Goal: Task Accomplishment & Management: Complete application form

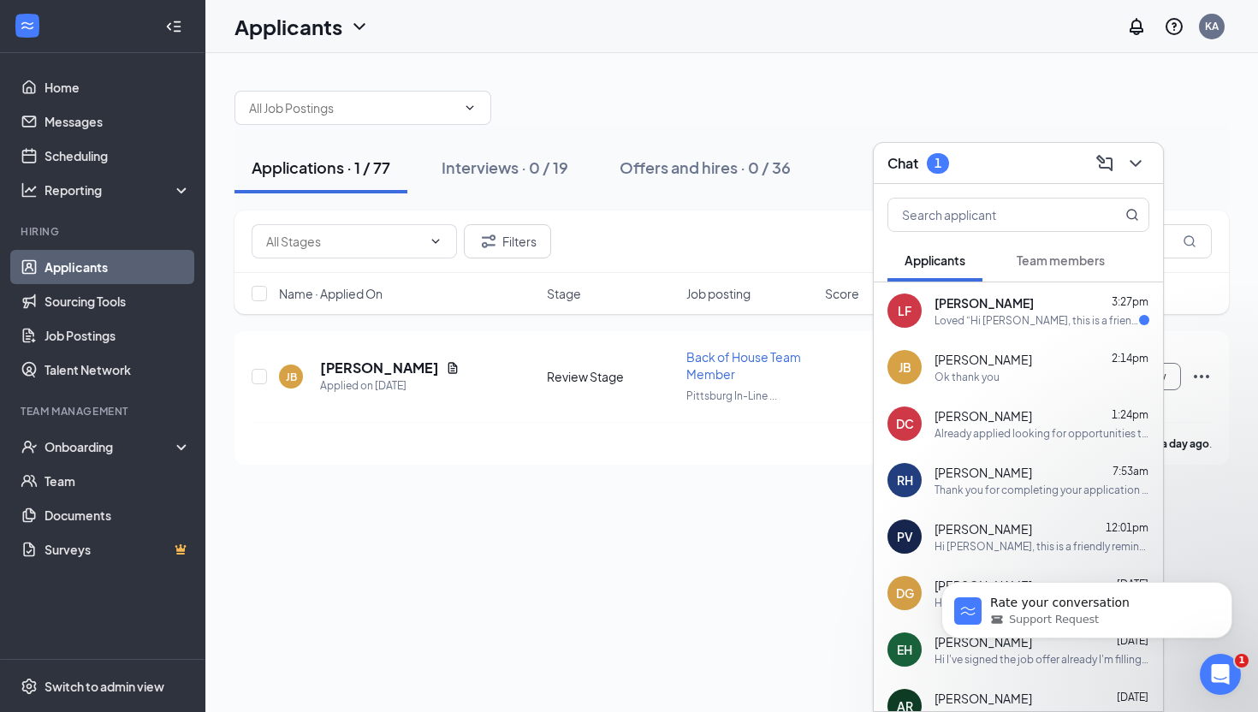
click at [991, 318] on div "Loved “Hi Lorin Athalia, this is a friendly reminder. Your meeting with Chick-f…" at bounding box center [1036, 320] width 204 height 15
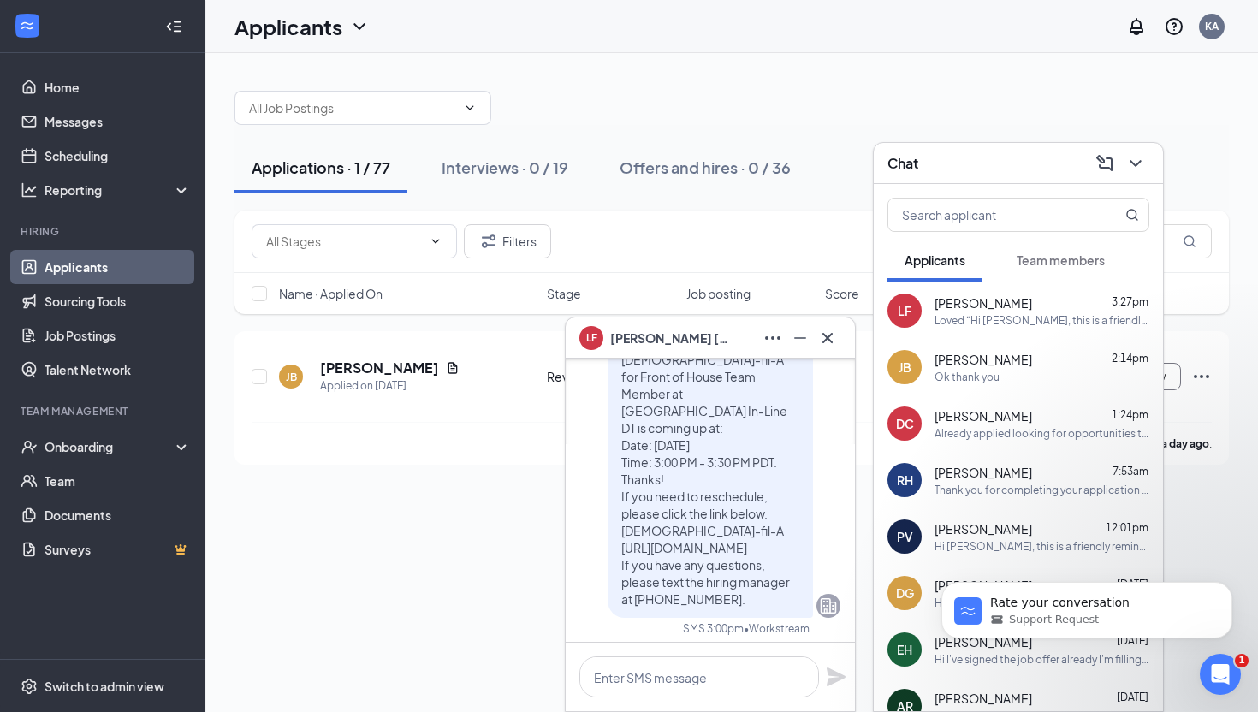
scroll to position [-516, 0]
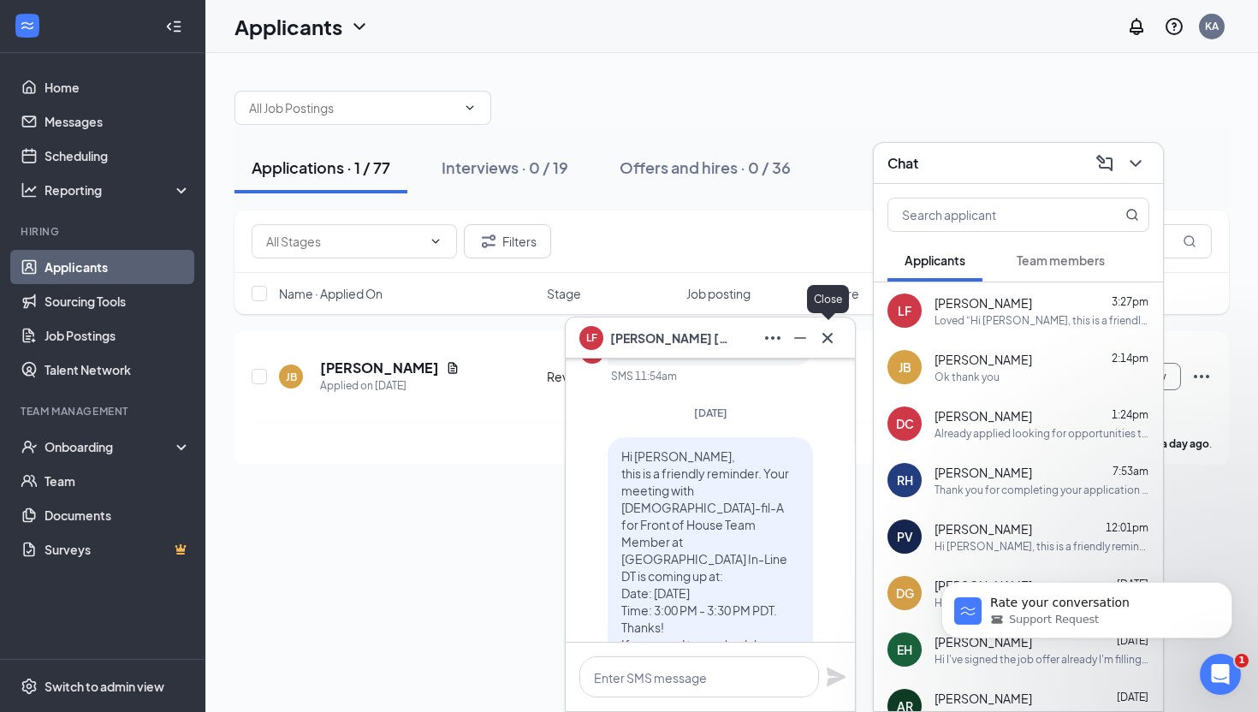
click at [830, 338] on icon "Cross" at bounding box center [827, 338] width 21 height 21
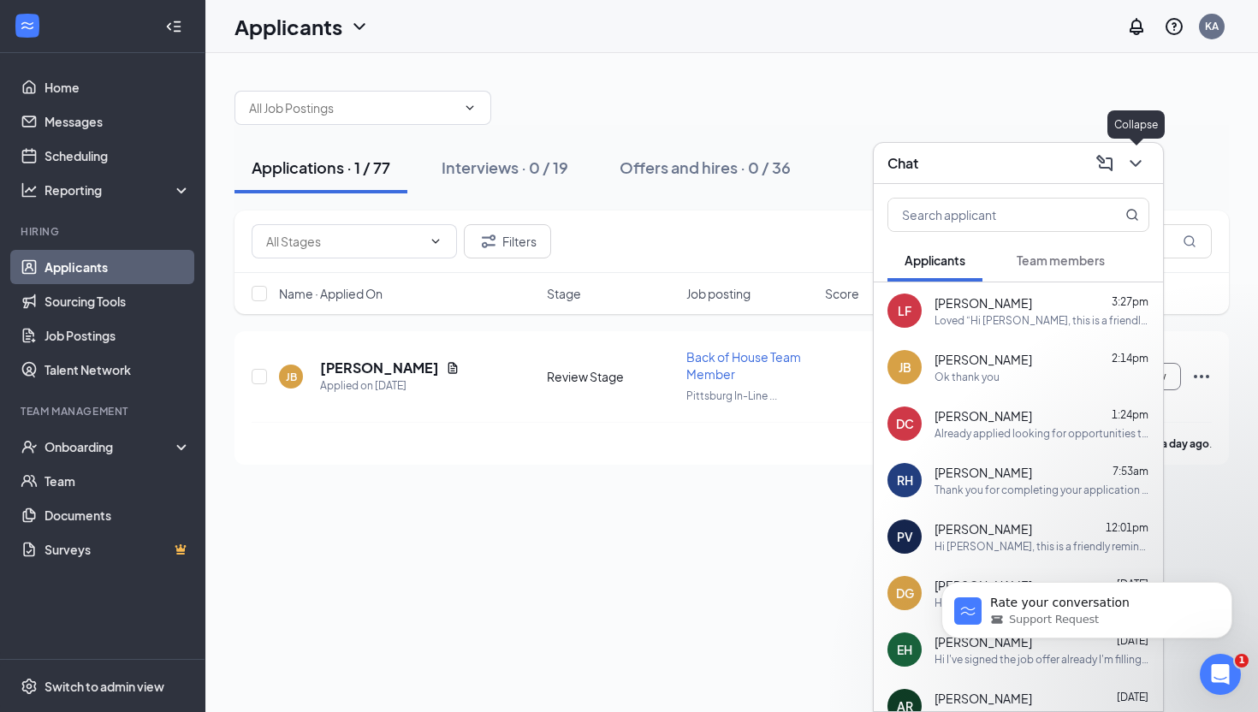
click at [1133, 159] on icon "ChevronDown" at bounding box center [1135, 163] width 21 height 21
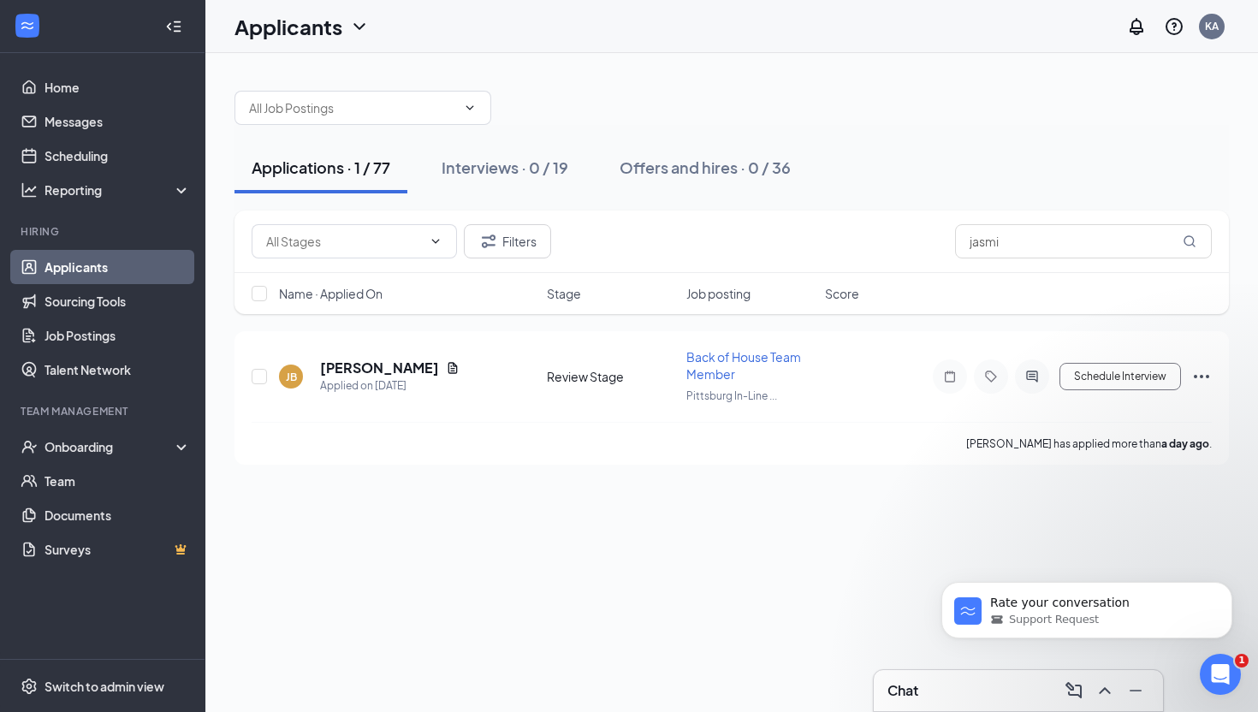
click at [357, 170] on div "Applications · 1 / 77" at bounding box center [321, 167] width 139 height 21
drag, startPoint x: 1003, startPoint y: 246, endPoint x: 907, endPoint y: 246, distance: 96.7
click at [907, 246] on div "Filters jasmi" at bounding box center [732, 241] width 960 height 34
click at [374, 364] on h5 "Jasmine Bryant" at bounding box center [379, 367] width 119 height 19
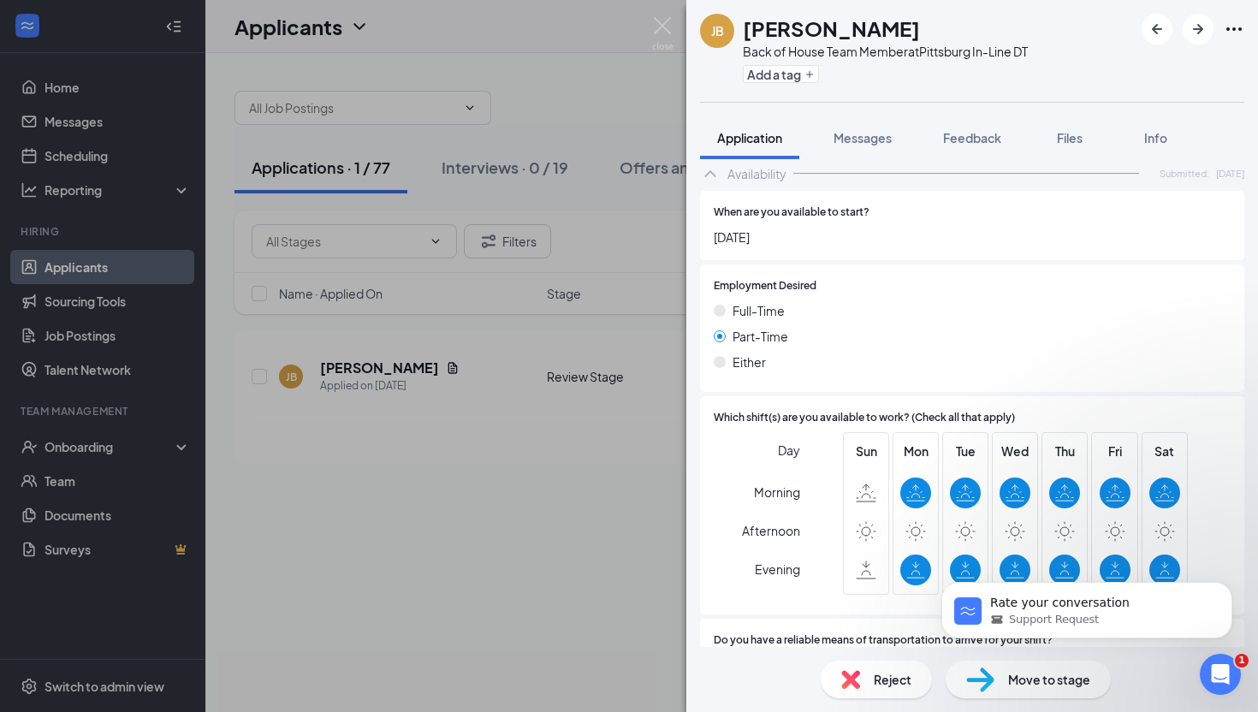
scroll to position [2224, 0]
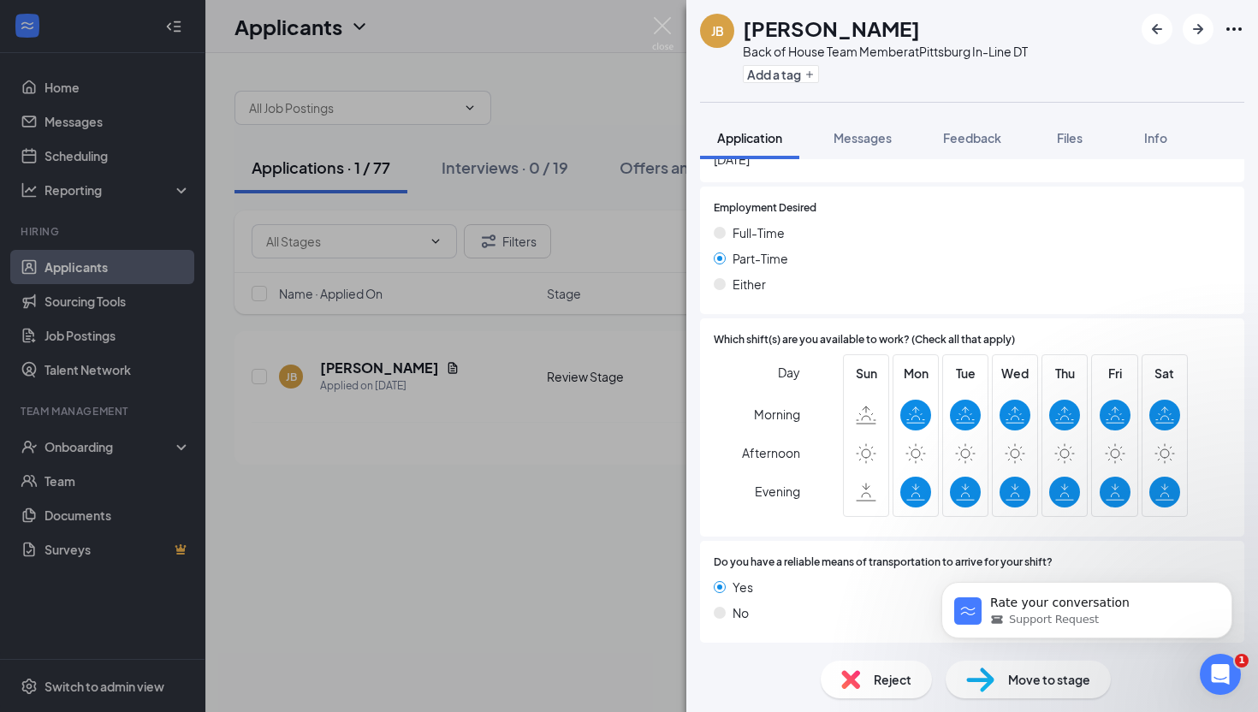
click at [890, 678] on span "Reject" at bounding box center [892, 679] width 38 height 19
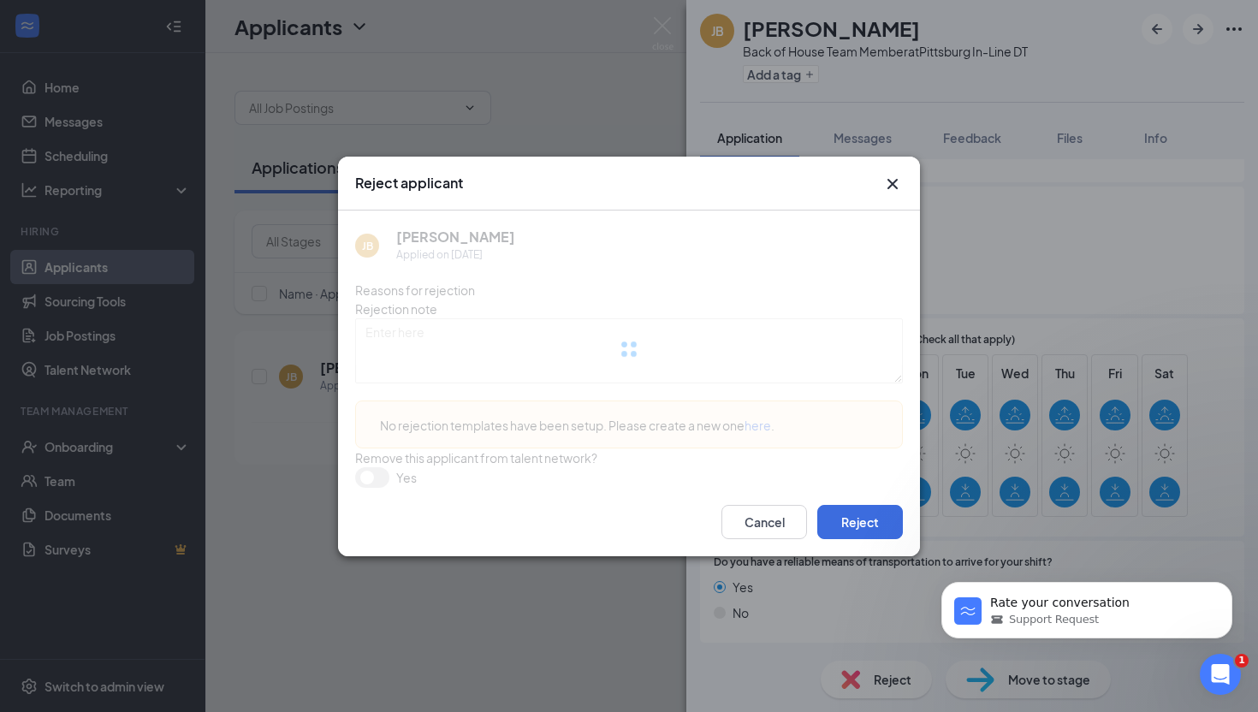
scroll to position [2216, 0]
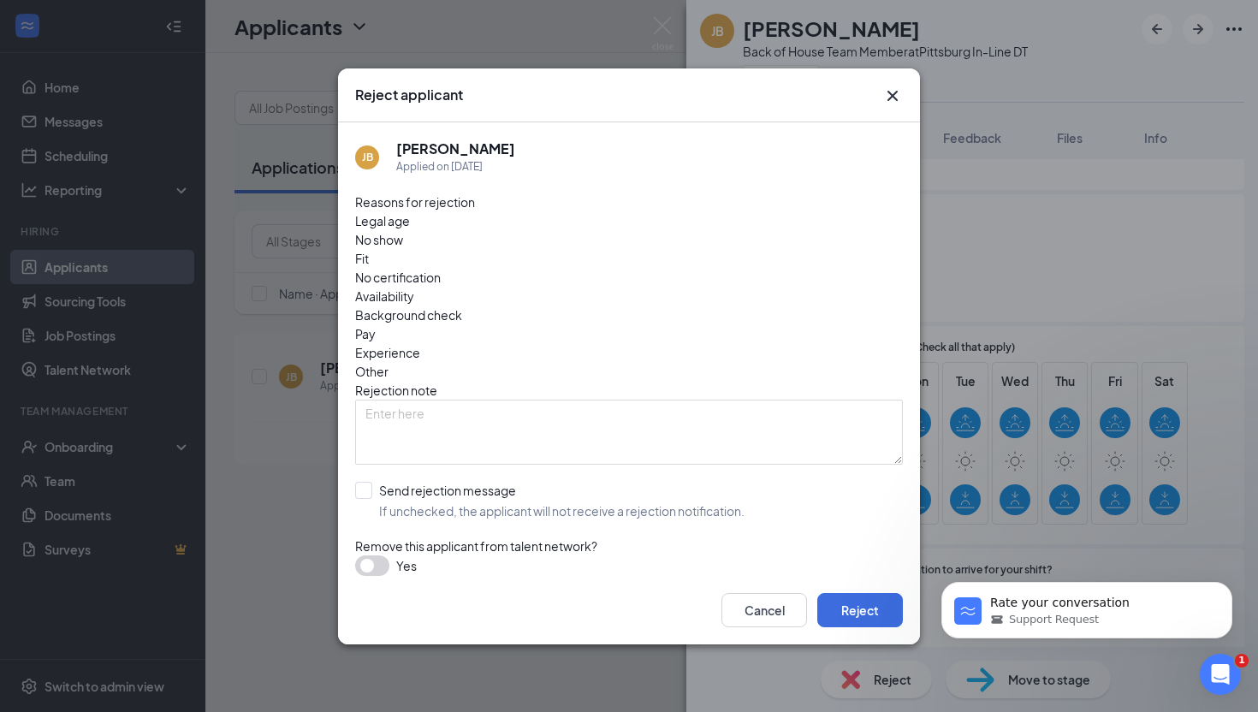
click at [369, 254] on span "Fit" at bounding box center [362, 258] width 14 height 19
click at [388, 362] on span "Other" at bounding box center [371, 371] width 33 height 19
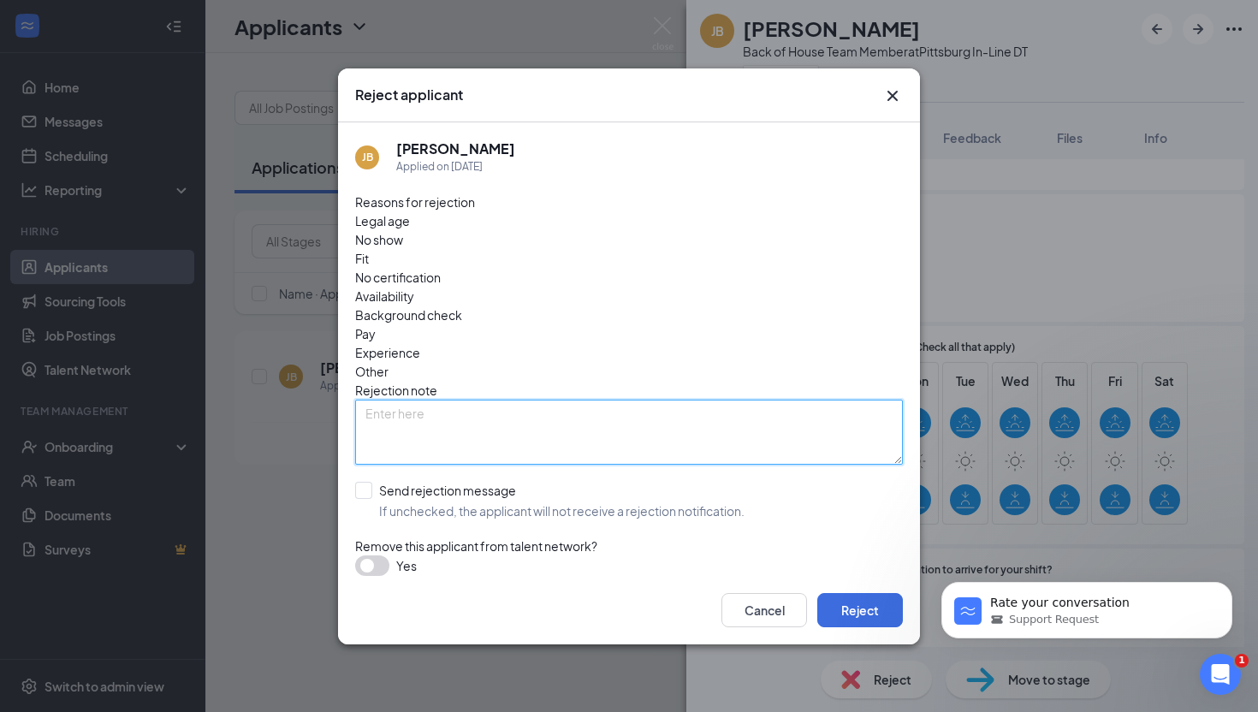
click at [436, 399] on textarea at bounding box center [628, 431] width 547 height 65
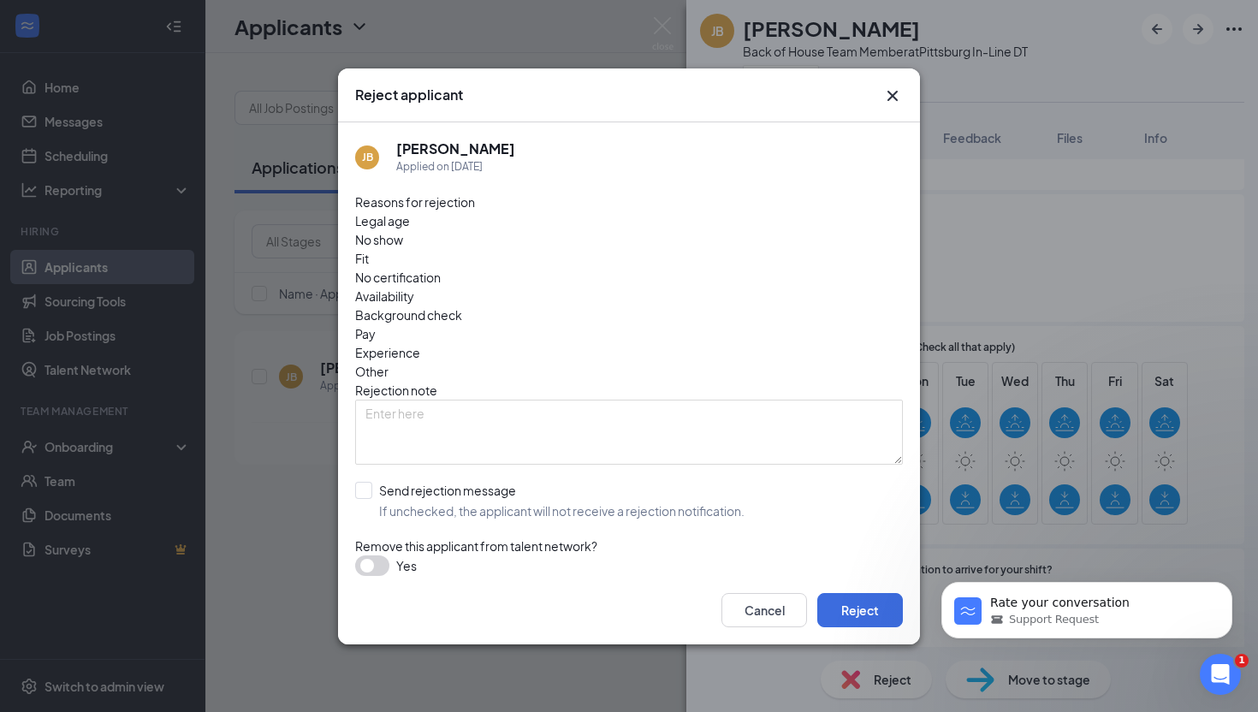
click at [414, 287] on span "Availability" at bounding box center [384, 296] width 59 height 19
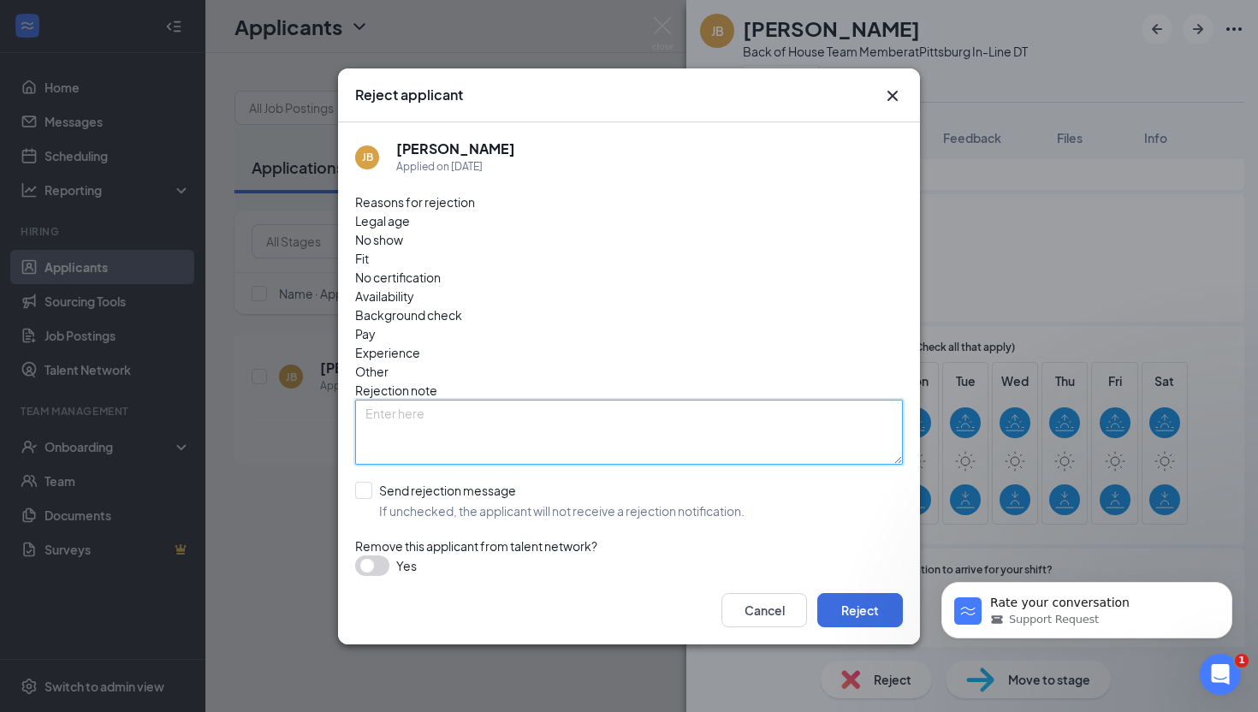
click at [415, 399] on textarea at bounding box center [628, 431] width 547 height 65
type textarea "didn't take direction, and pushed the process, not giving a favorable character."
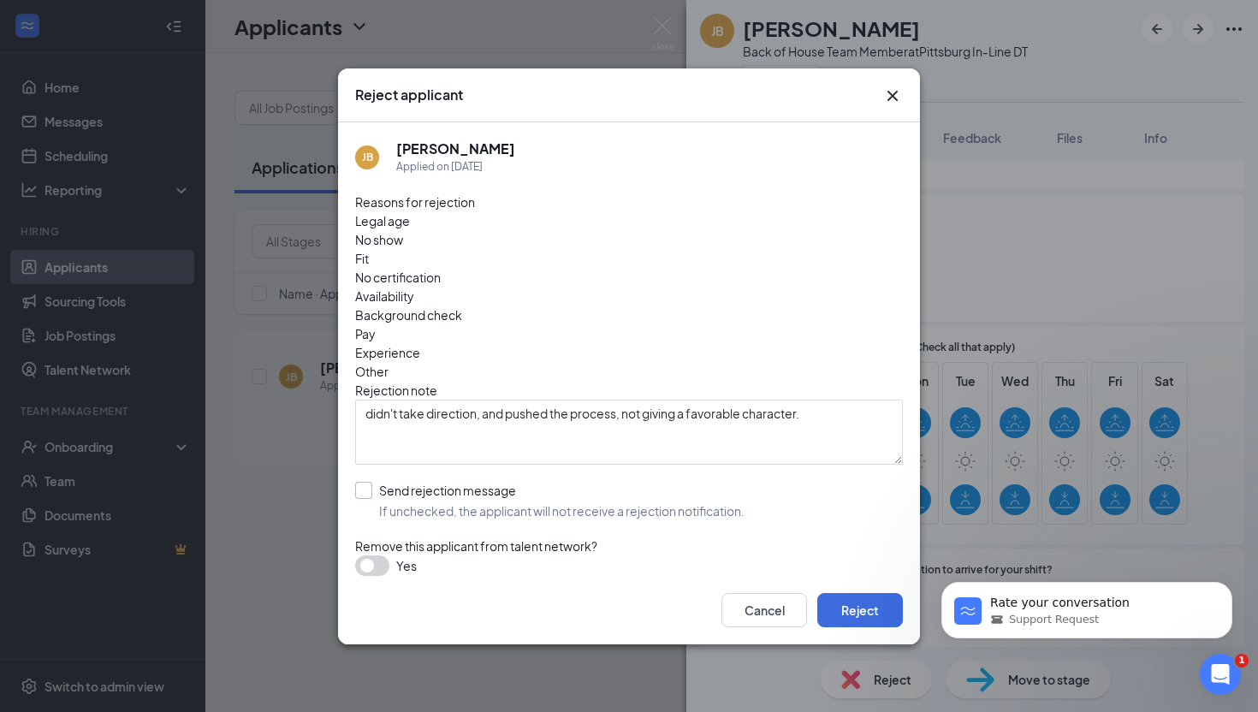
click at [365, 482] on input "Send rejection message If unchecked, the applicant will not receive a rejection…" at bounding box center [549, 501] width 389 height 38
checkbox input "true"
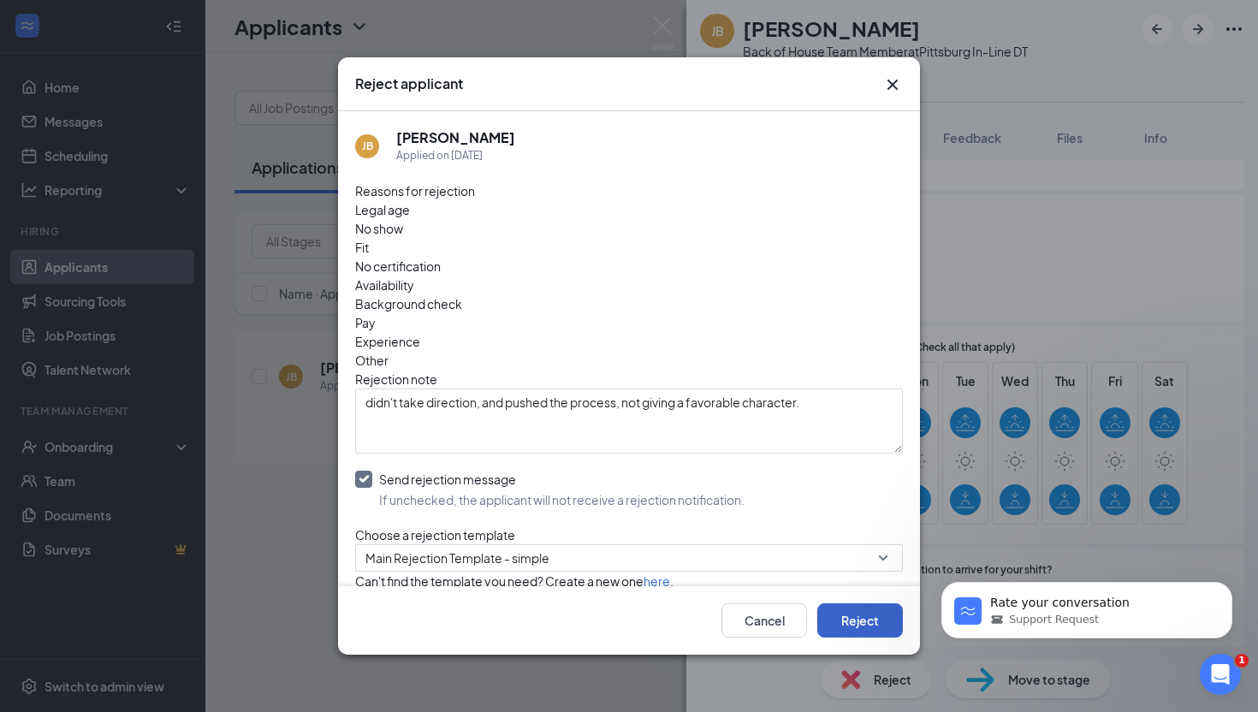
click at [843, 618] on button "Reject" at bounding box center [860, 620] width 86 height 34
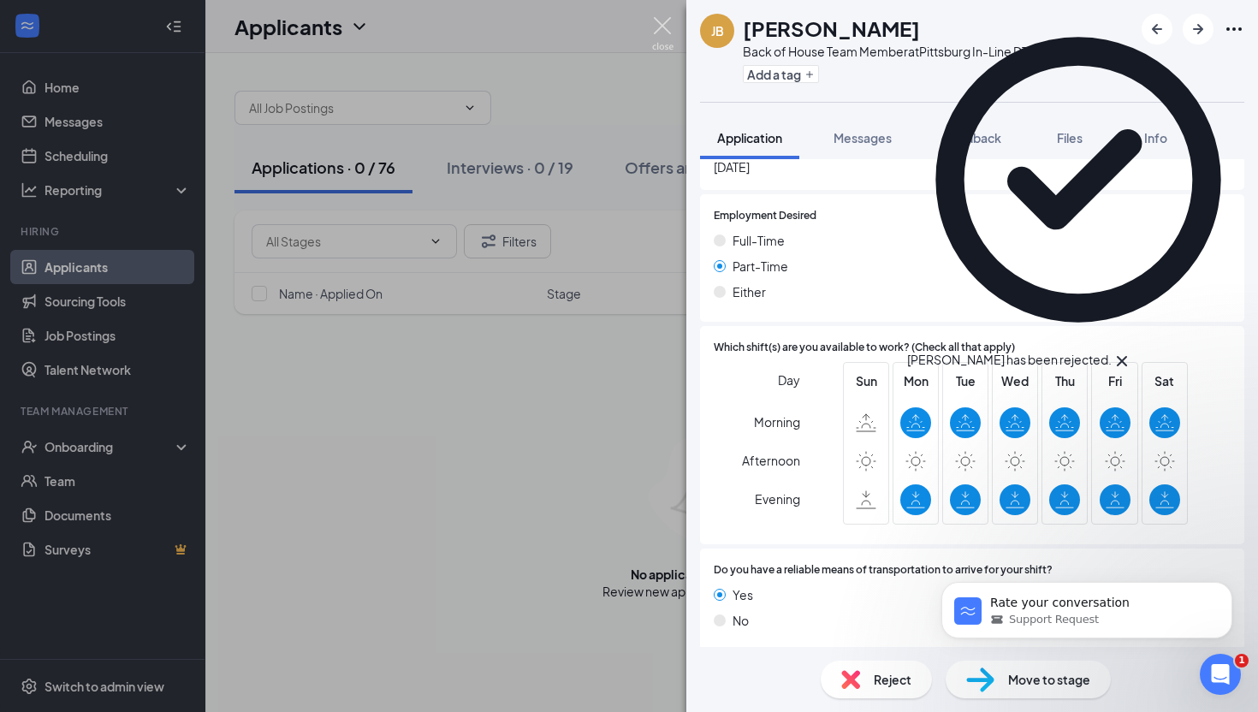
click at [663, 29] on img at bounding box center [662, 33] width 21 height 33
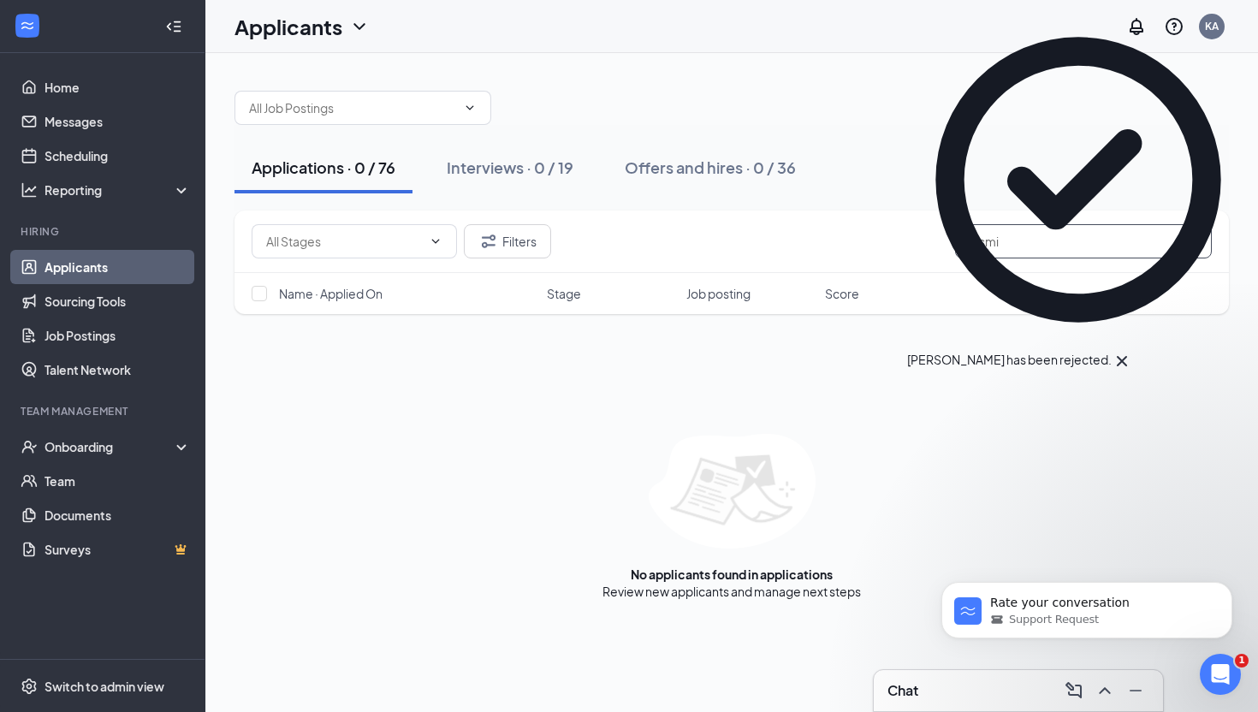
drag, startPoint x: 1007, startPoint y: 246, endPoint x: 885, endPoint y: 244, distance: 122.3
click at [885, 245] on div "Filters jasmi" at bounding box center [732, 241] width 960 height 34
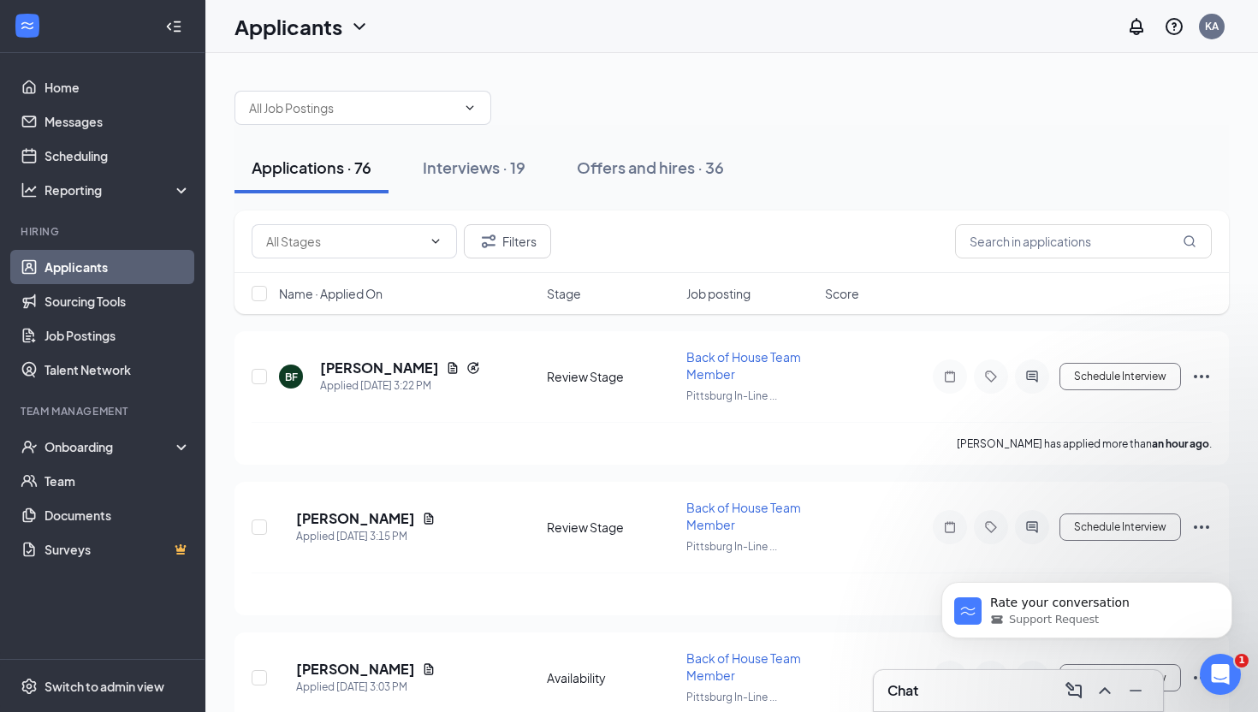
click at [353, 293] on span "Name · Applied On" at bounding box center [331, 293] width 104 height 17
click at [352, 291] on span "Name · Applied On" at bounding box center [331, 293] width 104 height 17
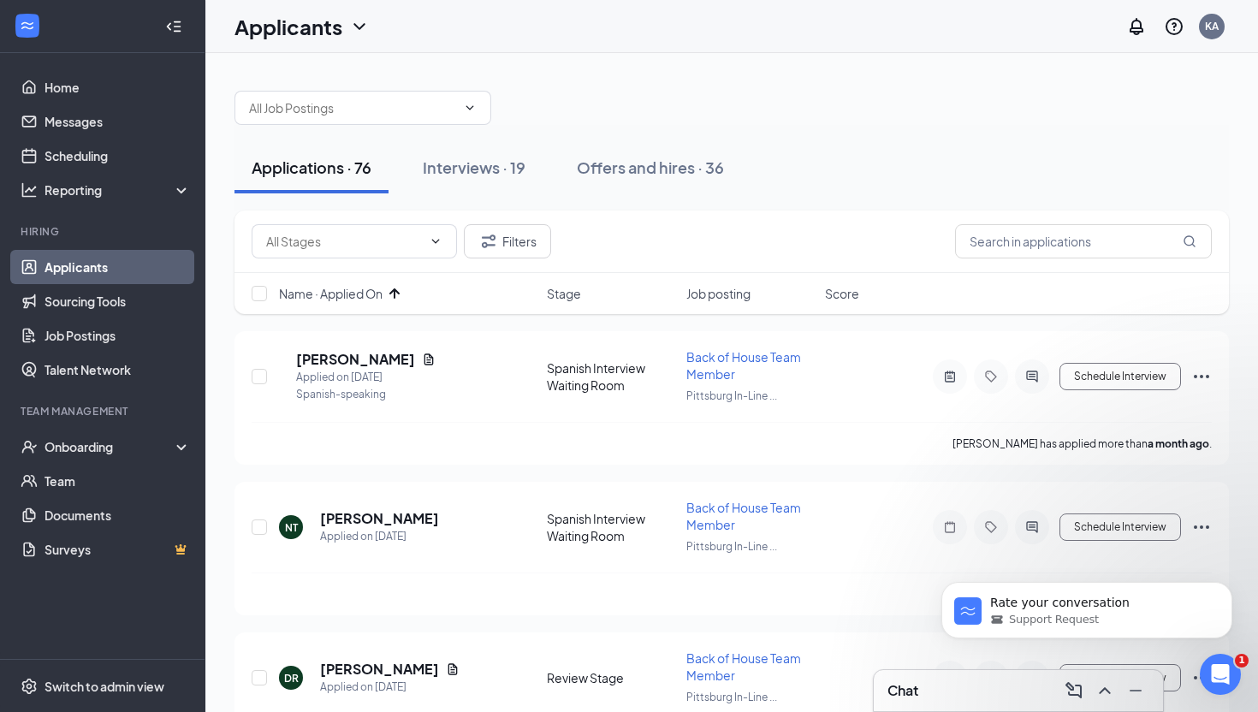
click at [364, 293] on span "Name · Applied On" at bounding box center [331, 293] width 104 height 17
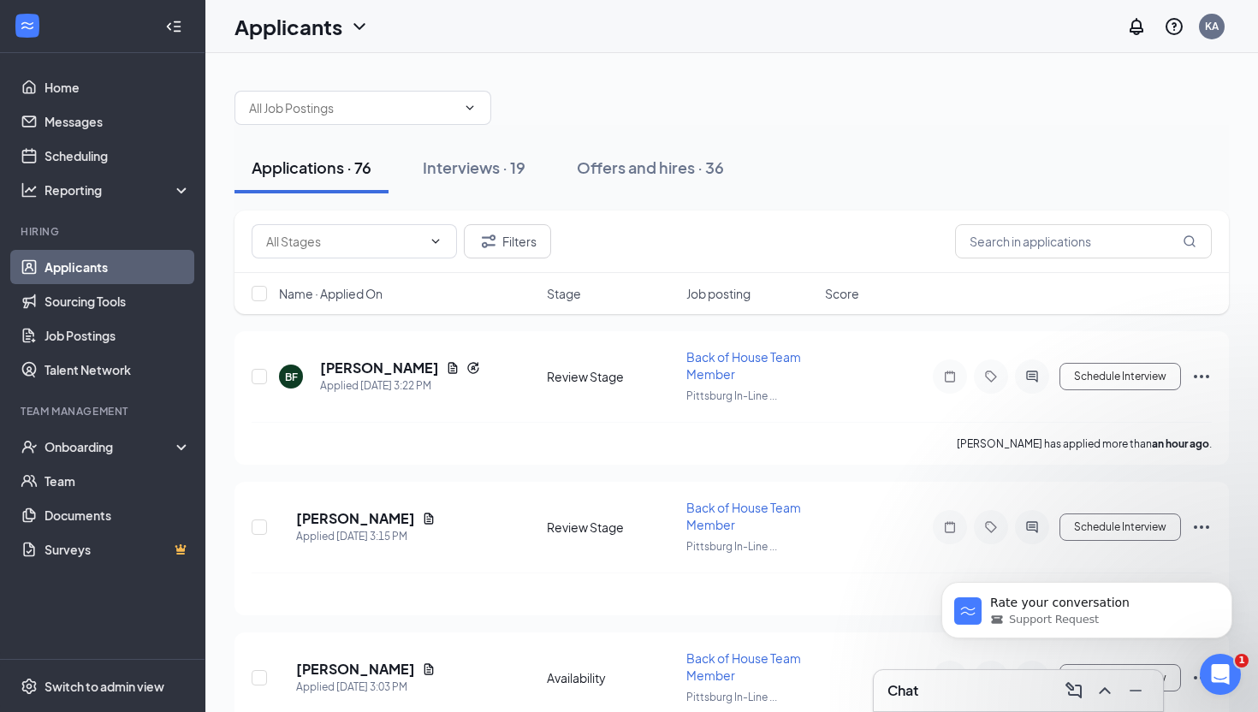
click at [351, 293] on span "Name · Applied On" at bounding box center [331, 293] width 104 height 17
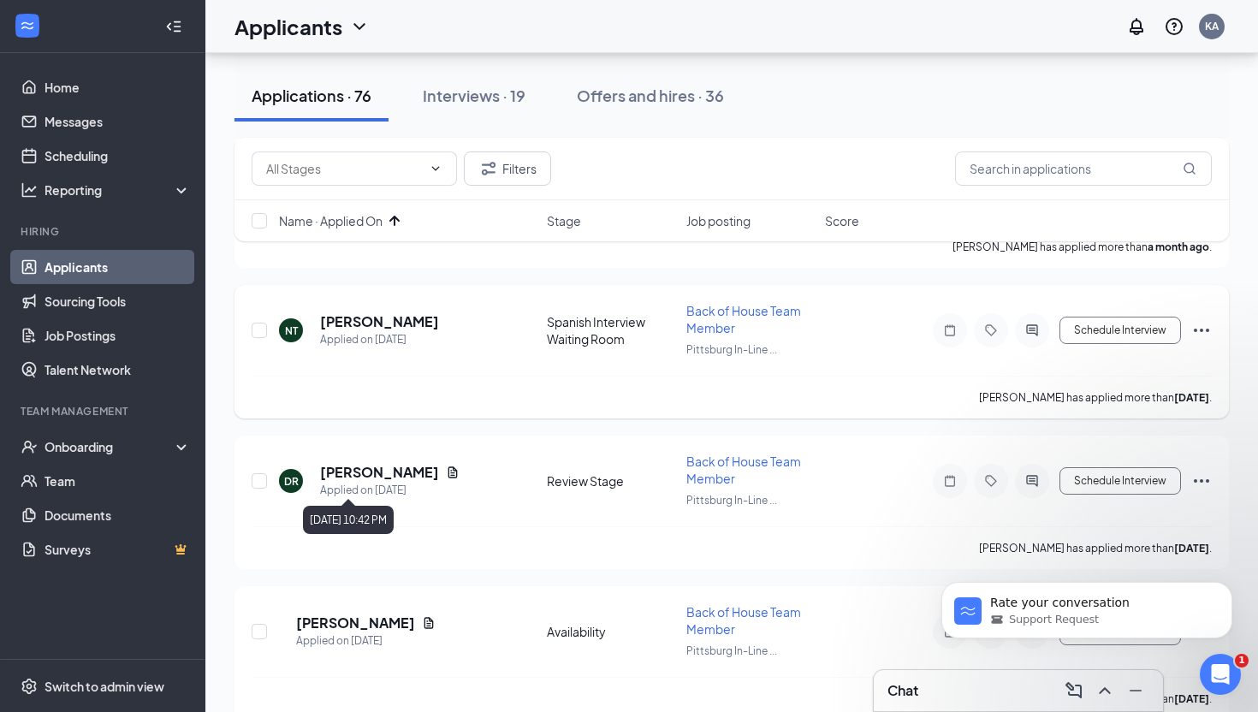
scroll to position [198, 0]
click at [394, 465] on h5 "Dustin Roberts" at bounding box center [379, 471] width 119 height 19
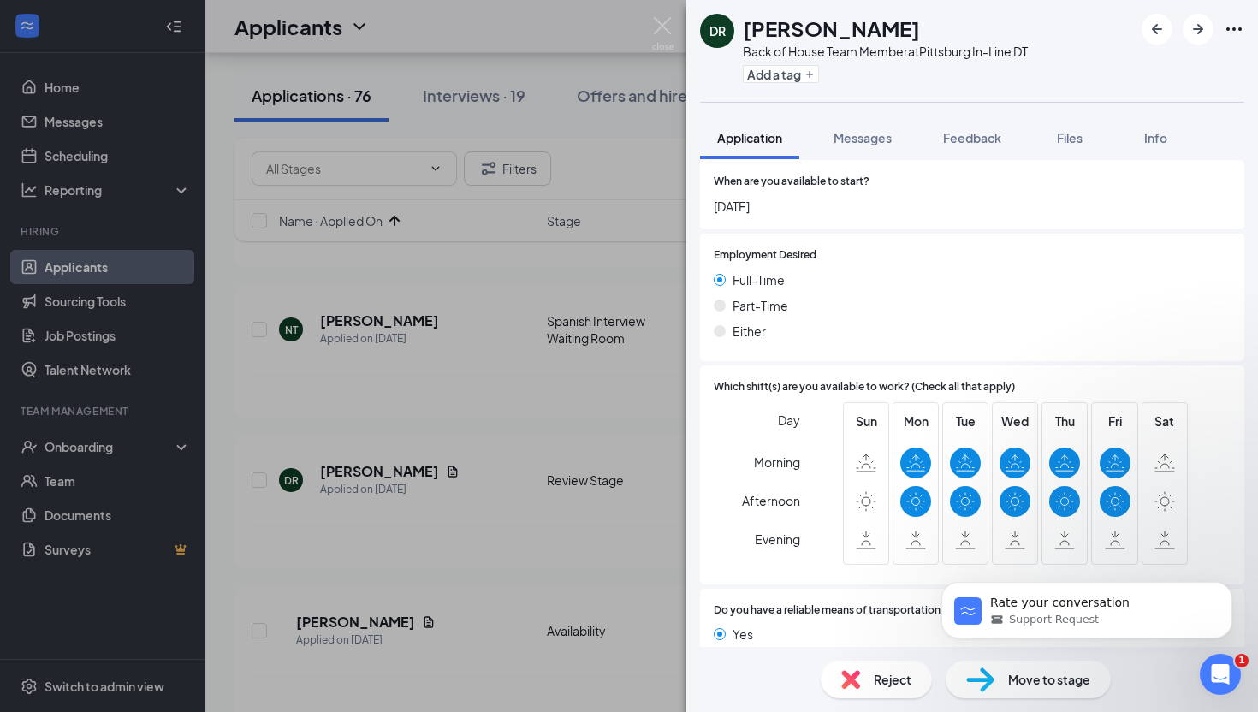
scroll to position [2205, 0]
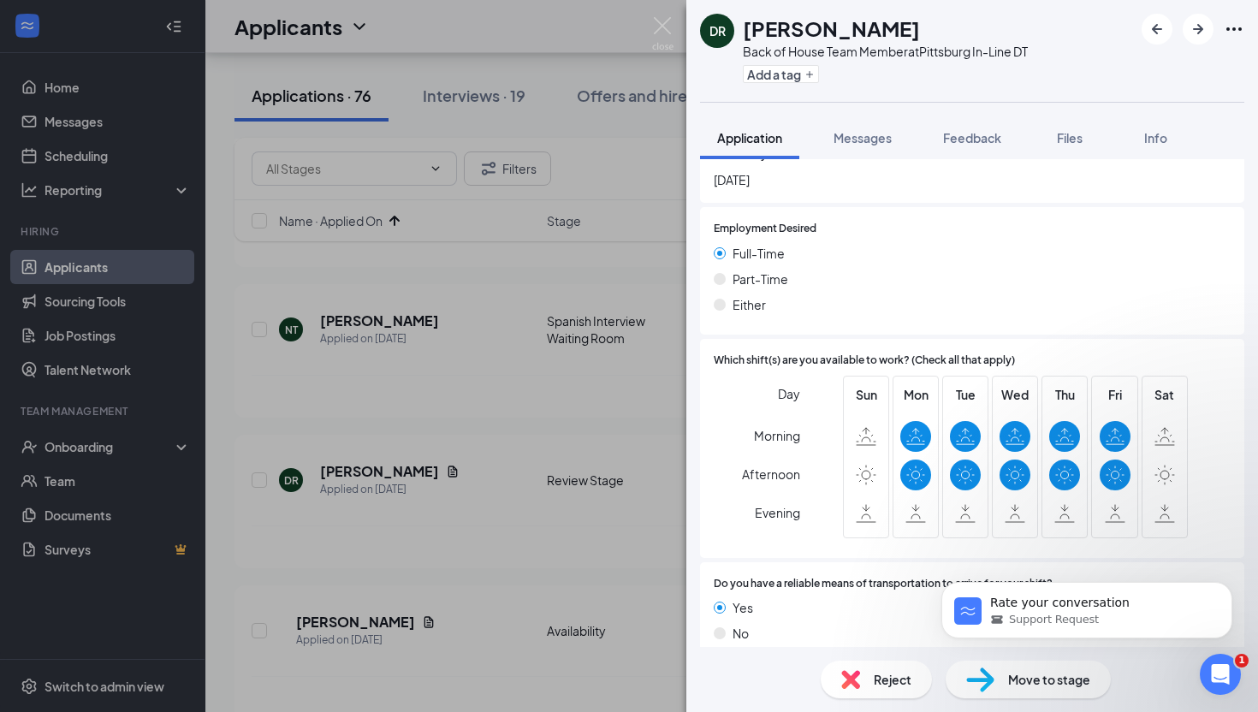
click at [882, 681] on span "Reject" at bounding box center [892, 679] width 38 height 19
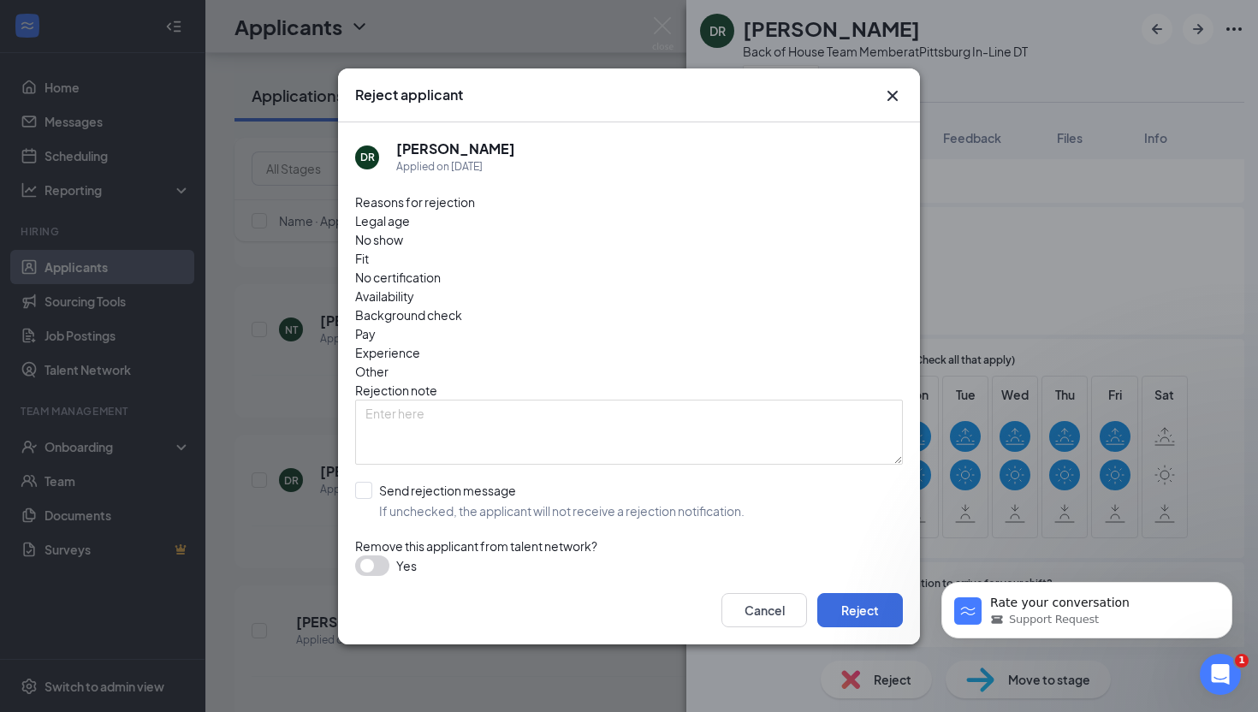
click at [414, 287] on span "Availability" at bounding box center [384, 296] width 59 height 19
click at [364, 482] on input "Send rejection message If unchecked, the applicant will not receive a rejection…" at bounding box center [549, 501] width 389 height 38
checkbox input "true"
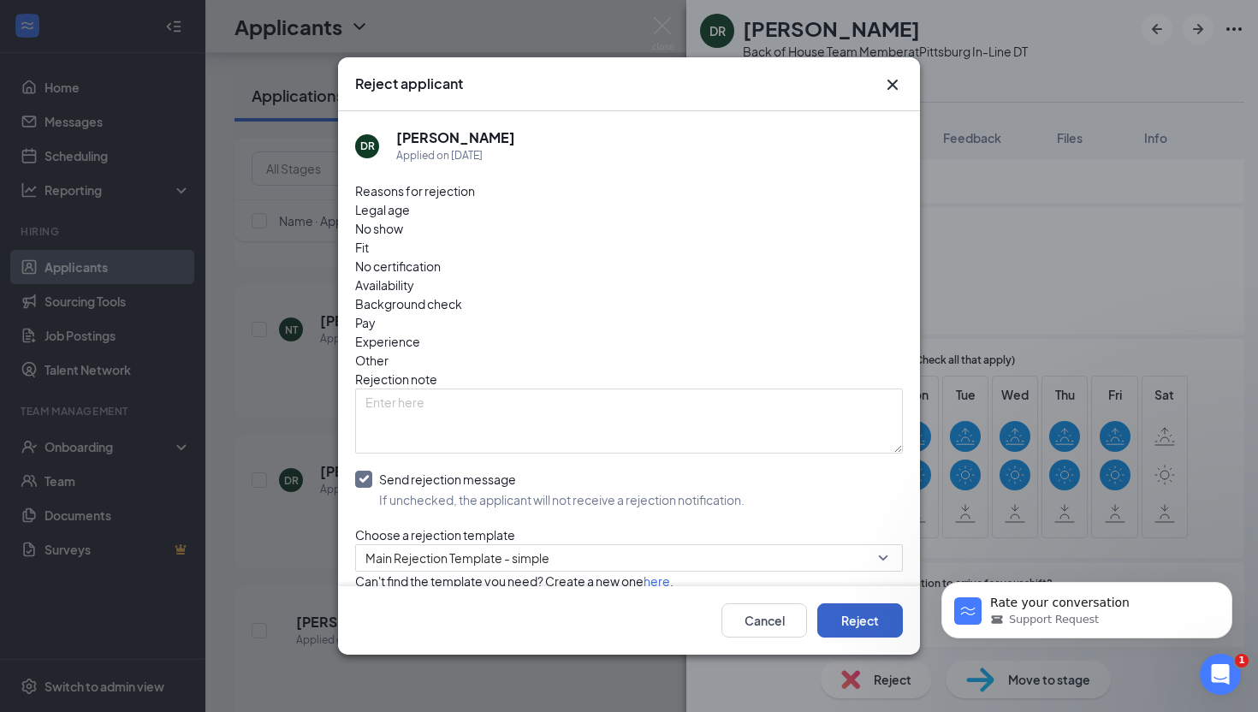
click at [864, 627] on button "Reject" at bounding box center [860, 620] width 86 height 34
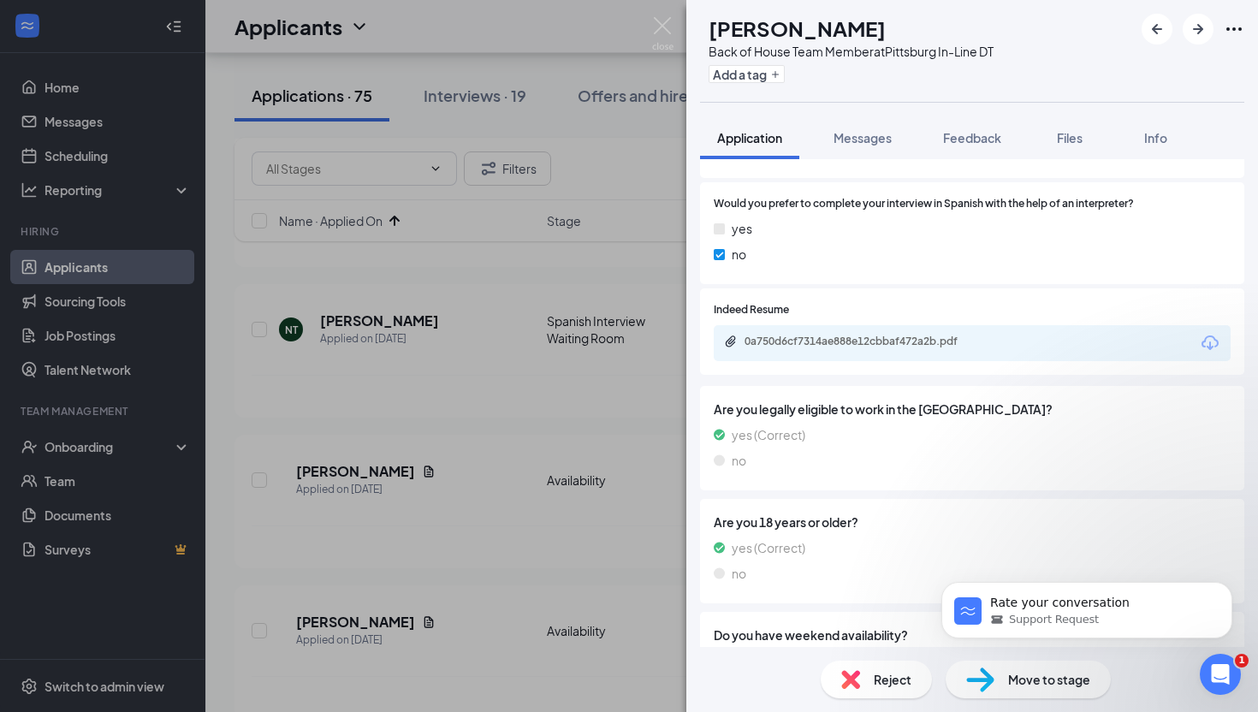
scroll to position [1841, 0]
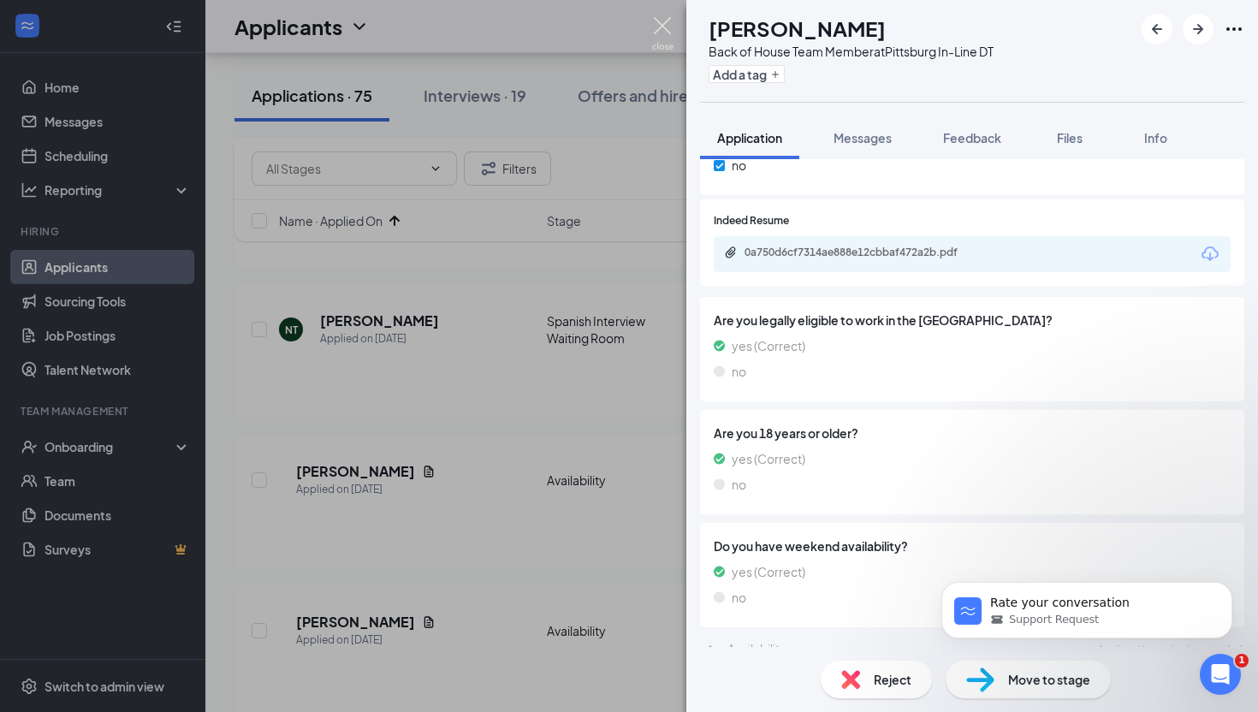
click at [664, 22] on img at bounding box center [662, 33] width 21 height 33
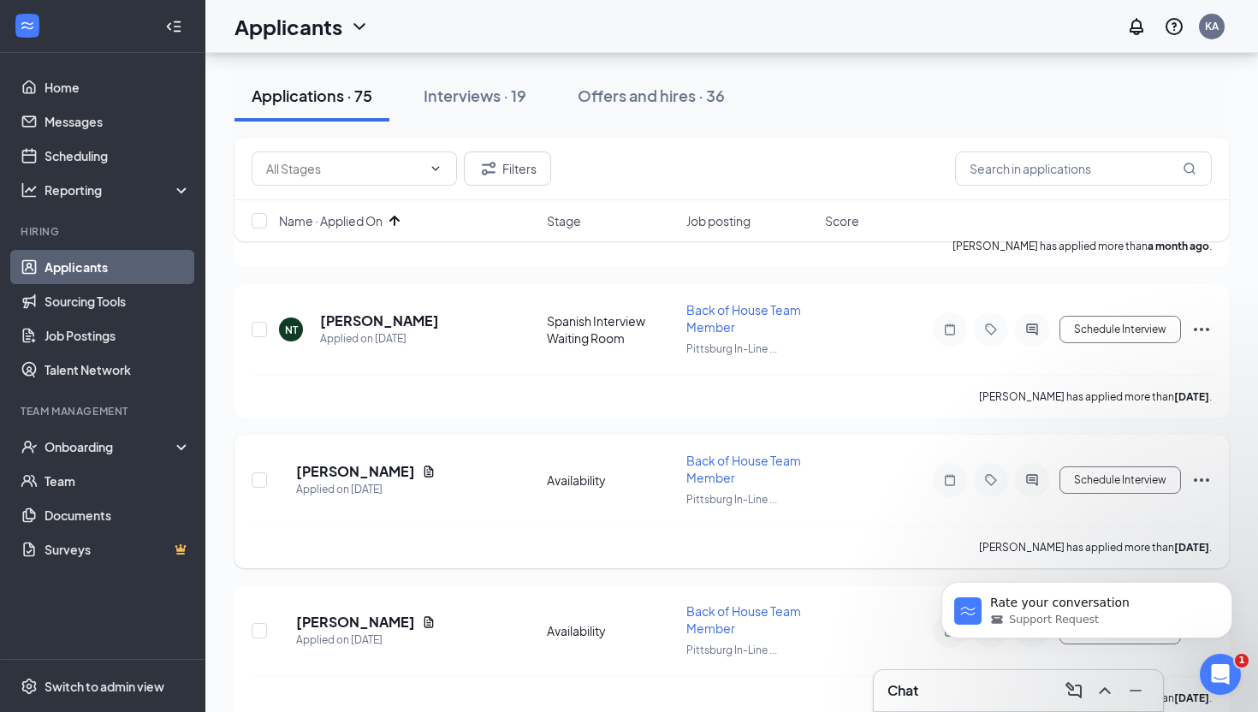
click at [1200, 475] on icon "Ellipses" at bounding box center [1201, 480] width 21 height 21
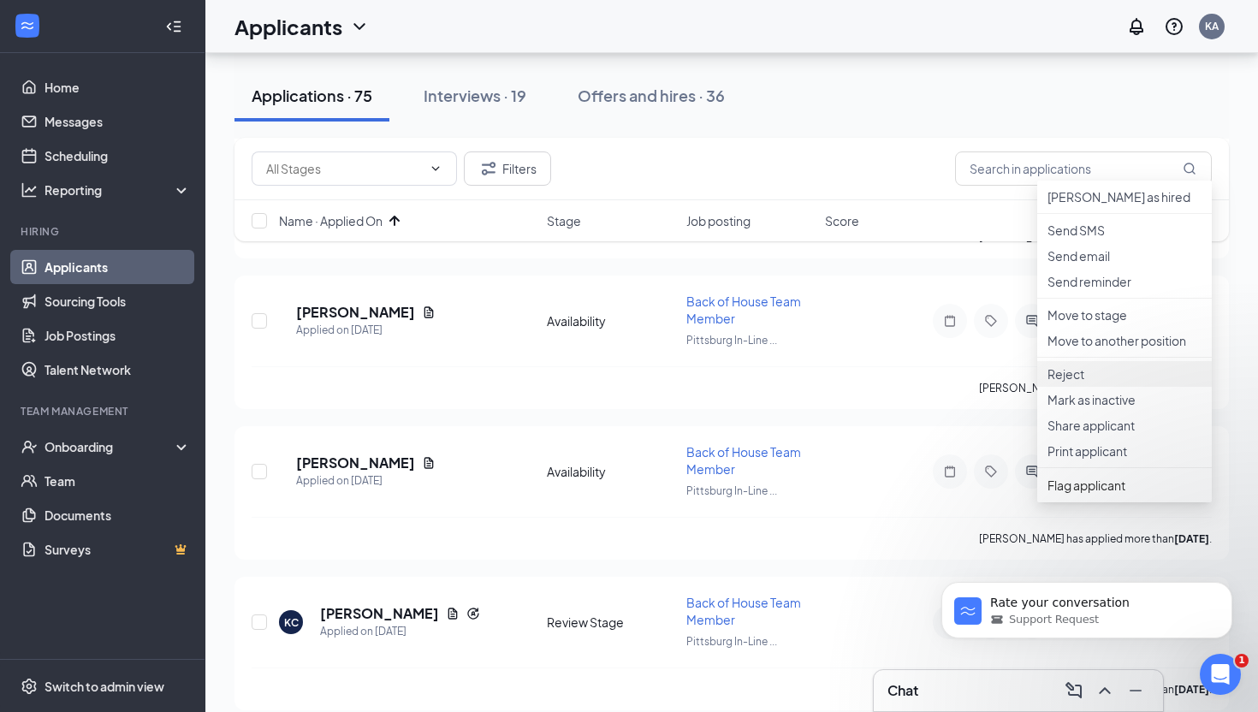
scroll to position [512, 0]
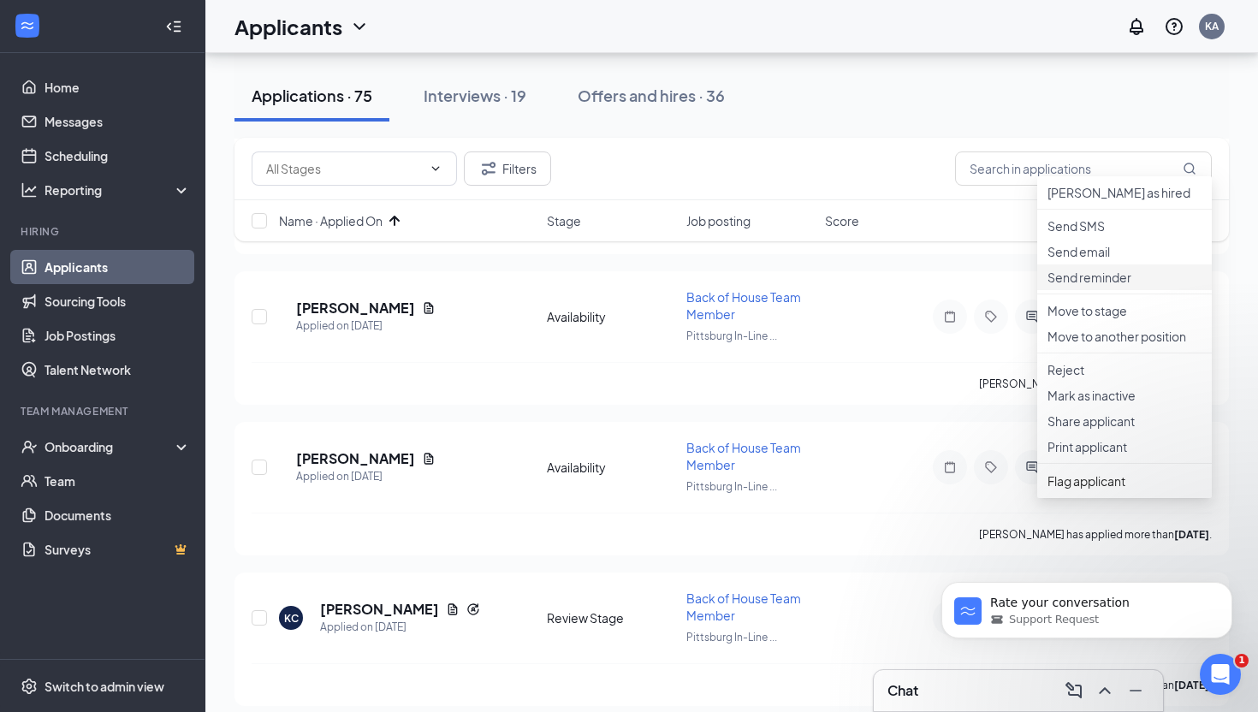
click at [1096, 286] on p "Send reminder" at bounding box center [1124, 277] width 154 height 17
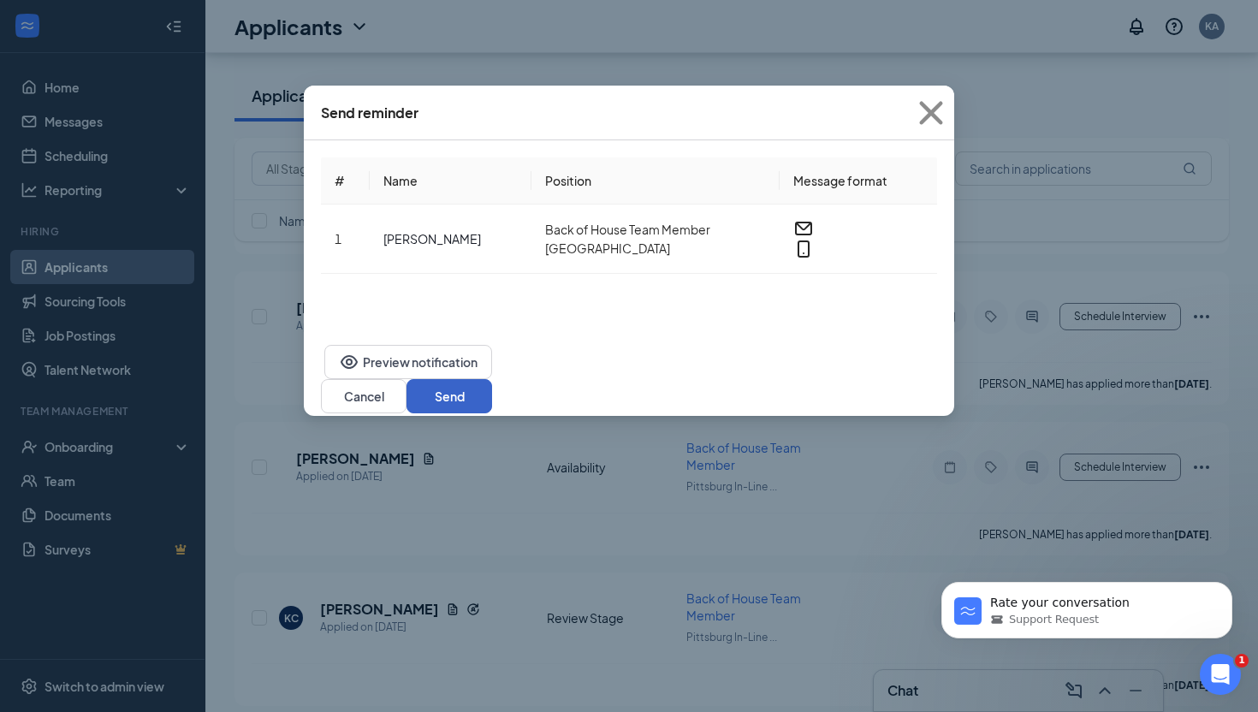
click at [492, 379] on button "Send" at bounding box center [449, 396] width 86 height 34
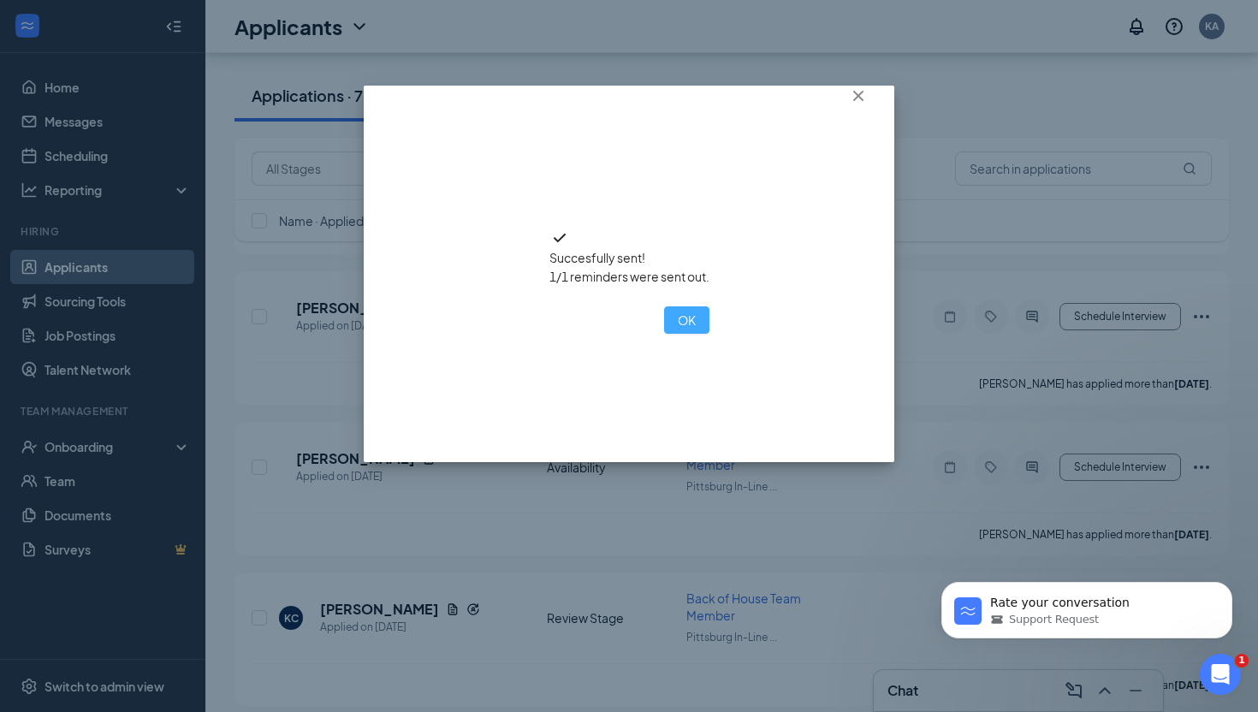
click at [664, 334] on button "OK" at bounding box center [686, 319] width 45 height 27
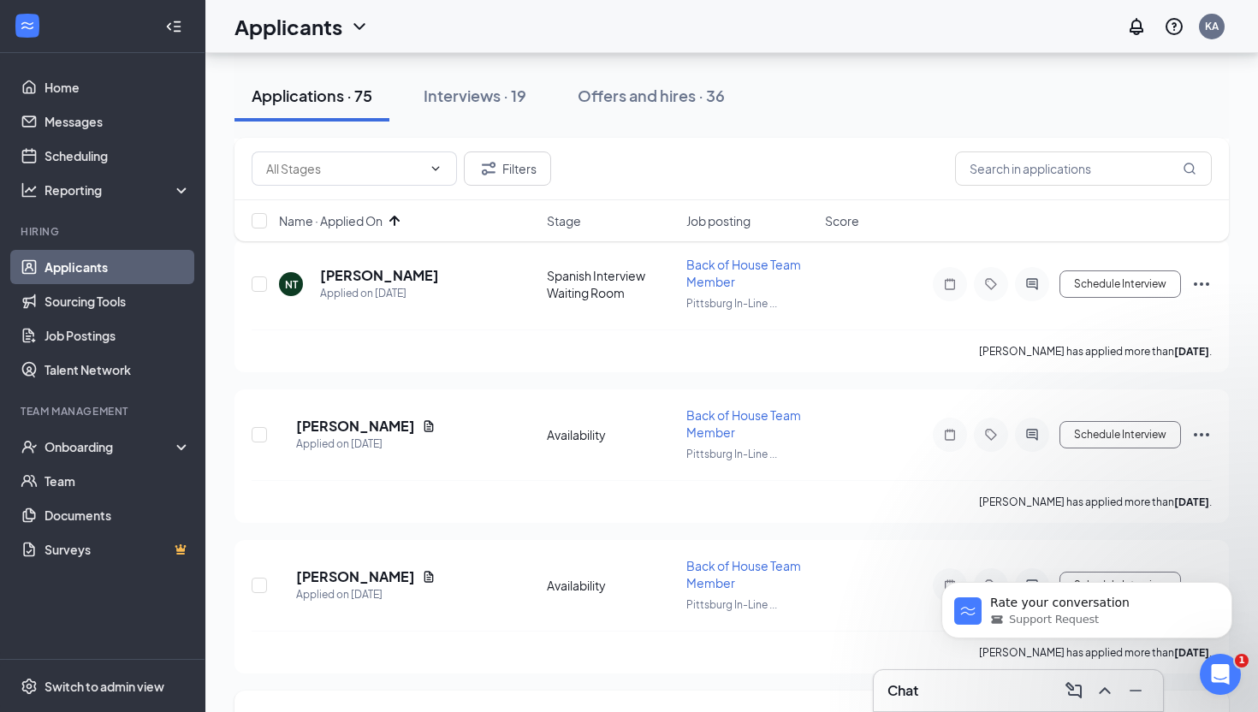
scroll to position [236, 0]
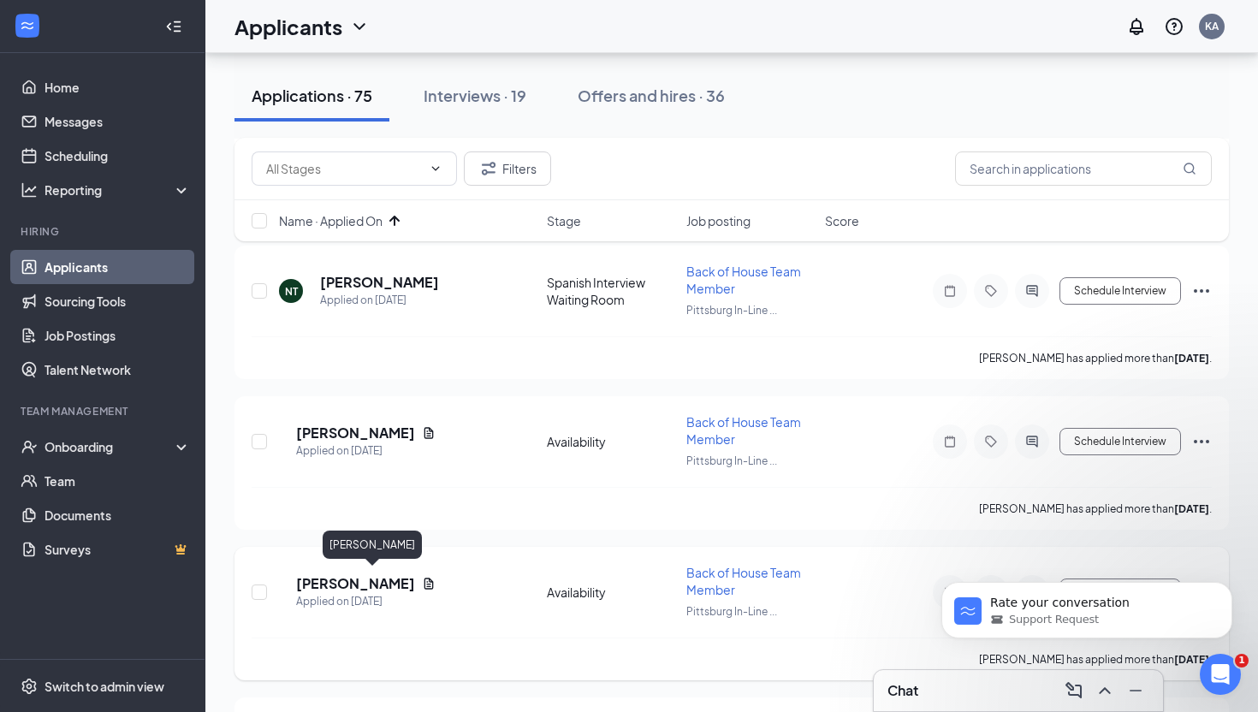
click at [377, 576] on h5 "Sara Cook" at bounding box center [355, 583] width 119 height 19
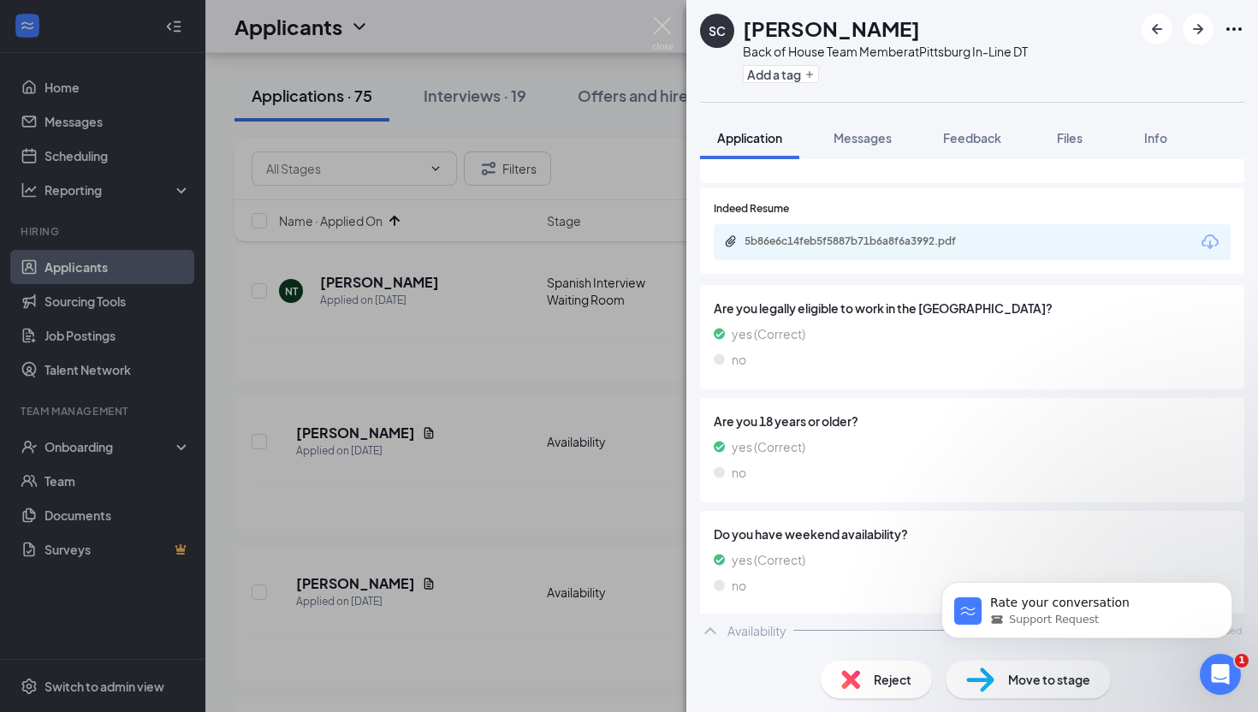
scroll to position [1673, 0]
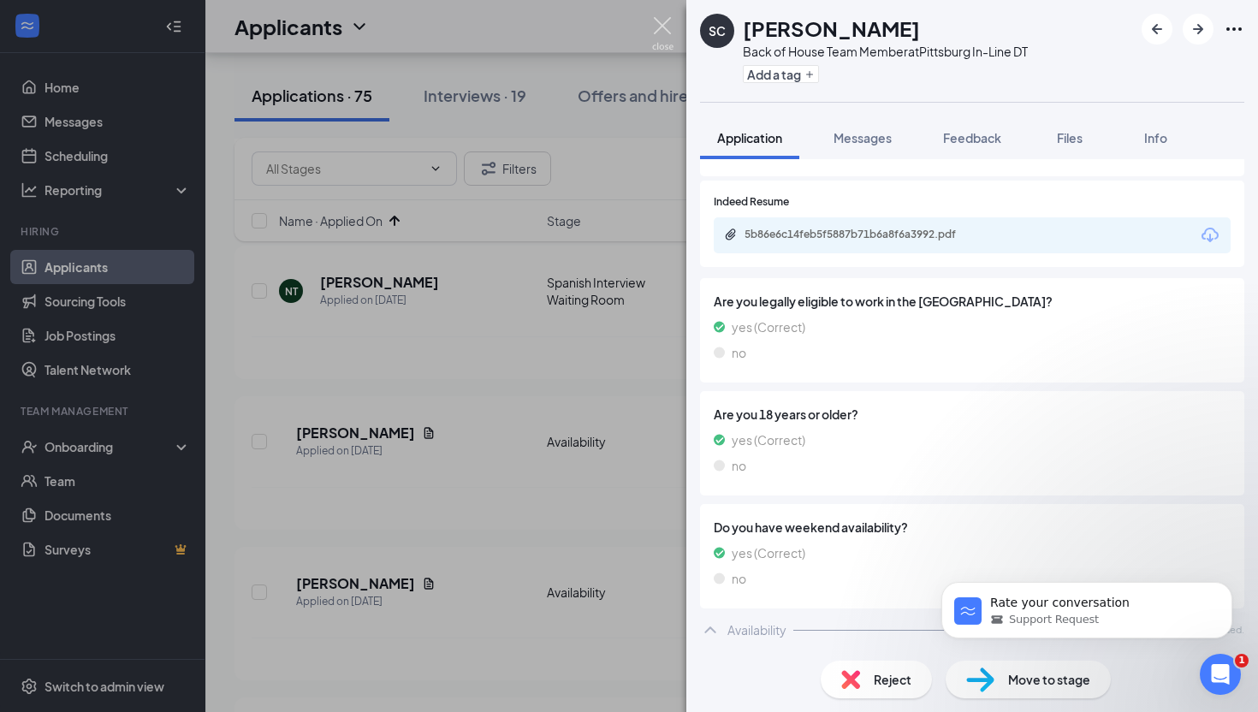
click at [665, 31] on img at bounding box center [662, 33] width 21 height 33
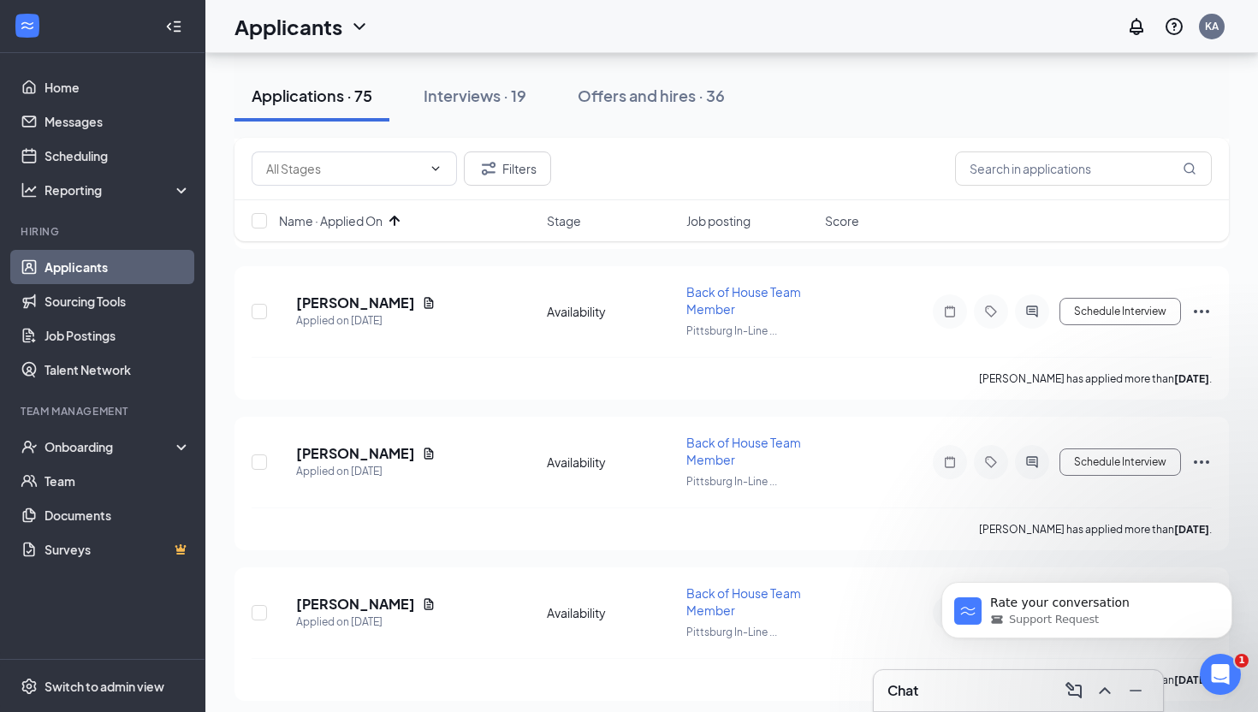
scroll to position [372, 0]
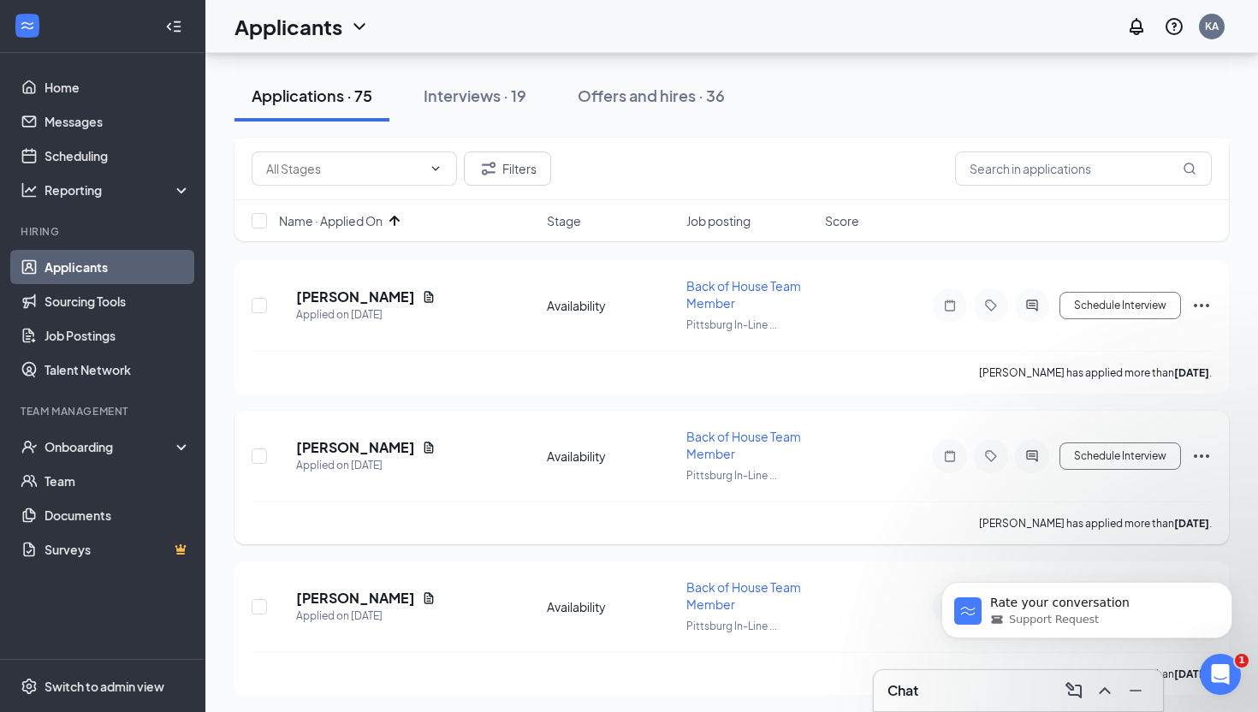
click at [1202, 450] on icon "Ellipses" at bounding box center [1201, 456] width 21 height 21
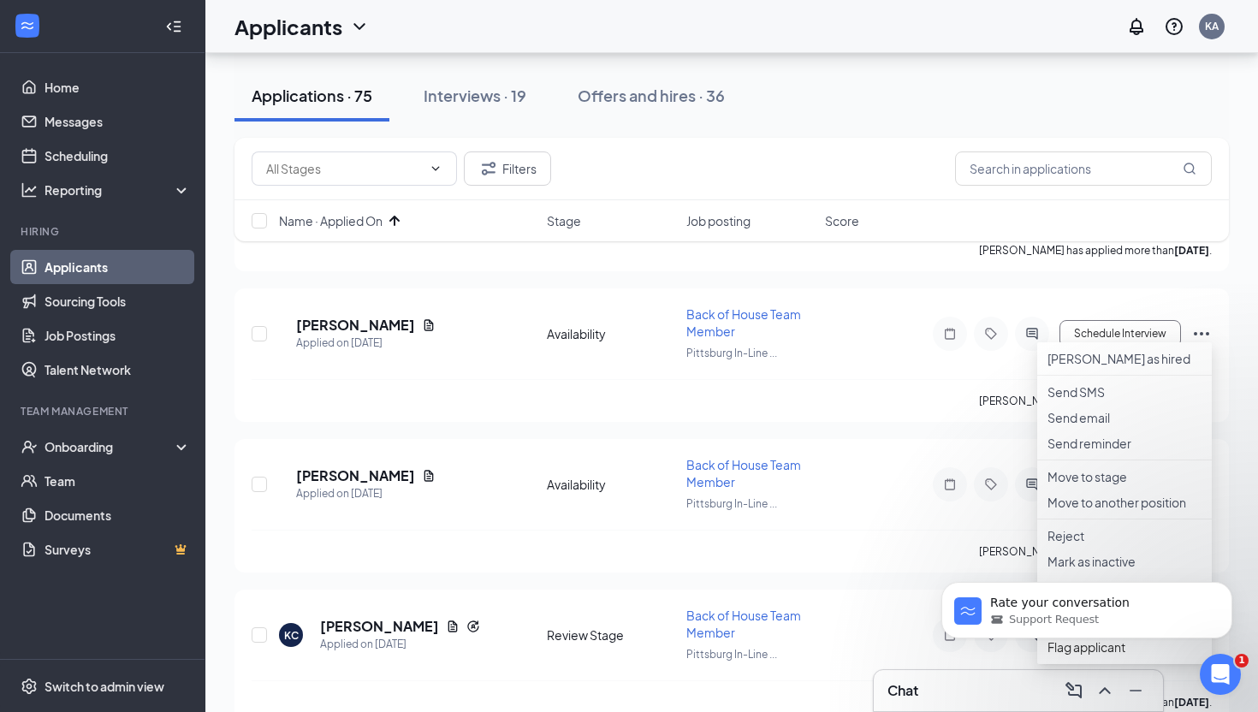
scroll to position [509, 0]
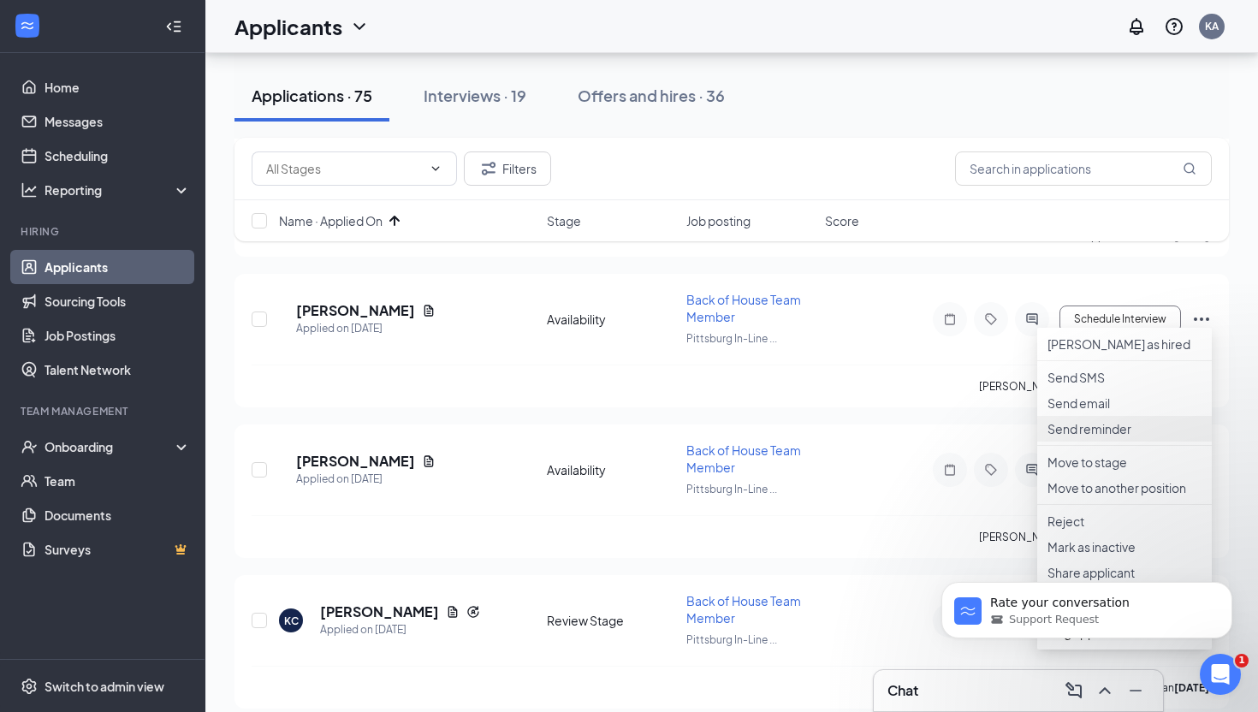
click at [1106, 437] on p "Send reminder" at bounding box center [1124, 428] width 154 height 17
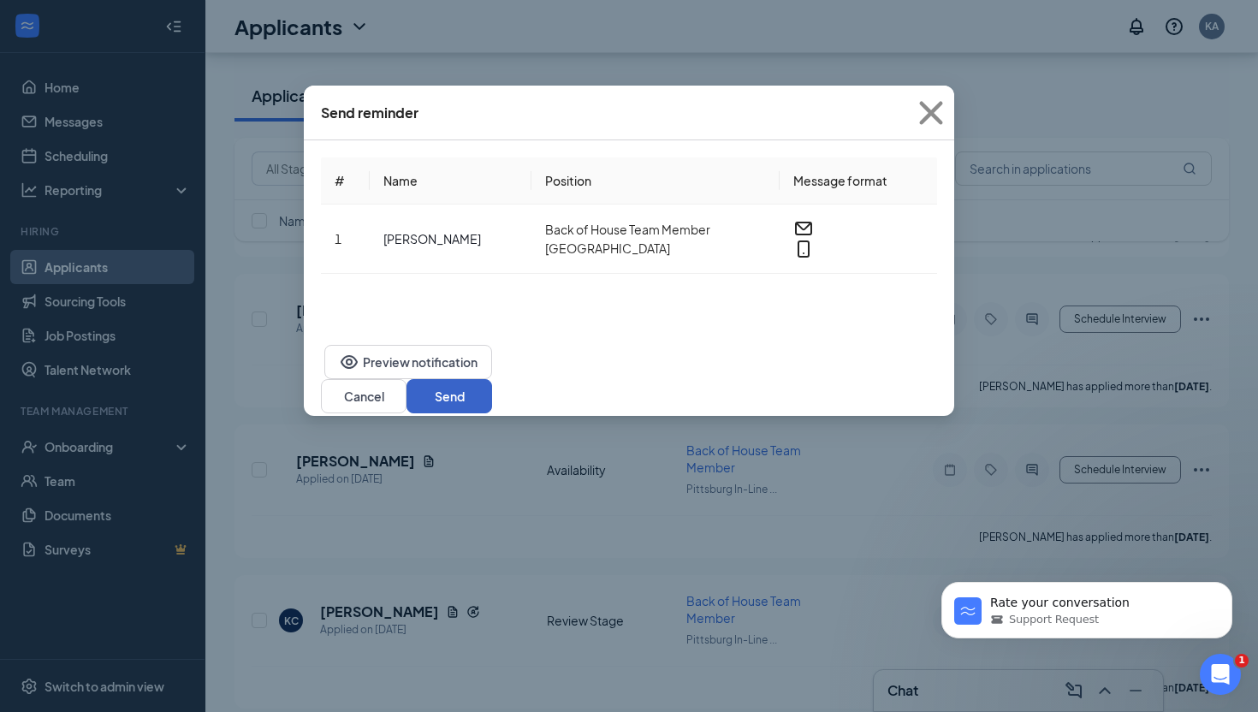
click at [492, 379] on button "Send" at bounding box center [449, 396] width 86 height 34
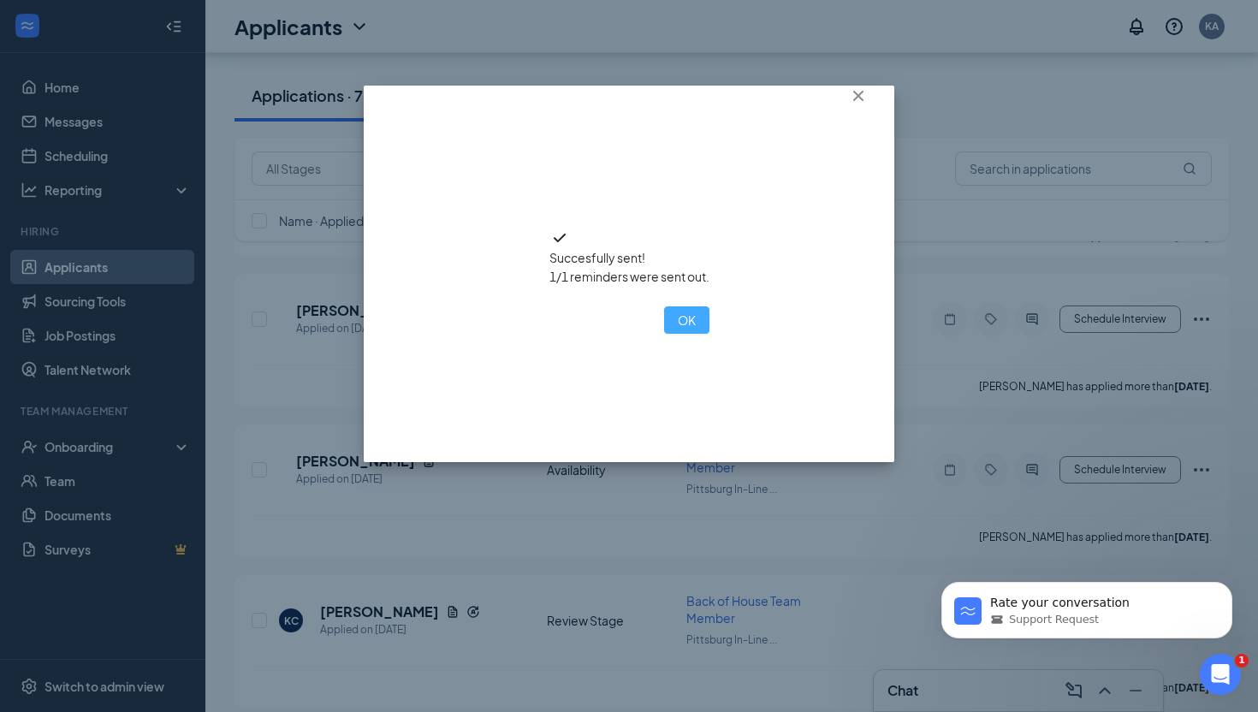
click at [664, 334] on button "OK" at bounding box center [686, 319] width 45 height 27
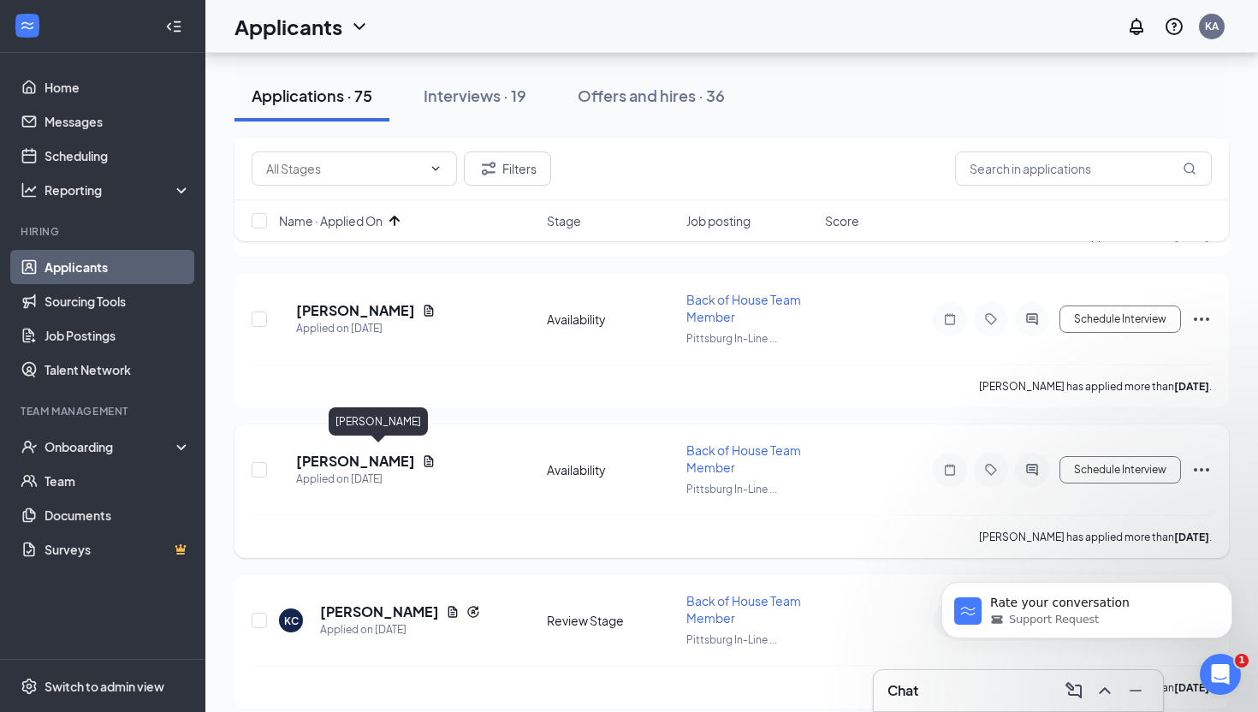
click at [405, 455] on h5 "Larenzo Mayfield" at bounding box center [355, 461] width 119 height 19
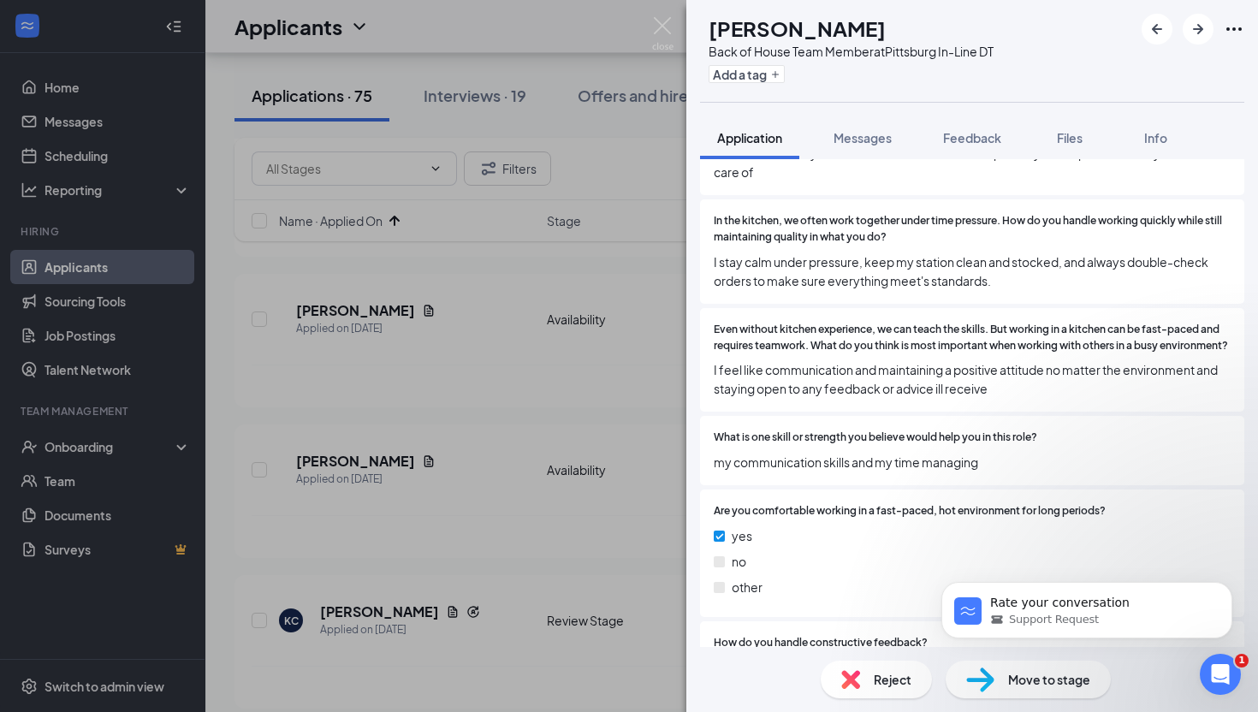
scroll to position [872, 0]
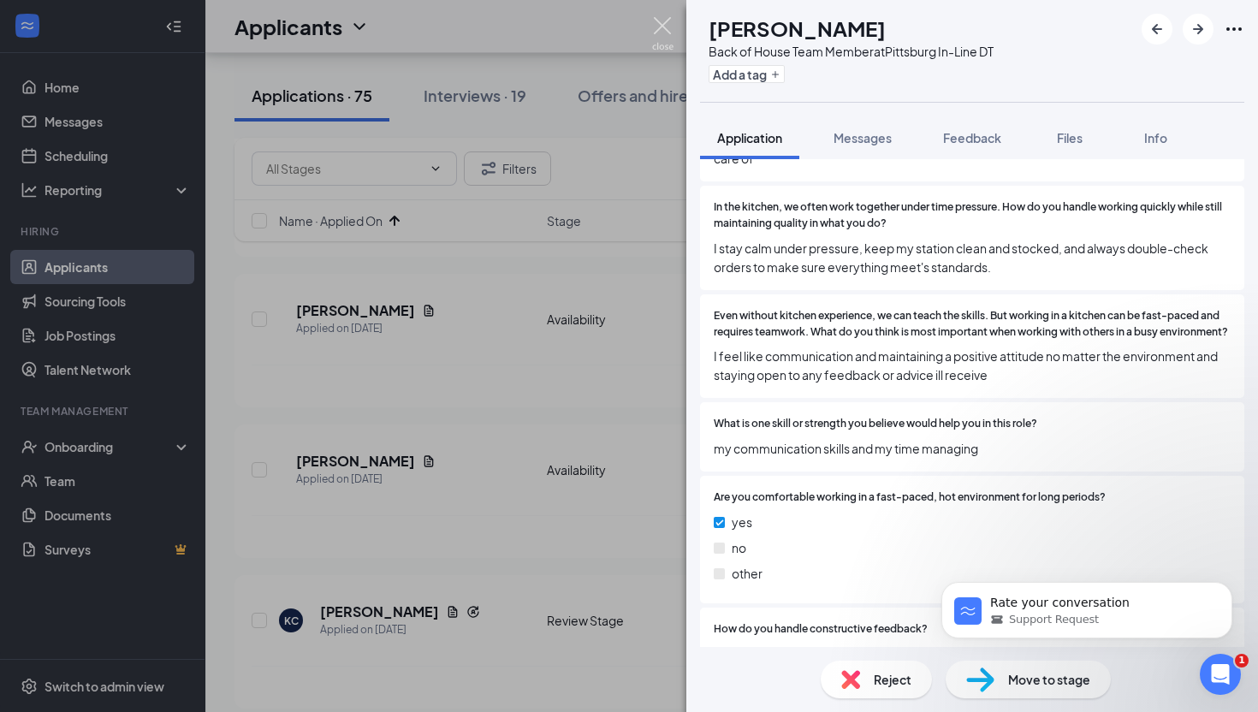
click at [665, 27] on img at bounding box center [662, 33] width 21 height 33
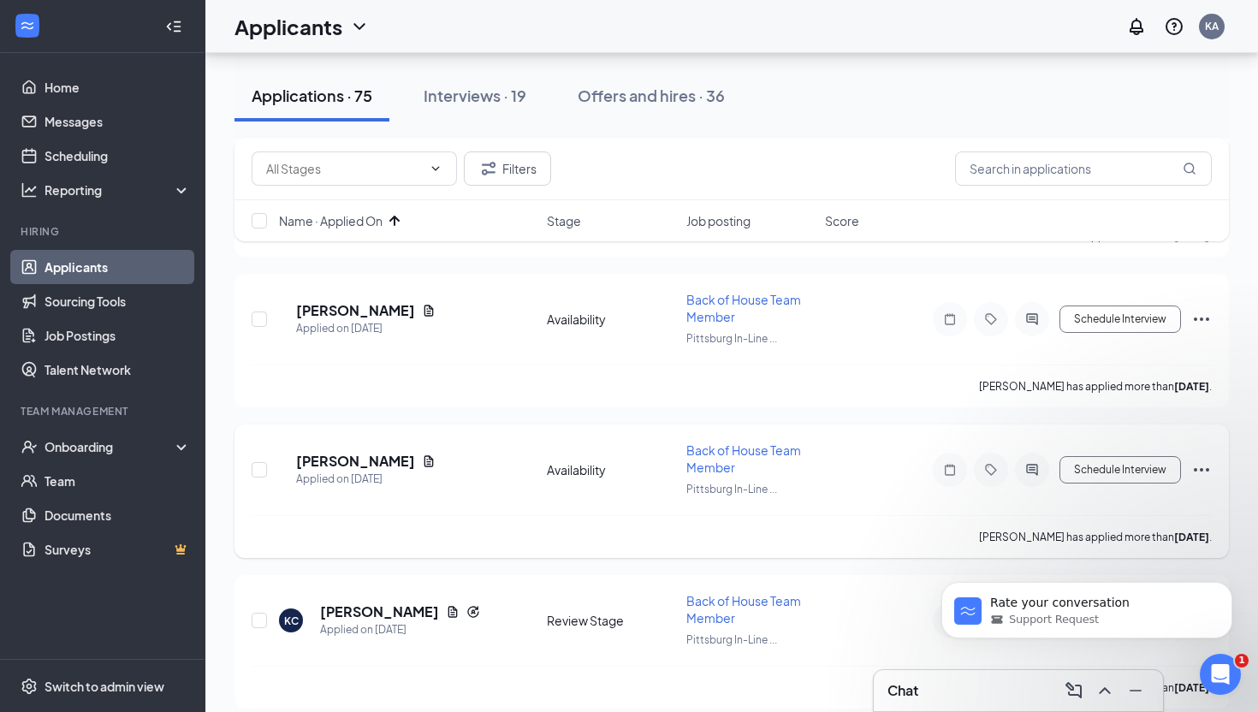
click at [1193, 460] on icon "Ellipses" at bounding box center [1201, 469] width 21 height 21
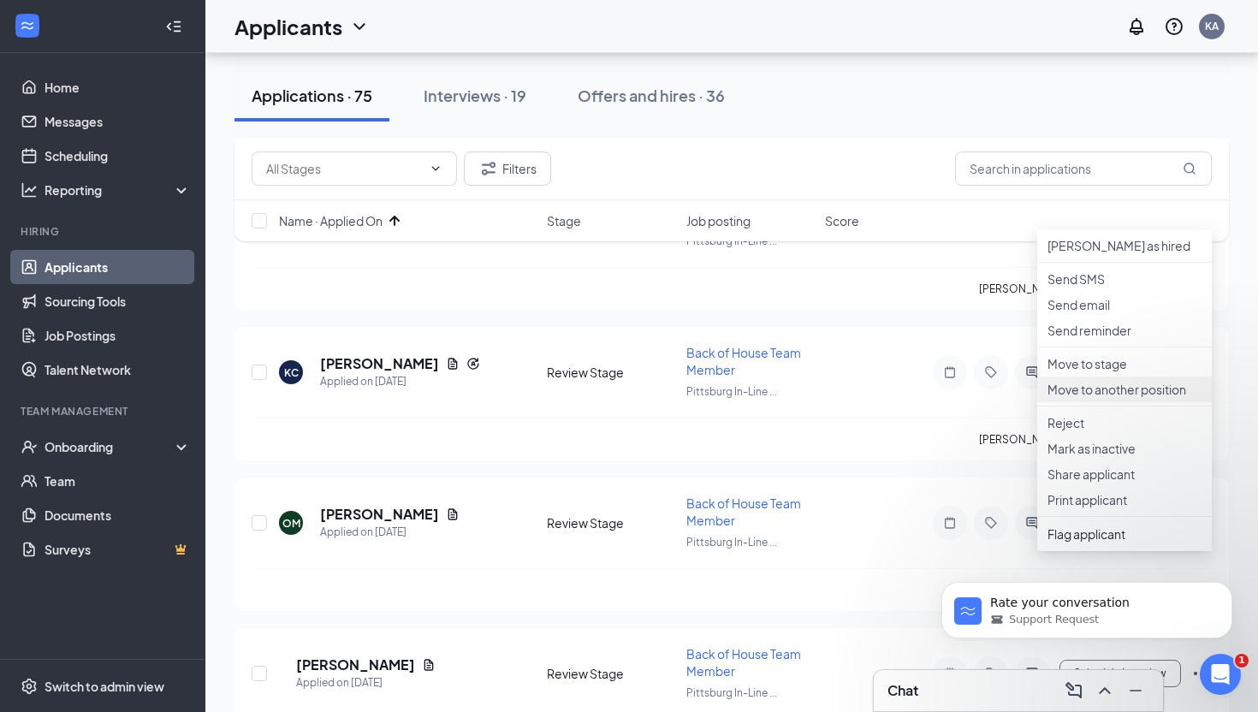
scroll to position [768, 0]
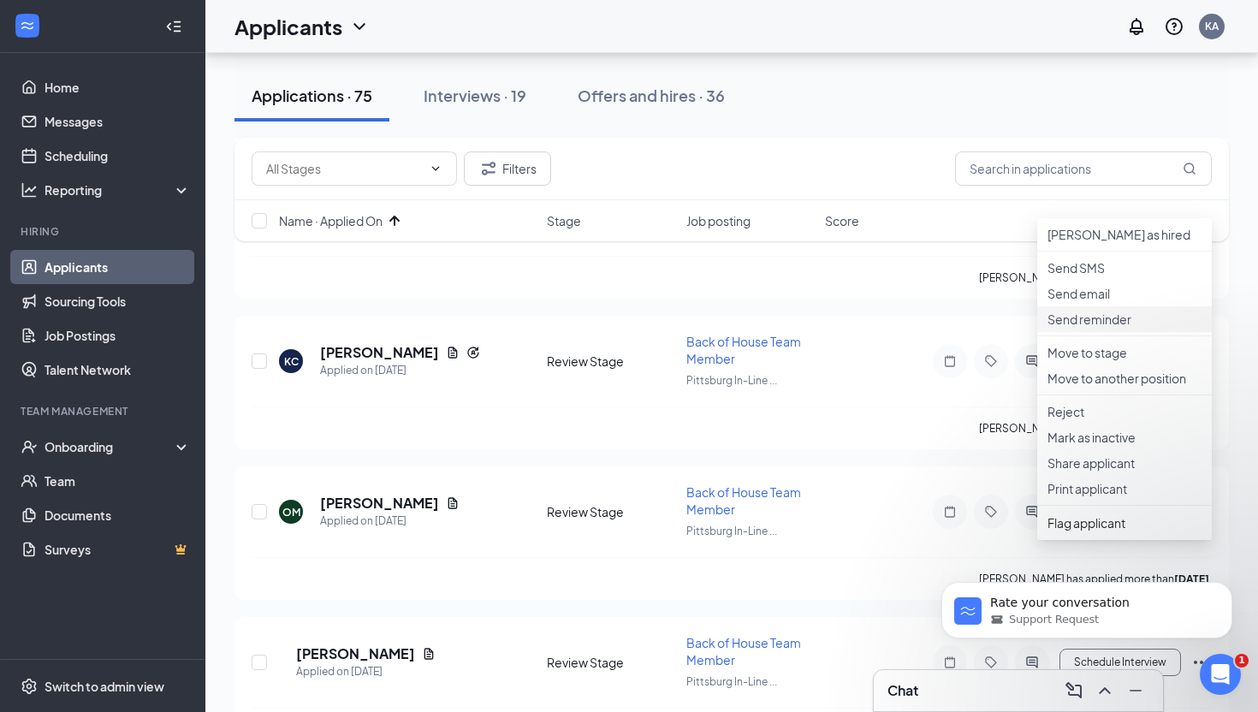
click at [1071, 328] on p "Send reminder" at bounding box center [1124, 319] width 154 height 17
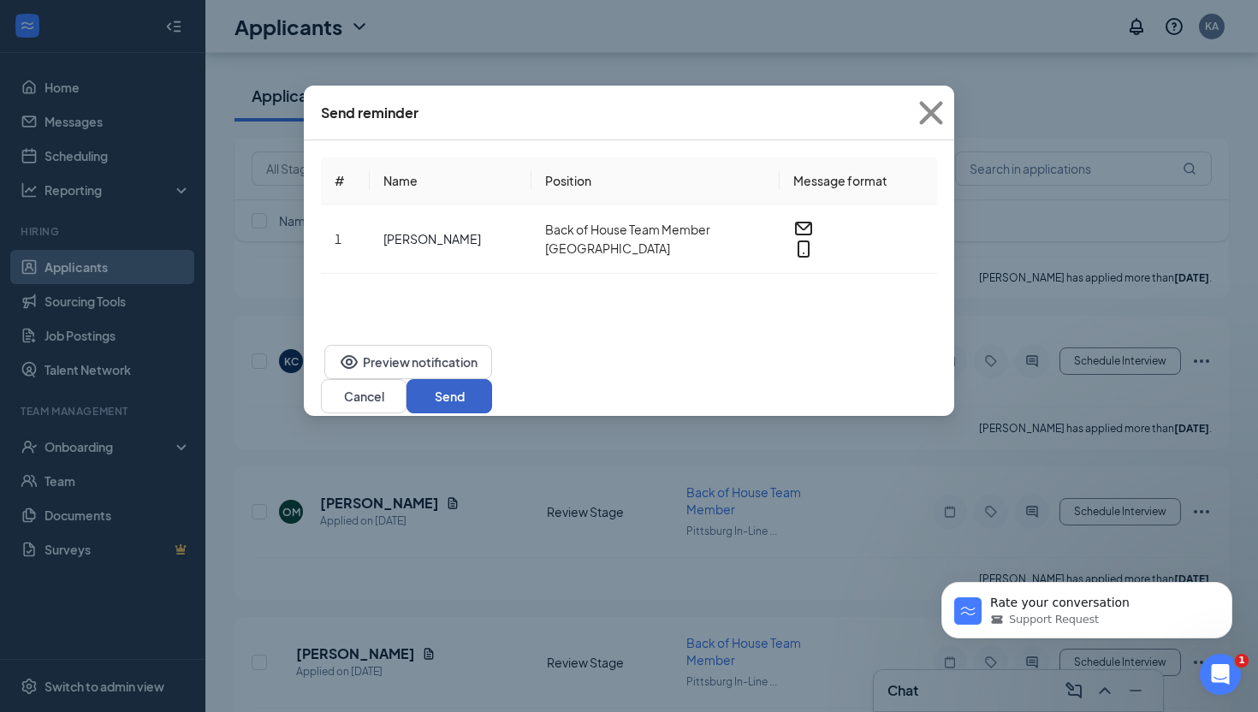
click at [492, 379] on button "Send" at bounding box center [449, 396] width 86 height 34
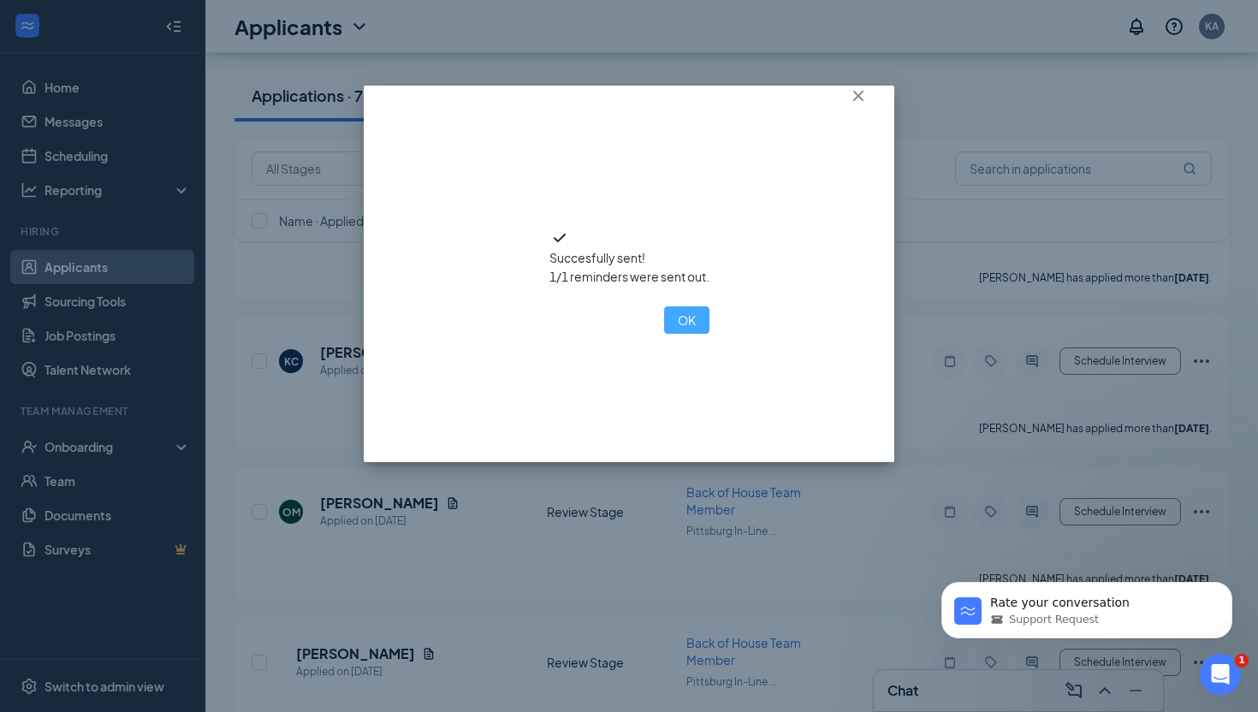
click at [664, 334] on button "OK" at bounding box center [686, 319] width 45 height 27
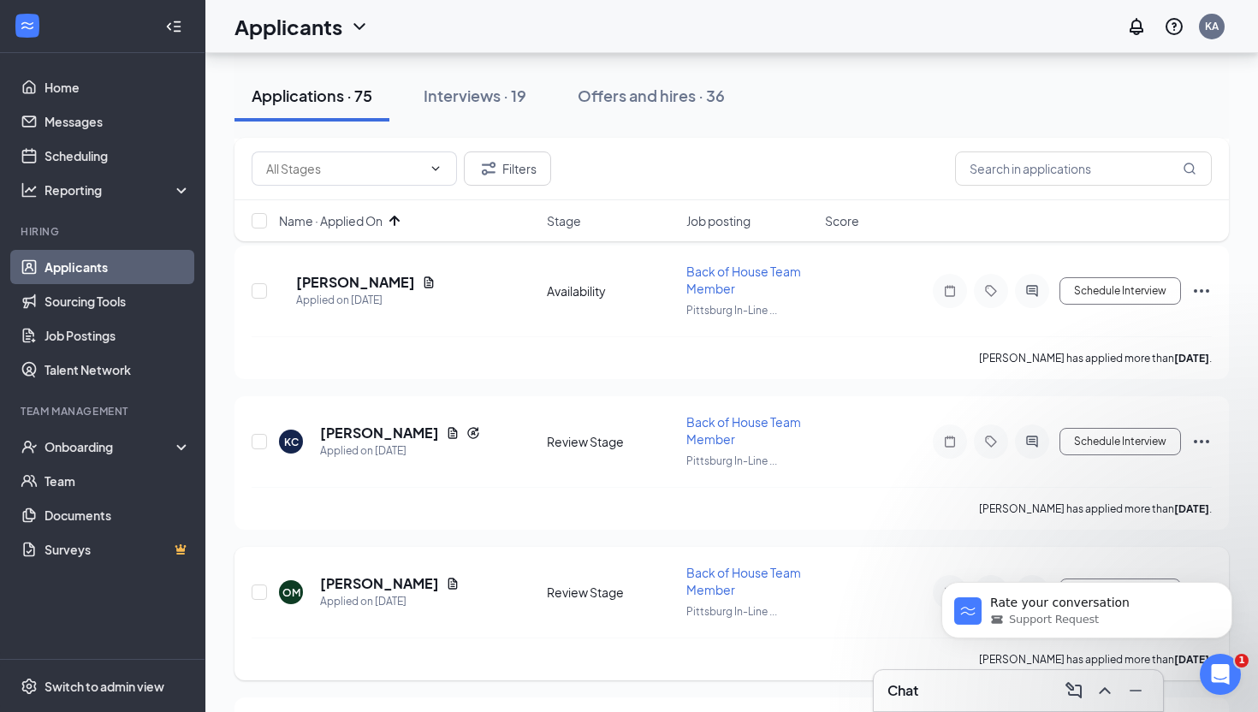
scroll to position [692, 0]
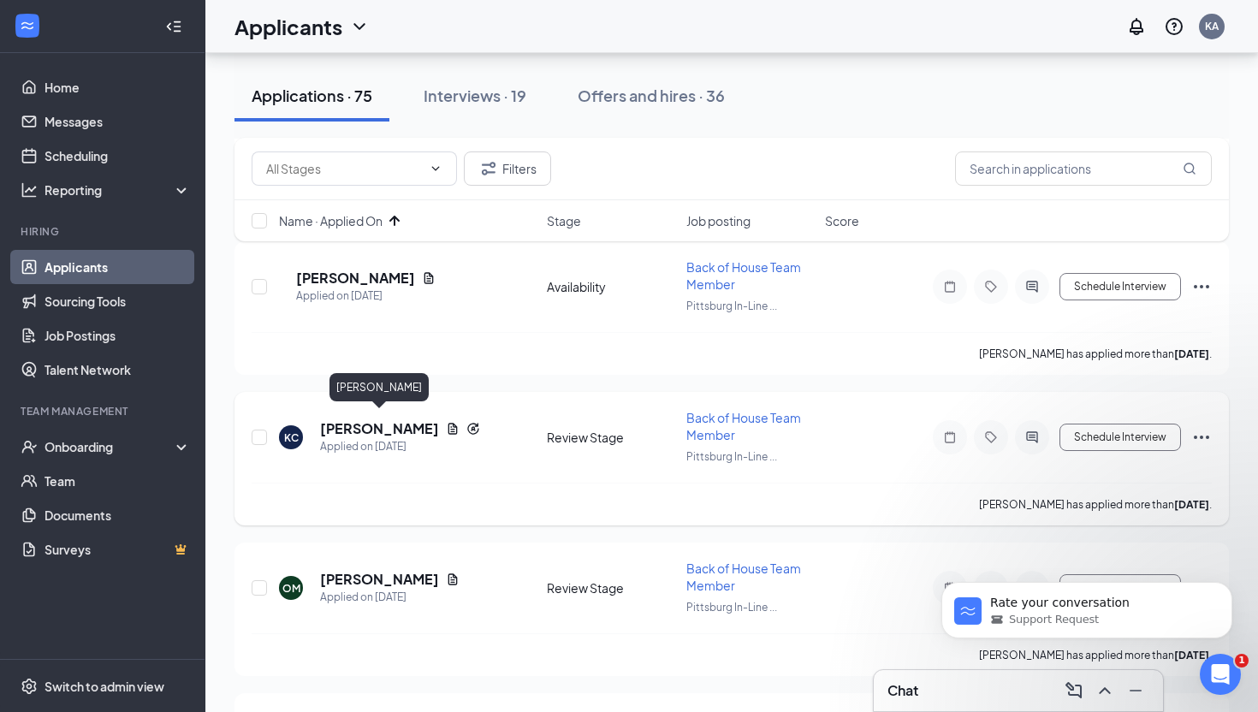
click at [417, 419] on h5 "Kenneth Coleman" at bounding box center [379, 428] width 119 height 19
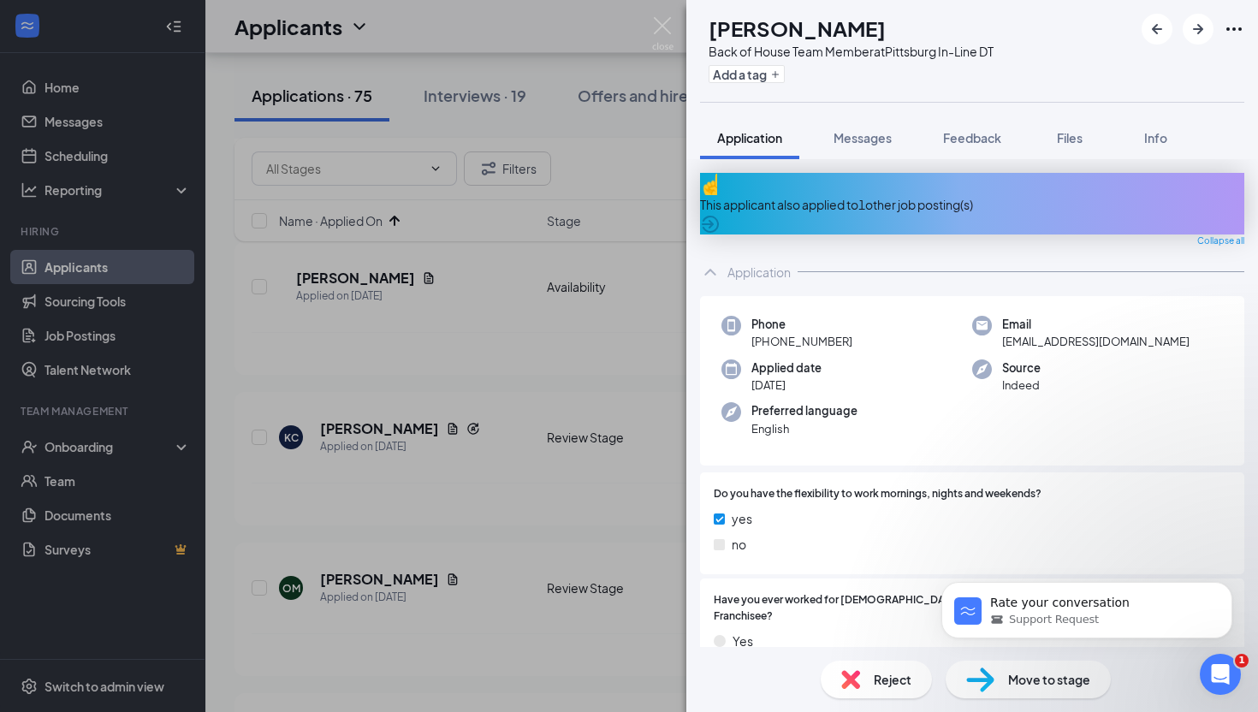
click at [1044, 195] on div "This applicant also applied to 1 other job posting(s)" at bounding box center [972, 204] width 544 height 19
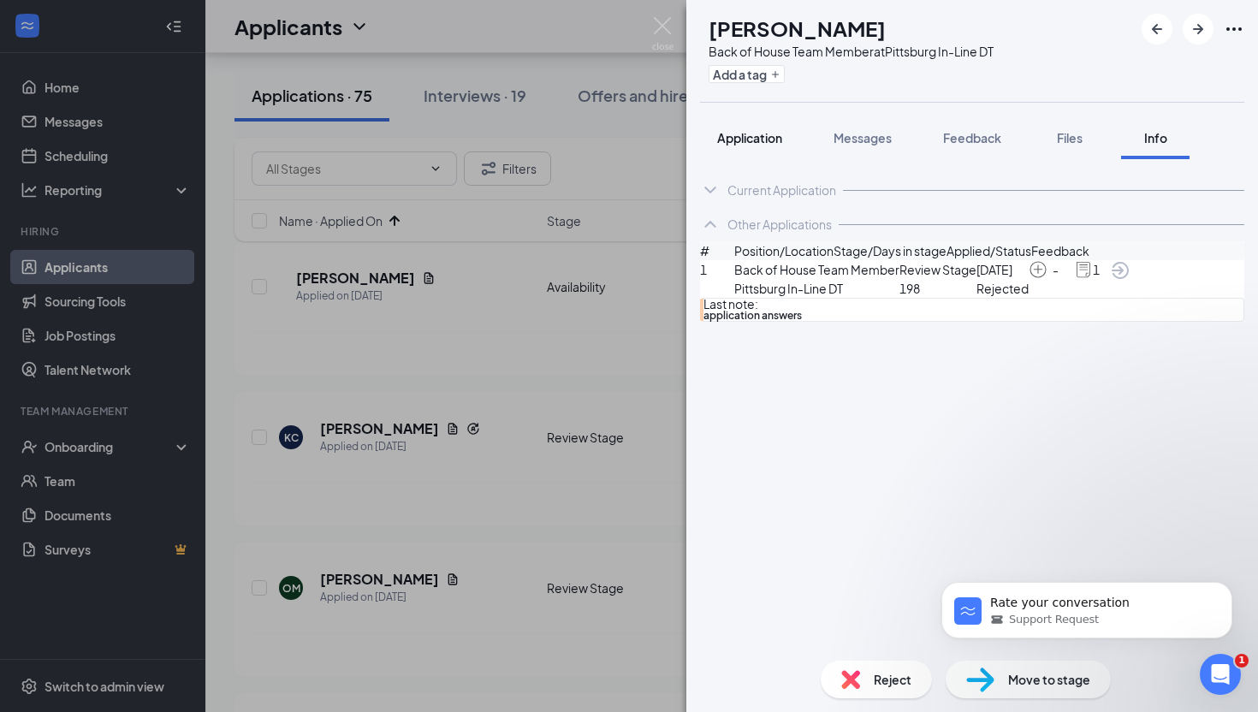
click at [751, 137] on span "Application" at bounding box center [749, 137] width 65 height 15
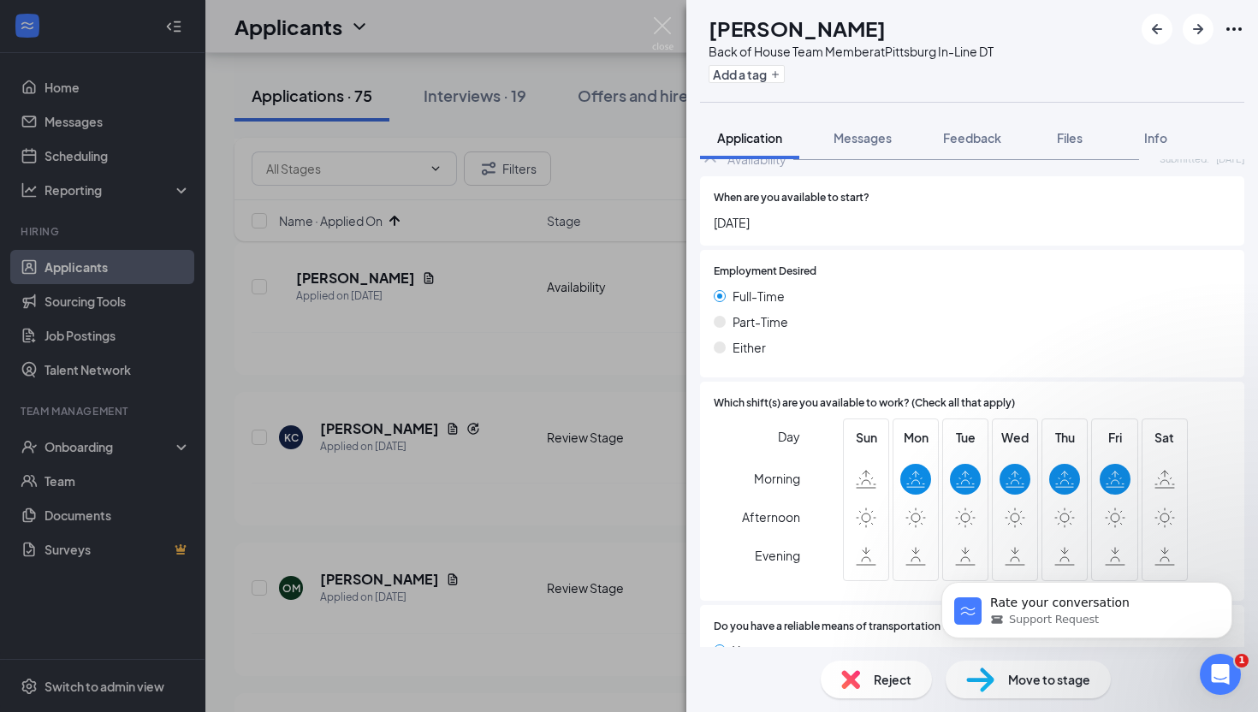
scroll to position [2199, 0]
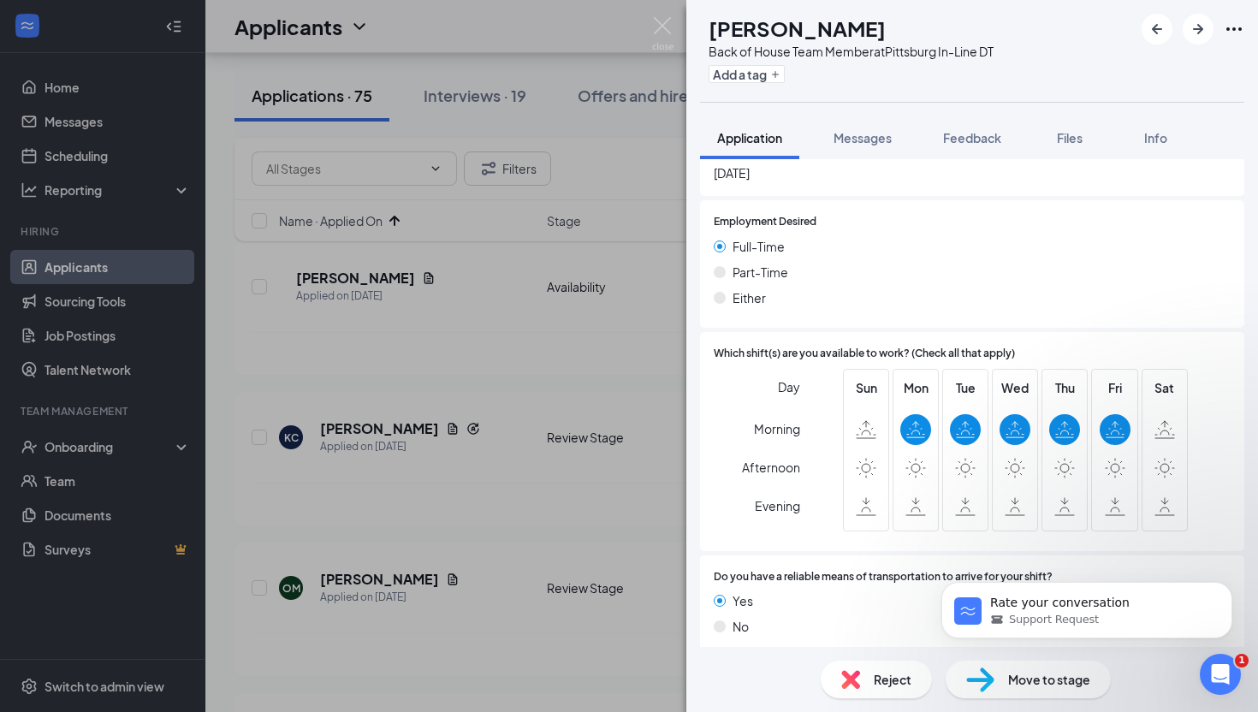
click at [891, 684] on span "Reject" at bounding box center [892, 679] width 38 height 19
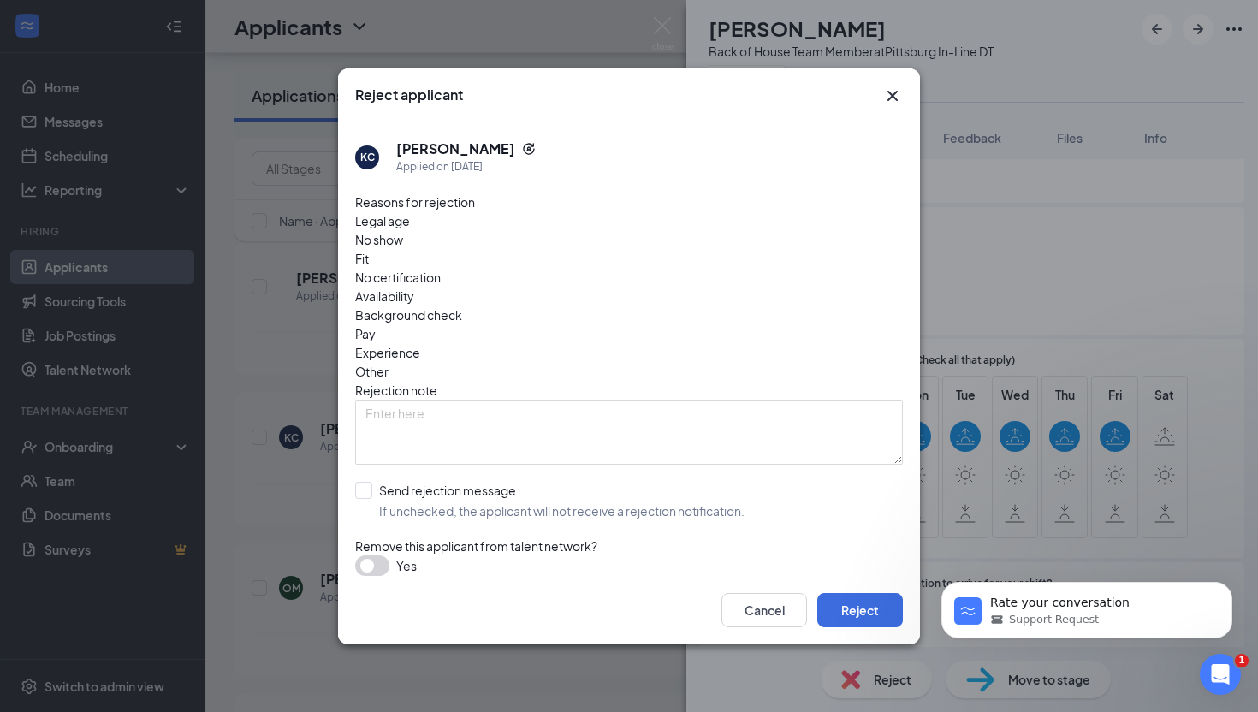
click at [414, 287] on span "Availability" at bounding box center [384, 296] width 59 height 19
click at [388, 362] on span "Other" at bounding box center [371, 371] width 33 height 19
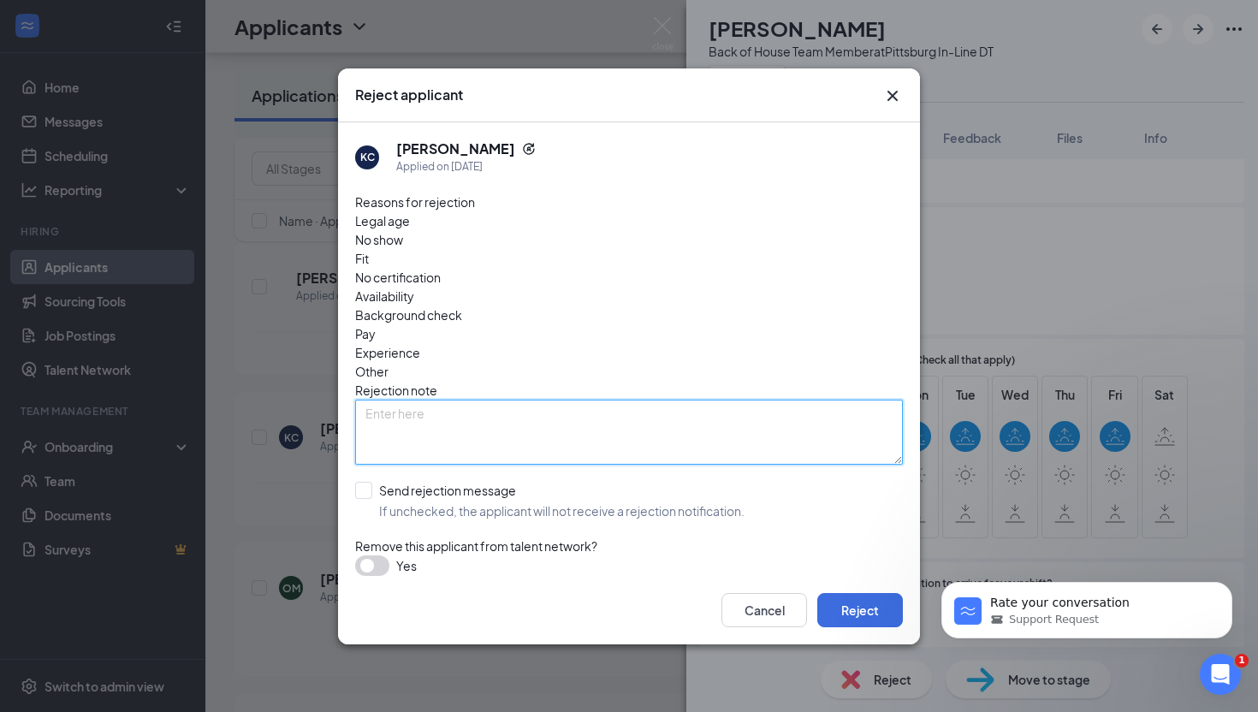
click at [500, 399] on textarea at bounding box center [628, 431] width 547 height 65
type textarea "application response"
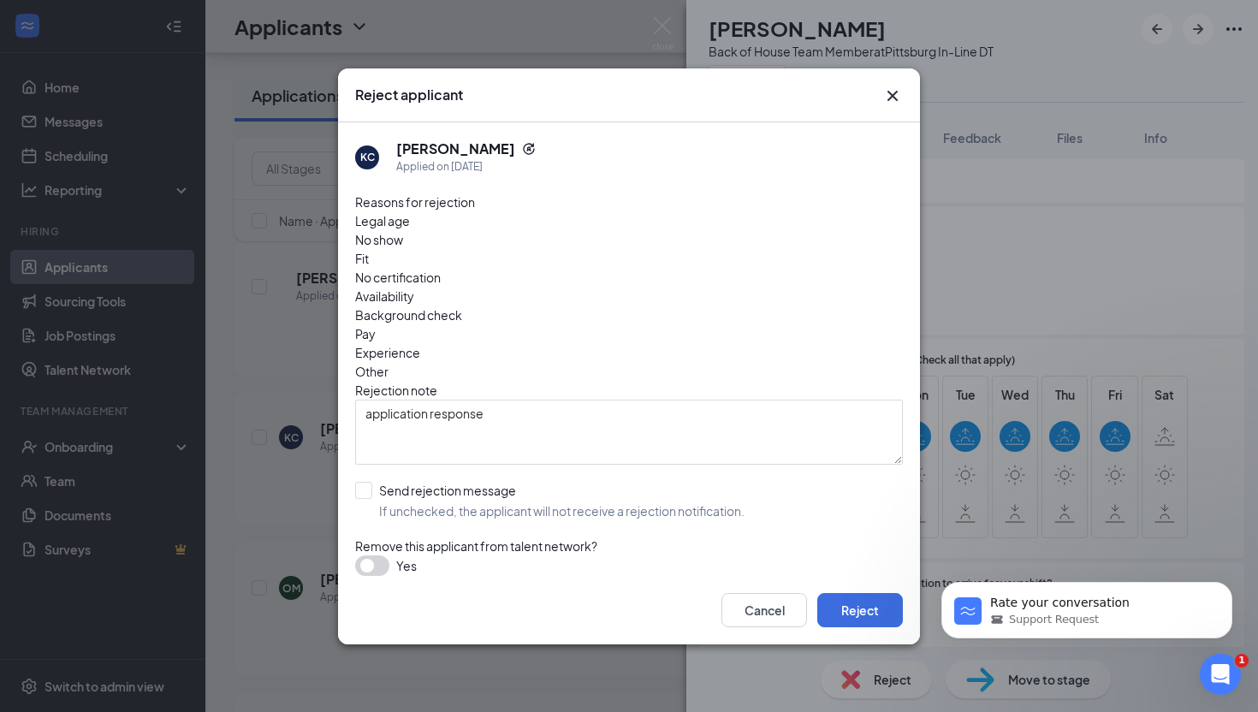
click at [369, 257] on span "Fit" at bounding box center [362, 258] width 14 height 19
click at [359, 482] on input "Send rejection message If unchecked, the applicant will not receive a rejection…" at bounding box center [549, 501] width 389 height 38
checkbox input "true"
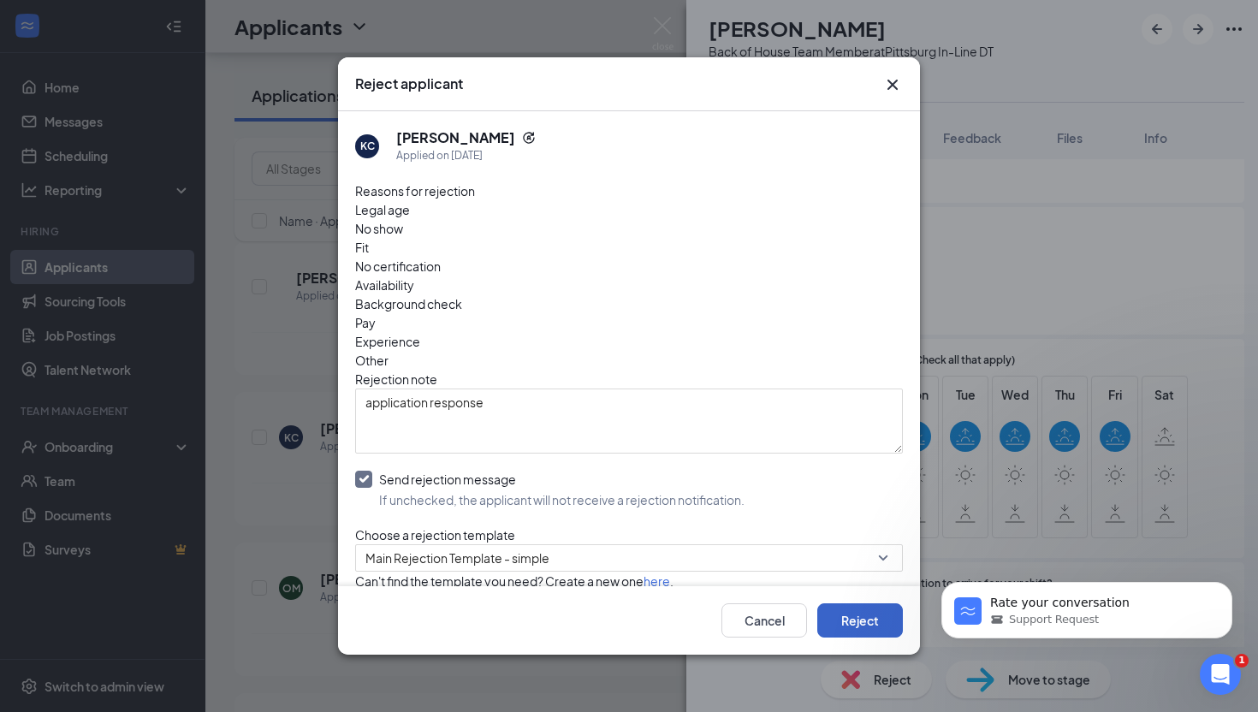
click at [861, 622] on button "Reject" at bounding box center [860, 620] width 86 height 34
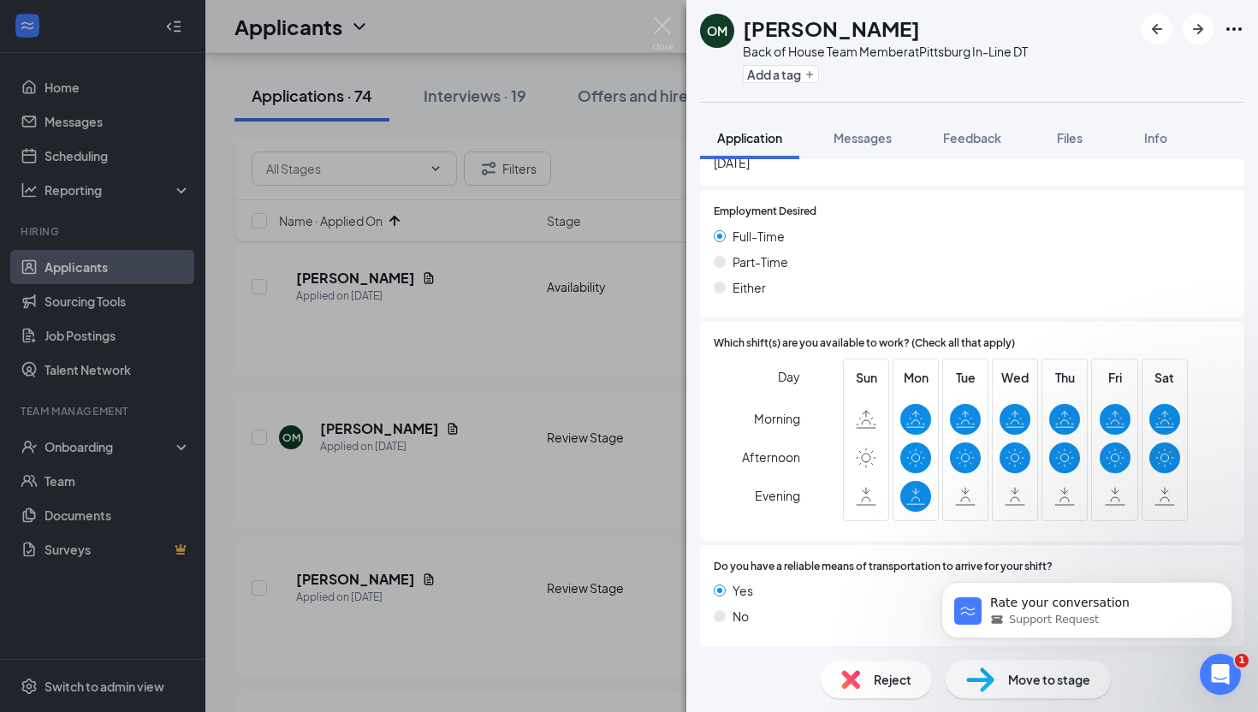
scroll to position [2282, 0]
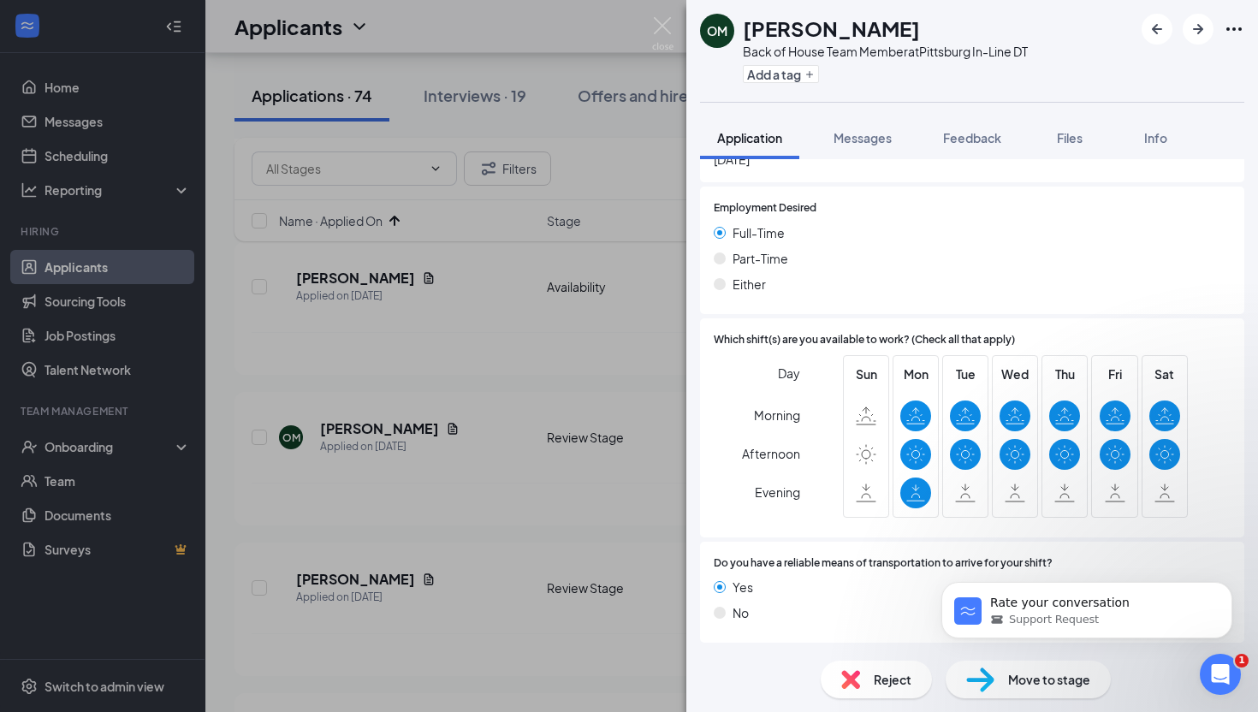
click at [894, 683] on span "Reject" at bounding box center [892, 679] width 38 height 19
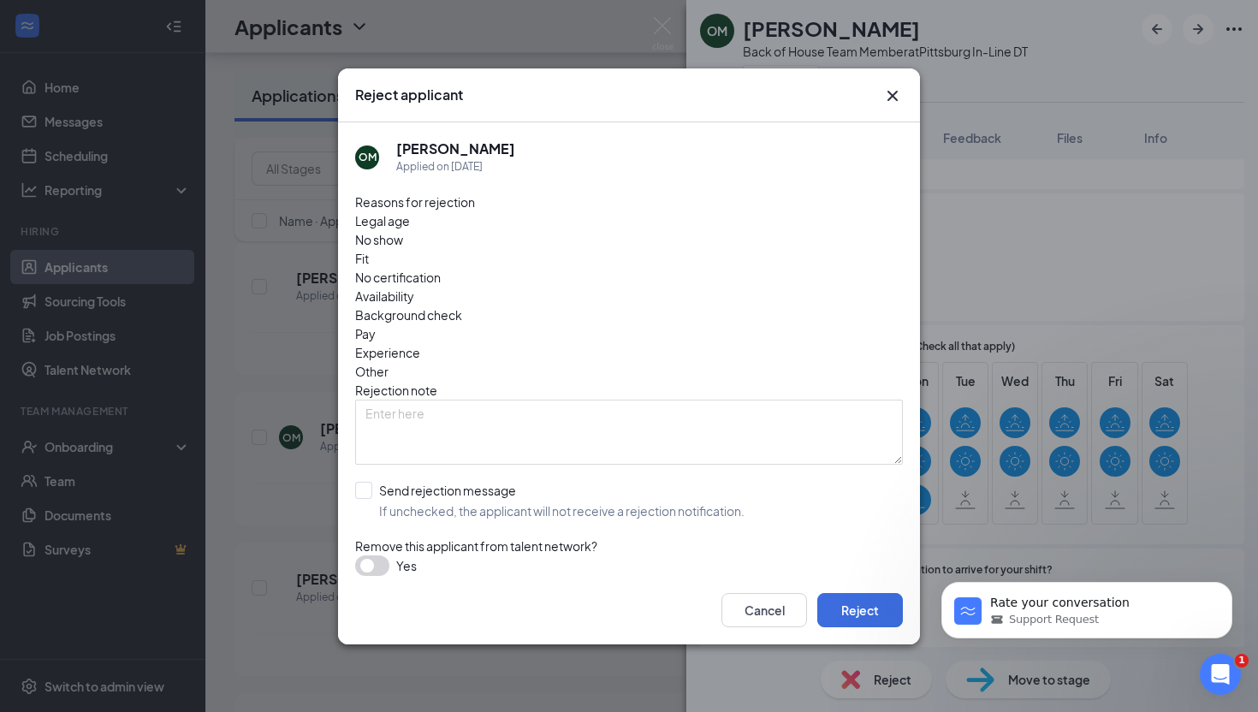
click at [414, 287] on span "Availability" at bounding box center [384, 296] width 59 height 19
click at [364, 482] on input "Send rejection message If unchecked, the applicant will not receive a rejection…" at bounding box center [549, 501] width 389 height 38
checkbox input "true"
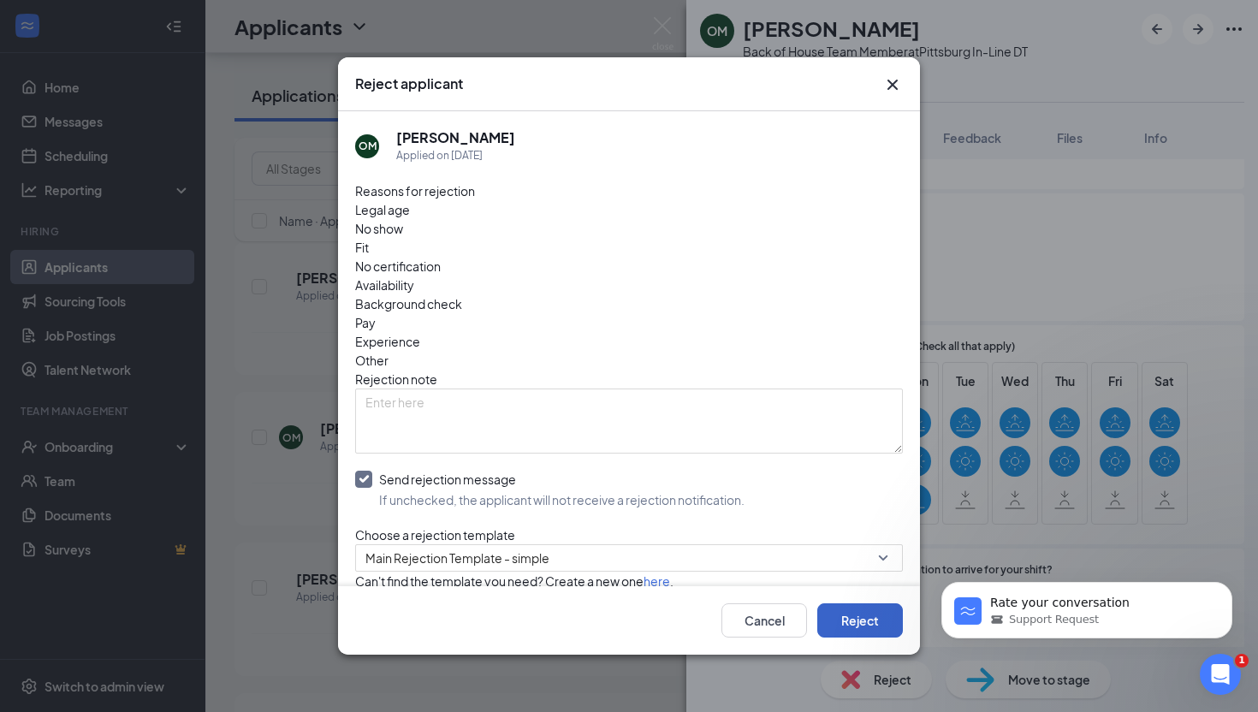
click at [845, 622] on button "Reject" at bounding box center [860, 620] width 86 height 34
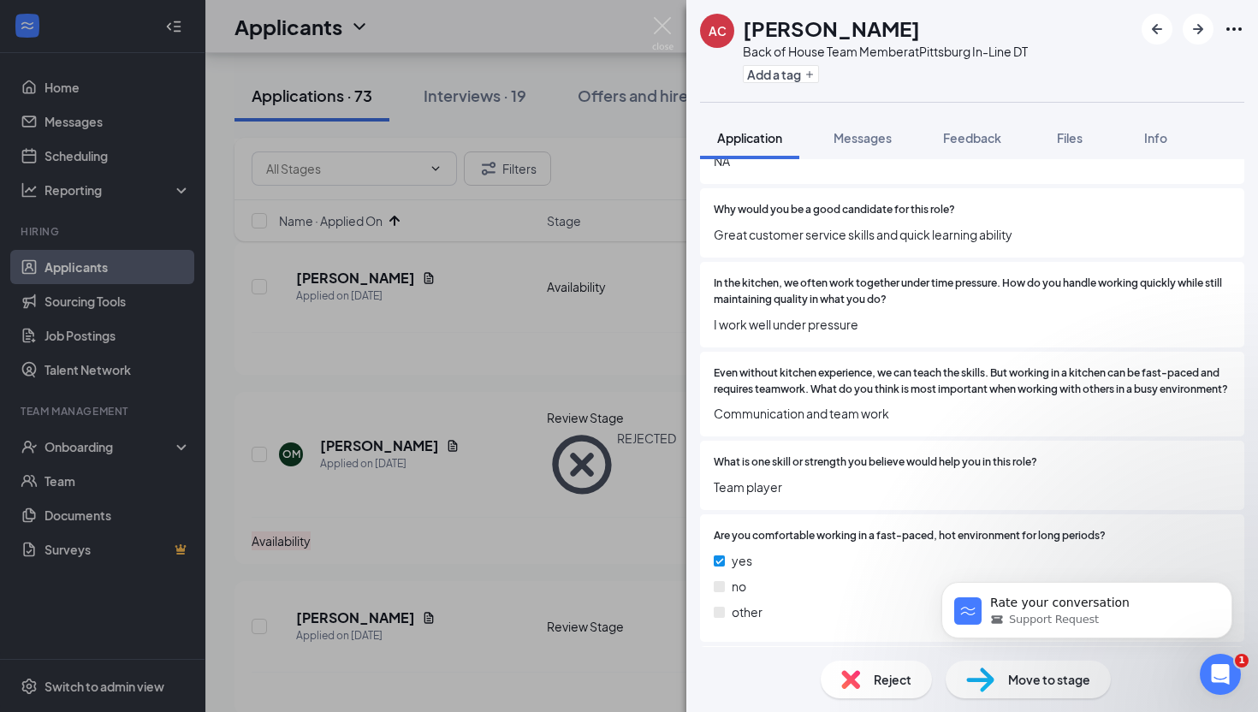
scroll to position [917, 0]
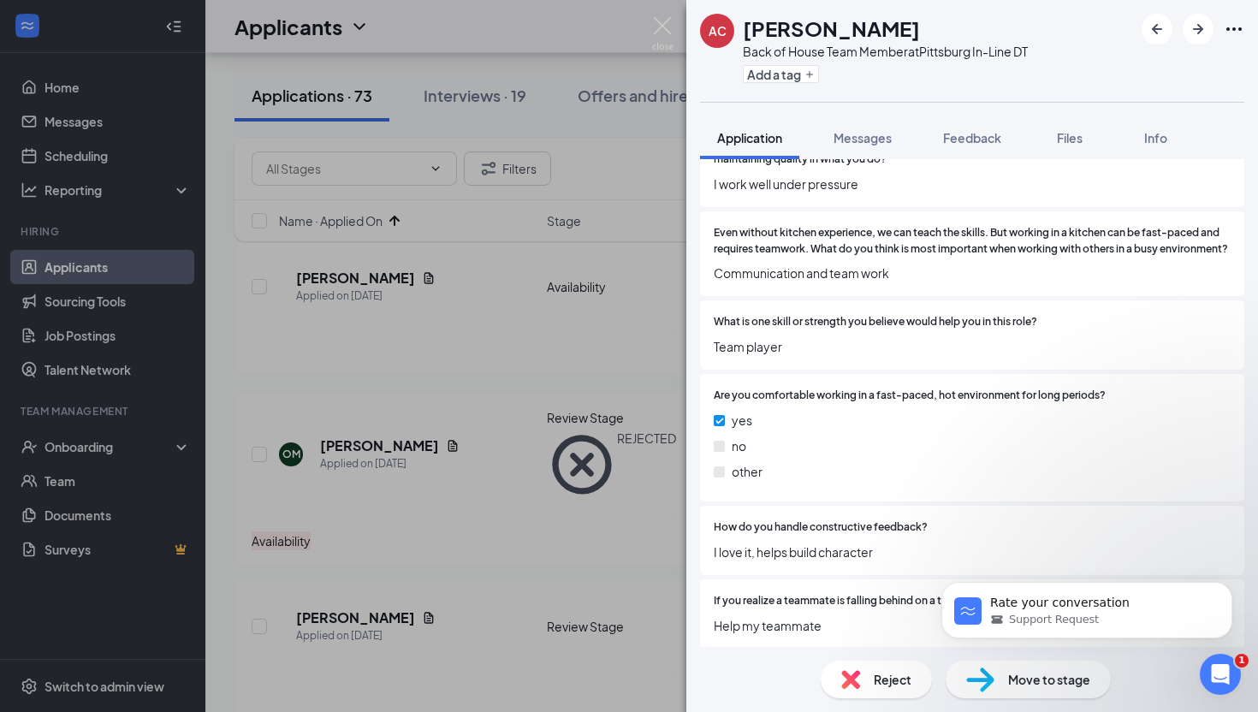
click at [1021, 684] on span "Move to stage" at bounding box center [1049, 679] width 82 height 19
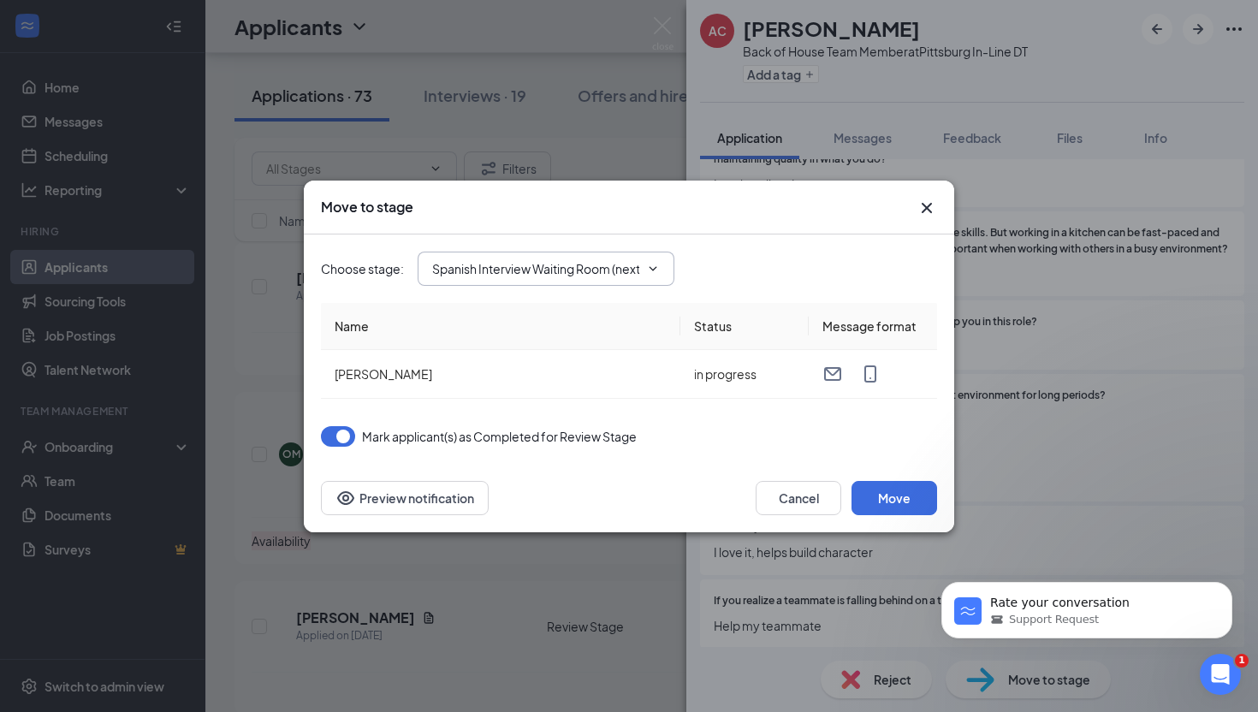
click at [519, 267] on input "Spanish Interview Waiting Room (next stage)" at bounding box center [535, 268] width 207 height 19
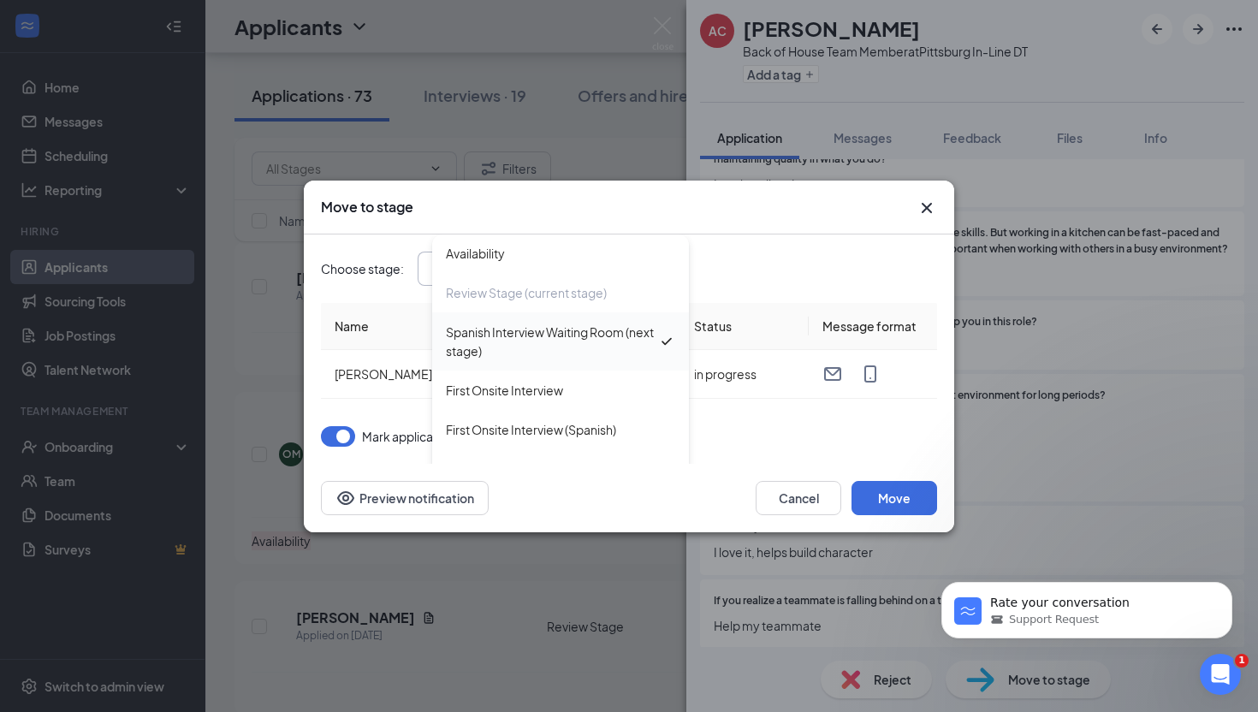
scroll to position [42, 0]
click at [518, 388] on div "First Onsite Interview" at bounding box center [504, 388] width 117 height 19
type input "First Onsite Interview"
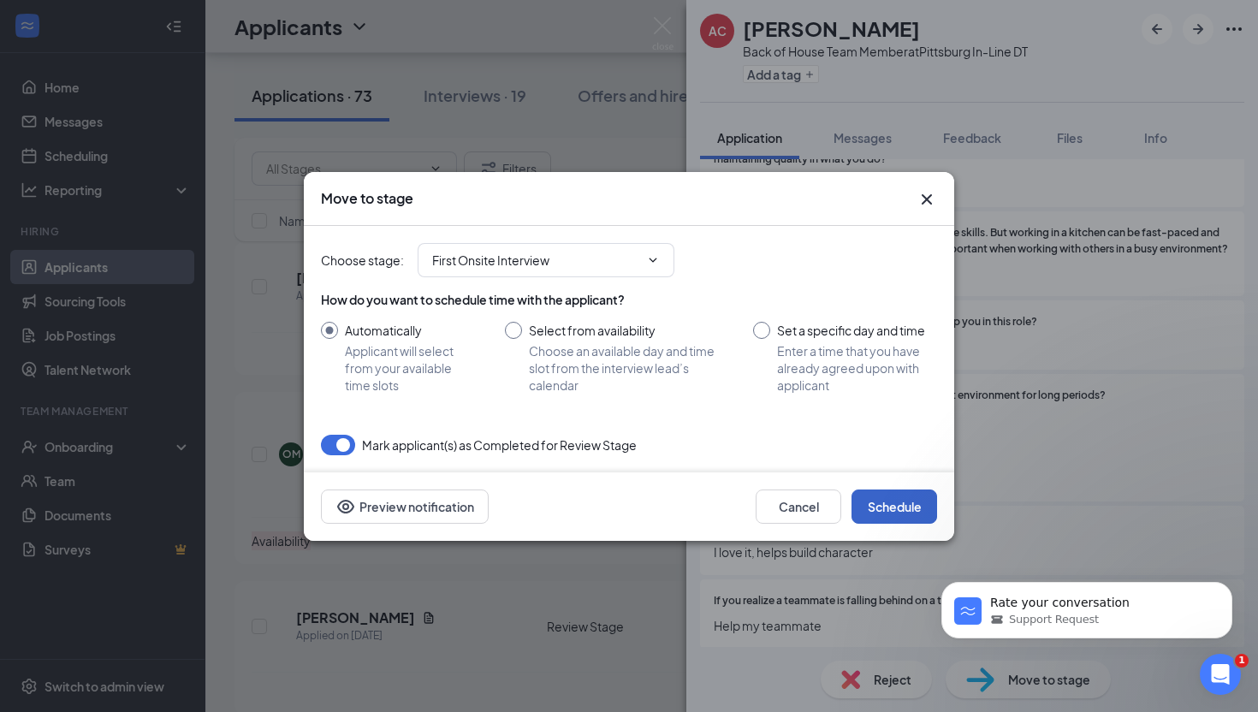
click at [891, 506] on button "Schedule" at bounding box center [894, 506] width 86 height 34
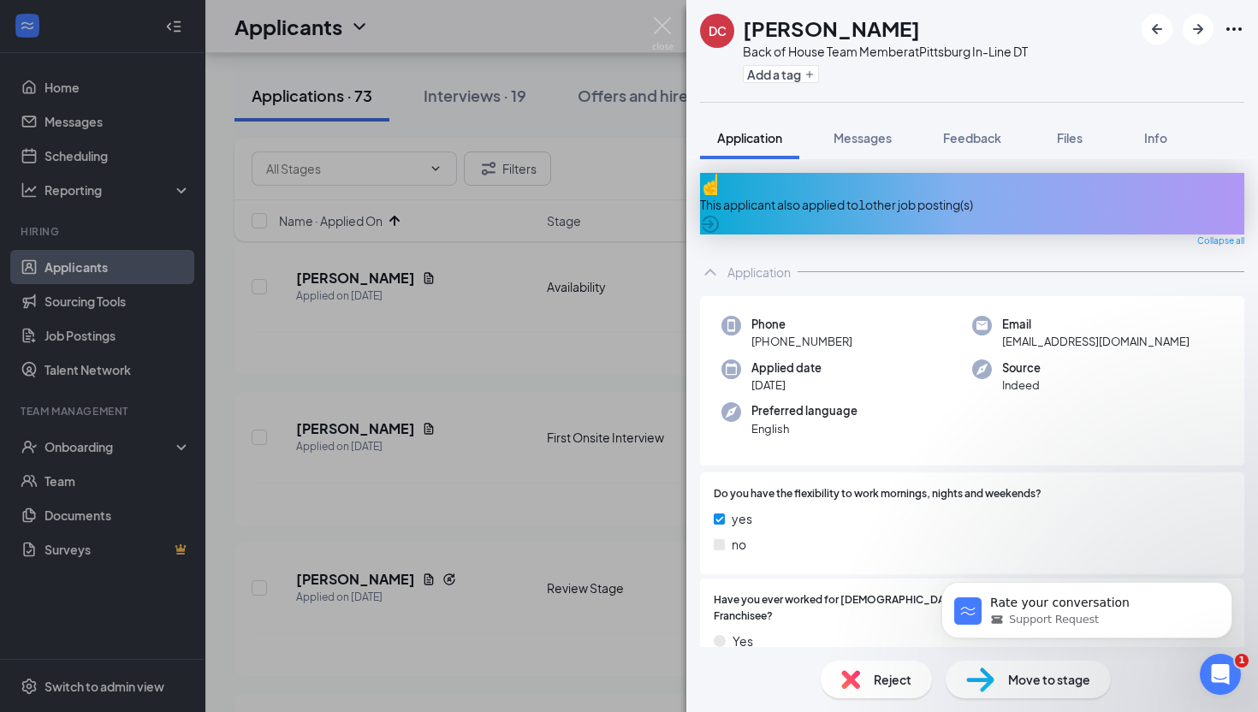
click at [828, 195] on div "This applicant also applied to 1 other job posting(s)" at bounding box center [972, 204] width 544 height 19
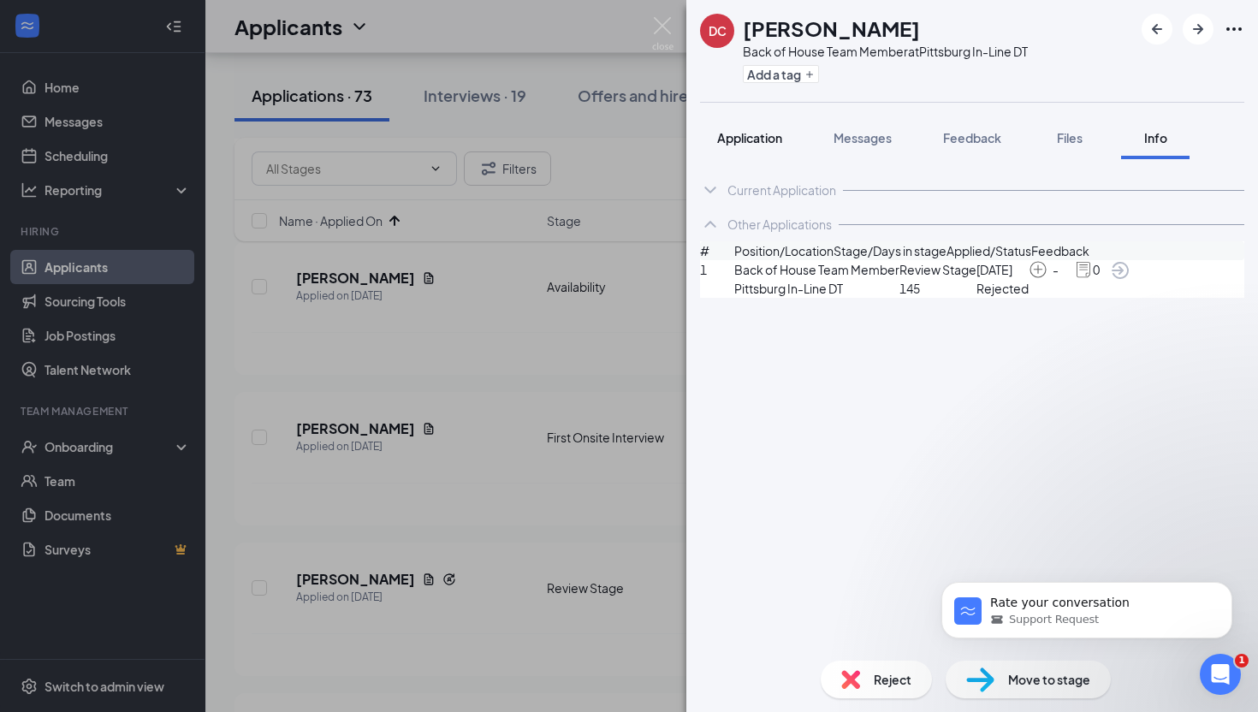
click at [754, 135] on span "Application" at bounding box center [749, 137] width 65 height 15
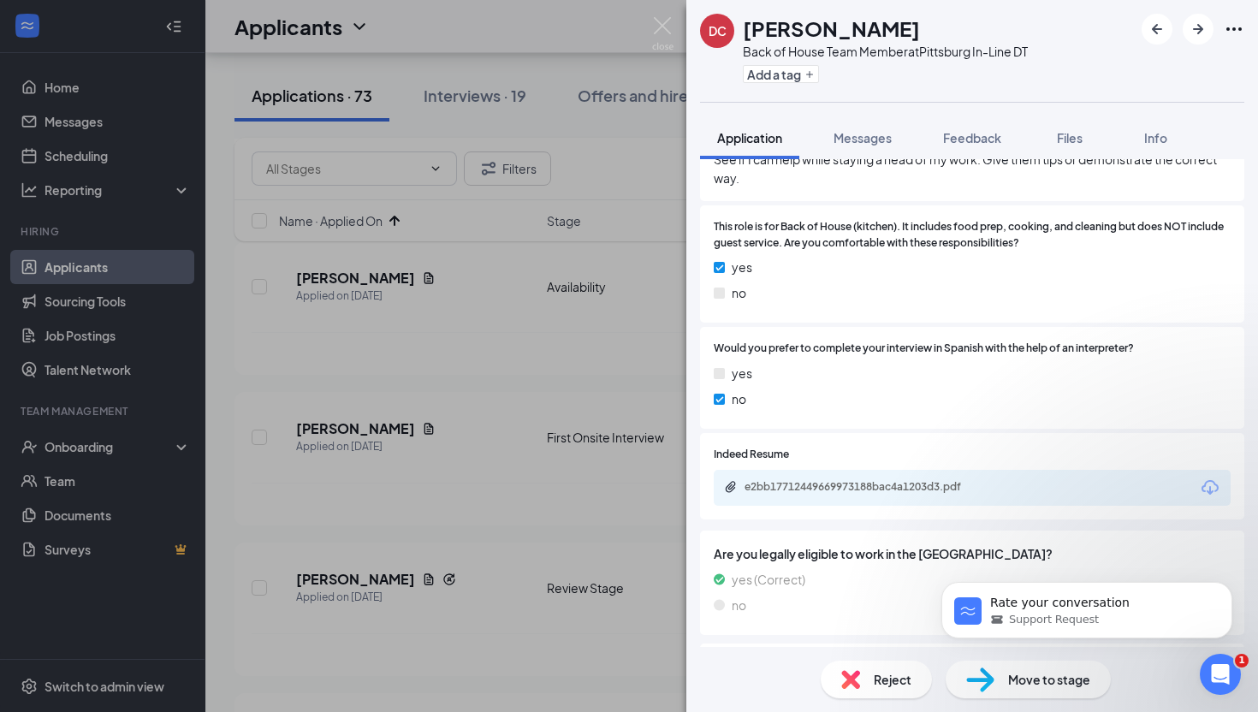
scroll to position [1471, 0]
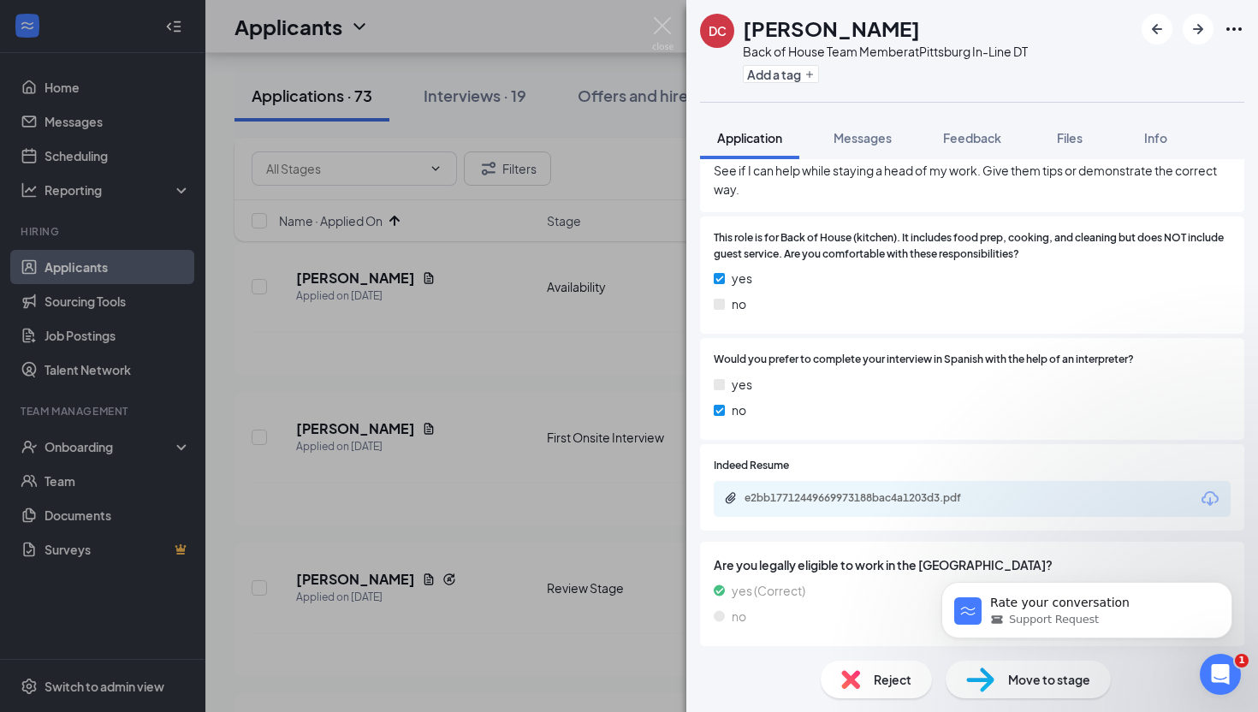
click at [1019, 681] on span "Move to stage" at bounding box center [1049, 679] width 82 height 19
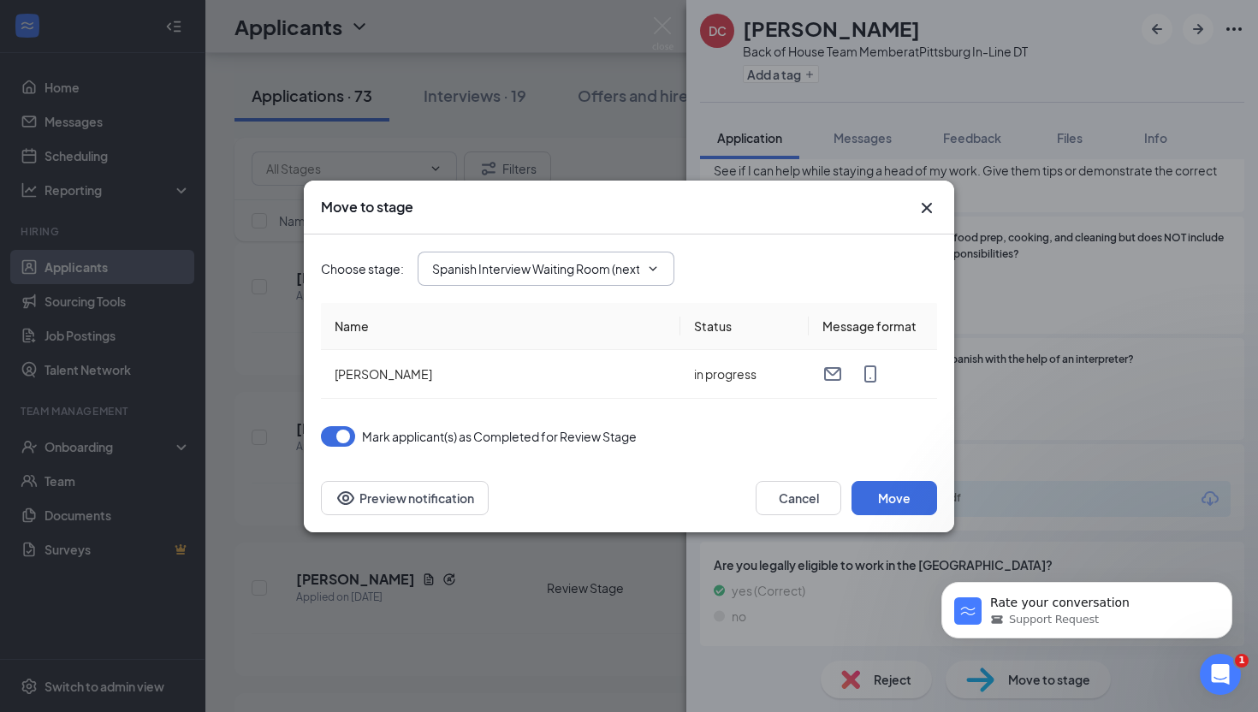
click at [475, 269] on input "Spanish Interview Waiting Room (next stage)" at bounding box center [535, 268] width 207 height 19
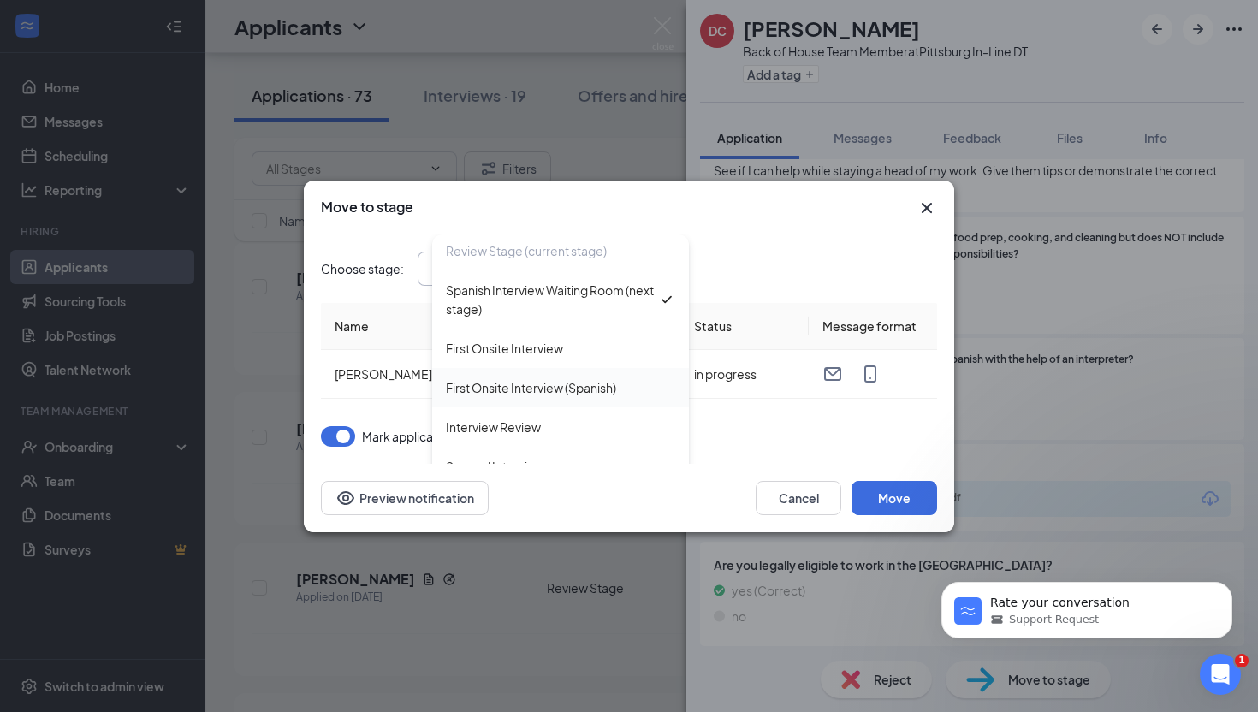
scroll to position [79, 0]
click at [512, 352] on div "First Onsite Interview" at bounding box center [504, 351] width 117 height 19
type input "First Onsite Interview"
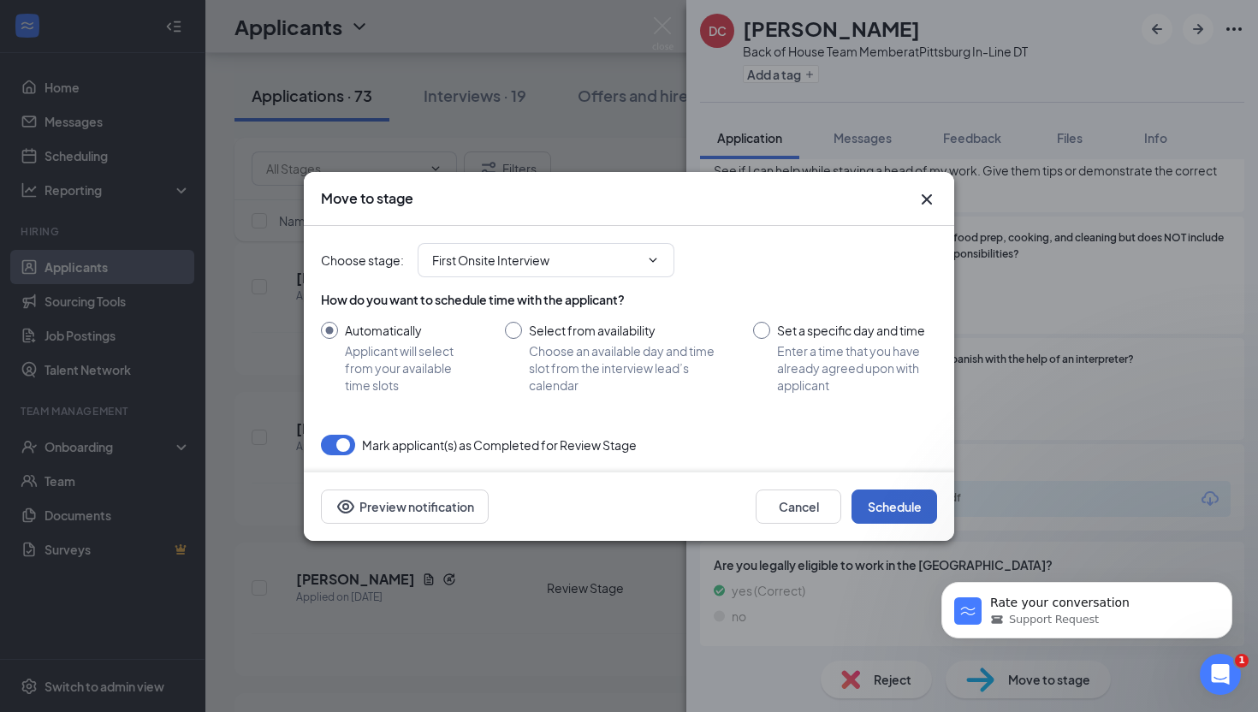
click at [878, 503] on button "Schedule" at bounding box center [894, 506] width 86 height 34
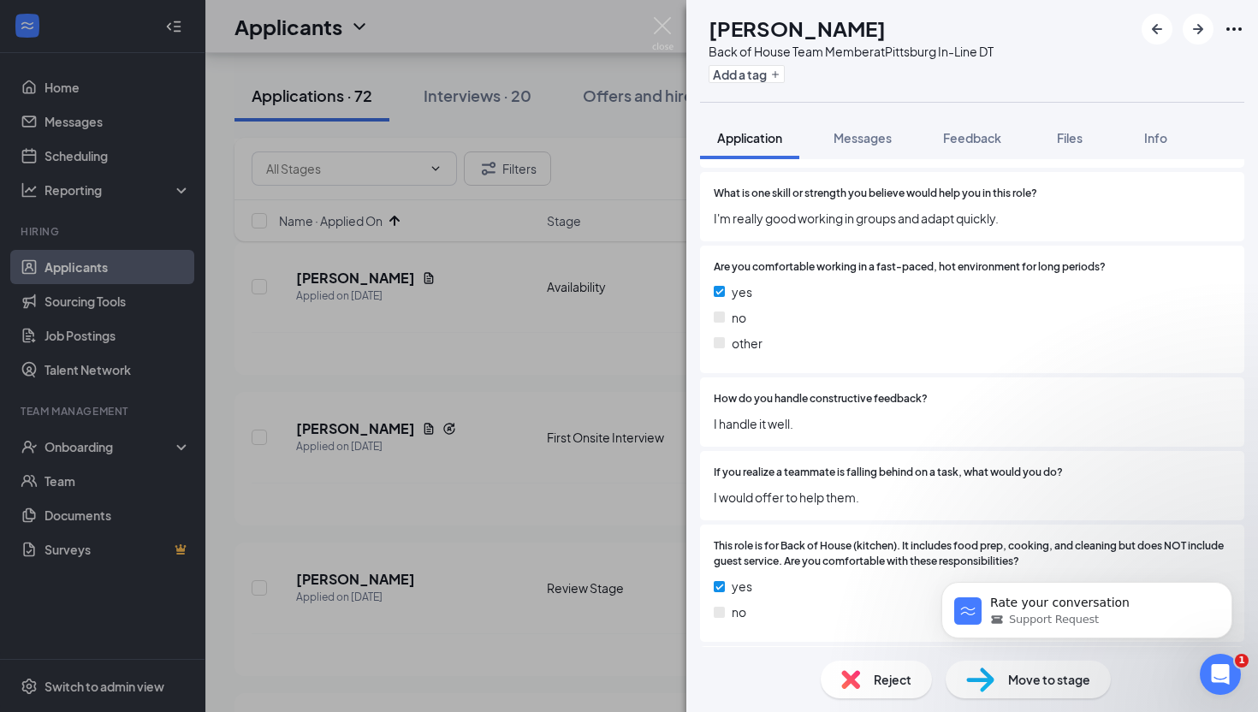
scroll to position [1015, 0]
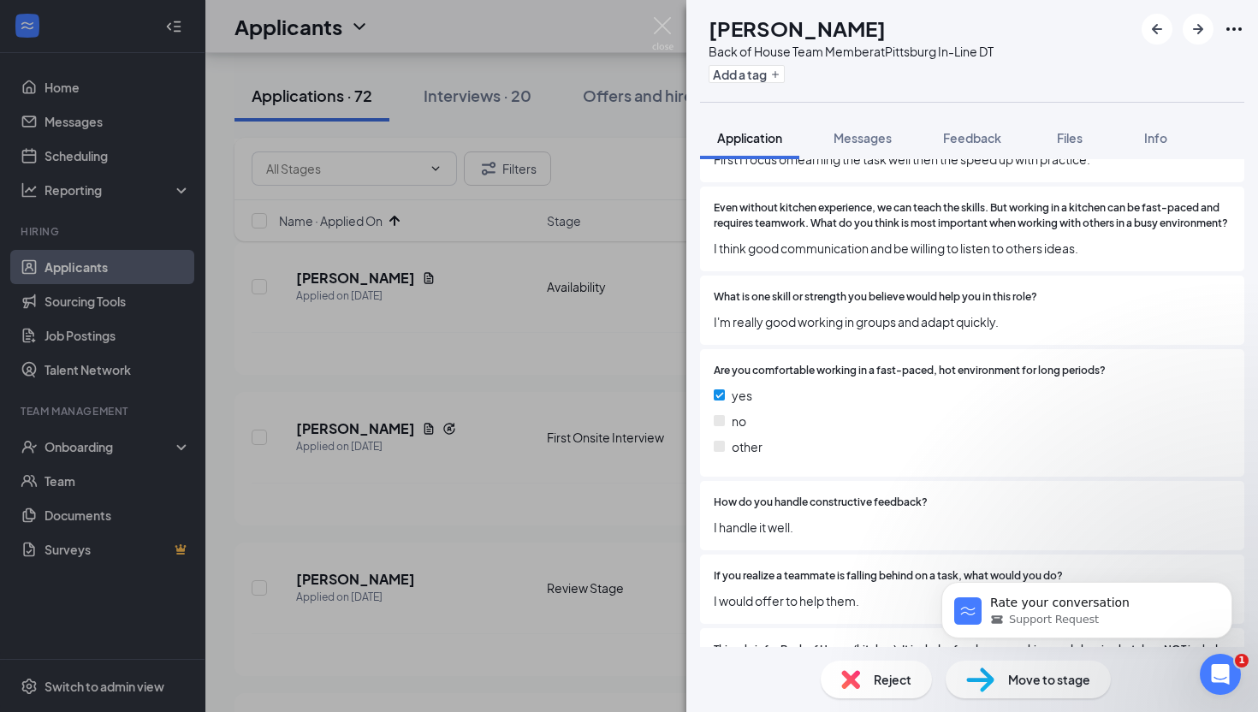
click at [879, 681] on span "Reject" at bounding box center [892, 679] width 38 height 19
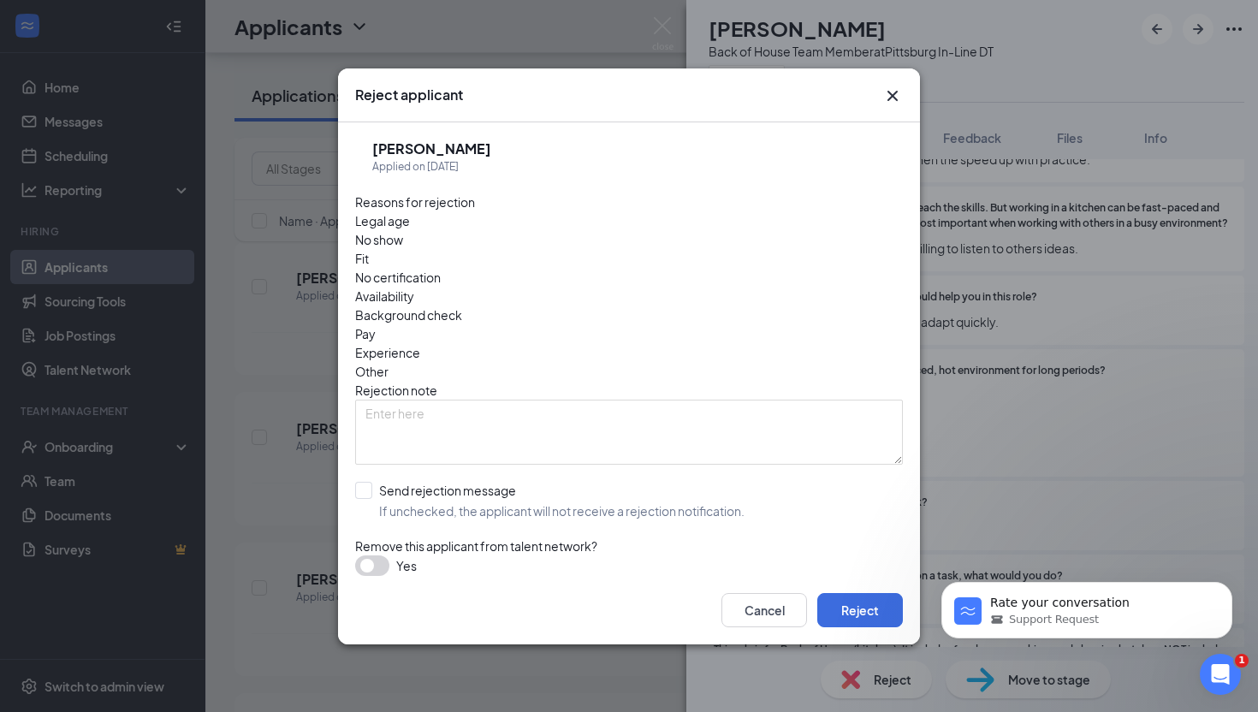
click at [420, 343] on span "Experience" at bounding box center [387, 352] width 65 height 19
click at [367, 482] on input "Send rejection message If unchecked, the applicant will not receive a rejection…" at bounding box center [549, 501] width 389 height 38
checkbox input "true"
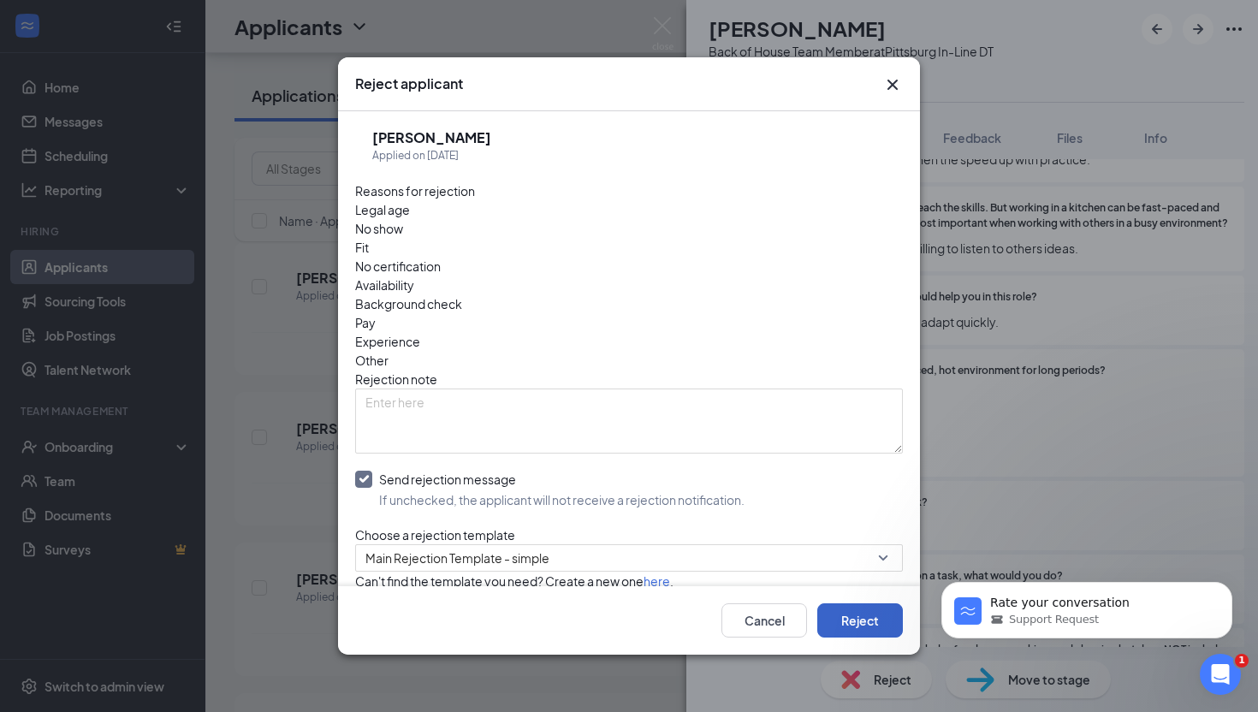
click at [864, 624] on button "Reject" at bounding box center [860, 620] width 86 height 34
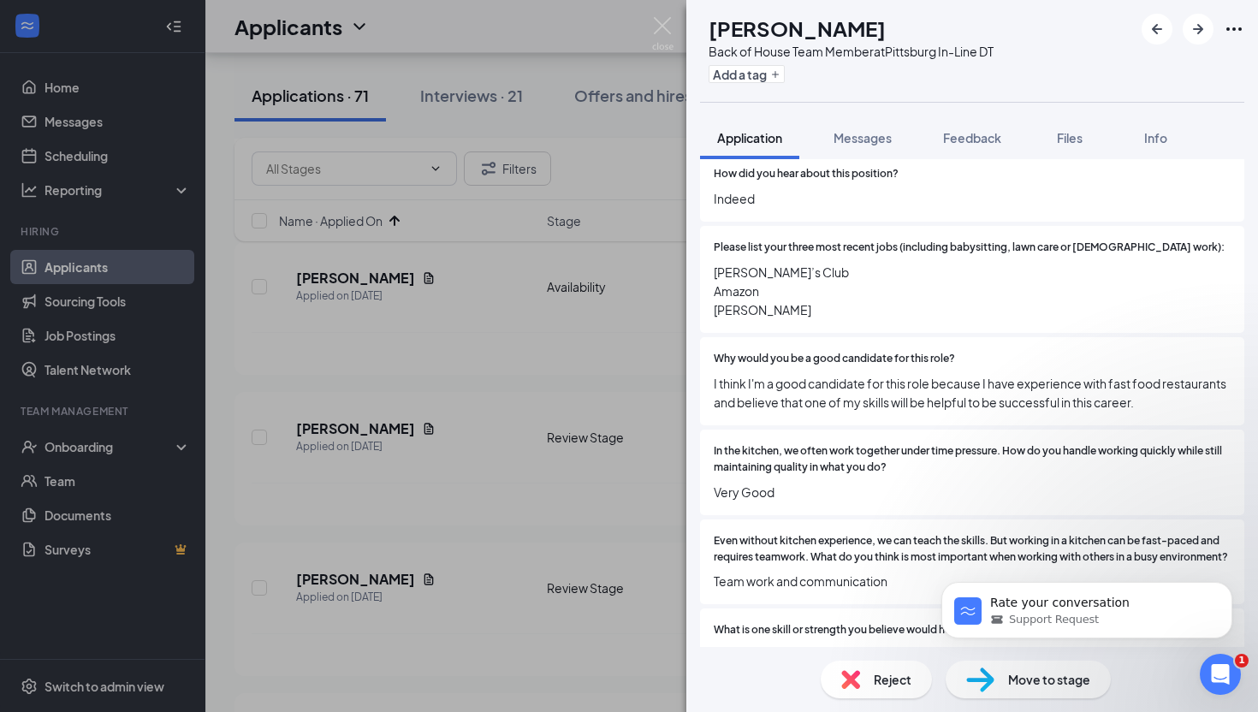
scroll to position [688, 0]
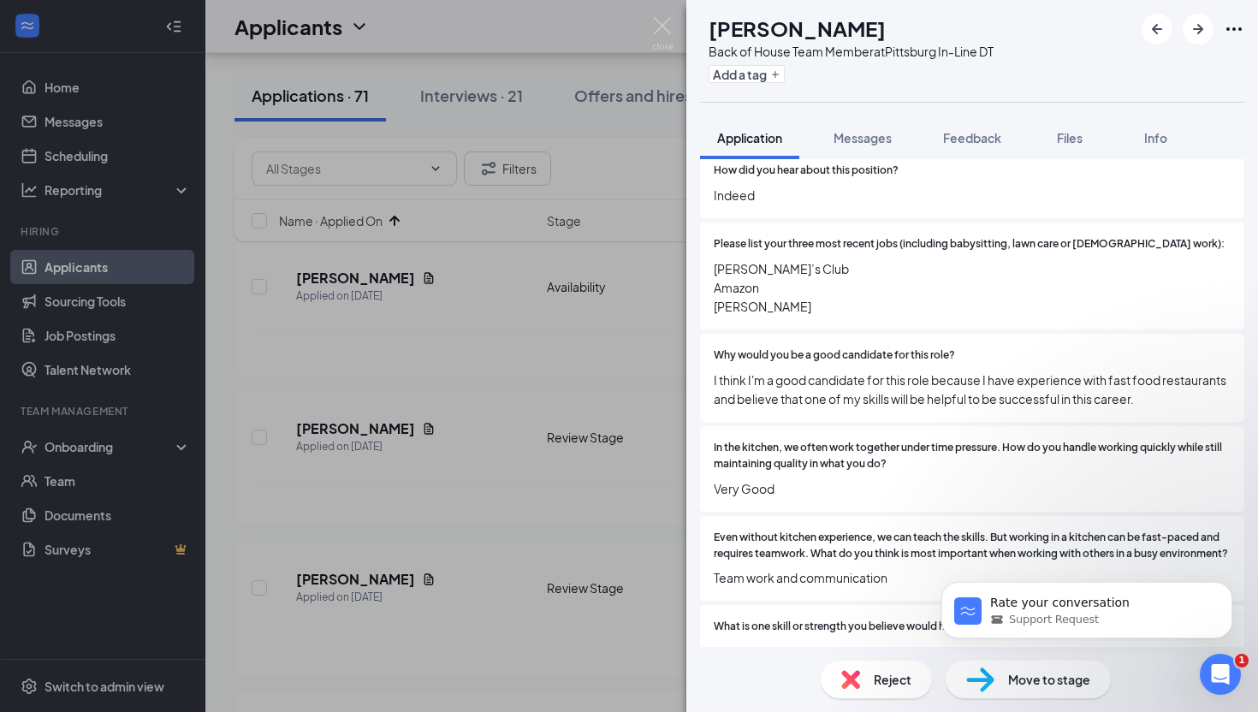
click at [859, 479] on span "Very Good" at bounding box center [971, 488] width 517 height 19
click at [667, 33] on img at bounding box center [662, 33] width 21 height 33
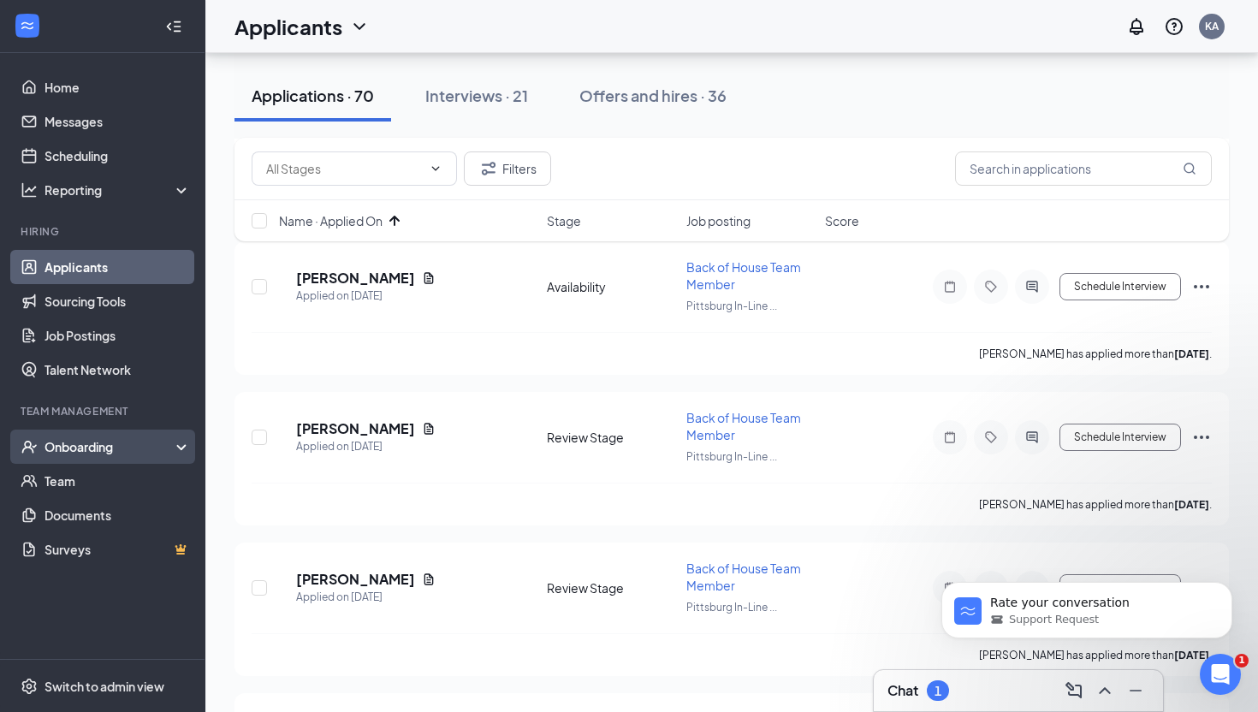
click at [90, 452] on div "Onboarding" at bounding box center [110, 446] width 132 height 17
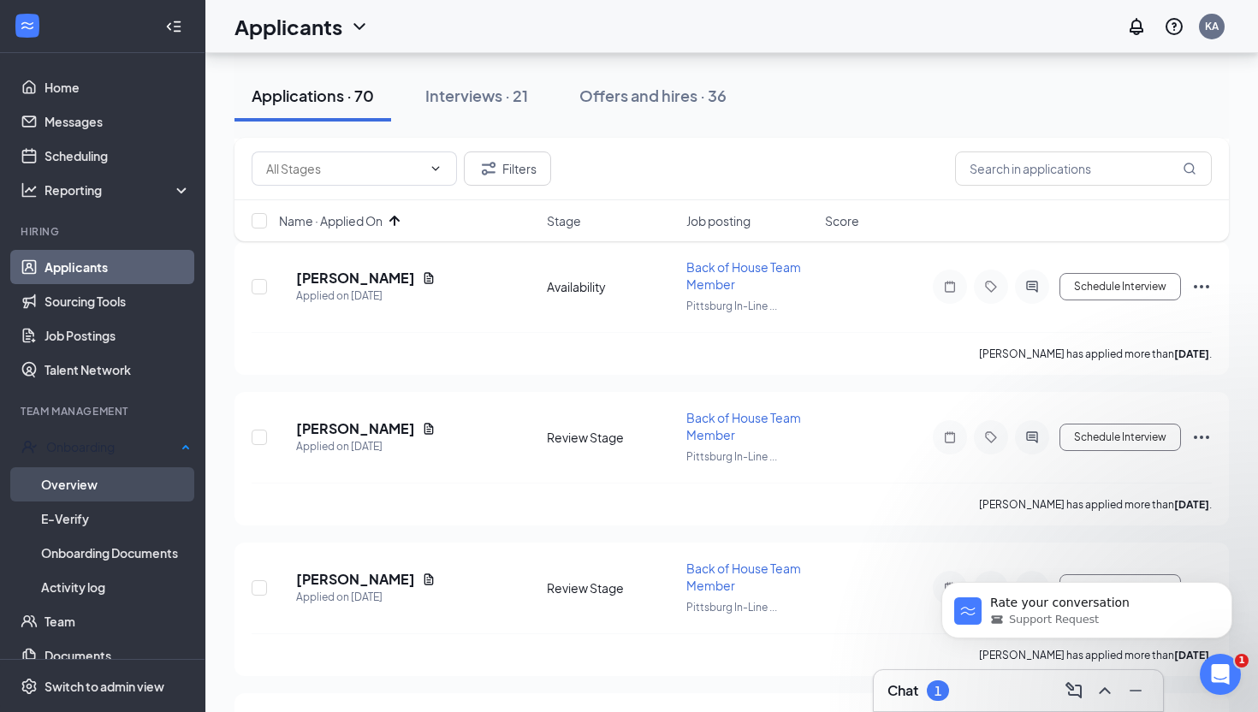
click at [89, 478] on link "Overview" at bounding box center [116, 484] width 150 height 34
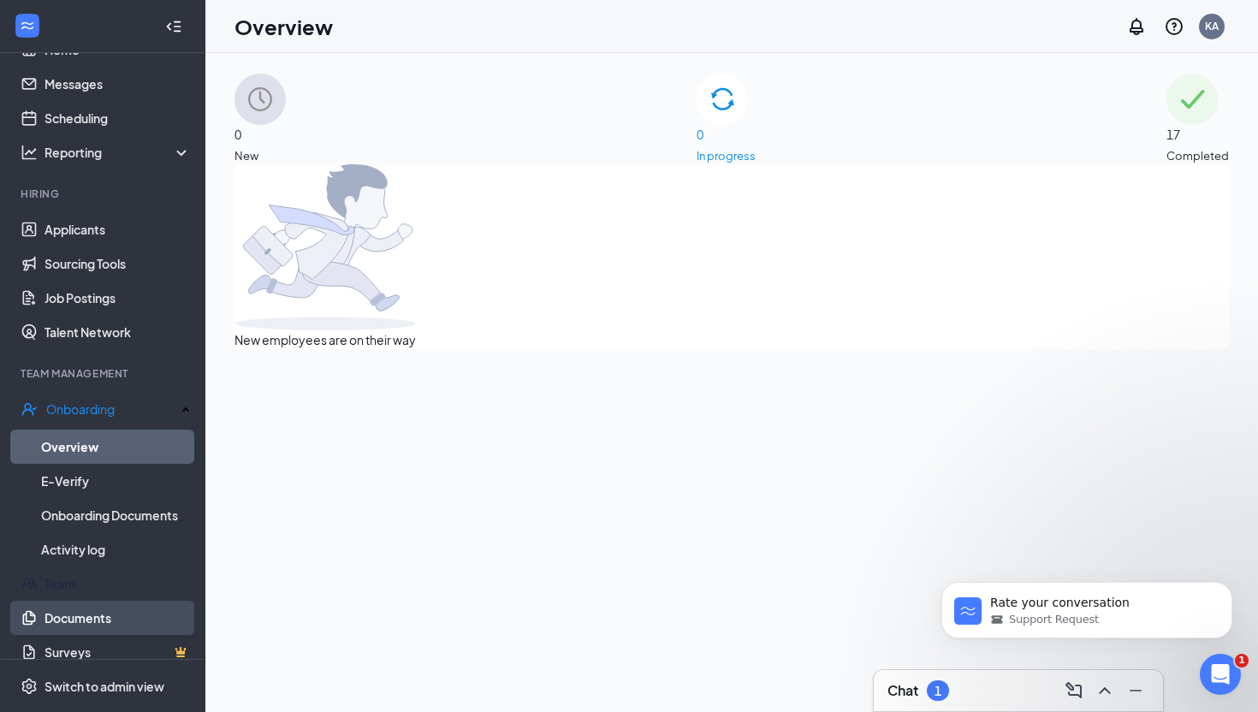
scroll to position [49, 0]
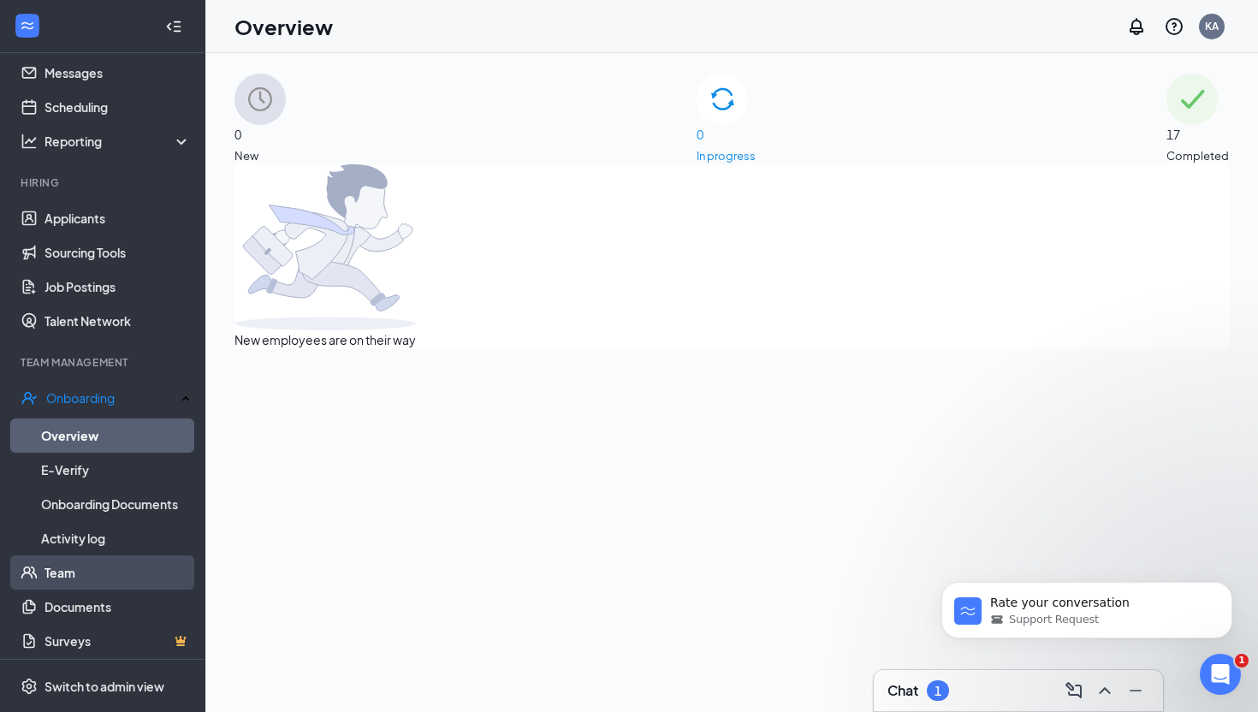
click at [79, 565] on link "Team" at bounding box center [117, 572] width 146 height 34
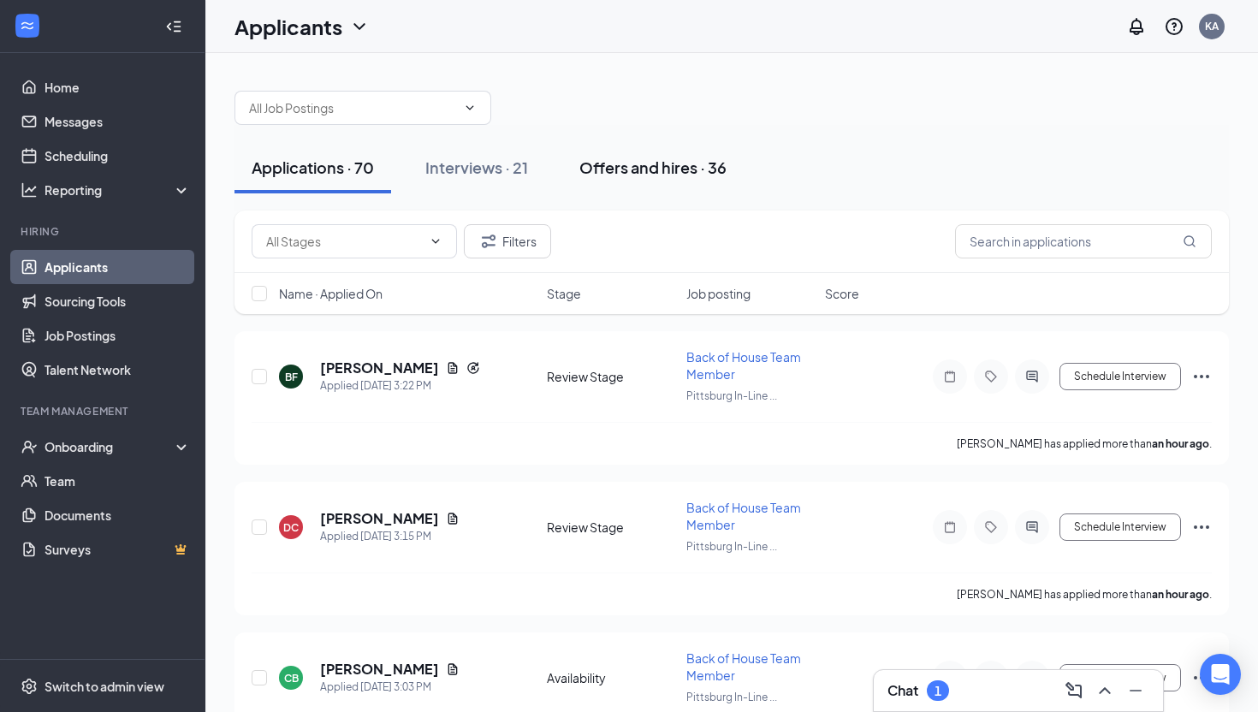
click at [664, 167] on div "Offers and hires · 36" at bounding box center [652, 167] width 147 height 21
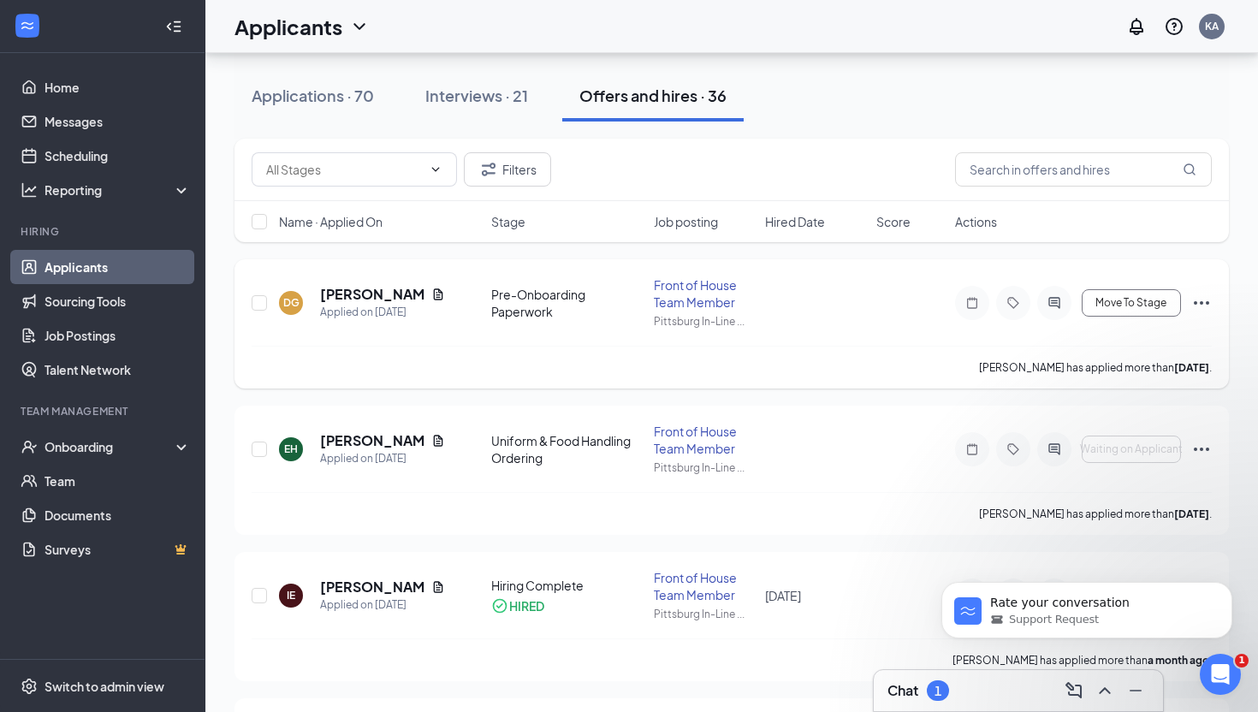
scroll to position [74, 0]
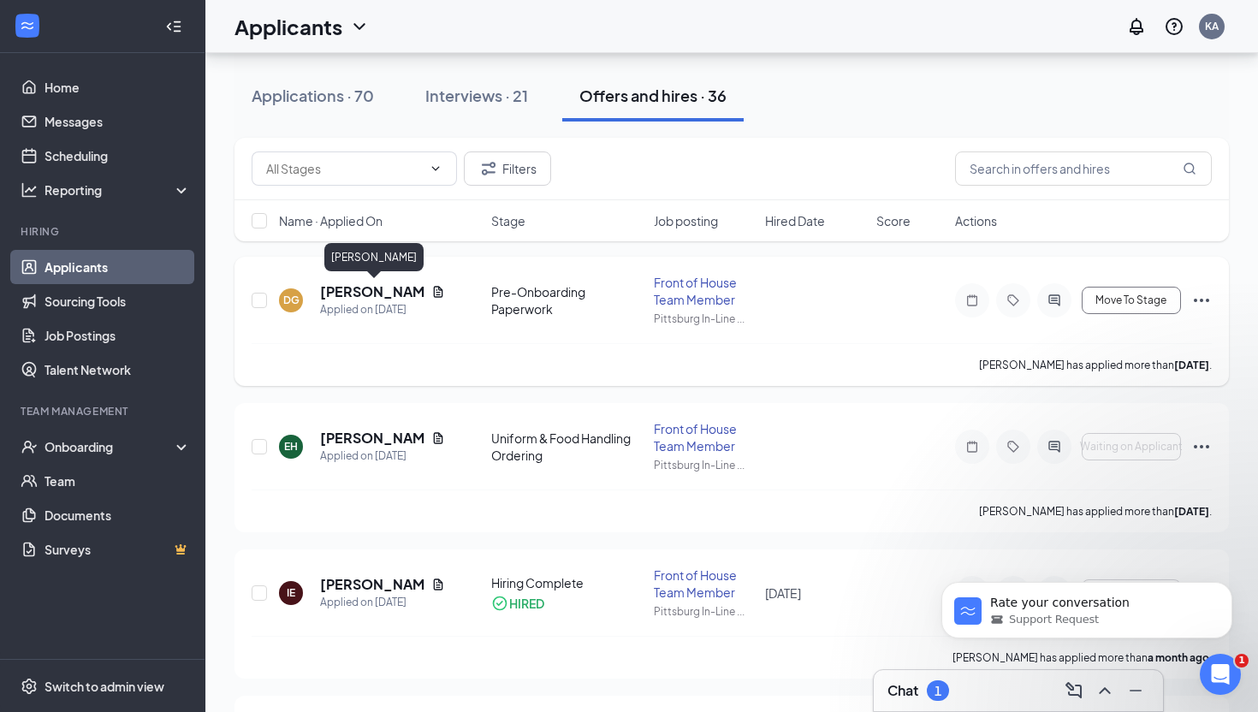
click at [341, 283] on h5 "[PERSON_NAME]" at bounding box center [372, 291] width 104 height 19
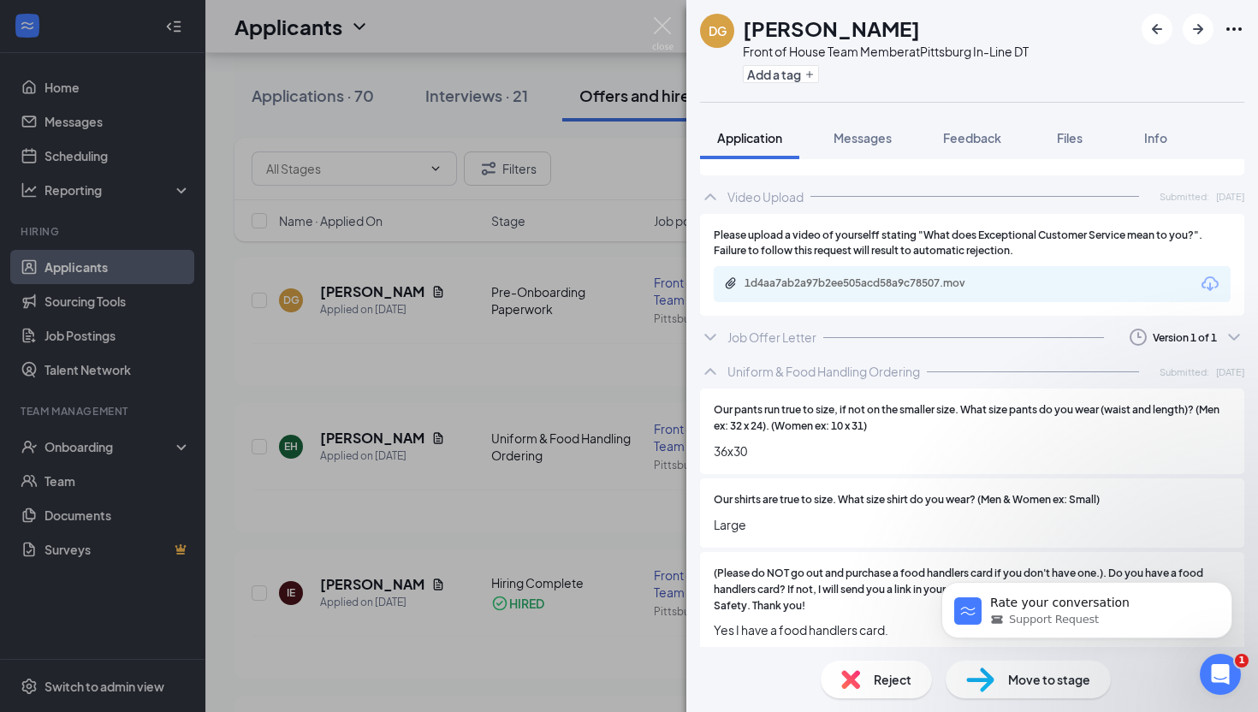
scroll to position [2205, 0]
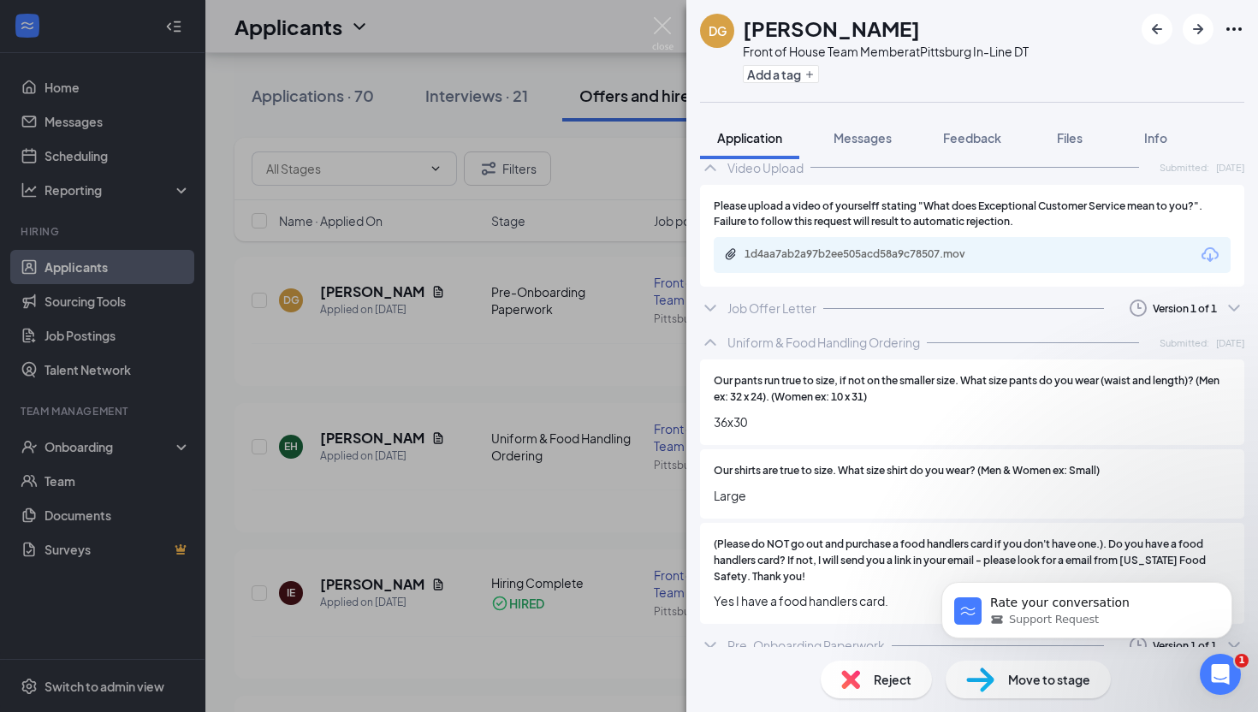
click at [1008, 683] on span "Move to stage" at bounding box center [1049, 679] width 82 height 19
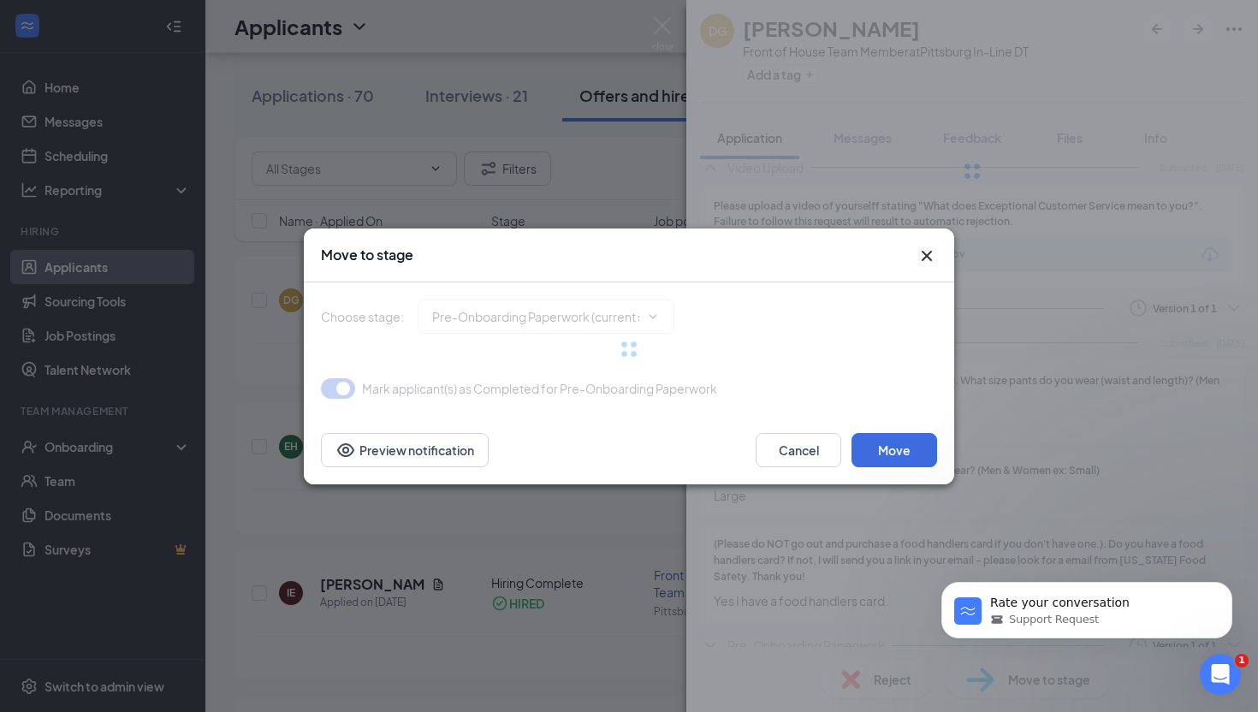
type input "Hiring Complete (final stage)"
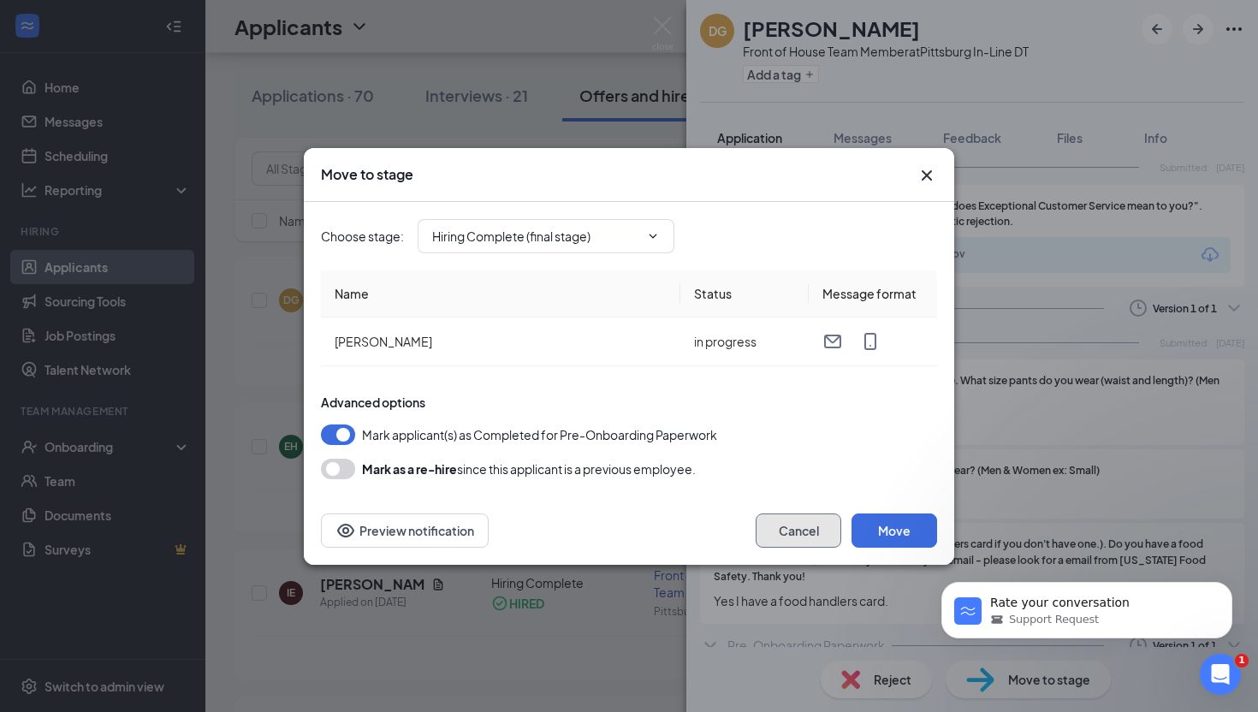
click at [800, 532] on button "Cancel" at bounding box center [798, 530] width 86 height 34
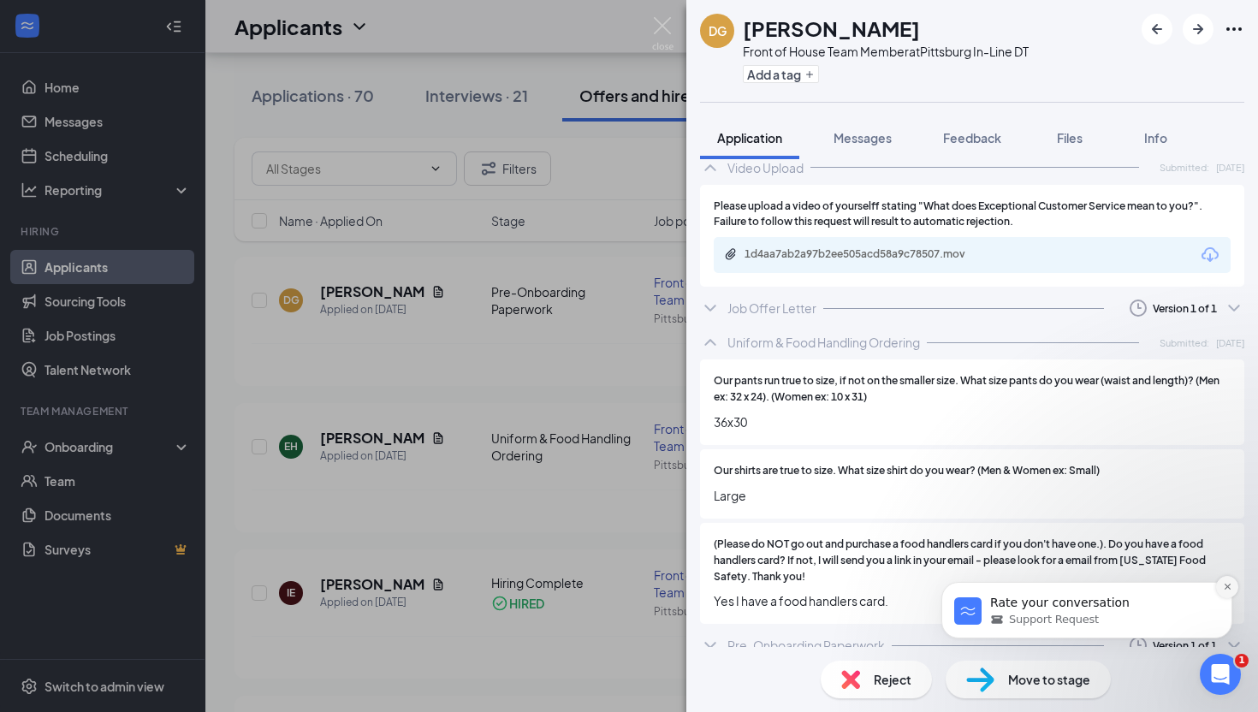
click at [1229, 581] on button "Dismiss notification" at bounding box center [1227, 587] width 22 height 22
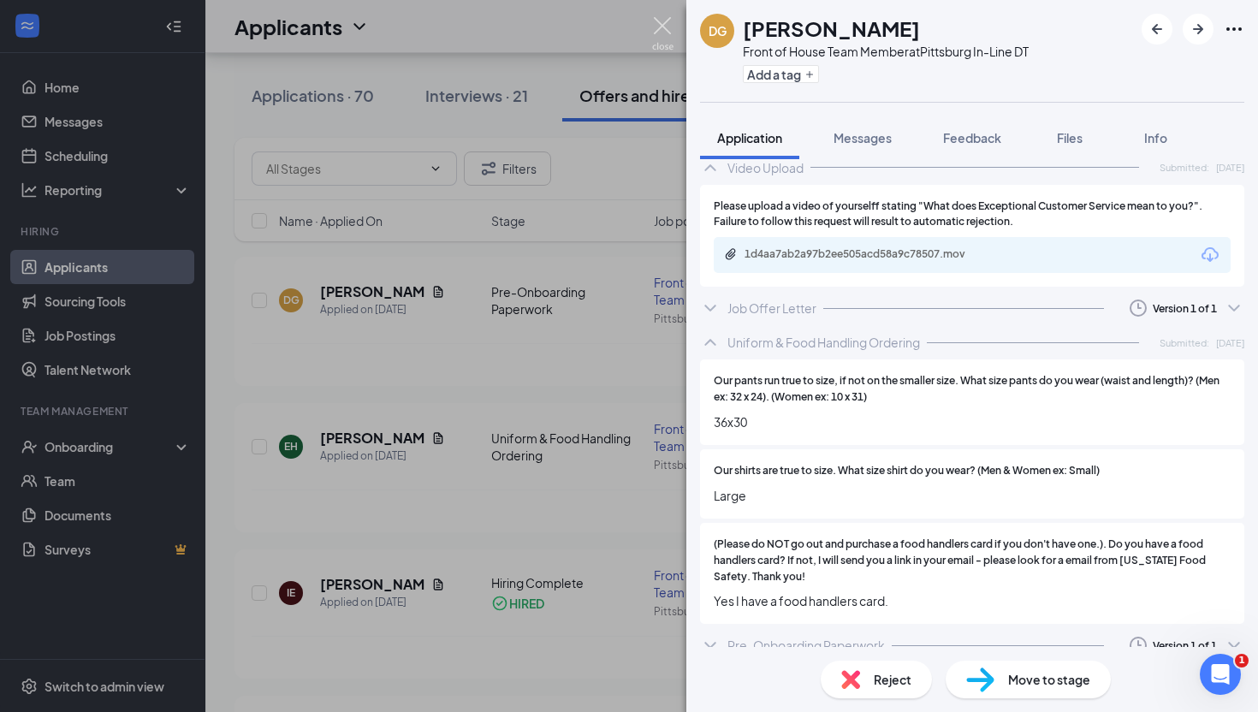
click at [668, 27] on img at bounding box center [662, 33] width 21 height 33
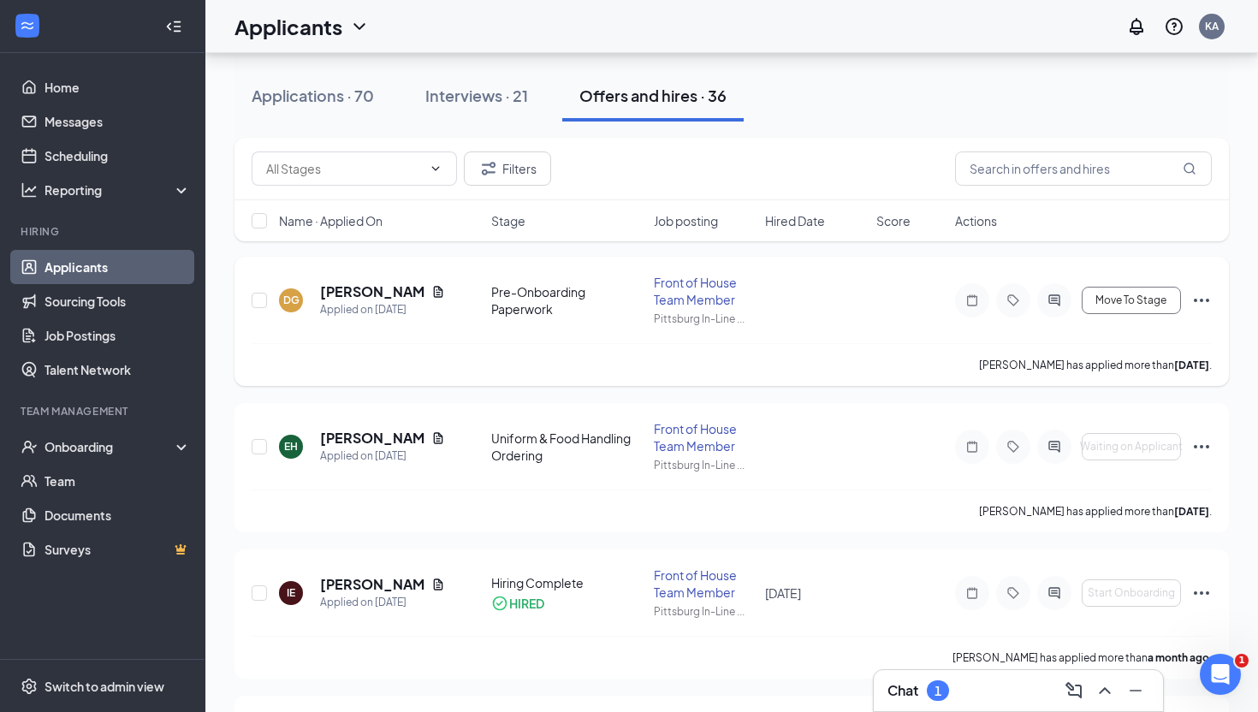
click at [1201, 297] on icon "Ellipses" at bounding box center [1201, 300] width 21 height 21
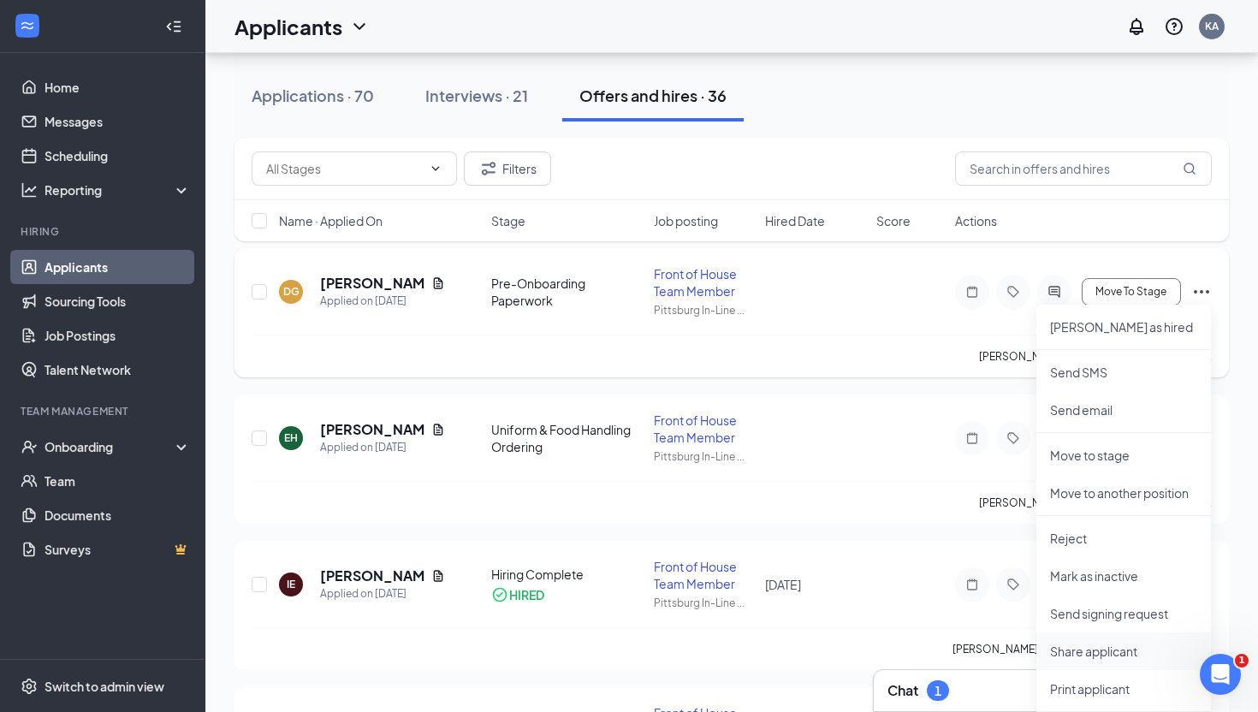
scroll to position [80, 0]
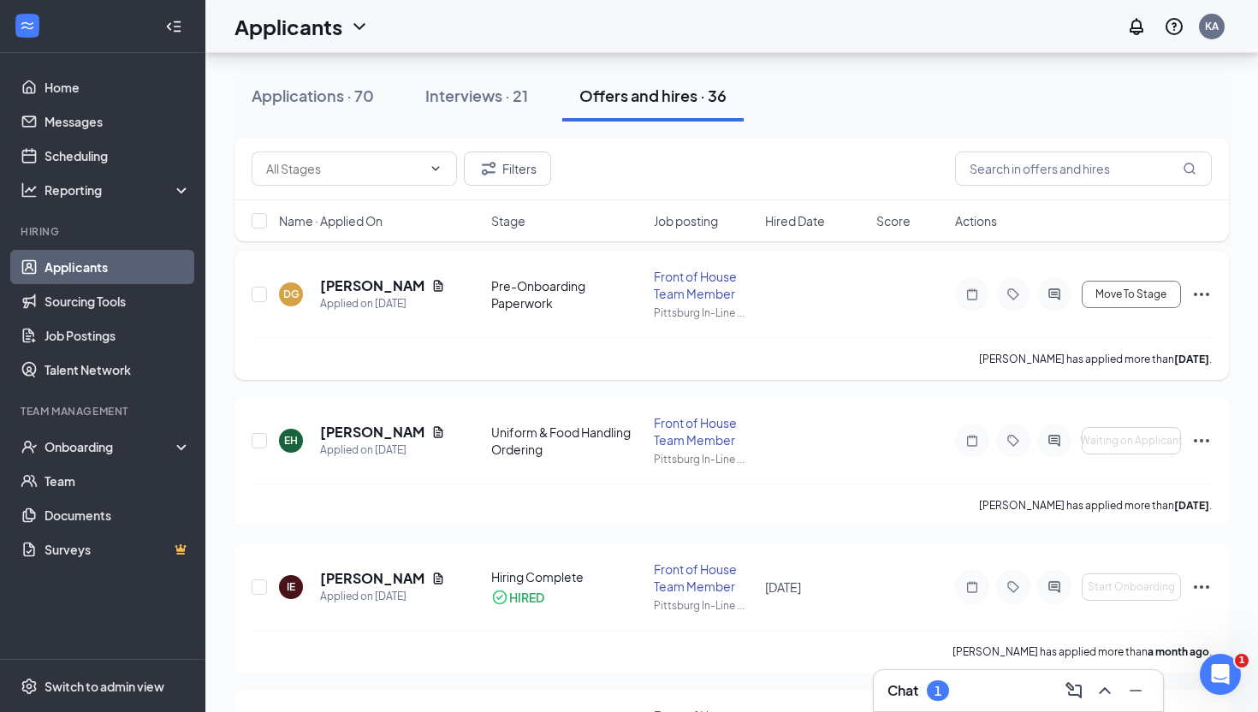
click at [854, 324] on div "DG Drew Gloria Applied on Sep 2 Pre-Onboarding Paperwork Front of House Team Me…" at bounding box center [732, 302] width 960 height 69
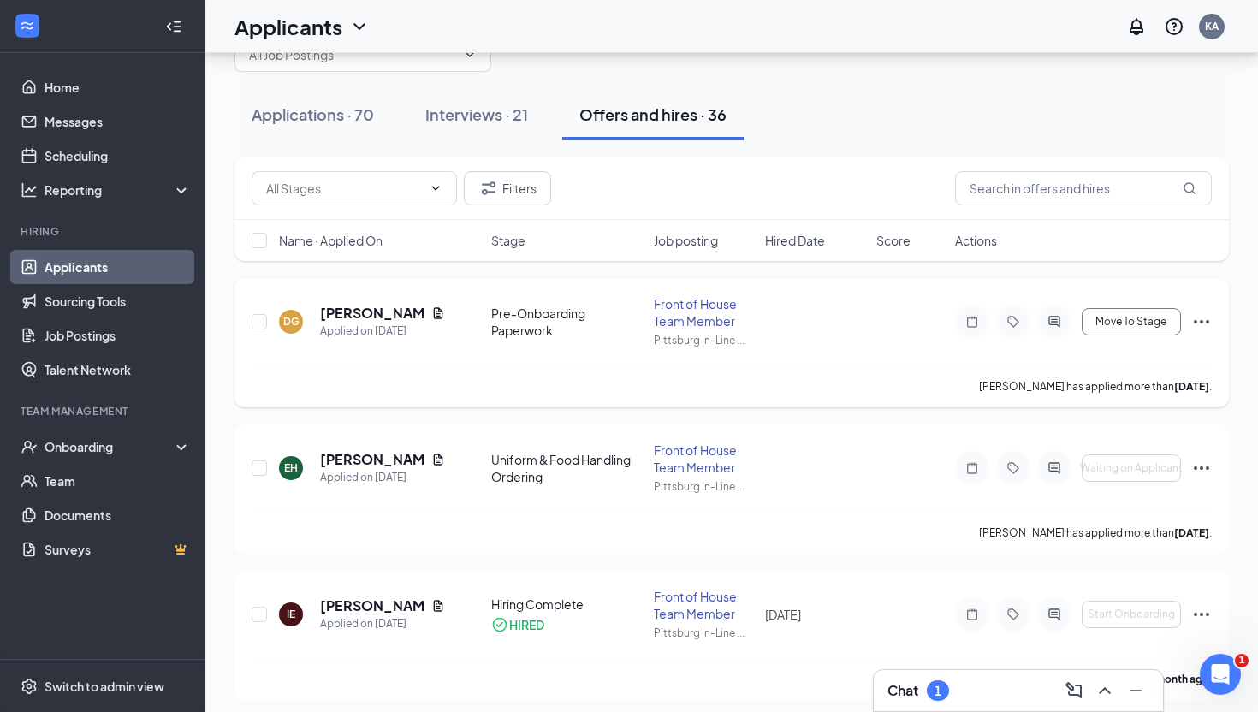
scroll to position [56, 0]
click at [1199, 324] on icon "Ellipses" at bounding box center [1201, 319] width 21 height 21
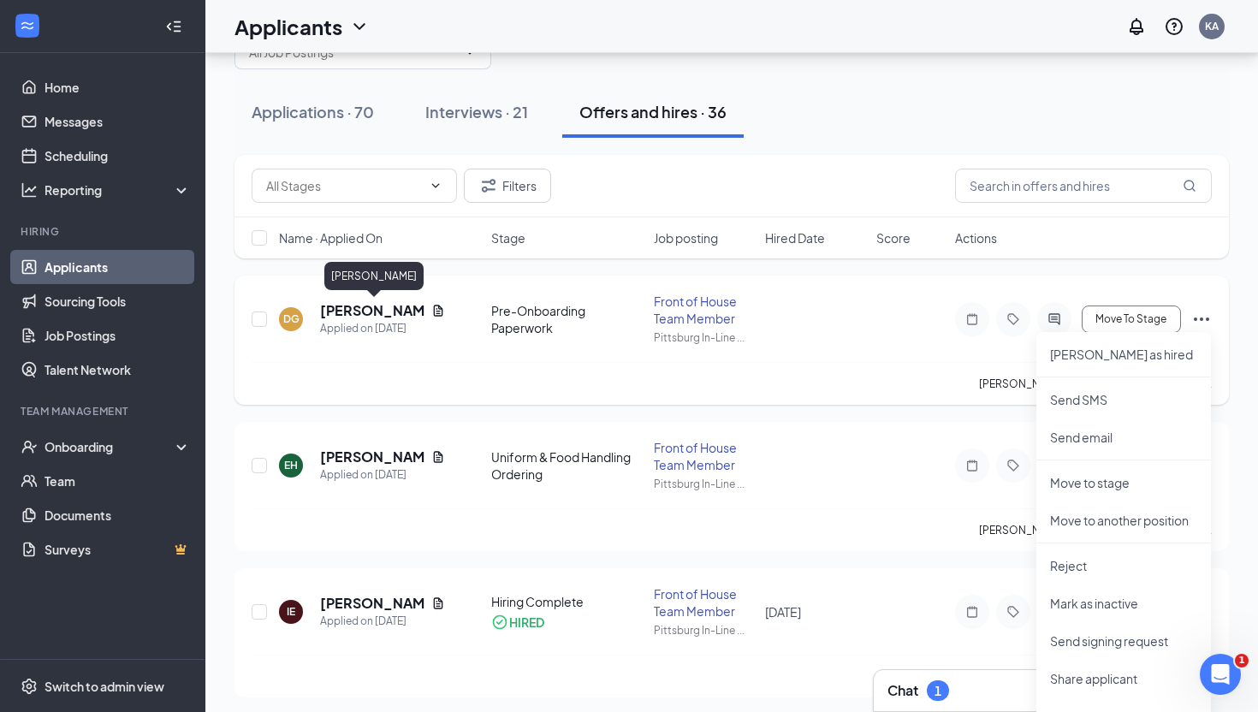
click at [368, 315] on h5 "Drew Gloria" at bounding box center [372, 310] width 104 height 19
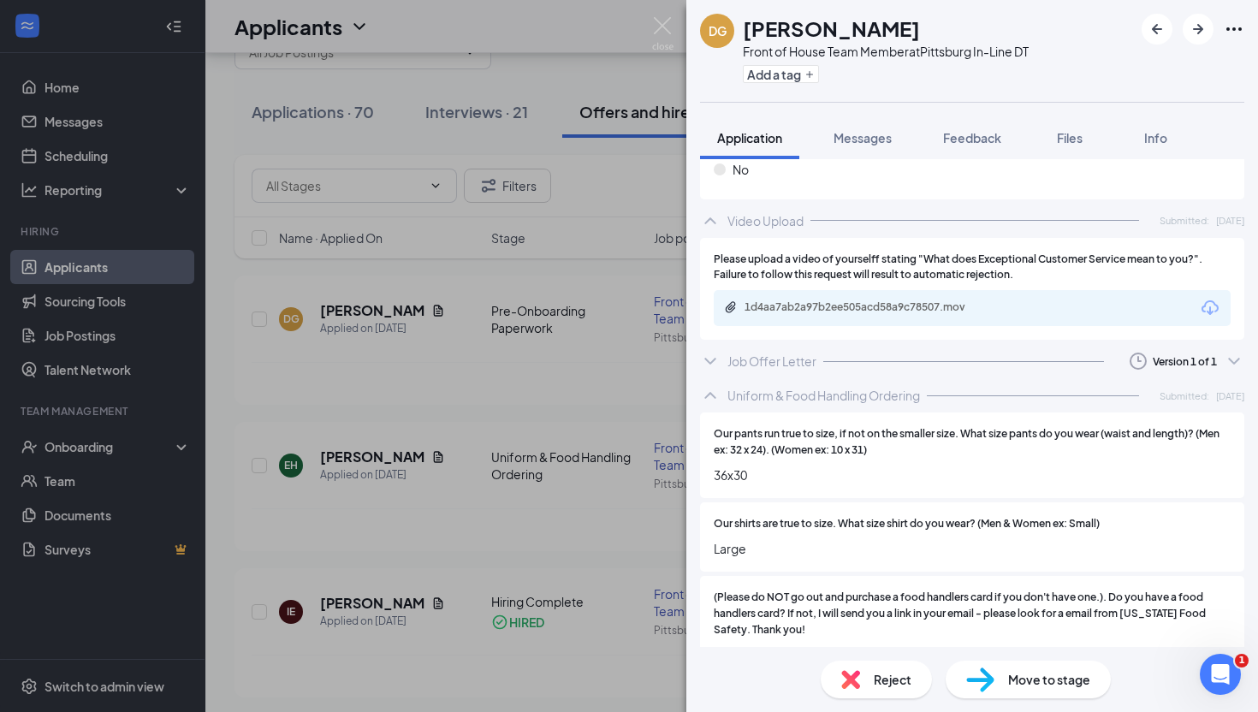
scroll to position [2205, 0]
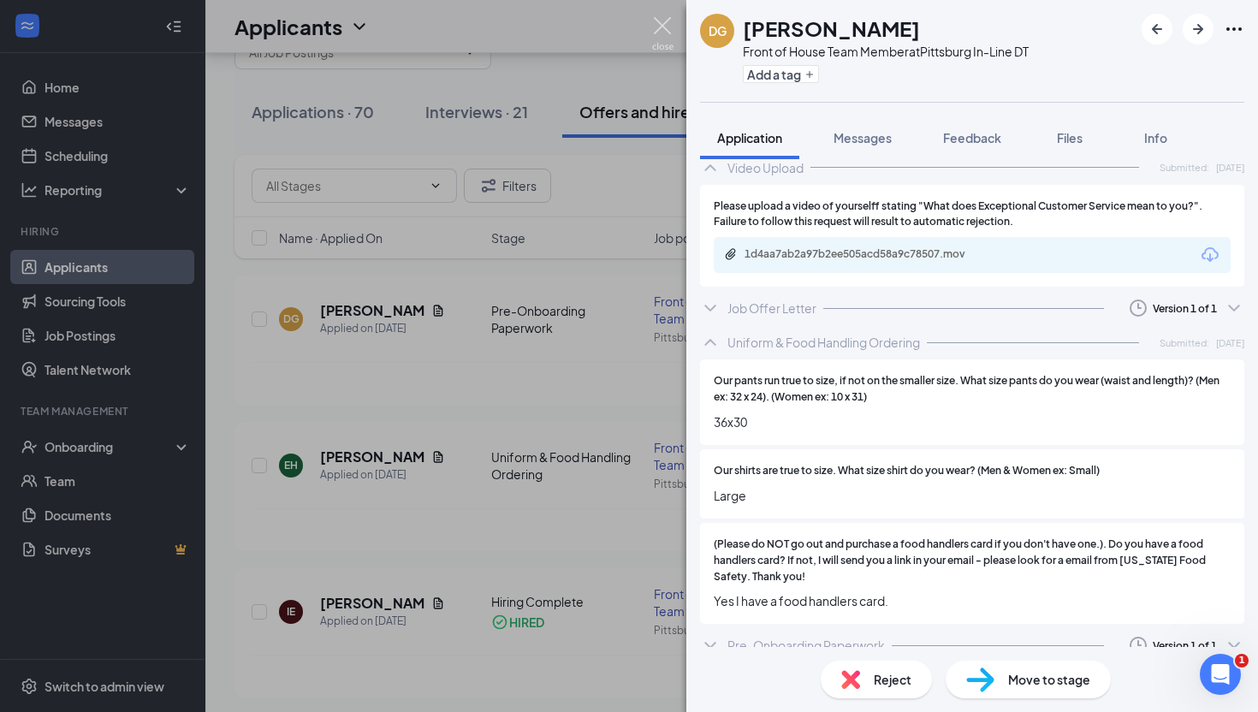
click at [663, 31] on img at bounding box center [662, 33] width 21 height 33
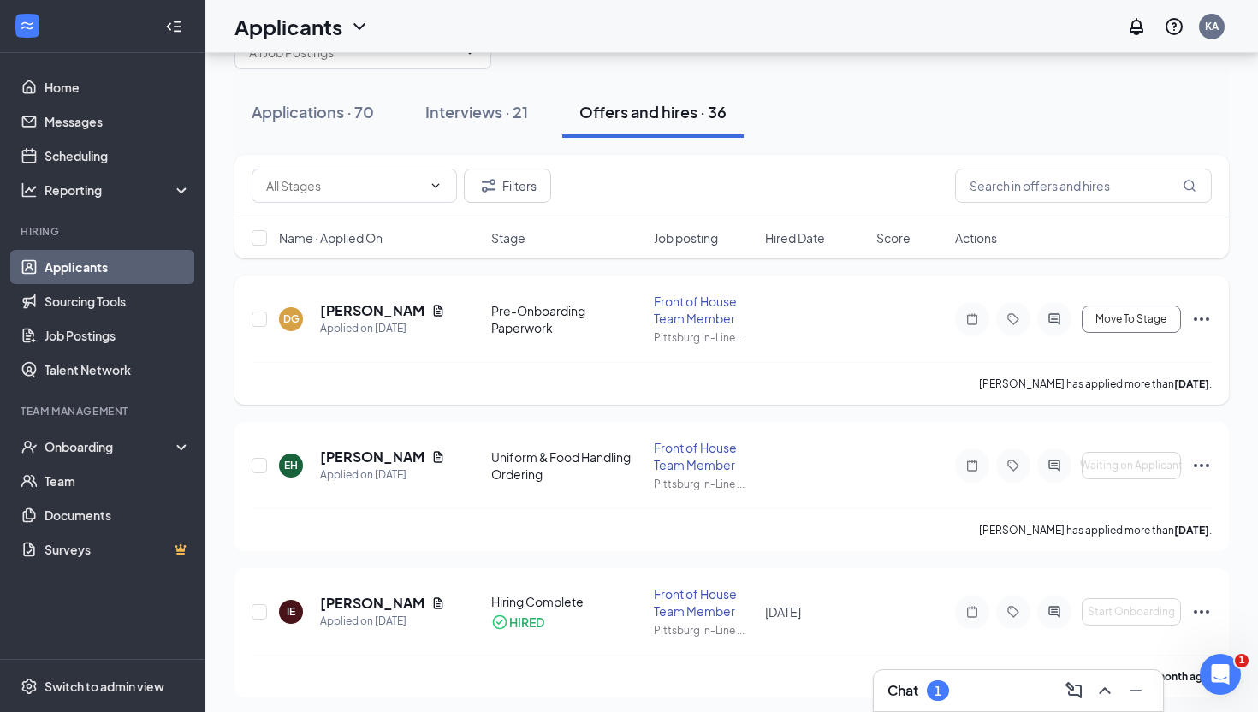
click at [1195, 323] on icon "Ellipses" at bounding box center [1201, 319] width 21 height 21
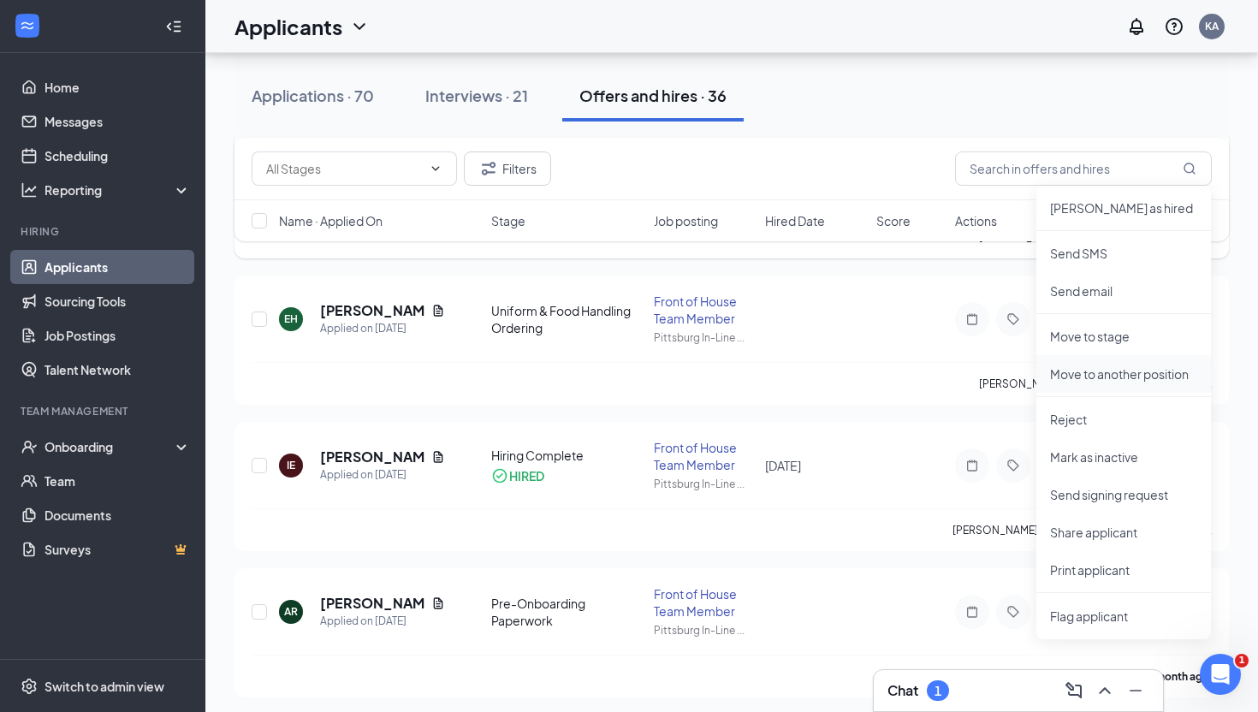
scroll to position [209, 0]
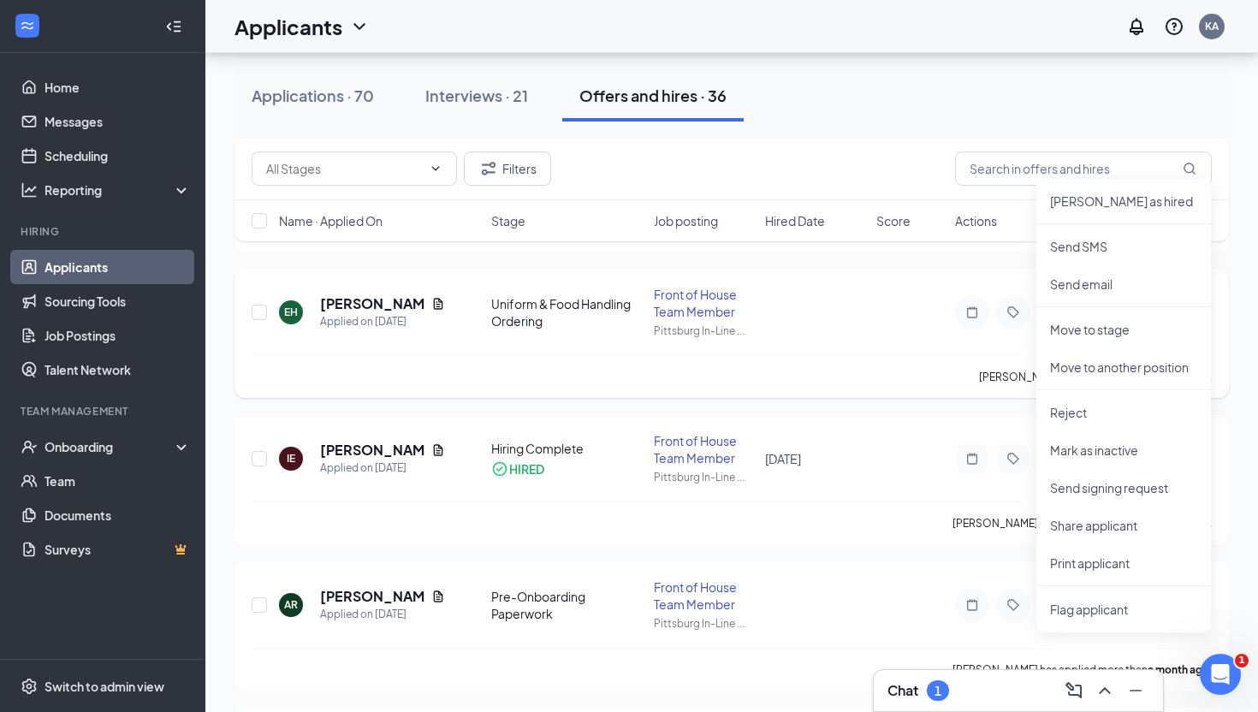
click at [919, 342] on div "EH Eli Hembry Applied on Sep 1 Uniform & Food Handling Ordering Front of House …" at bounding box center [732, 320] width 960 height 69
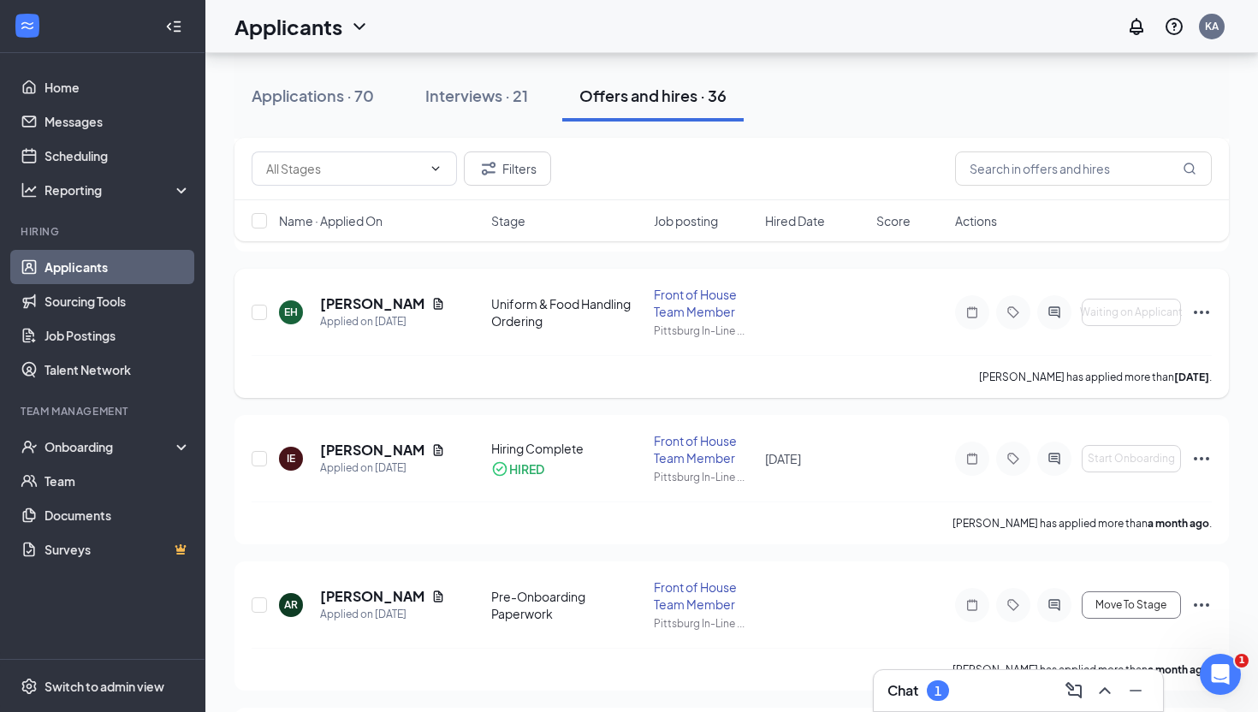
click at [1193, 311] on icon "Ellipses" at bounding box center [1200, 312] width 15 height 3
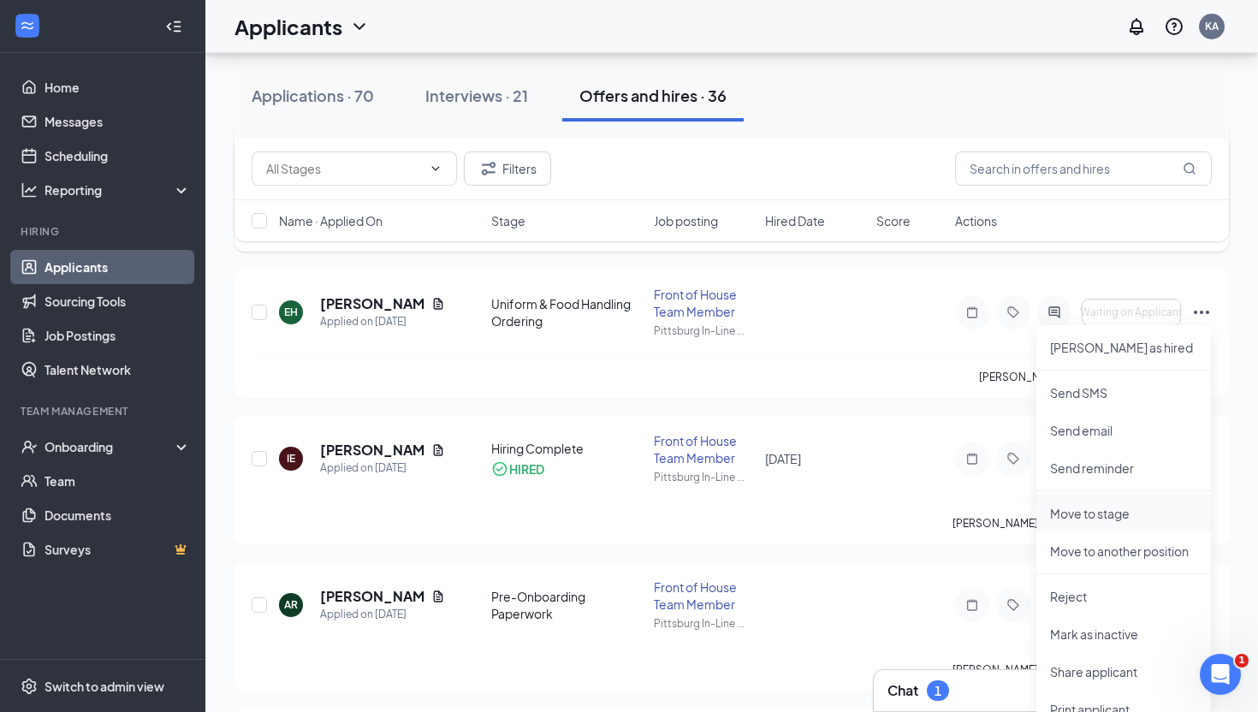
scroll to position [212, 0]
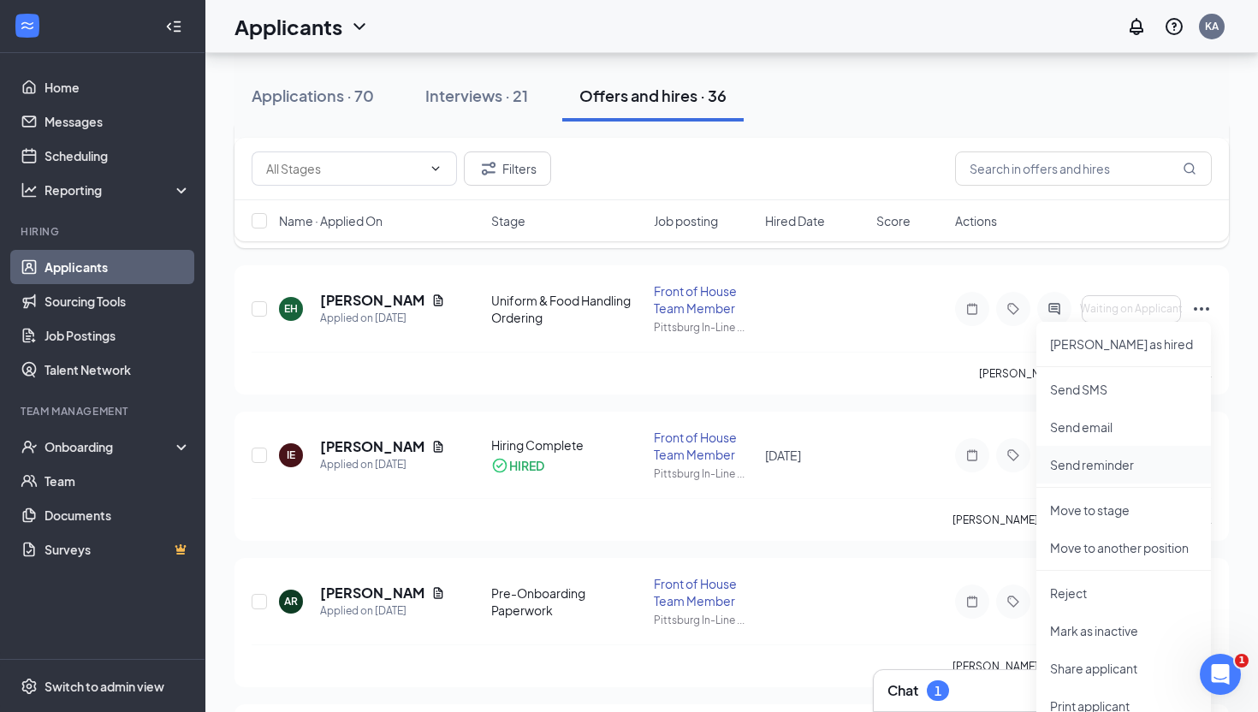
click at [1104, 458] on p "Send reminder" at bounding box center [1123, 464] width 147 height 17
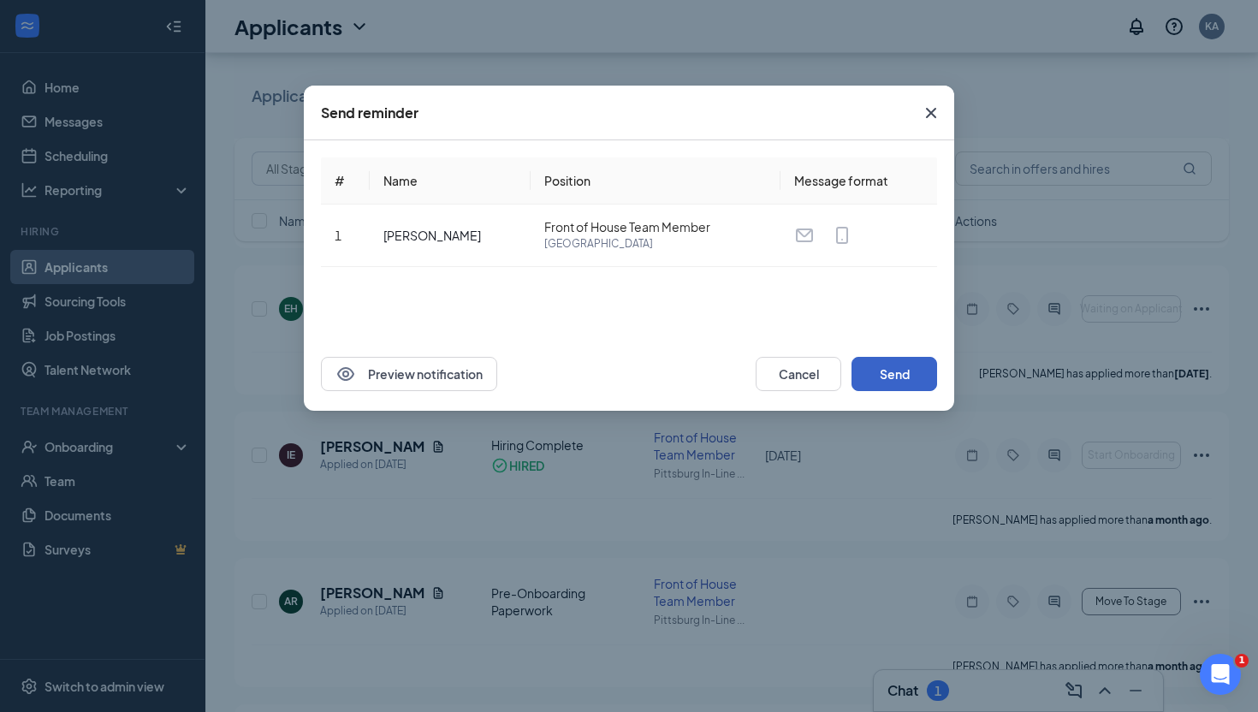
click at [905, 370] on button "Send" at bounding box center [894, 374] width 86 height 34
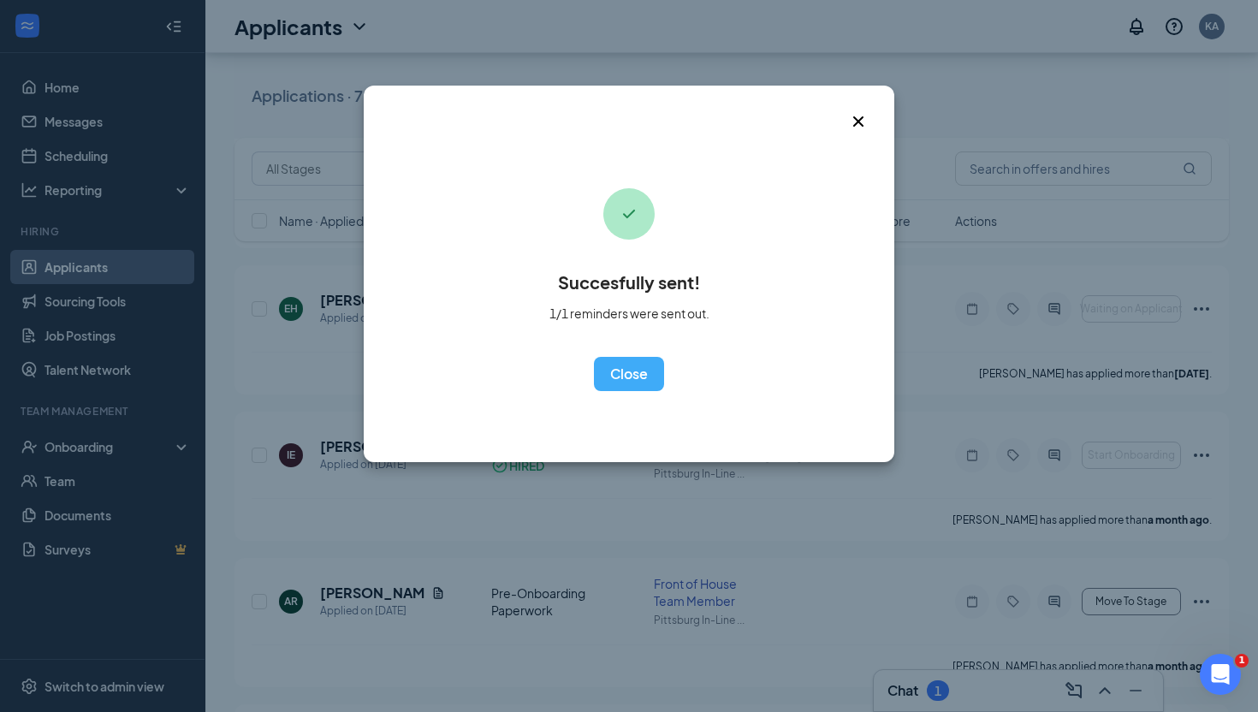
click at [854, 122] on icon "Cross" at bounding box center [858, 121] width 21 height 21
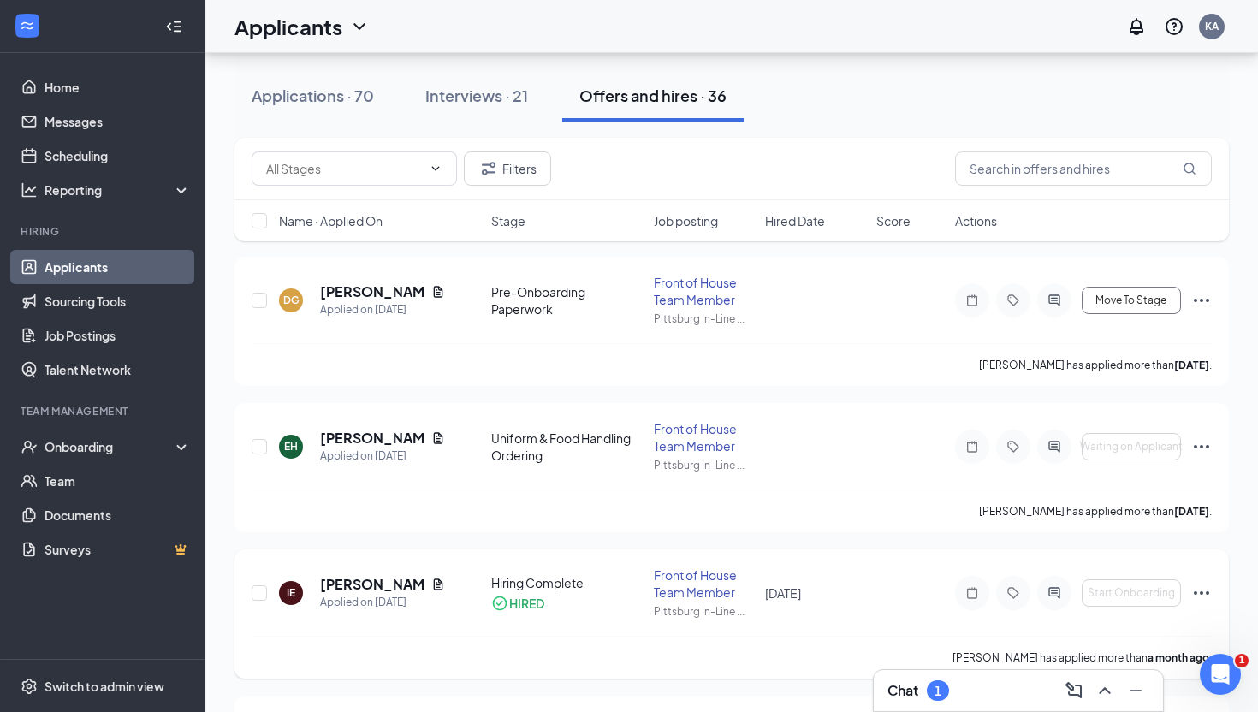
scroll to position [44, 0]
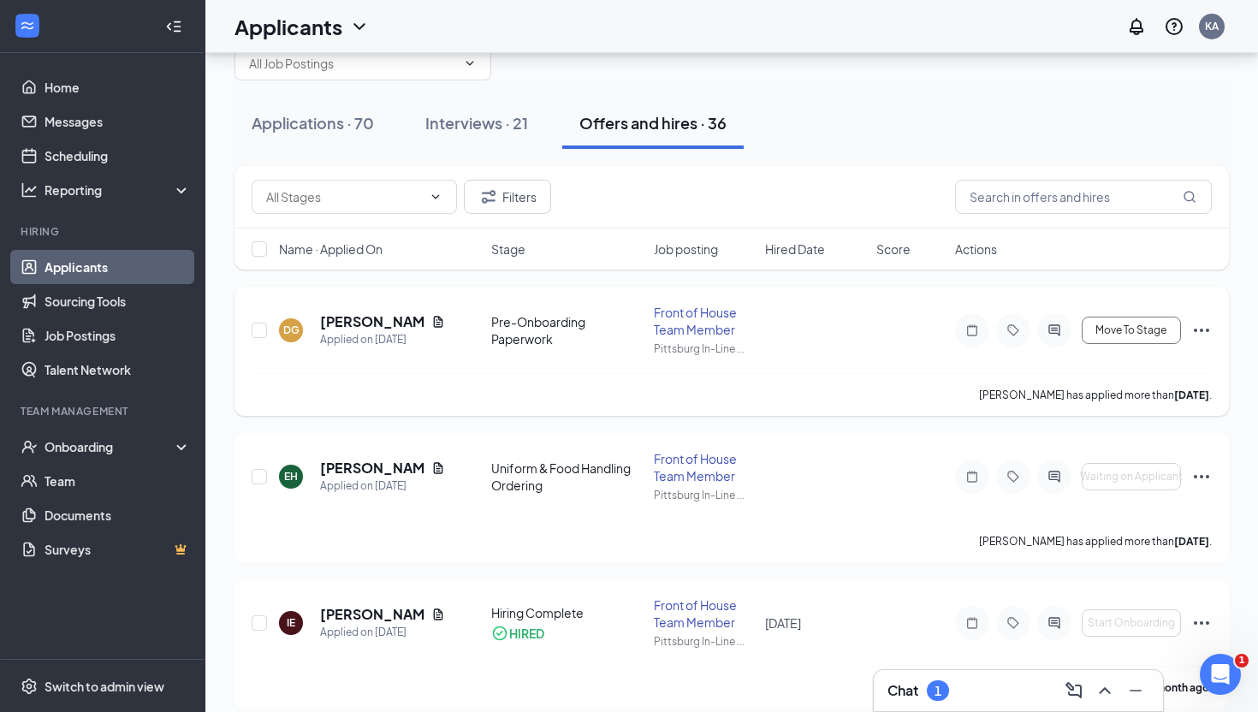
click at [1198, 330] on icon "Ellipses" at bounding box center [1201, 330] width 21 height 21
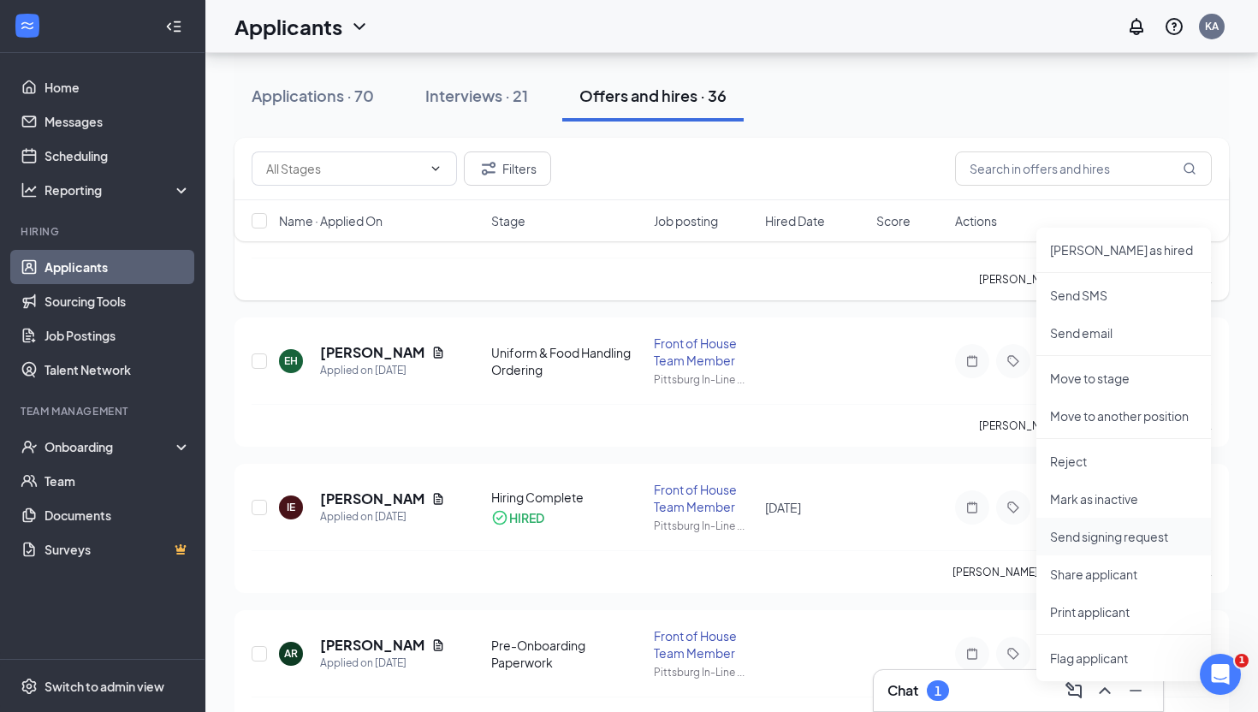
scroll to position [129, 0]
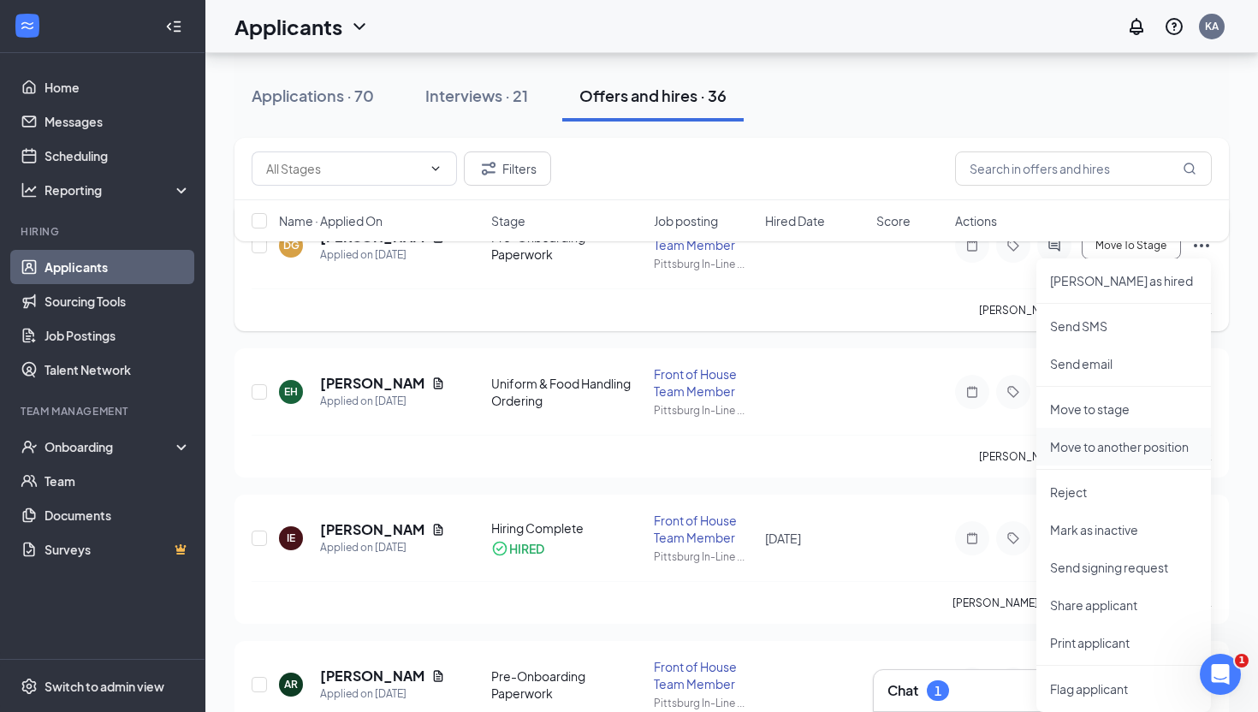
click at [1113, 450] on p "Move to another position" at bounding box center [1123, 446] width 147 height 17
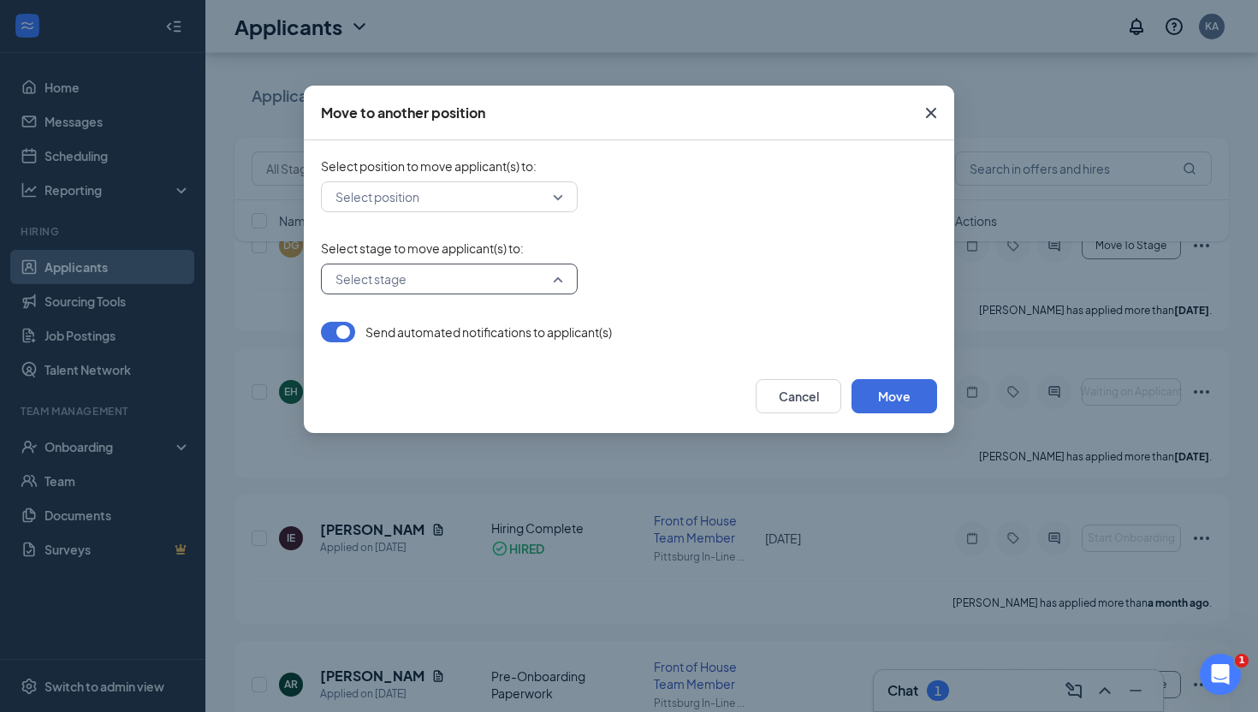
click at [476, 283] on input "search" at bounding box center [443, 278] width 224 height 29
click at [725, 340] on div "Send automated notifications to applicant(s)" at bounding box center [629, 332] width 616 height 21
click at [797, 388] on button "Cancel" at bounding box center [798, 396] width 86 height 34
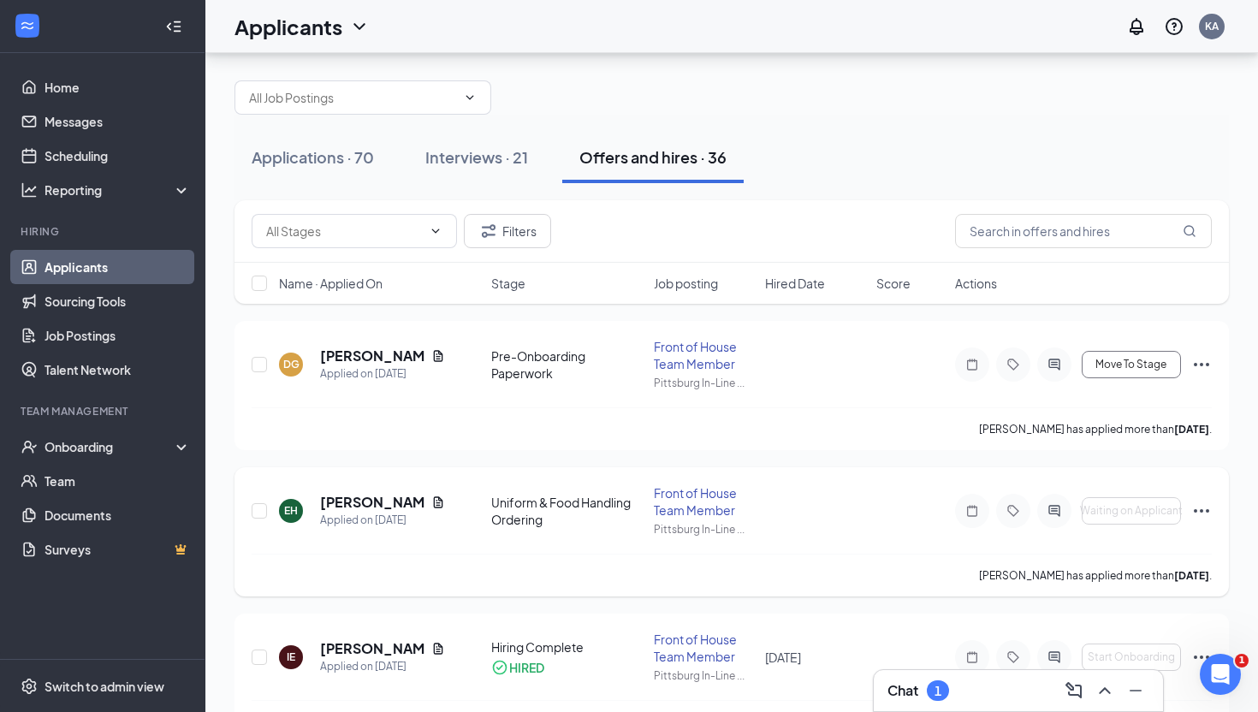
scroll to position [0, 0]
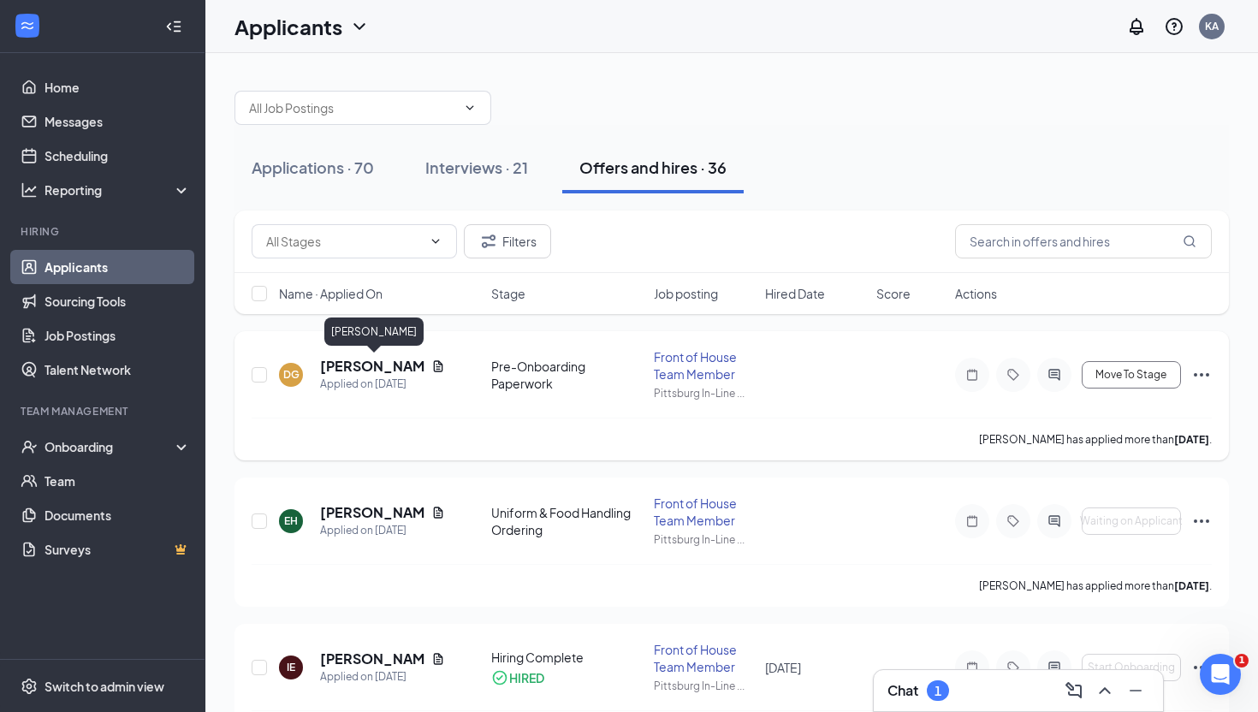
click at [378, 361] on h5 "Drew Gloria" at bounding box center [372, 366] width 104 height 19
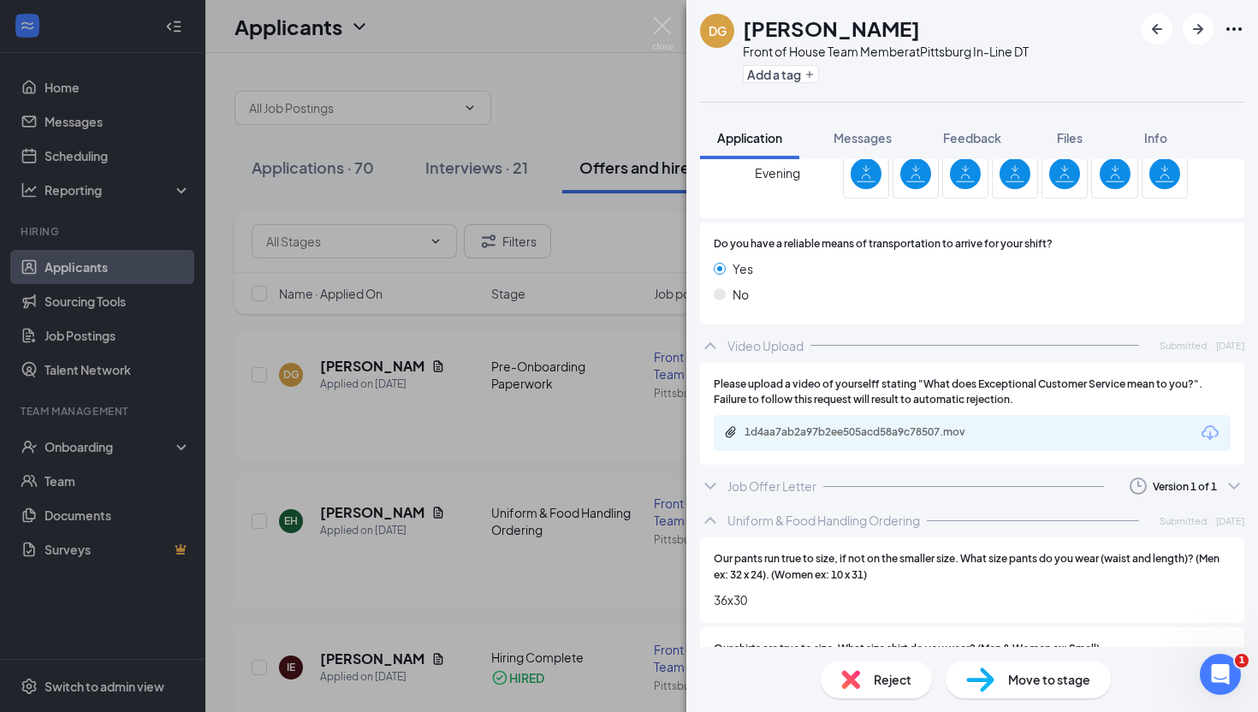
scroll to position [2205, 0]
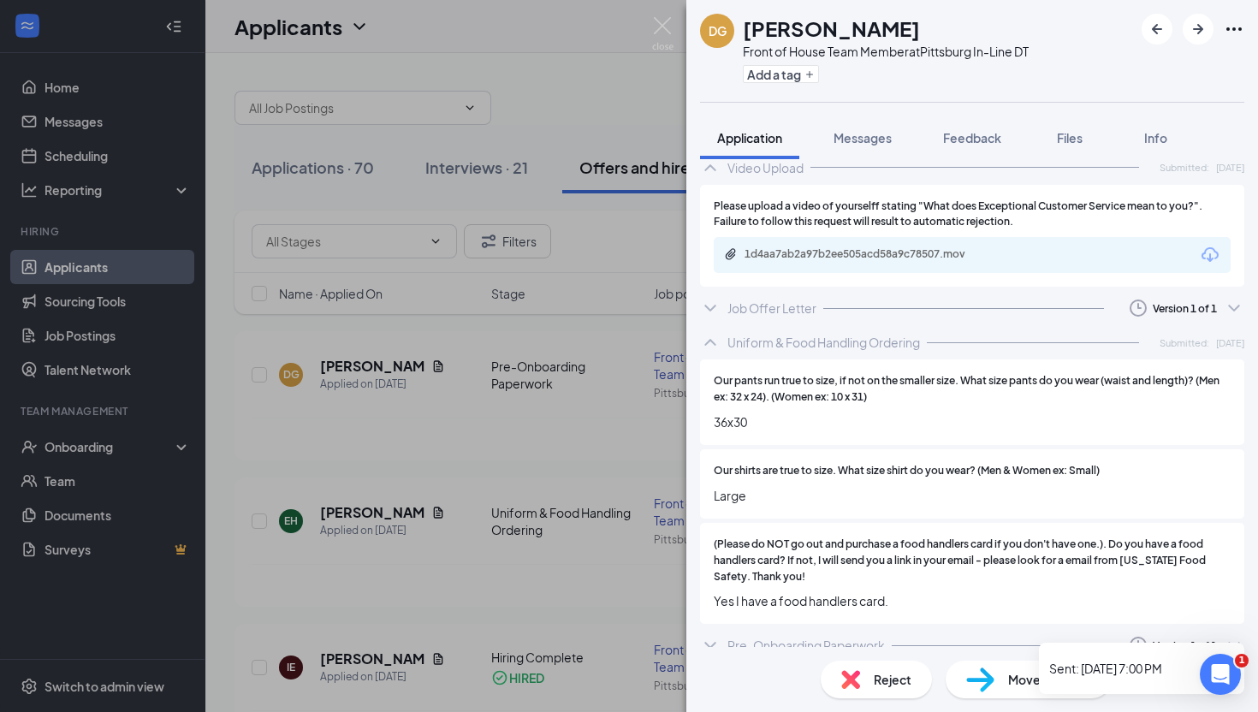
click at [1145, 635] on icon "Clock" at bounding box center [1137, 645] width 21 height 21
click at [714, 635] on icon "ChevronDown" at bounding box center [710, 645] width 21 height 21
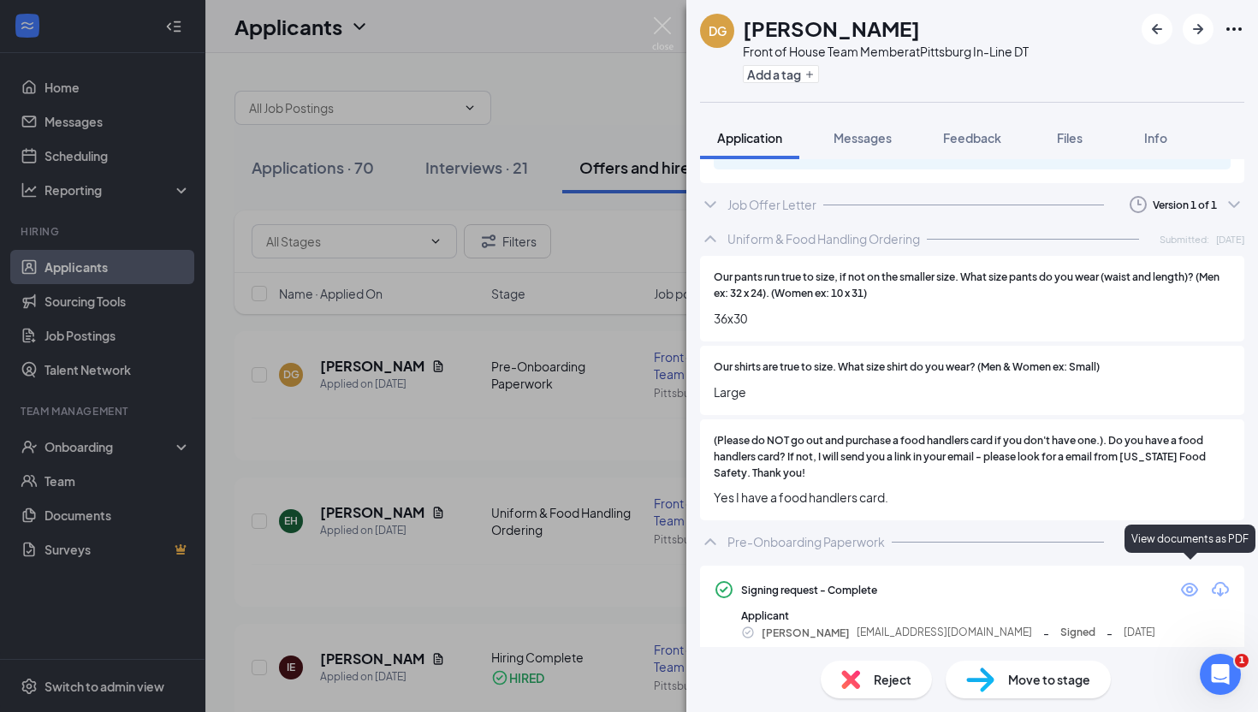
click at [1187, 583] on icon "Eye" at bounding box center [1189, 590] width 17 height 14
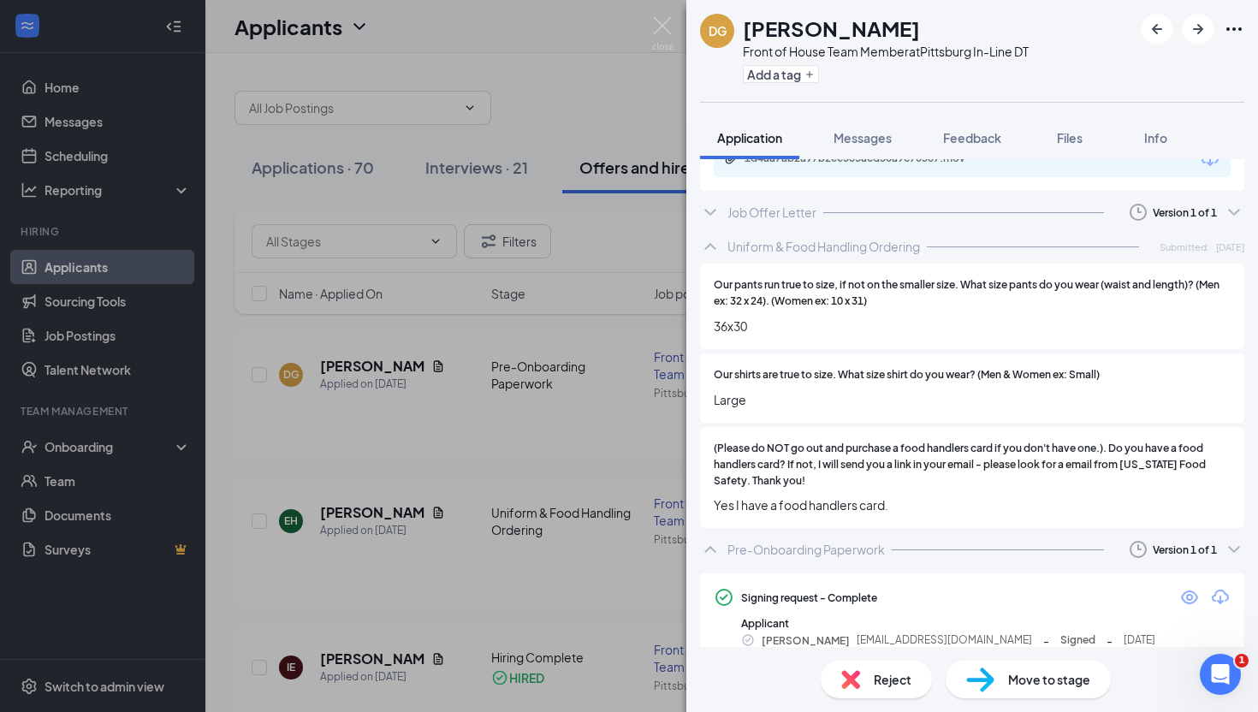
click at [1028, 684] on span "Move to stage" at bounding box center [1049, 679] width 82 height 19
type input "Hiring Complete (final stage)"
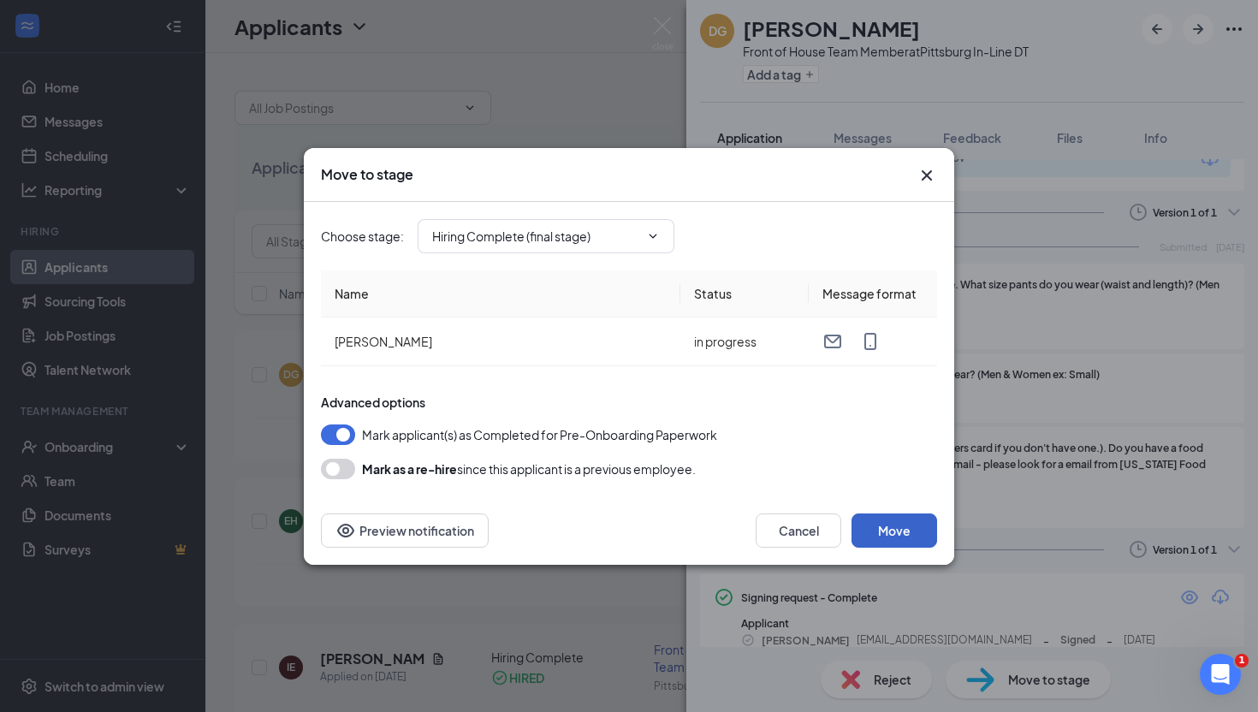
click at [895, 526] on button "Move" at bounding box center [894, 530] width 86 height 34
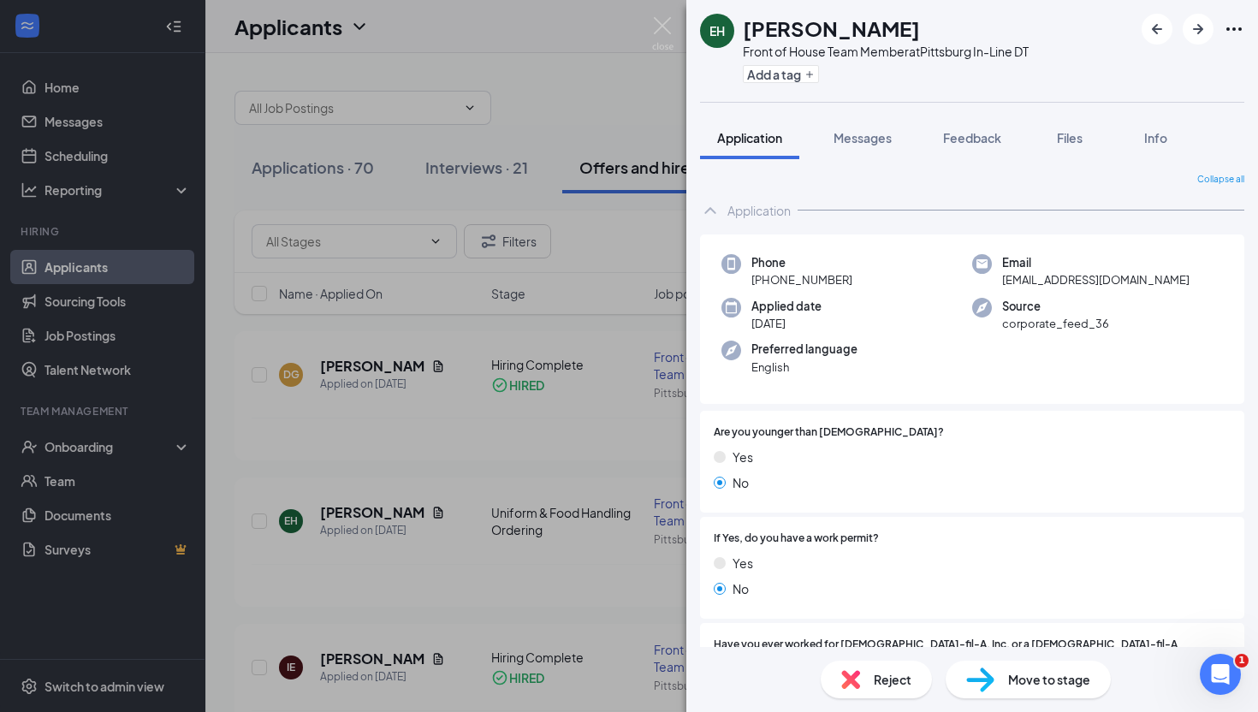
click at [86, 449] on div "EH Eli Hembry Front of House Team Member at Pittsburg In-Line DT Add a tag Appl…" at bounding box center [629, 356] width 1258 height 712
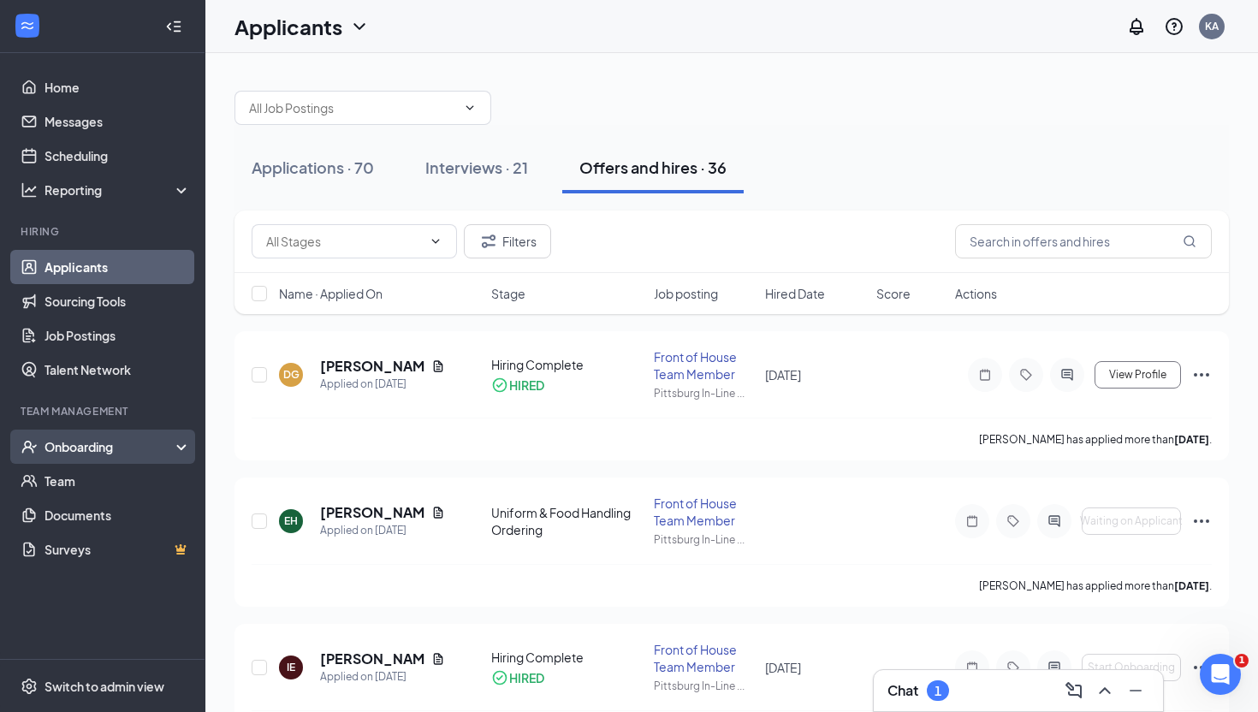
click at [96, 447] on div "Onboarding" at bounding box center [110, 446] width 132 height 17
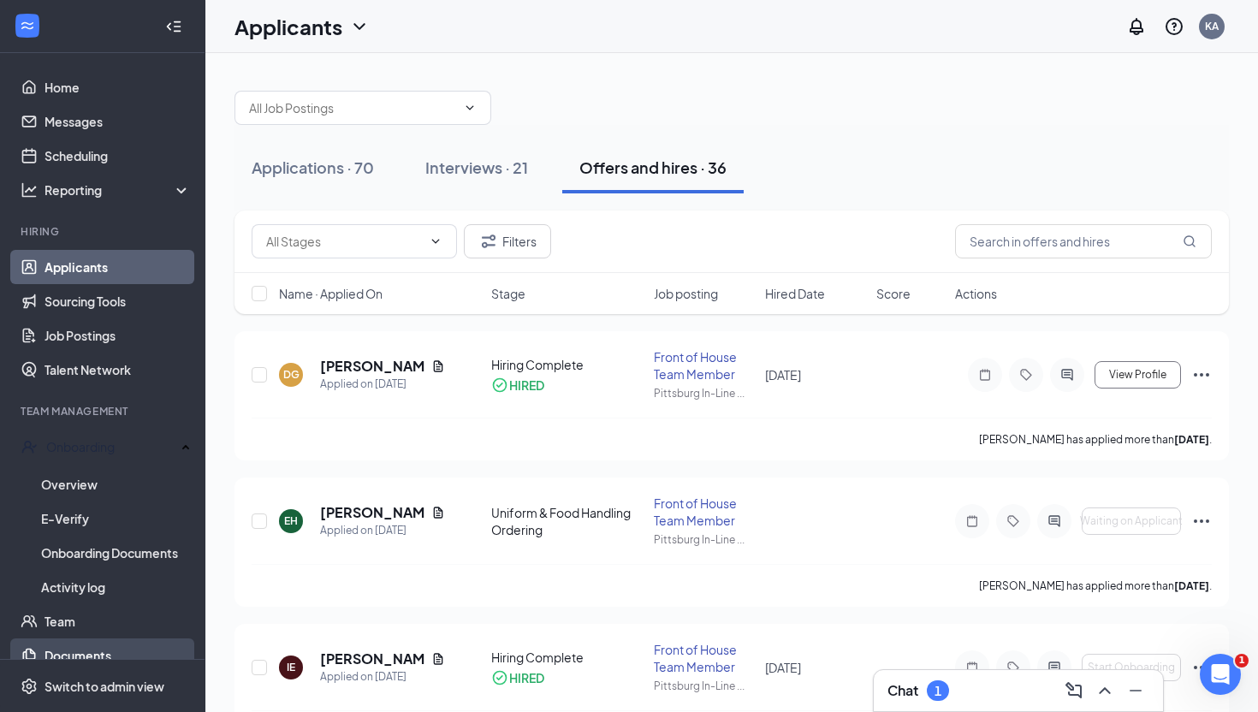
scroll to position [51, 0]
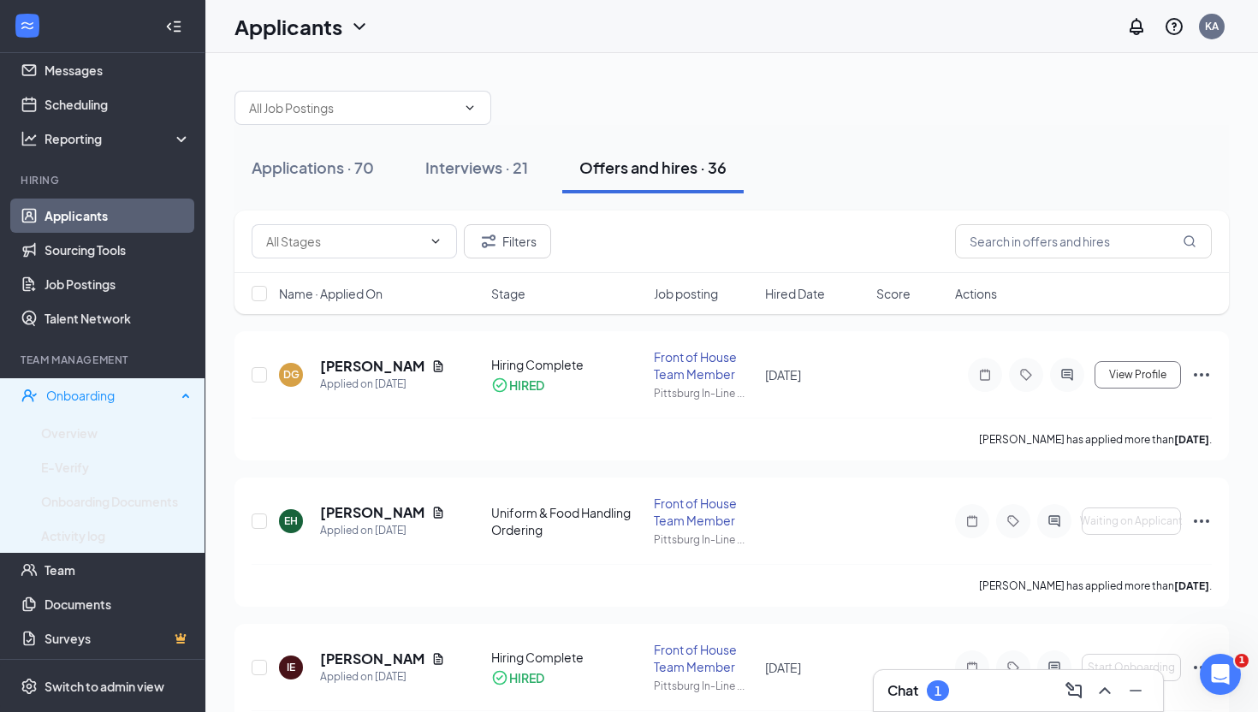
click at [89, 392] on div "Onboarding" at bounding box center [111, 395] width 130 height 17
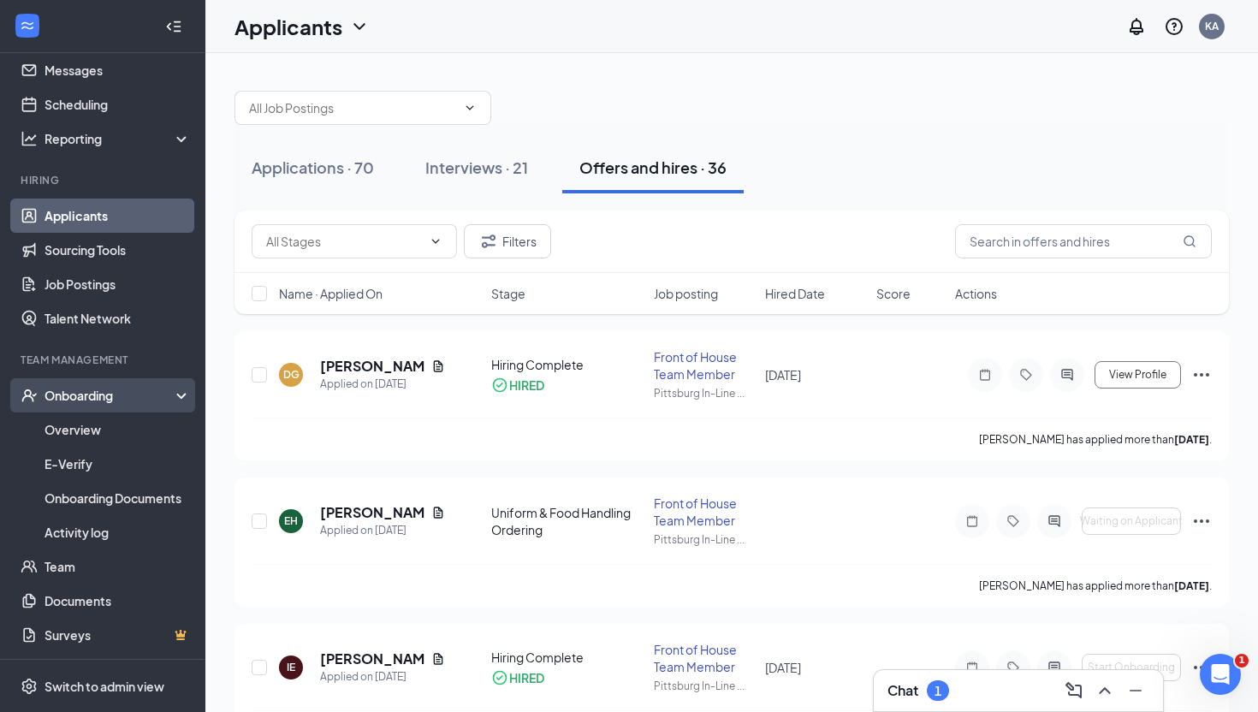
scroll to position [0, 0]
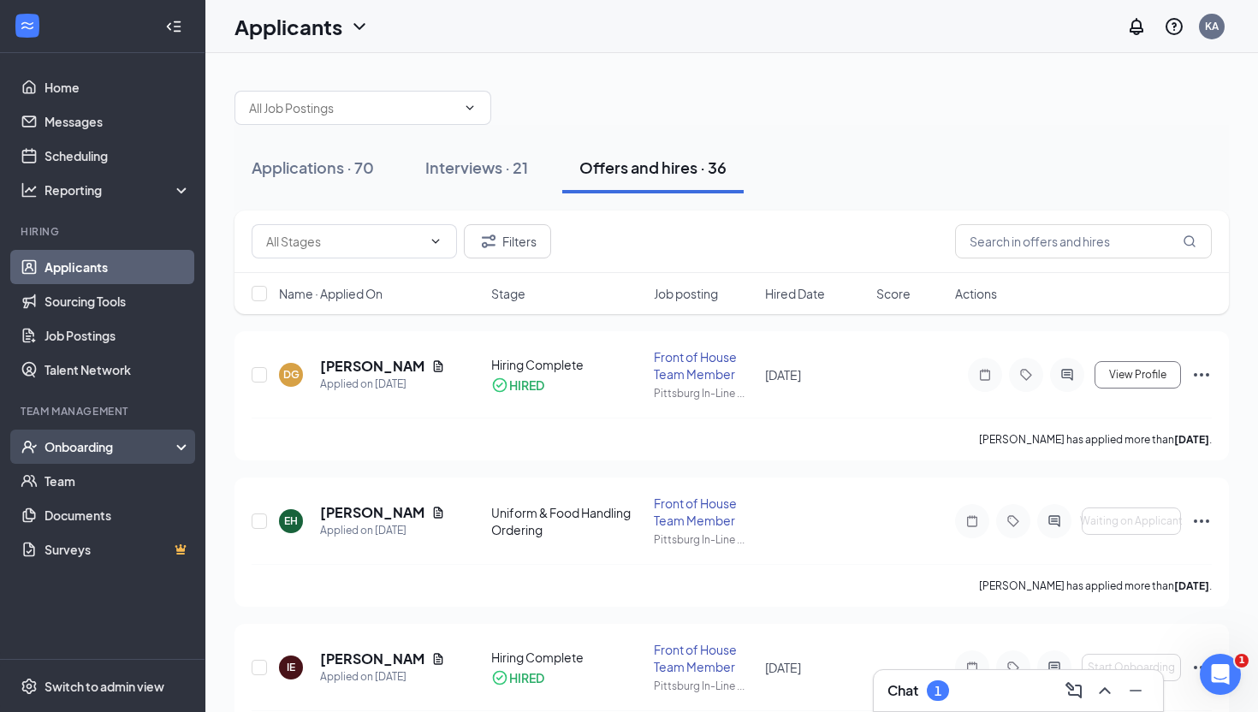
click at [85, 438] on div "Onboarding" at bounding box center [110, 446] width 132 height 17
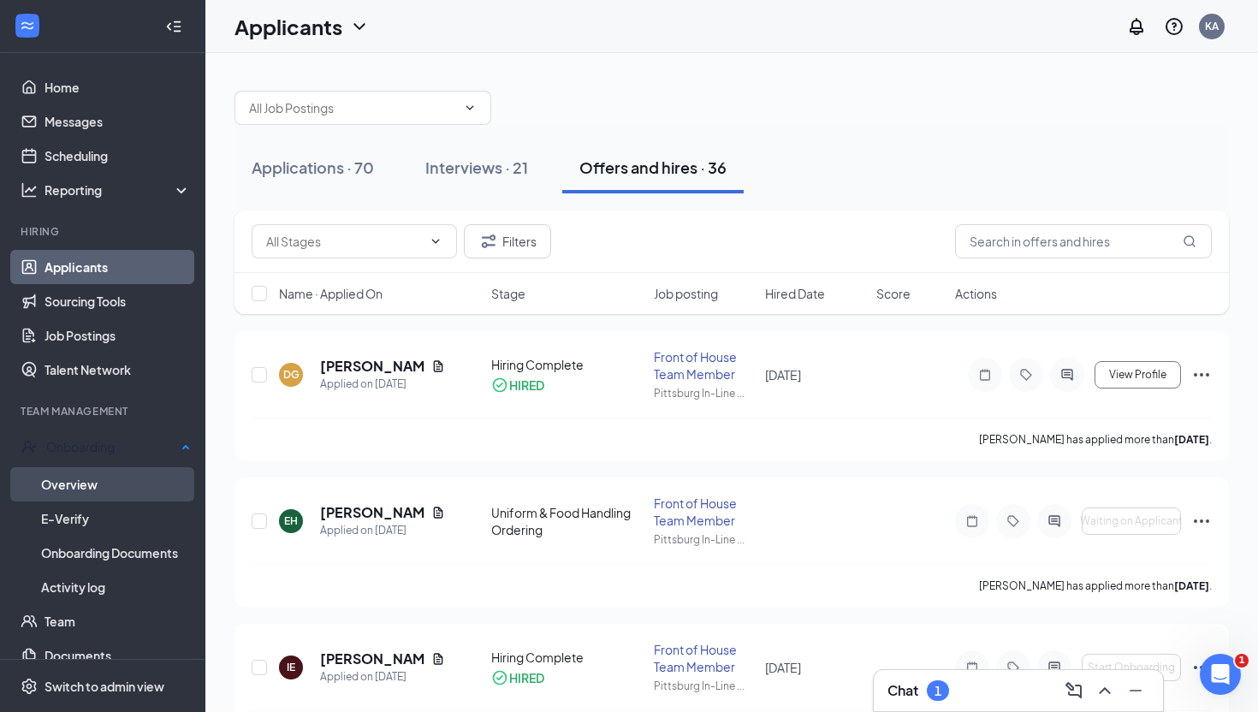
click at [86, 481] on link "Overview" at bounding box center [116, 484] width 150 height 34
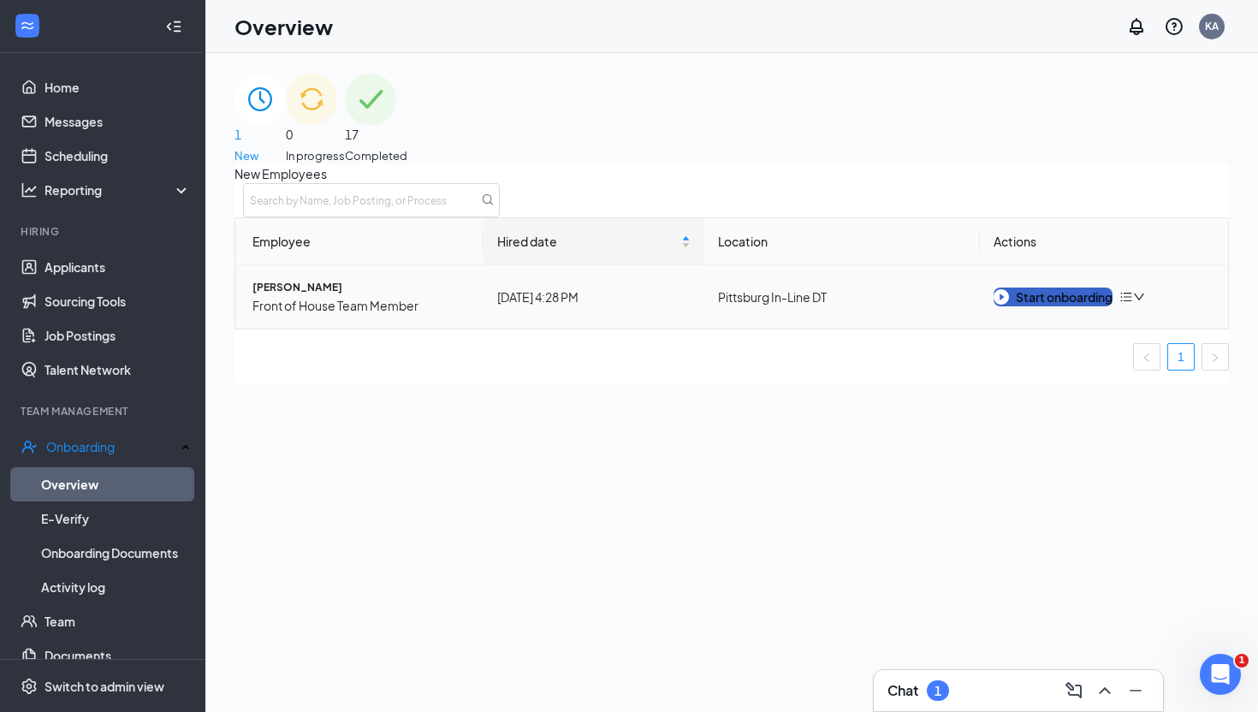
click at [1070, 306] on div "Start onboarding" at bounding box center [1052, 296] width 119 height 19
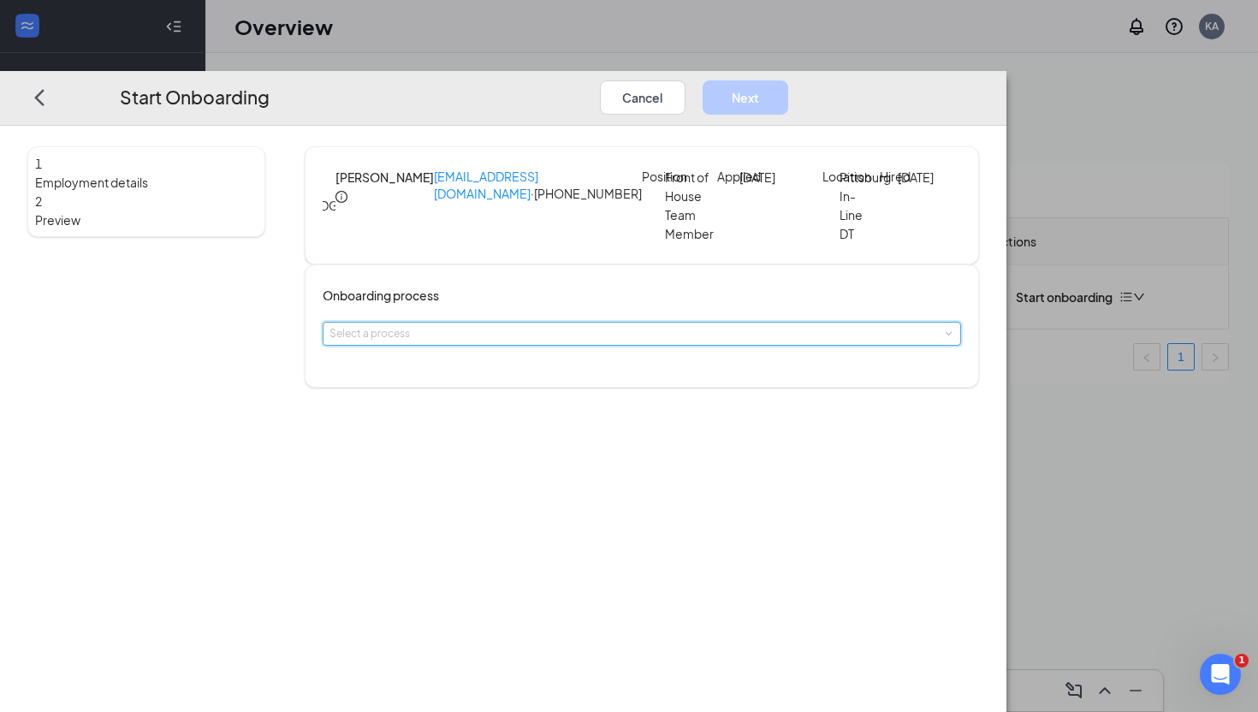
click at [944, 338] on span at bounding box center [948, 334] width 8 height 8
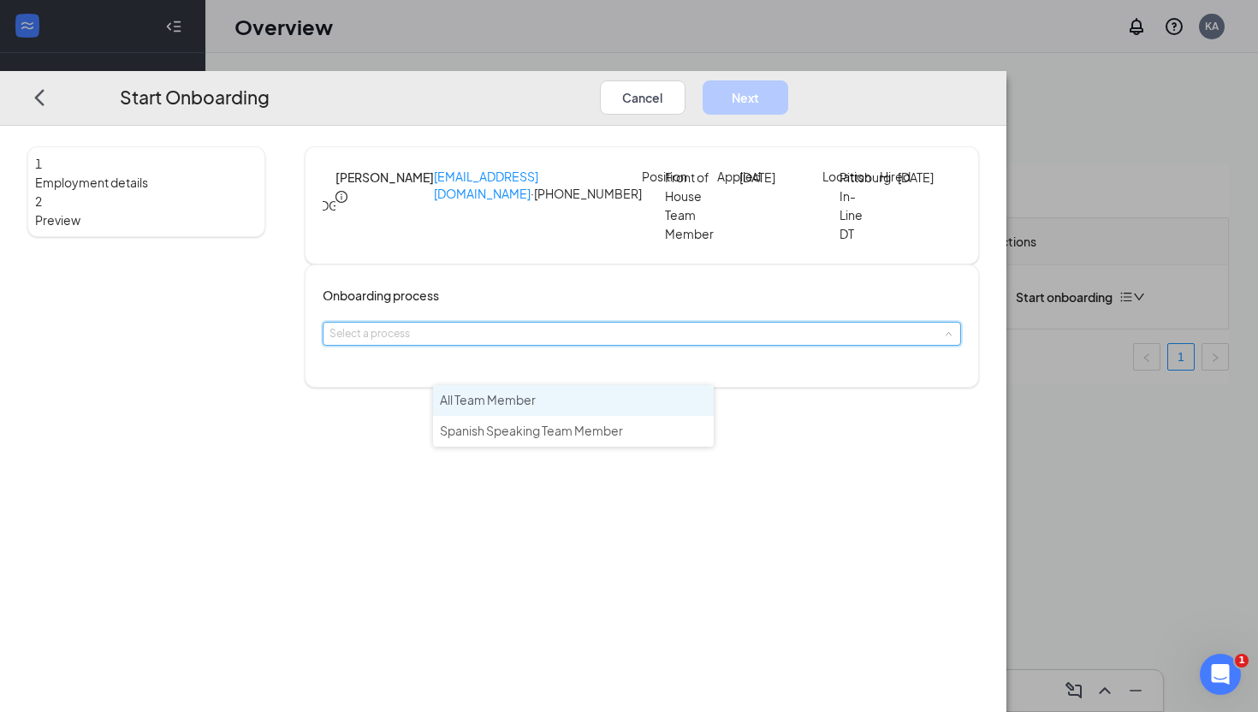
click at [508, 402] on span "All Team Member" at bounding box center [488, 399] width 96 height 15
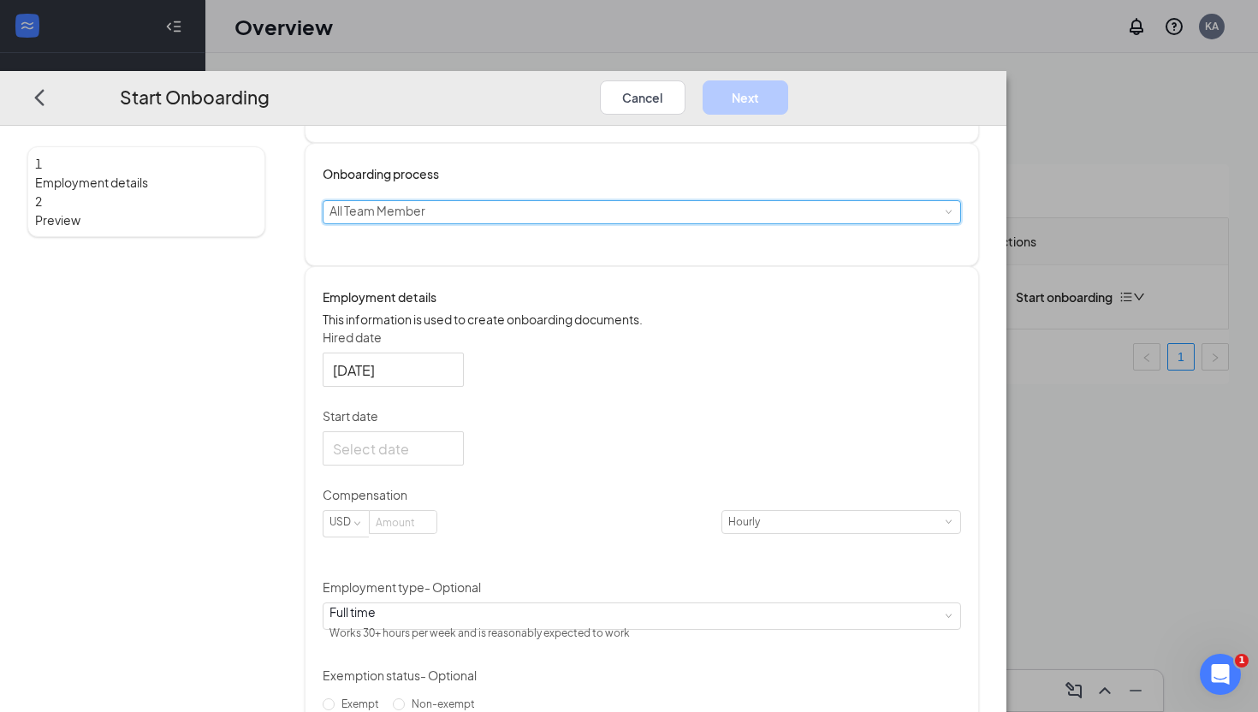
scroll to position [133, 0]
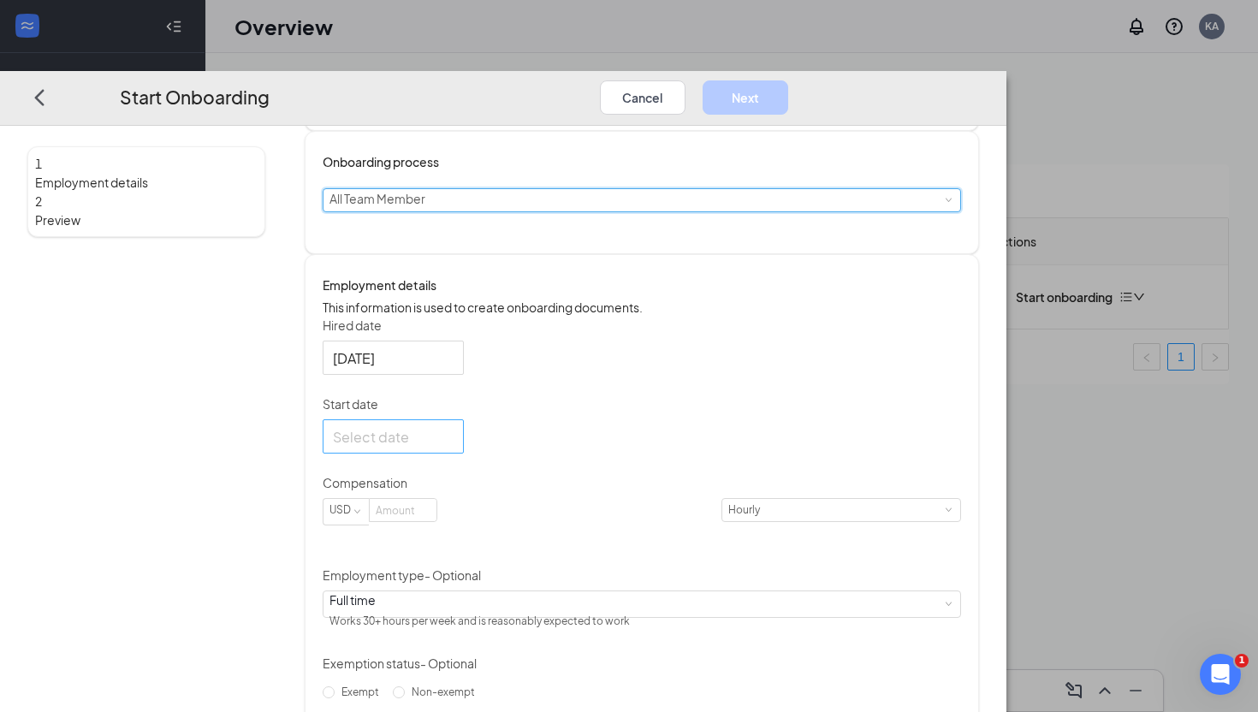
click at [453, 447] on div at bounding box center [393, 436] width 121 height 21
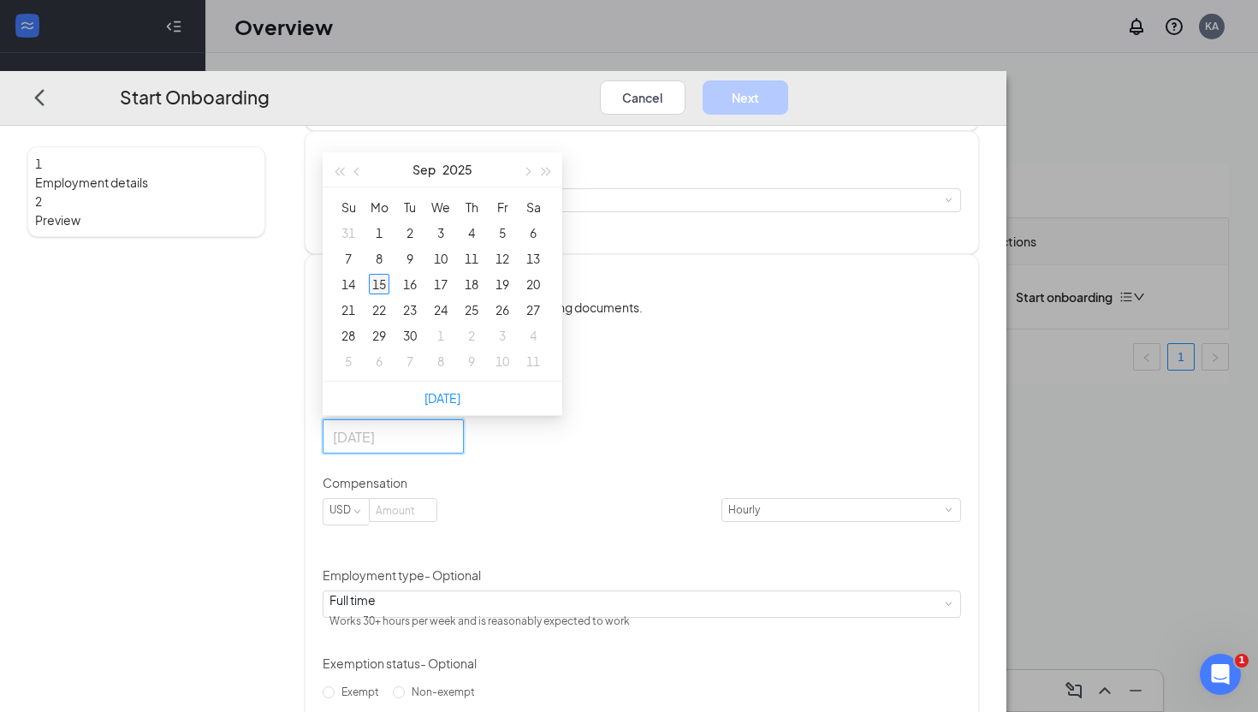
type input "Sep 15, 2025"
click at [389, 294] on div "15" at bounding box center [379, 284] width 21 height 21
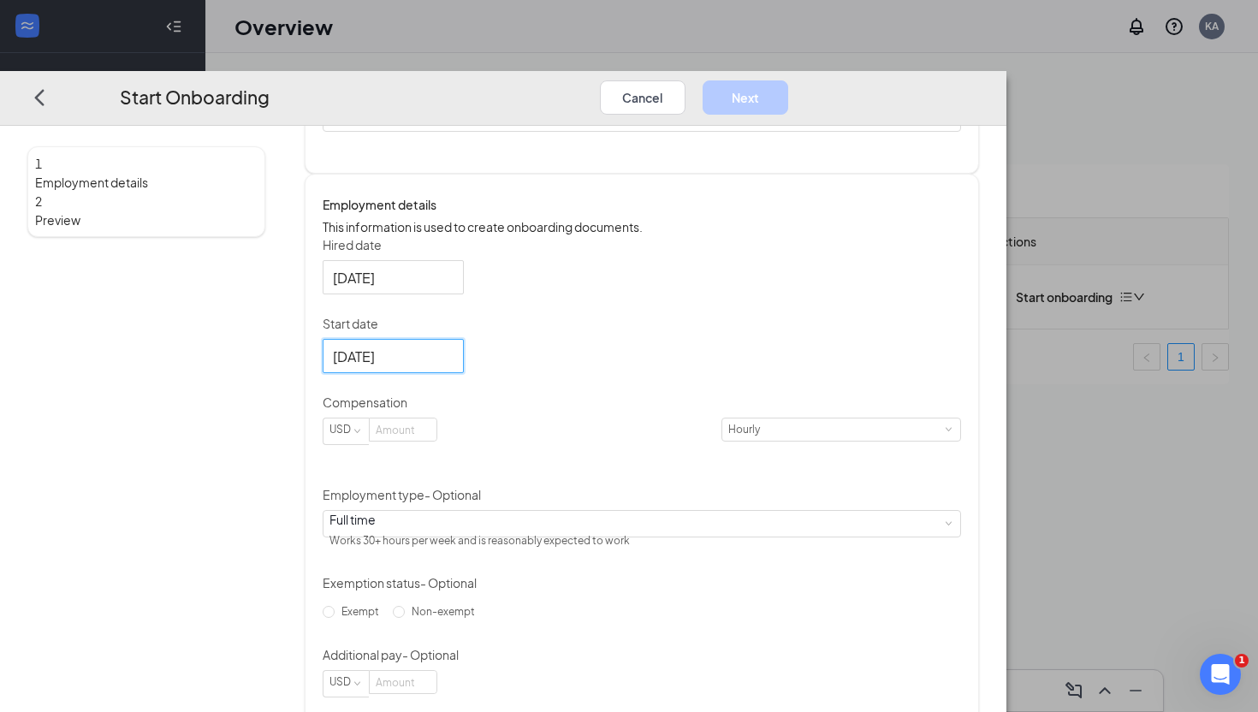
scroll to position [216, 0]
click at [436, 438] on input at bounding box center [403, 427] width 67 height 22
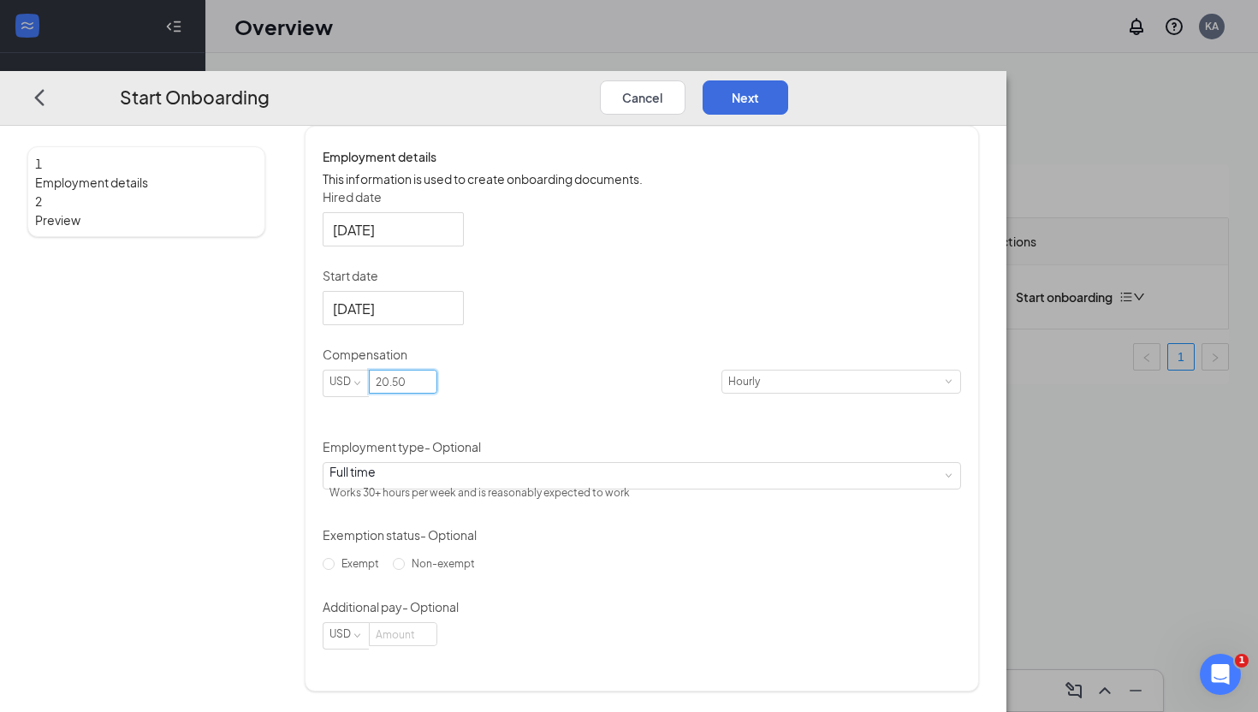
scroll to position [309, 0]
type input "20.5"
click at [685, 471] on div "Full time Works 30+ hours per week and is reasonably expected to work" at bounding box center [641, 476] width 624 height 26
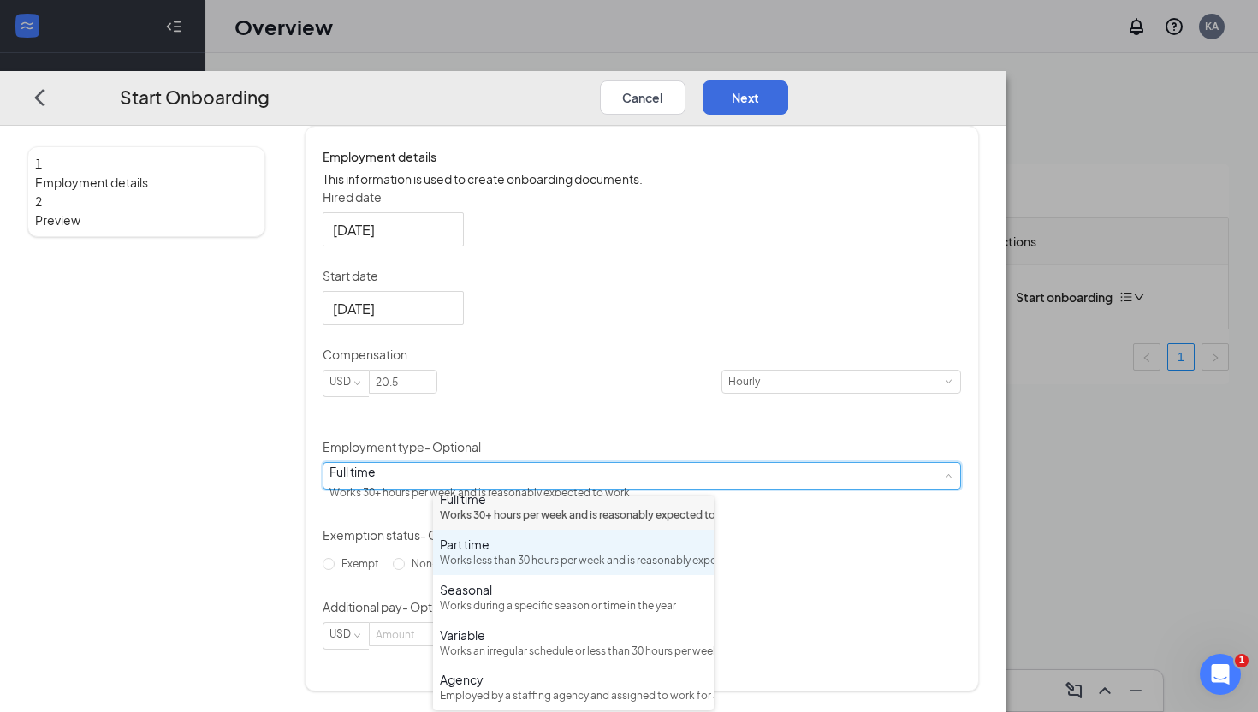
scroll to position [31, 0]
click at [576, 567] on div "Works less than 30 hours per week and is reasonably expected to work" at bounding box center [573, 561] width 267 height 16
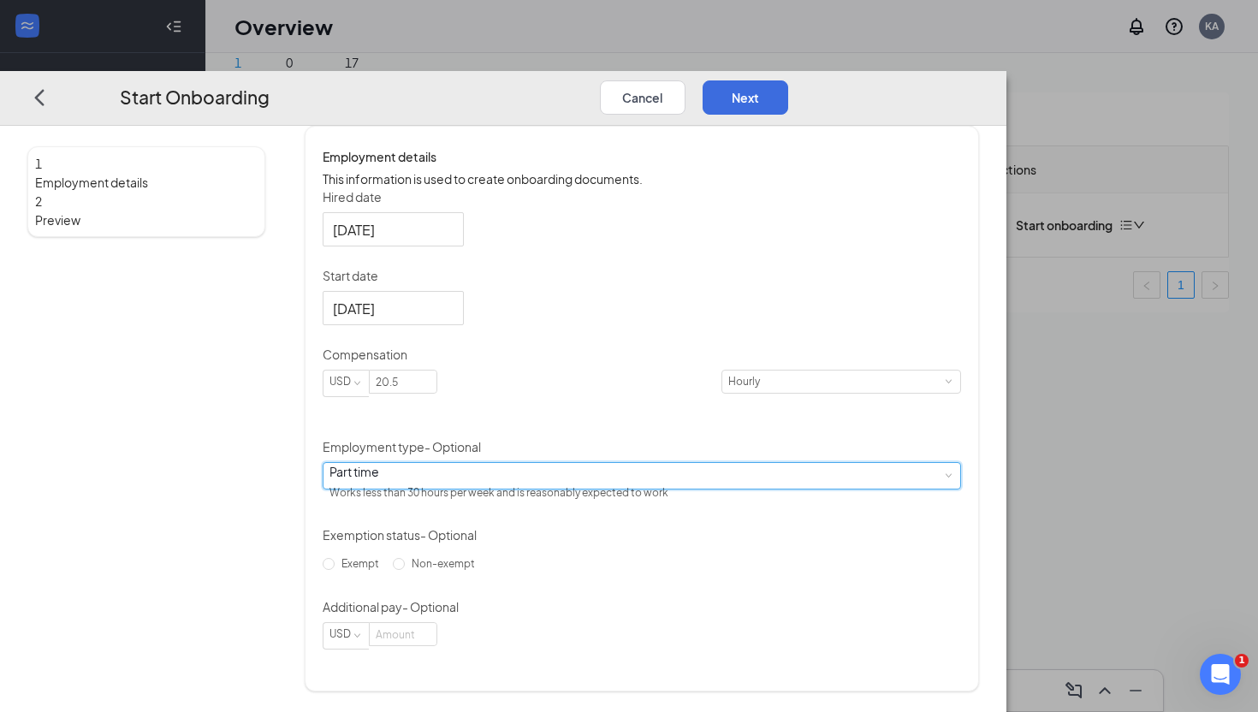
scroll to position [77, 0]
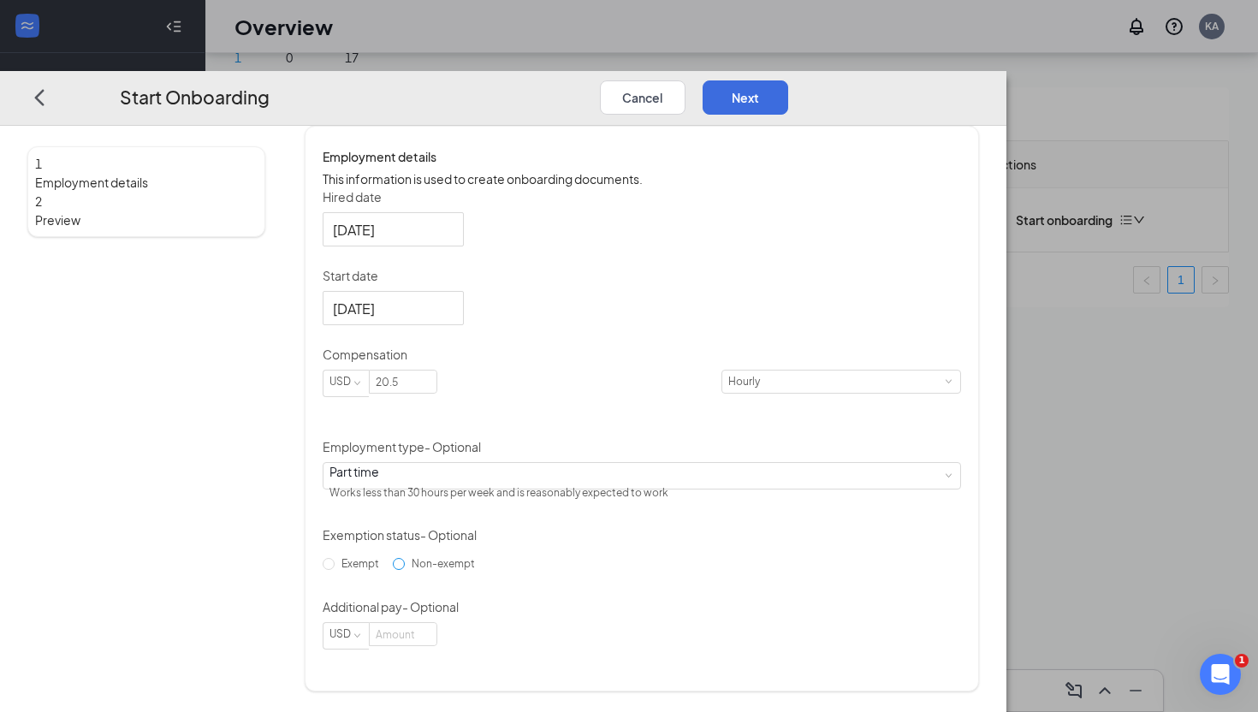
click at [405, 570] on input "Non-exempt" at bounding box center [399, 564] width 12 height 12
radio input "true"
click at [436, 645] on input at bounding box center [403, 634] width 67 height 22
click at [788, 80] on button "Next" at bounding box center [745, 97] width 86 height 34
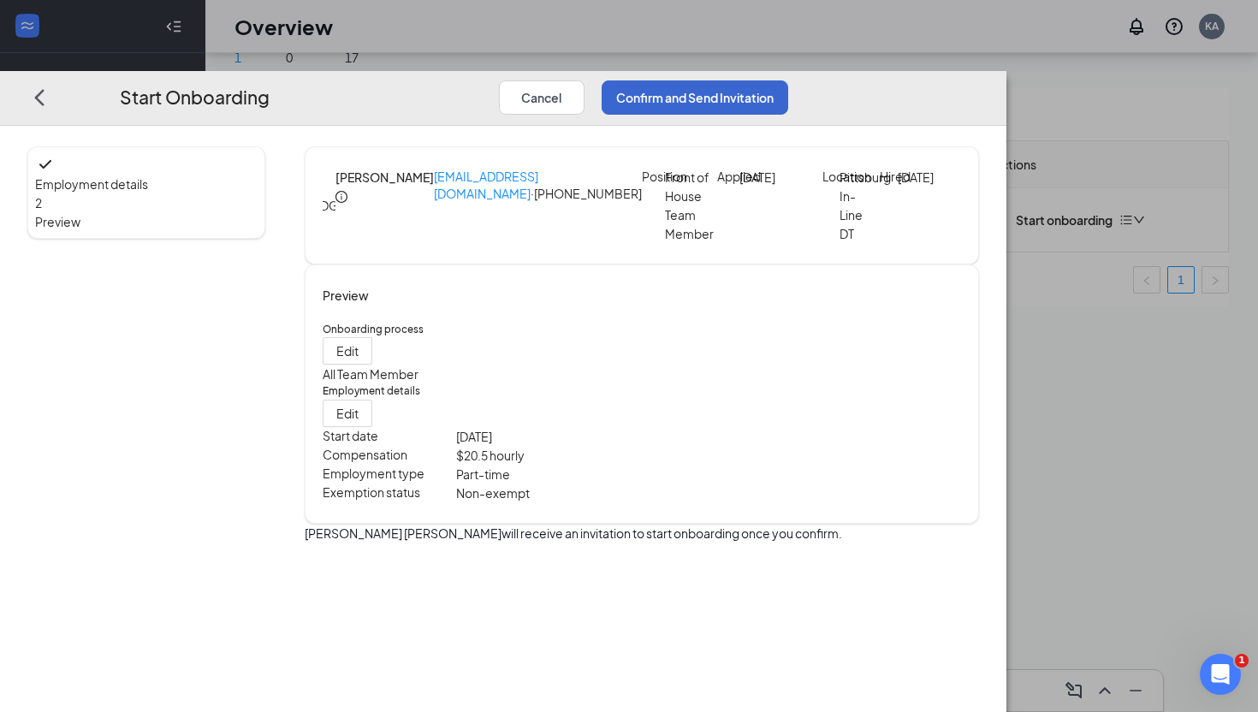
scroll to position [0, 0]
click at [788, 80] on button "Confirm and Send Invitation" at bounding box center [694, 97] width 186 height 34
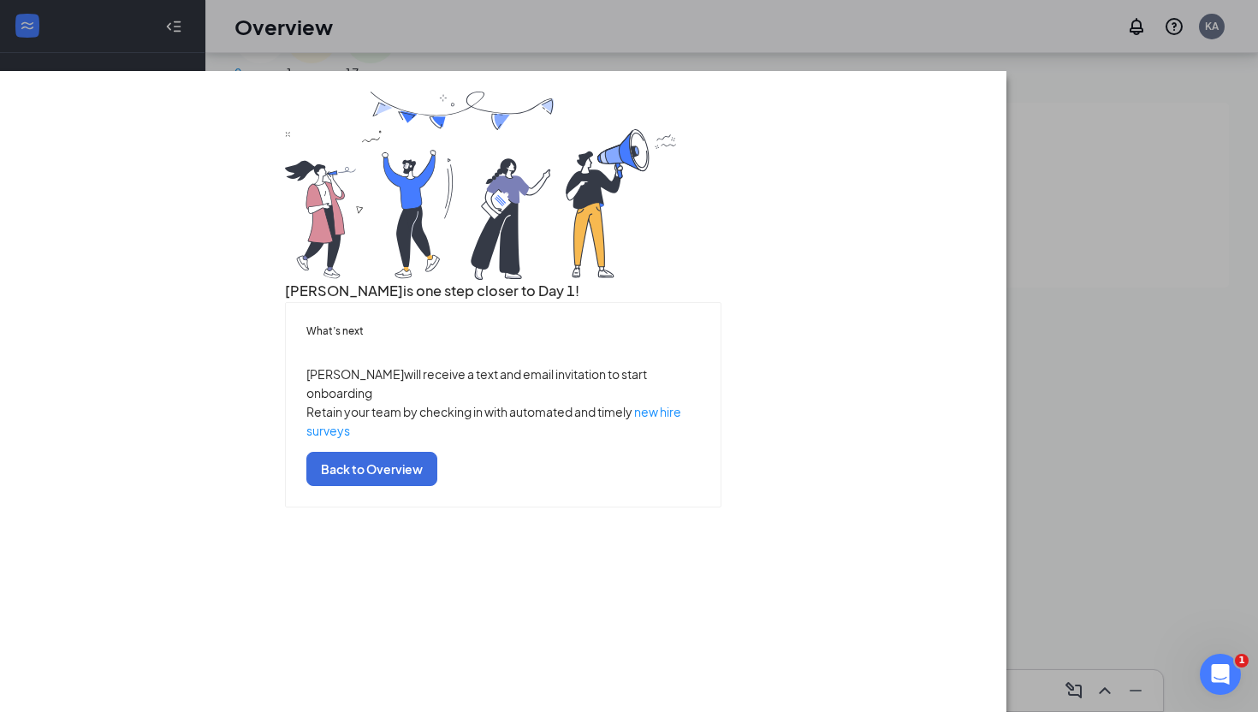
scroll to position [56, 0]
click at [437, 486] on button "Back to Overview" at bounding box center [371, 469] width 131 height 34
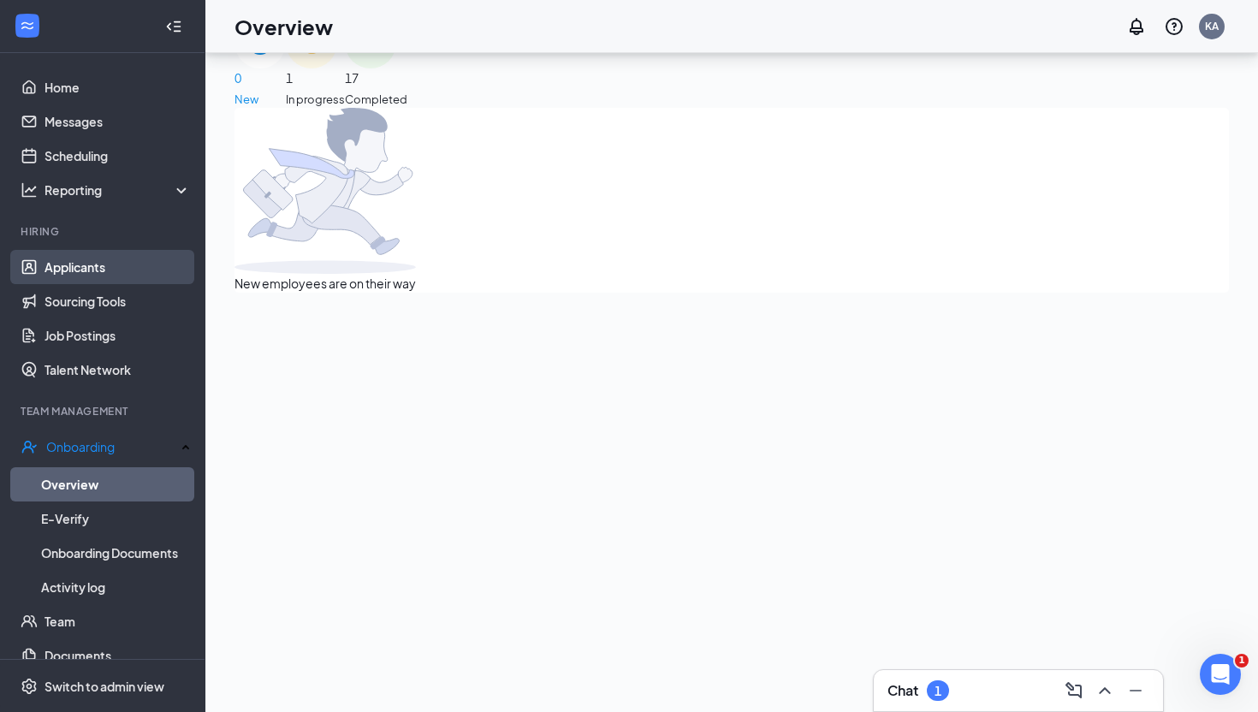
click at [68, 275] on link "Applicants" at bounding box center [117, 267] width 146 height 34
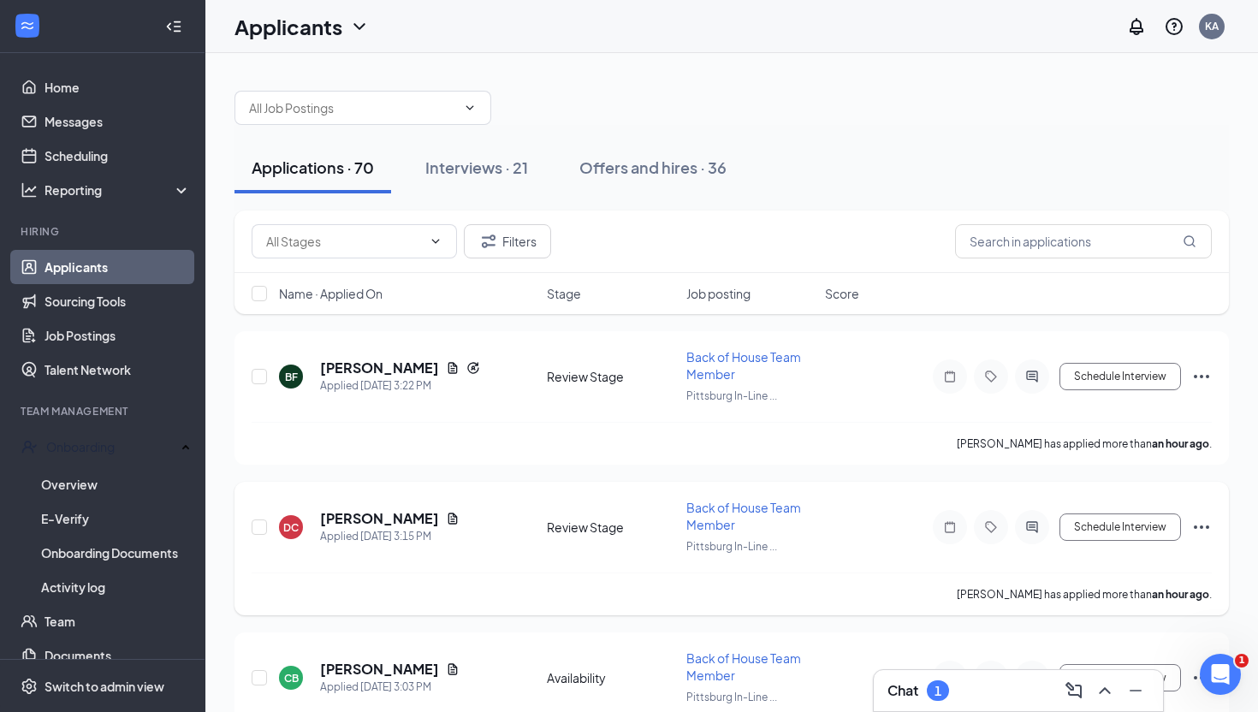
scroll to position [12, 0]
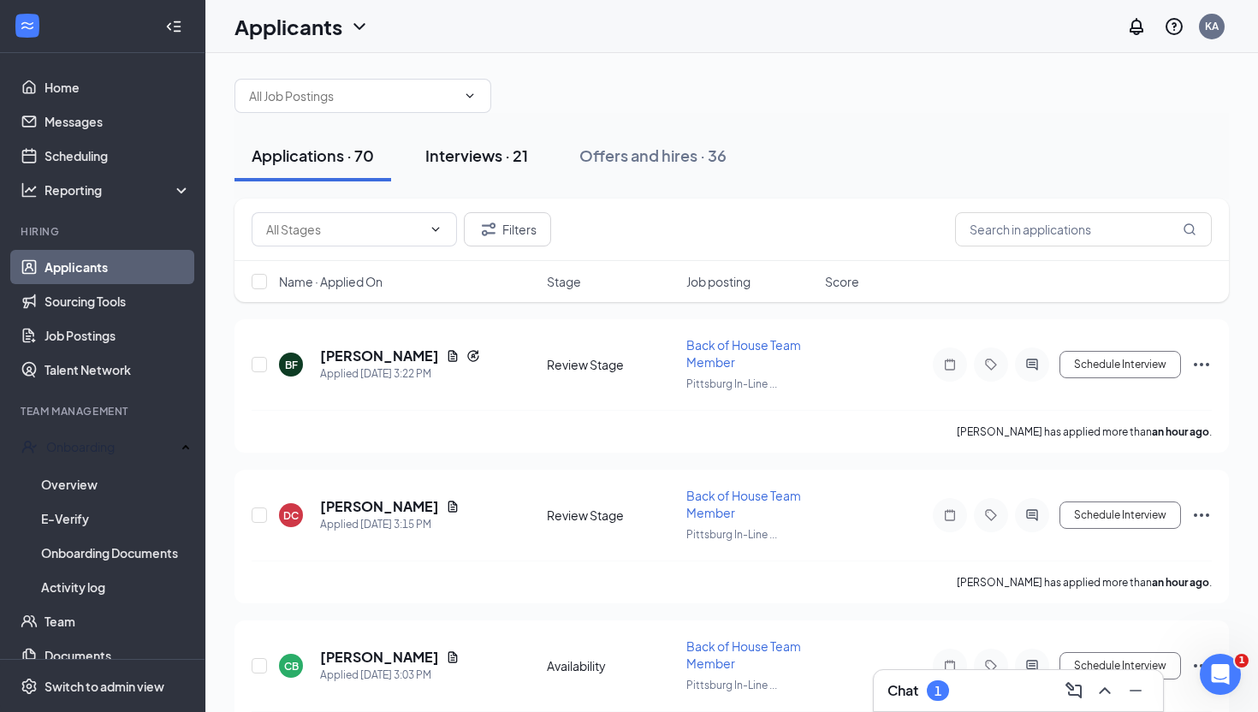
click at [503, 159] on div "Interviews · 21" at bounding box center [476, 155] width 103 height 21
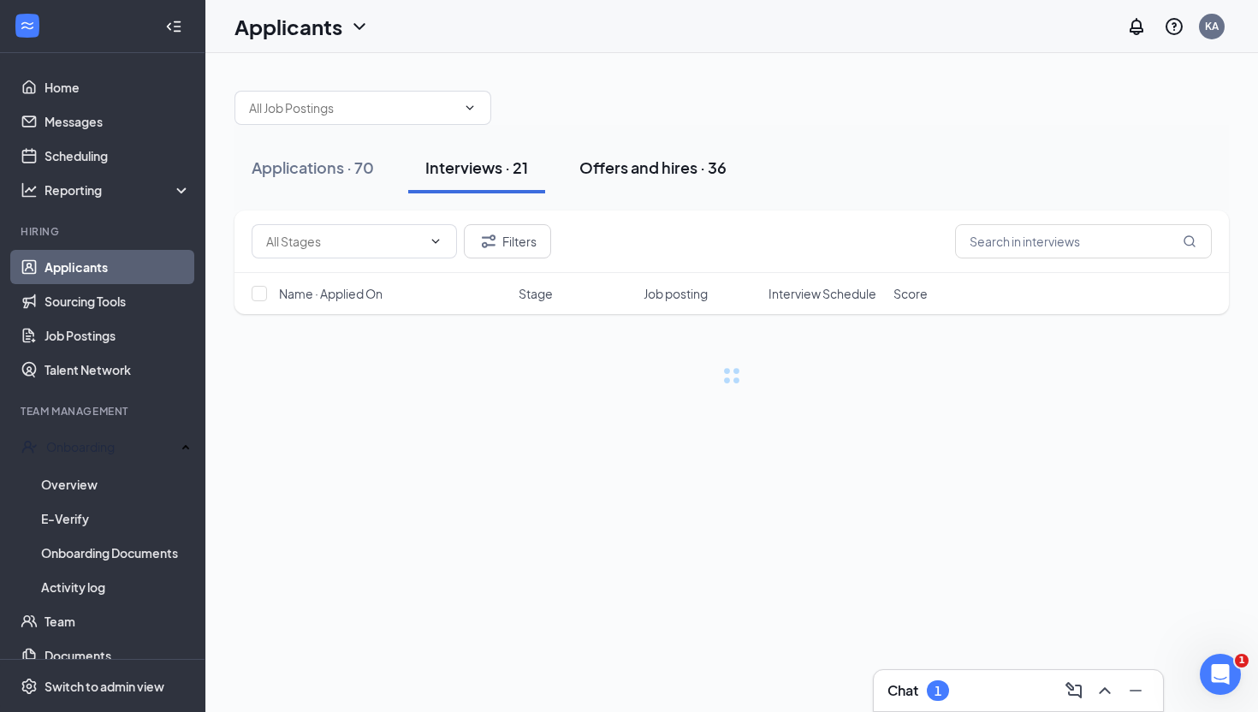
click at [636, 169] on div "Offers and hires · 36" at bounding box center [652, 167] width 147 height 21
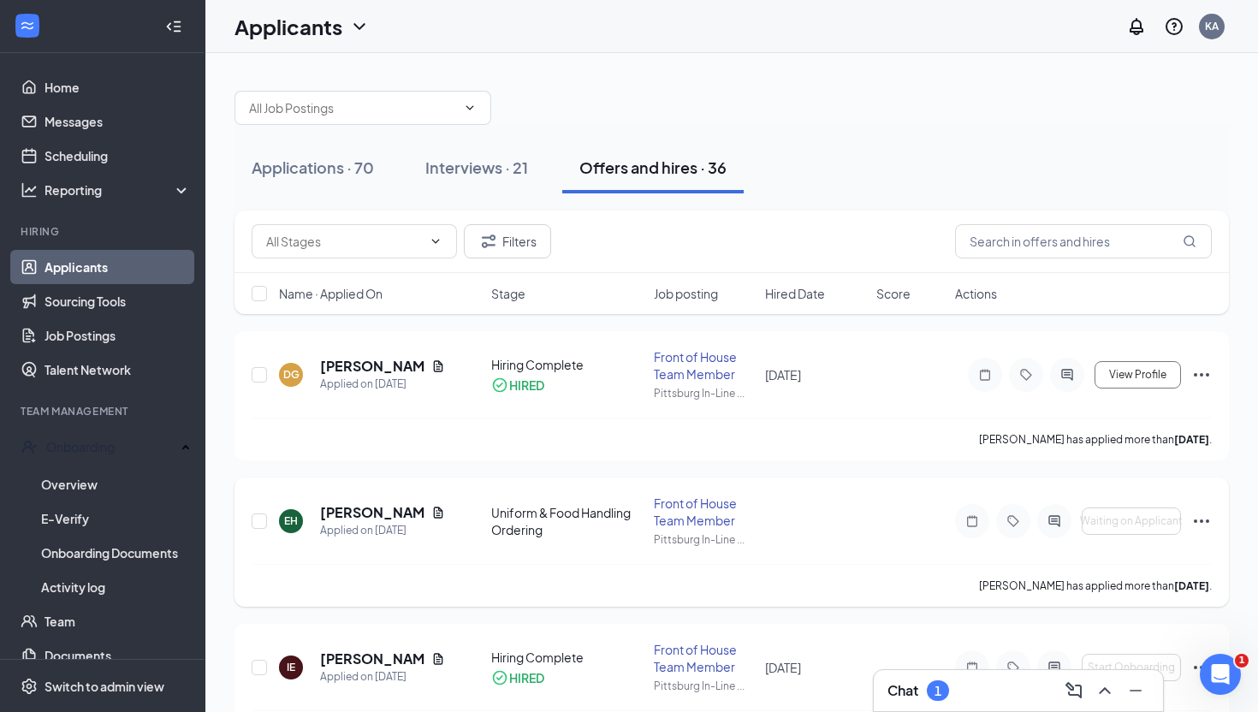
click at [1195, 519] on icon "Ellipses" at bounding box center [1200, 520] width 15 height 3
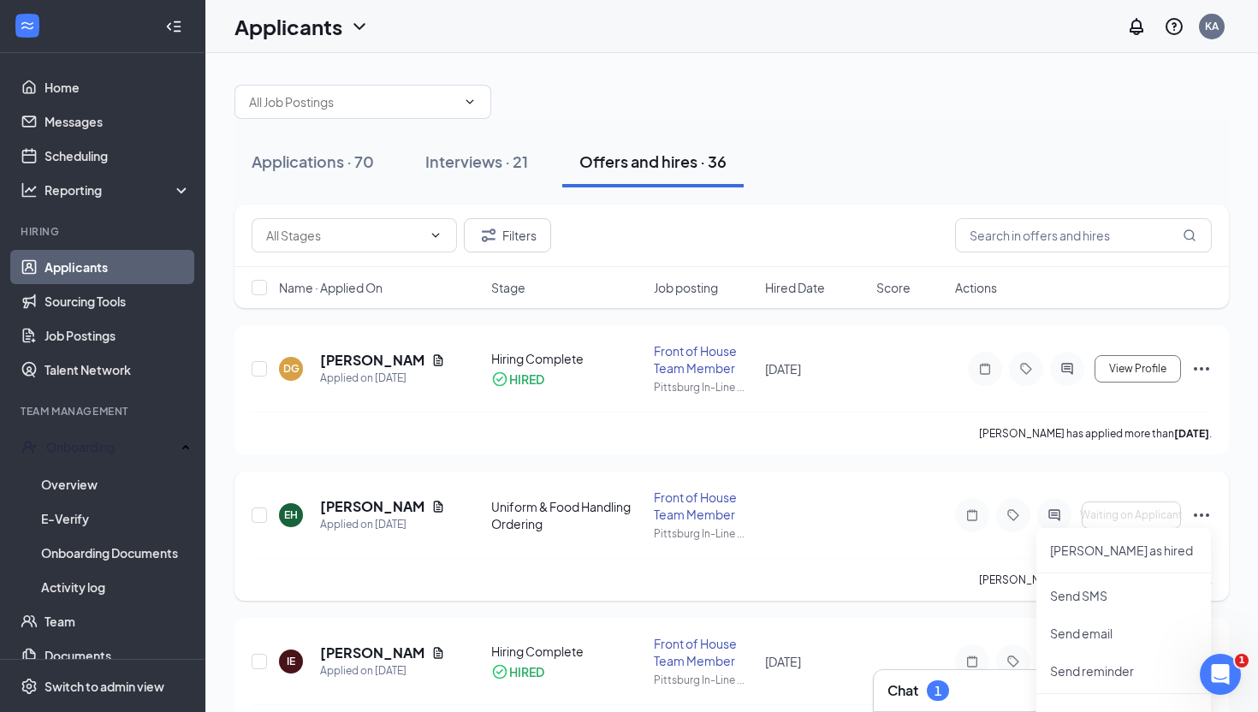
click at [864, 517] on div "EH Eli Hembry Applied on Sep 1 Uniform & Food Handling Ordering Front of House …" at bounding box center [732, 522] width 960 height 69
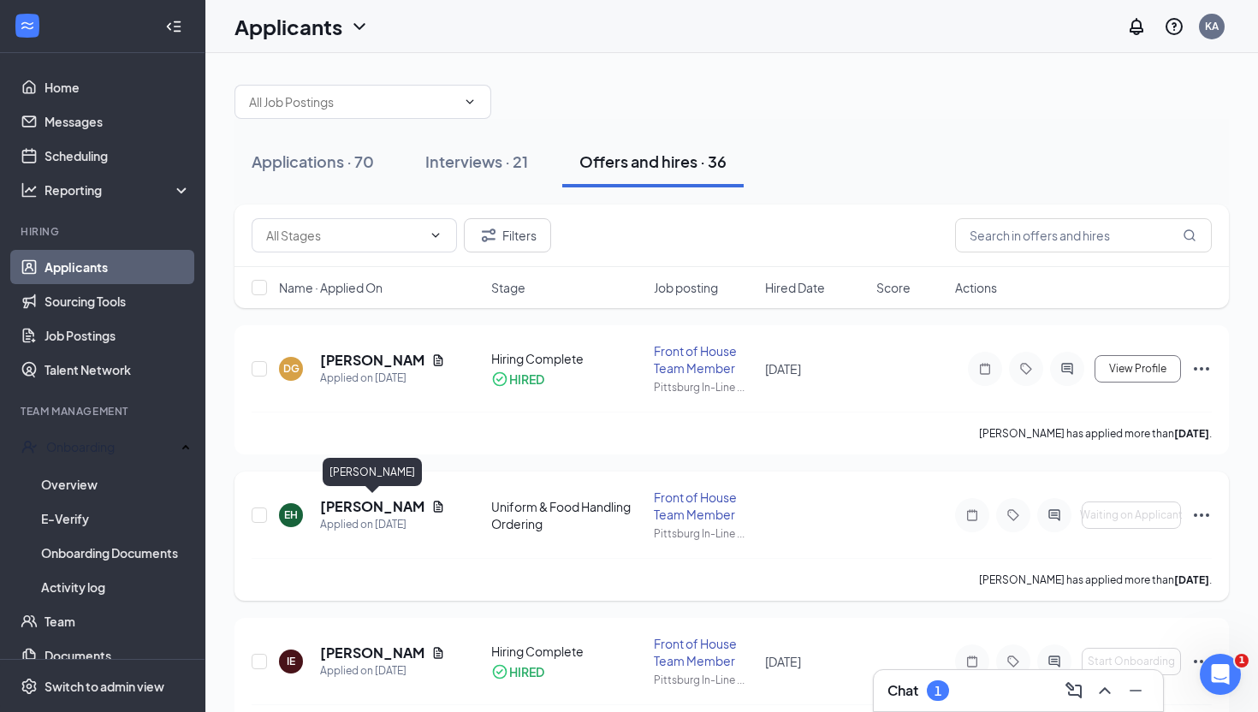
click at [344, 502] on h5 "[PERSON_NAME]" at bounding box center [372, 506] width 104 height 19
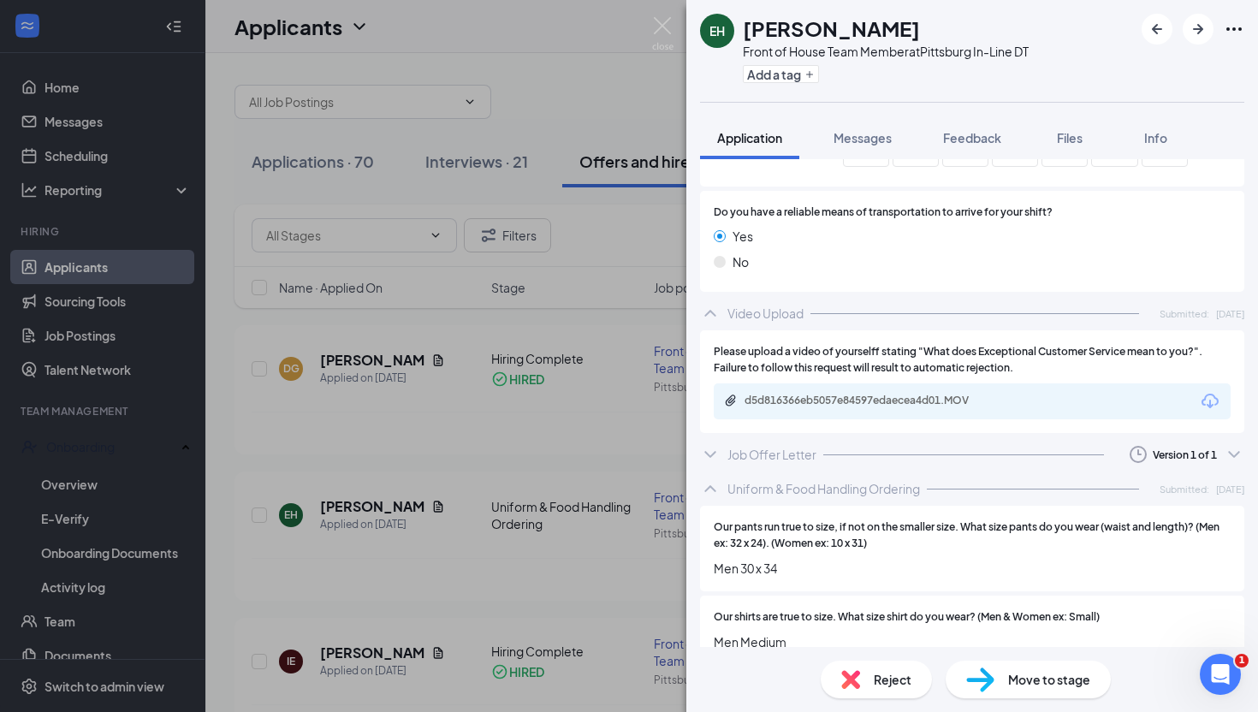
scroll to position [2225, 0]
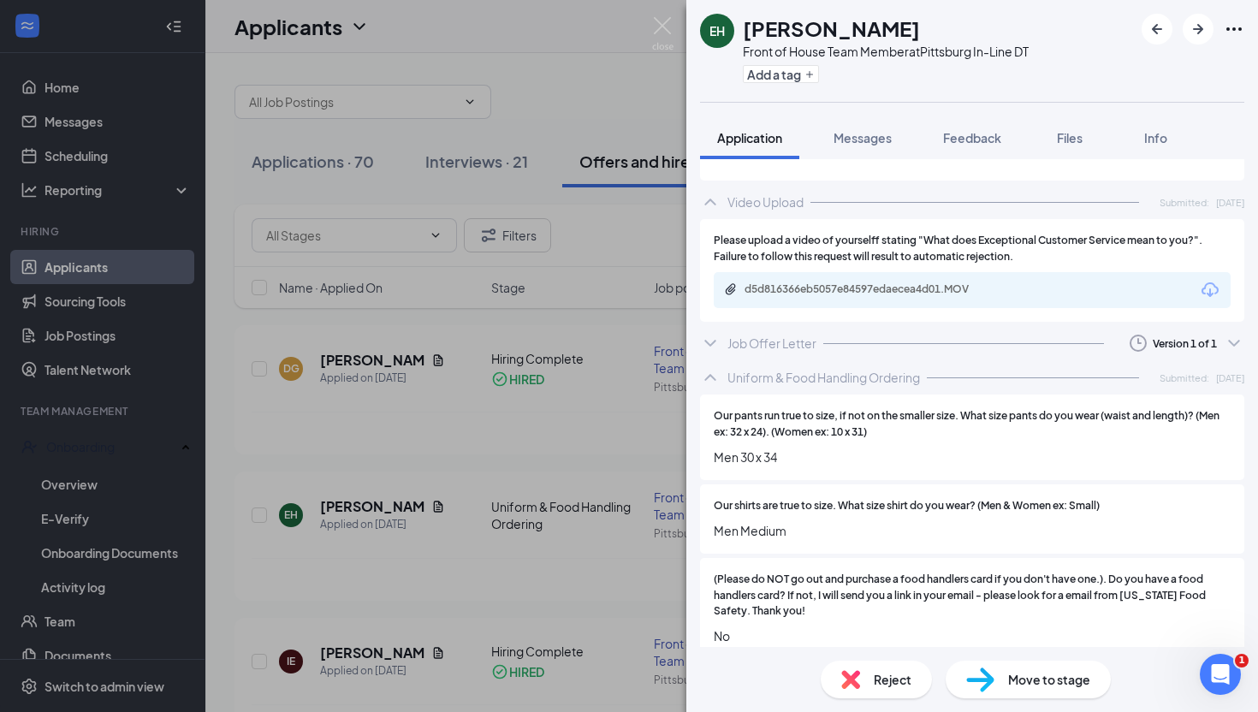
click at [1039, 679] on span "Move to stage" at bounding box center [1049, 679] width 82 height 19
type input "Pre-Onboarding Paperwork (next stage)"
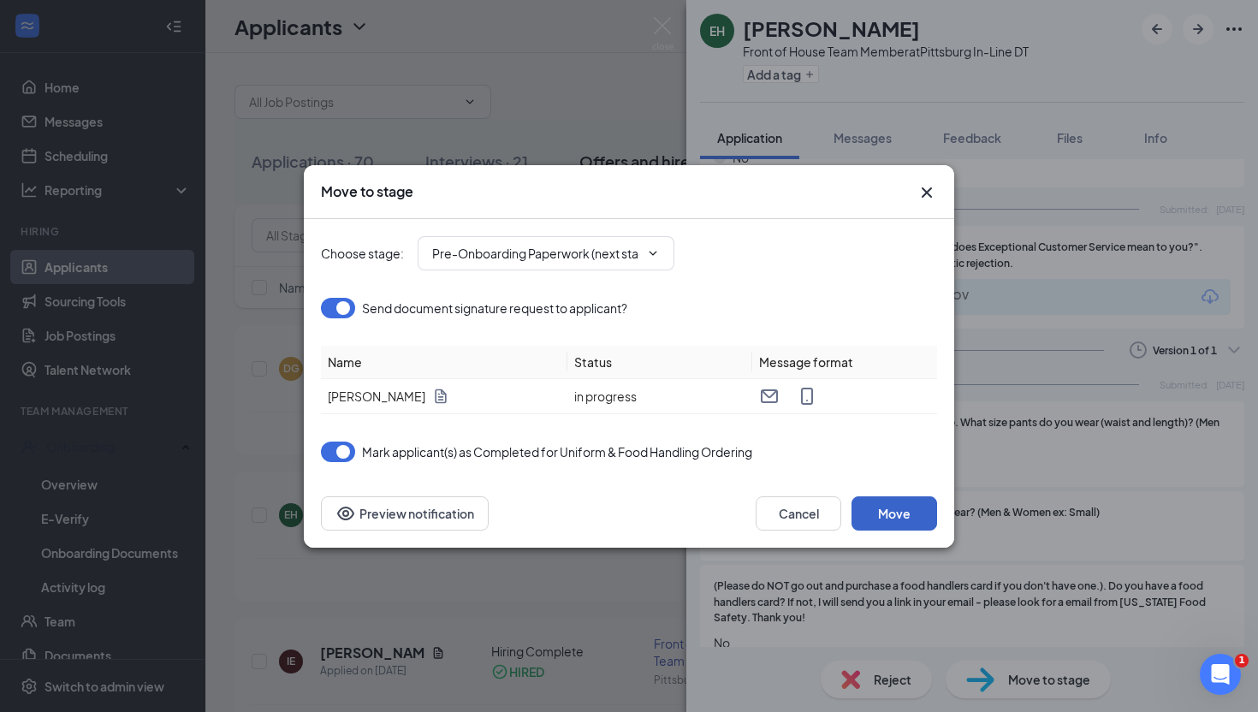
click at [893, 511] on button "Move" at bounding box center [894, 513] width 86 height 34
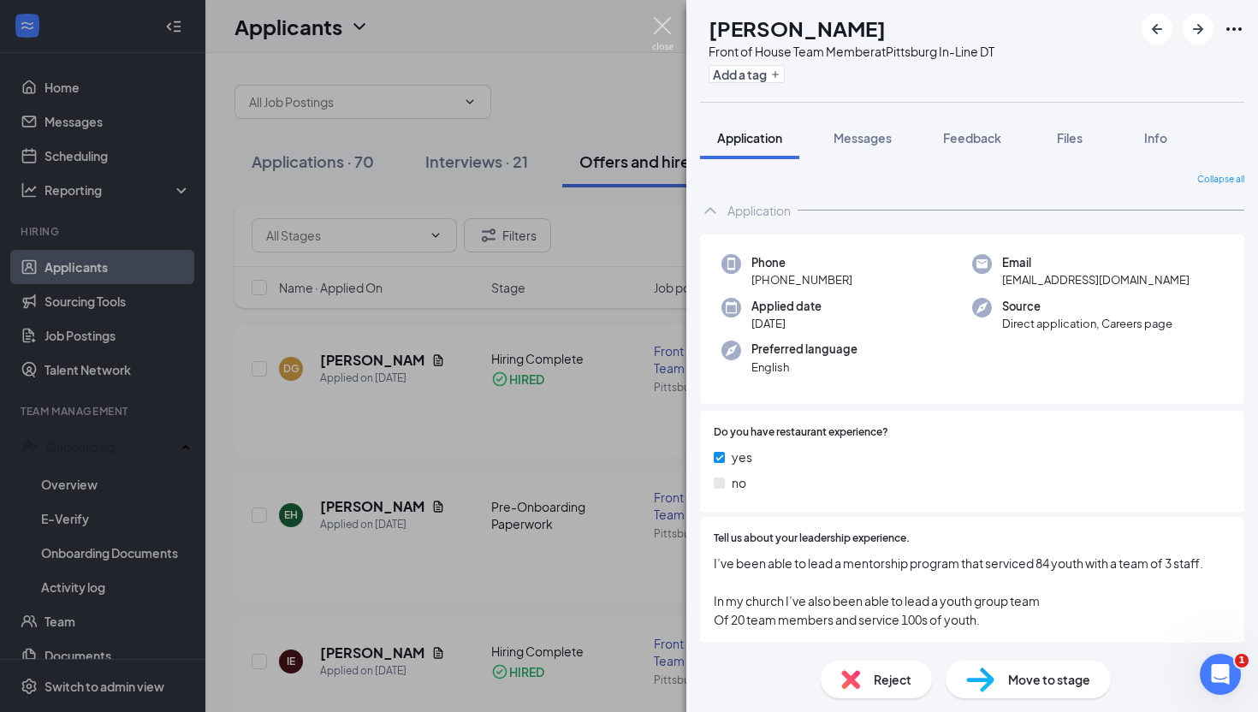
click at [656, 26] on img at bounding box center [662, 33] width 21 height 33
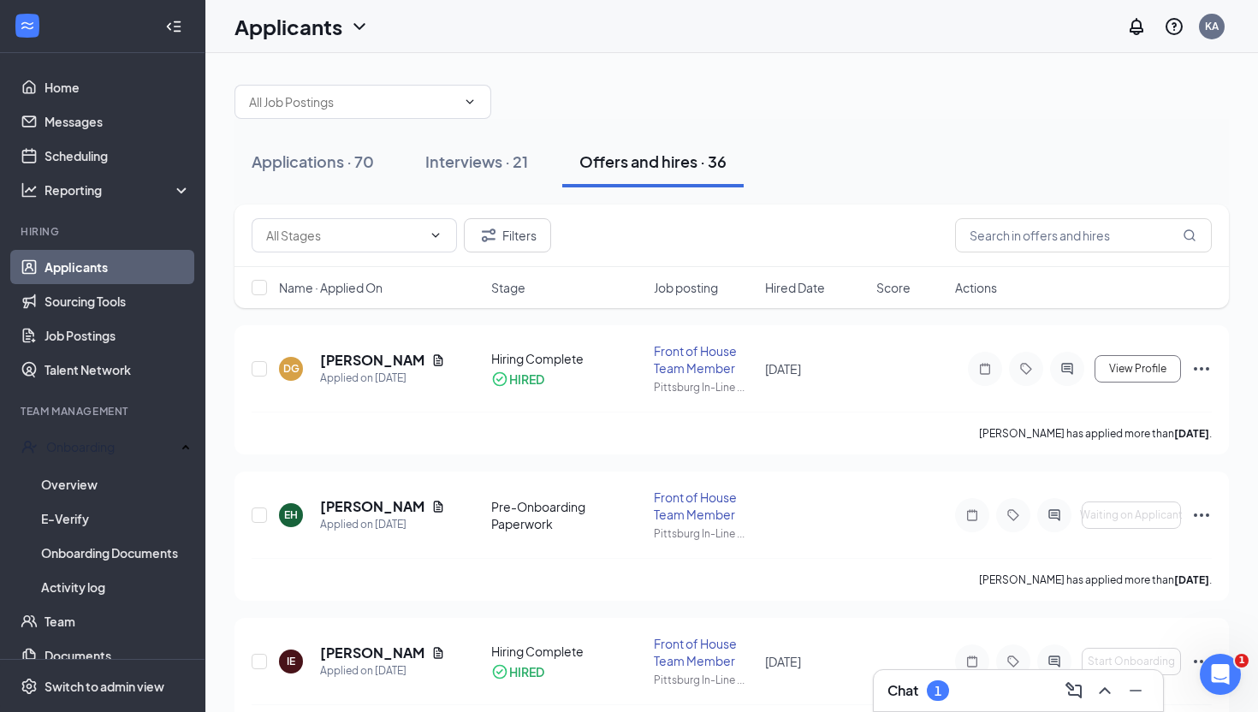
click at [930, 700] on div "Chat 1" at bounding box center [918, 690] width 62 height 21
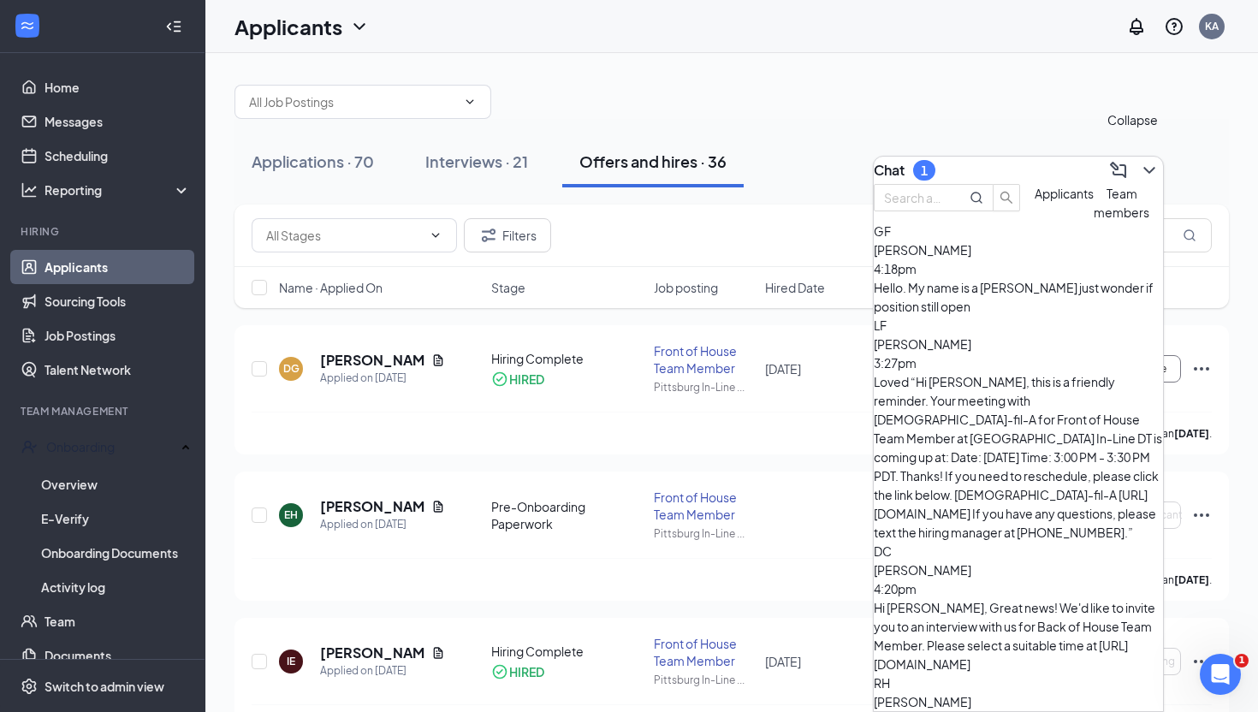
click at [1143, 167] on icon "ChevronDown" at bounding box center [1148, 170] width 11 height 7
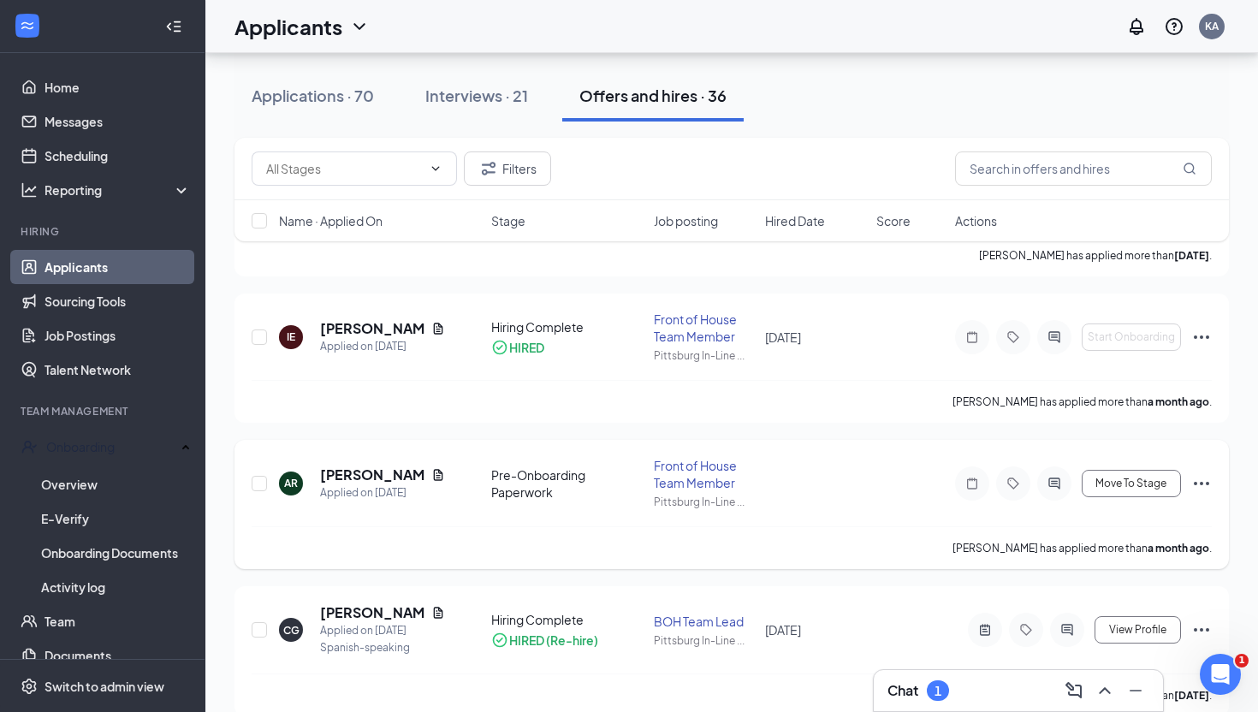
scroll to position [331, 0]
click at [352, 472] on h5 "Anthony Ramirez" at bounding box center [372, 474] width 104 height 19
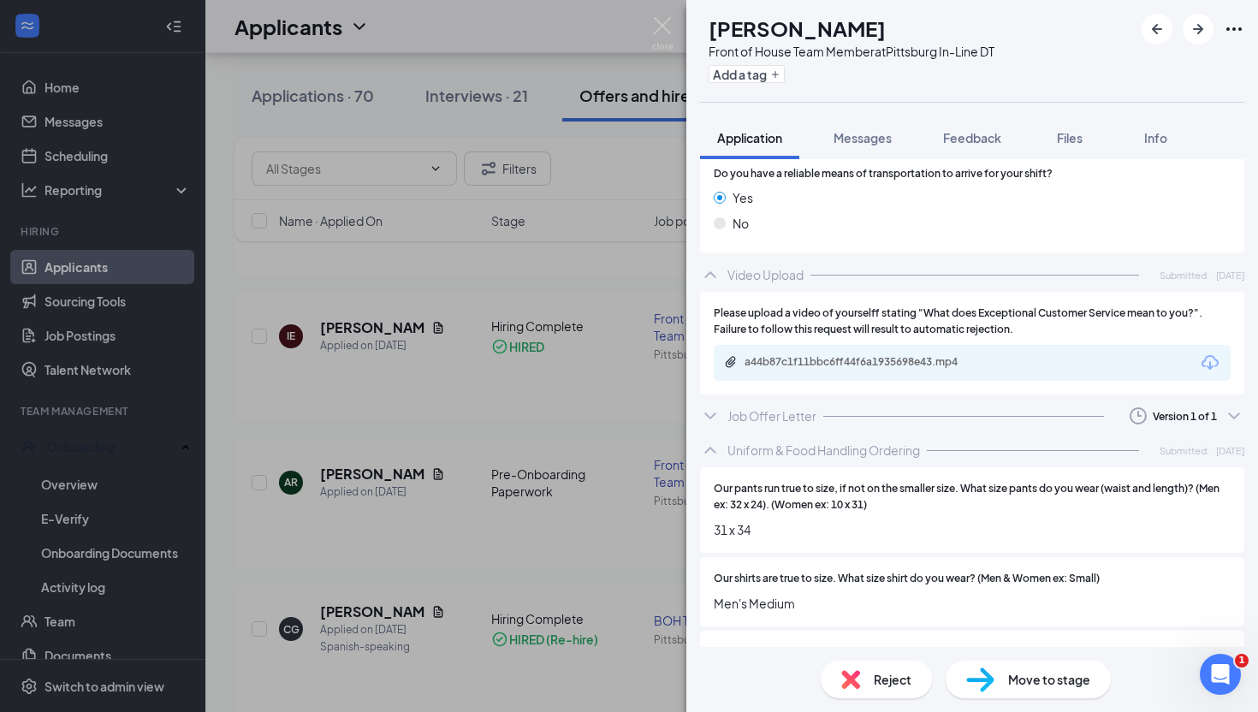
scroll to position [2636, 0]
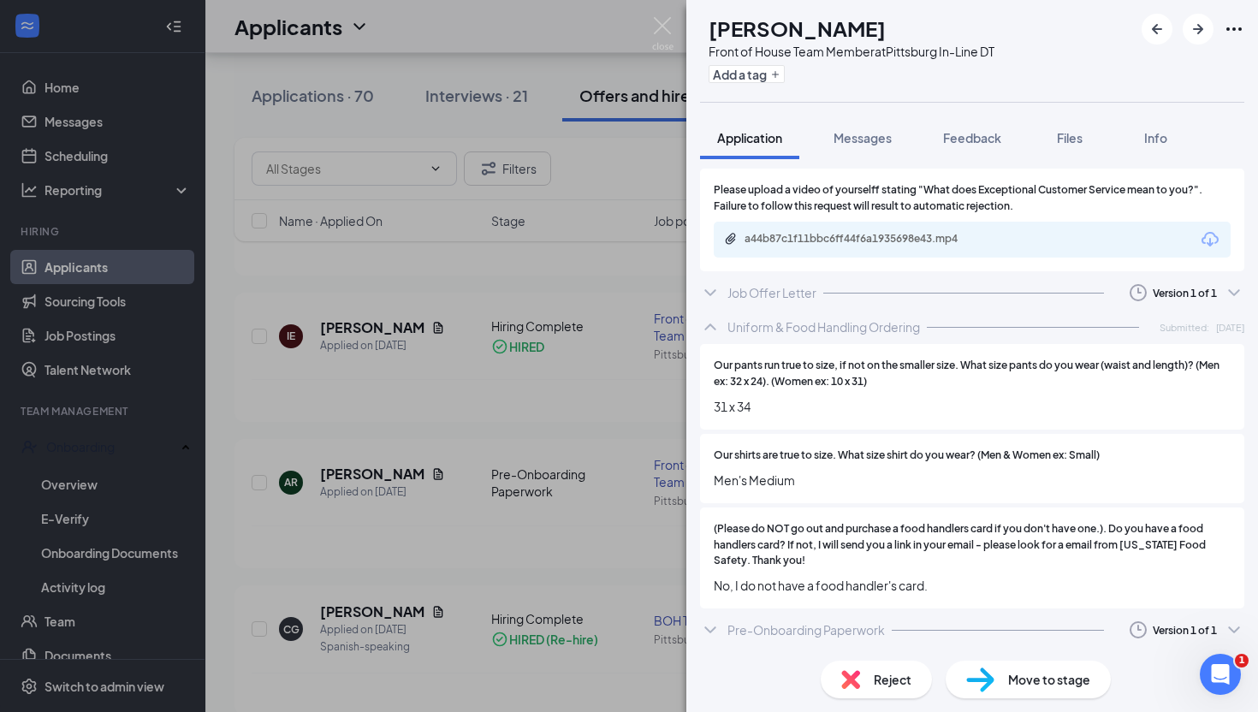
click at [711, 293] on icon "ChevronDown" at bounding box center [709, 292] width 11 height 7
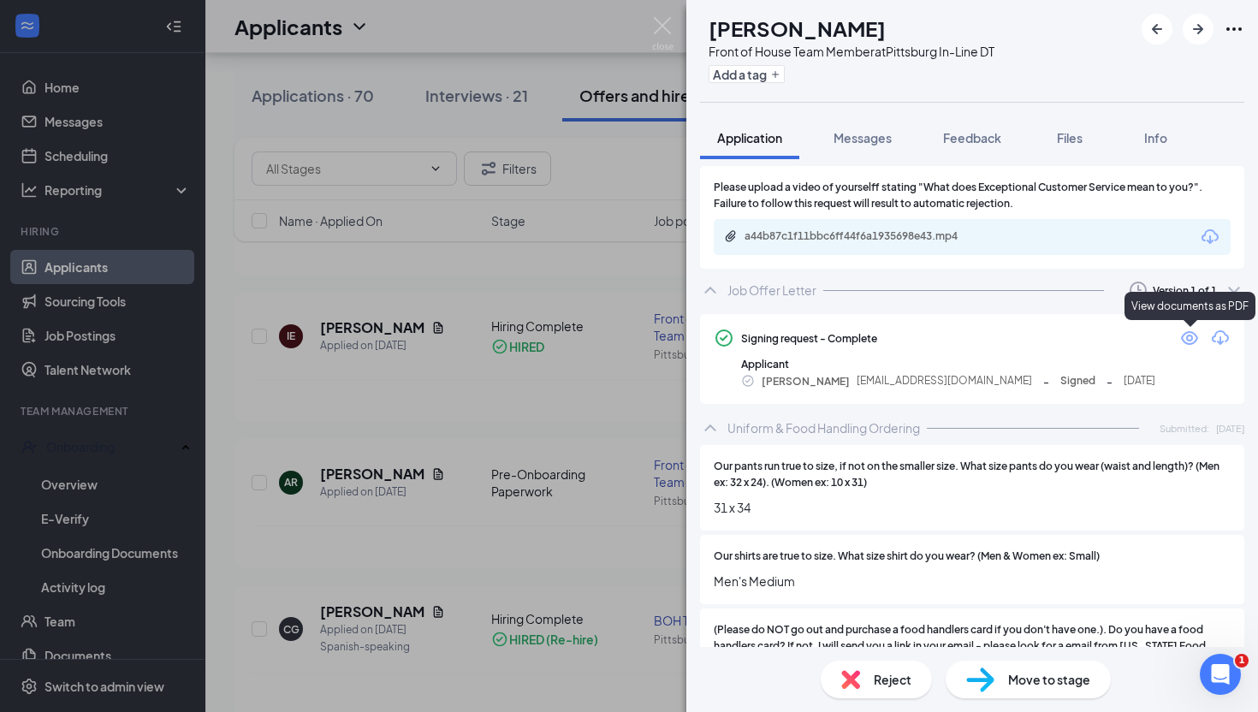
click at [1192, 340] on icon "Eye" at bounding box center [1189, 338] width 17 height 14
click at [1026, 684] on span "Move to stage" at bounding box center [1049, 679] width 82 height 19
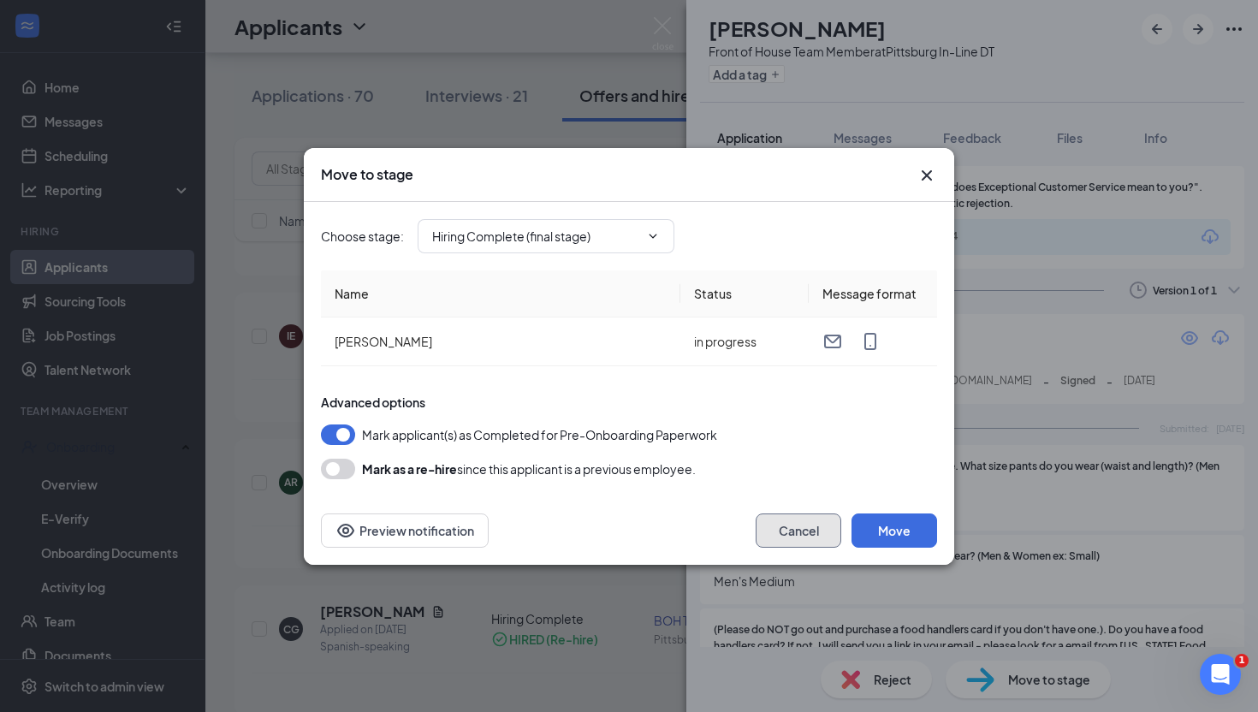
click at [807, 533] on button "Cancel" at bounding box center [798, 530] width 86 height 34
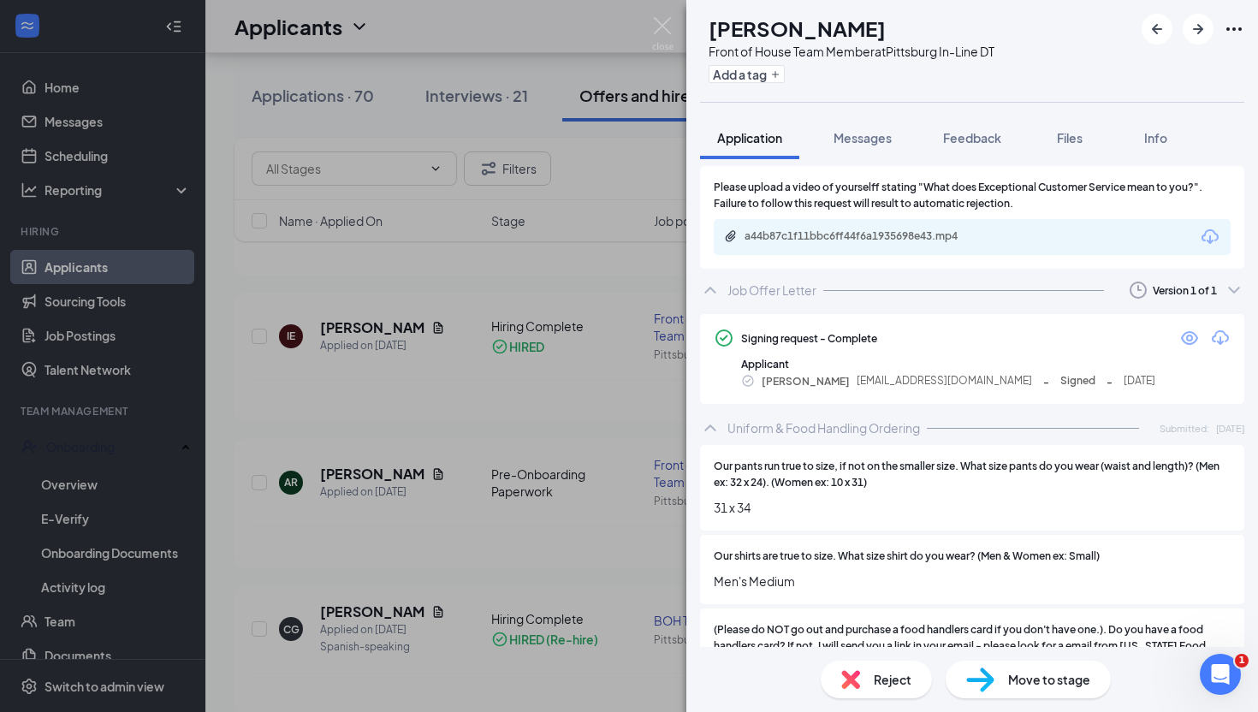
scroll to position [2739, 0]
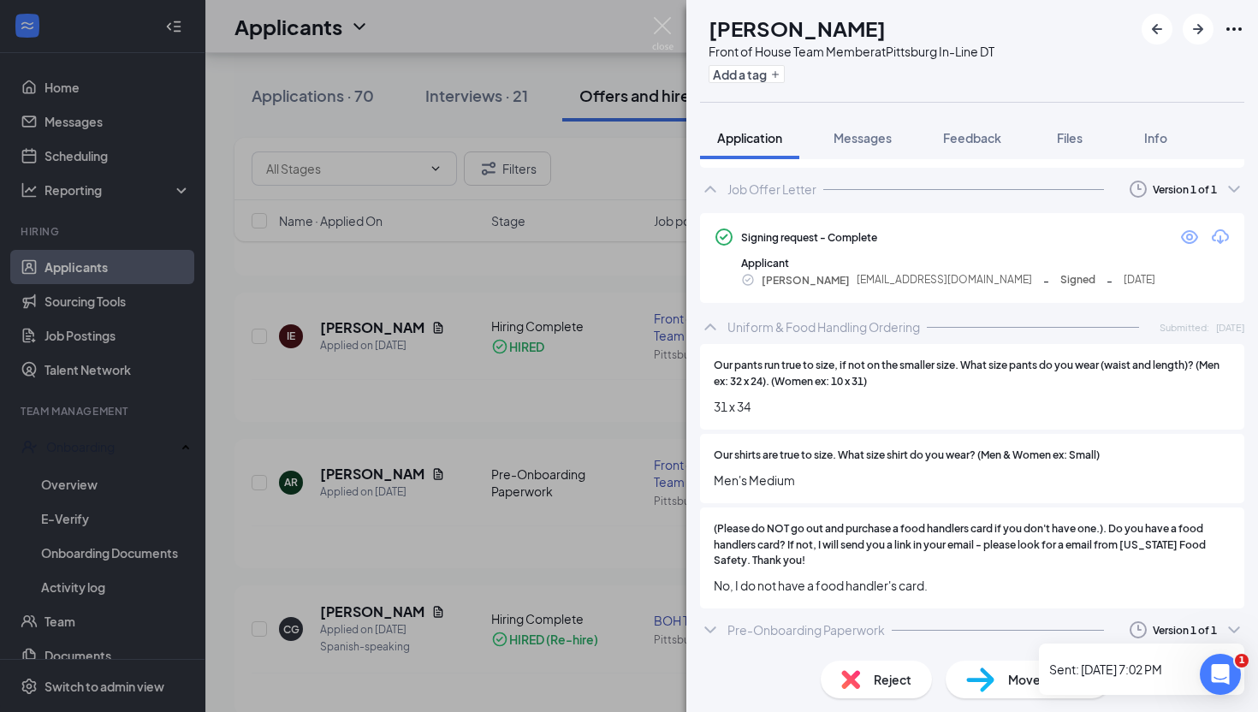
click at [1228, 629] on icon "ChevronDown" at bounding box center [1233, 629] width 21 height 21
click at [708, 629] on icon "ChevronDown" at bounding box center [710, 629] width 21 height 21
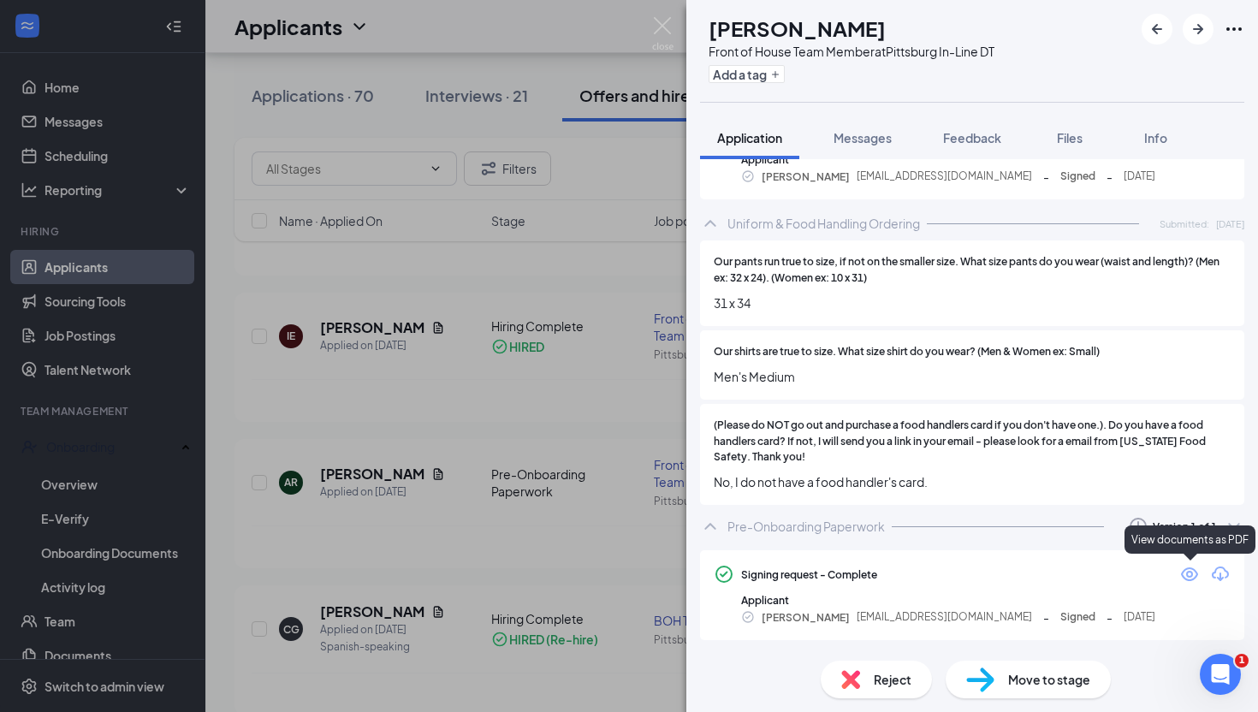
click at [1188, 578] on icon "Eye" at bounding box center [1189, 574] width 21 height 21
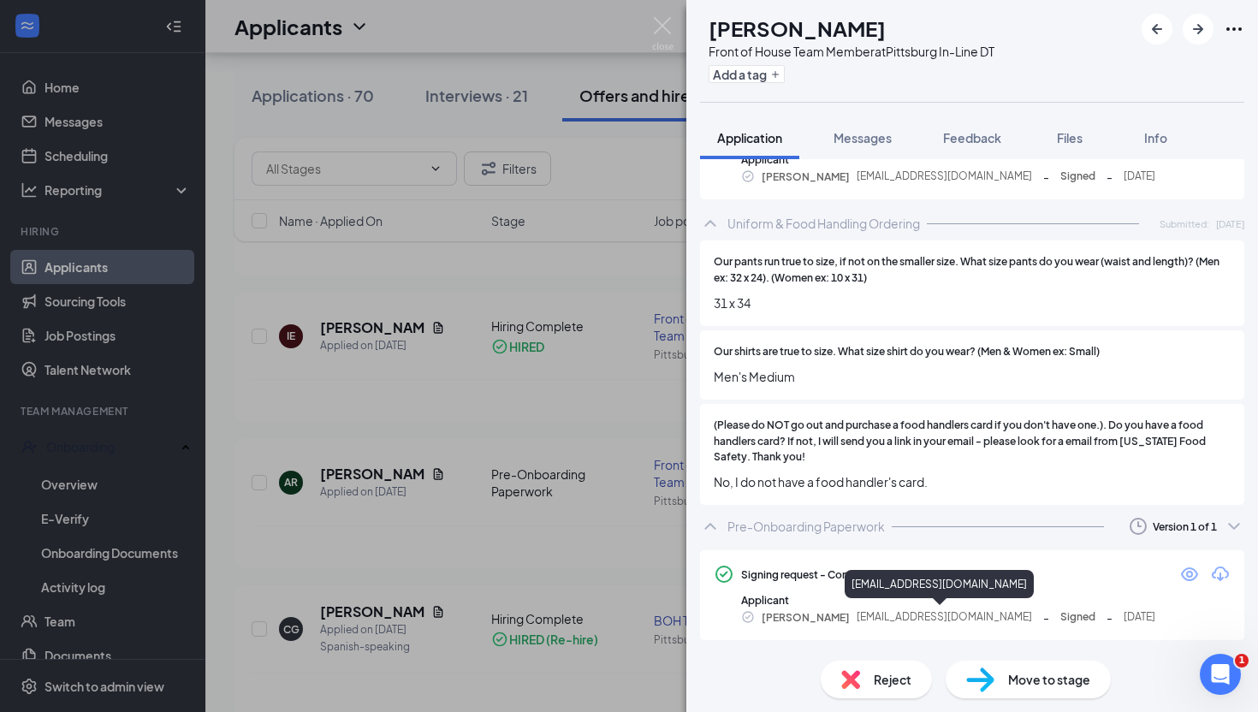
scroll to position [2836, 0]
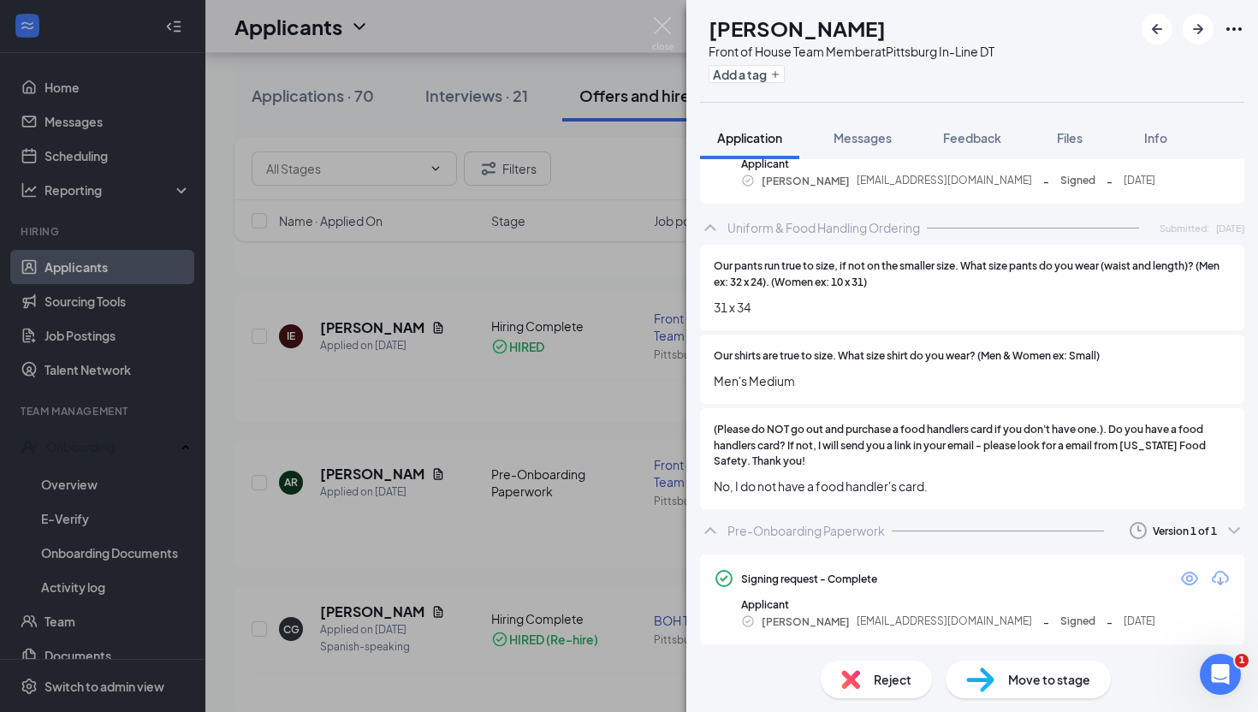
click at [1035, 680] on span "Move to stage" at bounding box center [1049, 679] width 82 height 19
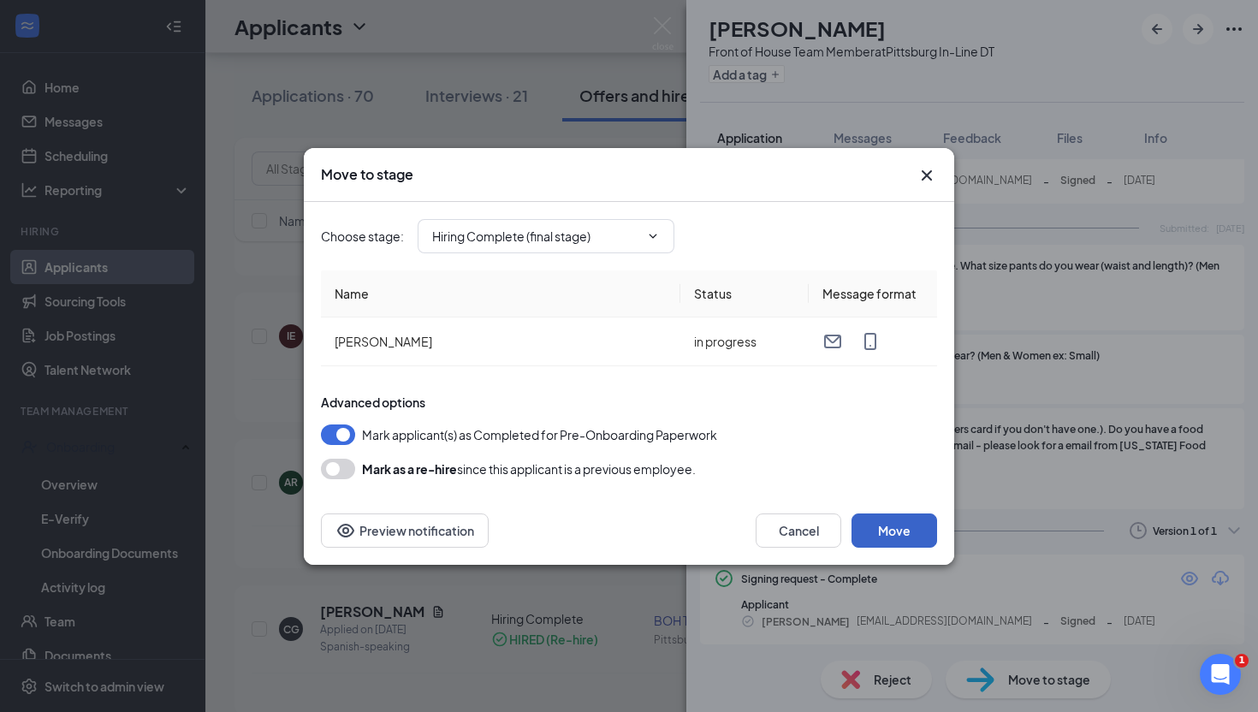
click at [888, 536] on button "Move" at bounding box center [894, 530] width 86 height 34
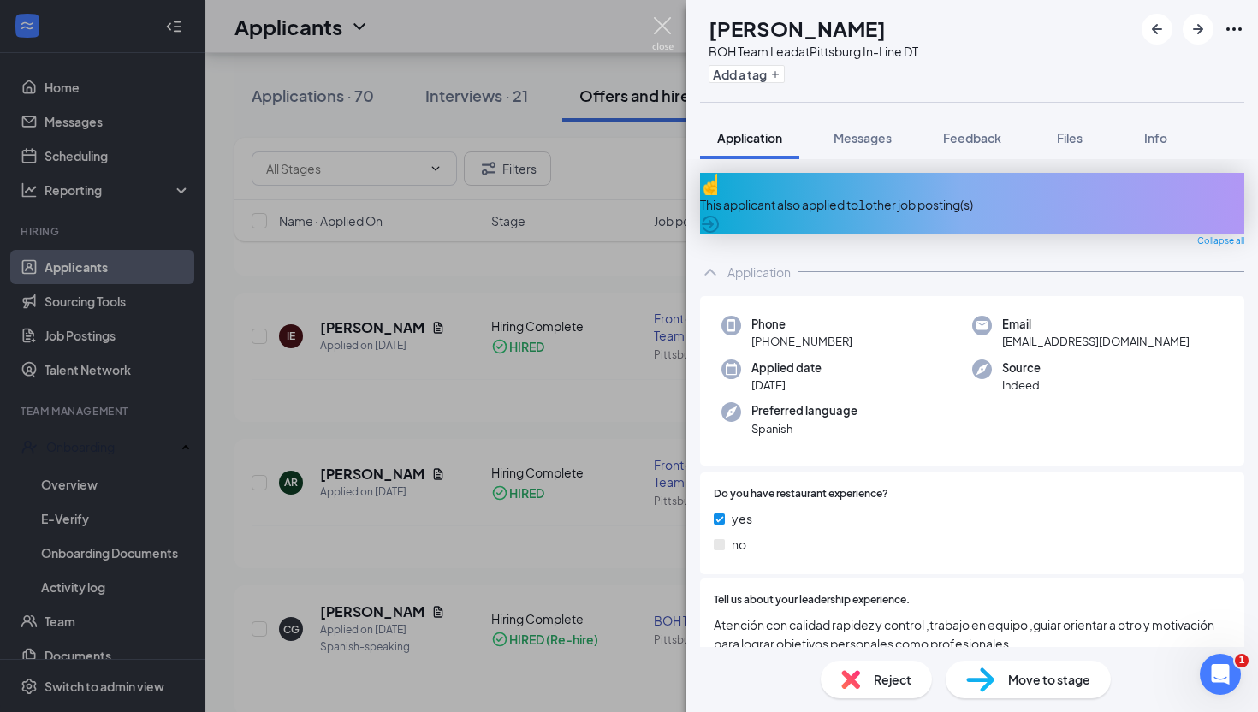
click at [656, 23] on img at bounding box center [662, 33] width 21 height 33
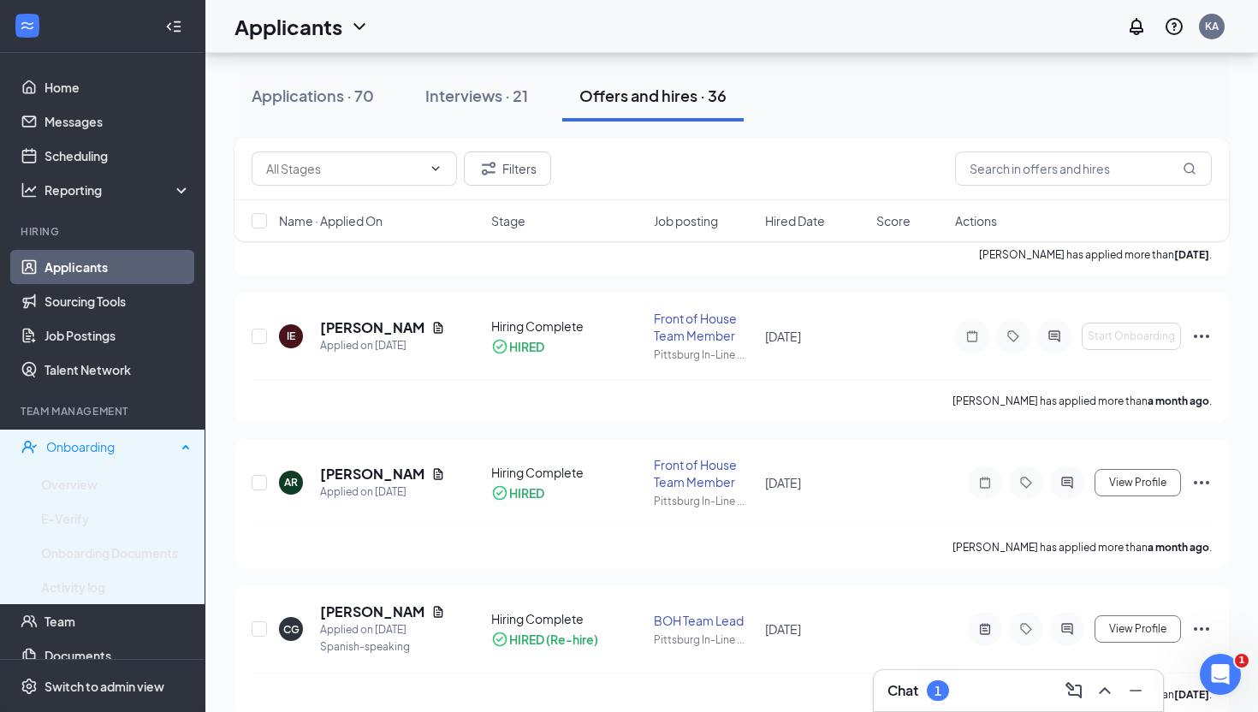
click at [84, 451] on div "Onboarding" at bounding box center [111, 446] width 130 height 17
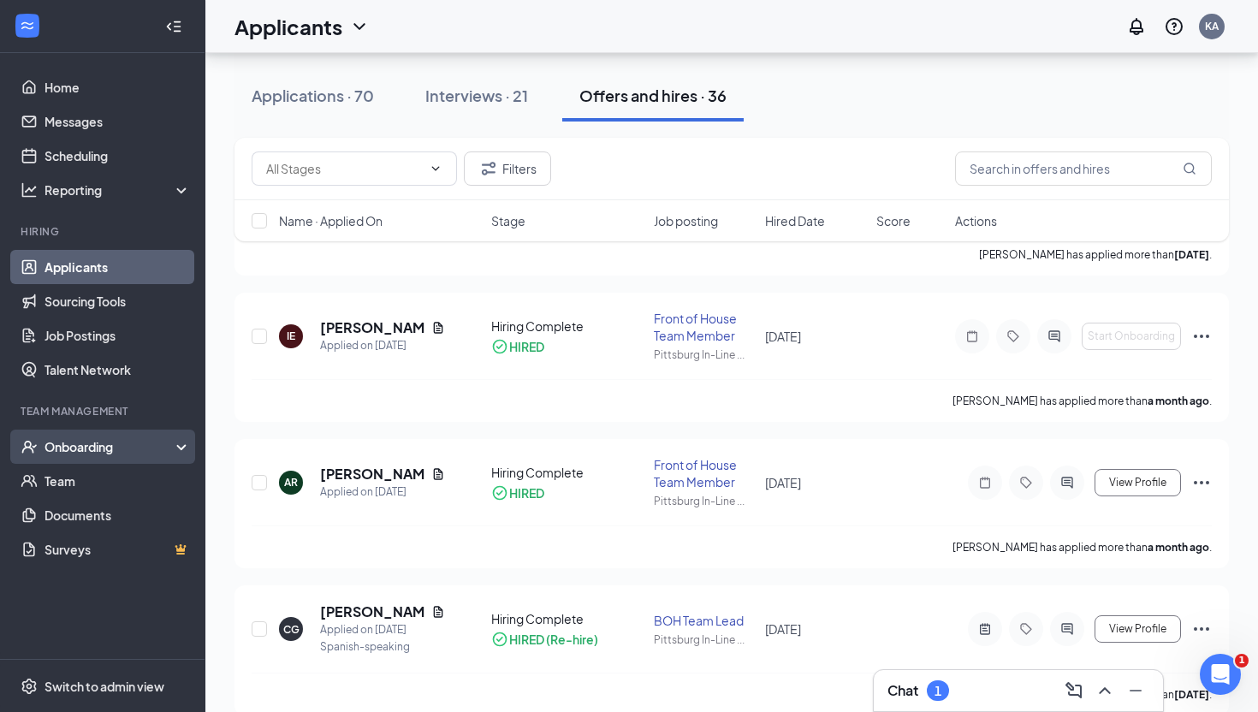
click at [74, 461] on div "Onboarding" at bounding box center [102, 446] width 205 height 34
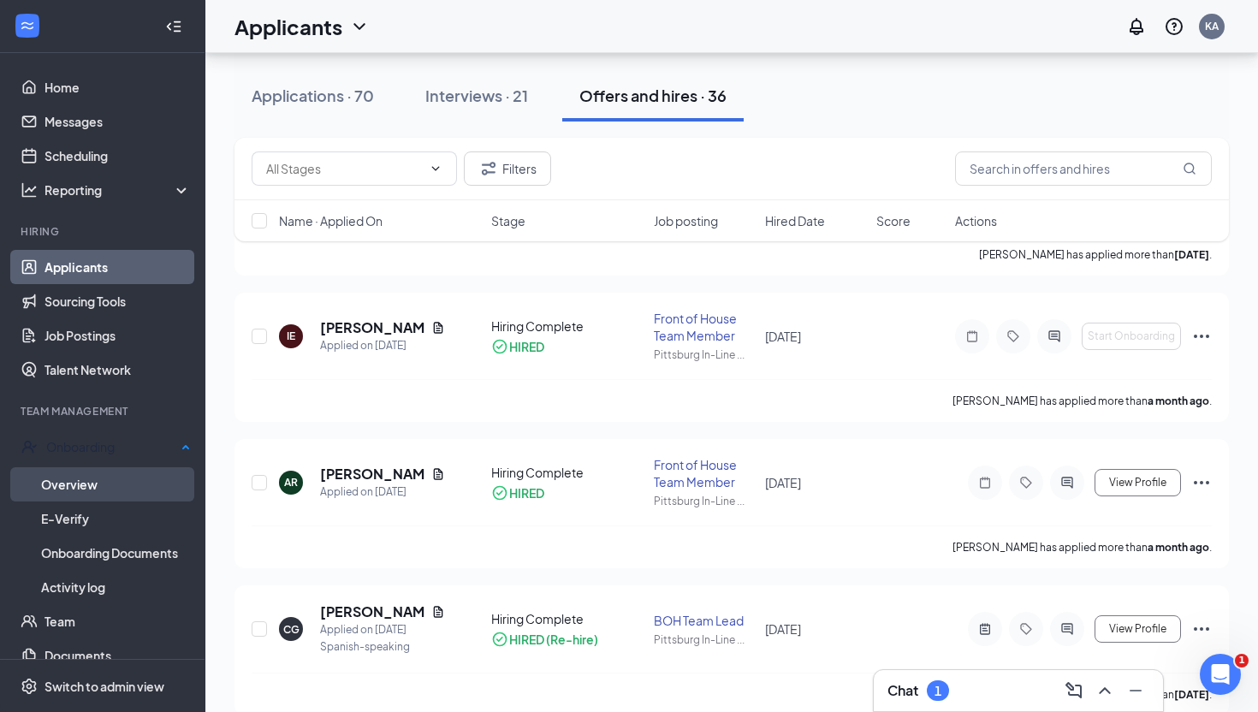
click at [76, 490] on link "Overview" at bounding box center [116, 484] width 150 height 34
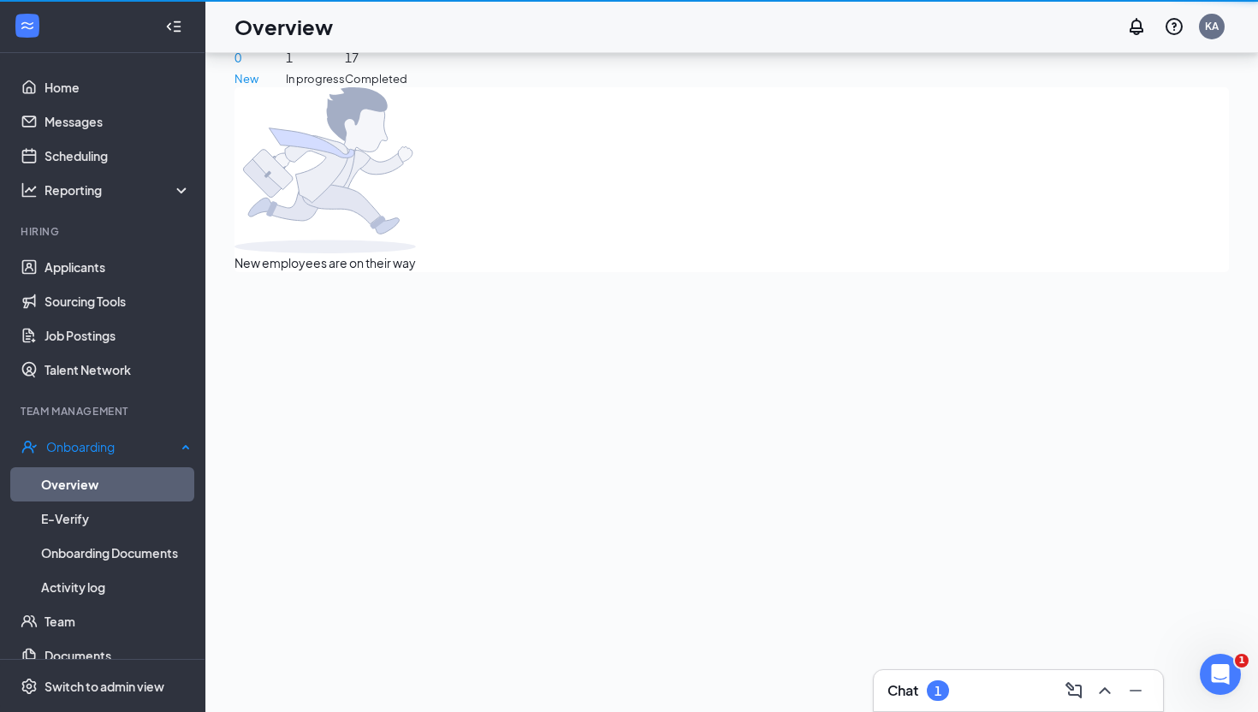
scroll to position [77, 0]
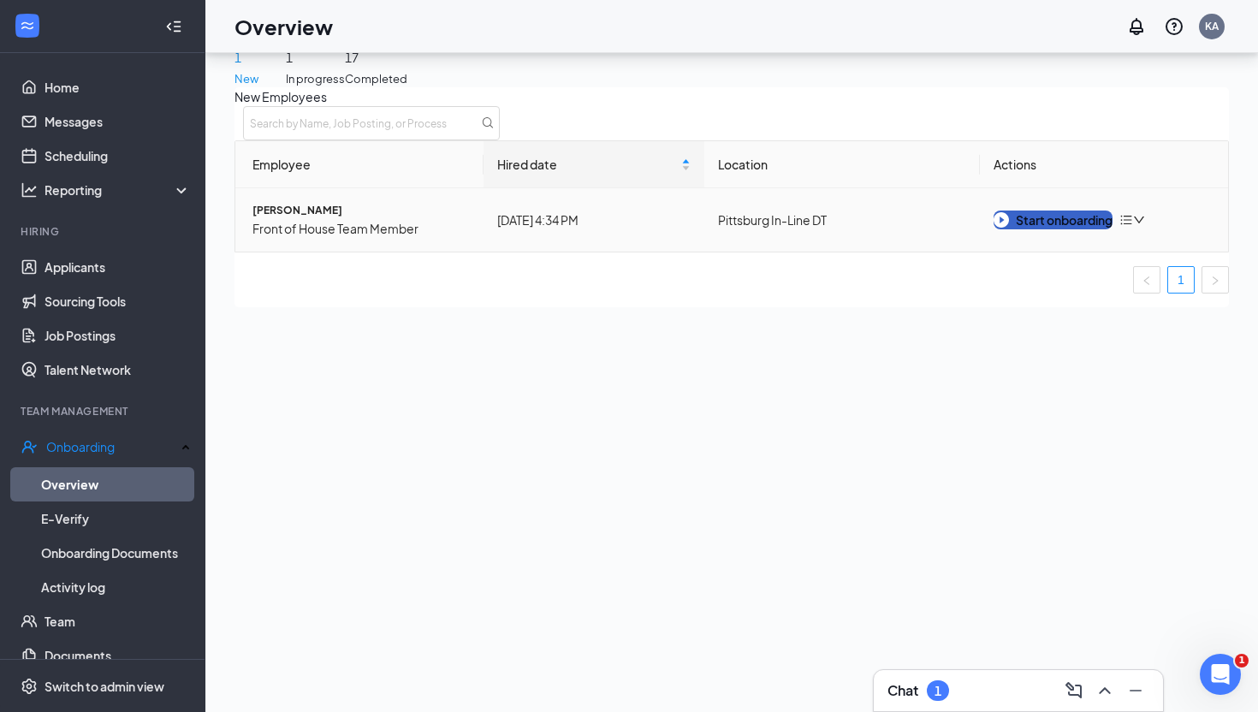
click at [1068, 229] on div "Start onboarding" at bounding box center [1052, 219] width 119 height 19
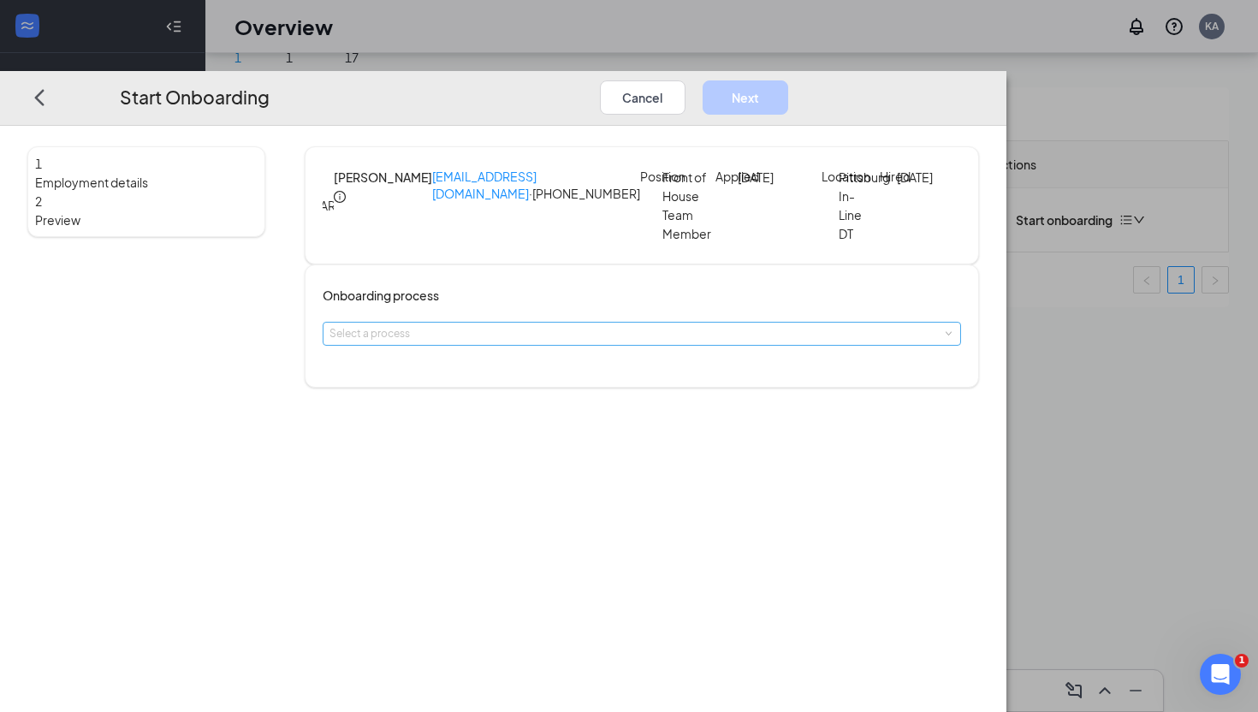
click at [693, 342] on div "Select a process" at bounding box center [637, 333] width 617 height 17
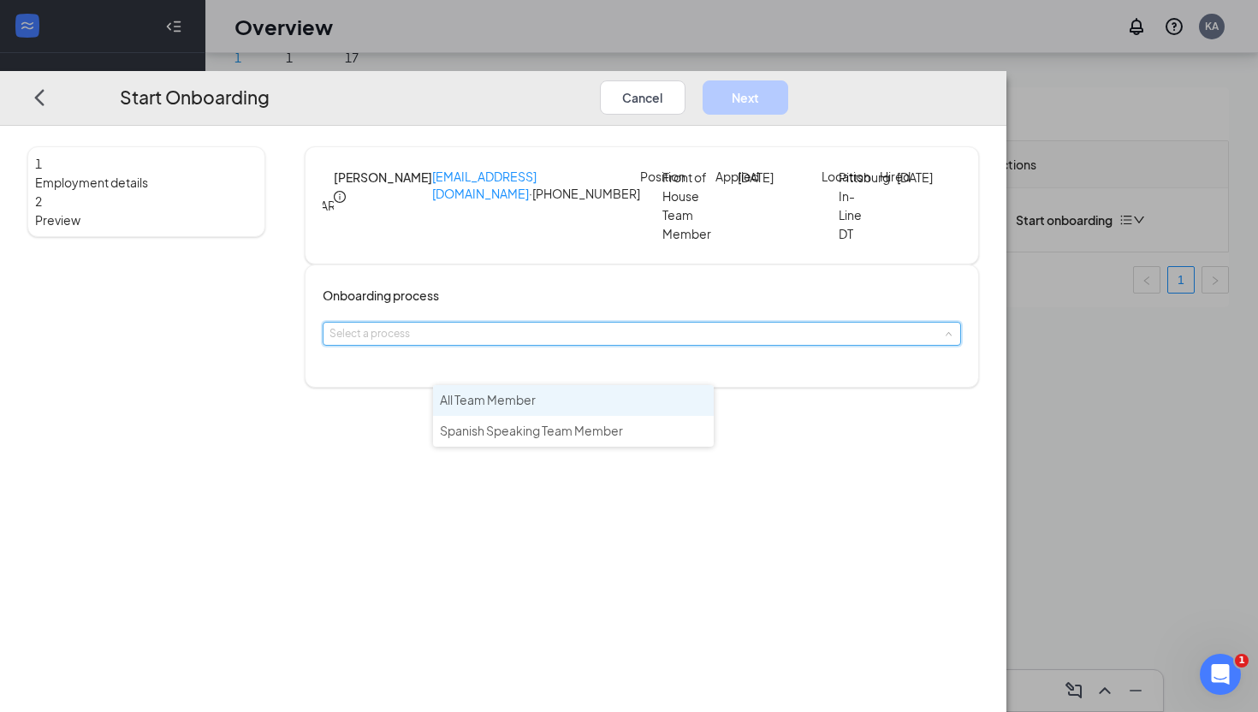
click at [579, 403] on li "All Team Member" at bounding box center [573, 400] width 281 height 31
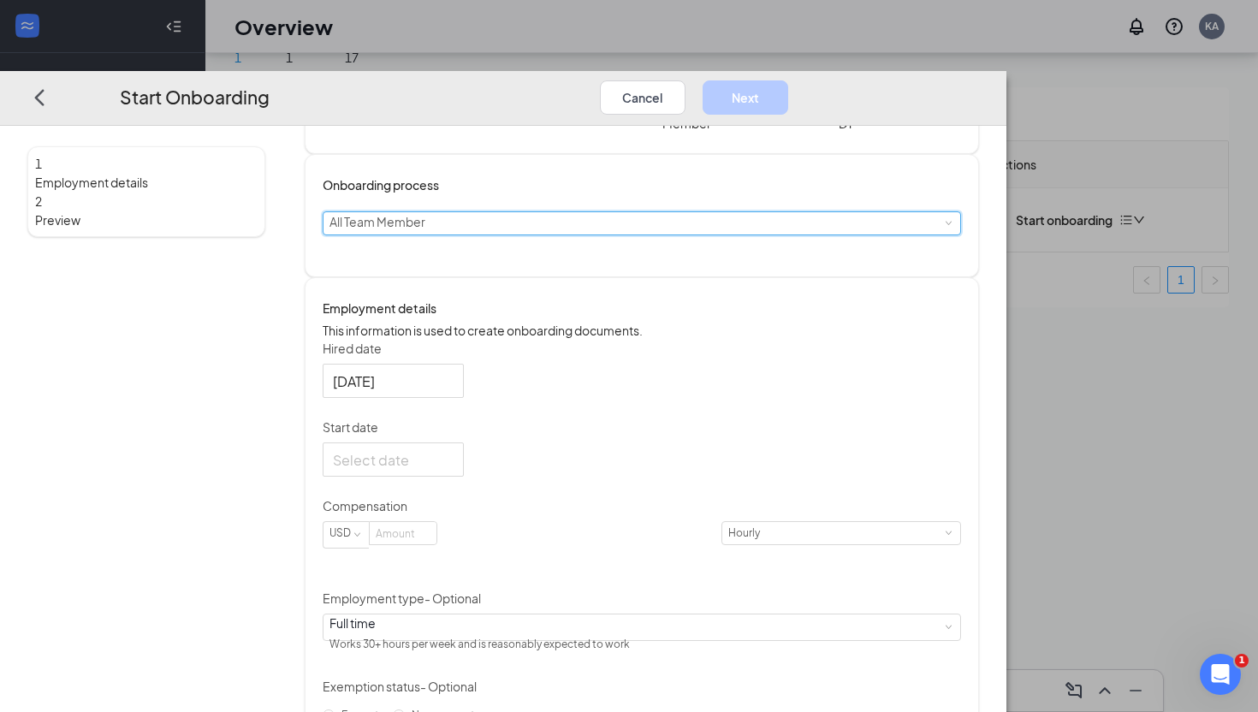
scroll to position [113, 0]
click at [453, 468] on div at bounding box center [393, 457] width 121 height 21
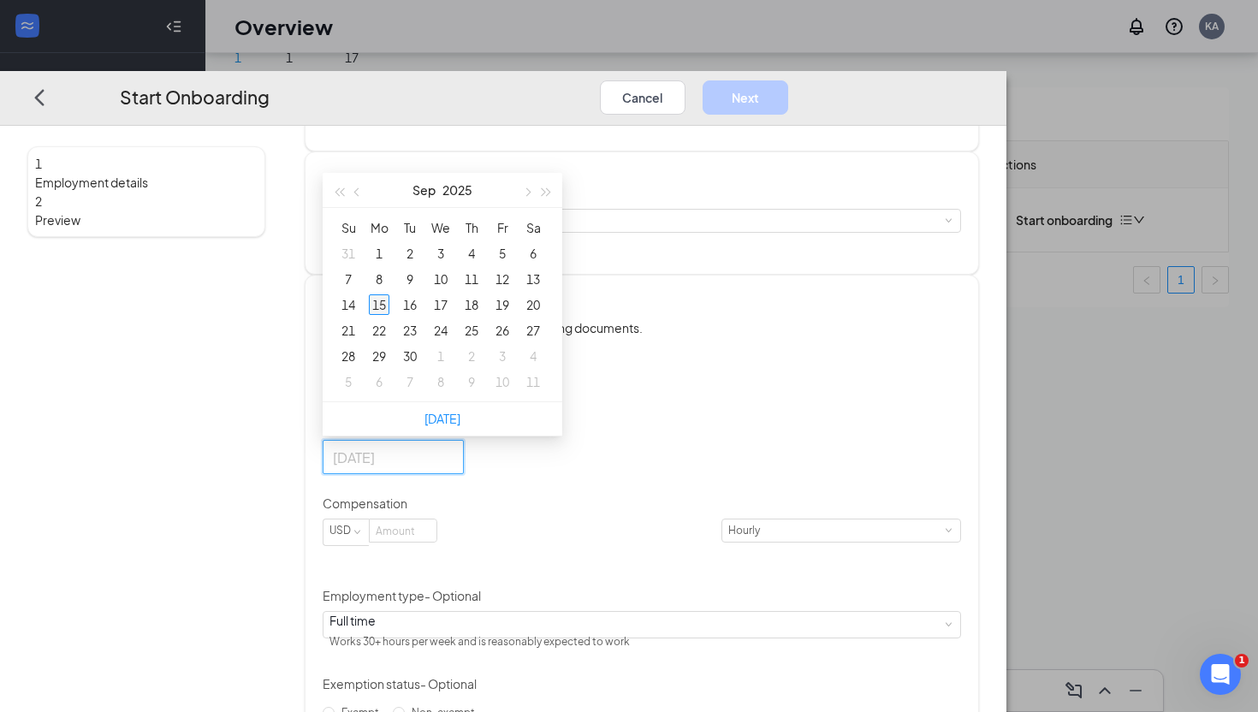
type input "Sep 15, 2025"
click at [389, 315] on div "15" at bounding box center [379, 304] width 21 height 21
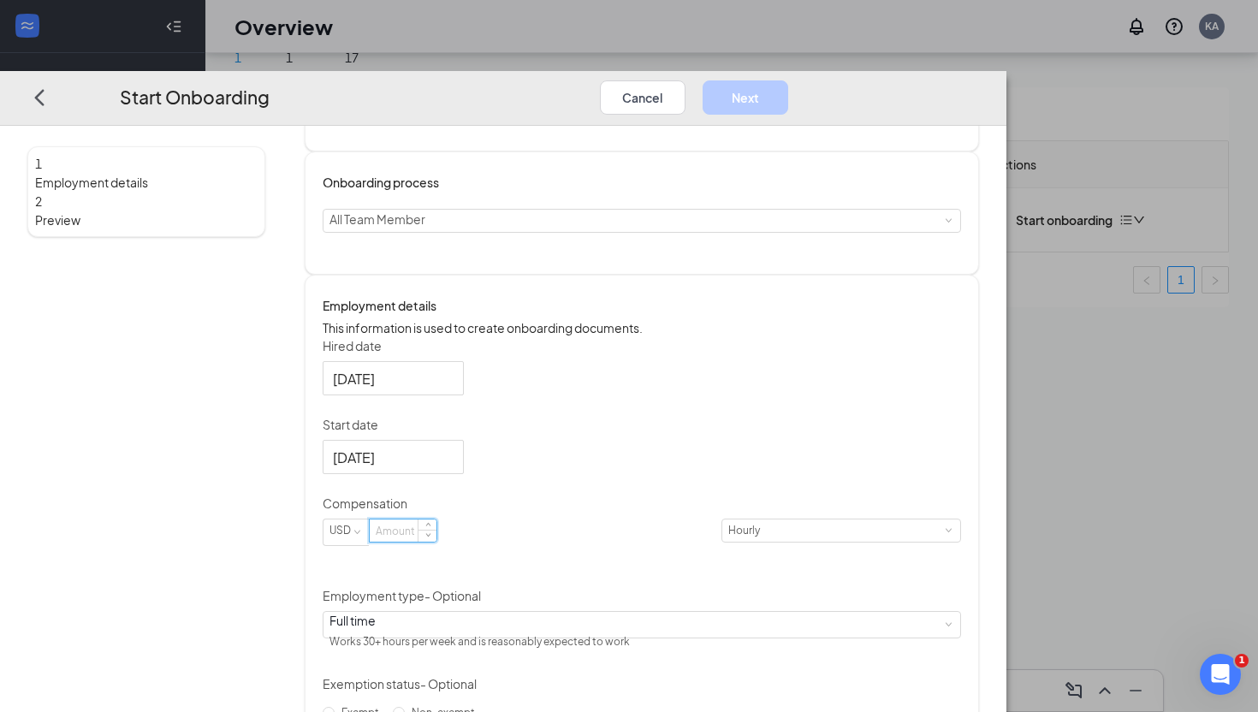
click at [436, 542] on input at bounding box center [403, 530] width 67 height 22
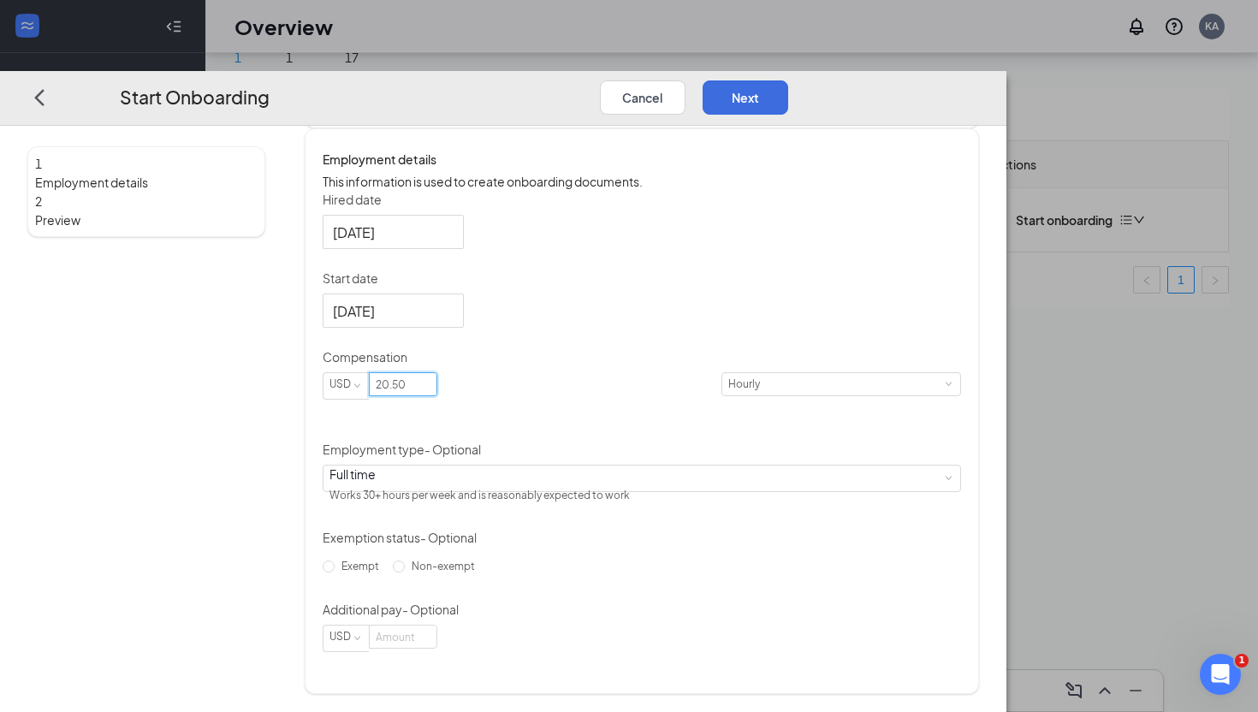
scroll to position [309, 0]
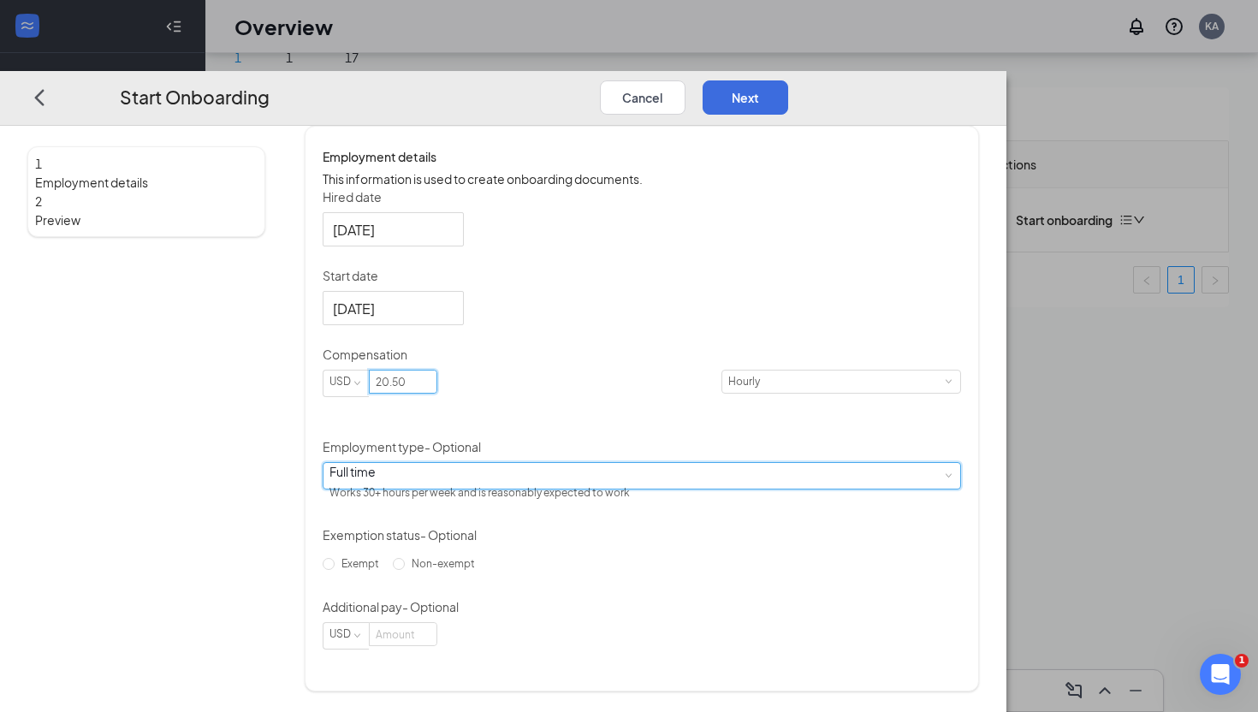
type input "20.5"
click at [678, 476] on div "Full time Works 30+ hours per week and is reasonably expected to work" at bounding box center [641, 476] width 624 height 26
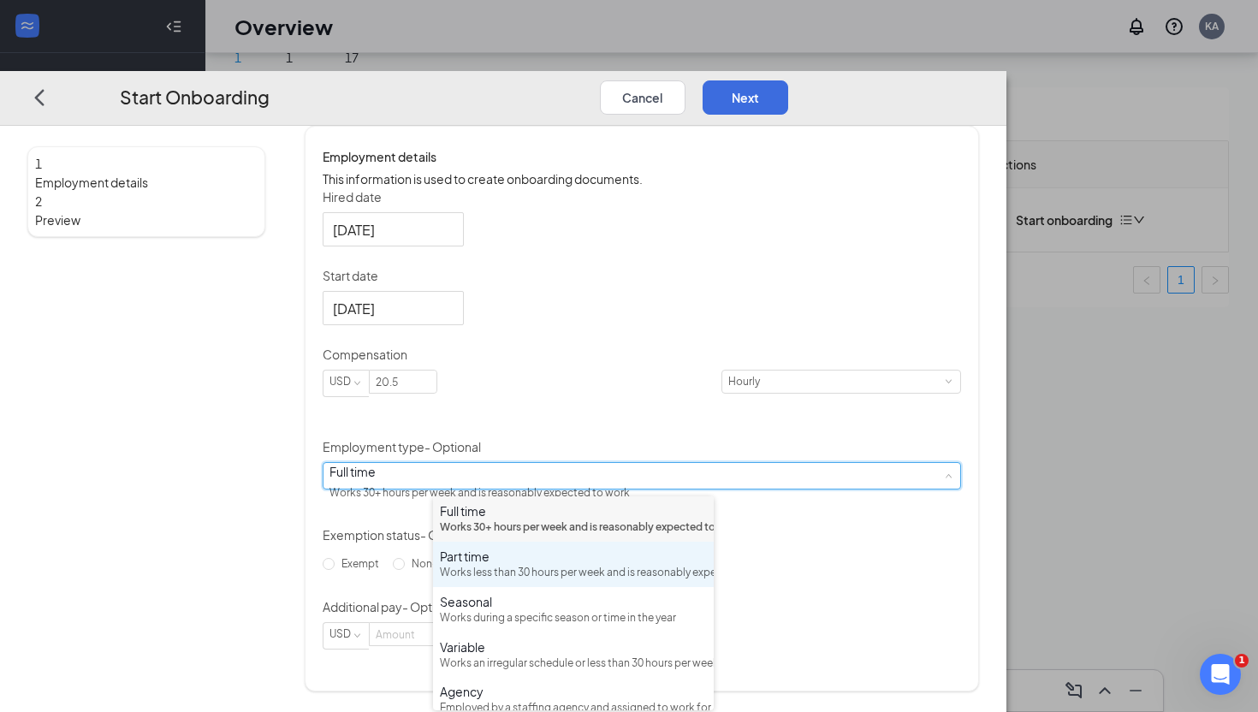
click at [613, 581] on div "Works less than 30 hours per week and is reasonably expected to work" at bounding box center [573, 573] width 267 height 16
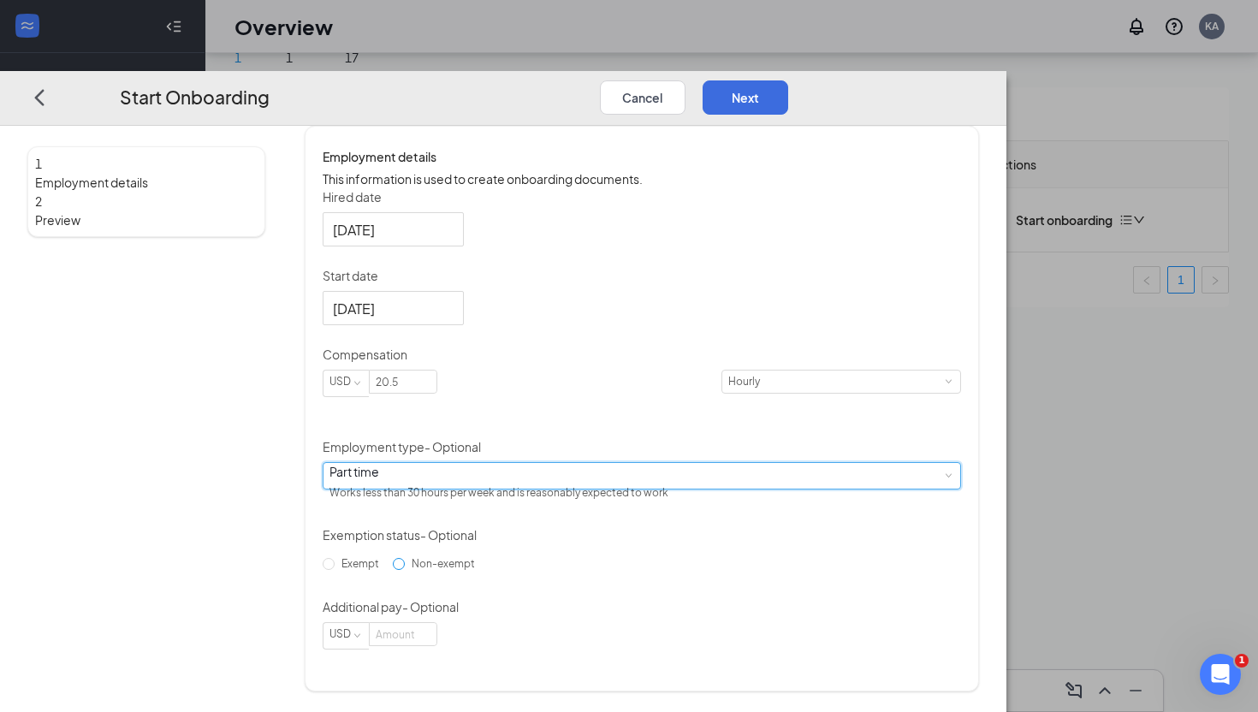
click at [405, 570] on input "Non-exempt" at bounding box center [399, 564] width 12 height 12
radio input "true"
click at [788, 80] on button "Next" at bounding box center [745, 97] width 86 height 34
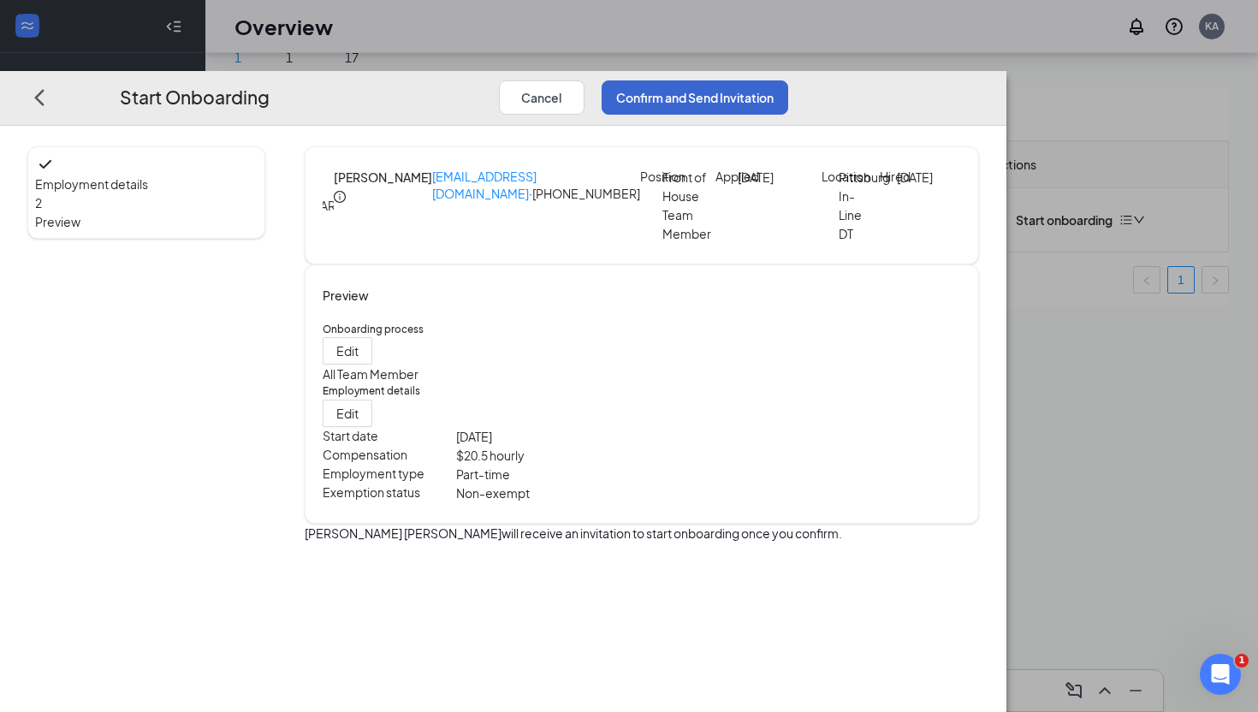
scroll to position [0, 0]
click at [788, 80] on button "Confirm and Send Invitation" at bounding box center [694, 97] width 186 height 34
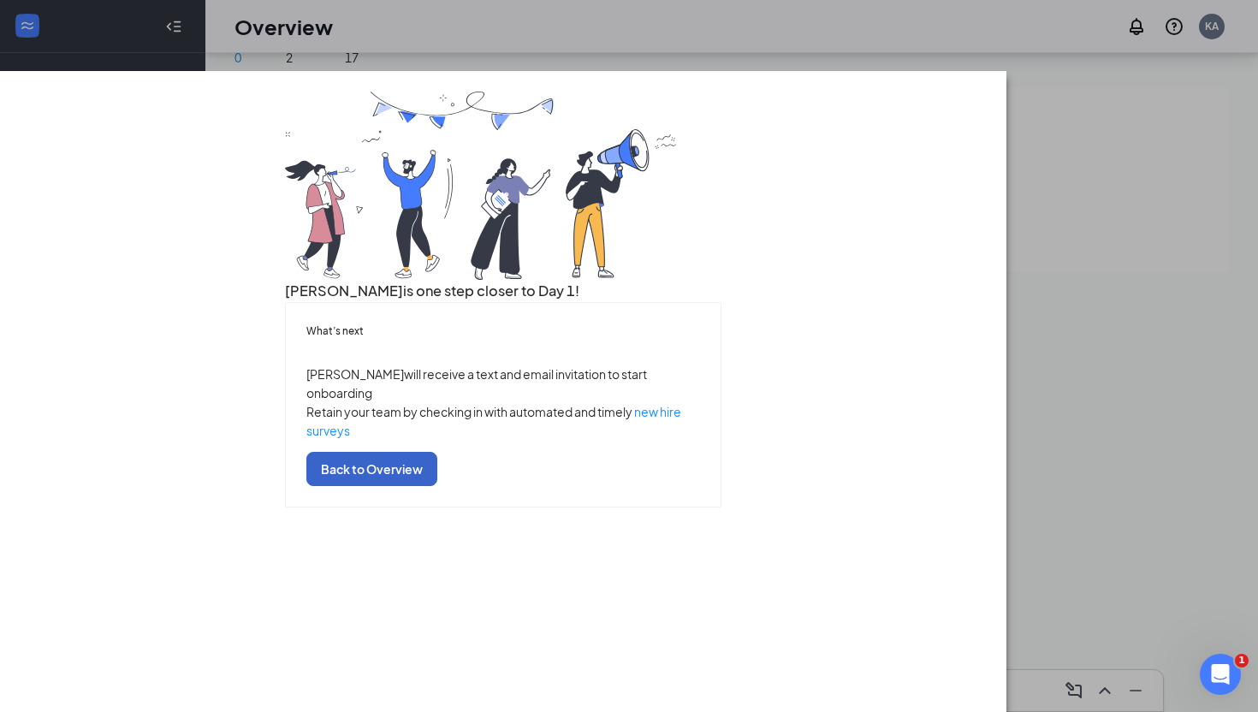
click at [437, 486] on button "Back to Overview" at bounding box center [371, 469] width 131 height 34
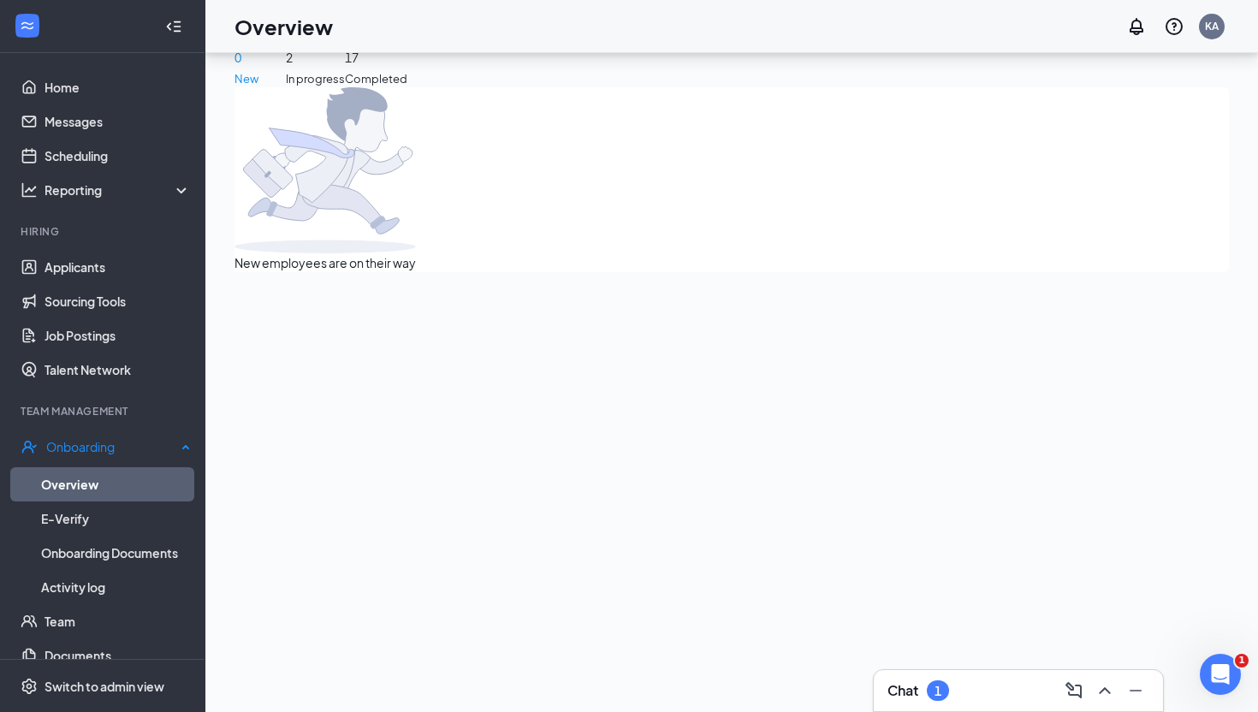
click at [82, 482] on link "Overview" at bounding box center [116, 484] width 150 height 34
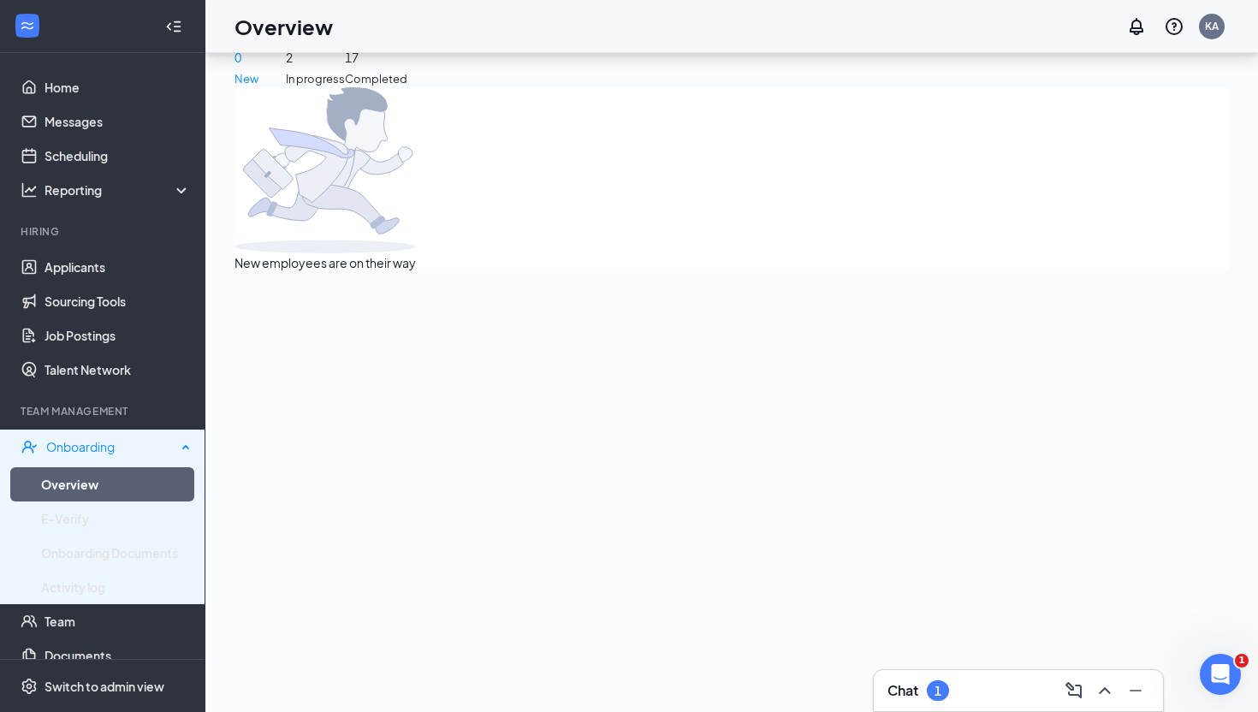
click at [103, 441] on div "Onboarding" at bounding box center [111, 446] width 130 height 17
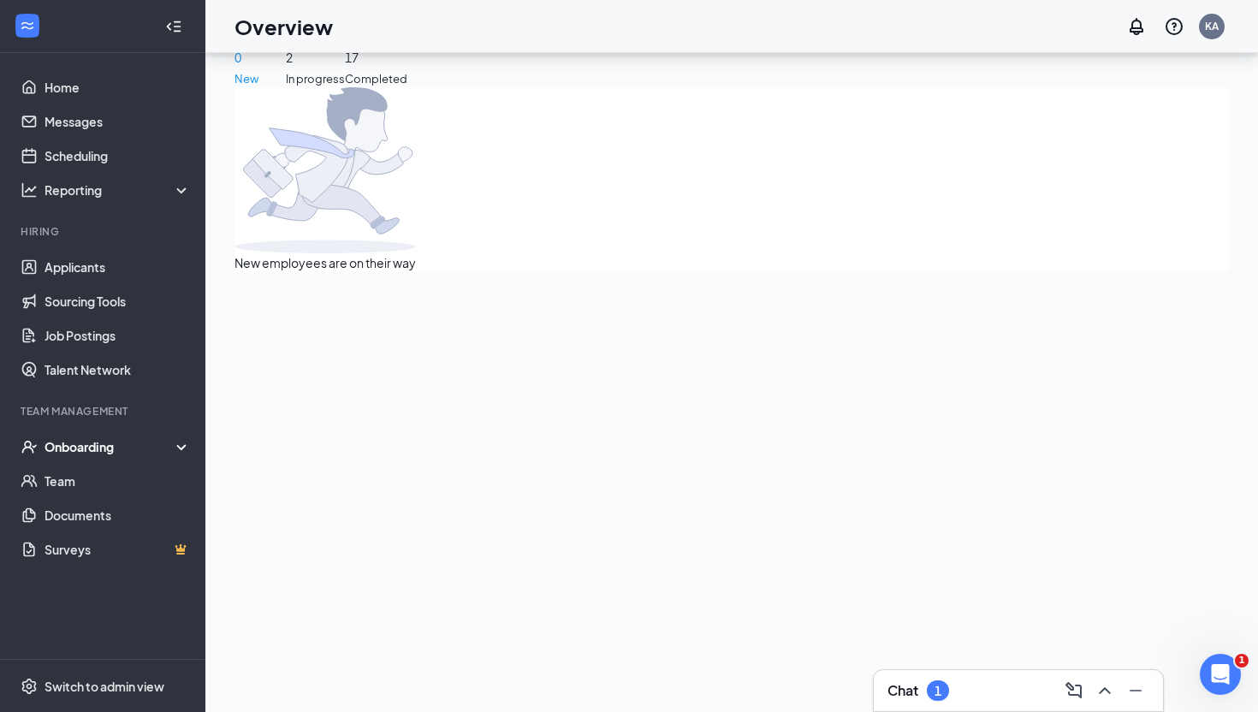
click at [102, 442] on div "Onboarding" at bounding box center [110, 446] width 132 height 17
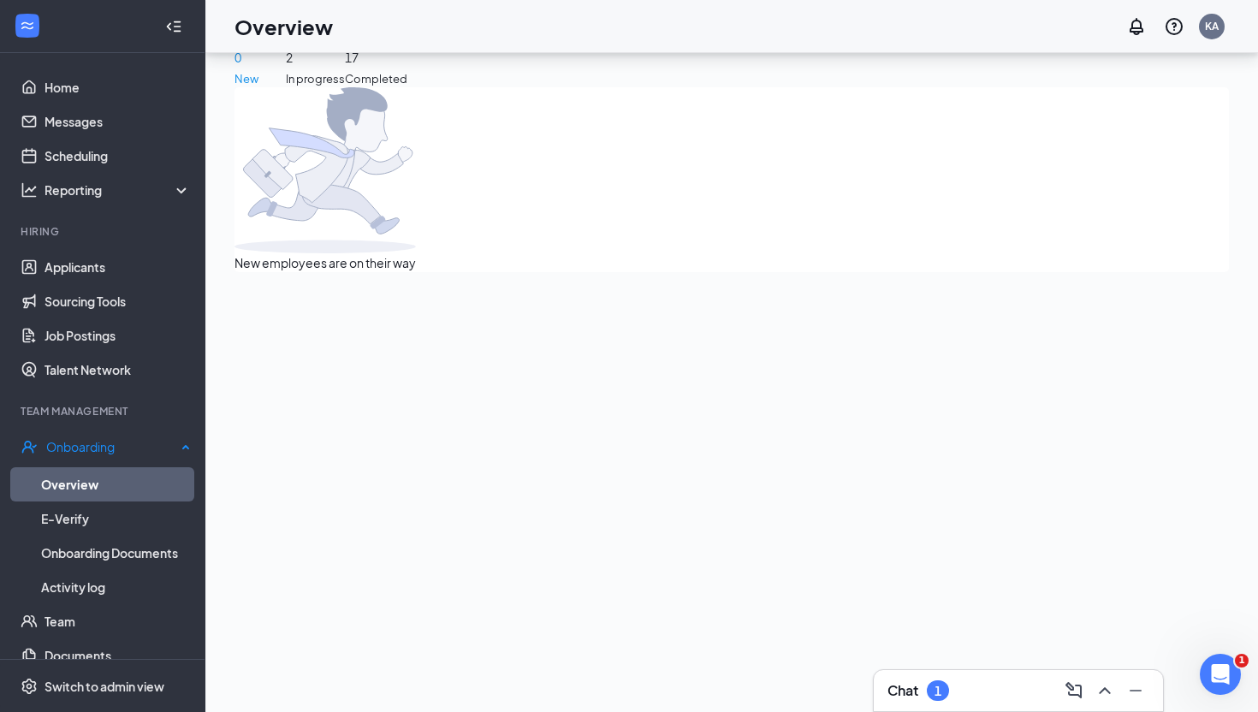
click at [77, 482] on link "Overview" at bounding box center [116, 484] width 150 height 34
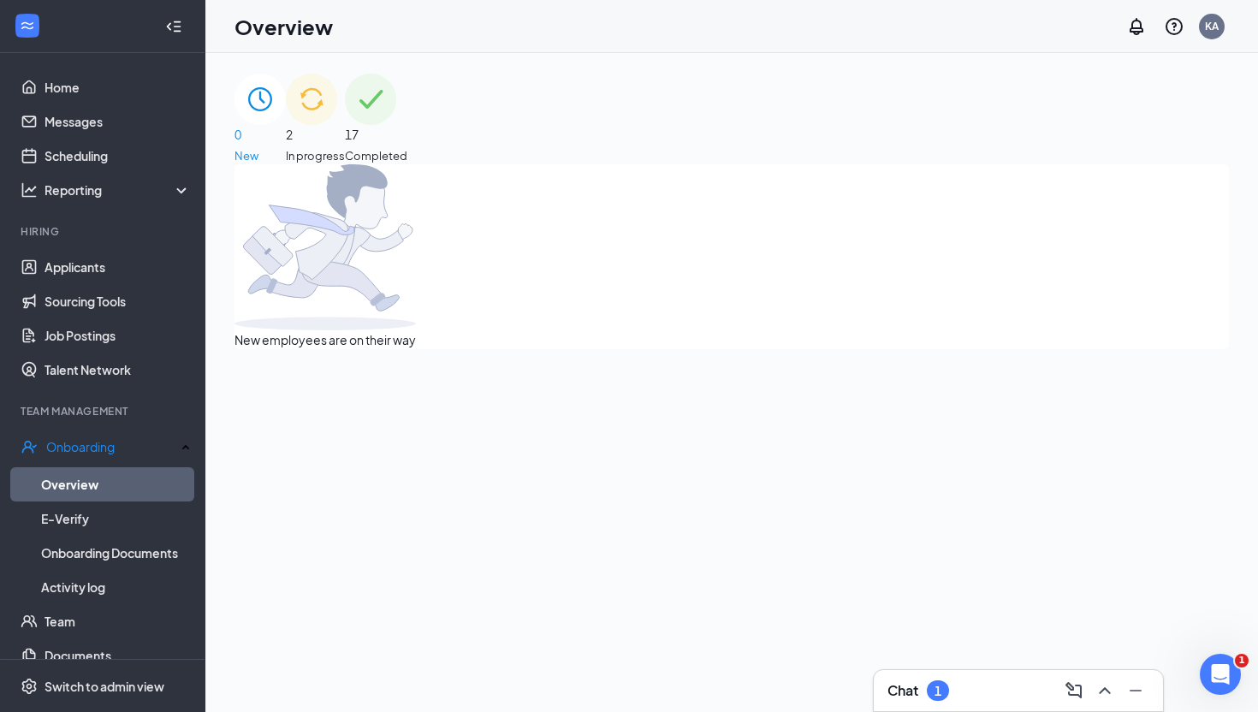
click at [345, 143] on div "2 In progress" at bounding box center [315, 119] width 59 height 91
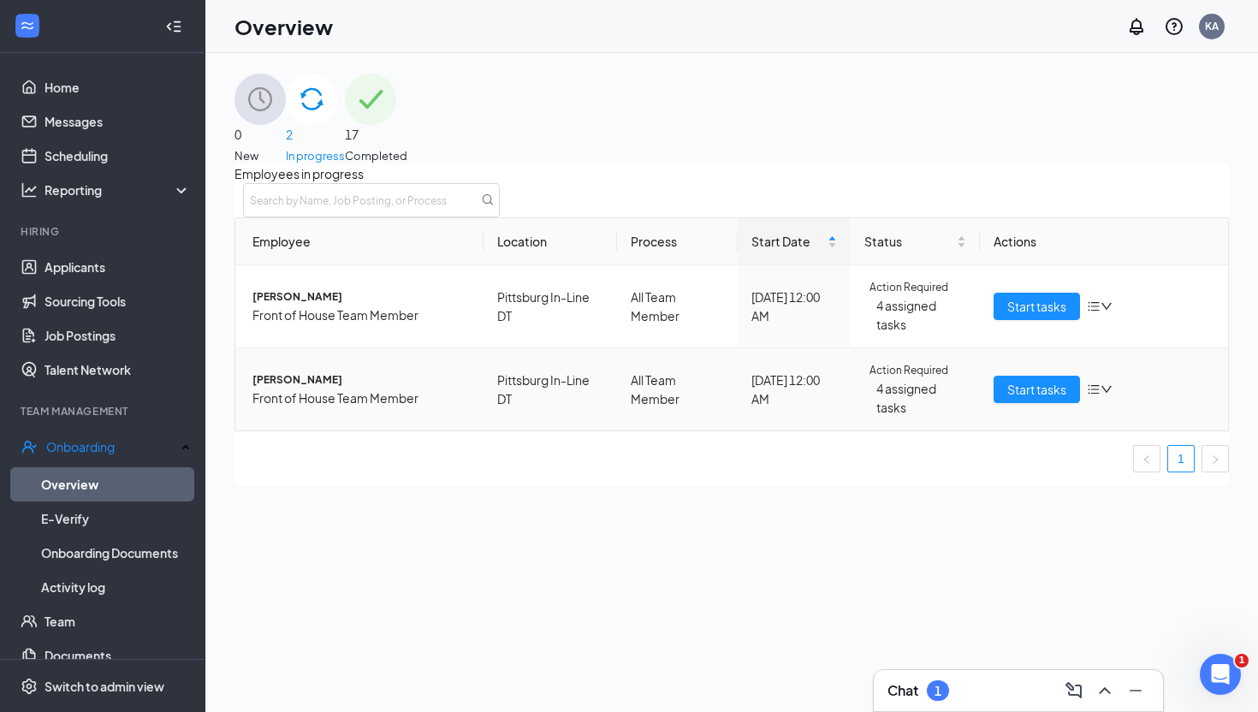
click at [1100, 395] on icon "down" at bounding box center [1106, 389] width 12 height 12
click at [937, 465] on div "Stop process" at bounding box center [1000, 468] width 185 height 17
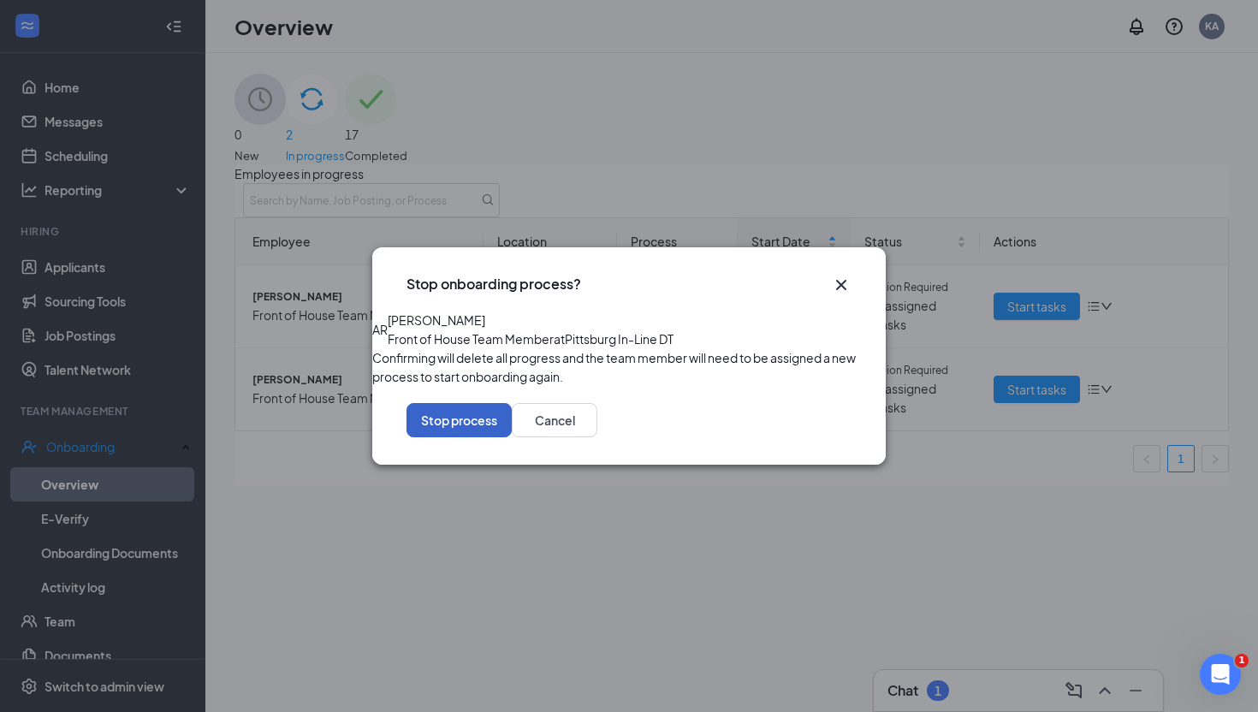
click at [512, 437] on button "Stop process" at bounding box center [458, 420] width 105 height 34
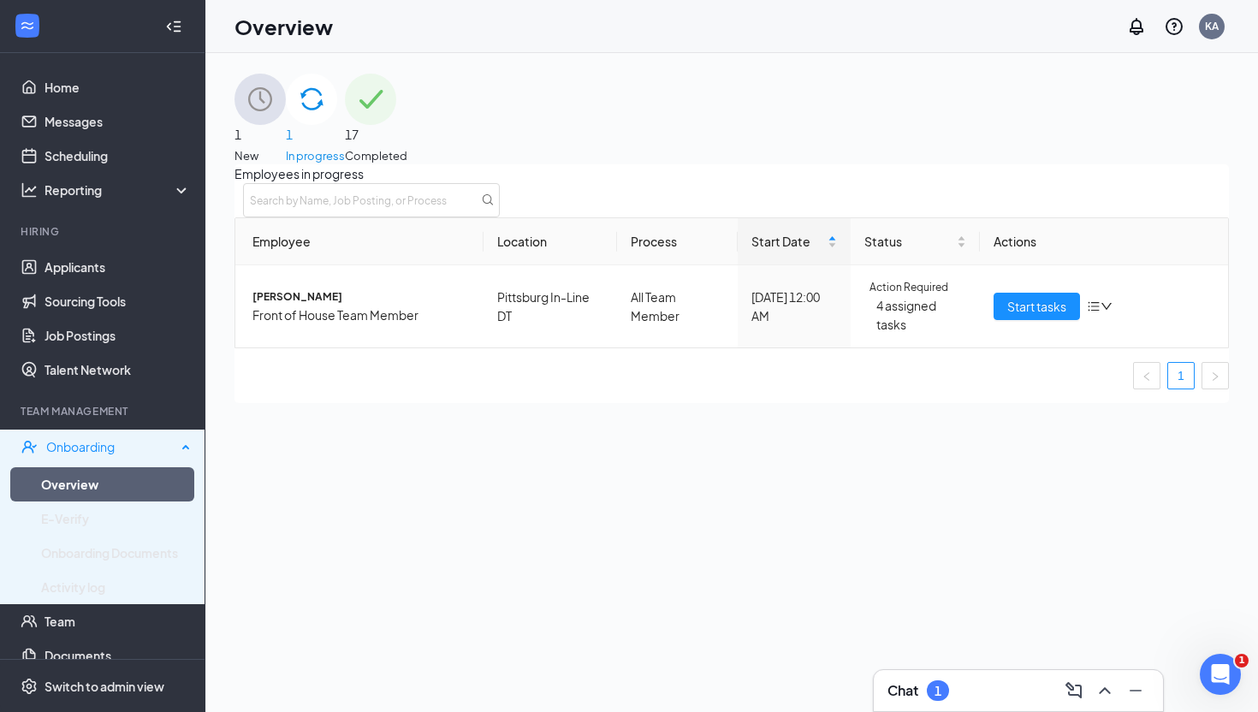
click at [86, 453] on div "Onboarding" at bounding box center [111, 446] width 130 height 17
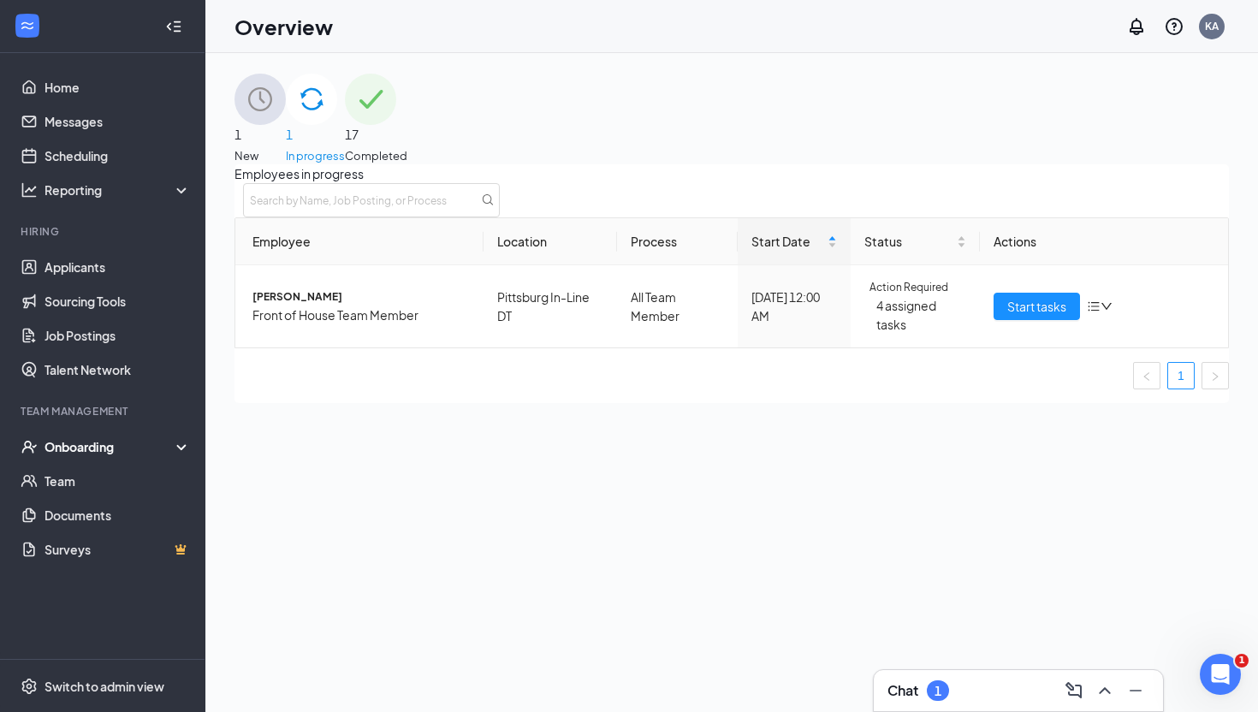
click at [96, 447] on div "Onboarding" at bounding box center [110, 446] width 132 height 17
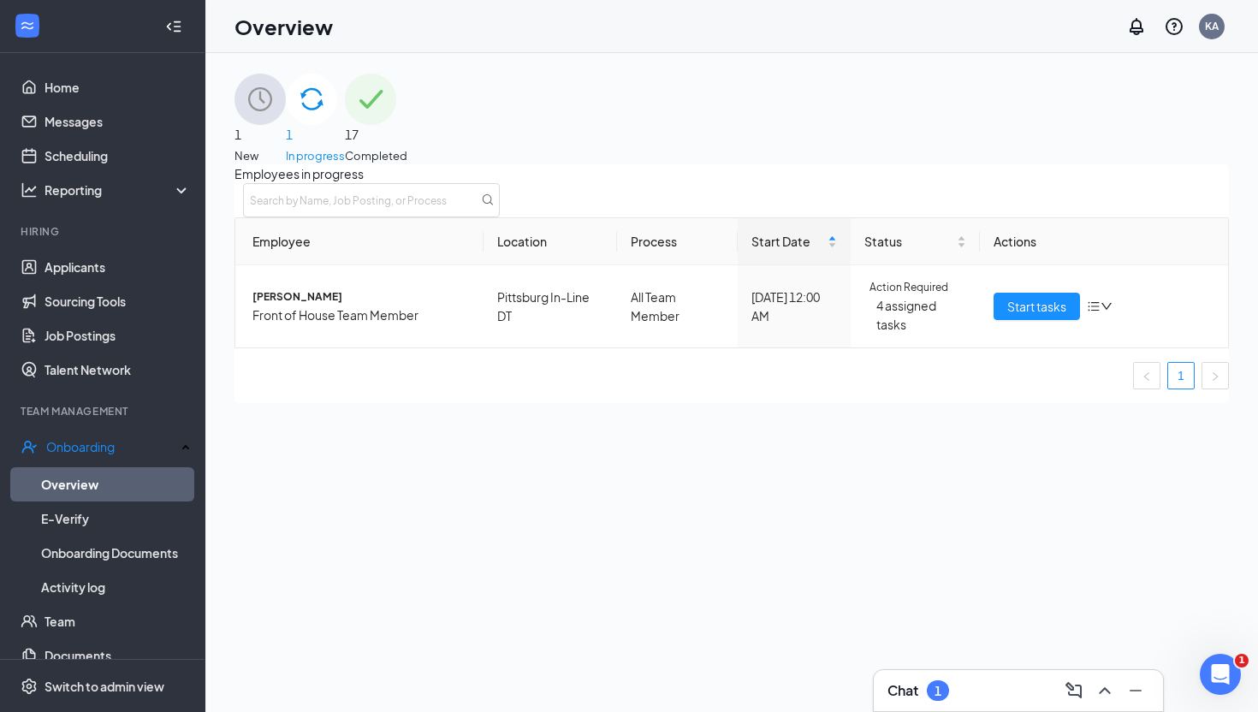
click at [286, 127] on span "1" at bounding box center [259, 134] width 51 height 19
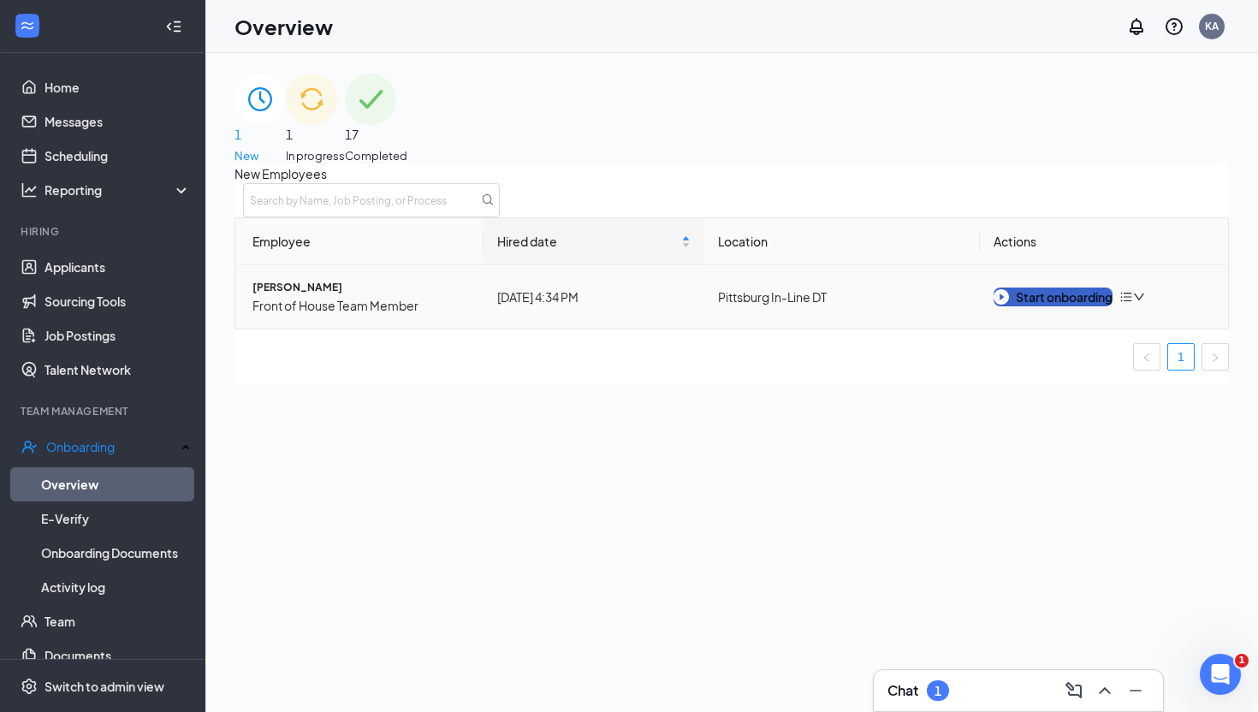
click at [1071, 306] on div "Start onboarding" at bounding box center [1052, 296] width 119 height 19
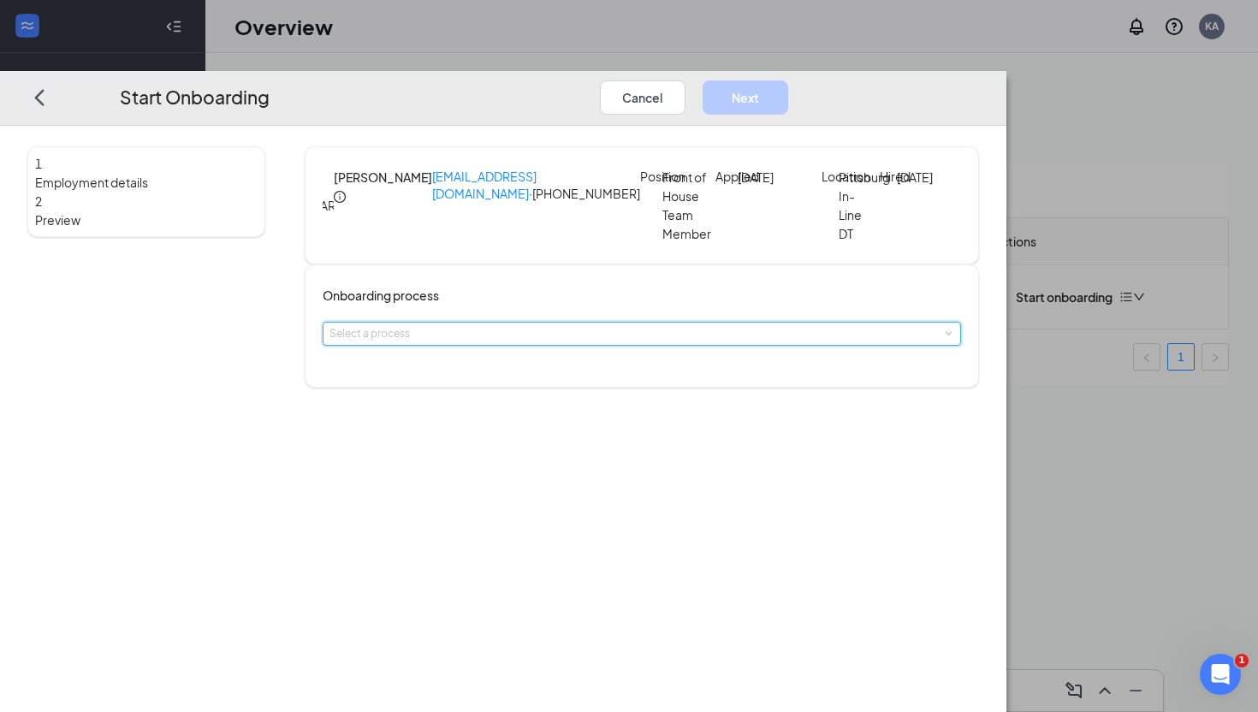
click at [648, 345] on div "Select a process" at bounding box center [641, 334] width 624 height 22
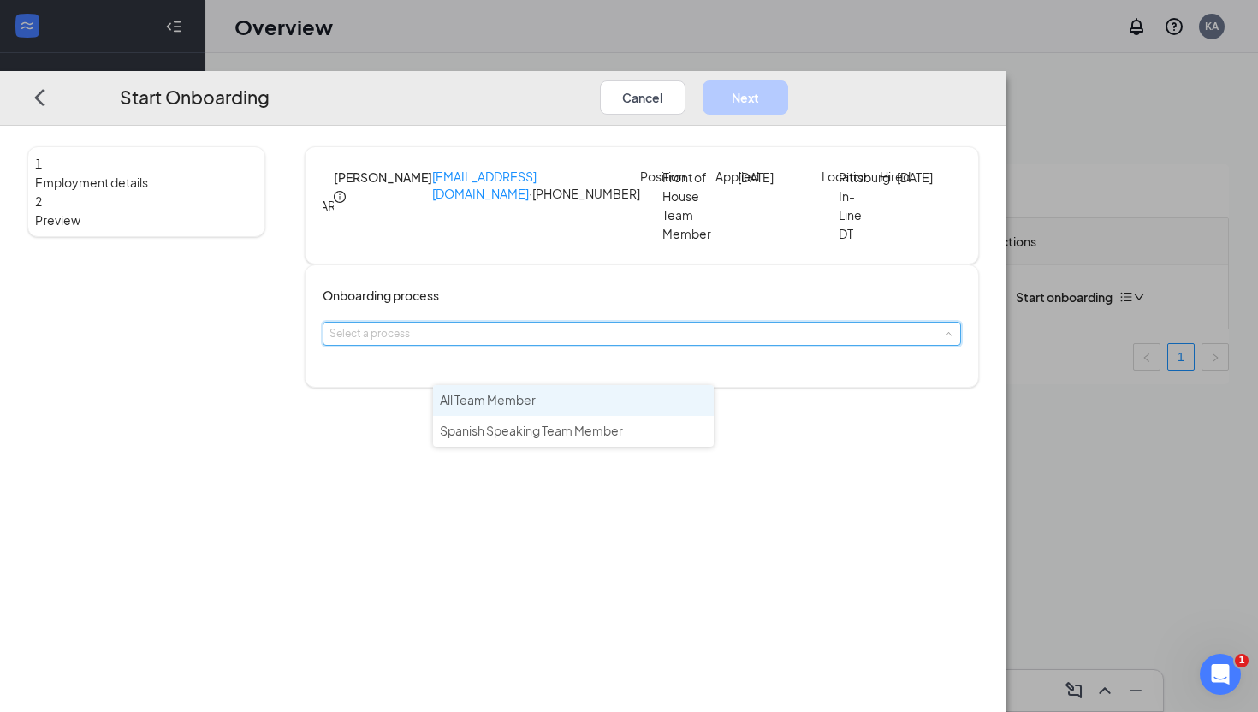
click at [574, 398] on li "All Team Member" at bounding box center [573, 400] width 281 height 31
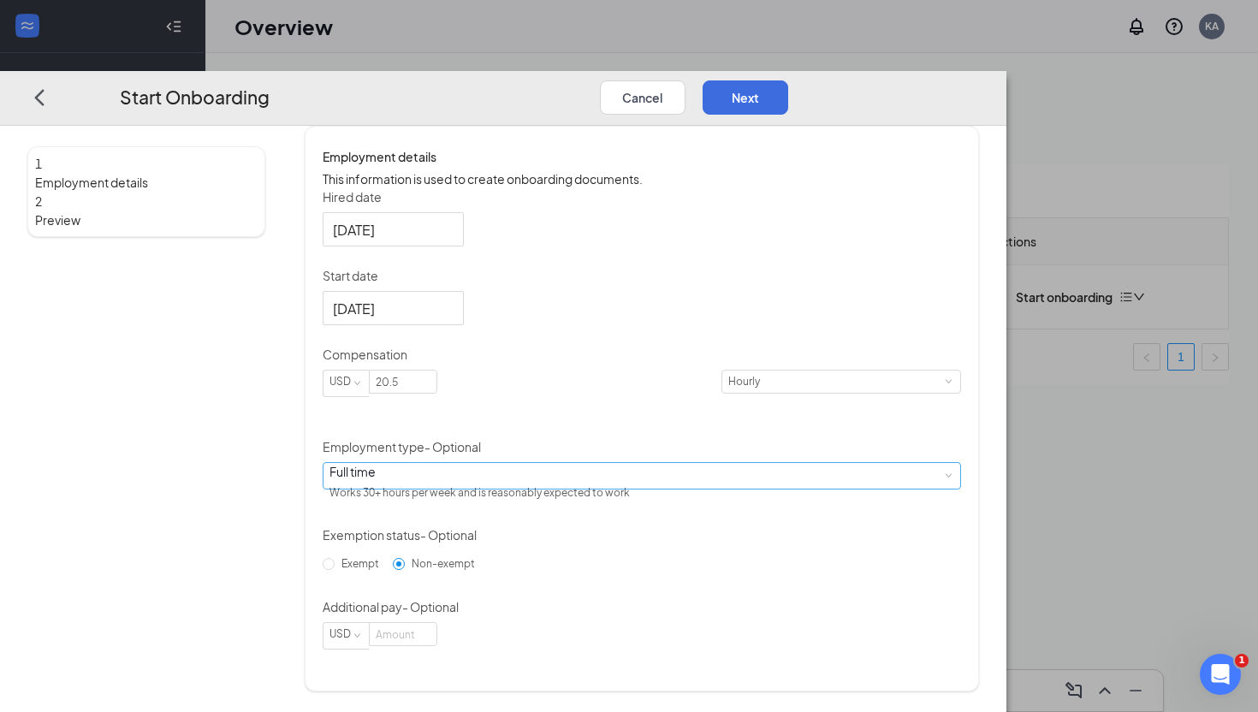
scroll to position [4, 0]
click at [632, 477] on div "Full time Works 30+ hours per week and is reasonably expected to work" at bounding box center [641, 476] width 624 height 26
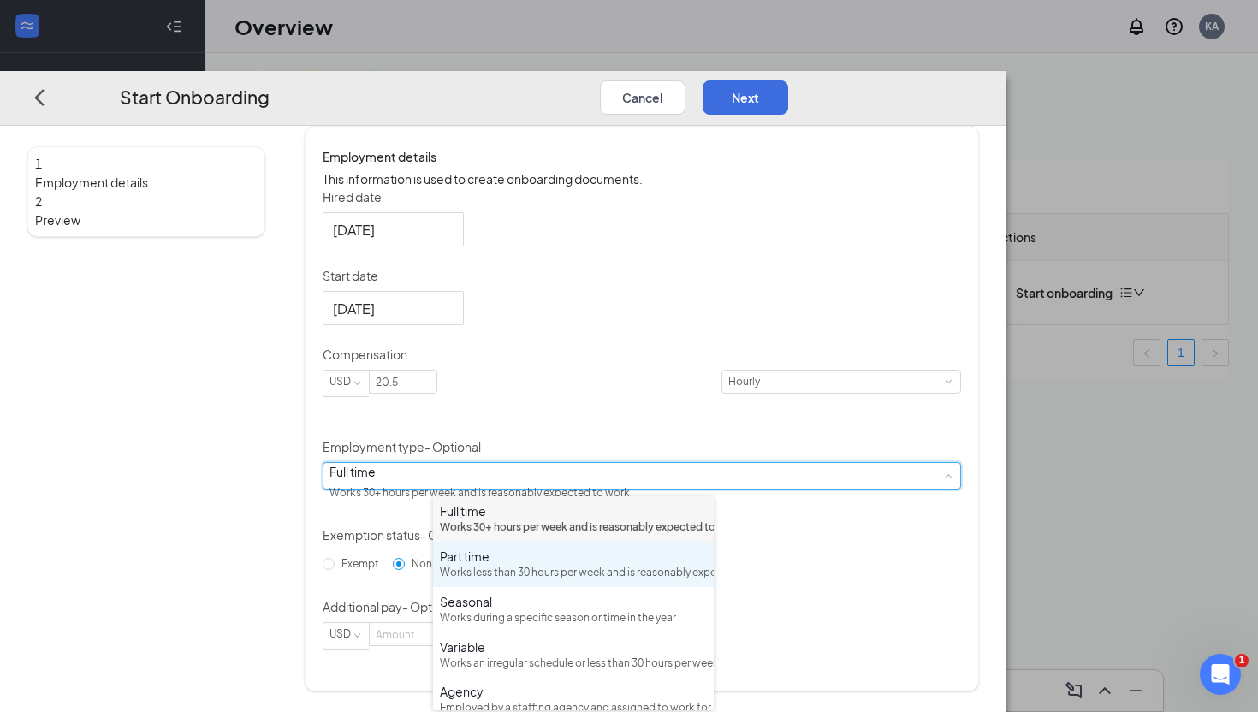
click at [575, 581] on div "Works less than 30 hours per week and is reasonably expected to work" at bounding box center [573, 573] width 267 height 16
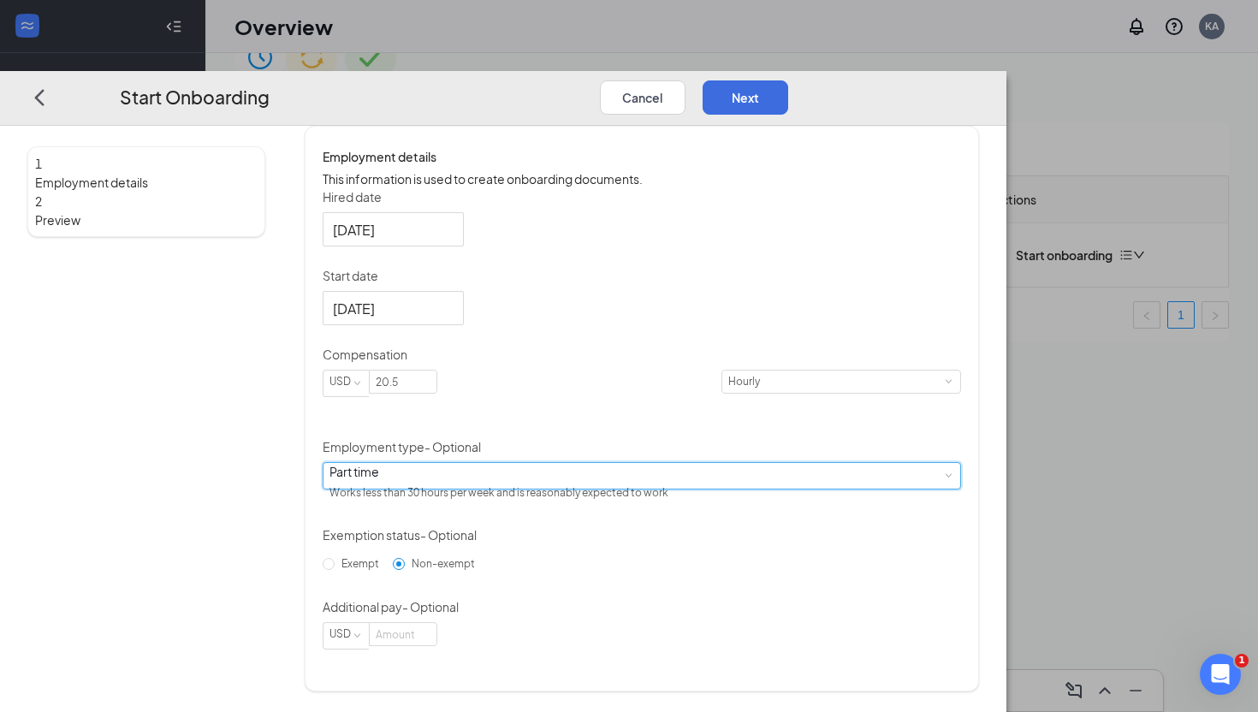
scroll to position [43, 0]
click at [788, 80] on button "Next" at bounding box center [745, 97] width 86 height 34
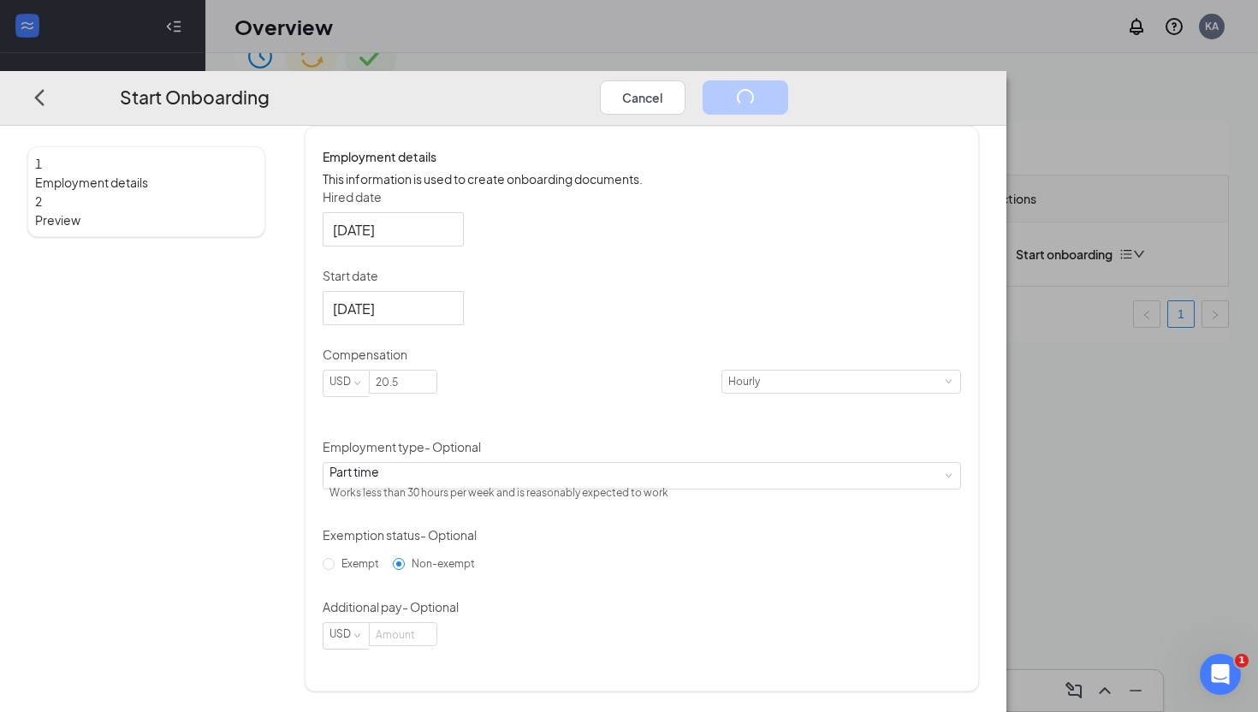
scroll to position [0, 0]
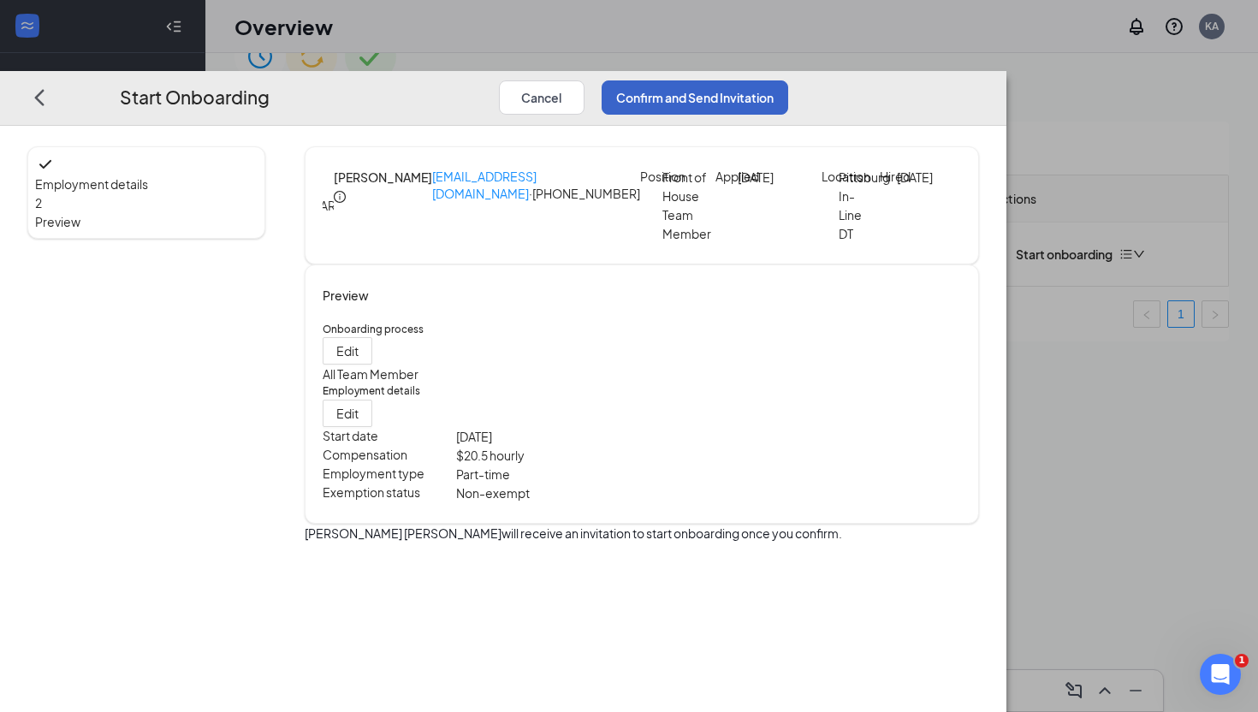
click at [788, 80] on button "Confirm and Send Invitation" at bounding box center [694, 97] width 186 height 34
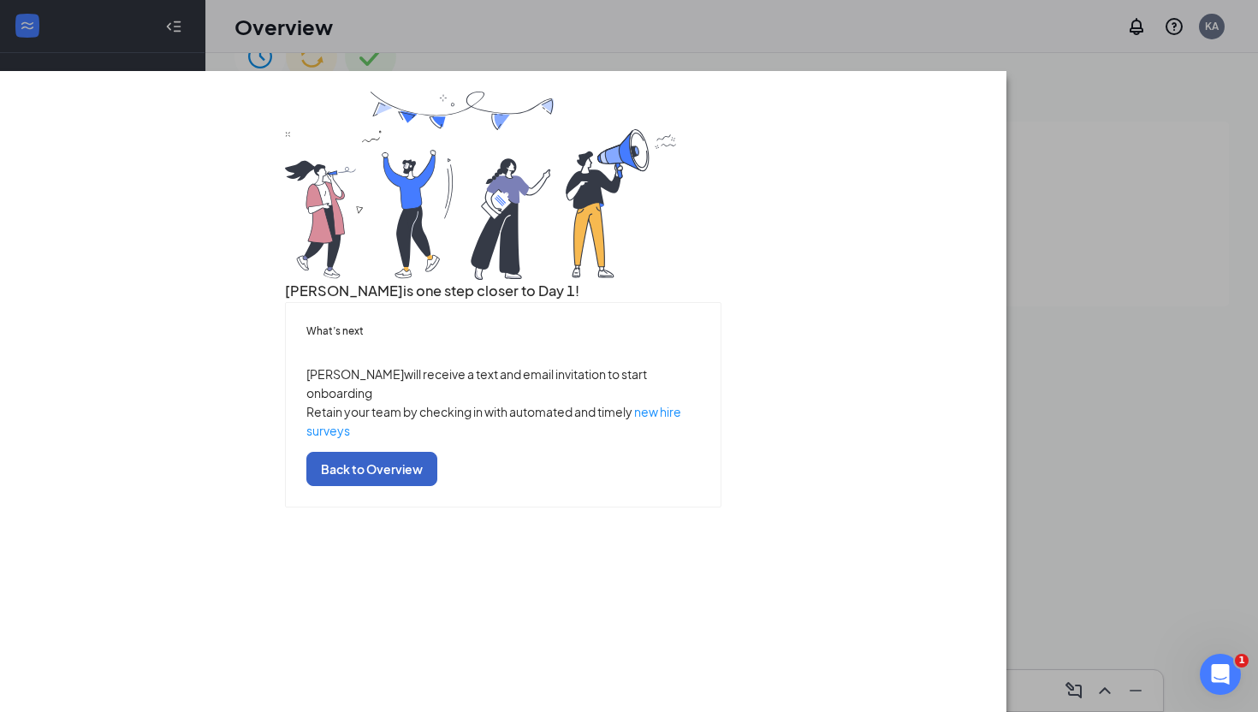
click at [437, 486] on button "Back to Overview" at bounding box center [371, 469] width 131 height 34
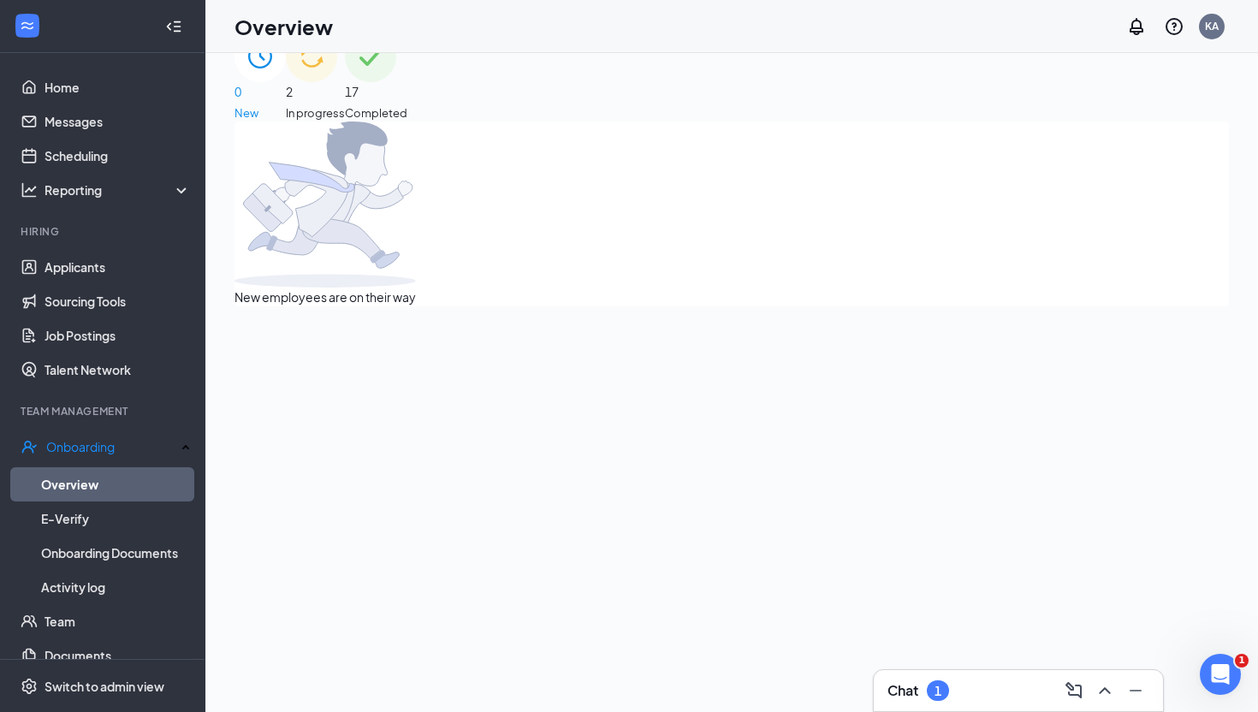
click at [345, 88] on div "2 In progress" at bounding box center [315, 76] width 59 height 91
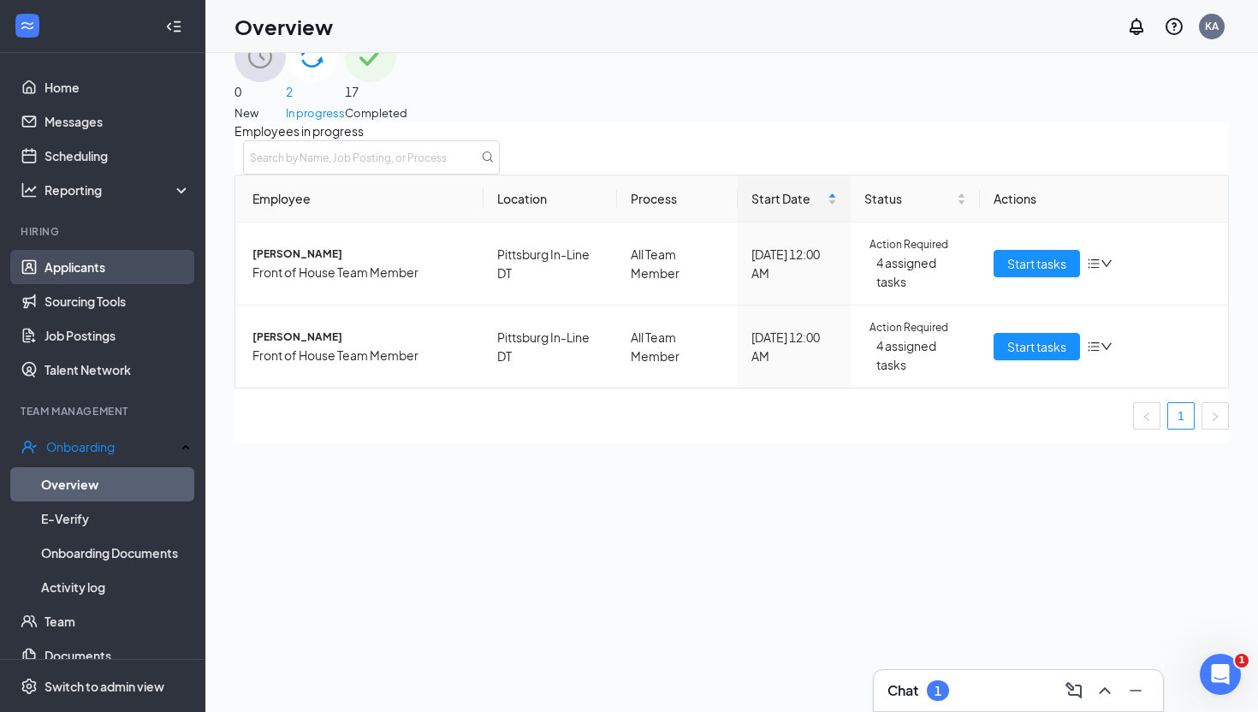
click at [90, 274] on link "Applicants" at bounding box center [117, 267] width 146 height 34
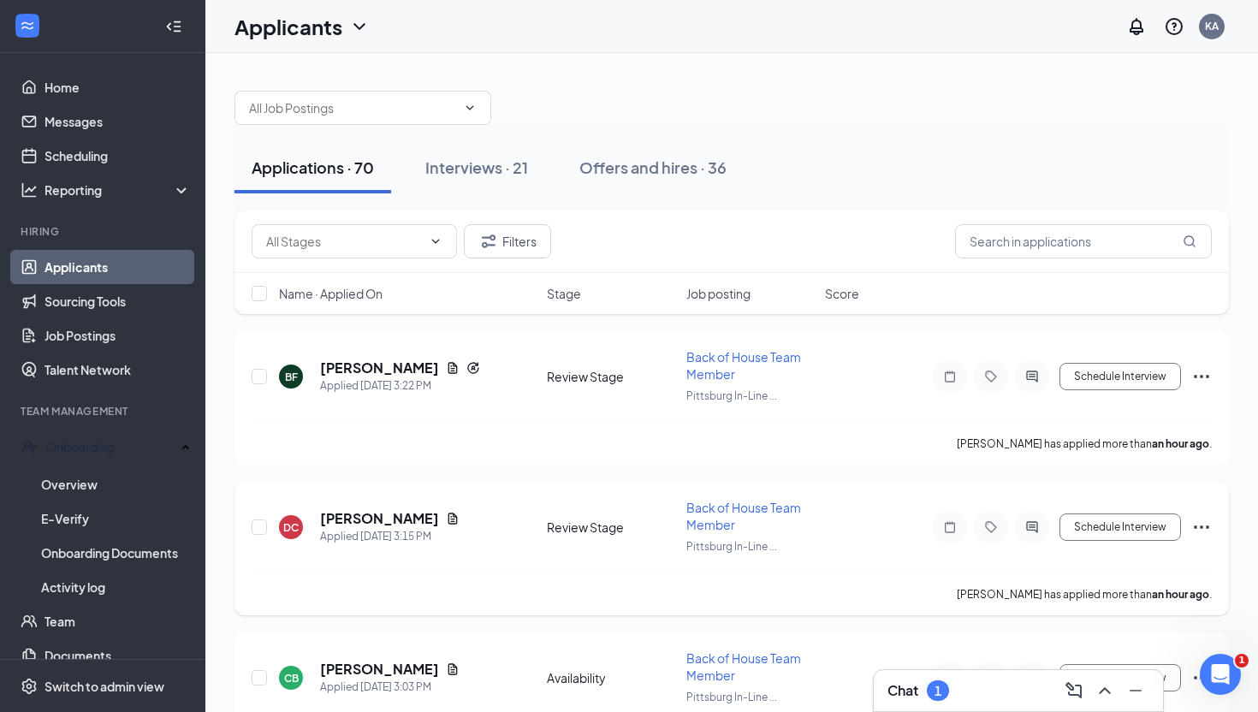
scroll to position [3, 0]
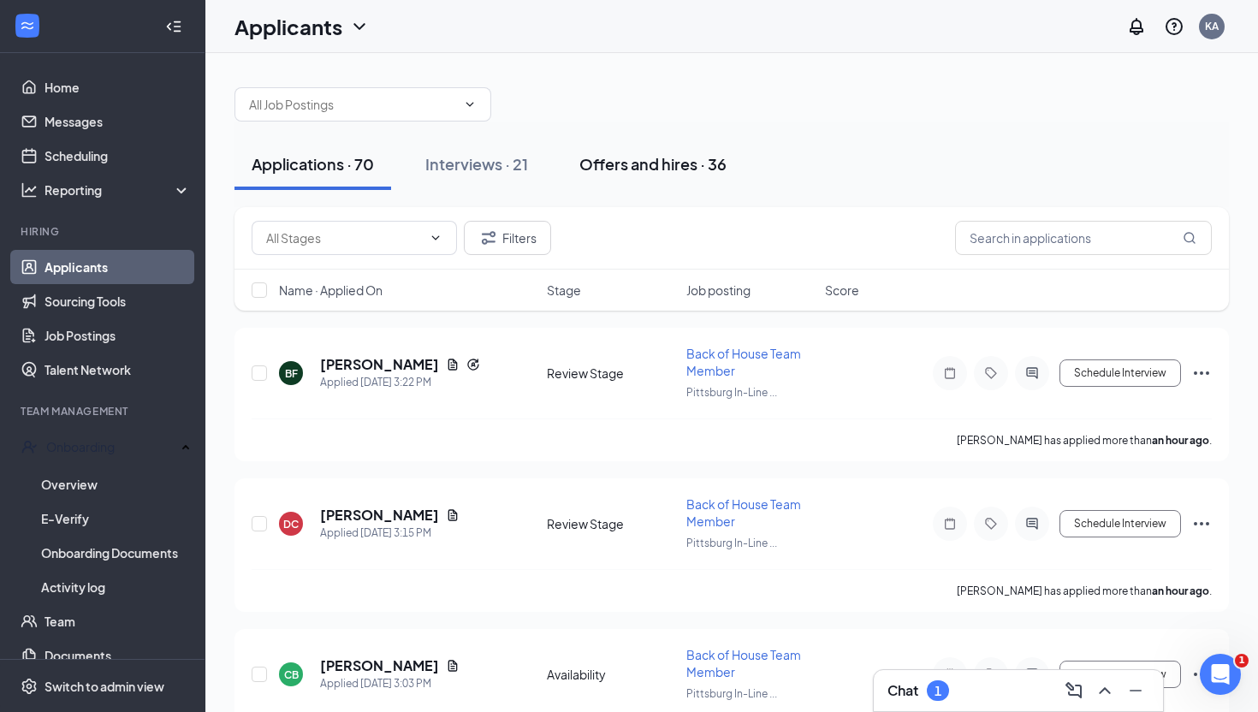
click at [672, 167] on div "Offers and hires · 36" at bounding box center [652, 163] width 147 height 21
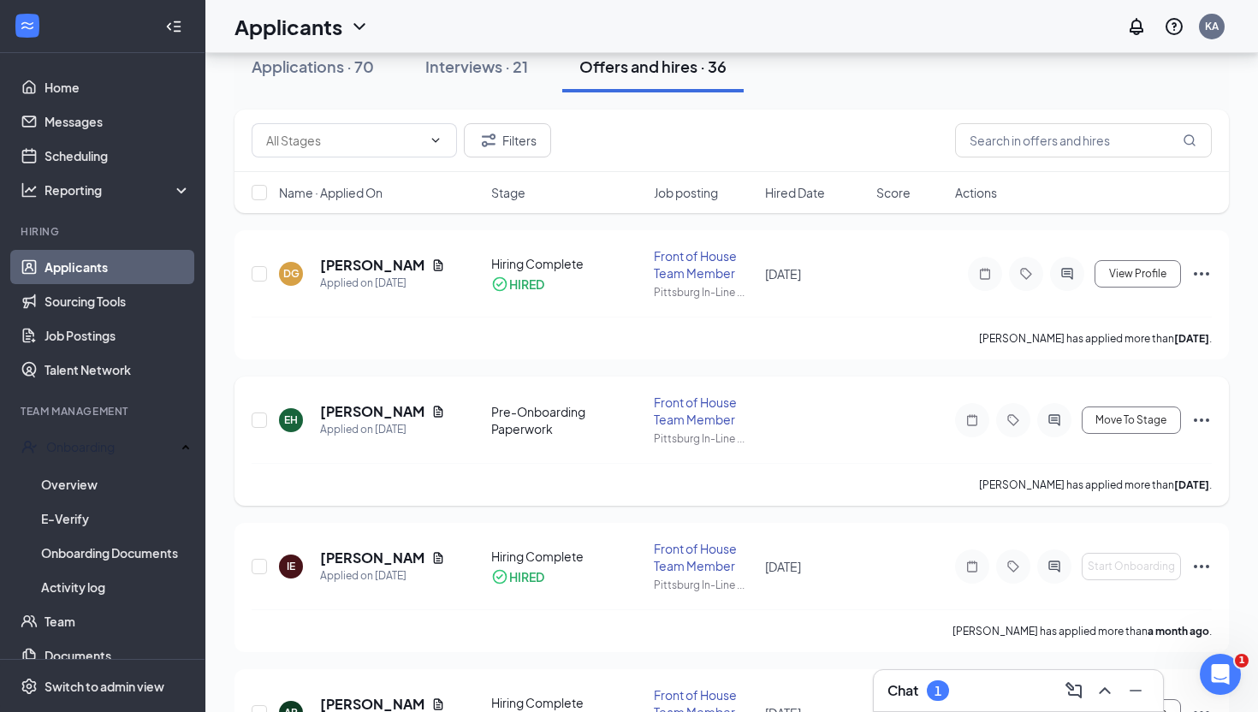
scroll to position [104, 0]
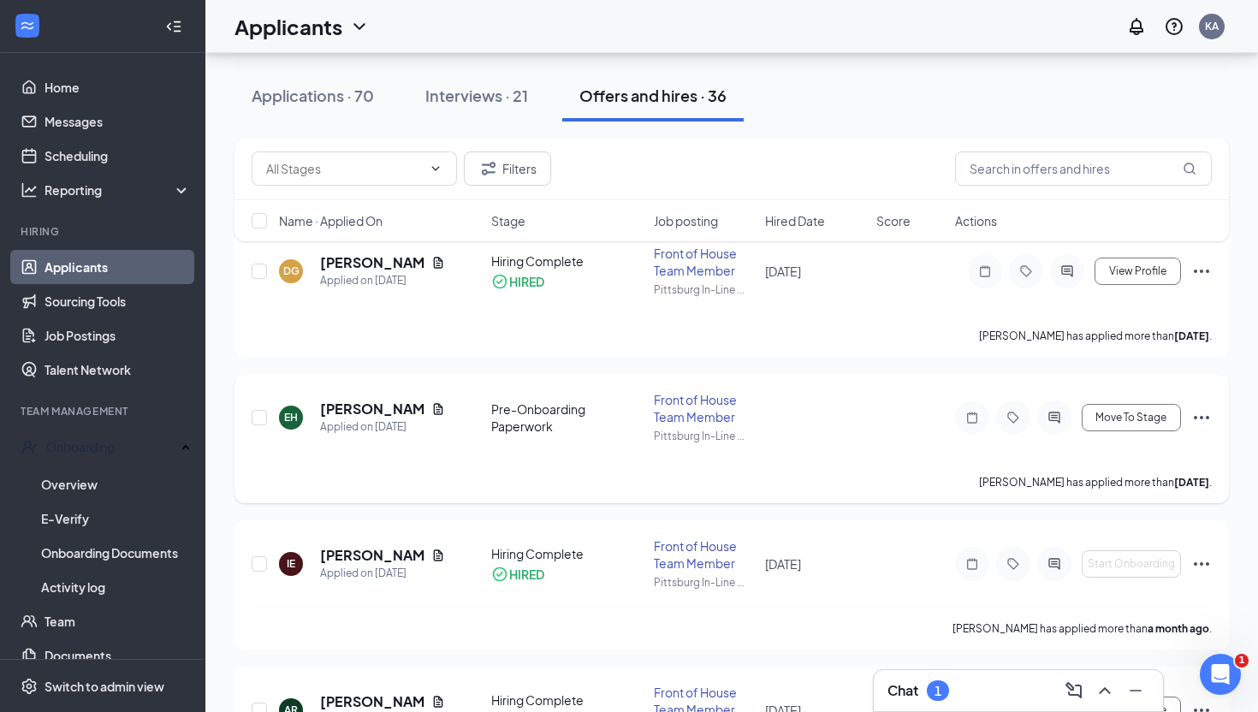
click at [1198, 417] on icon "Ellipses" at bounding box center [1201, 417] width 21 height 21
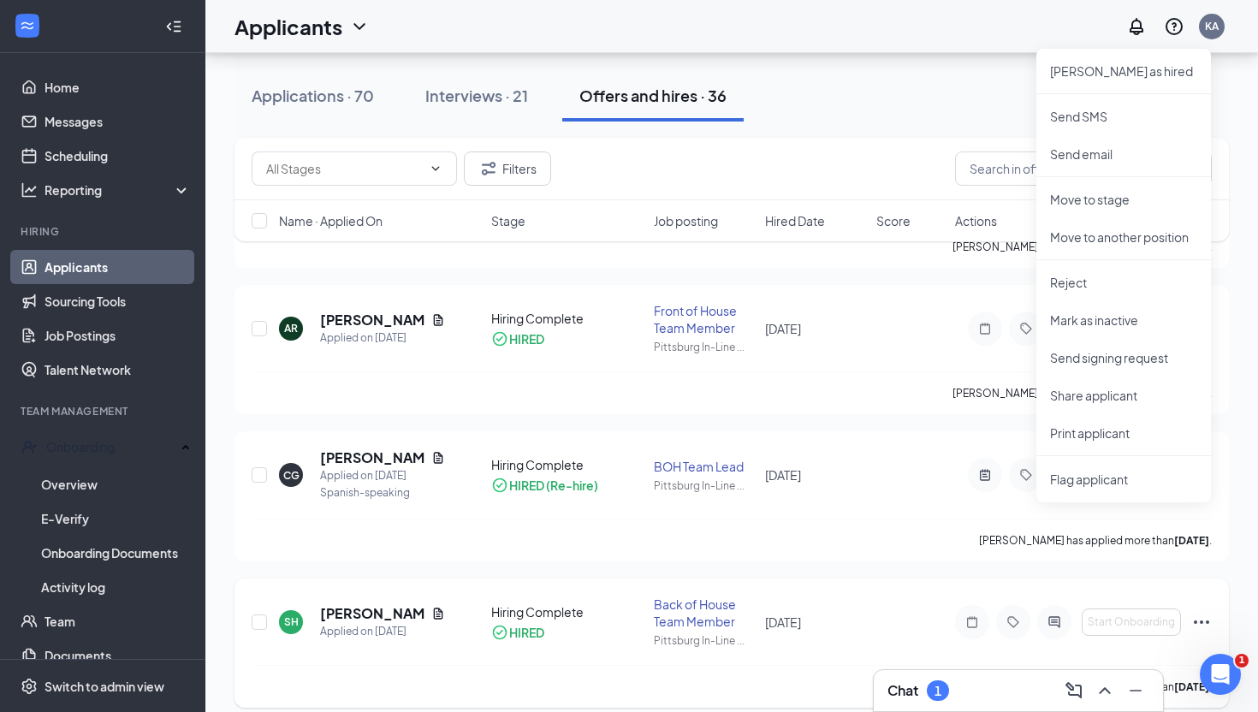
scroll to position [0, 0]
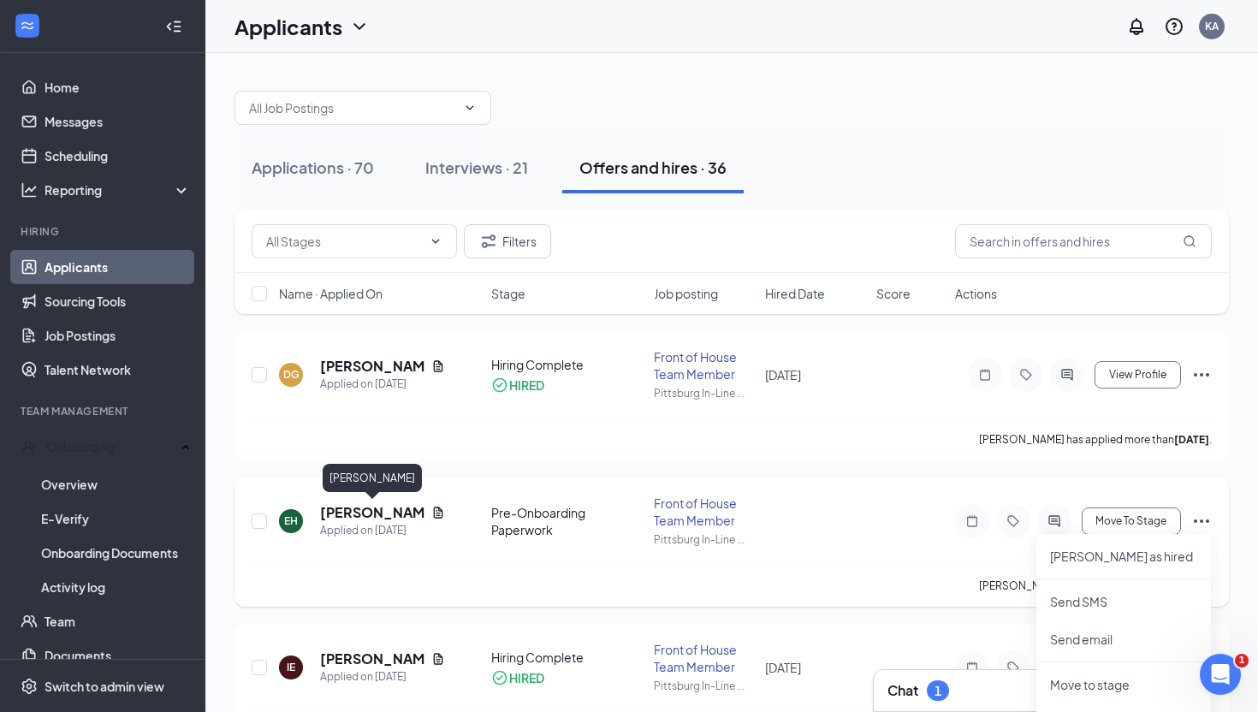
click at [340, 509] on h5 "[PERSON_NAME]" at bounding box center [372, 512] width 104 height 19
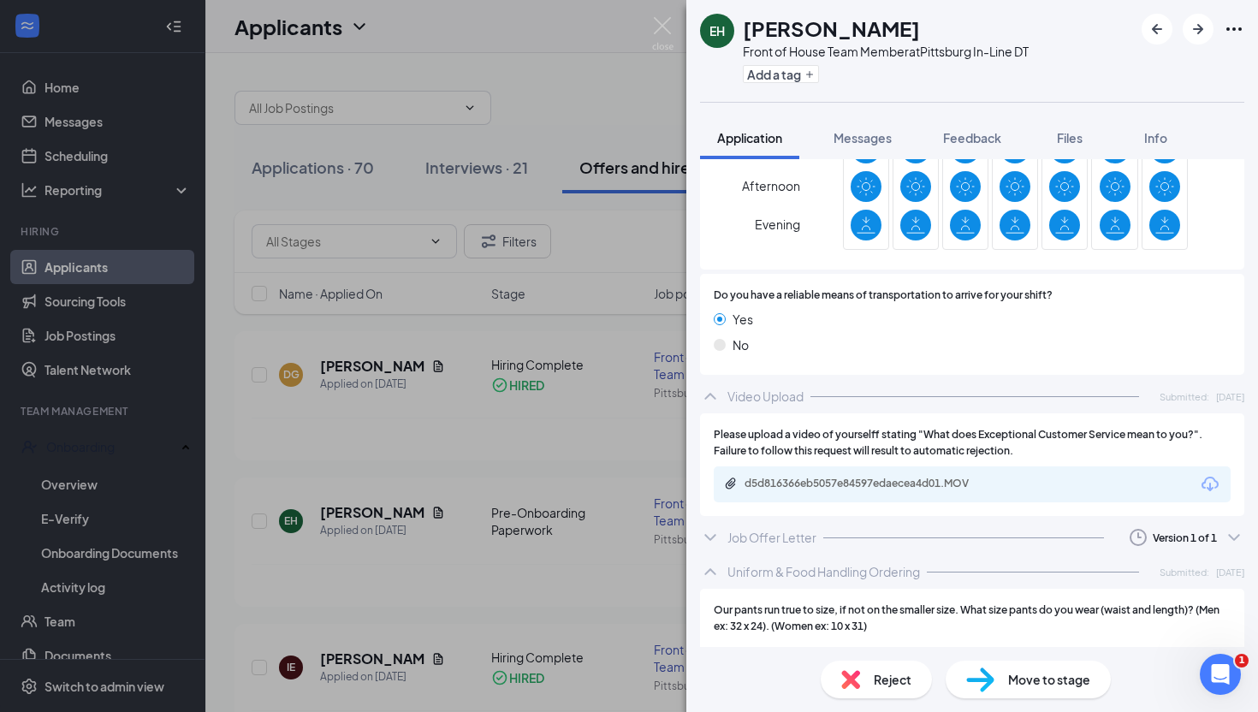
scroll to position [2259, 0]
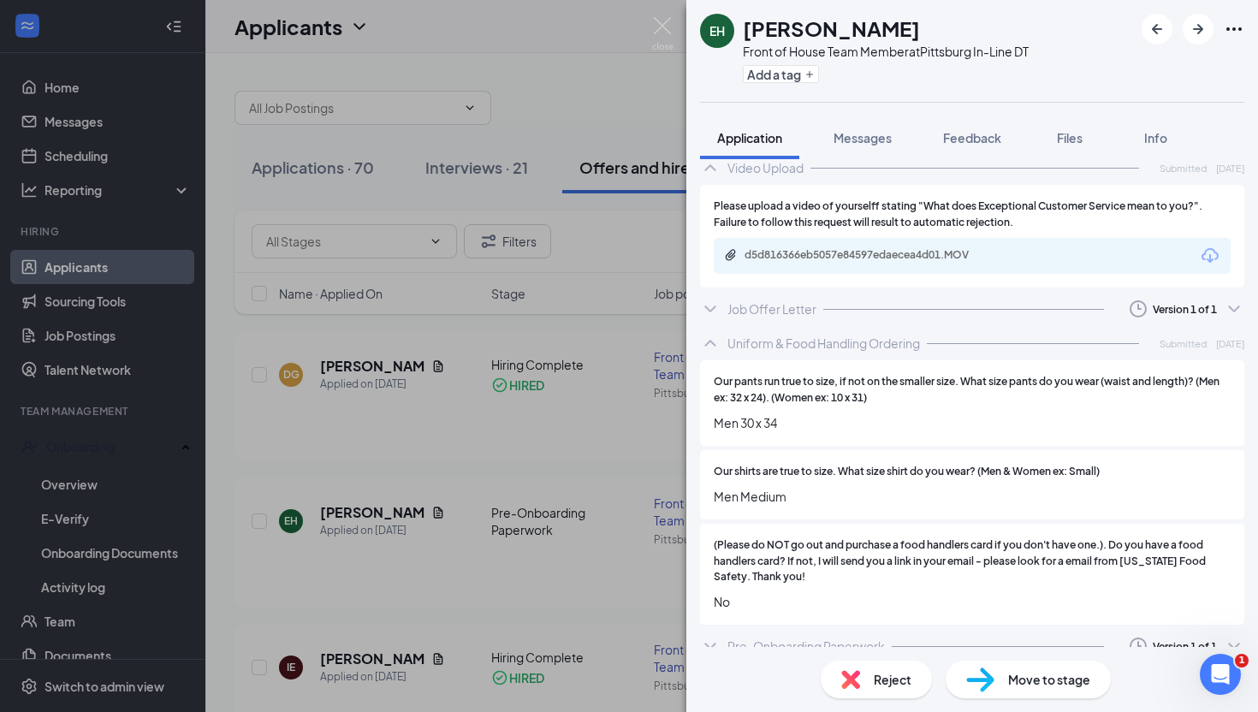
click at [719, 636] on icon "ChevronDown" at bounding box center [710, 646] width 21 height 21
click at [704, 636] on icon "ChevronUp" at bounding box center [710, 646] width 21 height 21
click at [855, 637] on div "Pre-Onboarding Paperwork" at bounding box center [805, 645] width 157 height 17
click at [1141, 634] on icon "Clock" at bounding box center [1137, 644] width 21 height 21
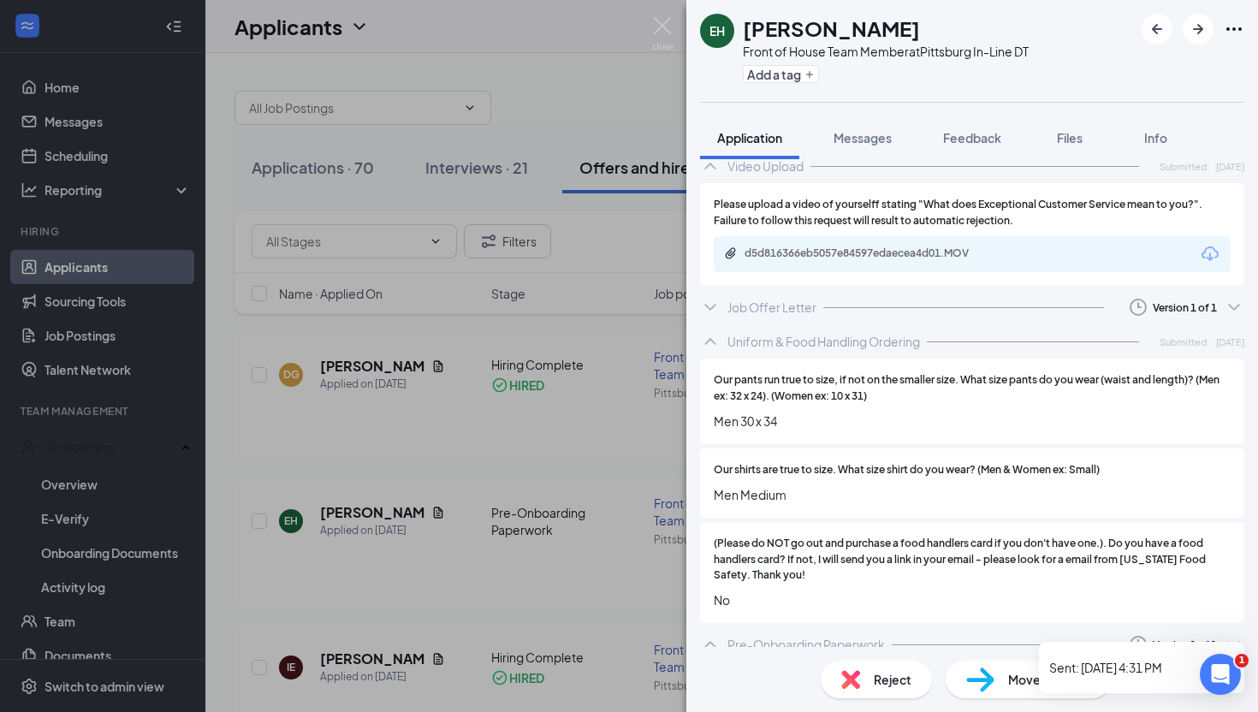
click at [1231, 634] on icon "ChevronDown" at bounding box center [1233, 644] width 21 height 21
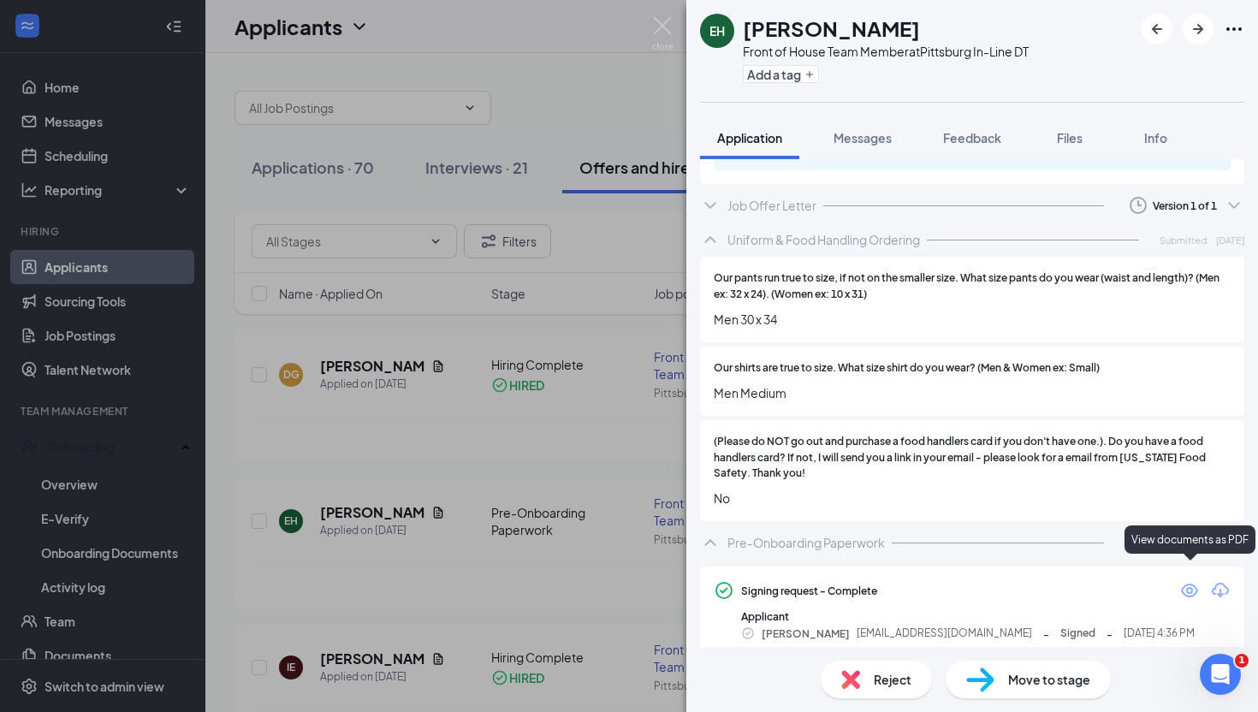
click at [1191, 583] on icon "Eye" at bounding box center [1189, 590] width 17 height 14
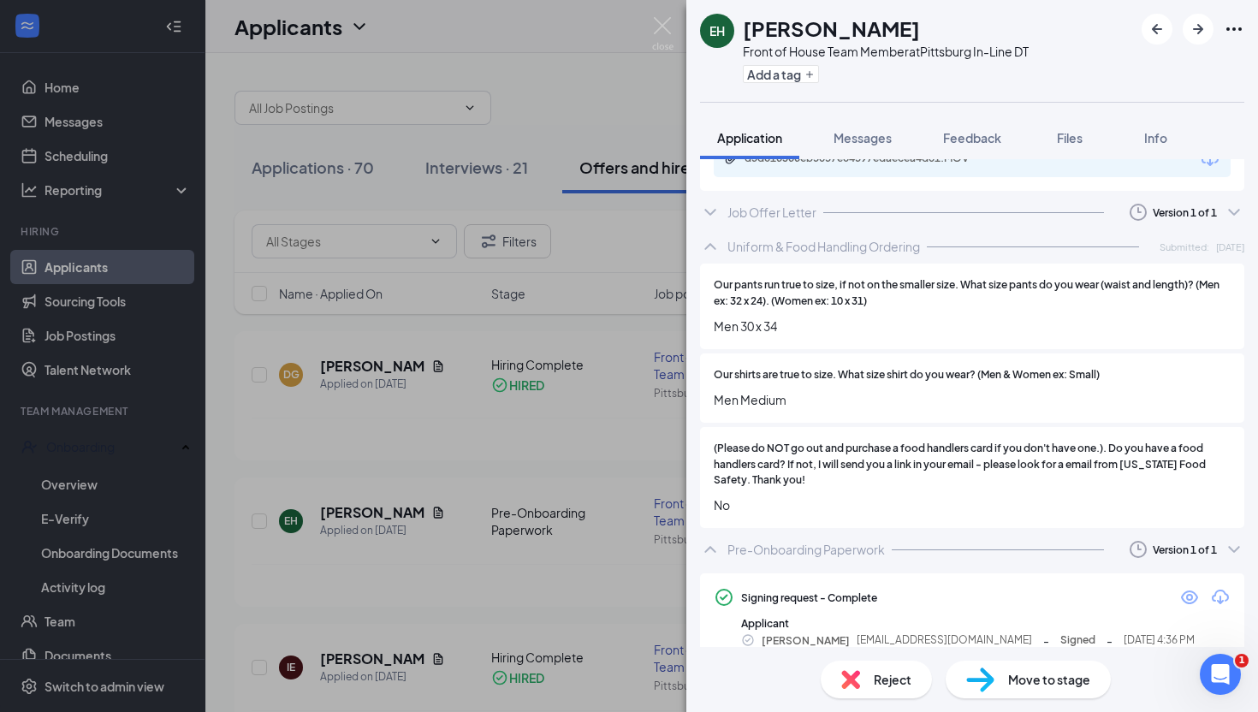
click at [1011, 678] on span "Move to stage" at bounding box center [1049, 679] width 82 height 19
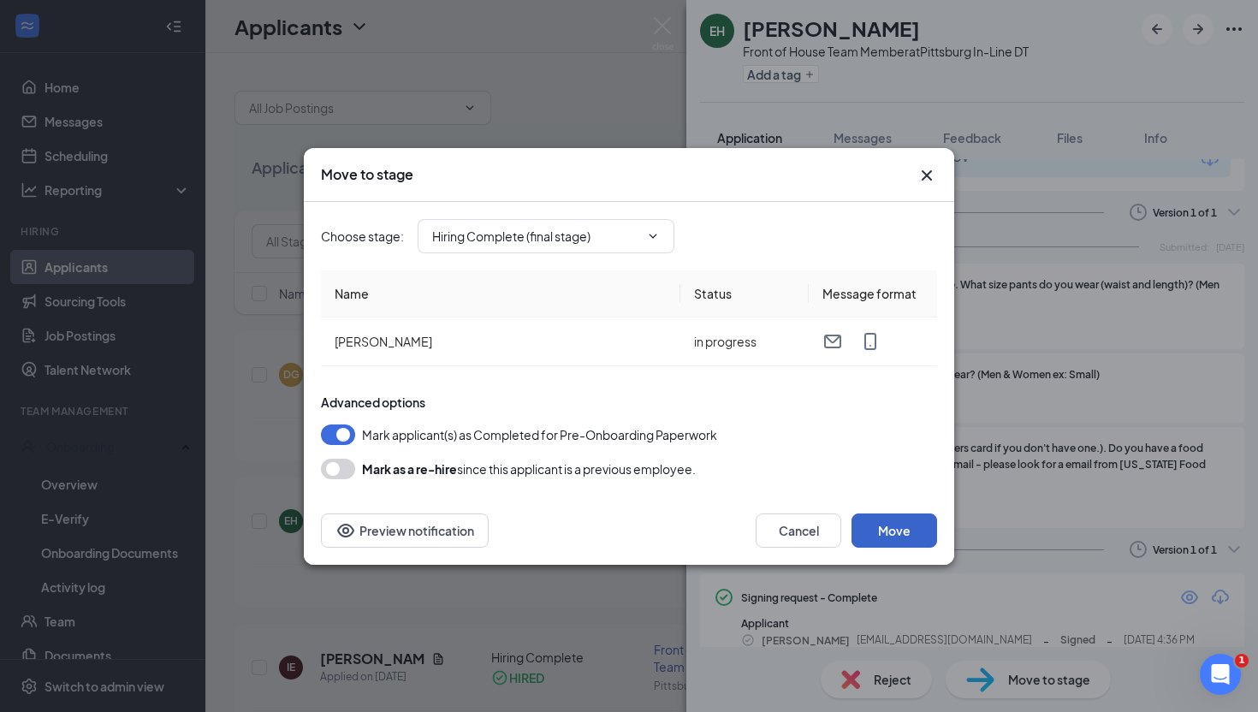
click at [890, 530] on button "Move" at bounding box center [894, 530] width 86 height 34
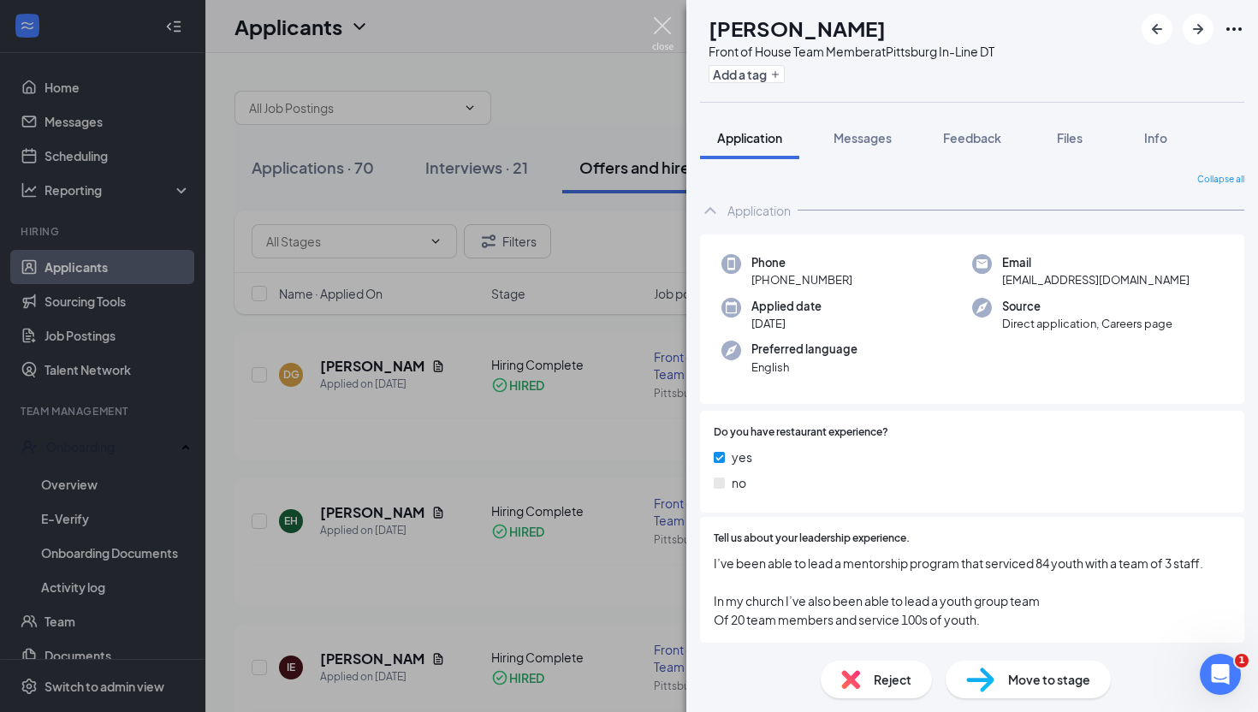
click at [667, 27] on img at bounding box center [662, 33] width 21 height 33
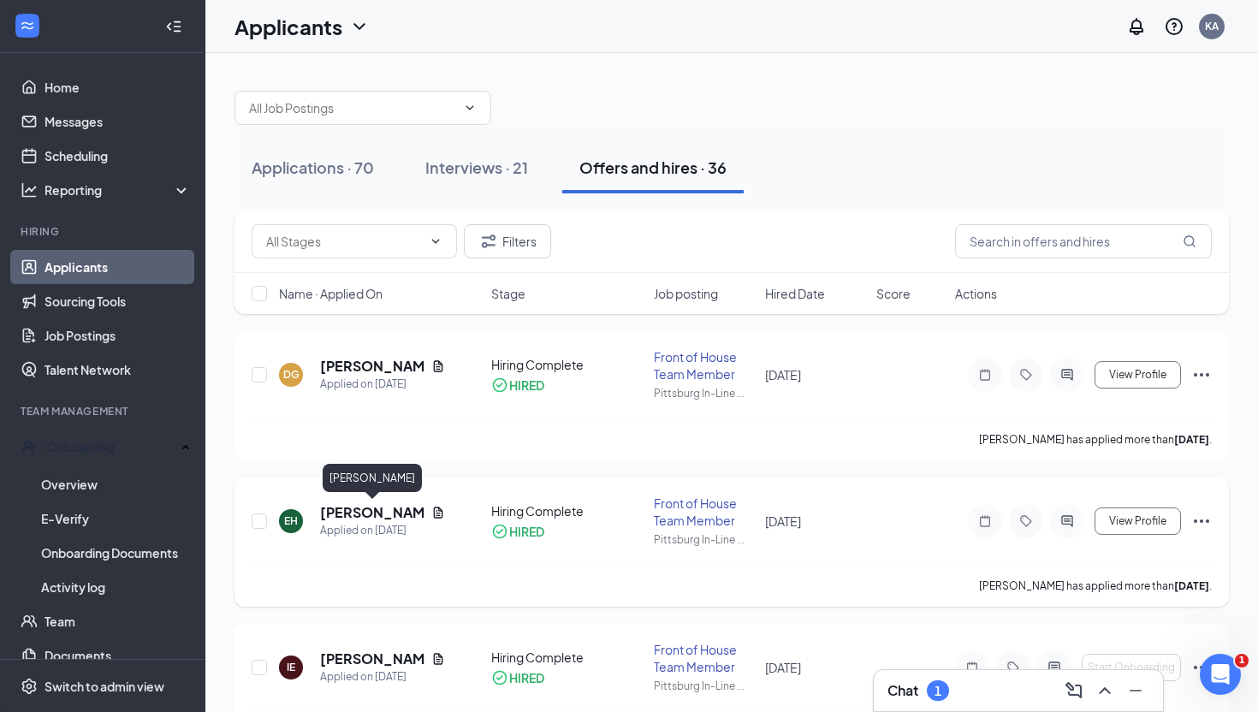
click at [375, 515] on h5 "[PERSON_NAME]" at bounding box center [372, 512] width 104 height 19
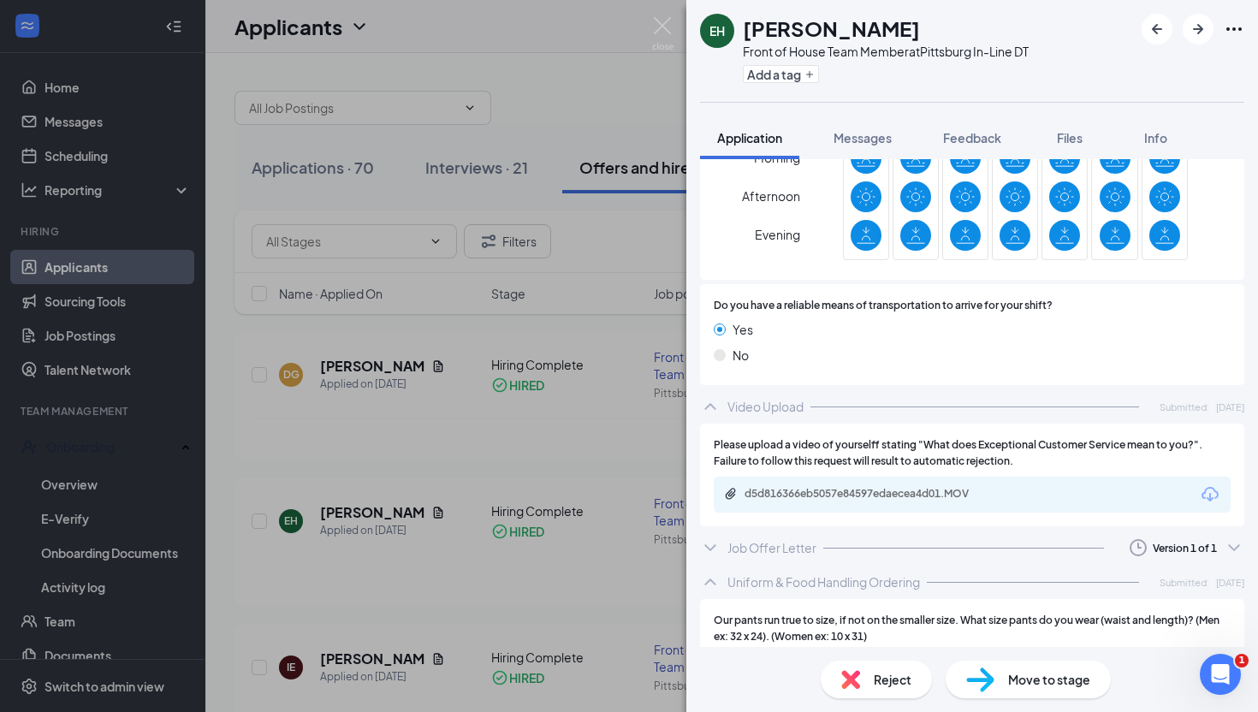
scroll to position [2059, 0]
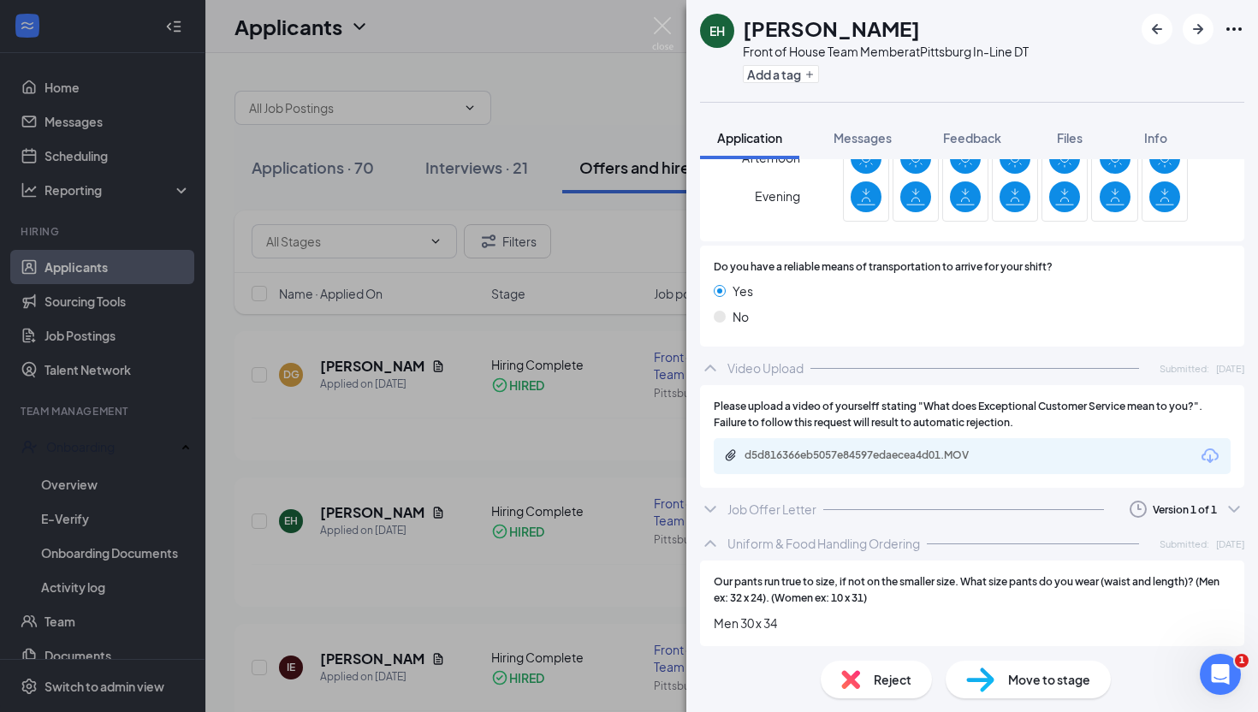
click at [710, 499] on icon "ChevronDown" at bounding box center [710, 509] width 21 height 21
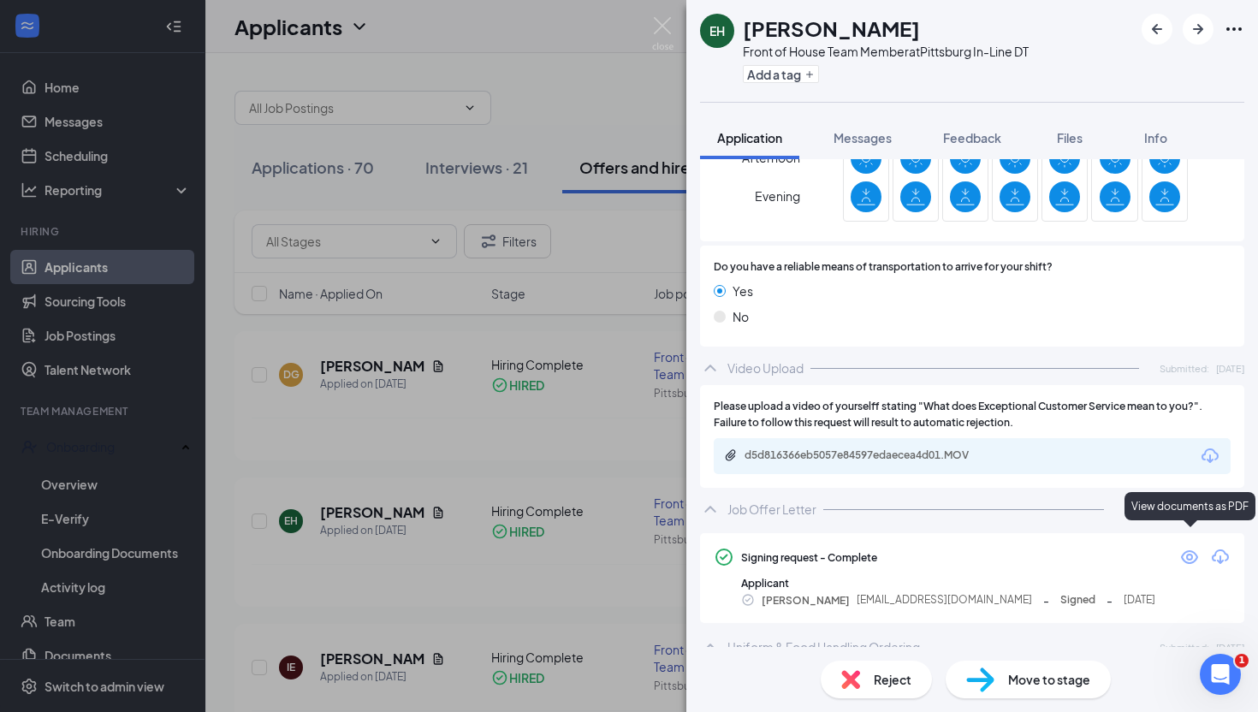
click at [1187, 547] on icon "Eye" at bounding box center [1189, 557] width 21 height 21
click at [675, 18] on div "EH Eli Hembry Front of House Team Member at Pittsburg In-Line DT Add a tag Appl…" at bounding box center [629, 356] width 1258 height 712
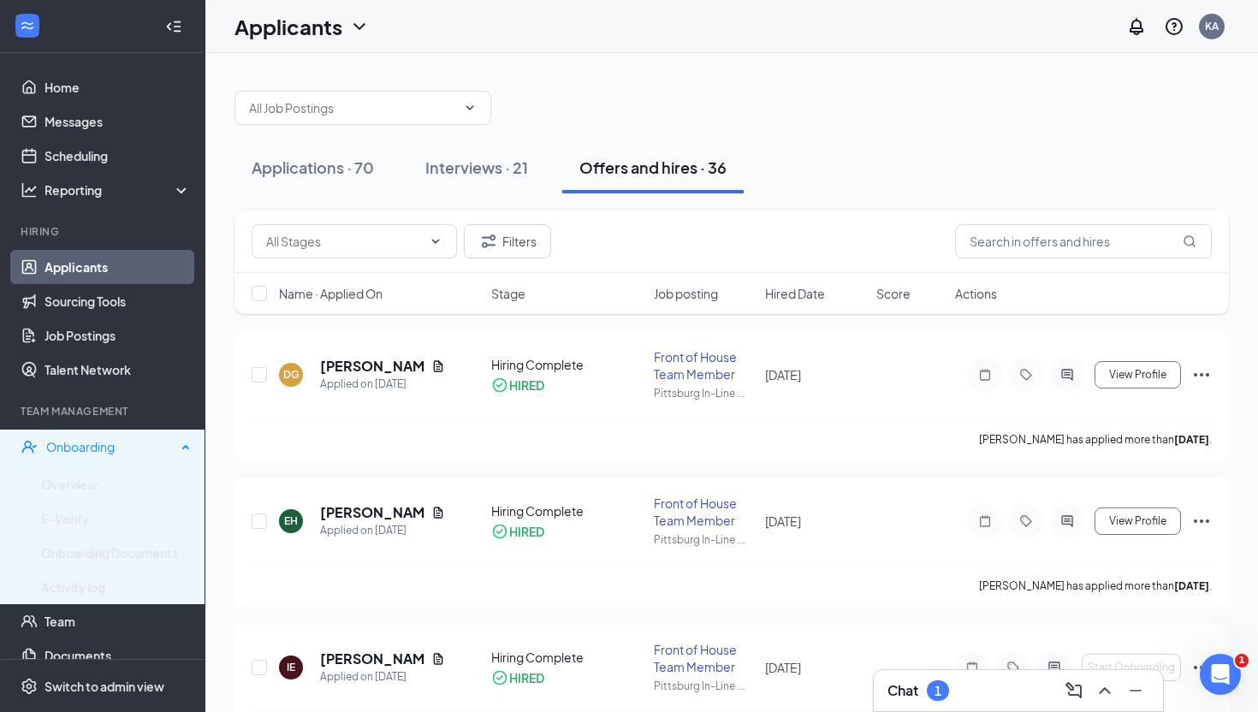
click at [79, 443] on div "Onboarding" at bounding box center [111, 446] width 130 height 17
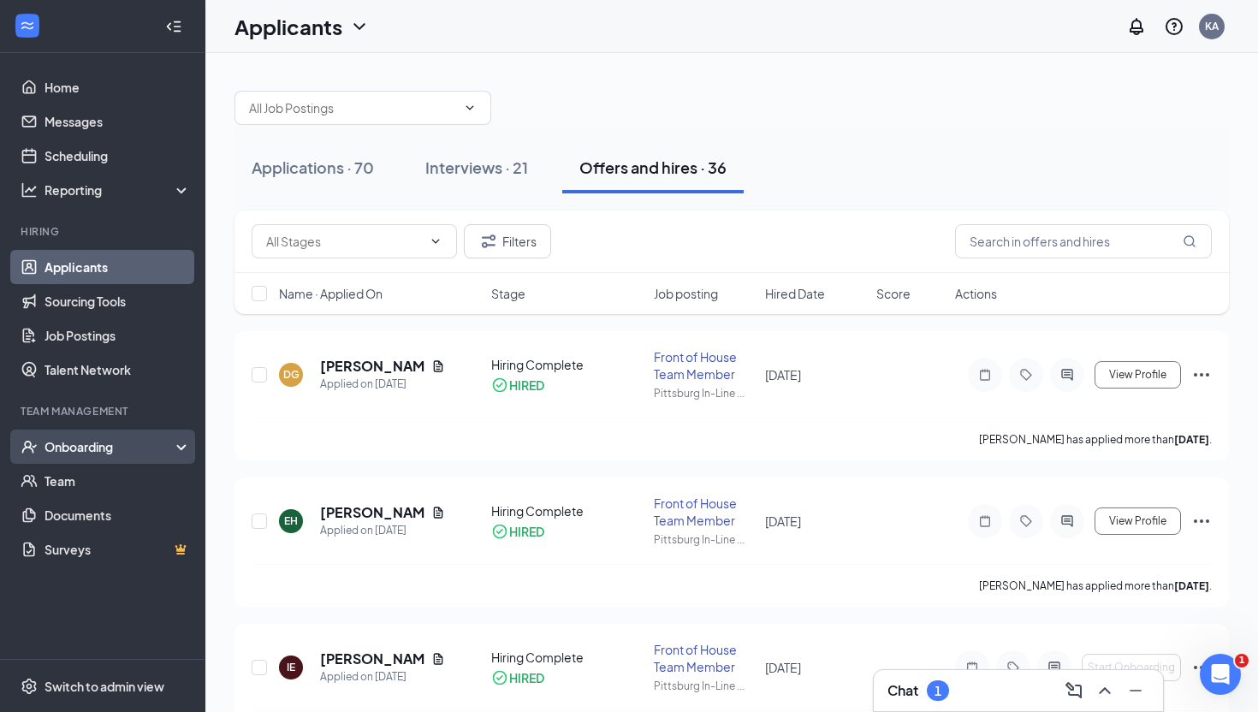
click at [119, 448] on div "Onboarding" at bounding box center [110, 446] width 132 height 17
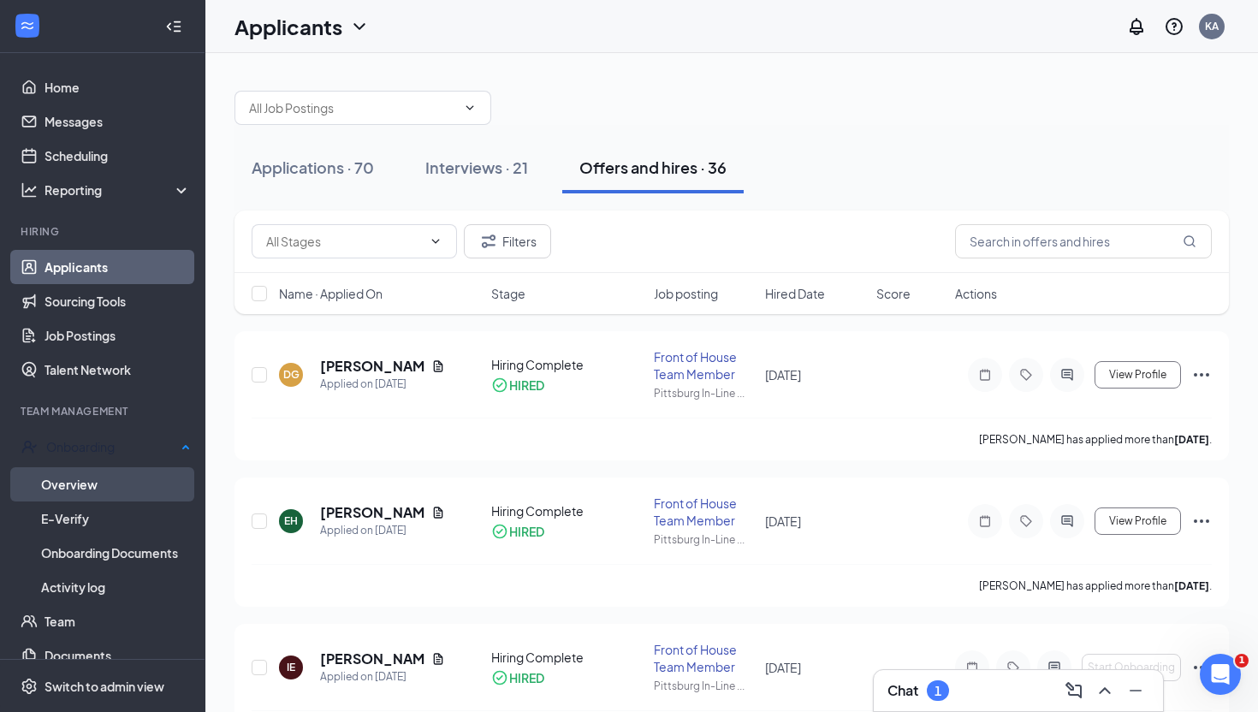
click at [89, 482] on link "Overview" at bounding box center [116, 484] width 150 height 34
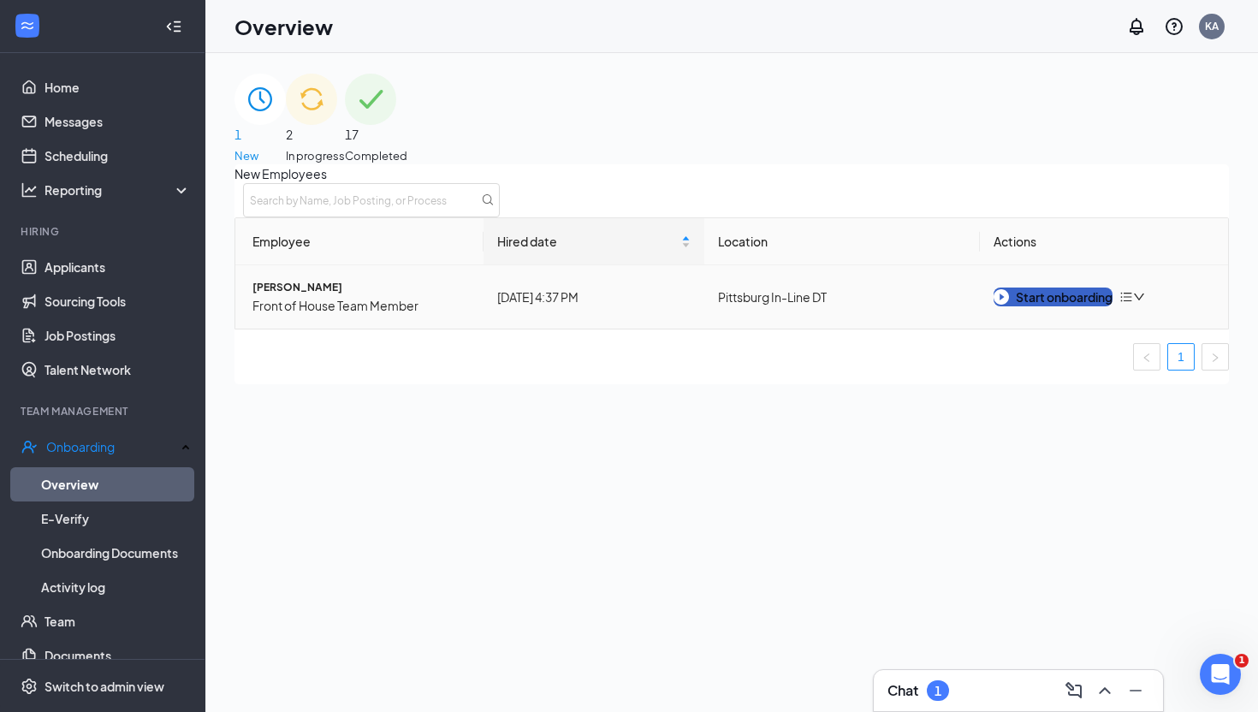
click at [1084, 306] on div "Start onboarding" at bounding box center [1052, 296] width 119 height 19
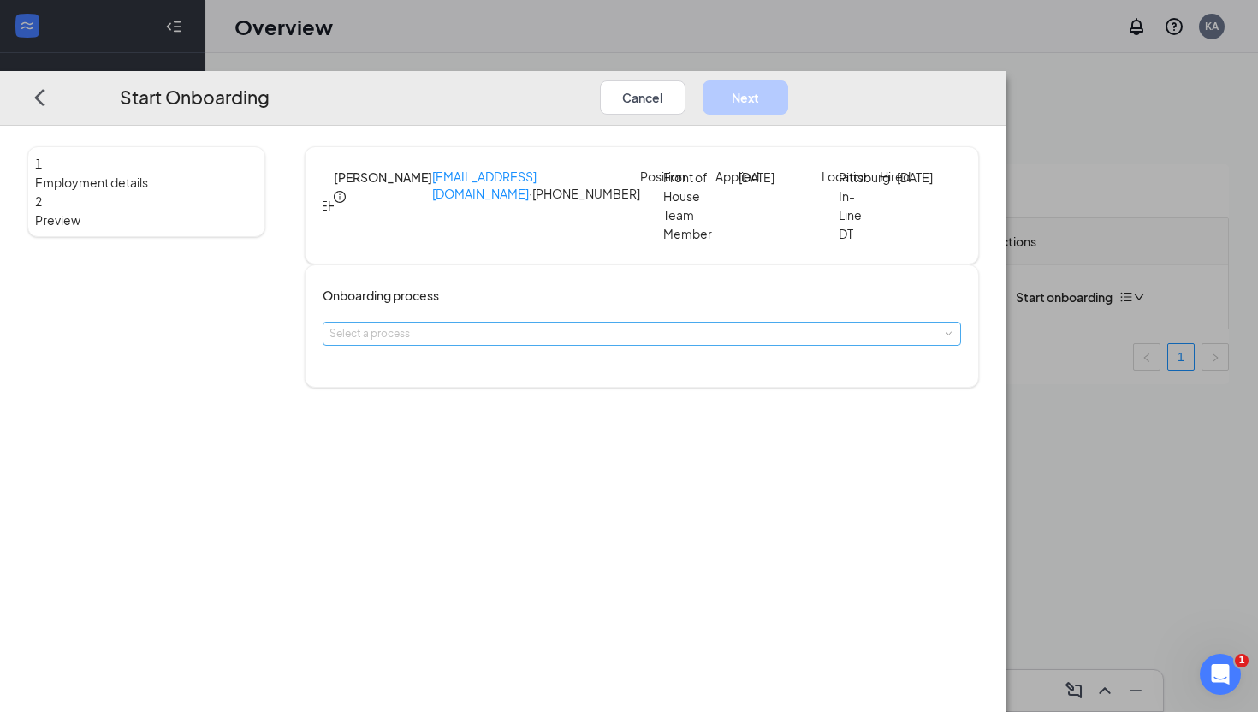
click at [609, 342] on div "Select a process" at bounding box center [637, 333] width 617 height 17
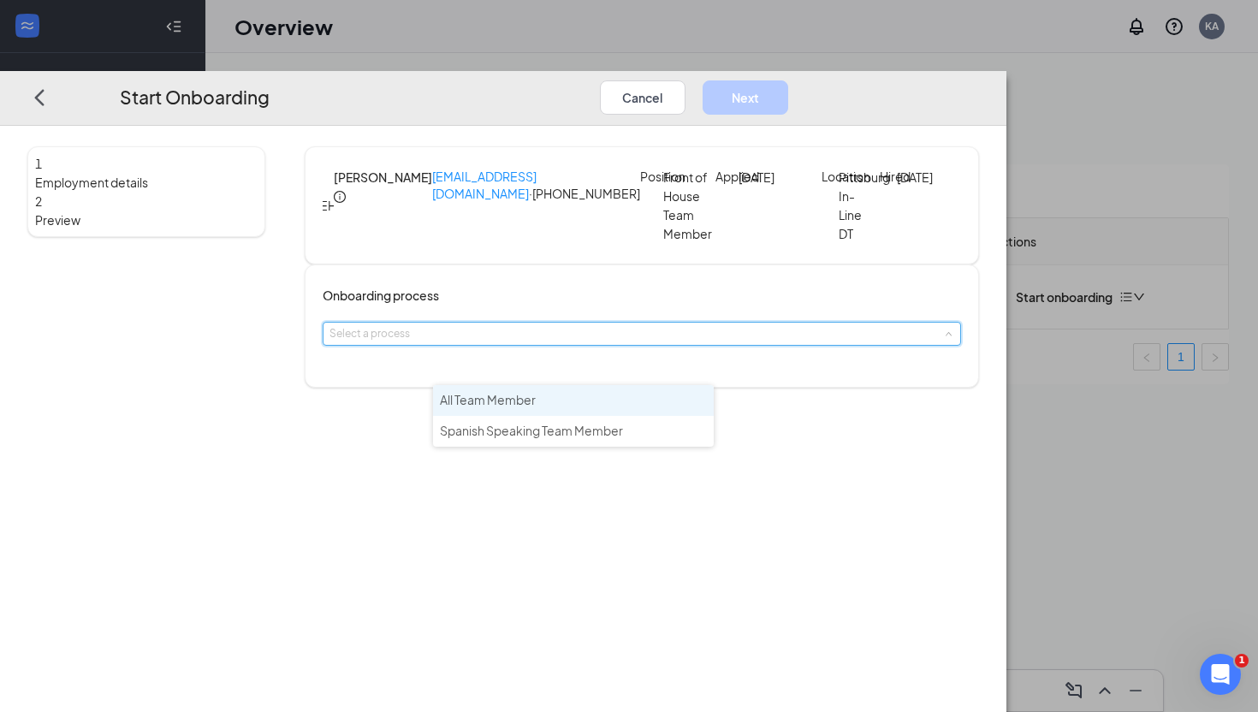
click at [524, 399] on span "All Team Member" at bounding box center [488, 399] width 96 height 15
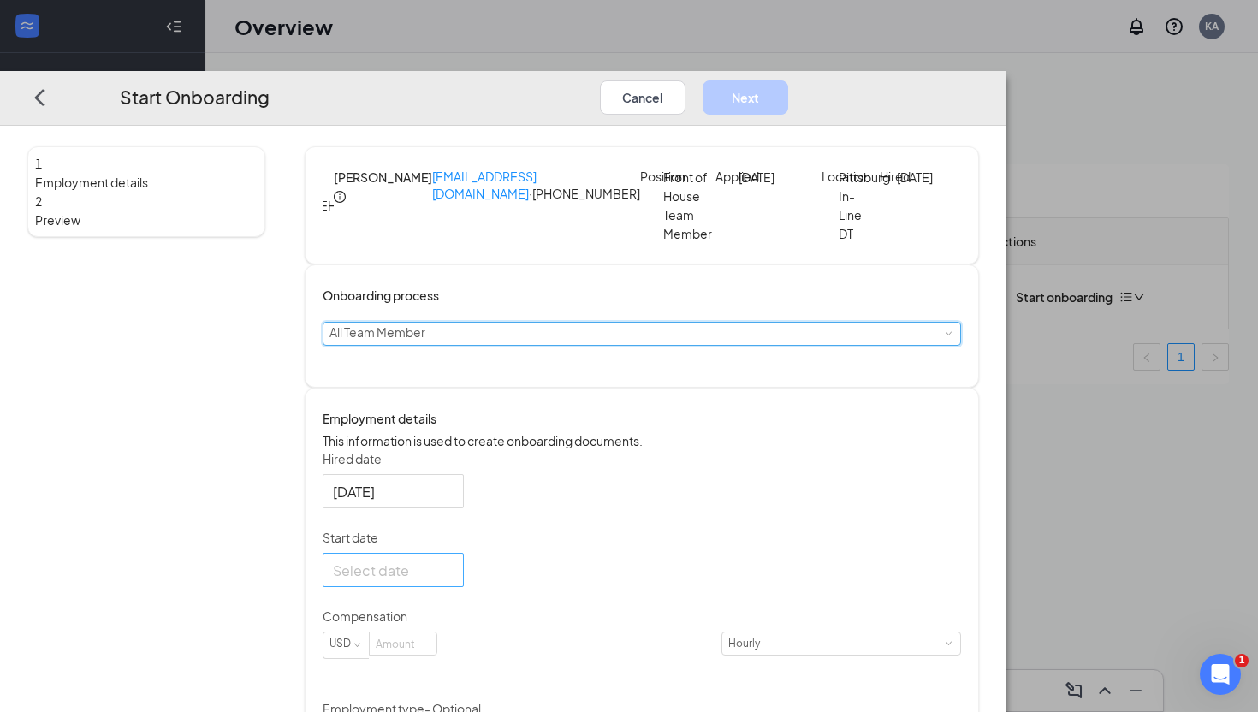
click at [450, 581] on input "Start date" at bounding box center [391, 569] width 117 height 21
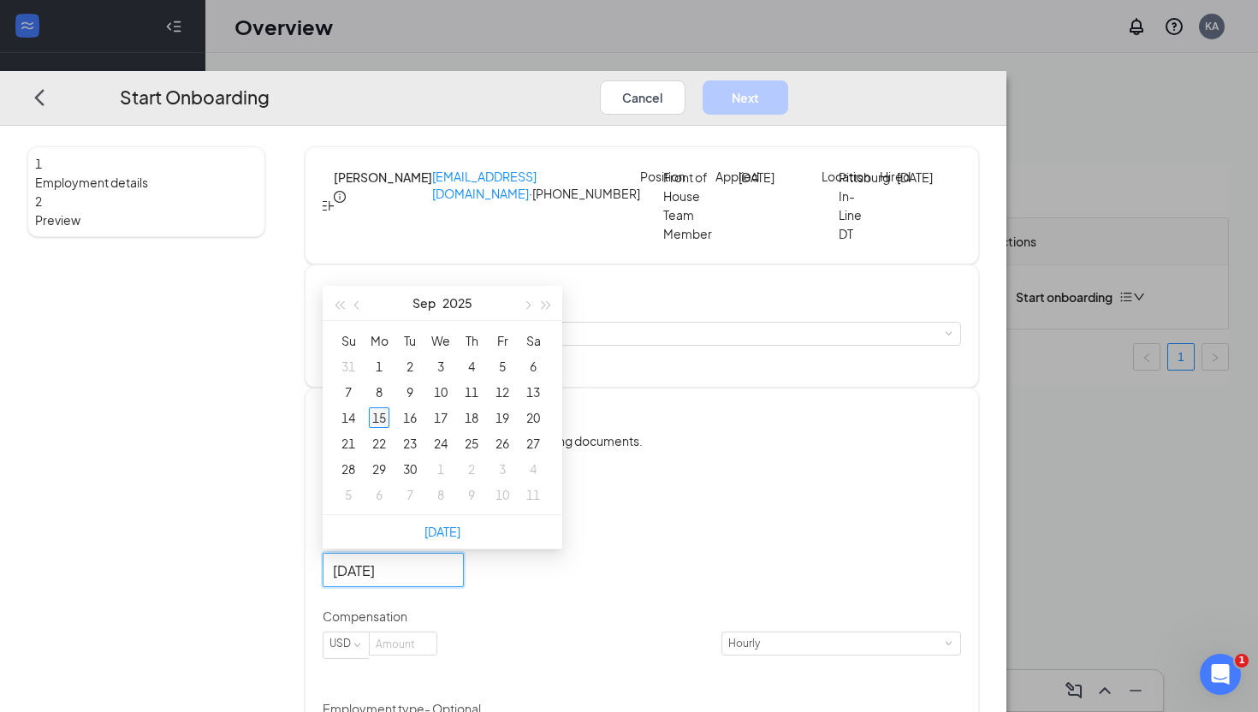
type input "Sep 15, 2025"
click at [389, 428] on div "15" at bounding box center [379, 417] width 21 height 21
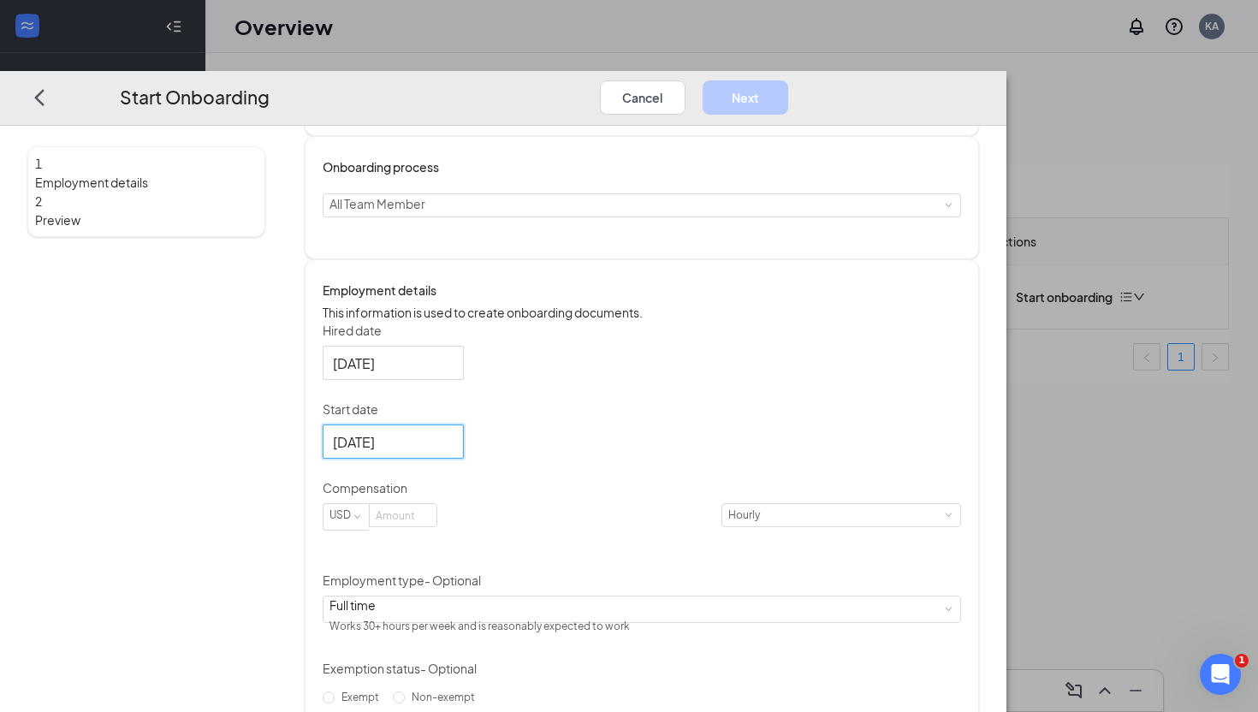
scroll to position [132, 0]
click at [436, 523] on input at bounding box center [403, 511] width 67 height 22
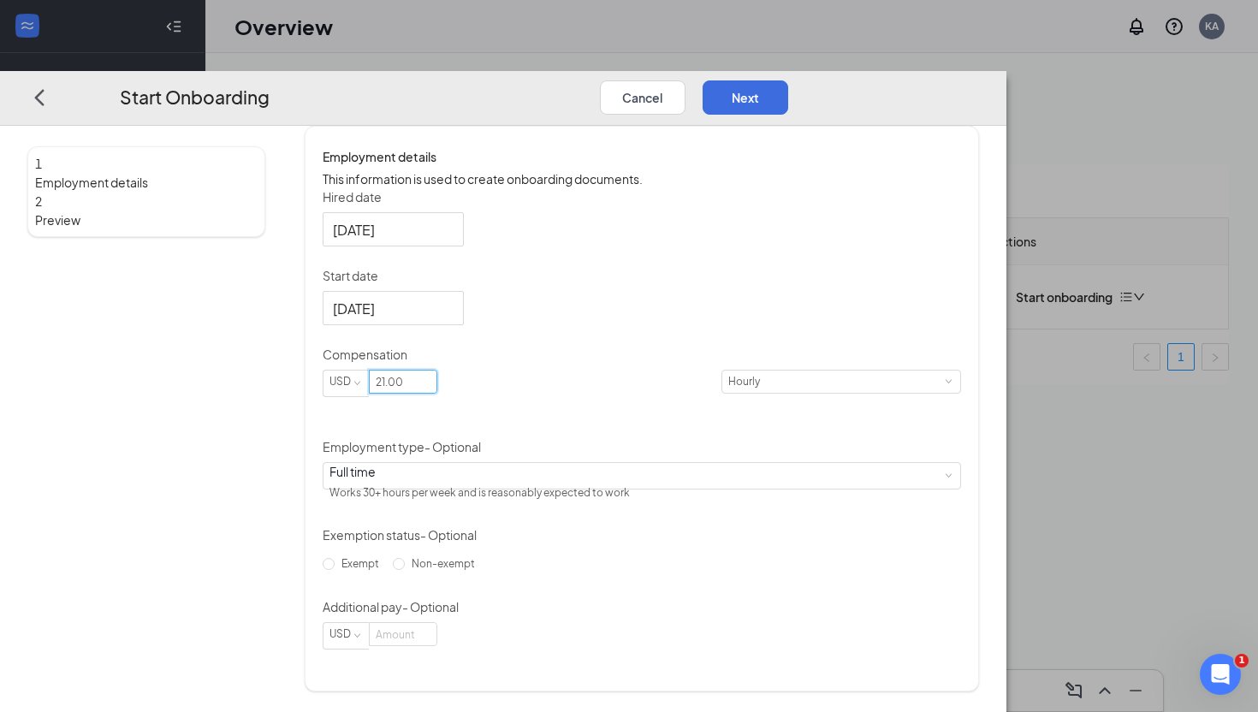
scroll to position [283, 0]
type input "21"
click at [666, 488] on div "Full time Works 30+ hours per week and is reasonably expected to work" at bounding box center [641, 476] width 624 height 26
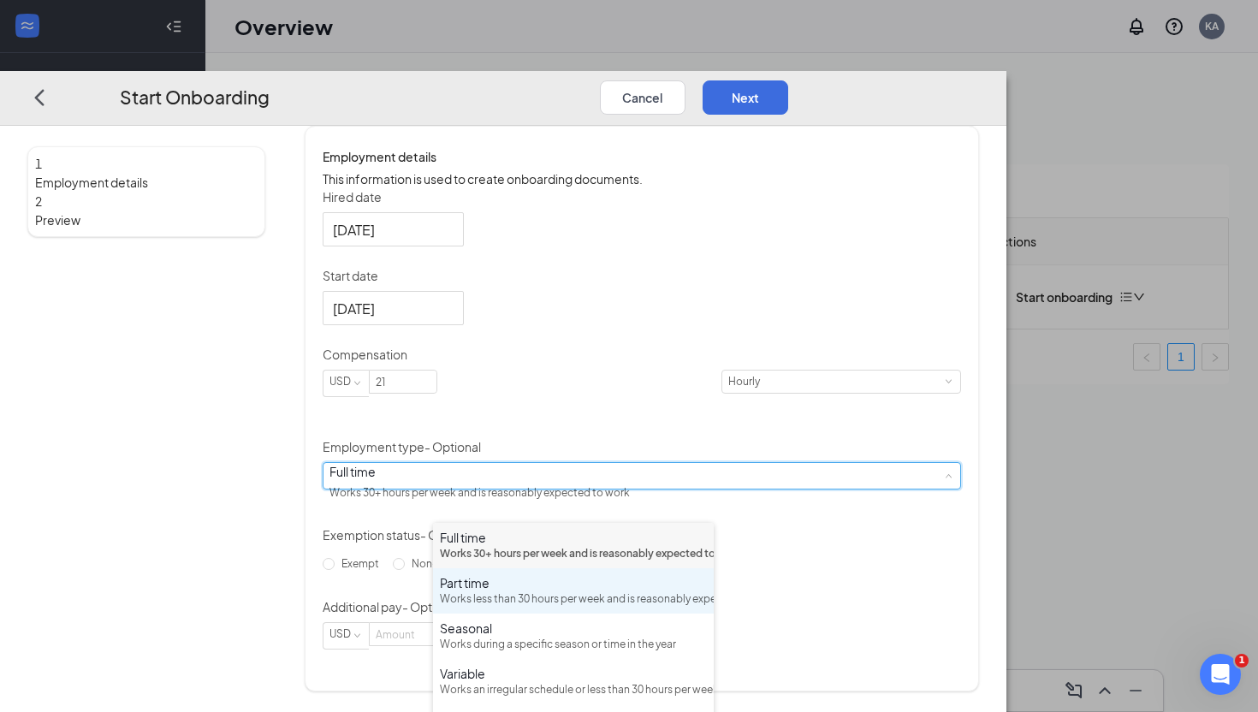
click at [578, 607] on div "Works less than 30 hours per week and is reasonably expected to work" at bounding box center [573, 599] width 267 height 16
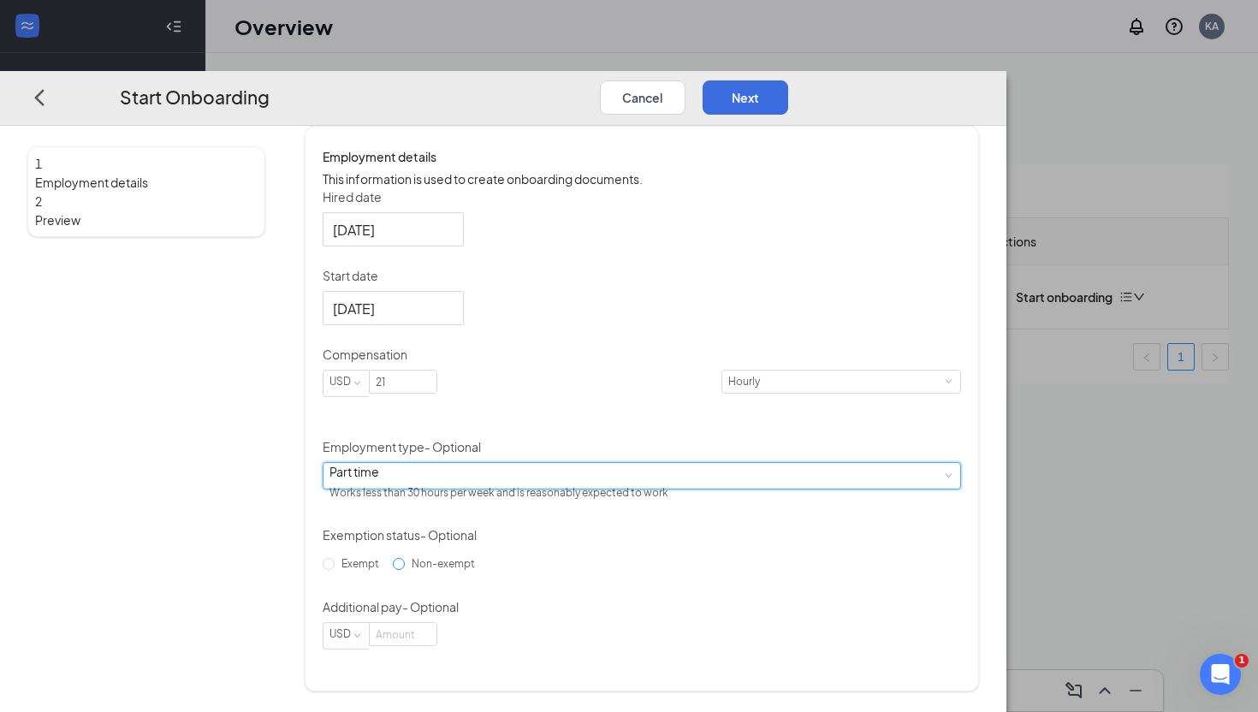
click at [405, 570] on input "Non-exempt" at bounding box center [399, 564] width 12 height 12
radio input "true"
click at [788, 80] on button "Next" at bounding box center [745, 97] width 86 height 34
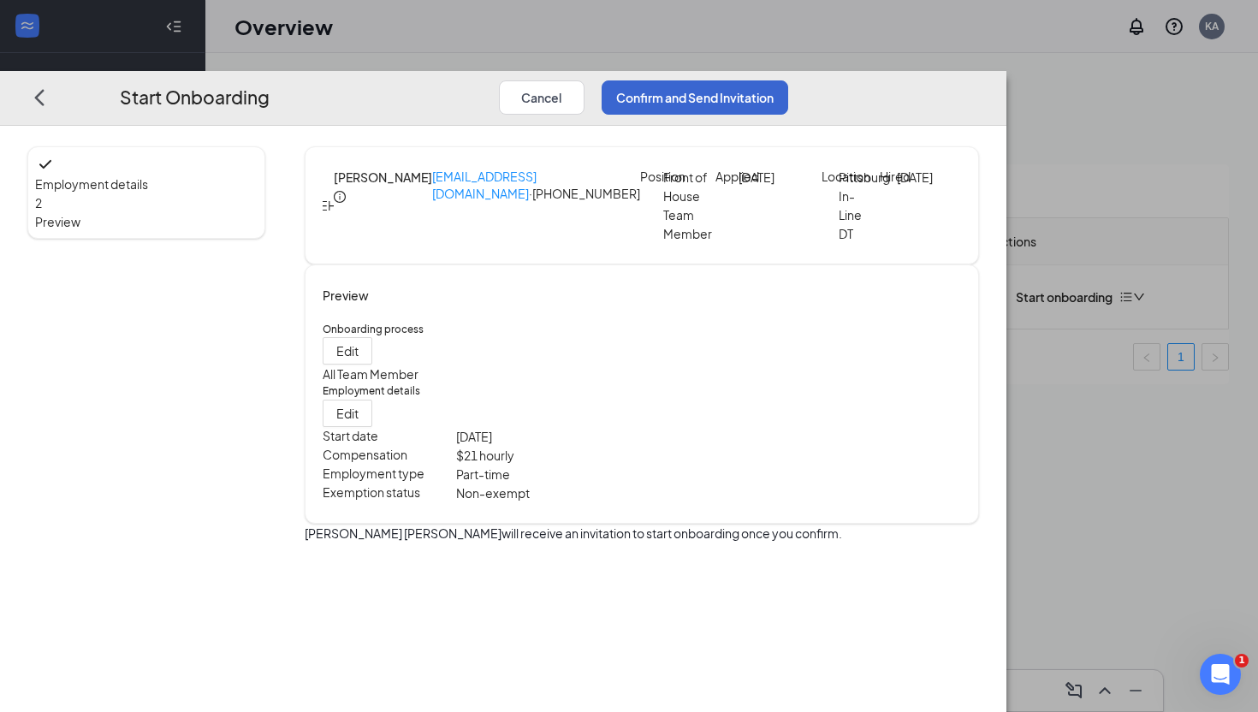
scroll to position [0, 0]
click at [788, 80] on button "Confirm and Send Invitation" at bounding box center [694, 97] width 186 height 34
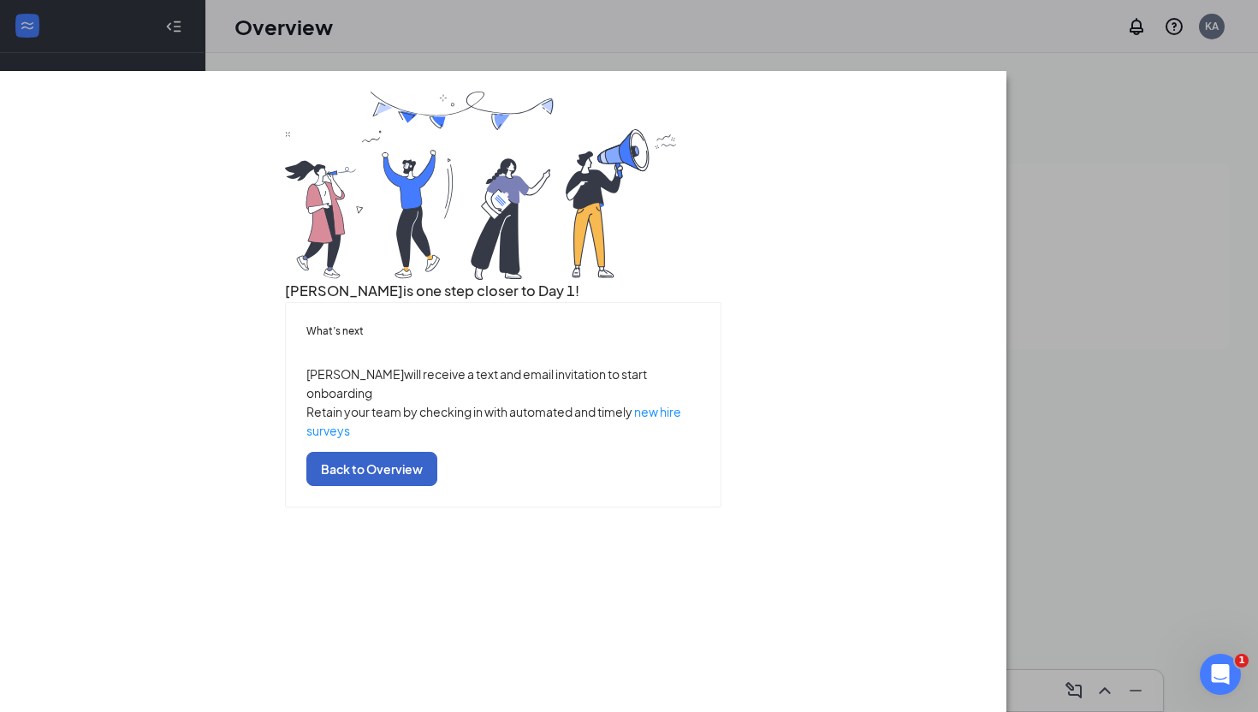
click at [437, 486] on button "Back to Overview" at bounding box center [371, 469] width 131 height 34
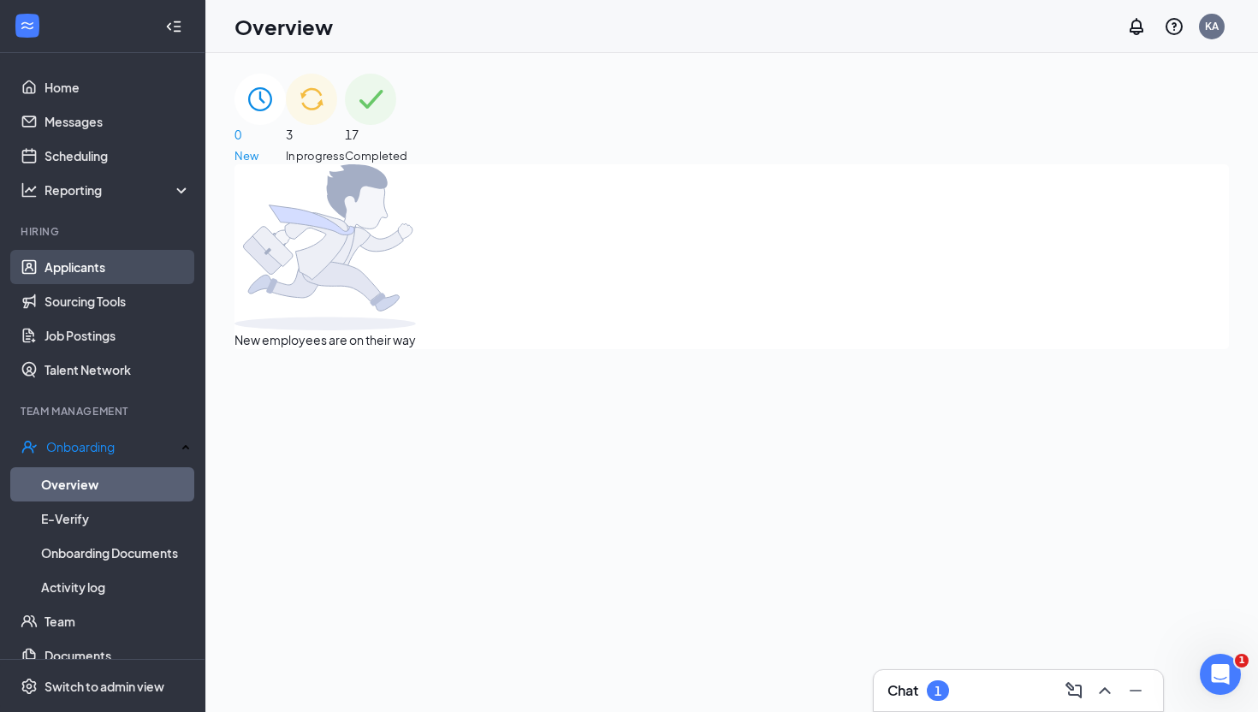
click at [86, 272] on link "Applicants" at bounding box center [117, 267] width 146 height 34
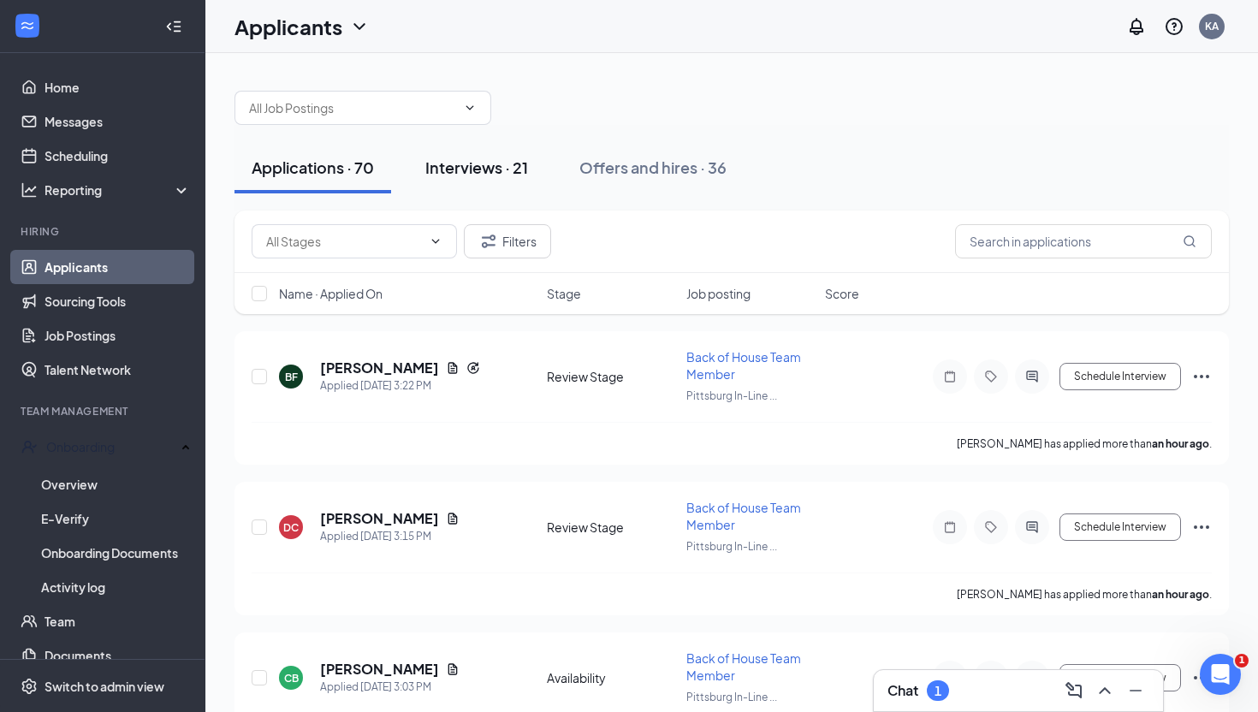
click at [476, 163] on div "Interviews · 21" at bounding box center [476, 167] width 103 height 21
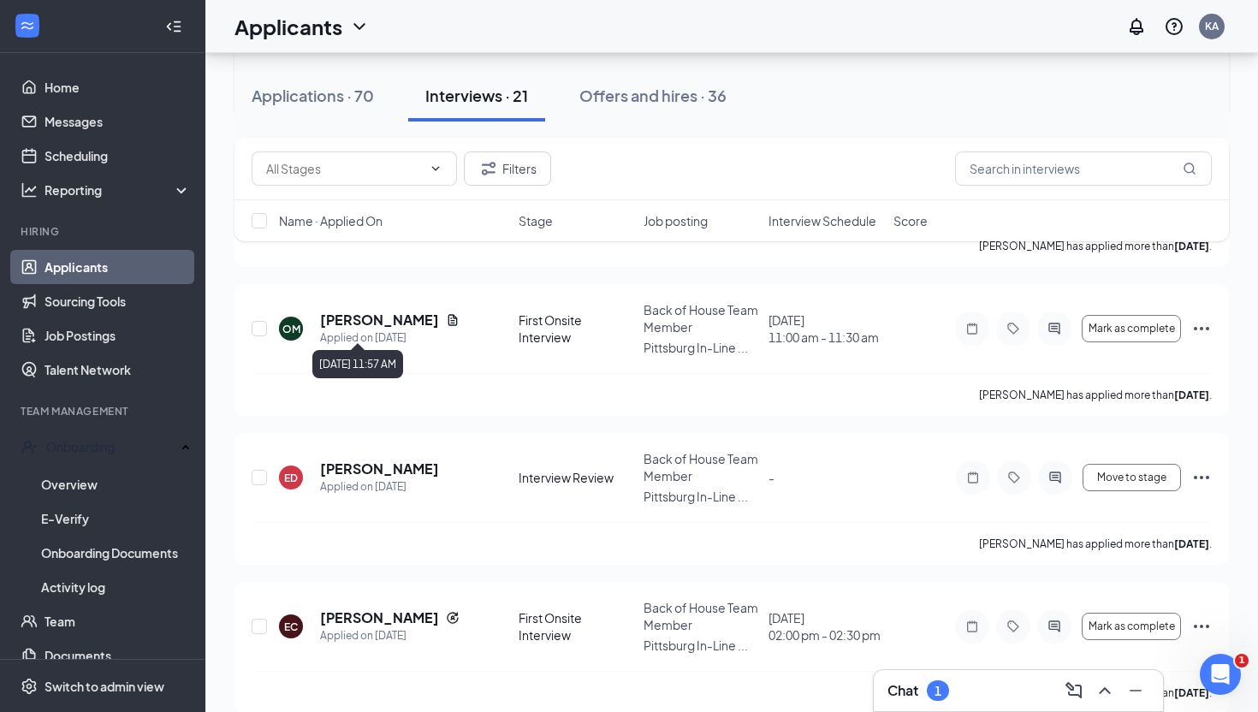
scroll to position [370, 0]
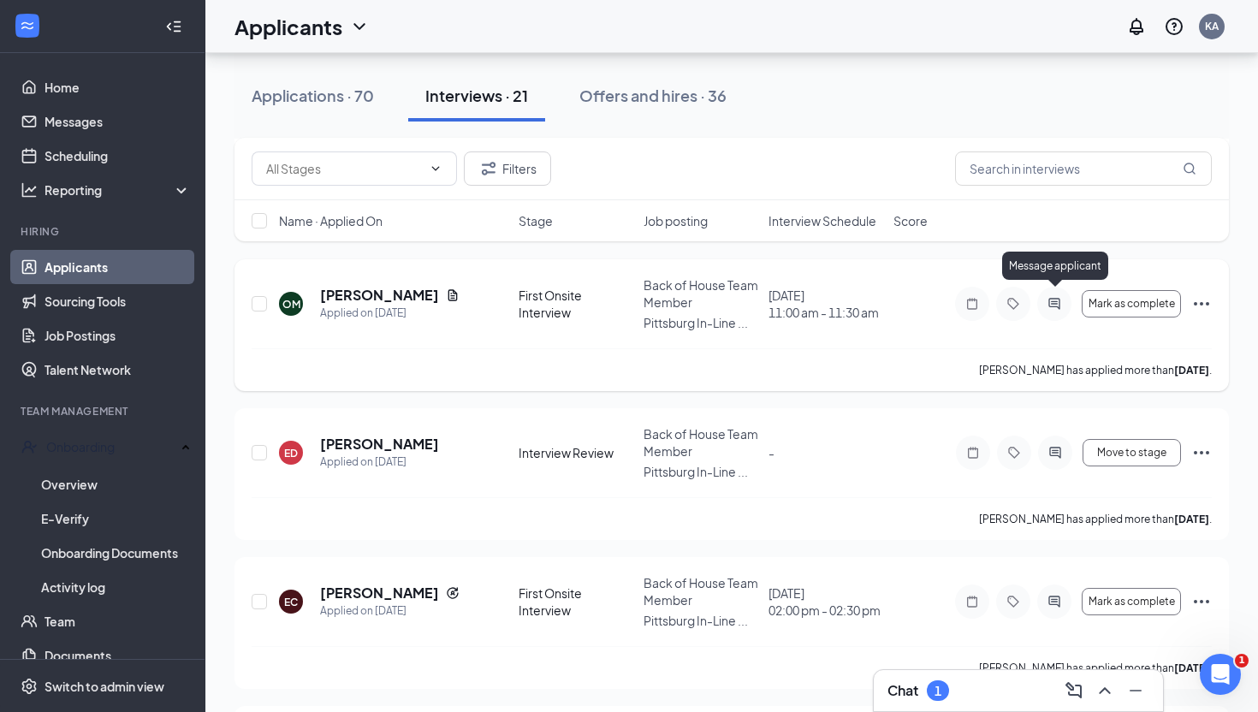
click at [1055, 299] on icon "ActiveChat" at bounding box center [1053, 303] width 11 height 11
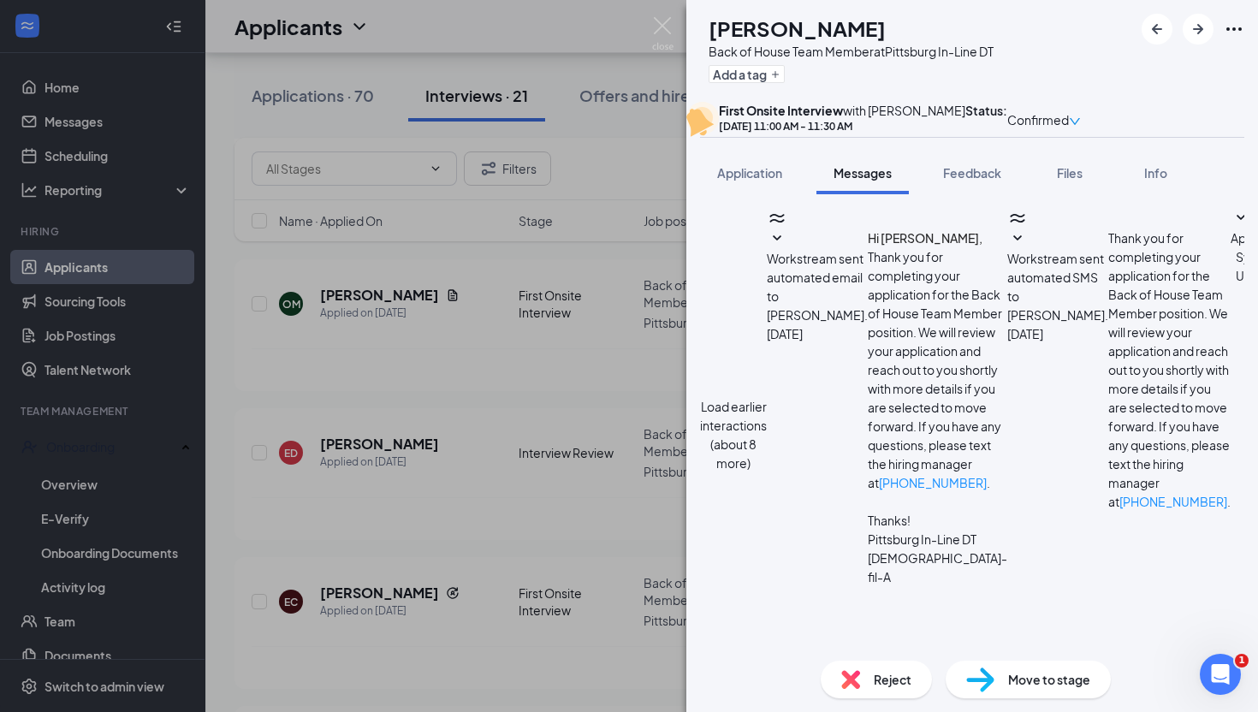
scroll to position [571, 0]
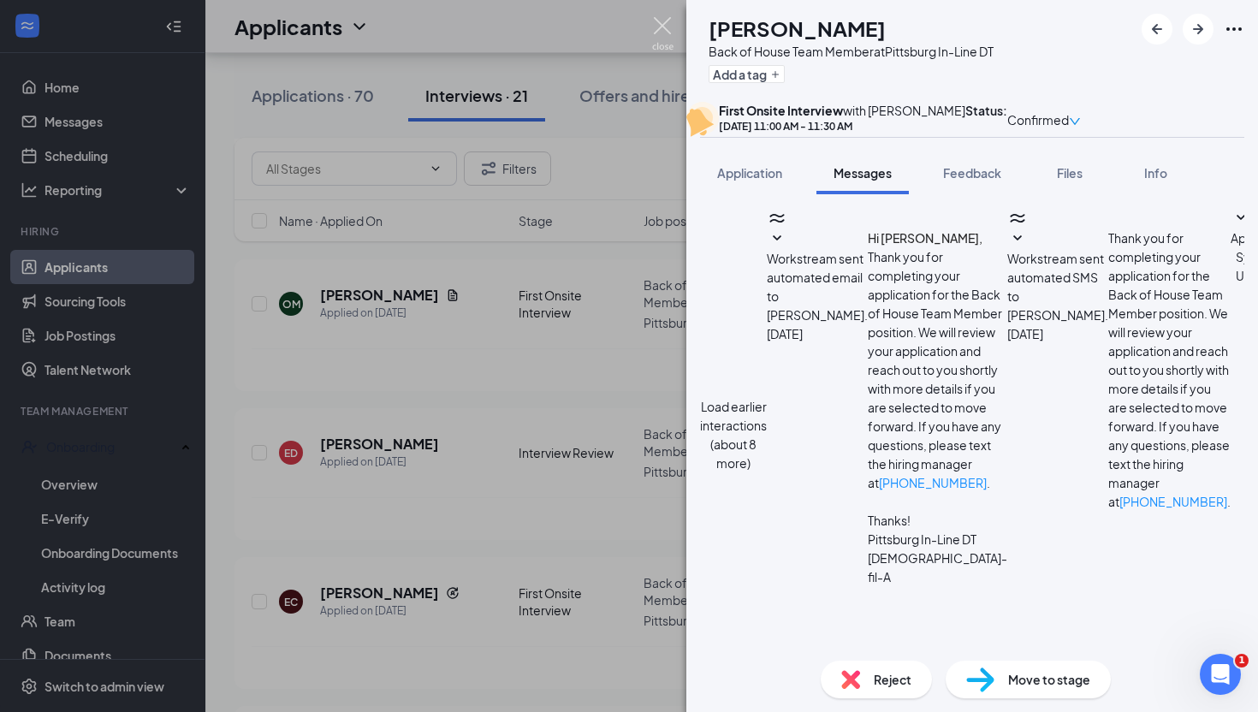
click at [665, 22] on img at bounding box center [662, 33] width 21 height 33
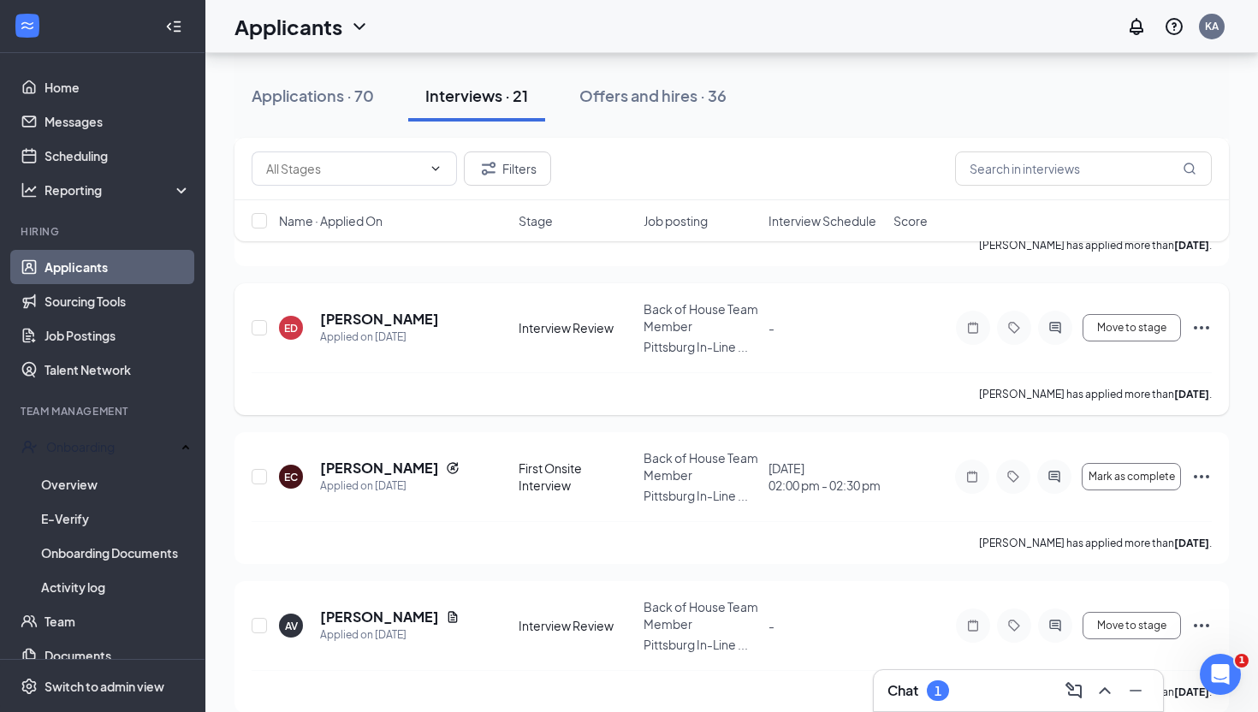
scroll to position [536, 0]
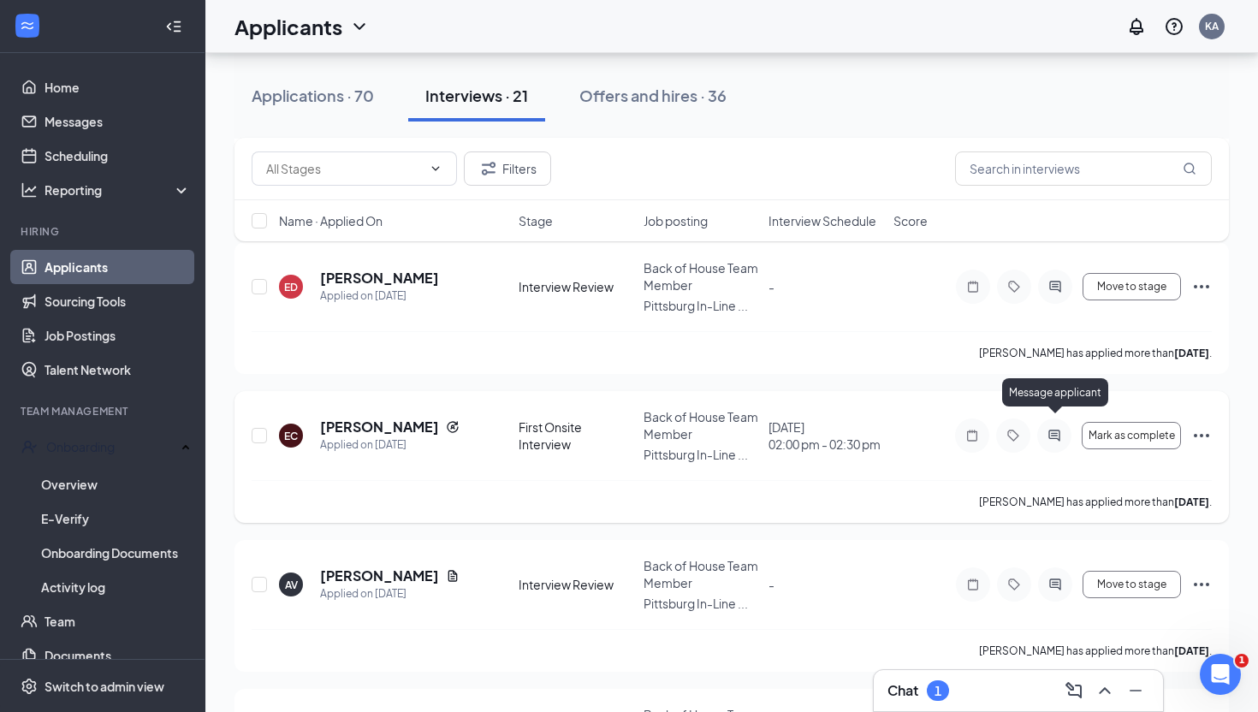
click at [1053, 429] on icon "ActiveChat" at bounding box center [1054, 436] width 21 height 14
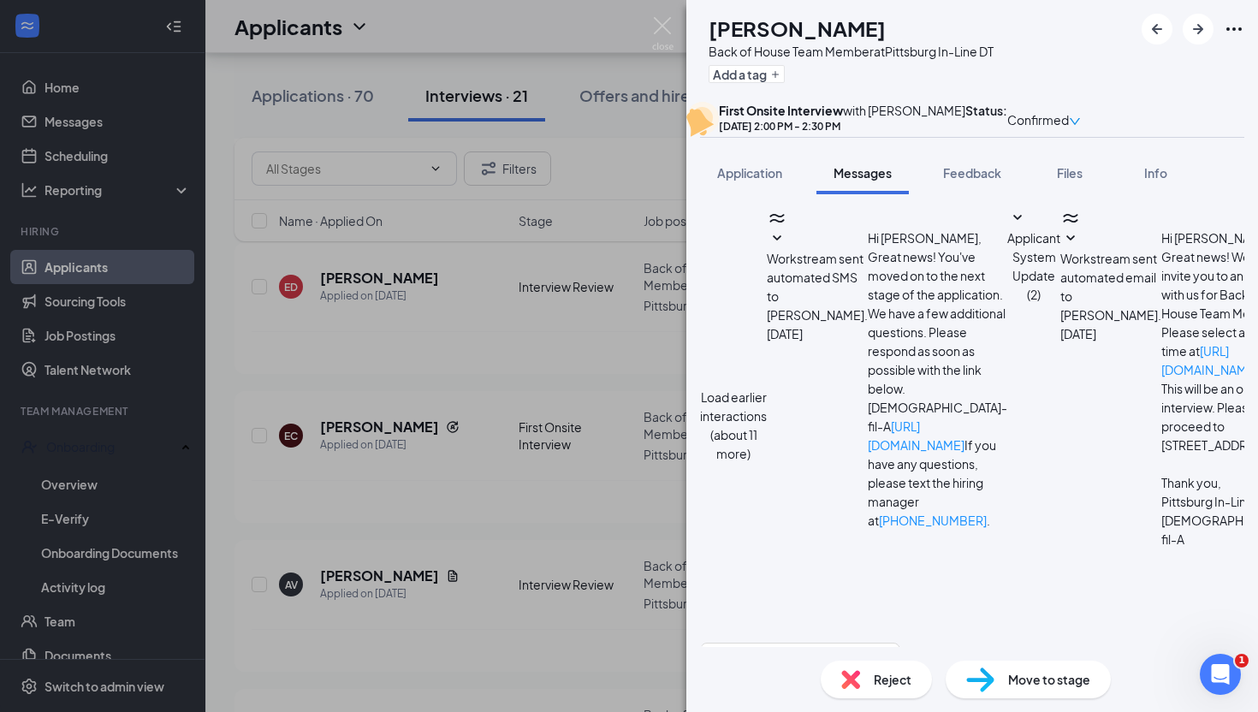
scroll to position [491, 0]
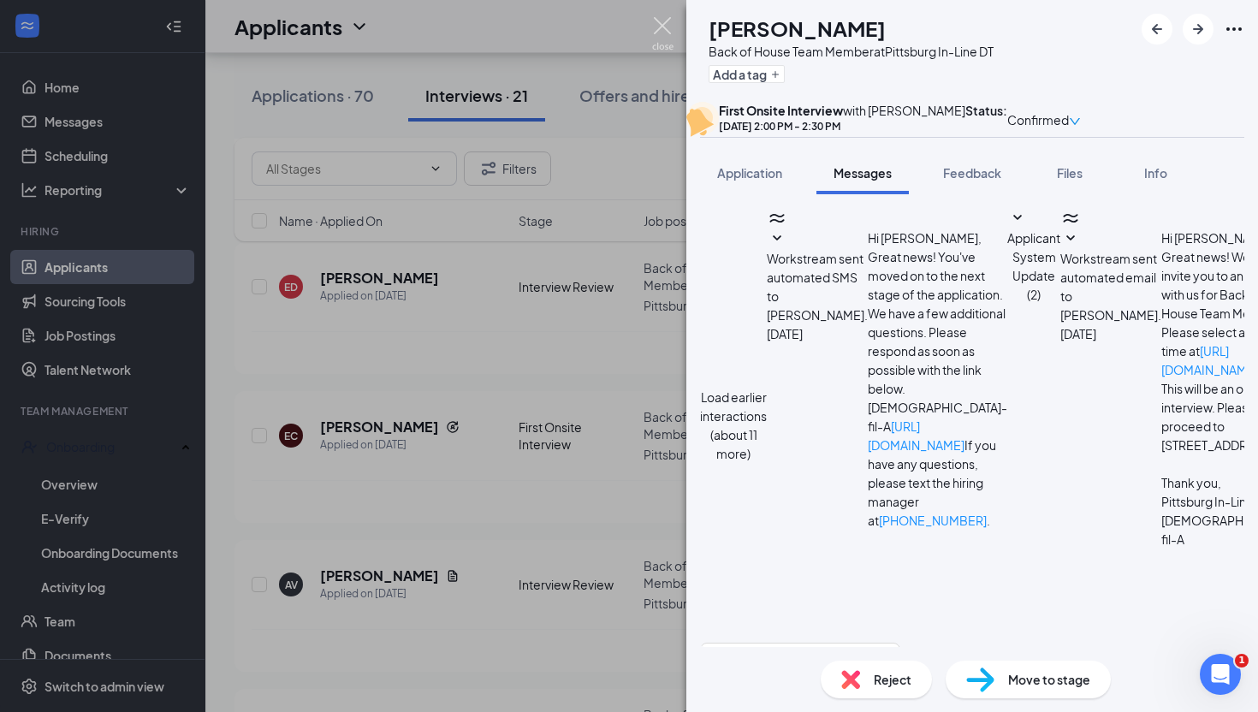
click at [662, 32] on img at bounding box center [662, 33] width 21 height 33
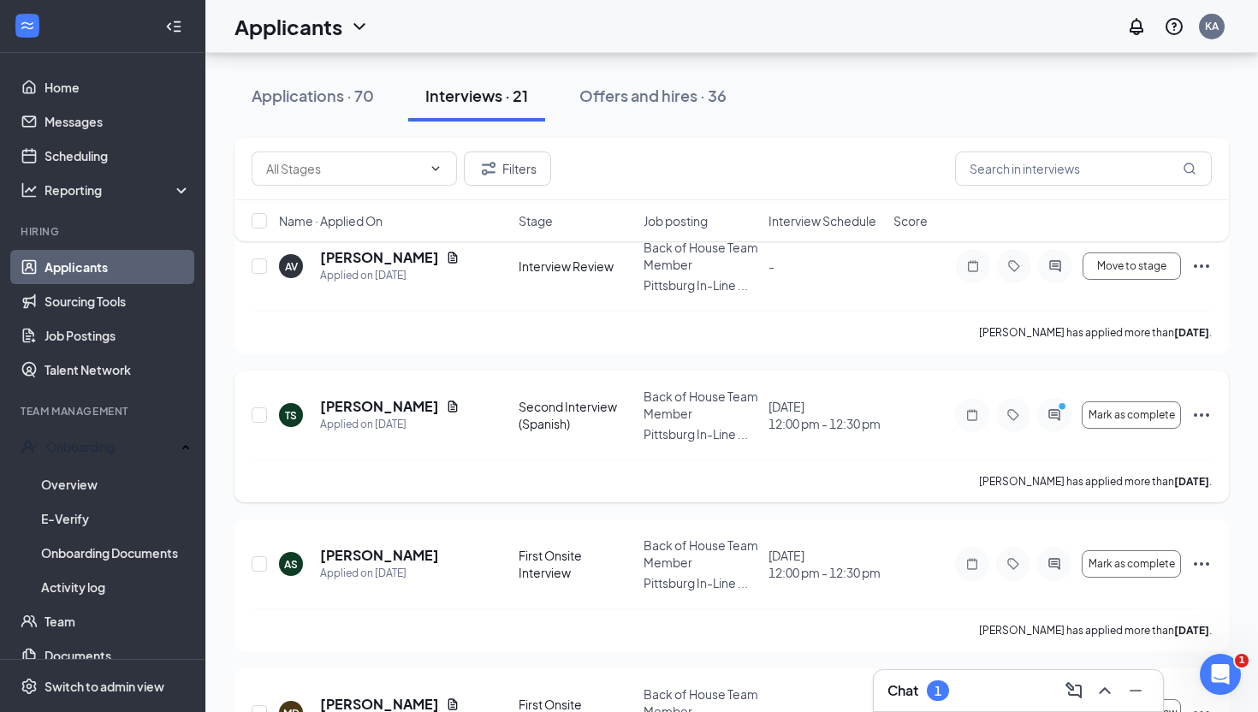
scroll to position [856, 0]
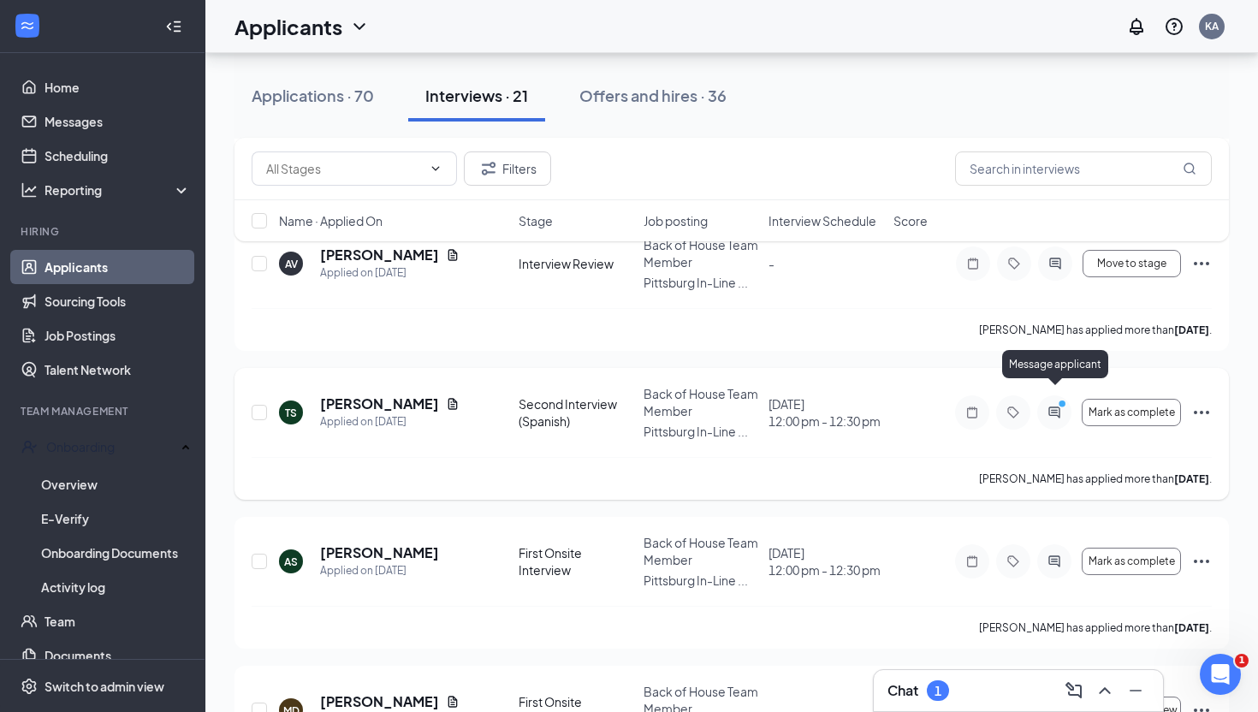
click at [1056, 399] on icon "PrimaryDot" at bounding box center [1064, 406] width 21 height 14
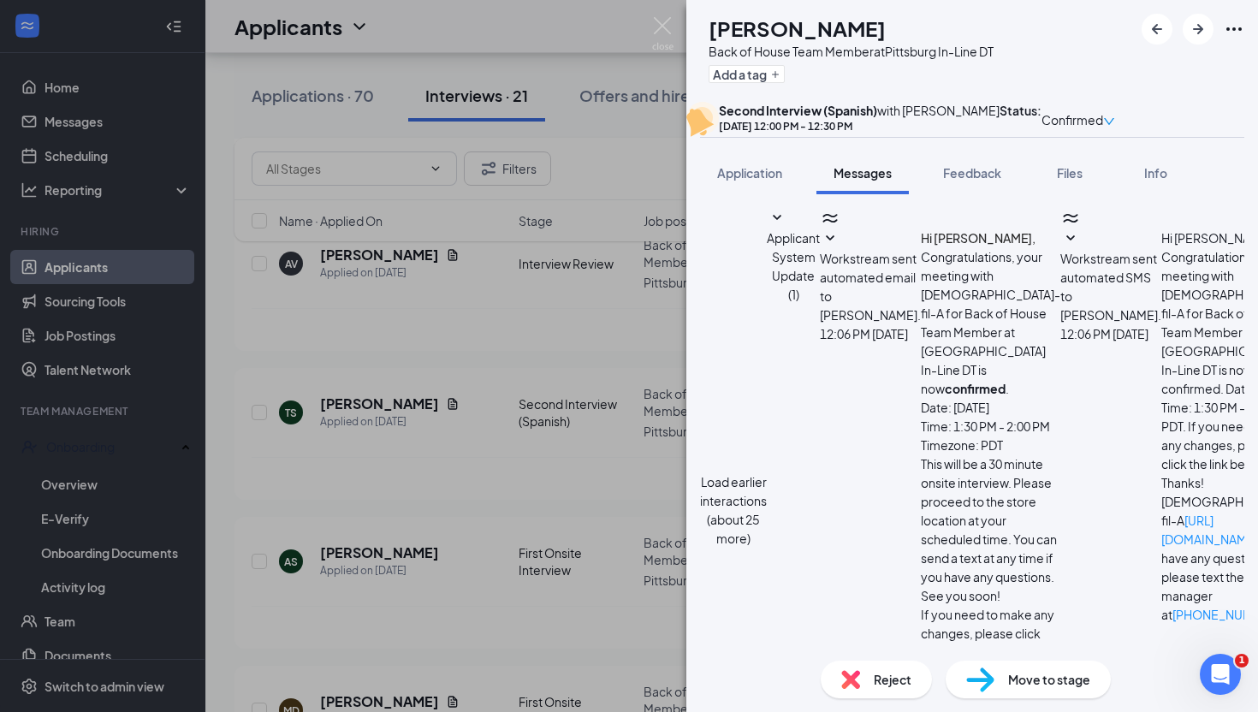
scroll to position [553, 0]
click at [662, 23] on img at bounding box center [662, 33] width 21 height 33
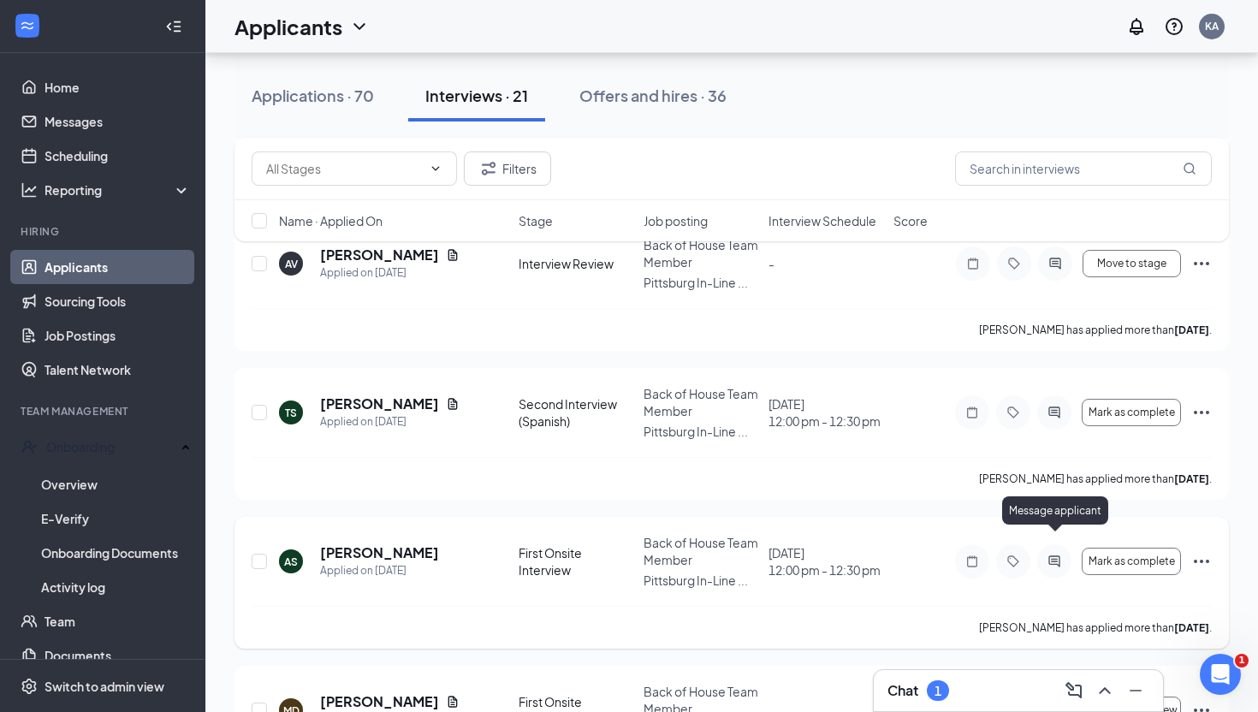
click at [1053, 554] on icon "ActiveChat" at bounding box center [1054, 561] width 21 height 14
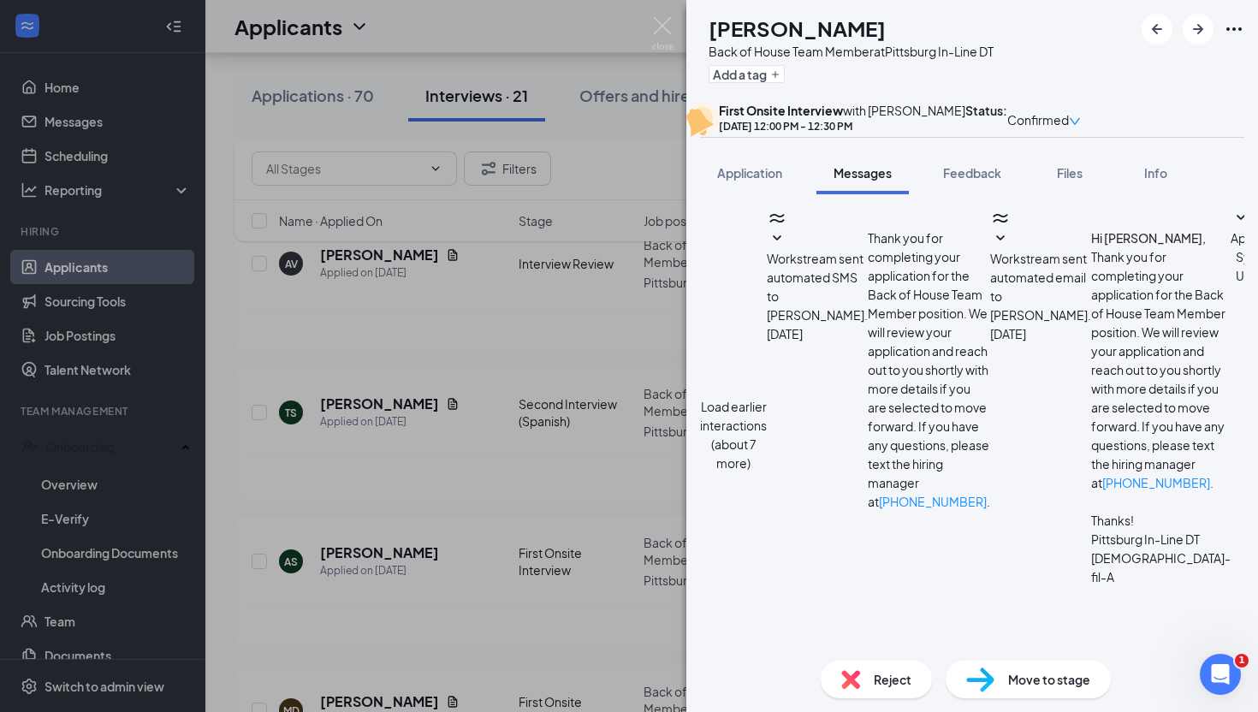
scroll to position [571, 0]
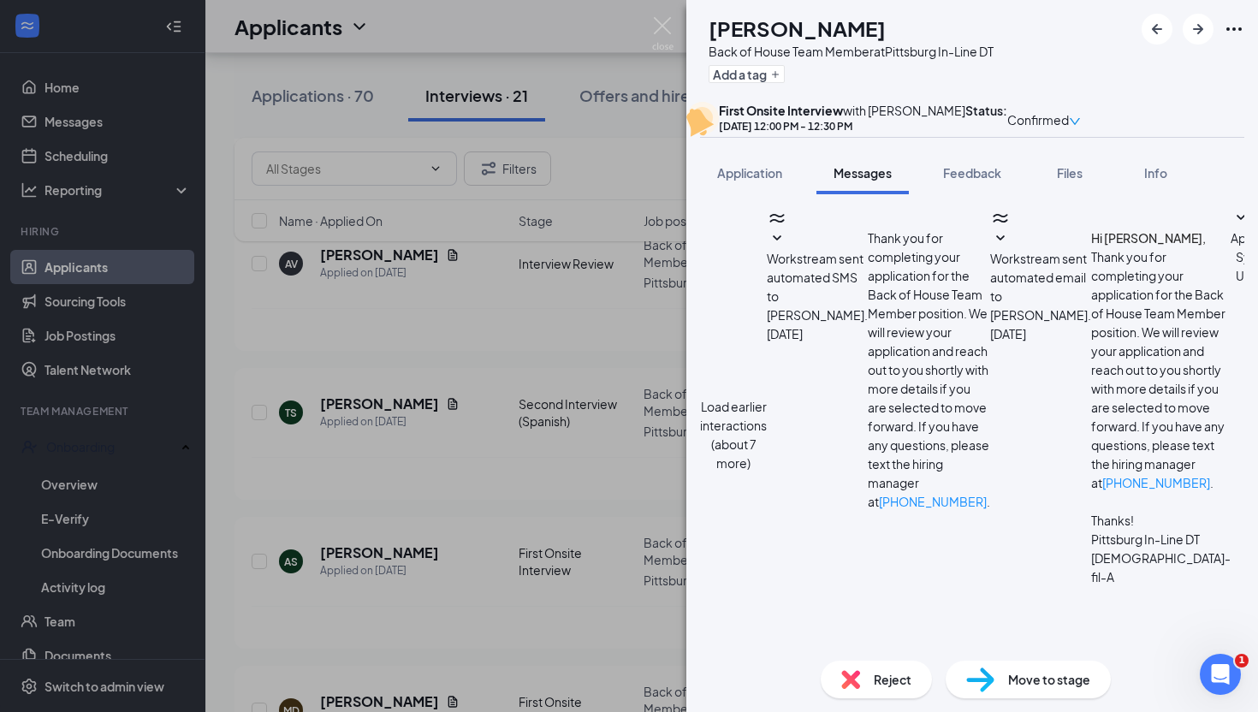
scroll to position [352, 0]
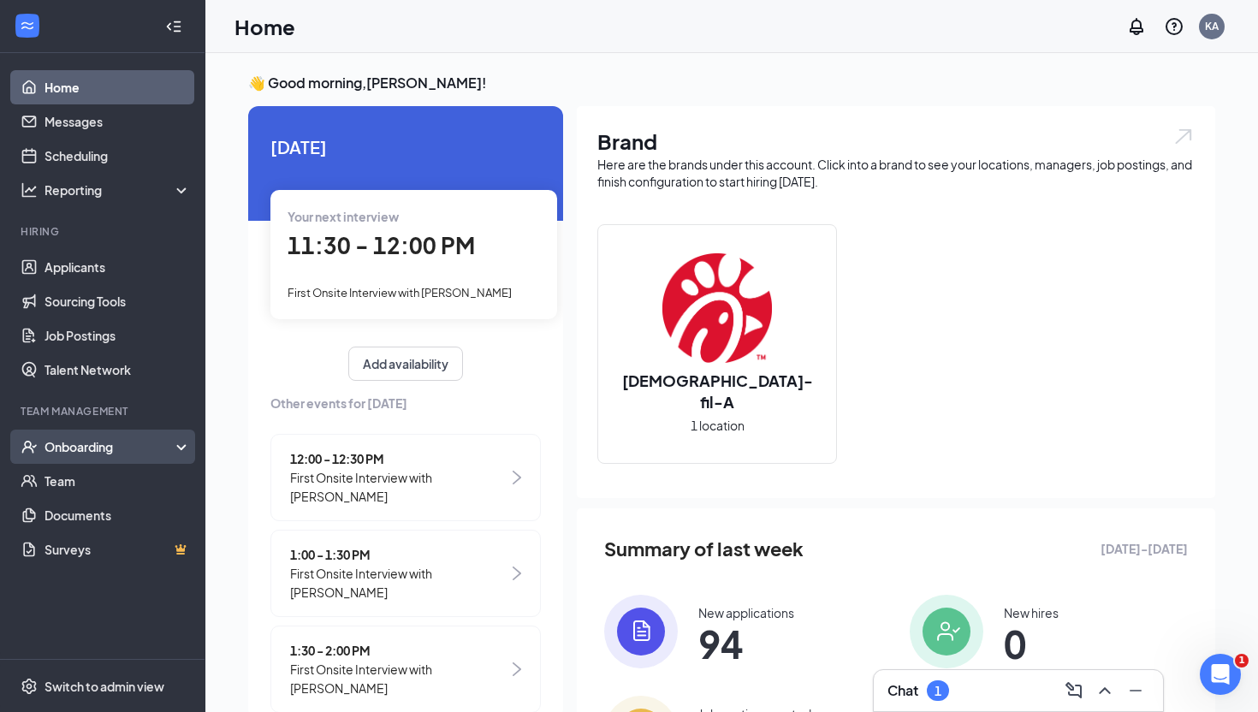
click at [90, 453] on div "Onboarding" at bounding box center [110, 446] width 132 height 17
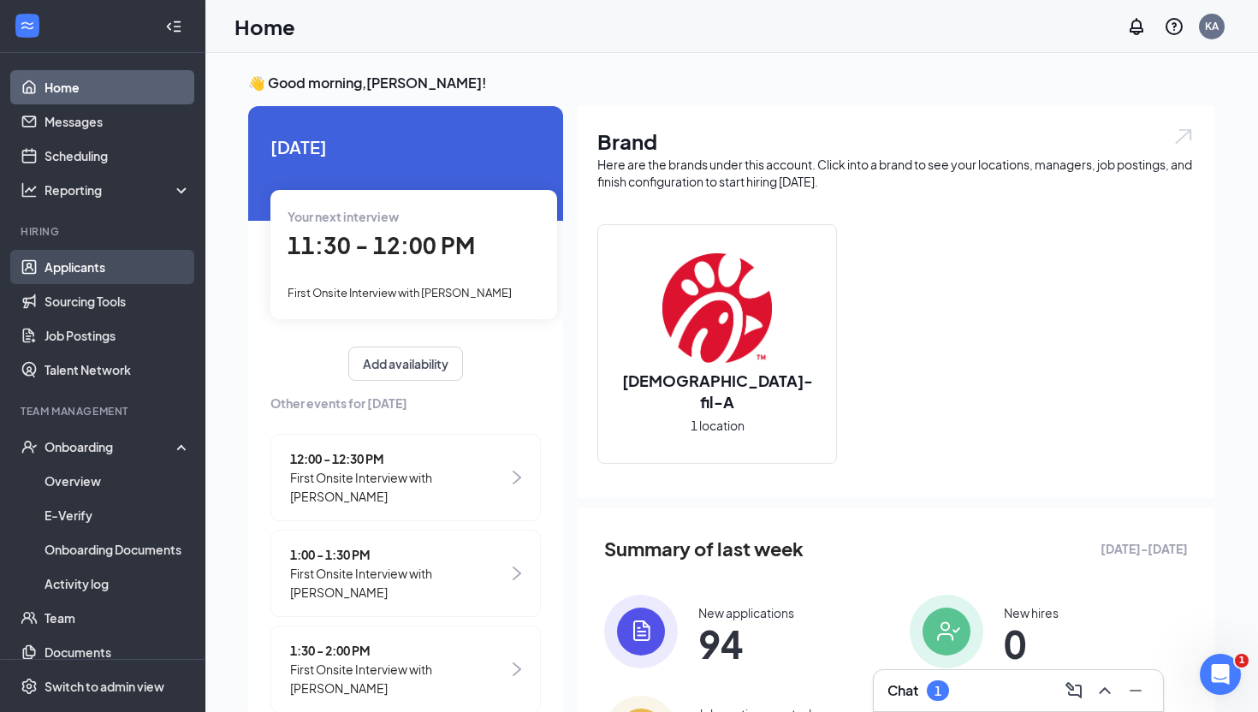
click at [90, 262] on link "Applicants" at bounding box center [117, 267] width 146 height 34
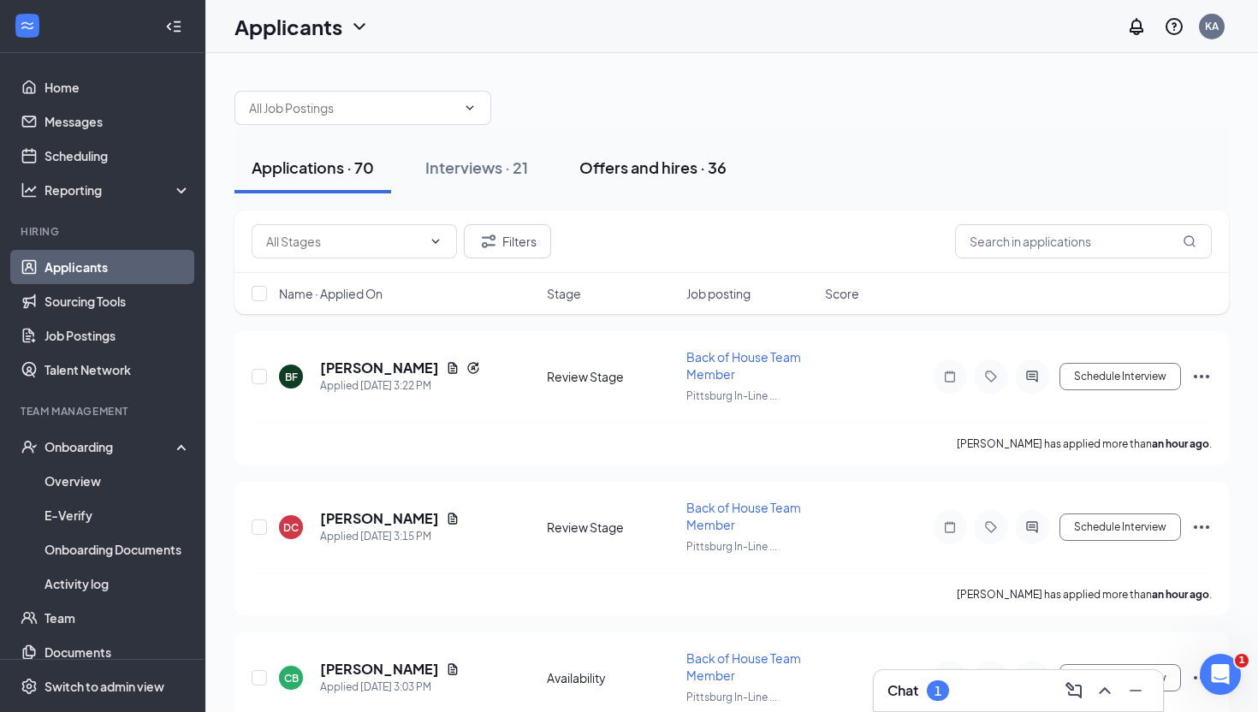
click at [648, 169] on div "Offers and hires · 36" at bounding box center [652, 167] width 147 height 21
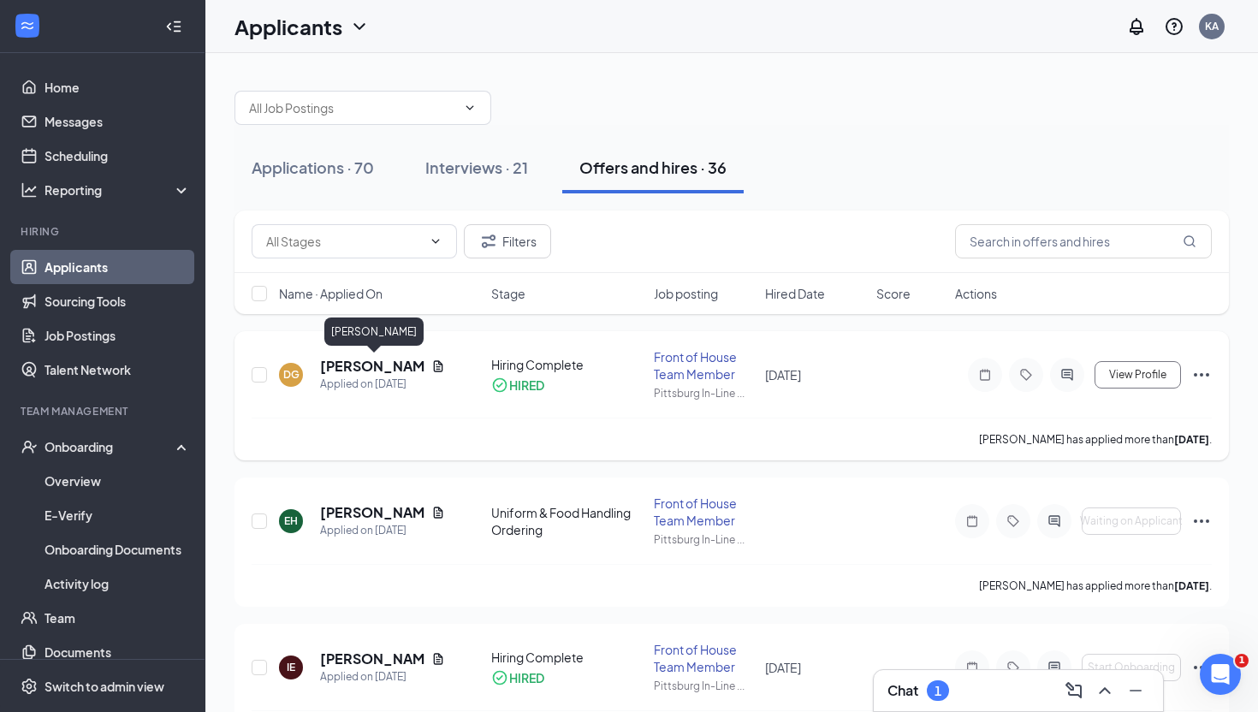
click at [375, 367] on h5 "[PERSON_NAME]" at bounding box center [372, 366] width 104 height 19
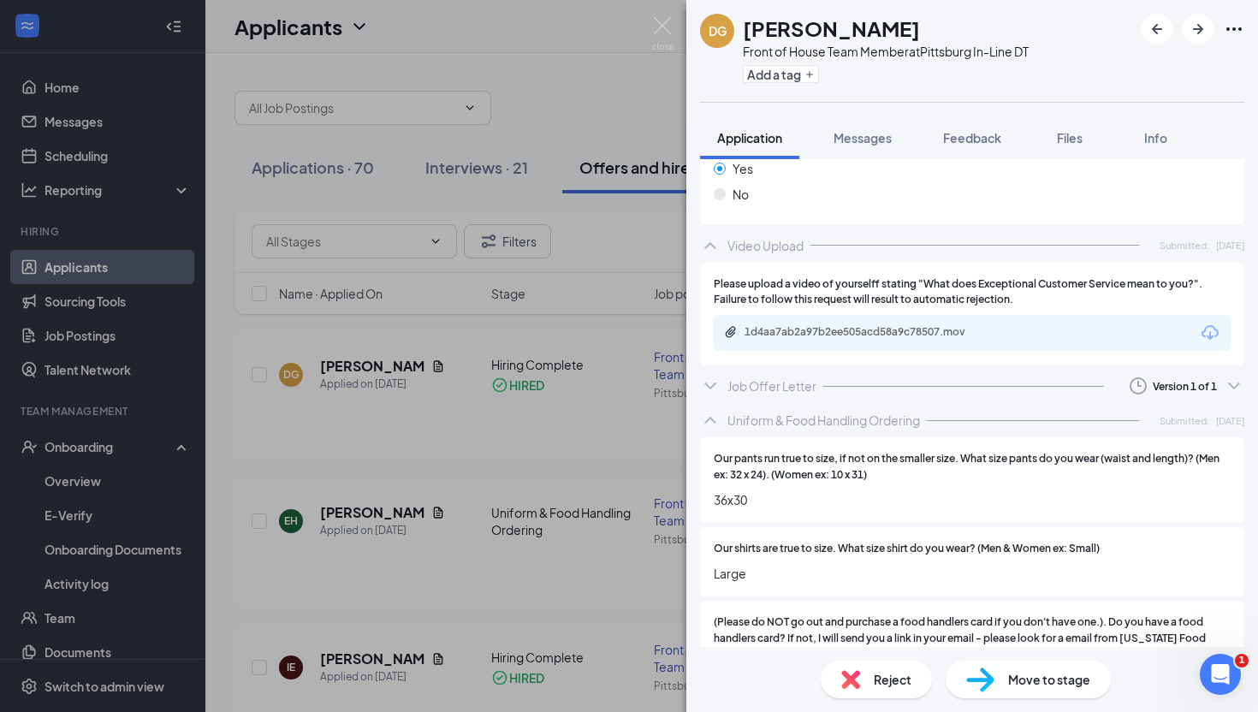
scroll to position [2205, 0]
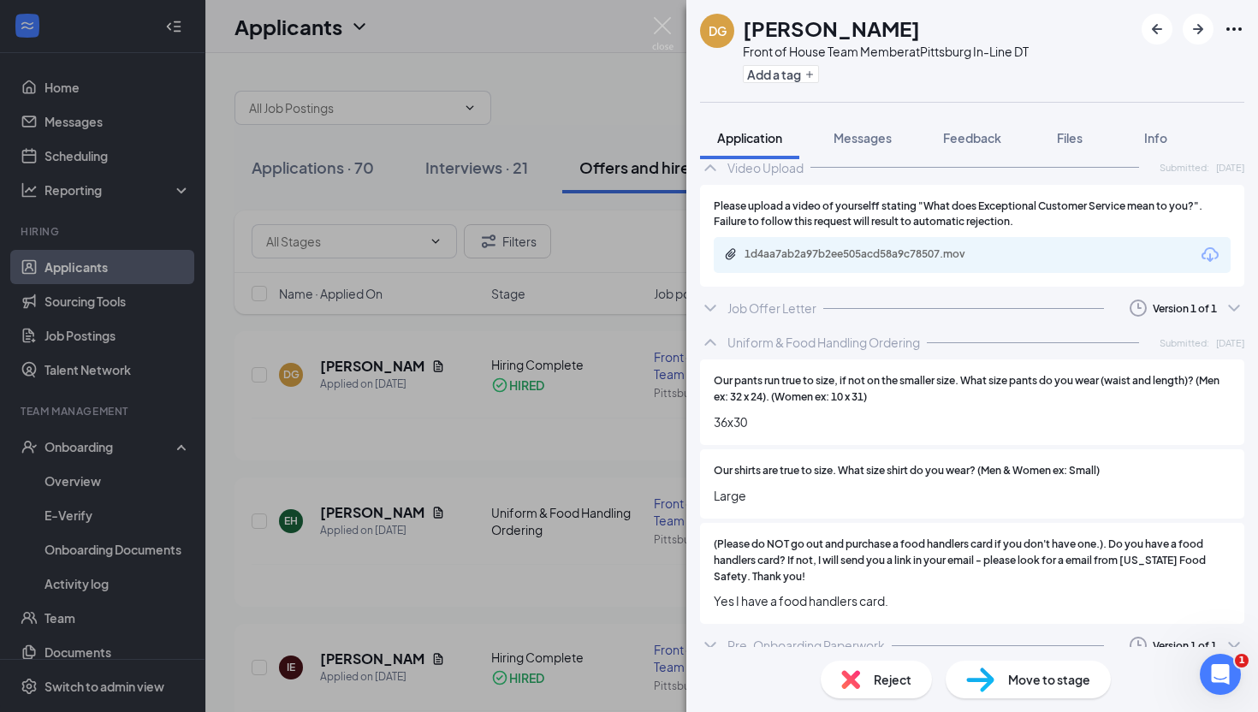
click at [714, 635] on icon "ChevronDown" at bounding box center [710, 645] width 21 height 21
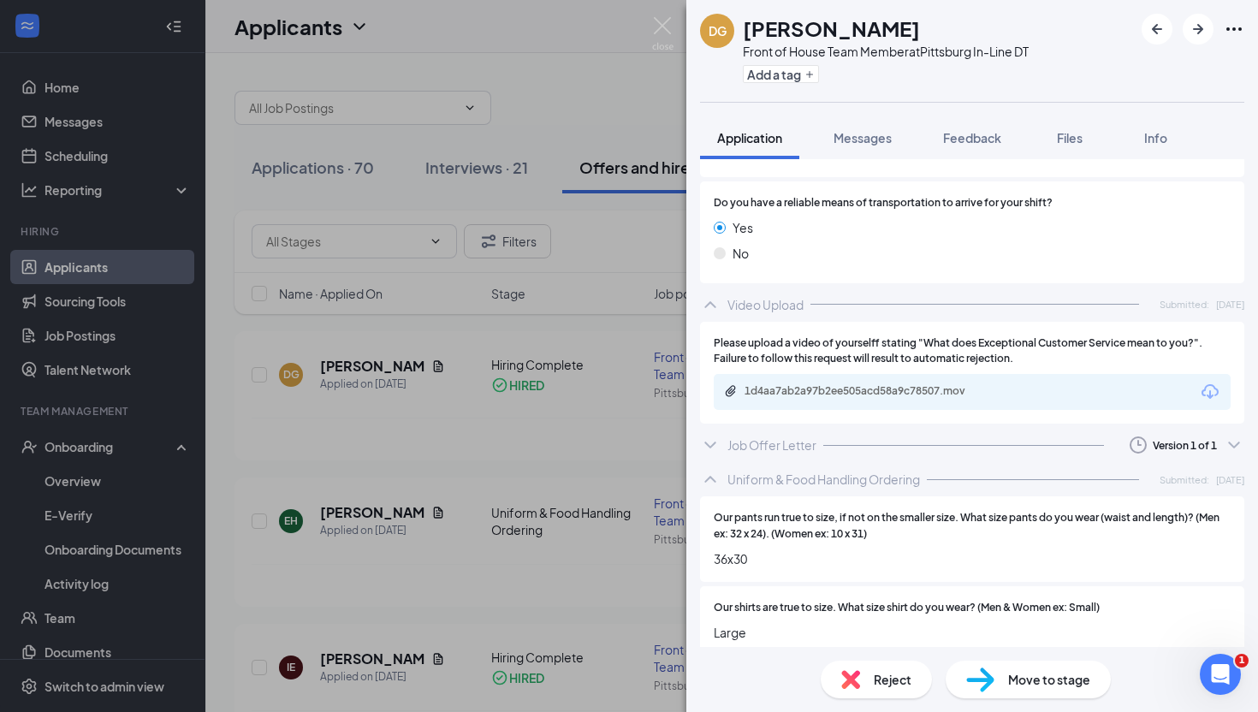
scroll to position [2065, 0]
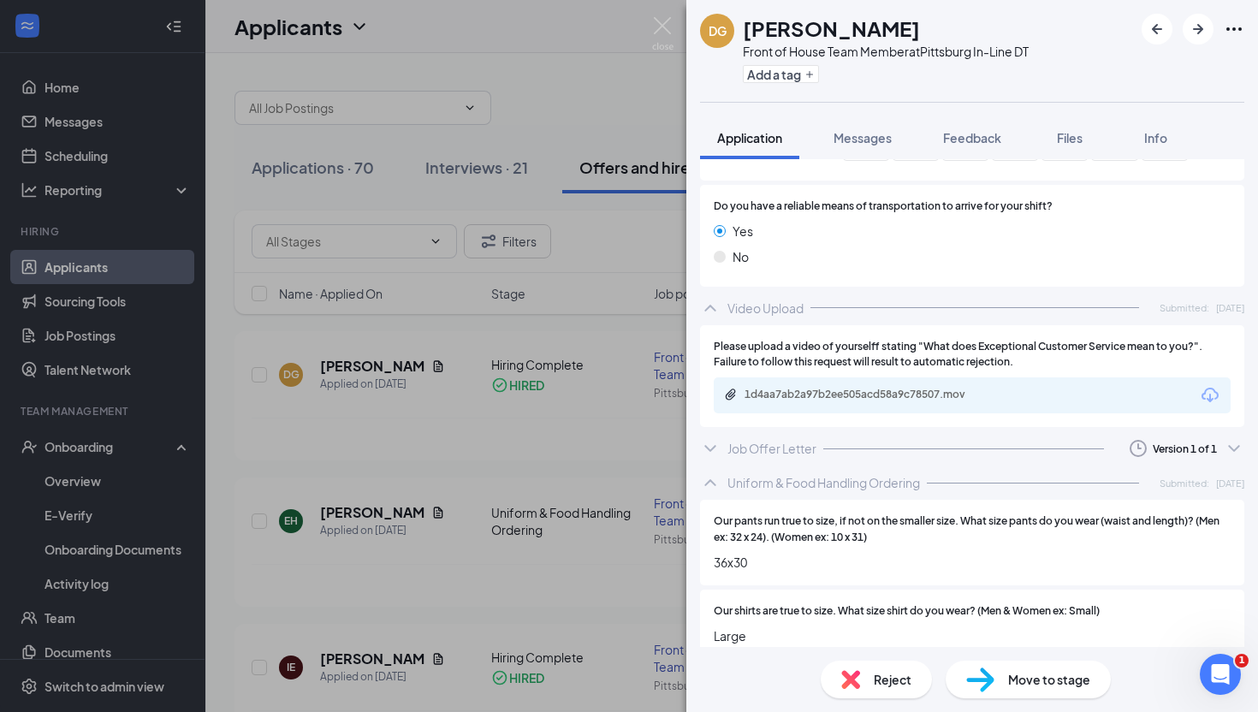
click at [709, 438] on icon "ChevronDown" at bounding box center [710, 448] width 21 height 21
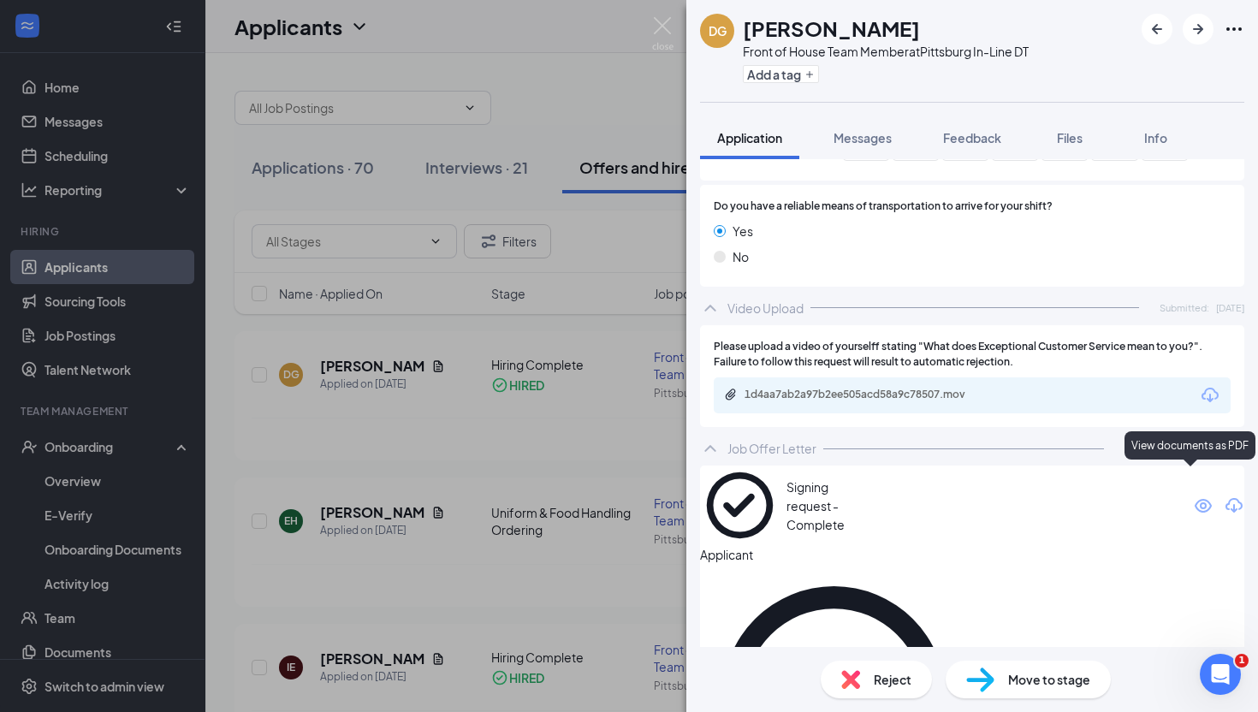
click at [1193, 495] on icon "Eye" at bounding box center [1203, 505] width 21 height 21
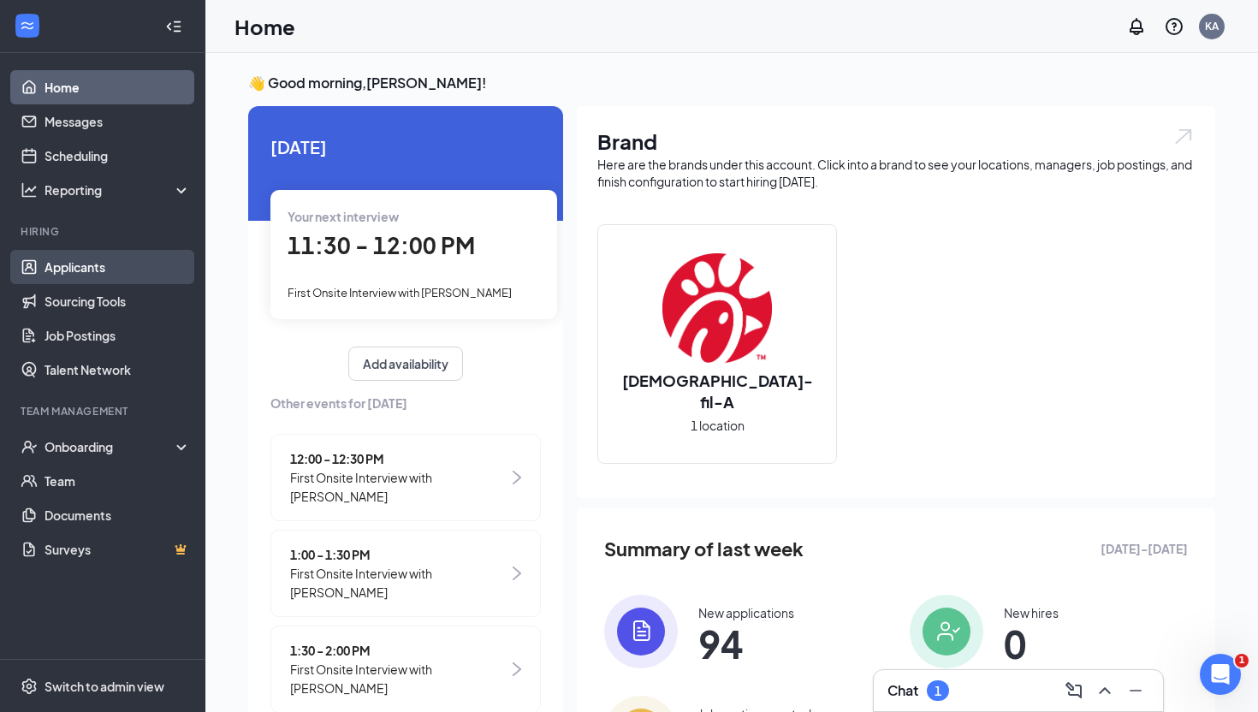
click at [76, 274] on link "Applicants" at bounding box center [117, 267] width 146 height 34
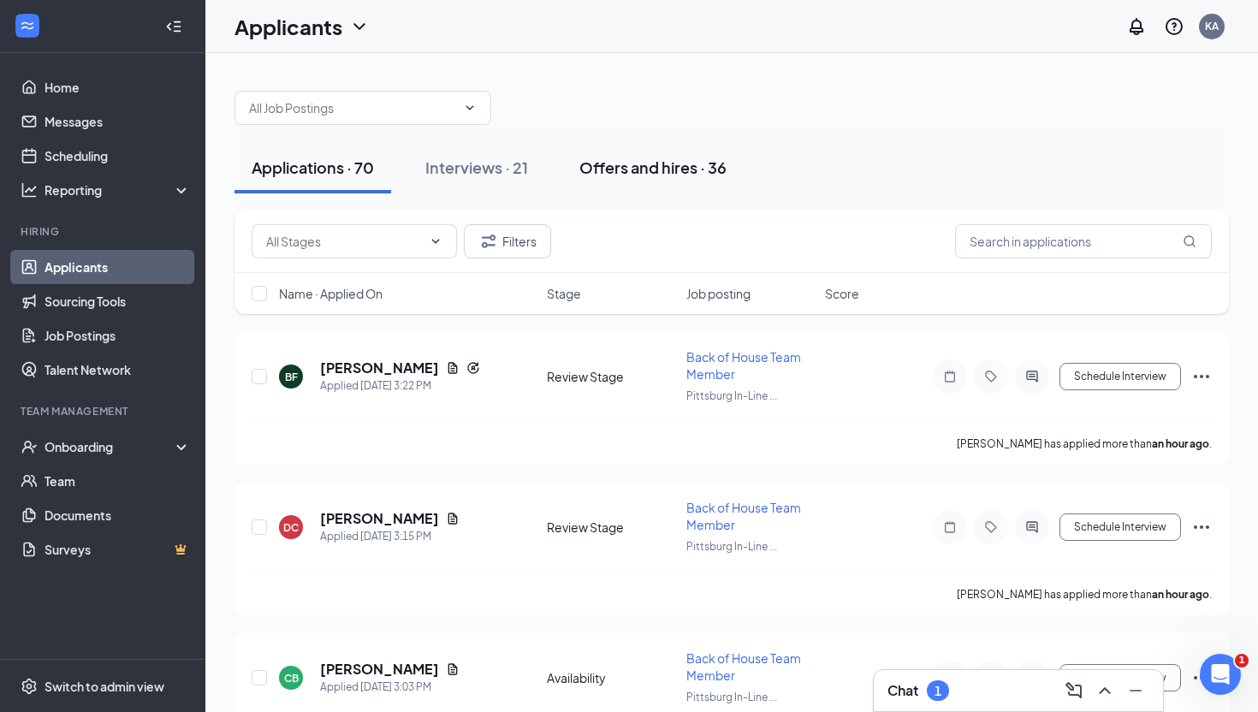
click at [644, 168] on div "Offers and hires · 36" at bounding box center [652, 167] width 147 height 21
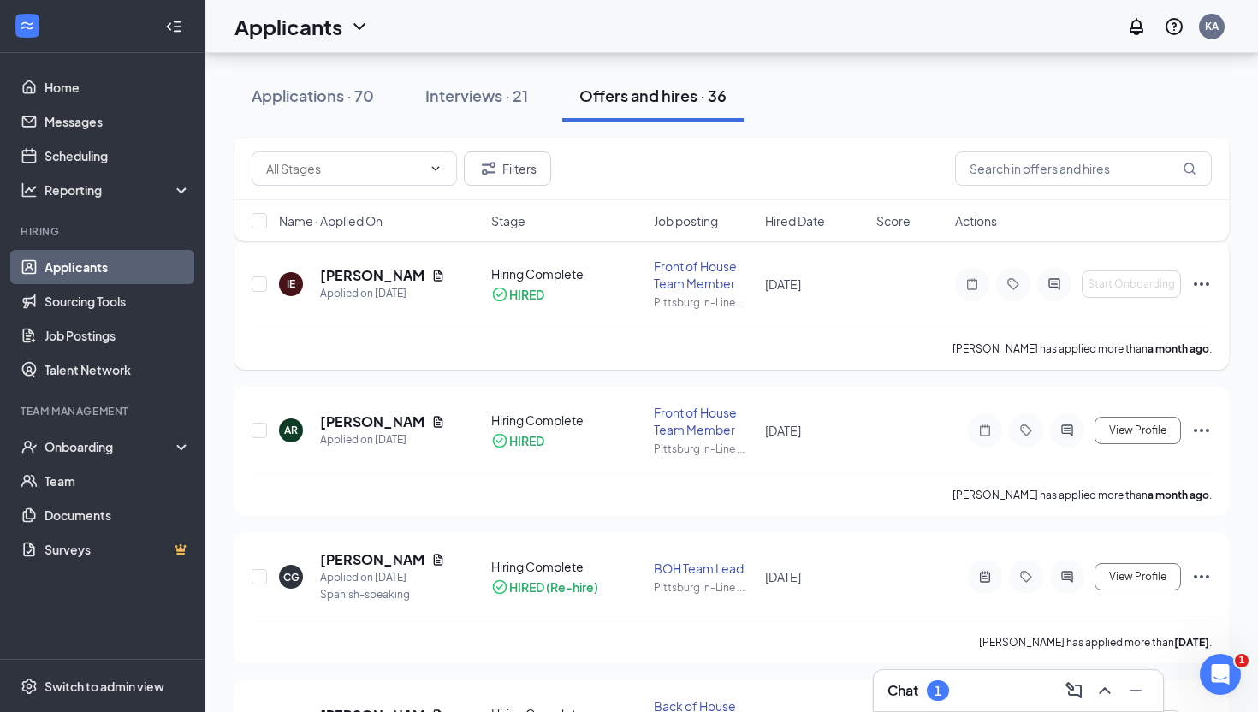
scroll to position [363, 0]
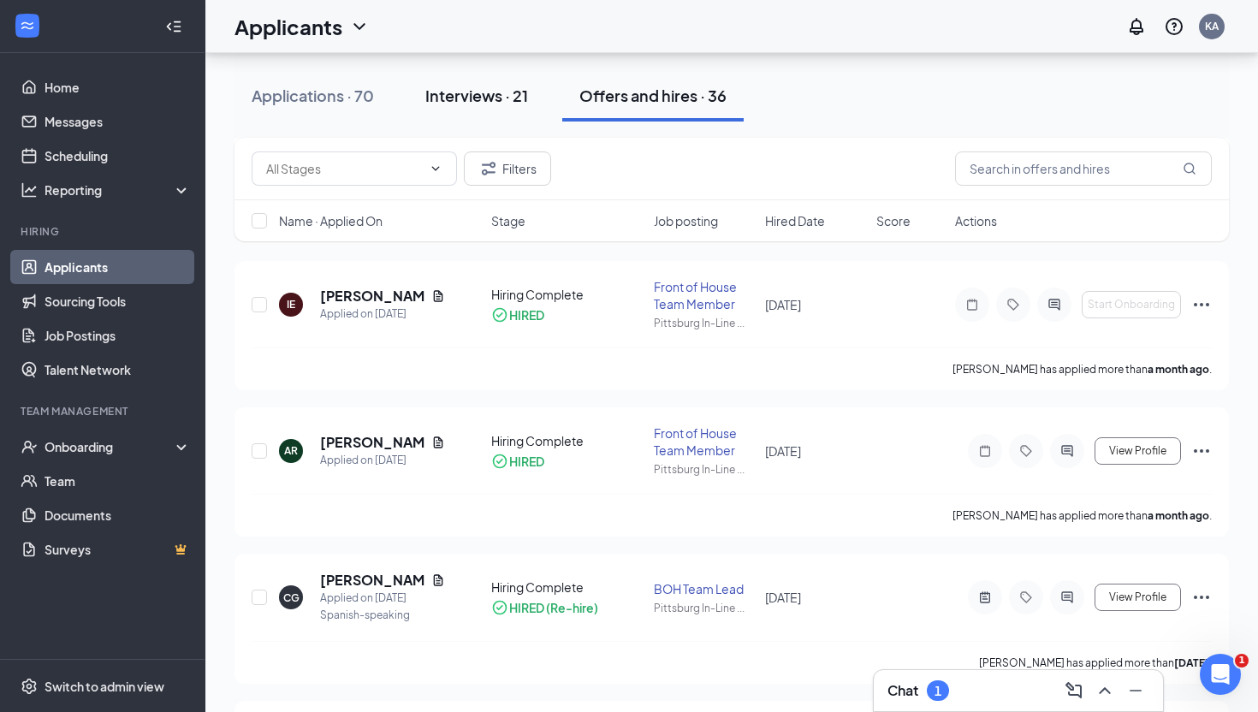
click at [503, 108] on button "Interviews · 21" at bounding box center [476, 95] width 137 height 51
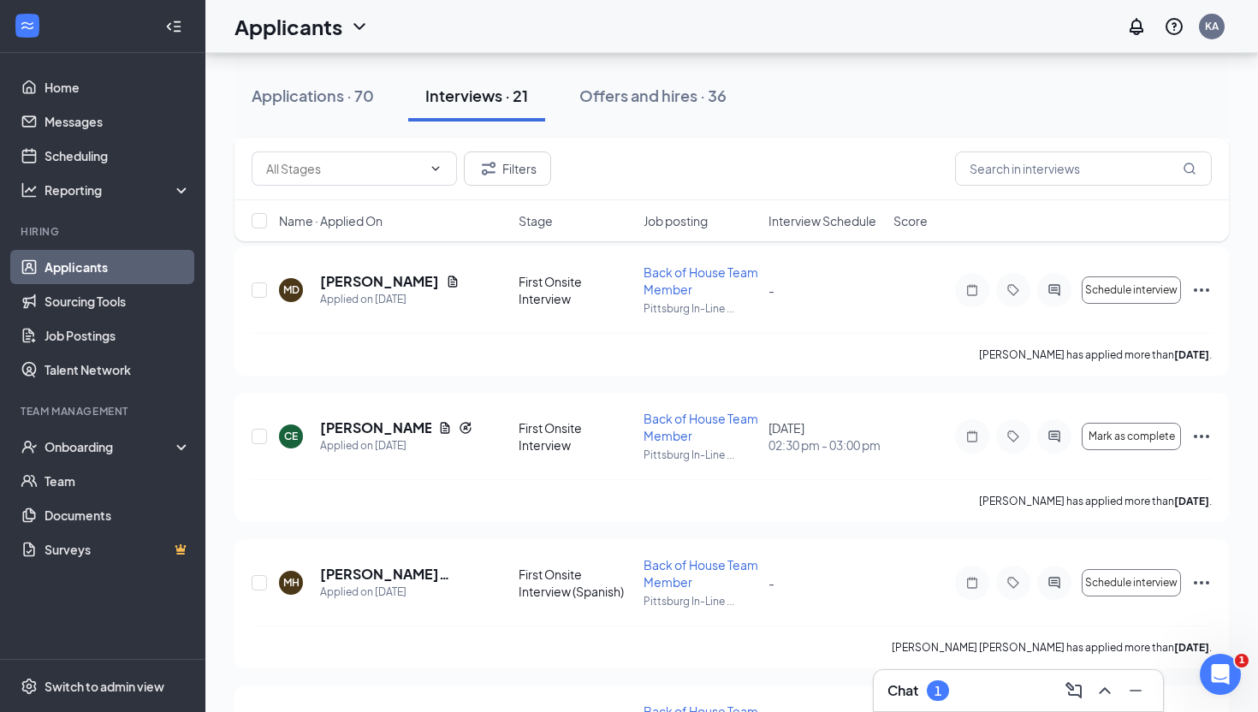
scroll to position [1258, 0]
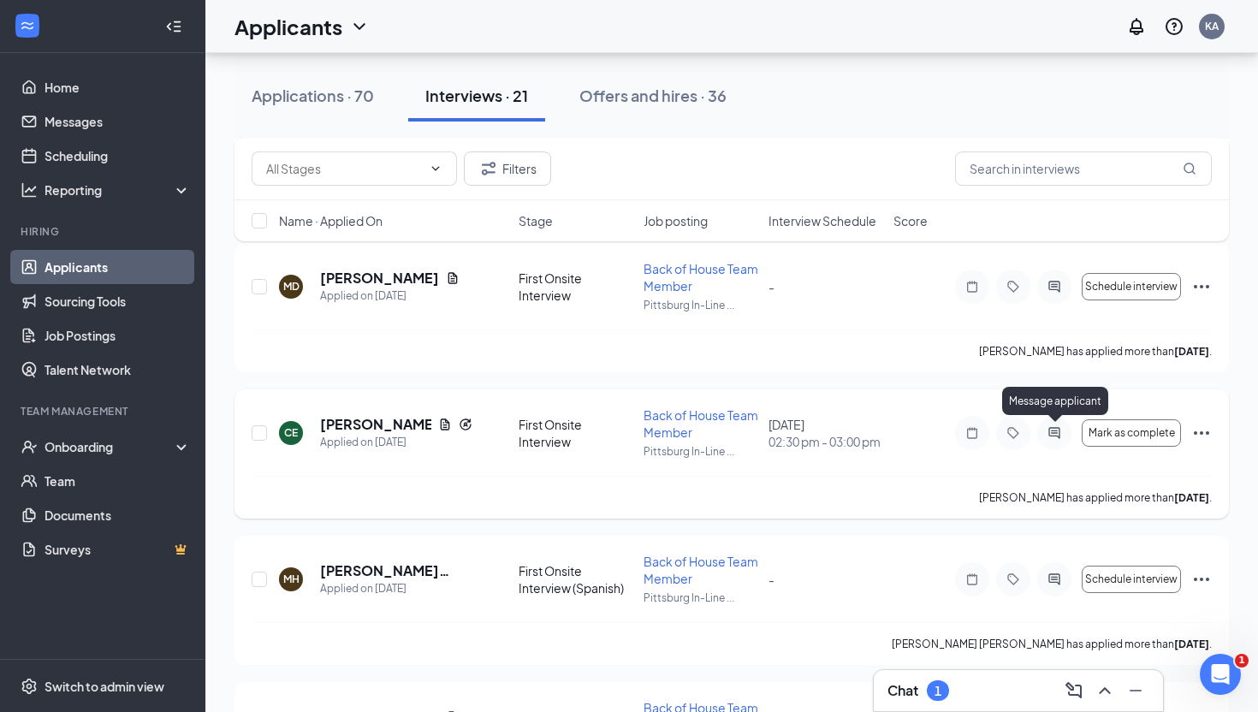
click at [1053, 434] on icon "ActiveChat" at bounding box center [1054, 433] width 21 height 14
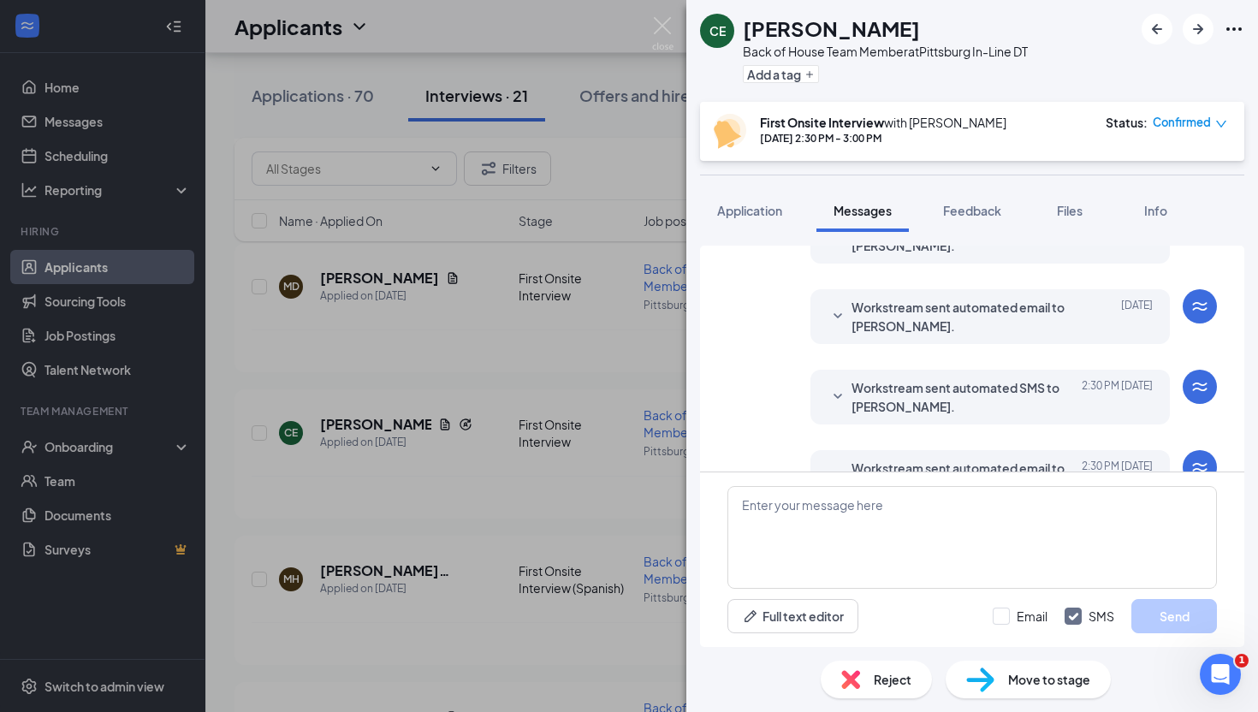
scroll to position [571, 0]
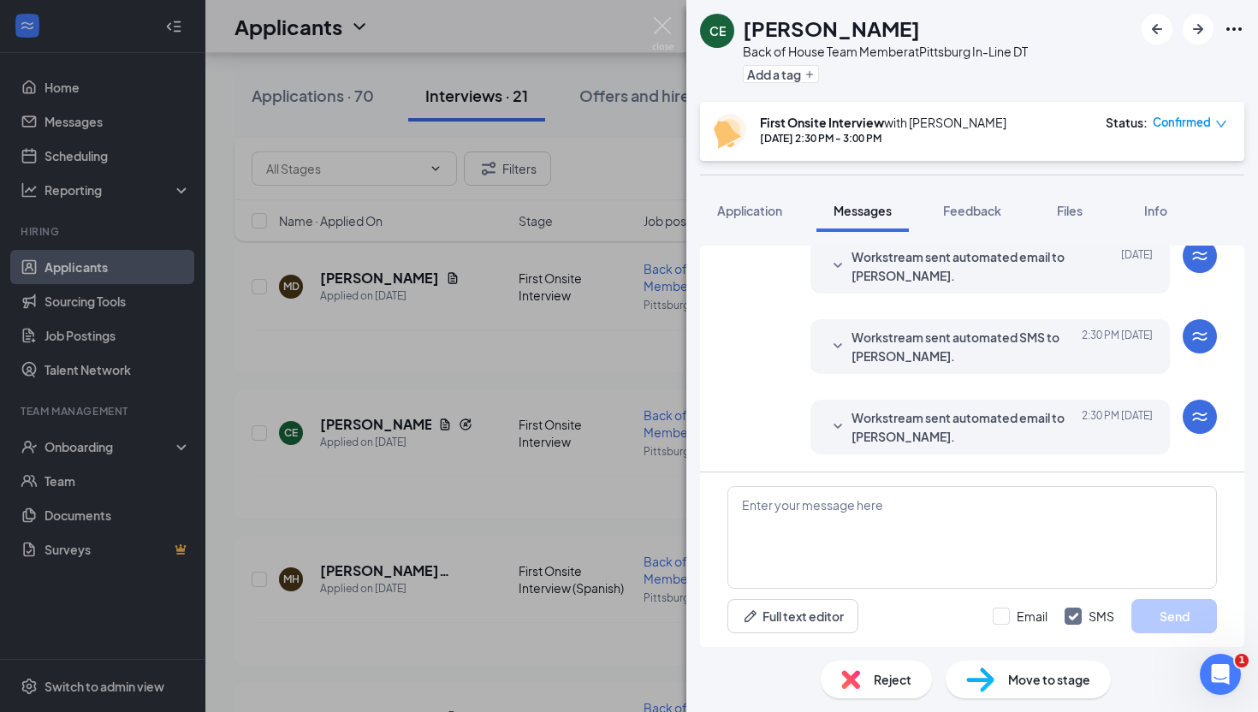
click at [838, 263] on icon "SmallChevronDown" at bounding box center [837, 265] width 9 height 5
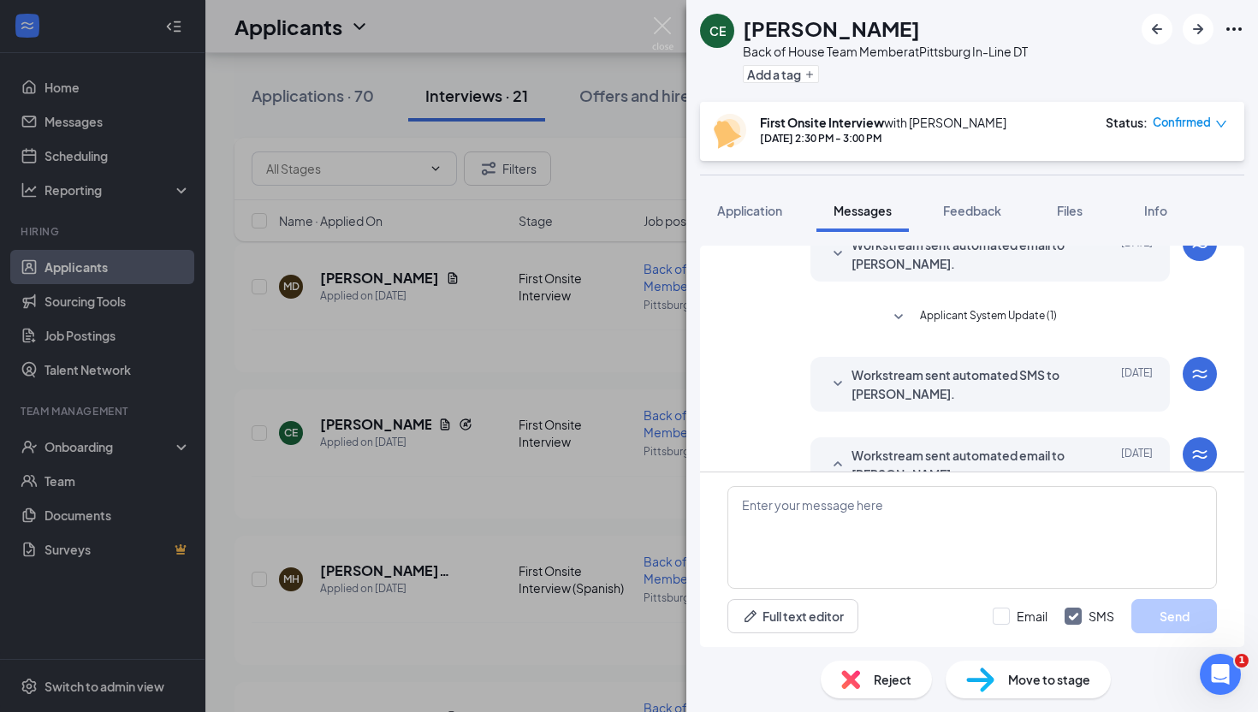
scroll to position [371, 0]
click at [837, 254] on icon "SmallChevronDown" at bounding box center [837, 256] width 21 height 21
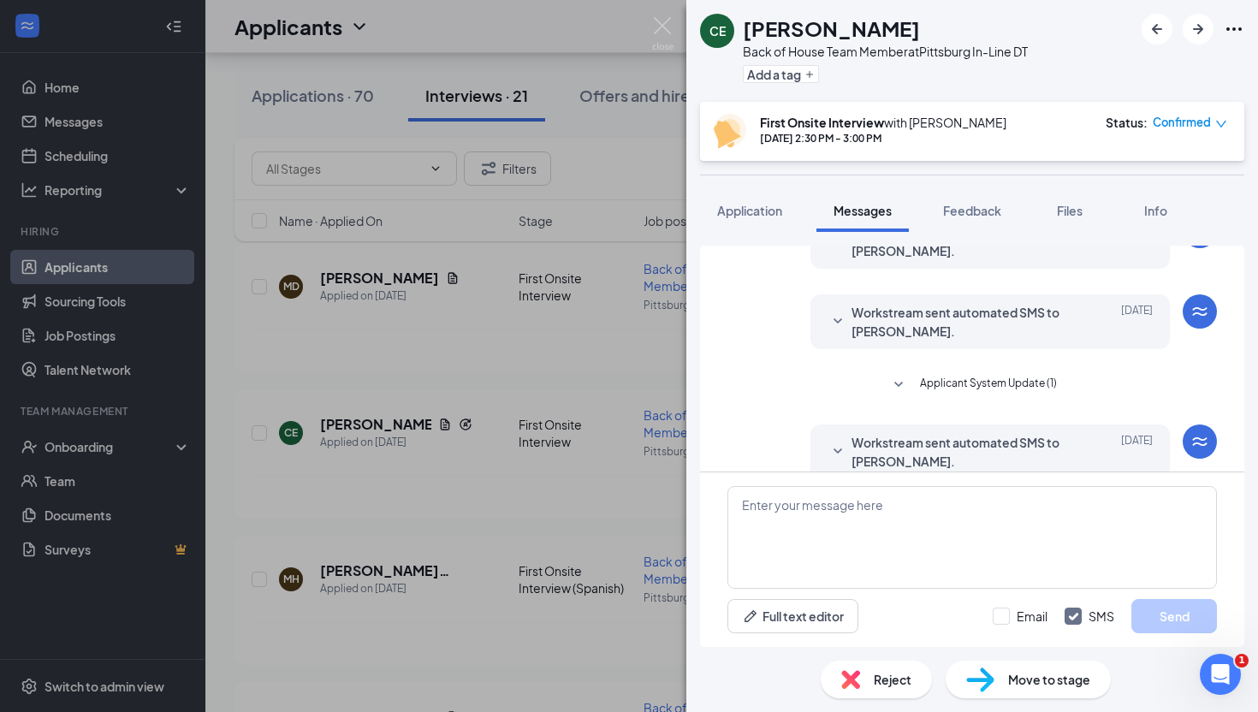
scroll to position [79, 0]
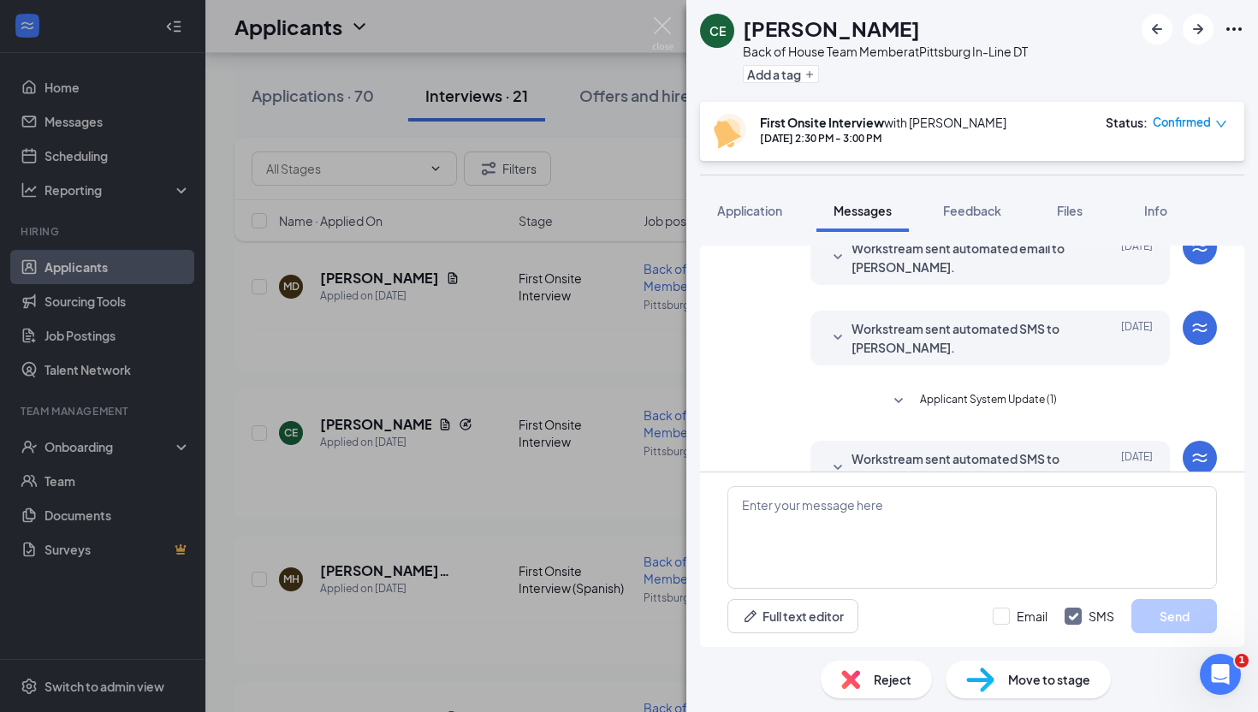
click at [838, 334] on icon "SmallChevronDown" at bounding box center [837, 338] width 21 height 21
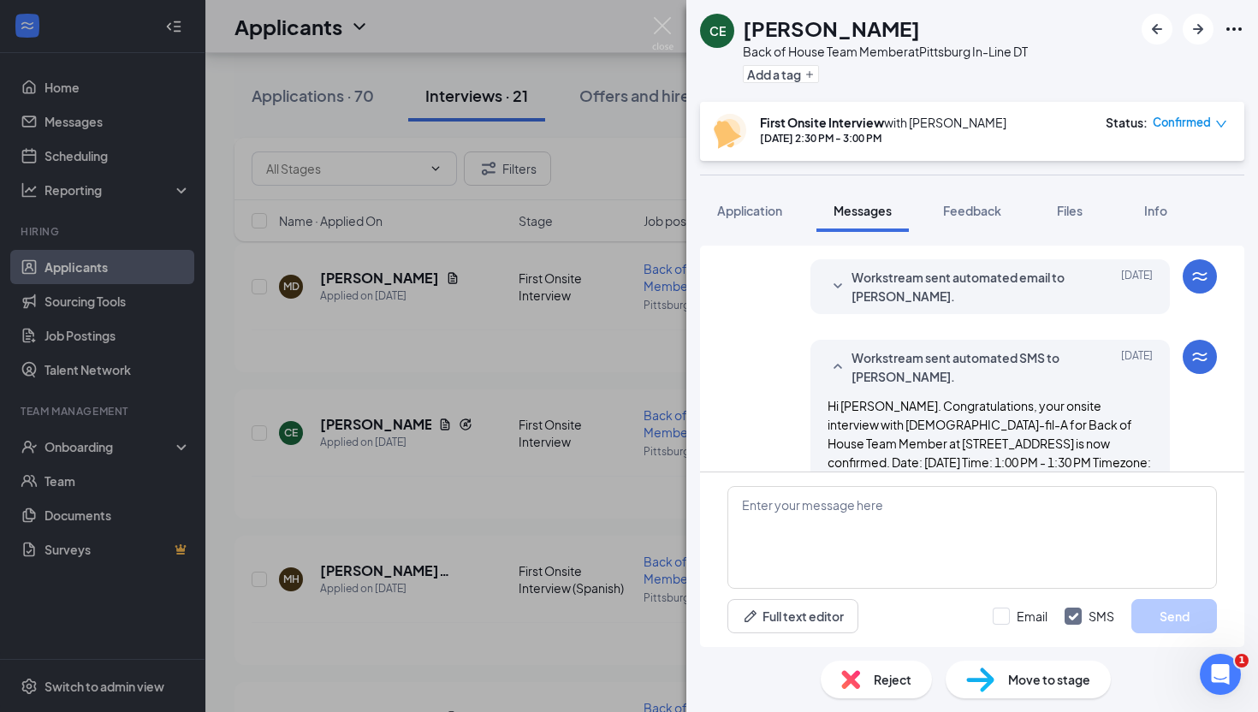
scroll to position [0, 0]
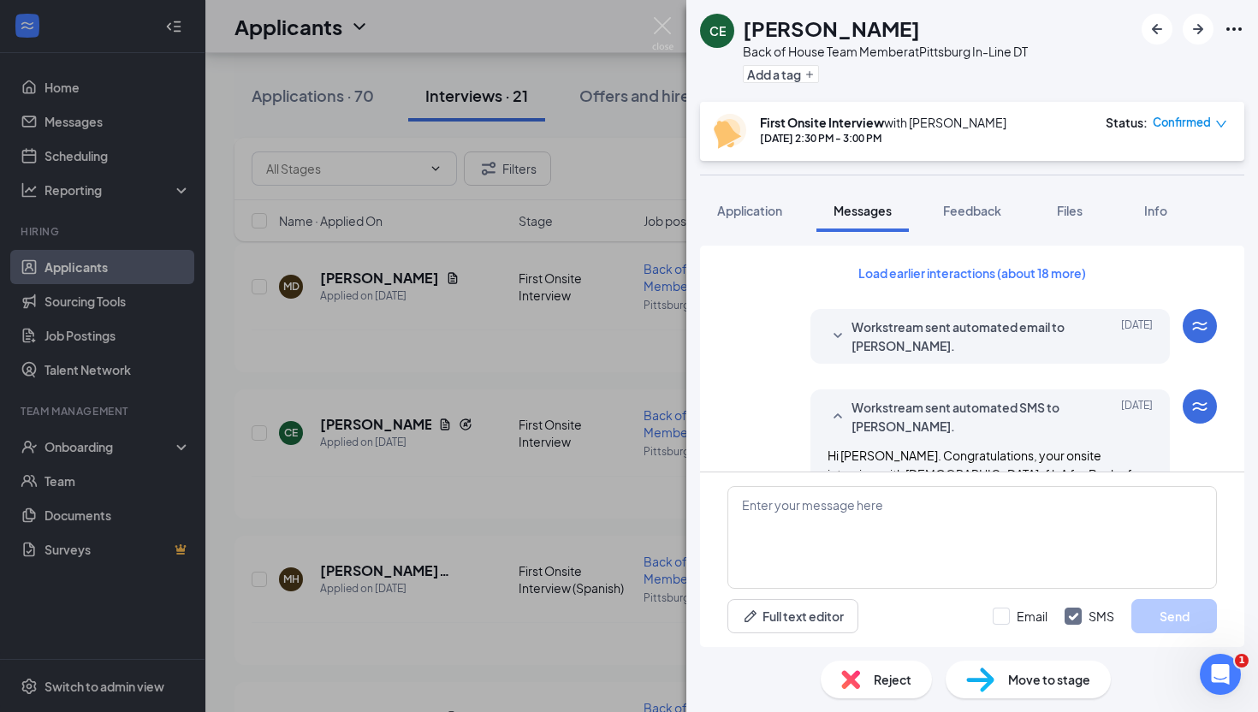
click at [835, 334] on icon "SmallChevronDown" at bounding box center [837, 335] width 9 height 5
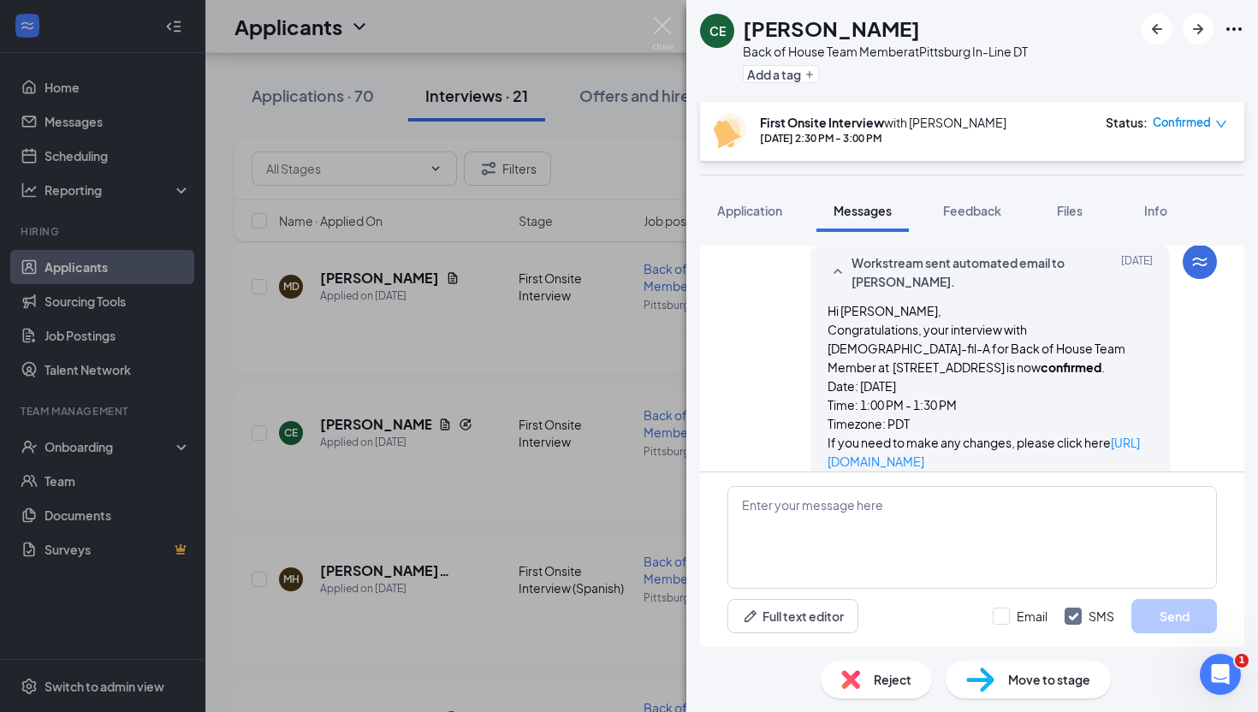
scroll to position [71, 0]
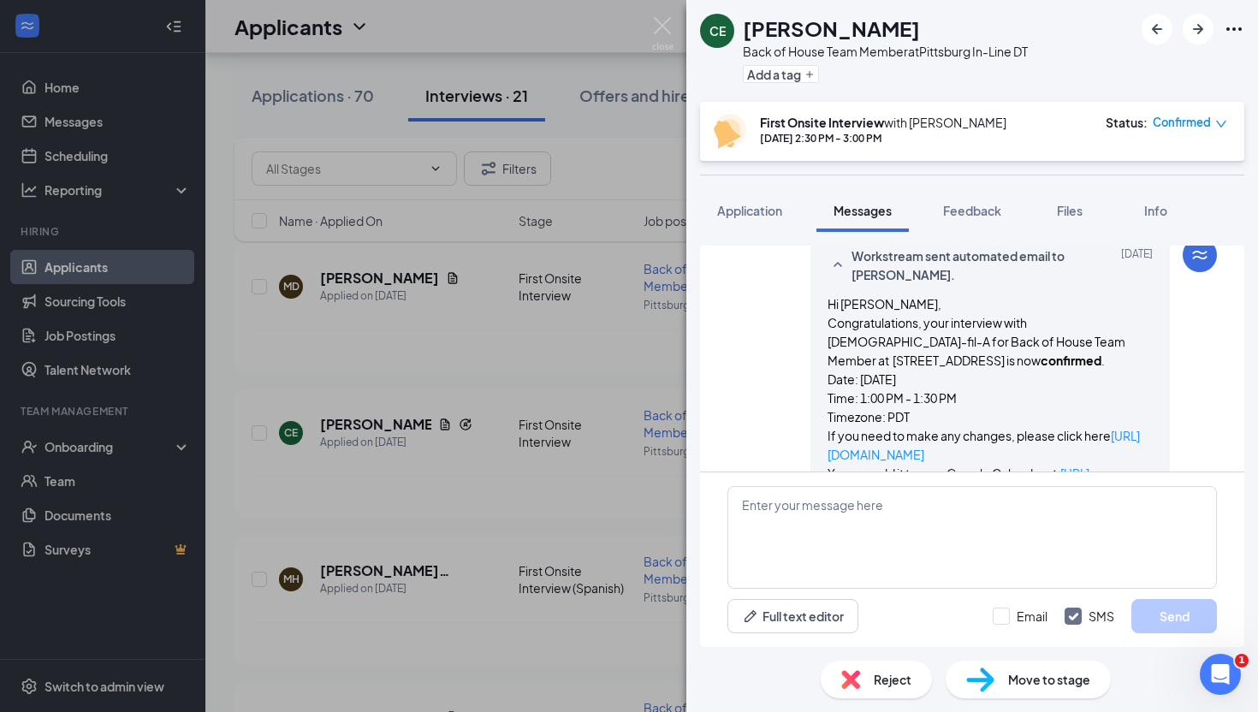
drag, startPoint x: 900, startPoint y: 31, endPoint x: 741, endPoint y: 31, distance: 159.1
click at [741, 31] on div "CE Crystal Escobar Back of House Team Member at Pittsburg In-Line DT Add a tag" at bounding box center [864, 51] width 328 height 74
copy h1 "Crystal Escobar"
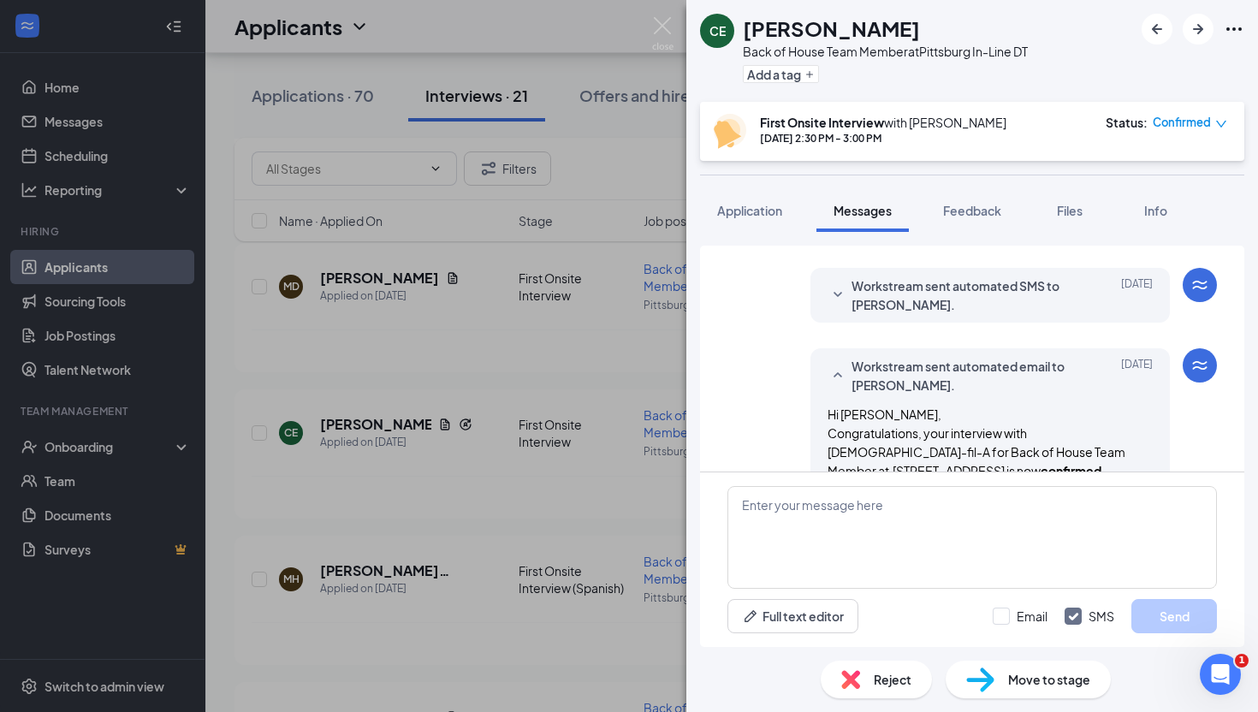
scroll to position [632, 0]
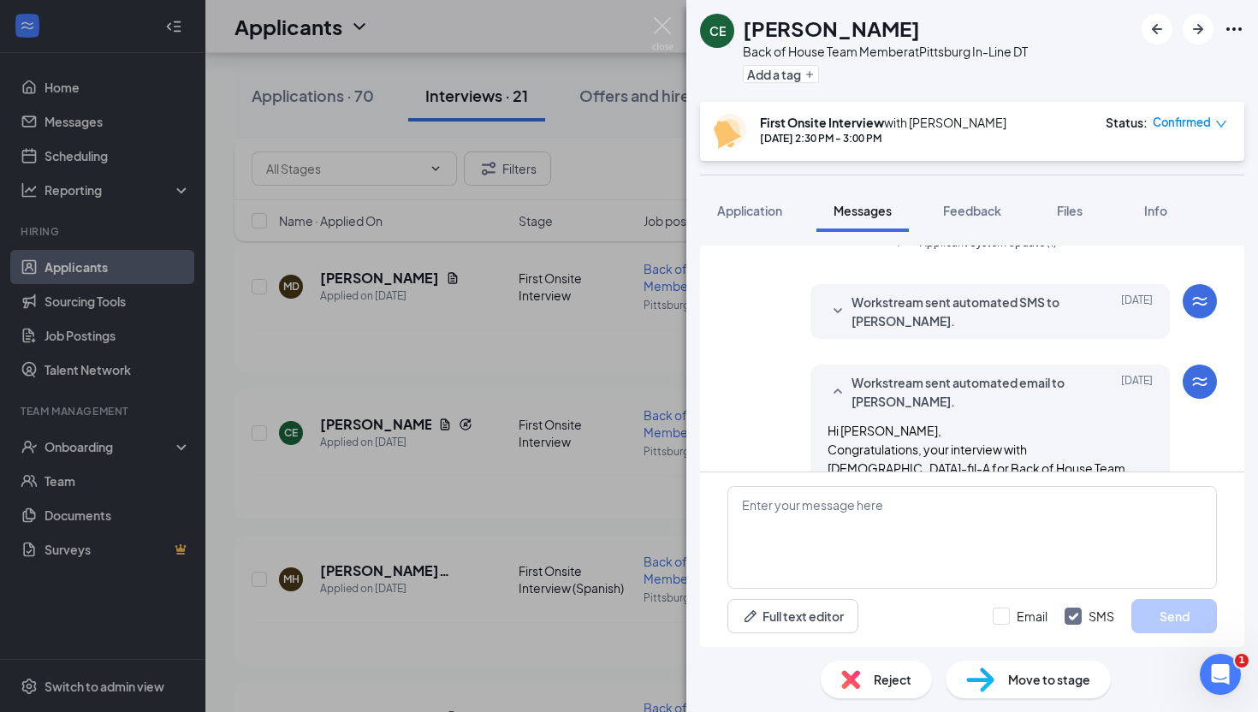
click at [837, 311] on icon "SmallChevronDown" at bounding box center [837, 311] width 21 height 21
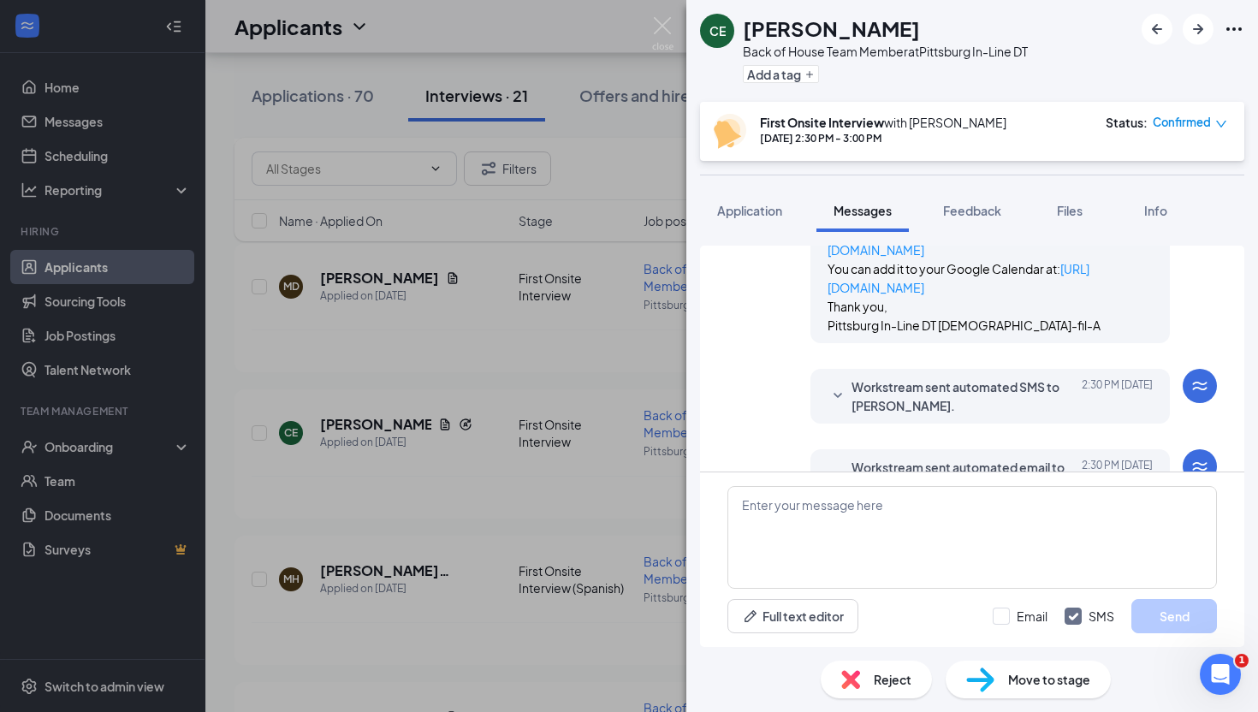
scroll to position [1573, 0]
click at [842, 394] on icon "SmallChevronDown" at bounding box center [837, 393] width 21 height 21
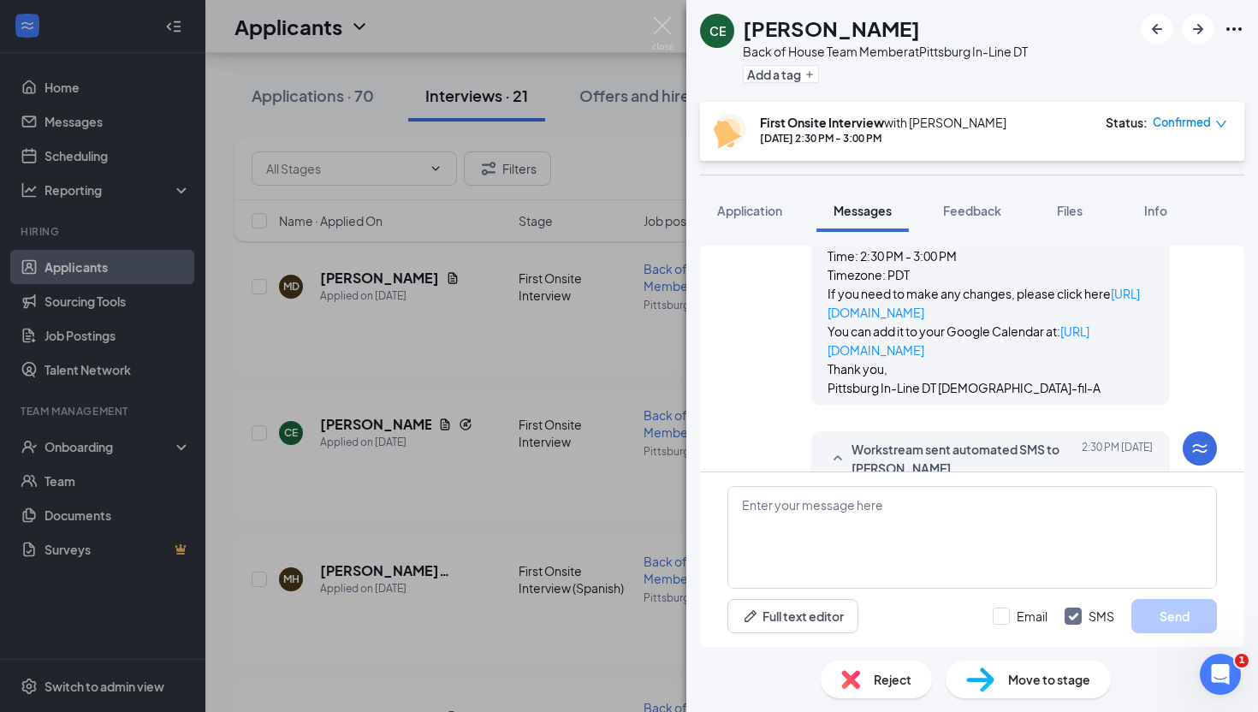
scroll to position [1762, 0]
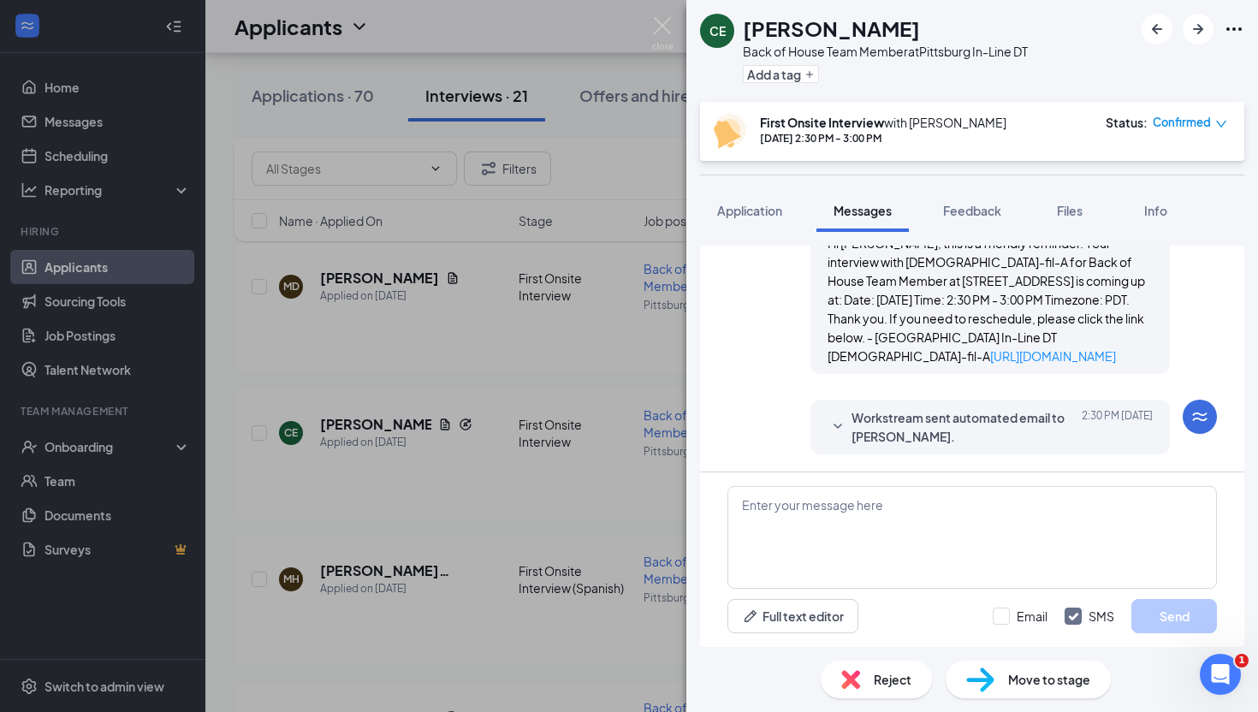
click at [838, 421] on icon "SmallChevronDown" at bounding box center [837, 427] width 21 height 21
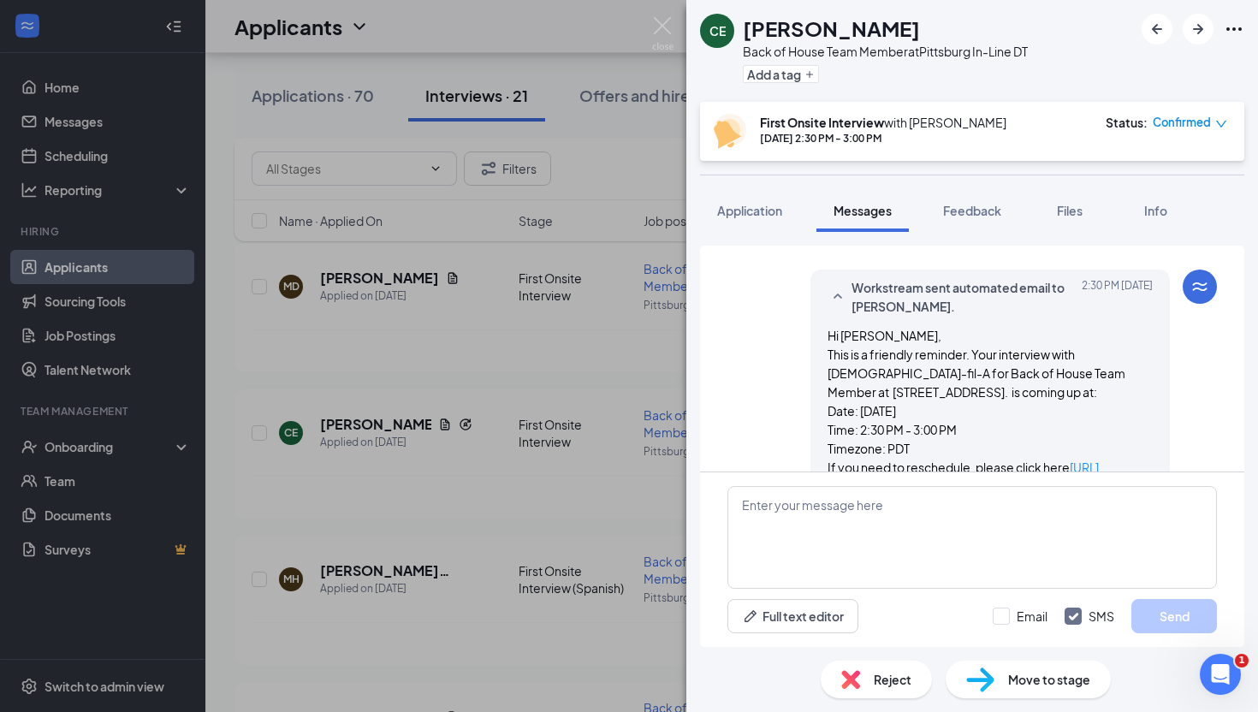
scroll to position [1896, 0]
click at [664, 24] on img at bounding box center [662, 33] width 21 height 33
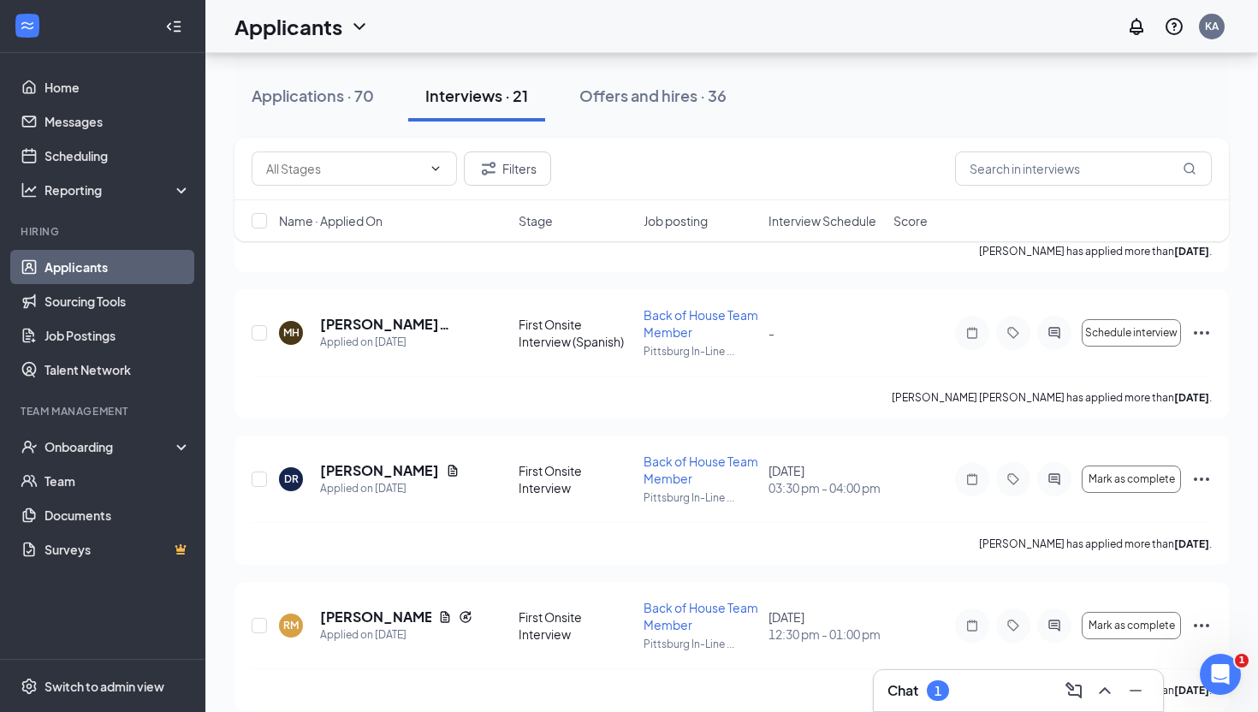
scroll to position [1507, 0]
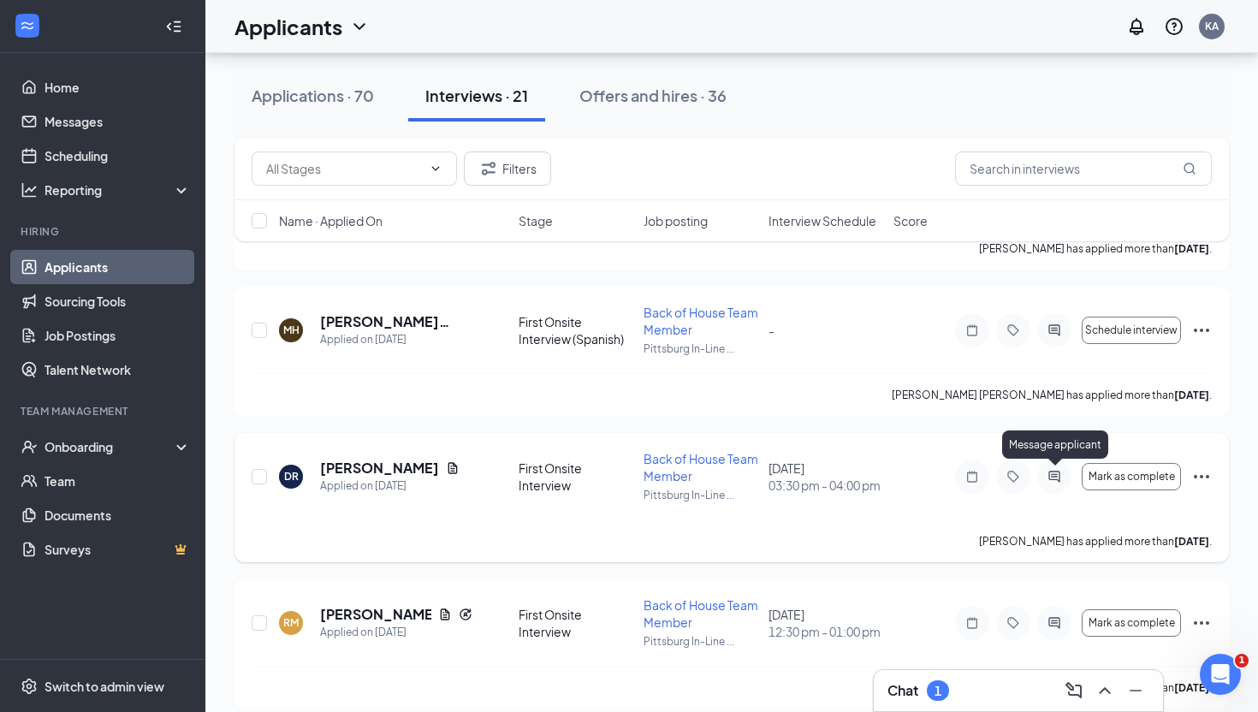
click at [1056, 480] on icon "ActiveChat" at bounding box center [1054, 477] width 21 height 14
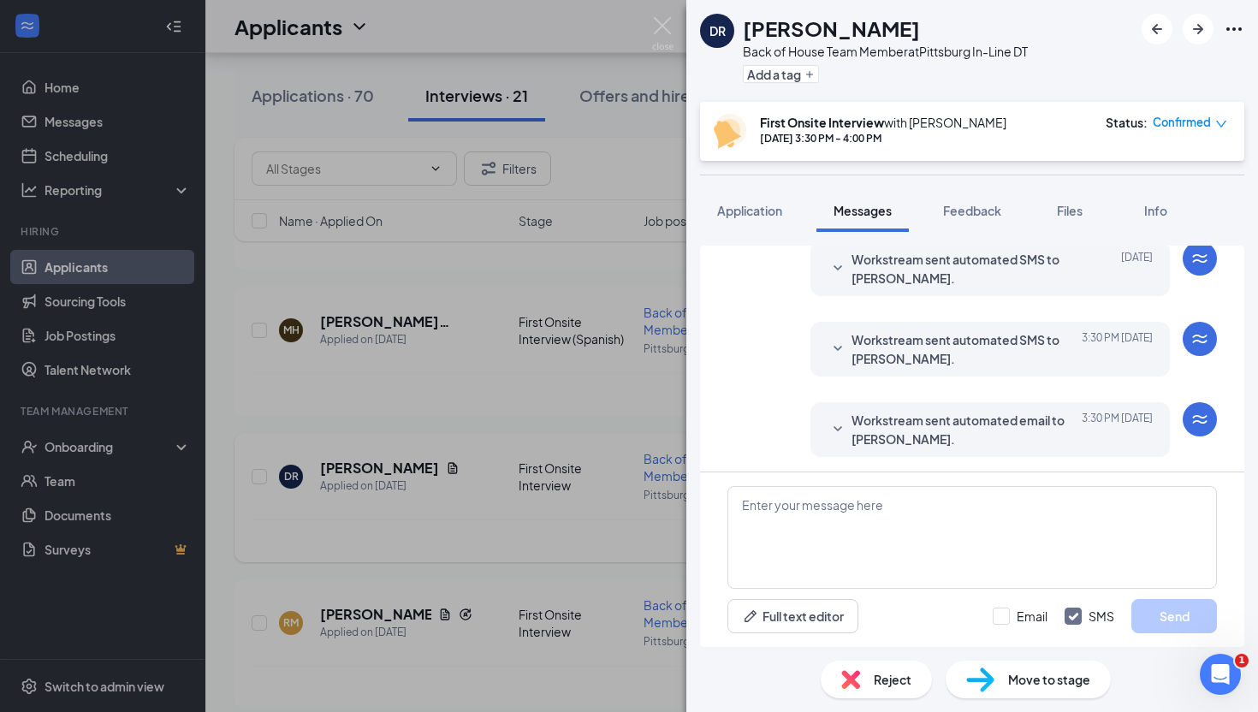
scroll to position [571, 0]
click at [837, 263] on icon "SmallChevronDown" at bounding box center [837, 266] width 21 height 21
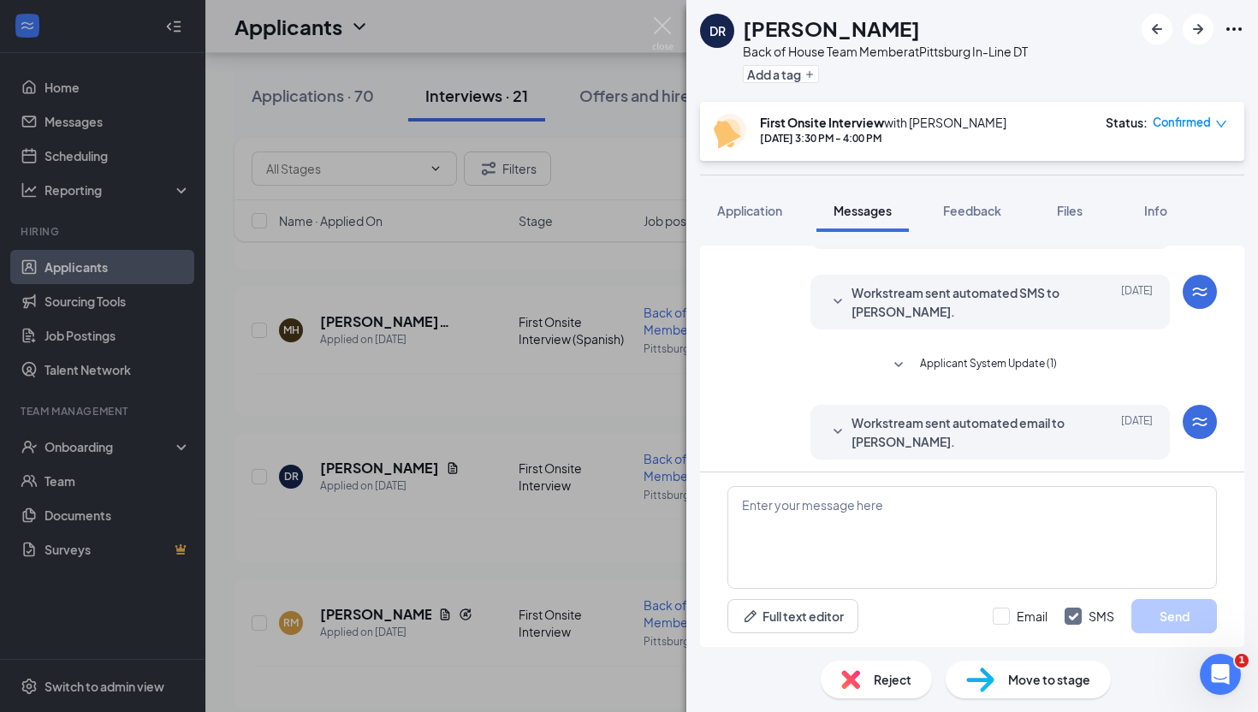
scroll to position [254, 0]
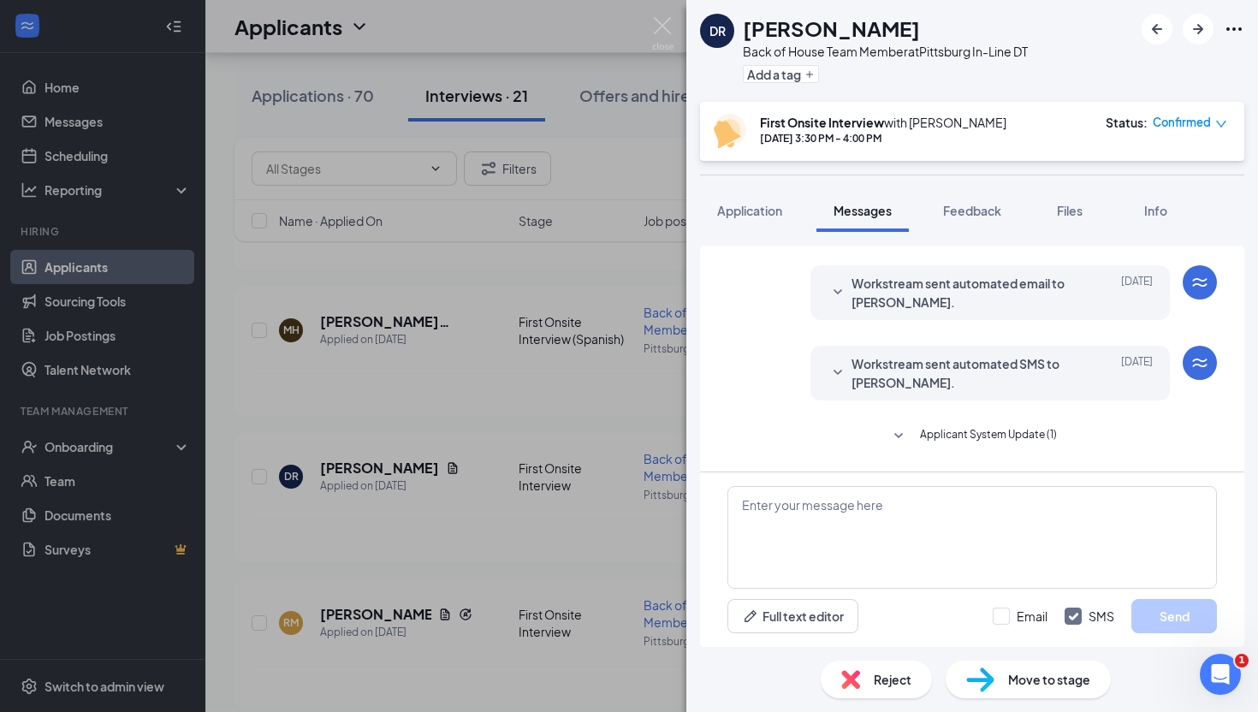
click at [837, 370] on icon "SmallChevronDown" at bounding box center [837, 373] width 21 height 21
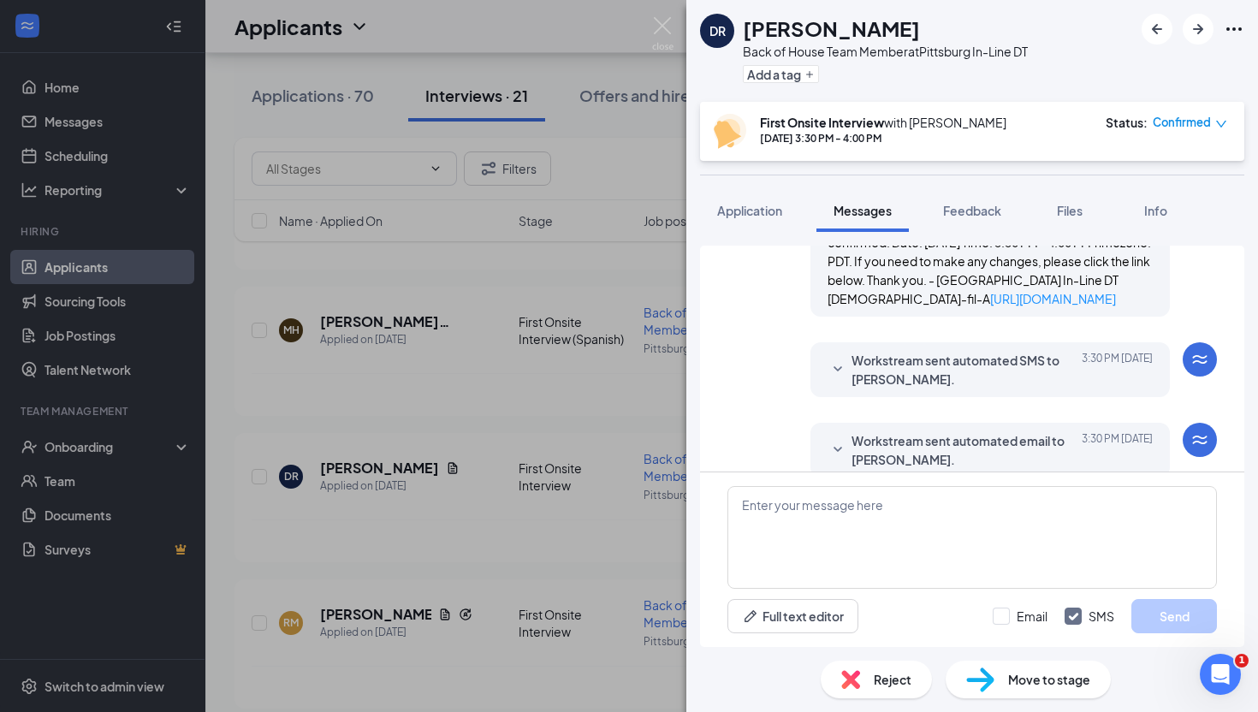
scroll to position [799, 0]
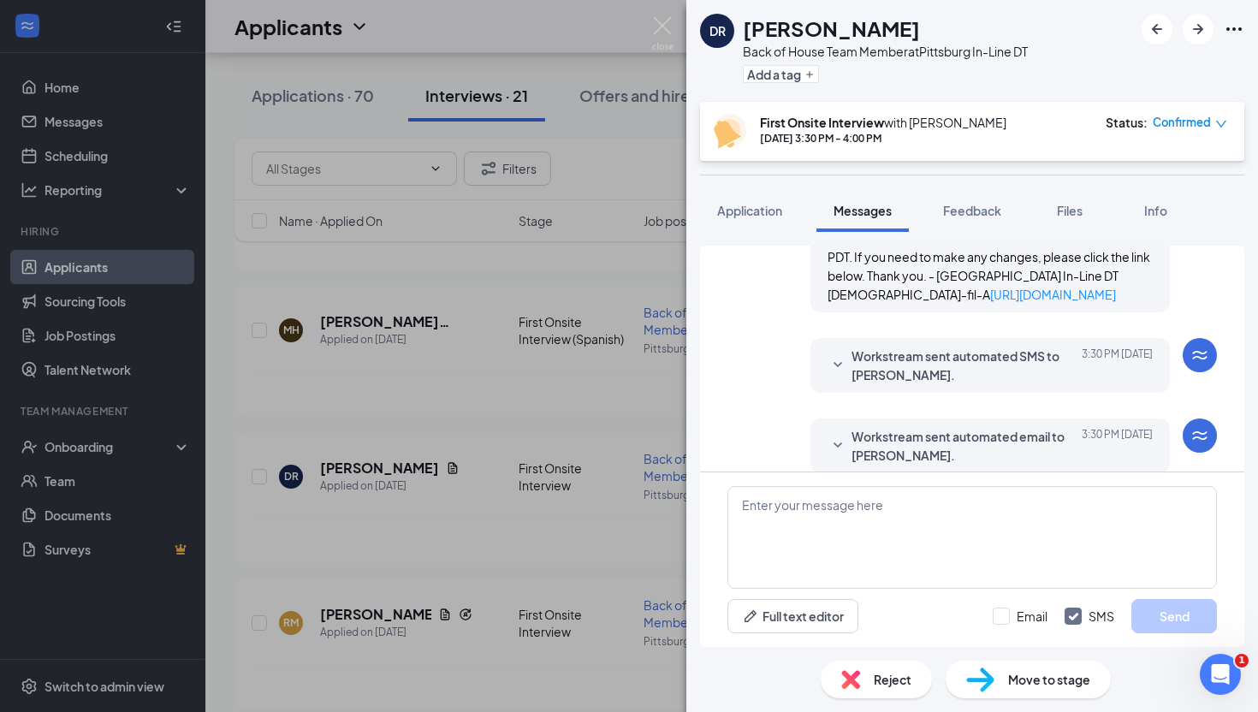
click at [837, 355] on icon "SmallChevronDown" at bounding box center [837, 365] width 21 height 21
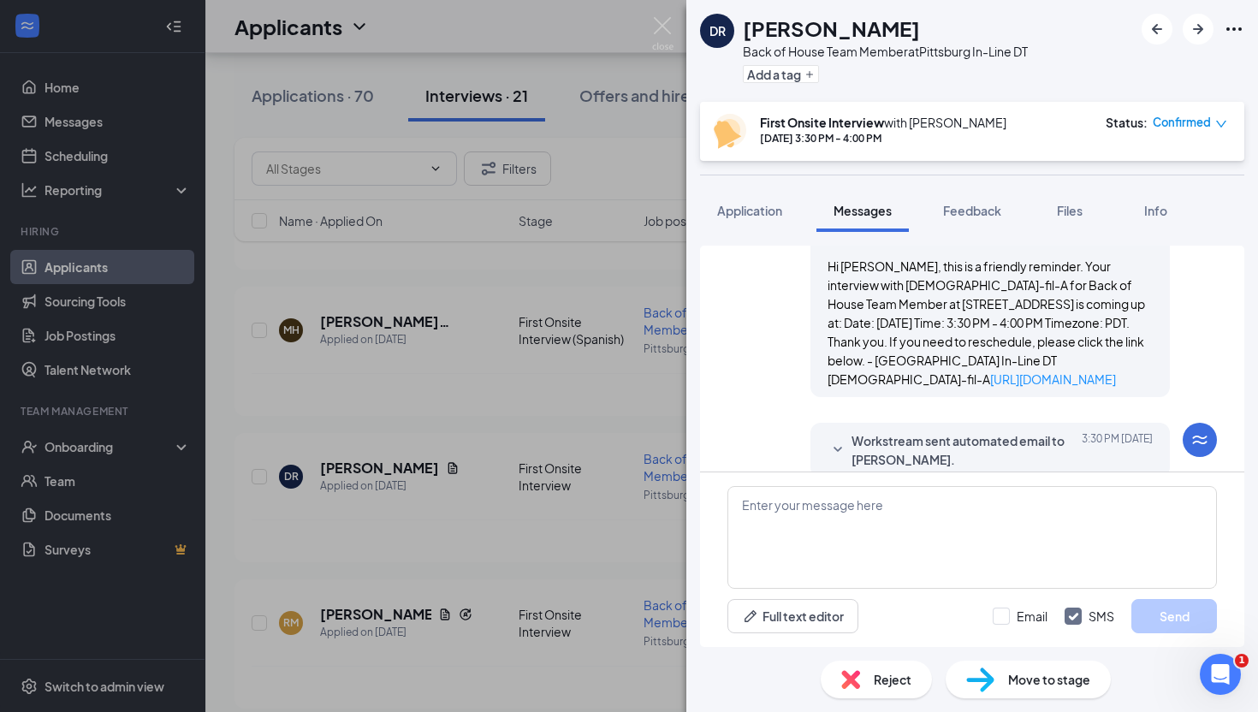
scroll to position [941, 0]
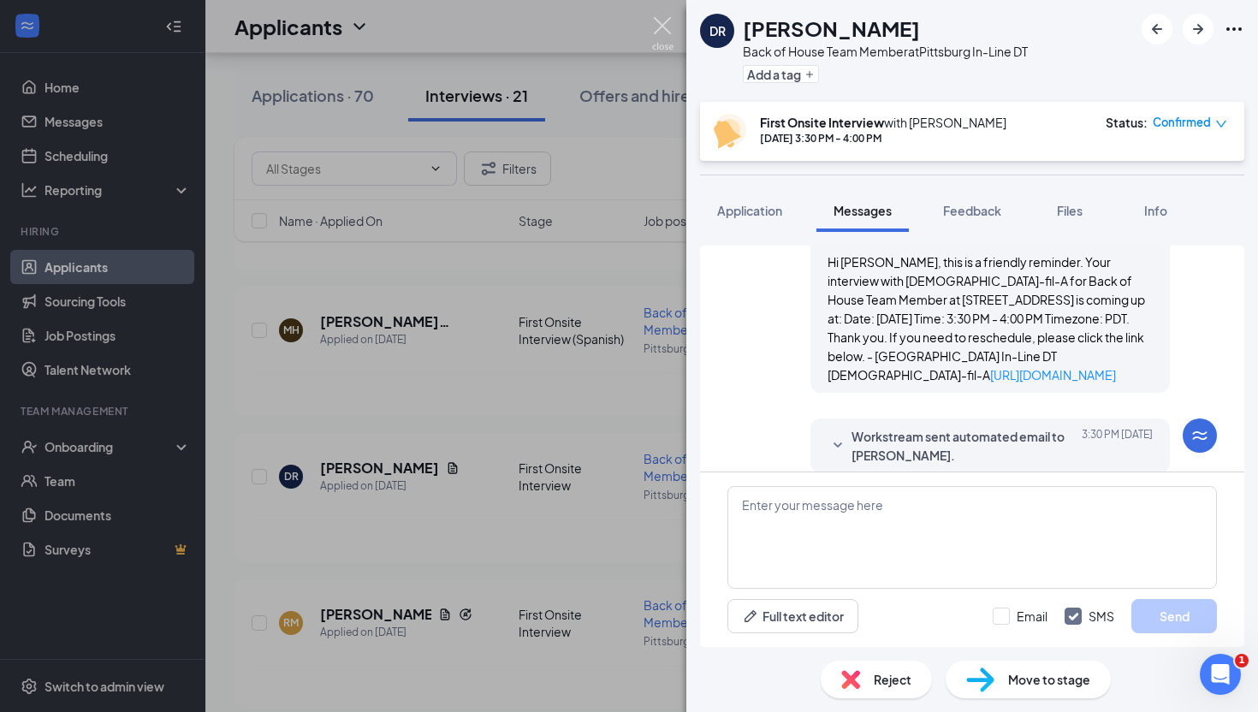
click at [667, 25] on img at bounding box center [662, 33] width 21 height 33
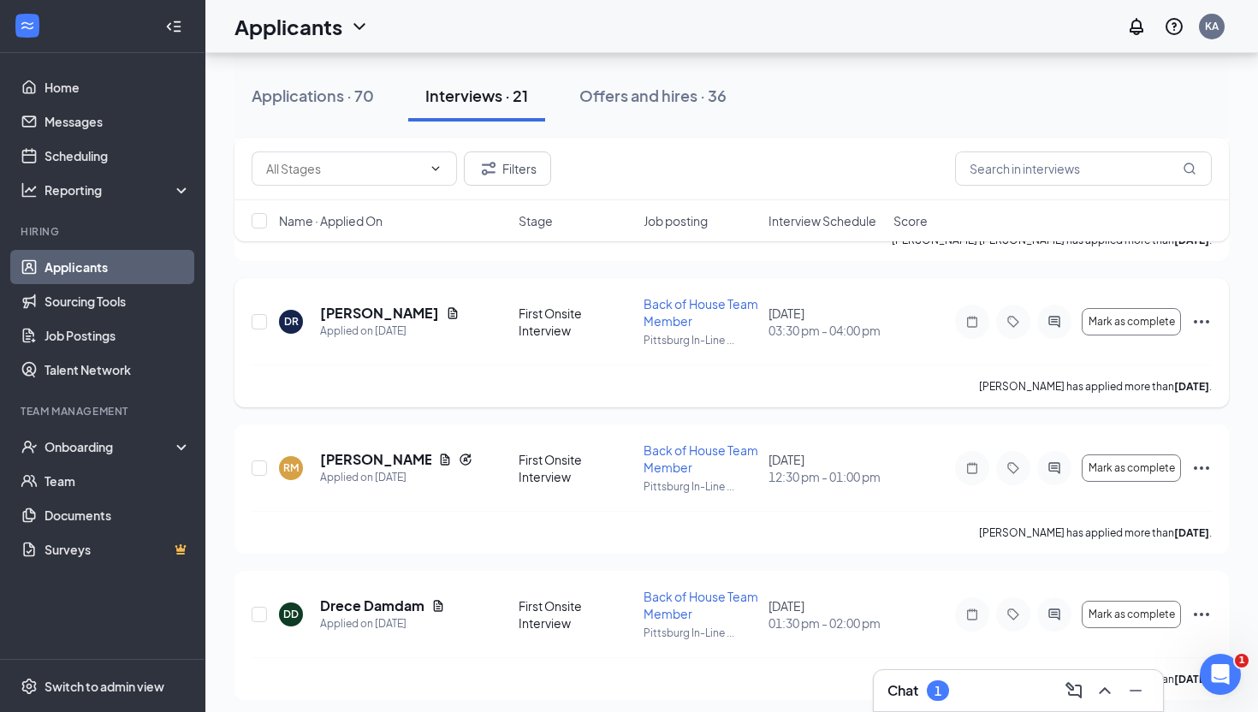
scroll to position [1667, 0]
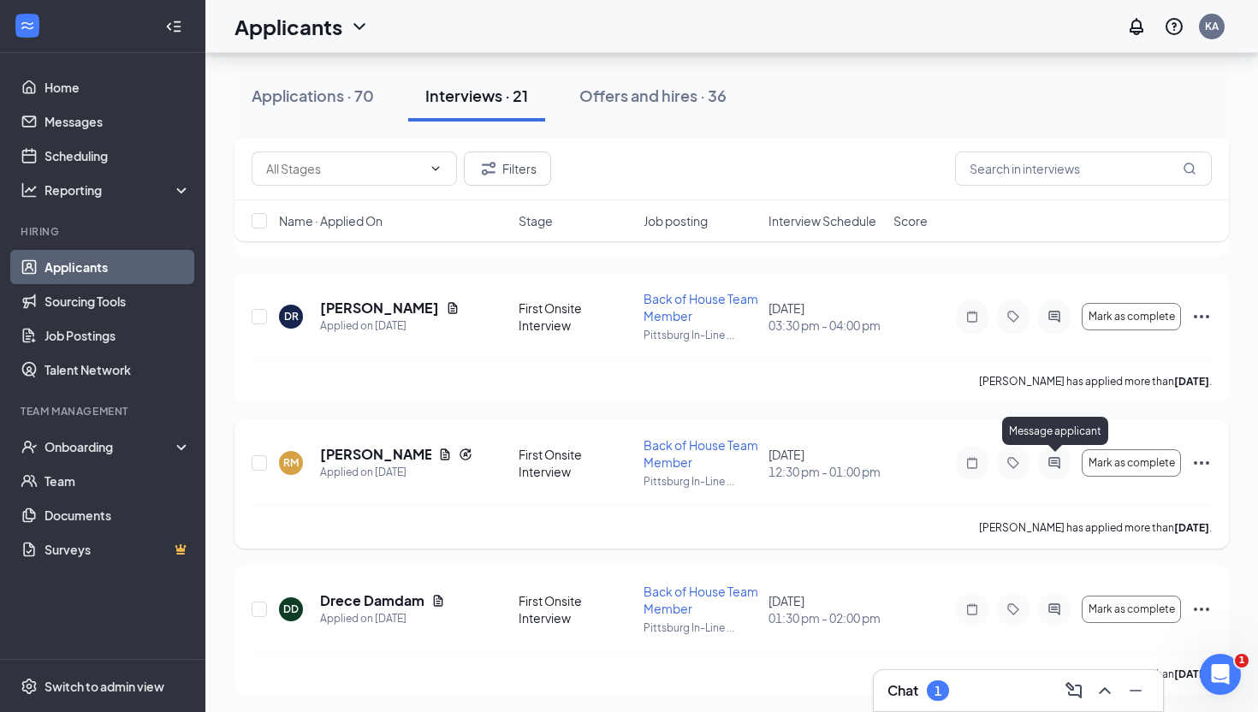
click at [1059, 459] on icon "ActiveChat" at bounding box center [1053, 462] width 11 height 11
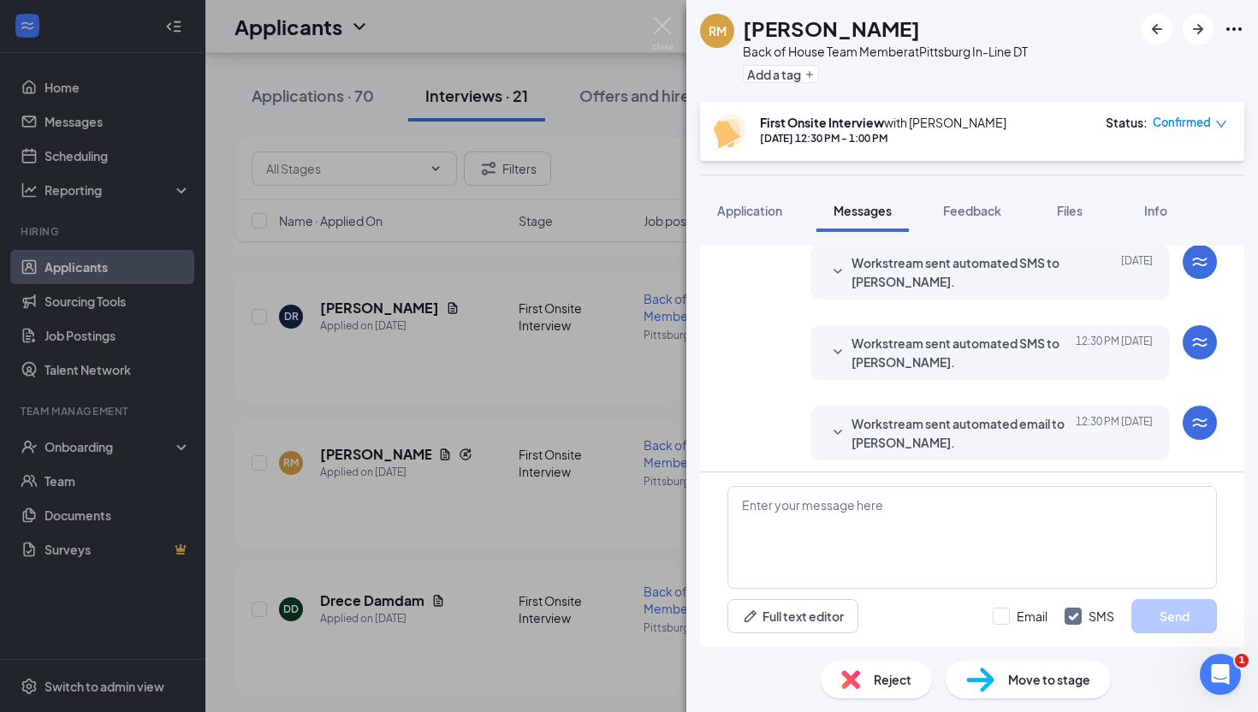
scroll to position [571, 0]
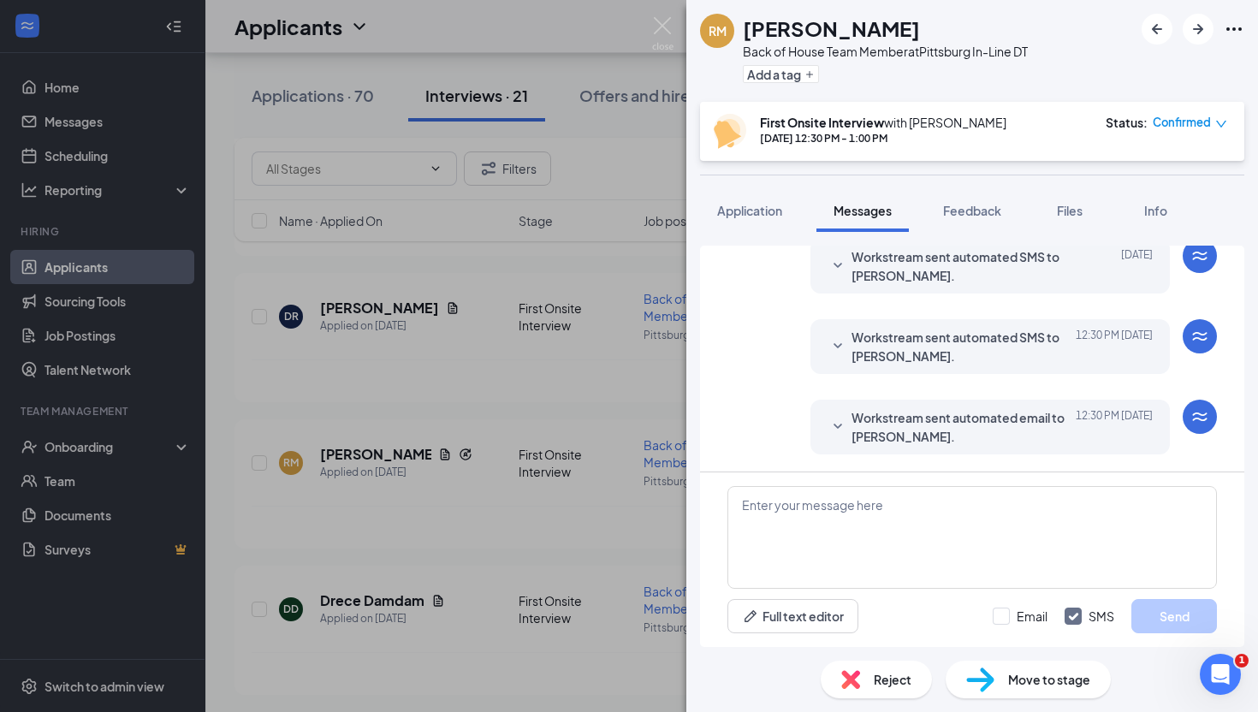
click at [840, 263] on icon "SmallChevronDown" at bounding box center [837, 265] width 9 height 5
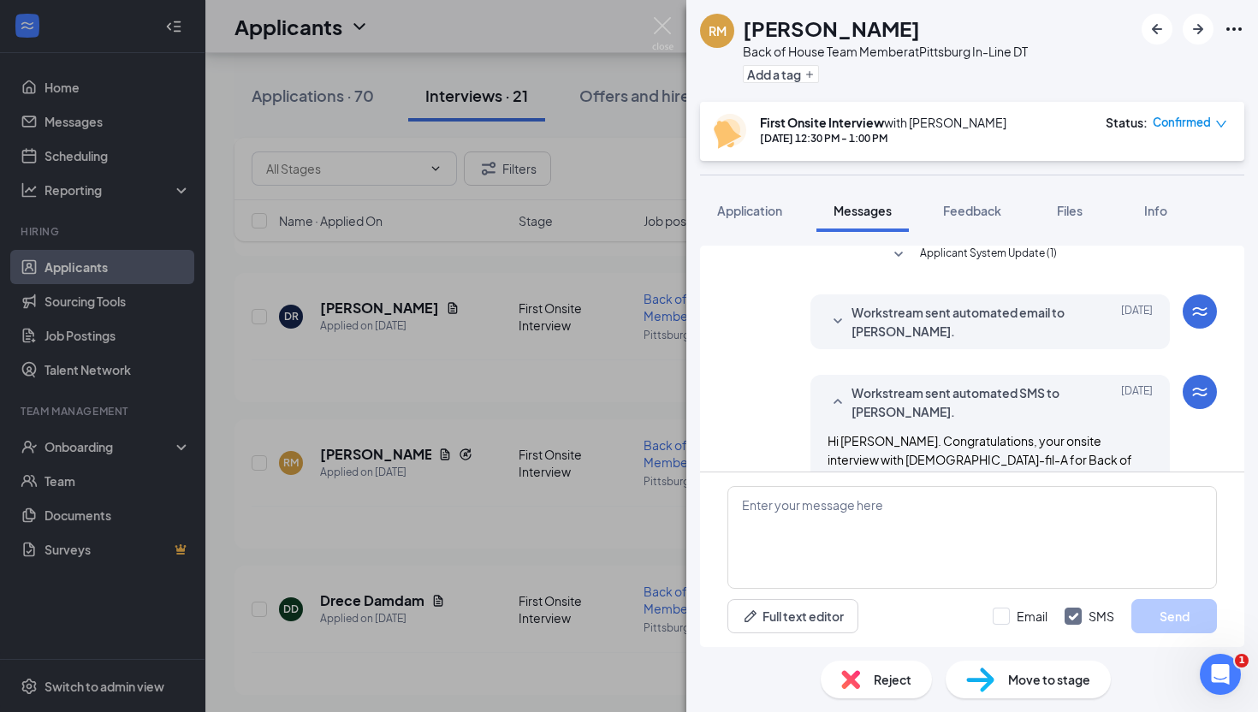
scroll to position [414, 0]
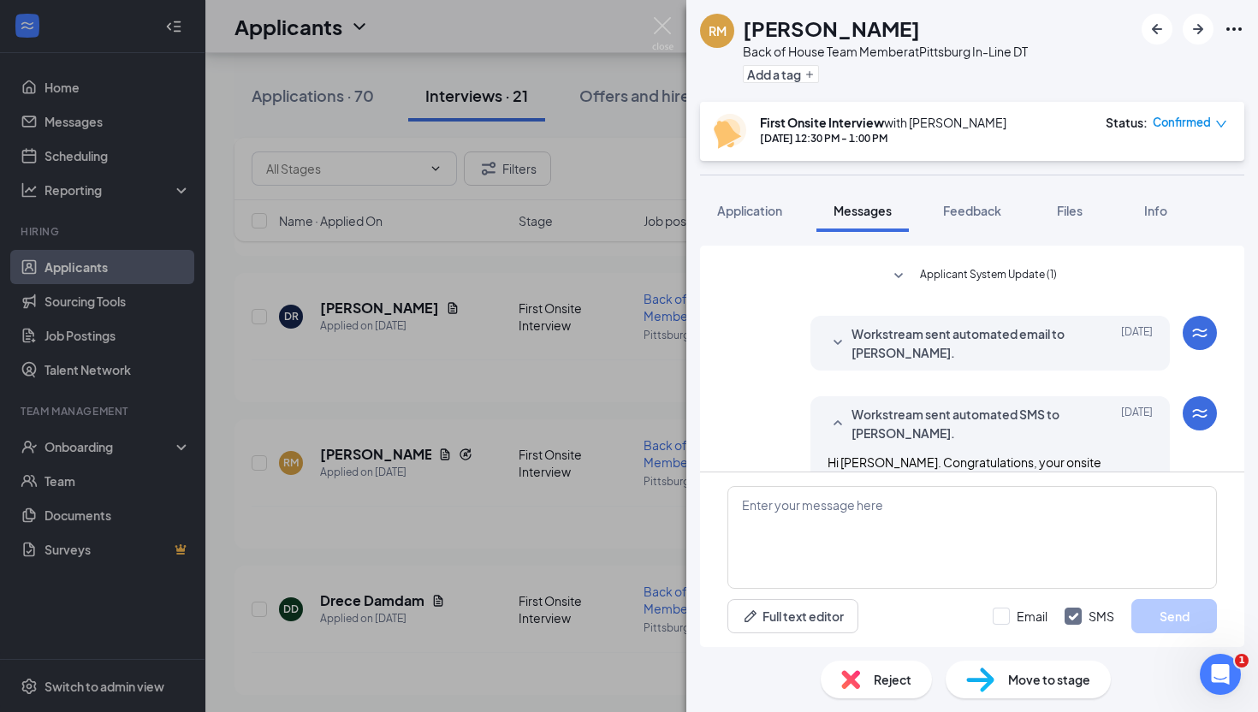
click at [836, 338] on icon "SmallChevronDown" at bounding box center [837, 343] width 21 height 21
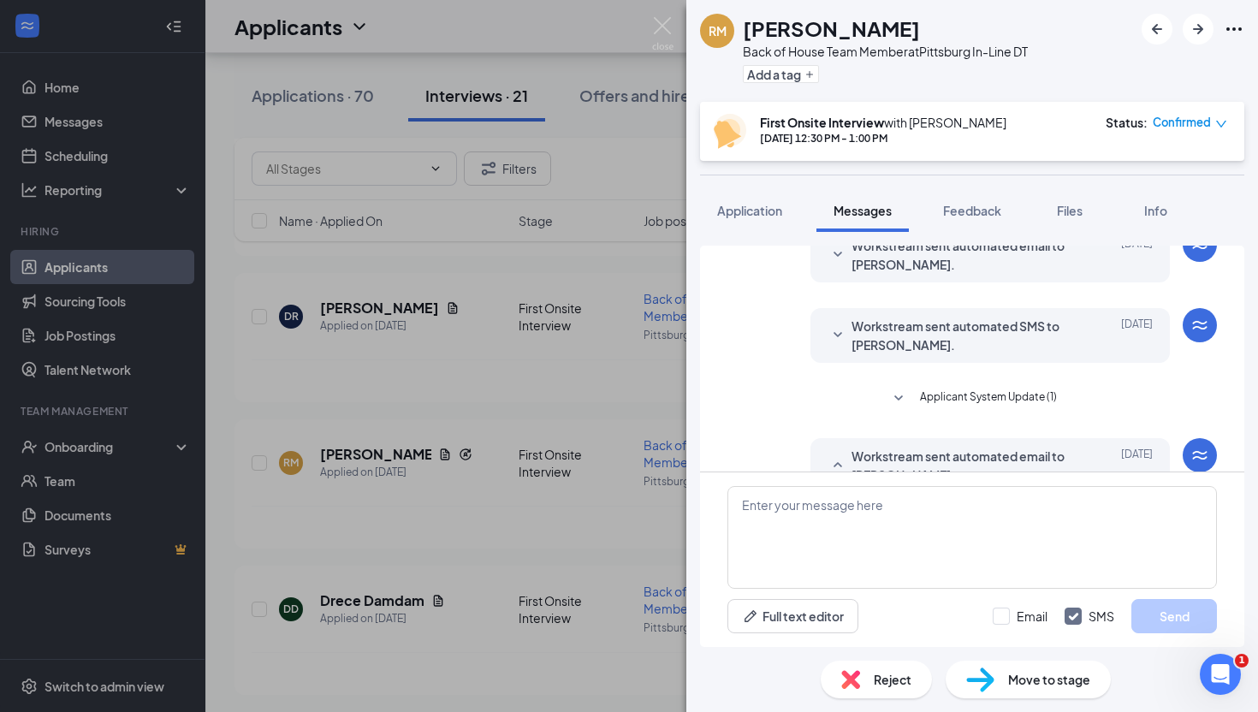
scroll to position [288, 0]
click at [836, 334] on icon "SmallChevronDown" at bounding box center [837, 338] width 21 height 21
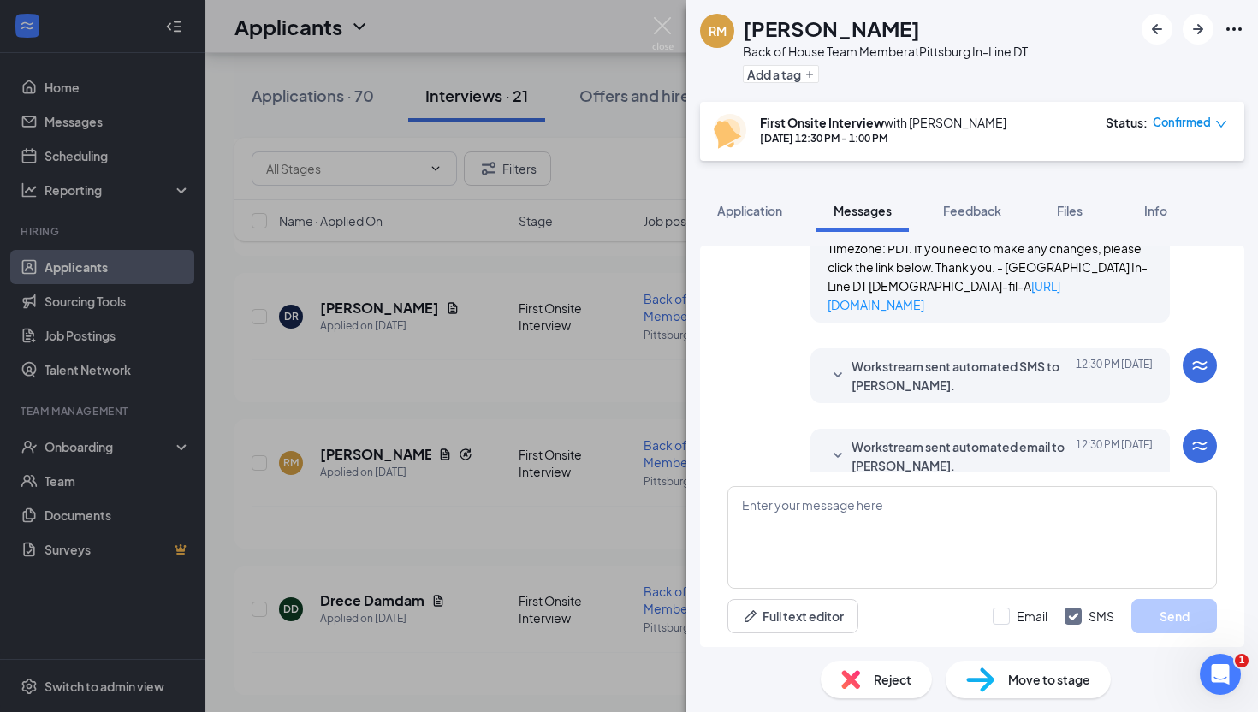
scroll to position [1035, 0]
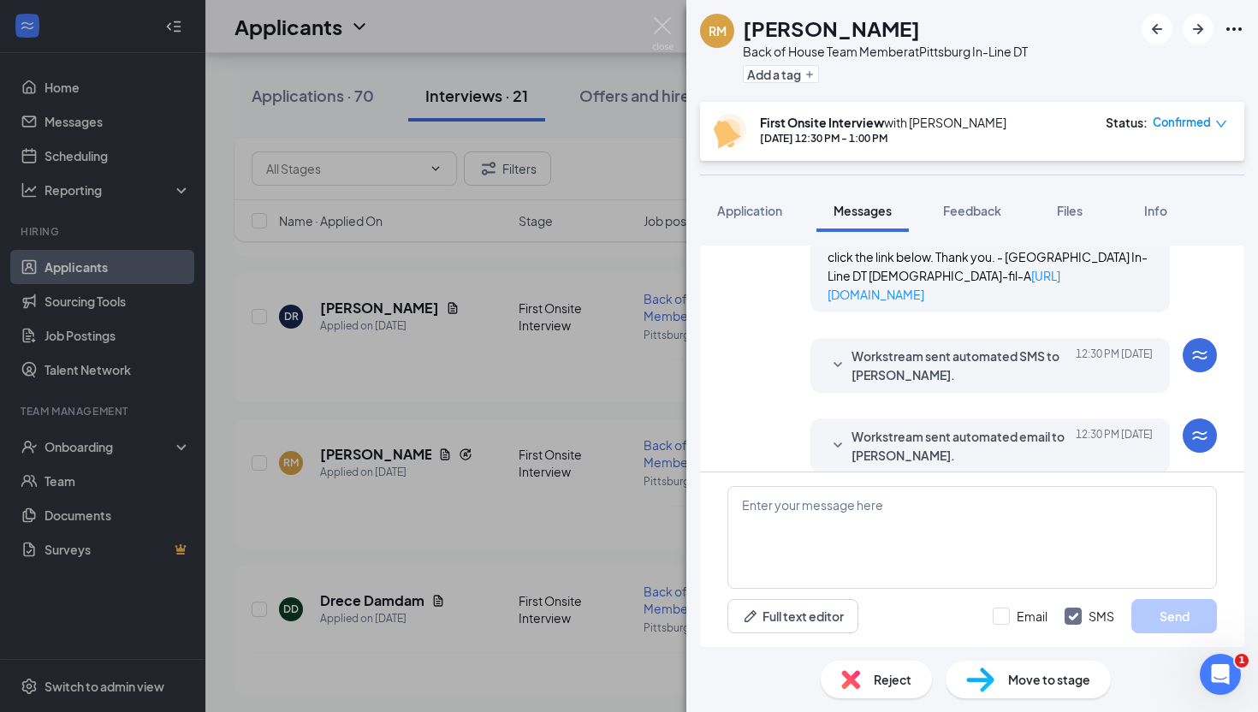
click at [839, 442] on icon "SmallChevronDown" at bounding box center [837, 444] width 9 height 5
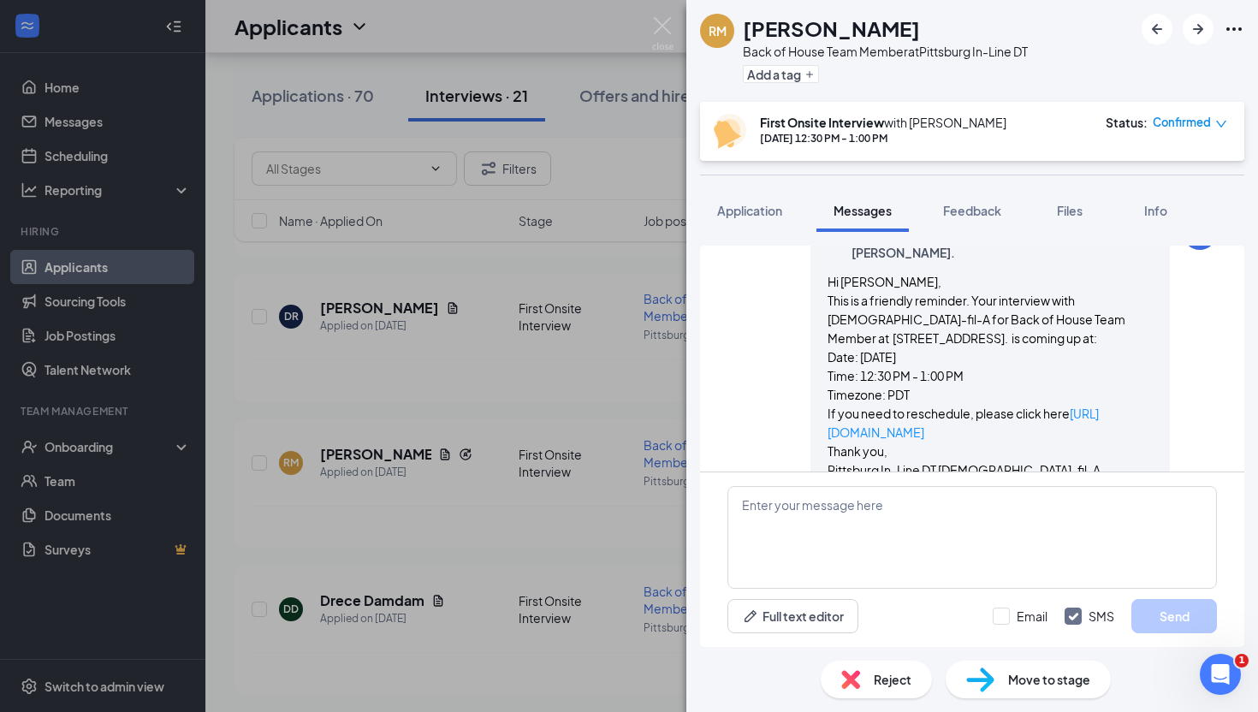
scroll to position [1252, 0]
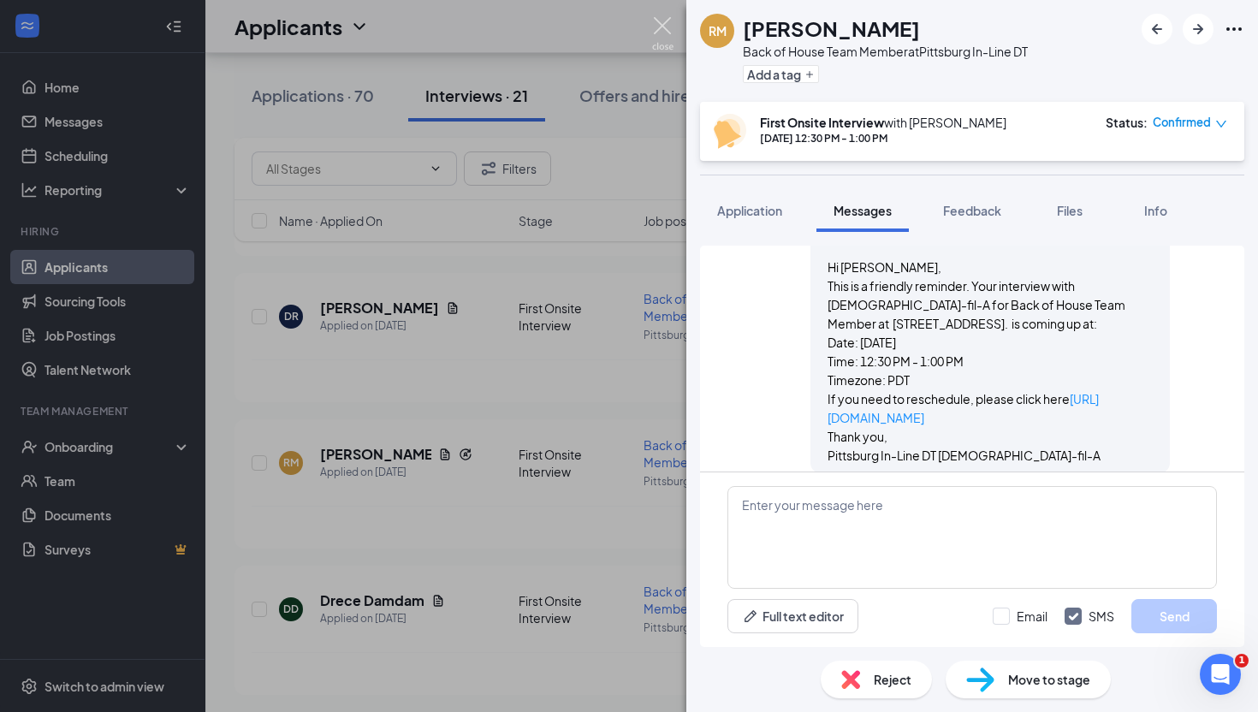
click at [662, 22] on img at bounding box center [662, 33] width 21 height 33
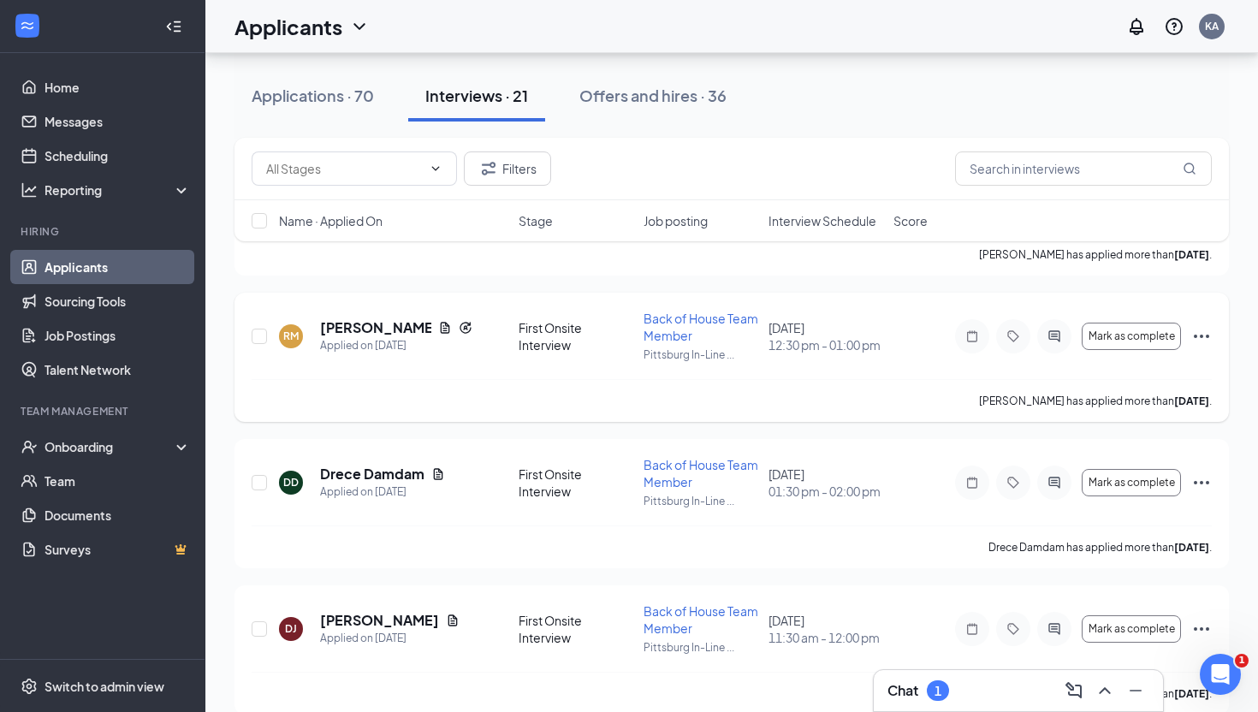
scroll to position [1797, 0]
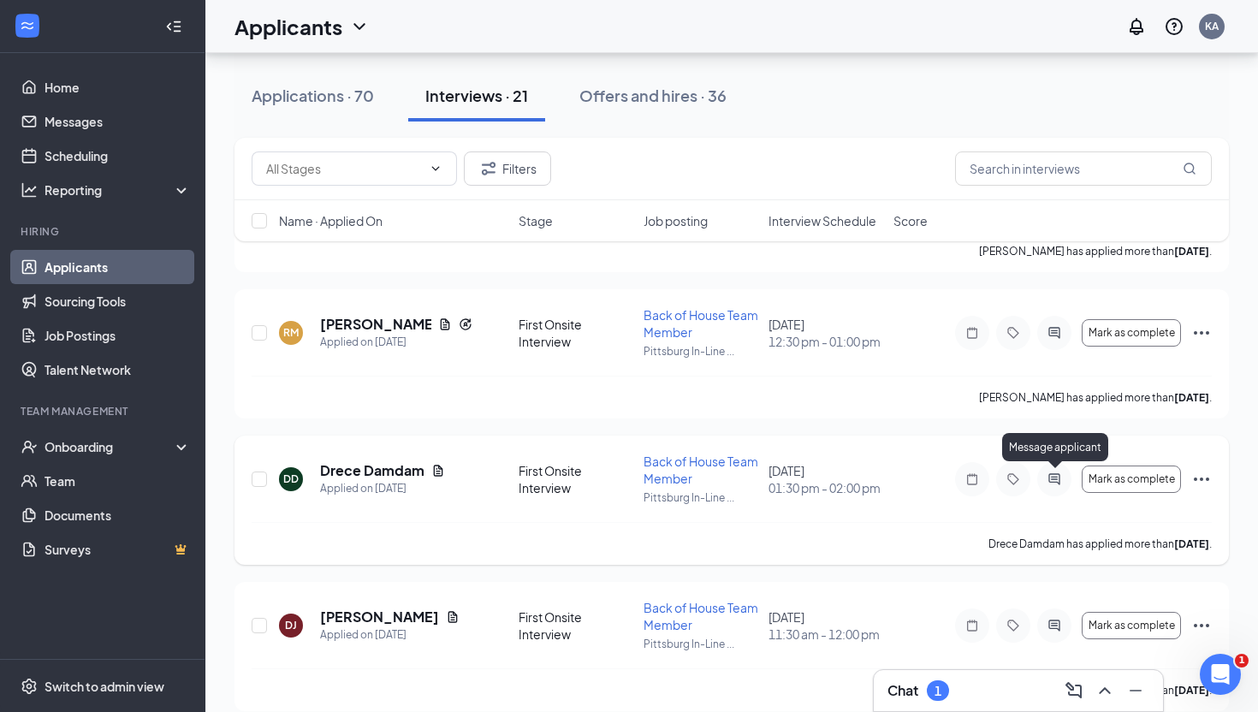
click at [1051, 476] on icon "ActiveChat" at bounding box center [1053, 478] width 11 height 11
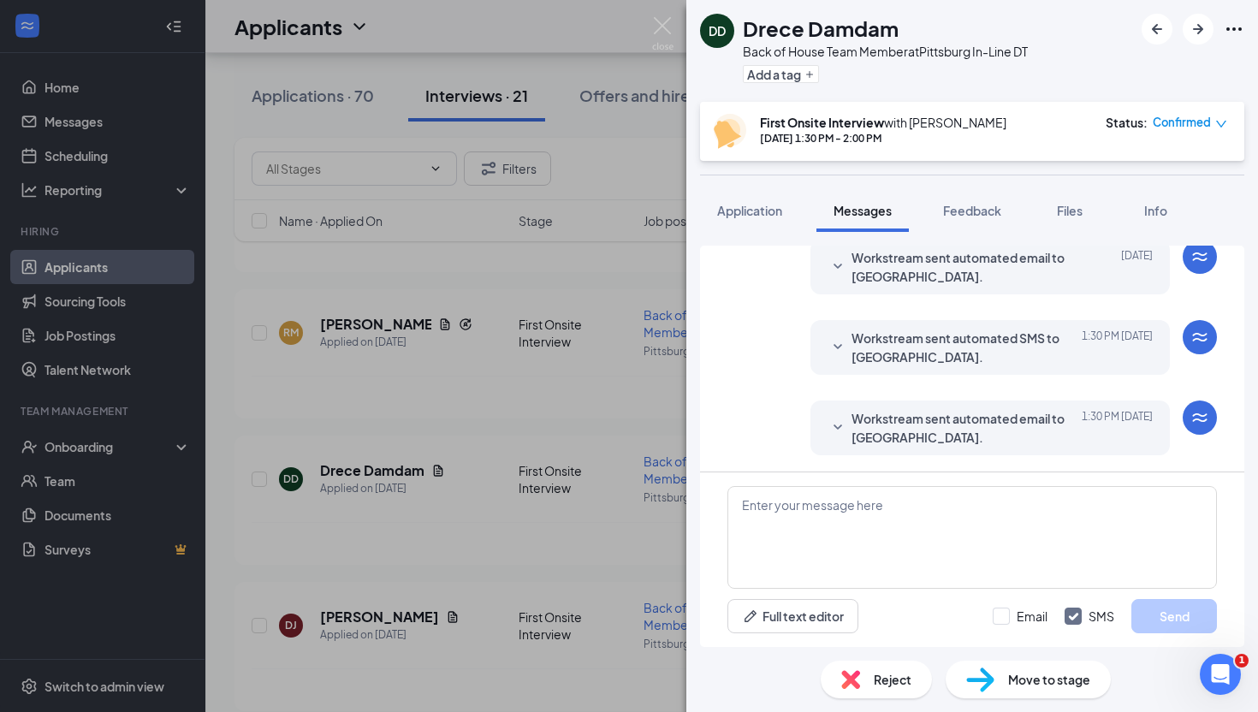
scroll to position [571, 0]
click at [839, 344] on icon "SmallChevronDown" at bounding box center [837, 345] width 9 height 5
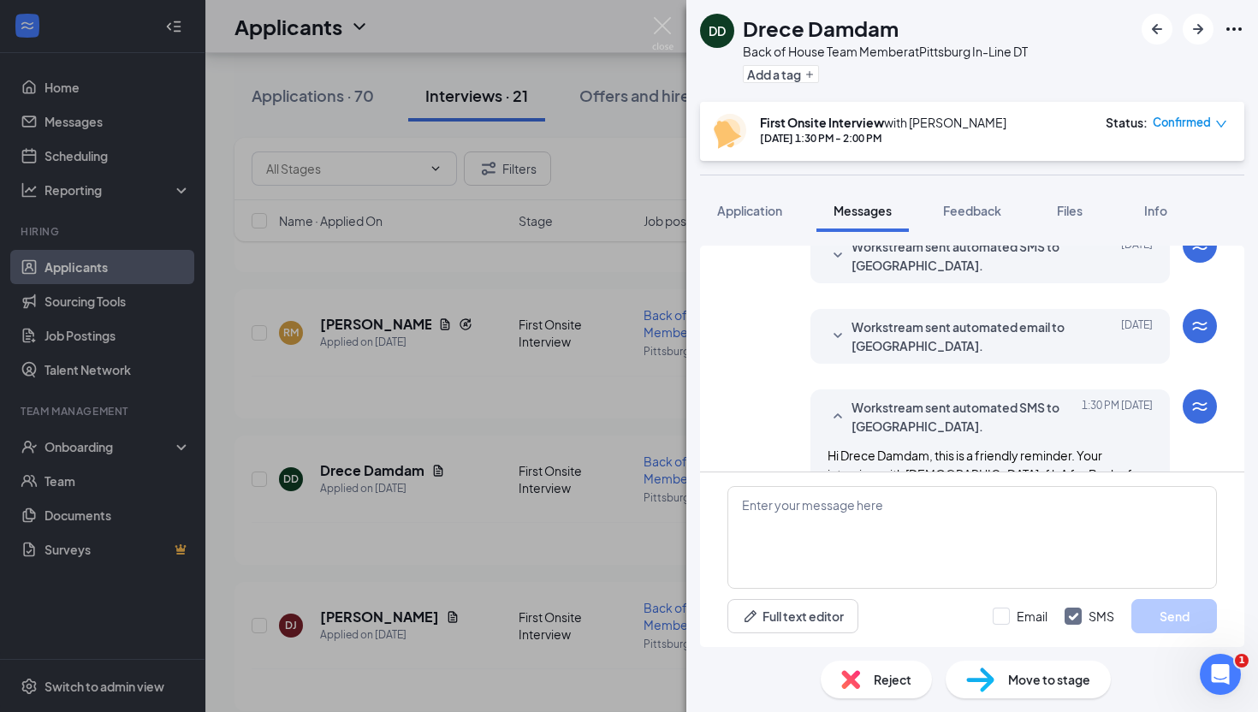
scroll to position [481, 0]
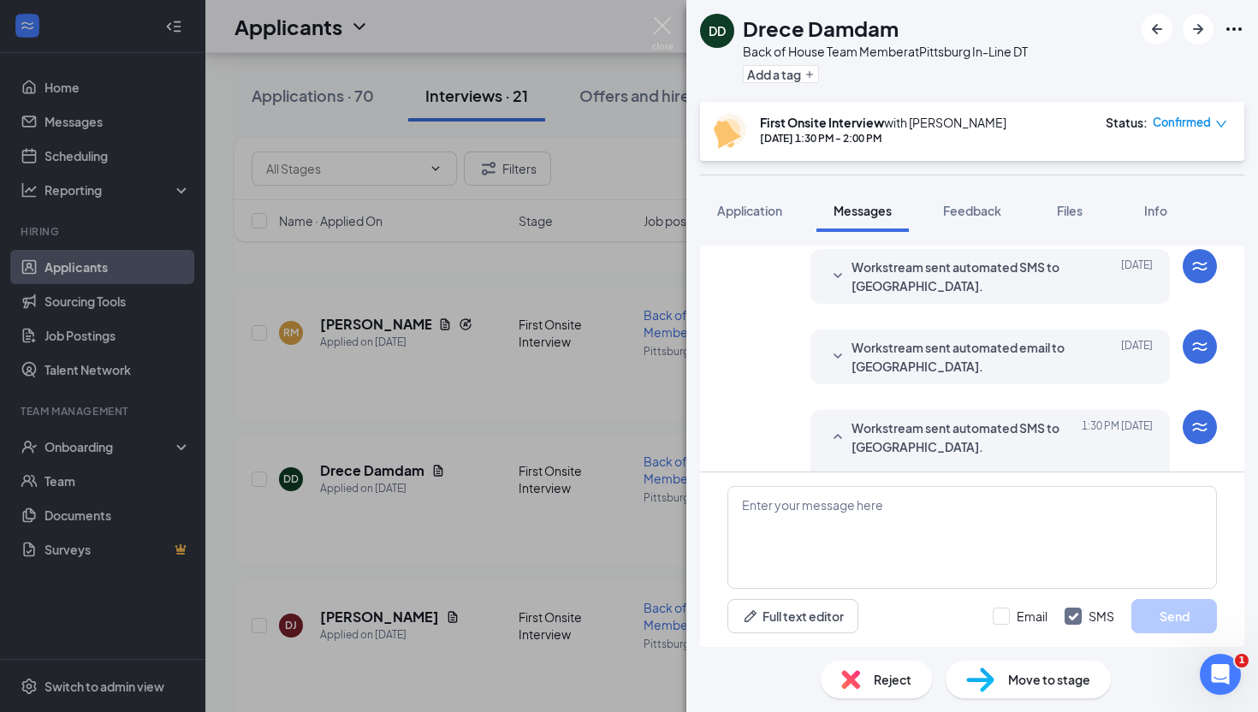
click at [837, 273] on icon "SmallChevronDown" at bounding box center [837, 276] width 21 height 21
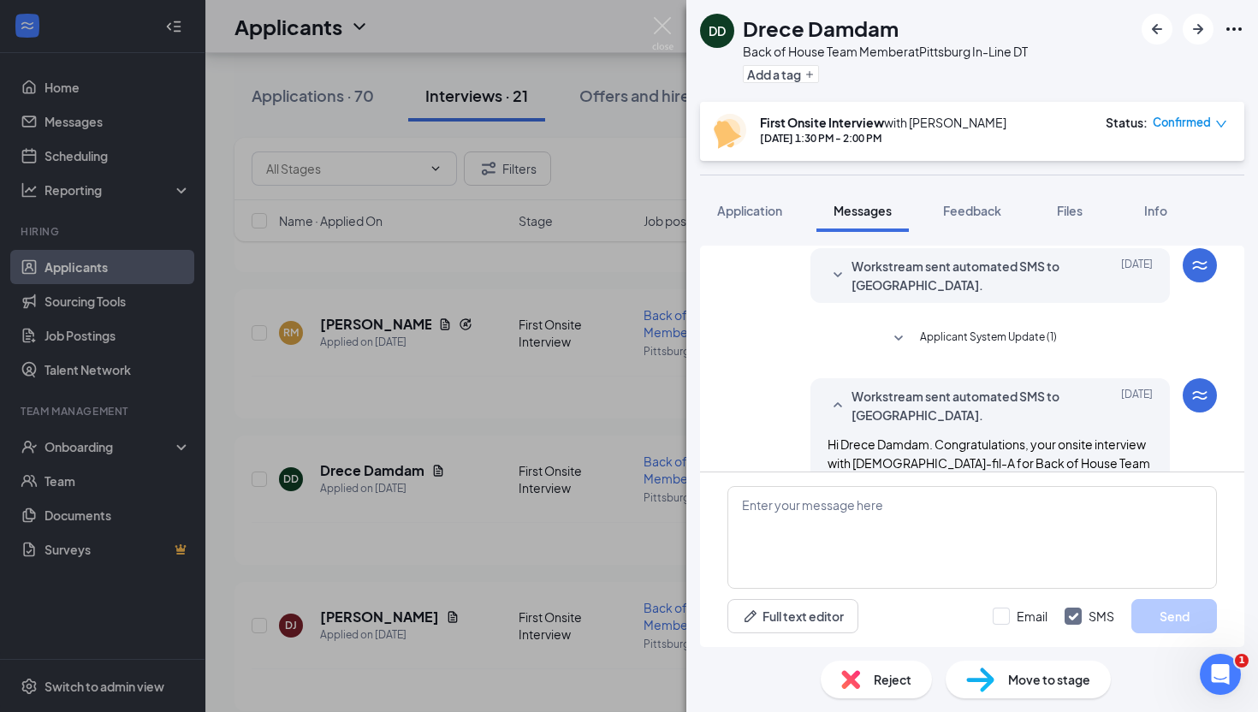
scroll to position [351, 0]
click at [841, 268] on icon "SmallChevronDown" at bounding box center [837, 276] width 21 height 21
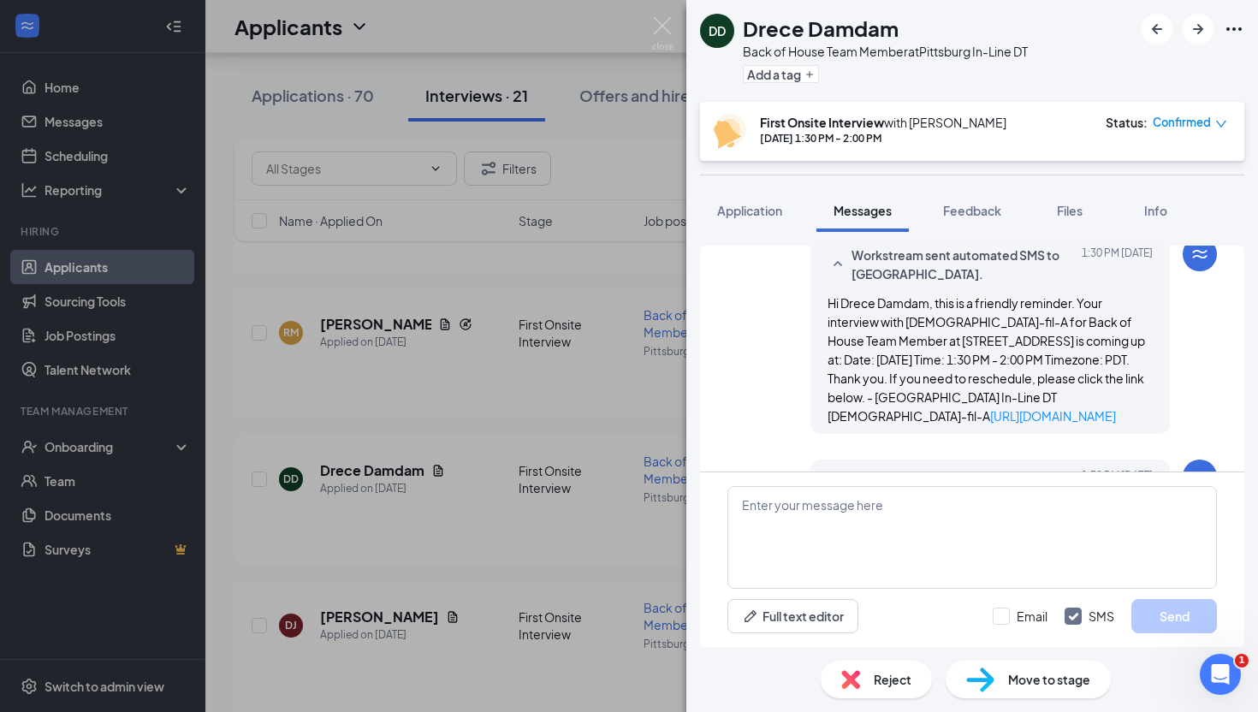
scroll to position [941, 0]
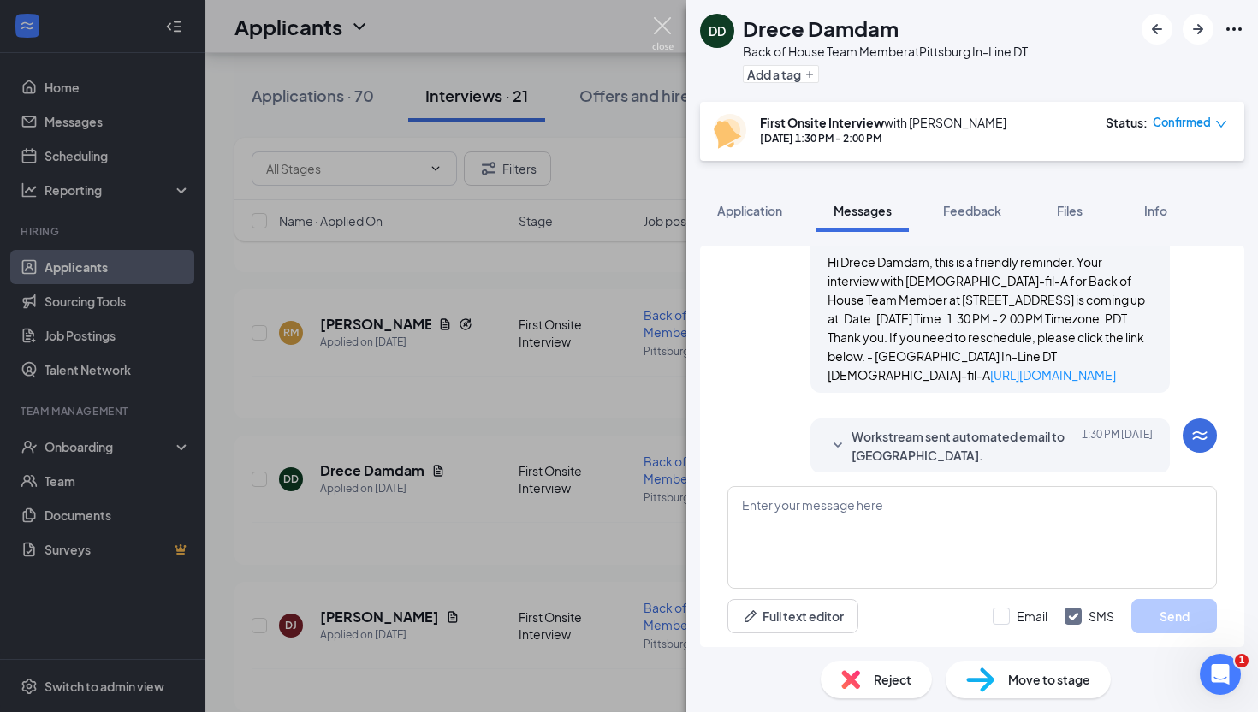
click at [666, 27] on img at bounding box center [662, 33] width 21 height 33
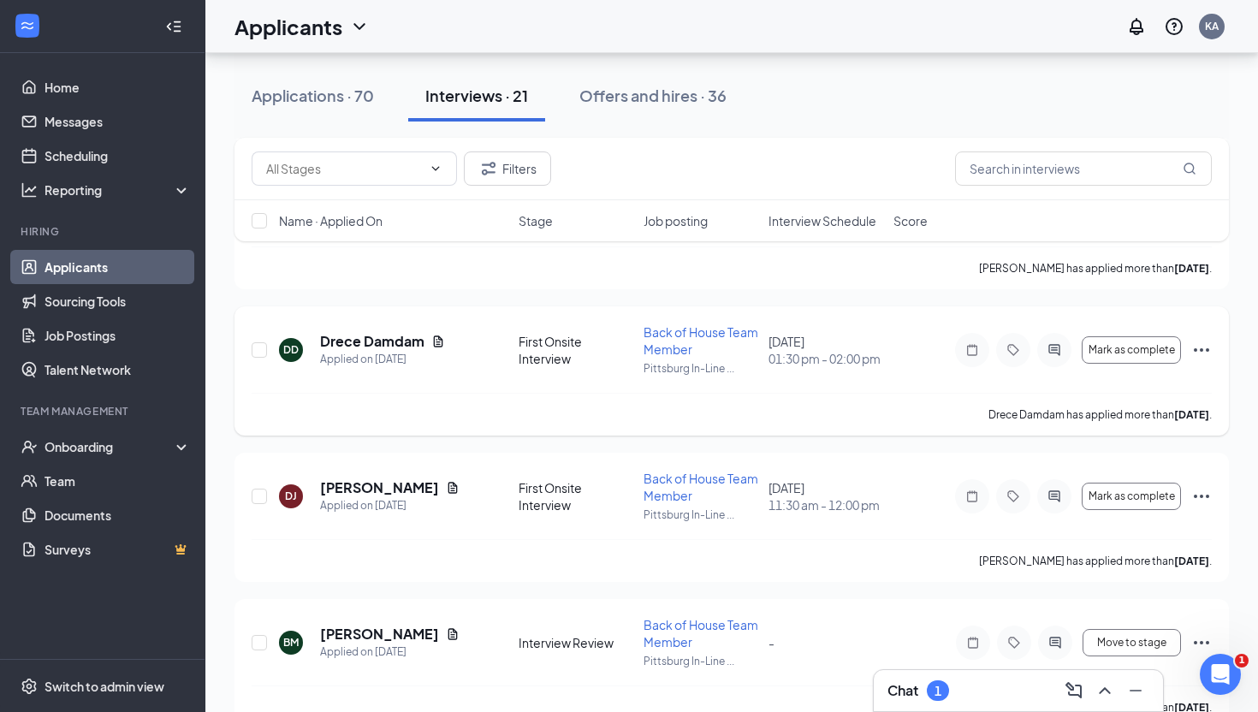
scroll to position [1936, 0]
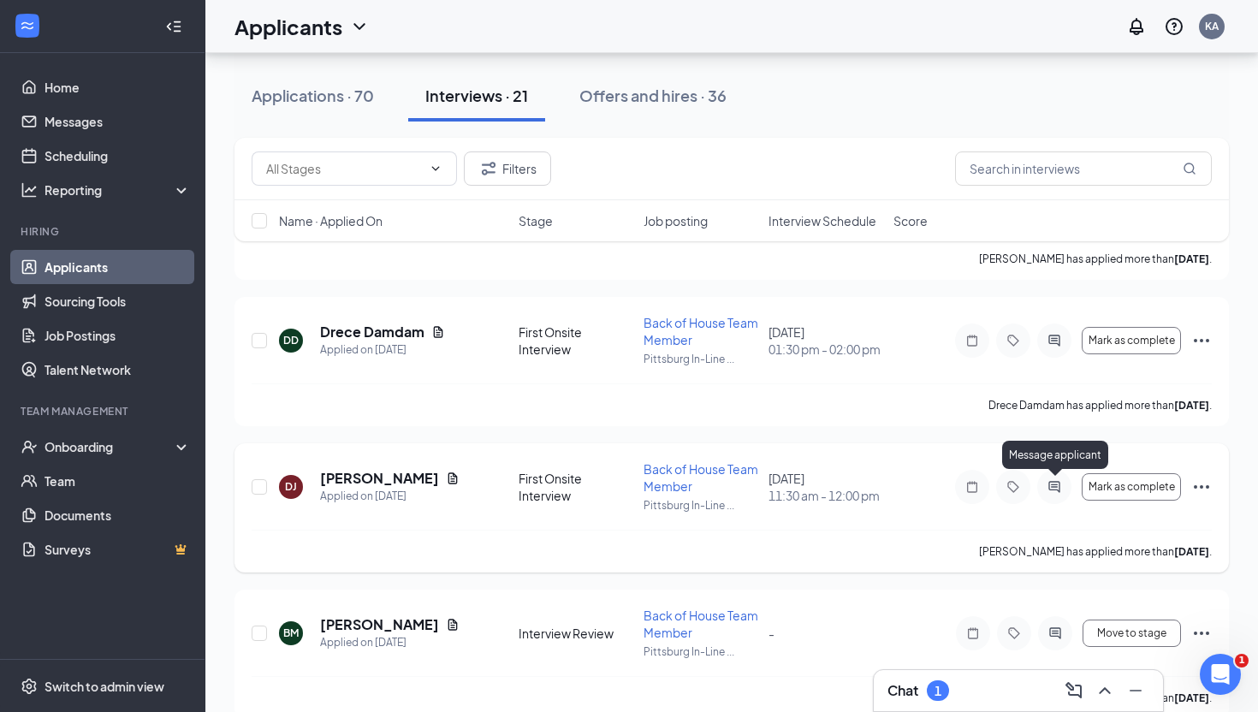
click at [1056, 483] on icon "ActiveChat" at bounding box center [1053, 486] width 11 height 11
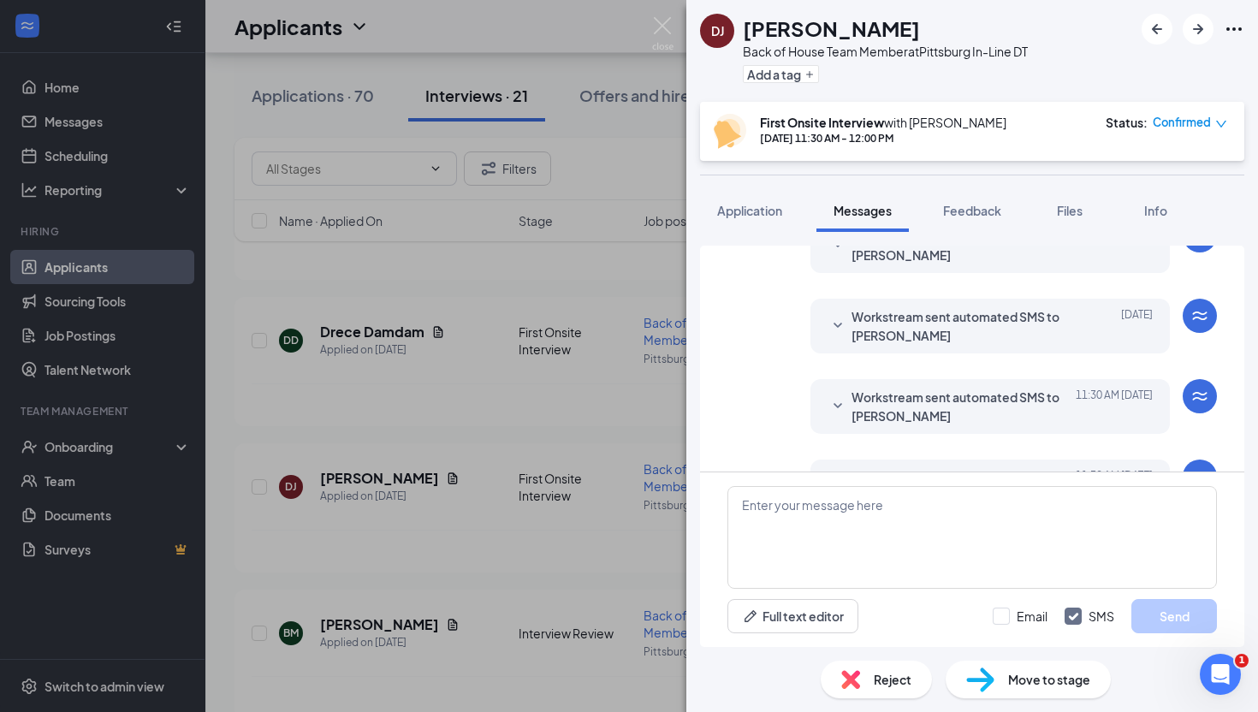
scroll to position [421, 0]
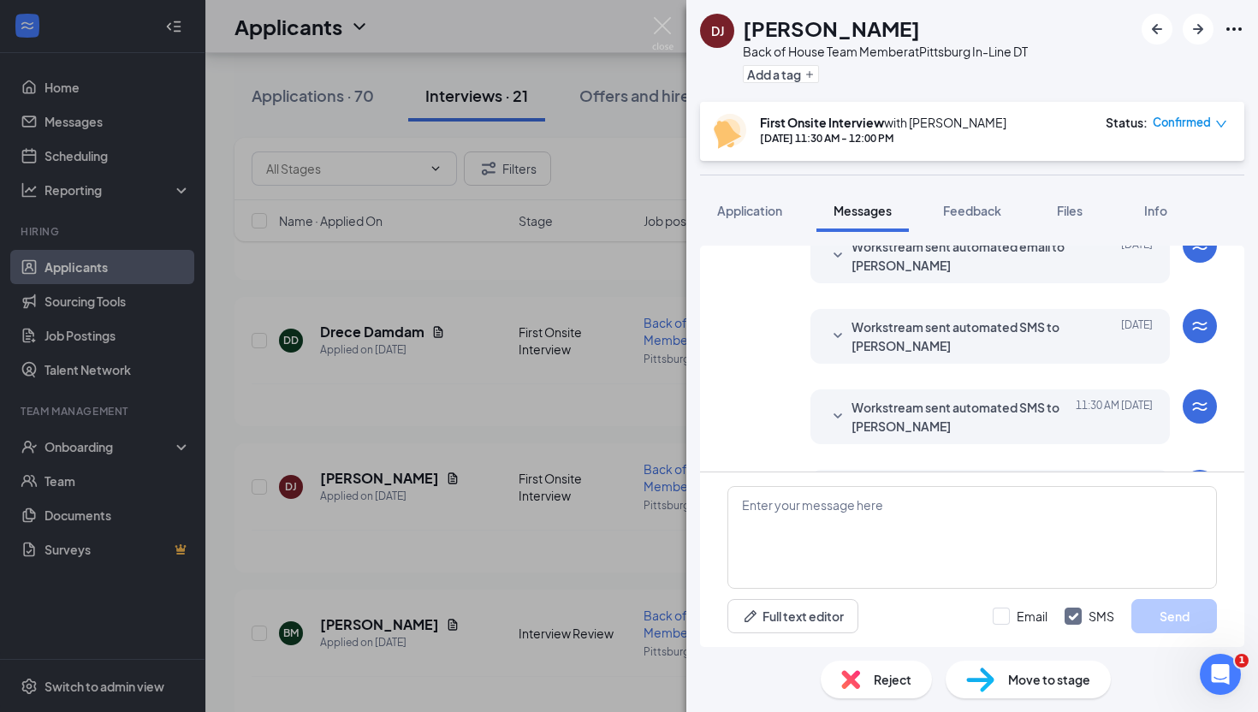
click at [836, 253] on icon "SmallChevronDown" at bounding box center [837, 254] width 9 height 5
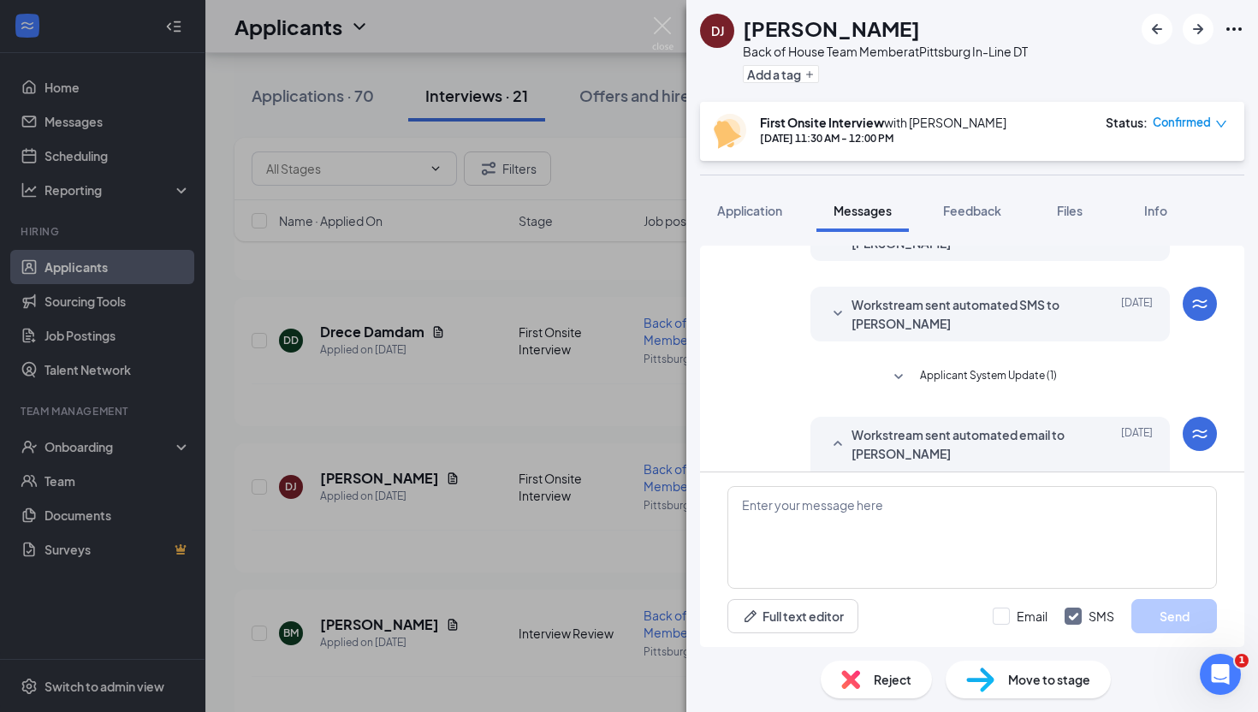
scroll to position [227, 0]
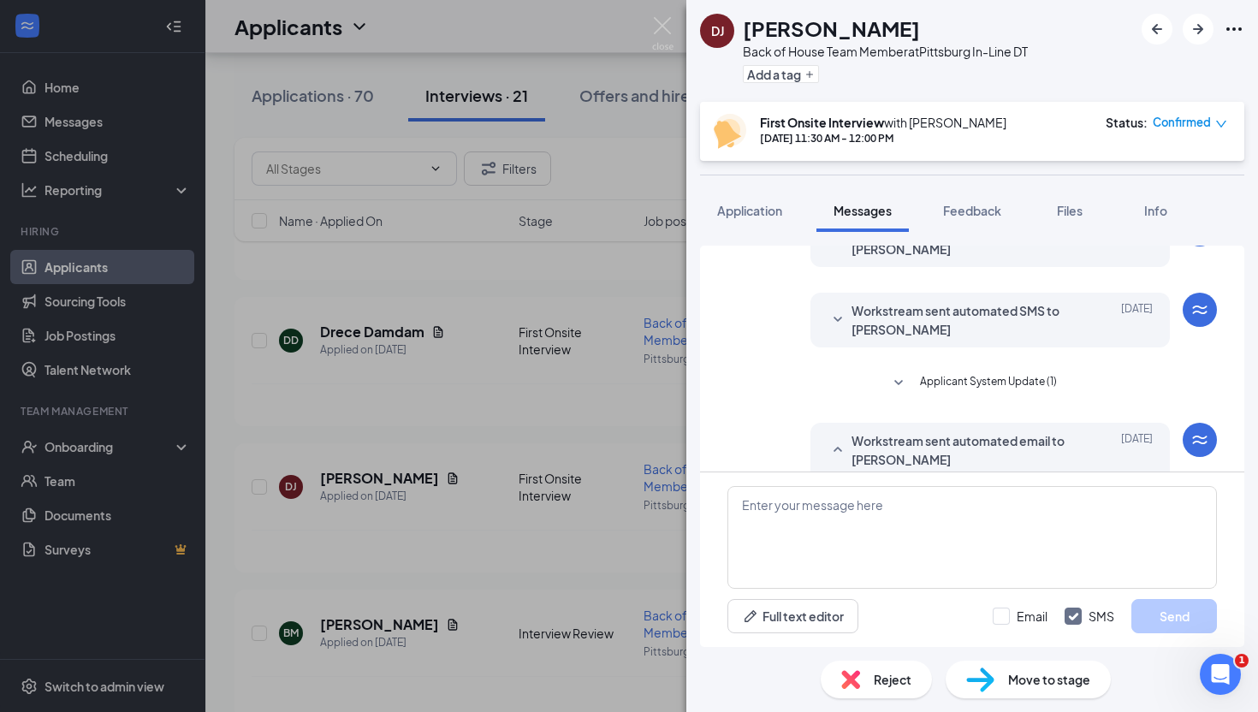
click at [837, 321] on icon "SmallChevronDown" at bounding box center [837, 320] width 21 height 21
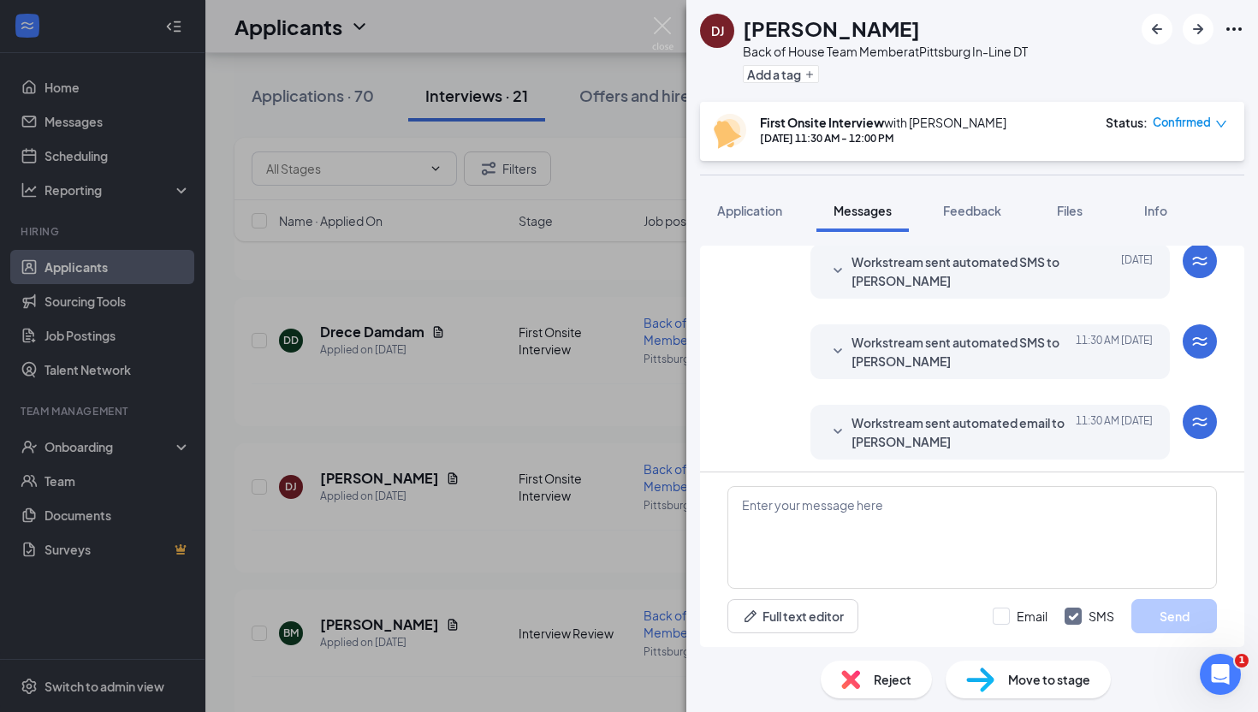
scroll to position [813, 0]
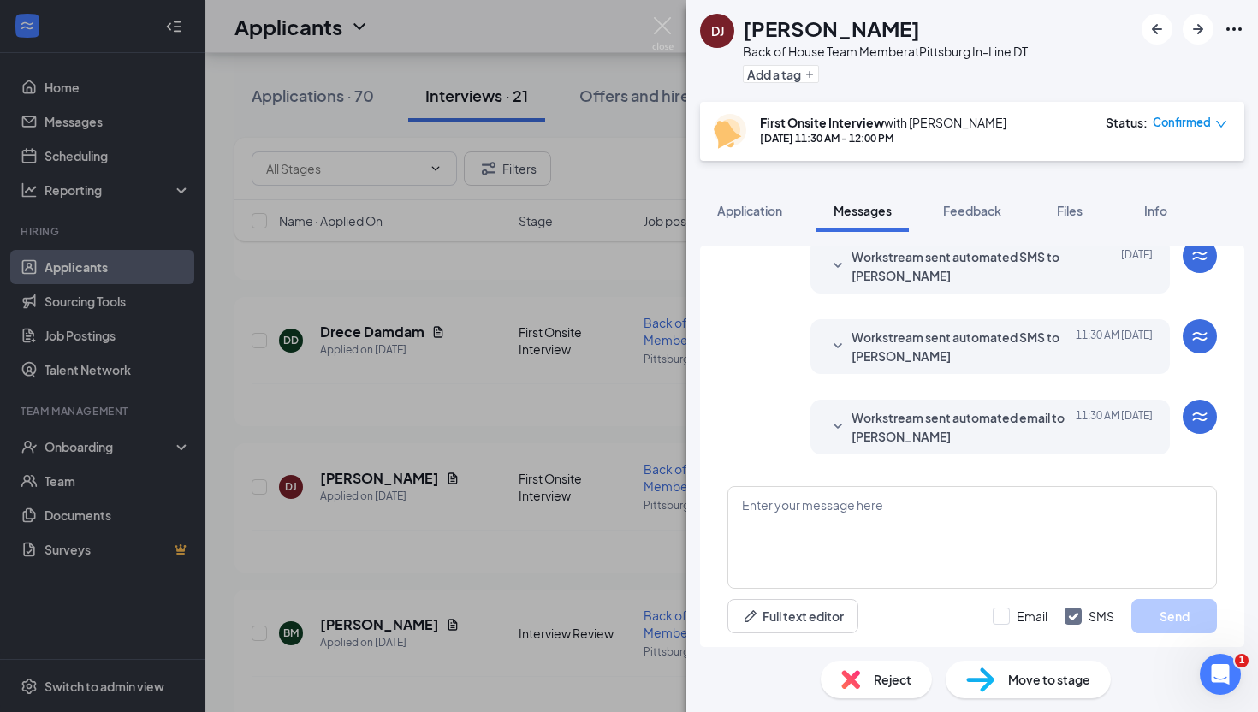
click at [833, 348] on icon "SmallChevronDown" at bounding box center [837, 346] width 21 height 21
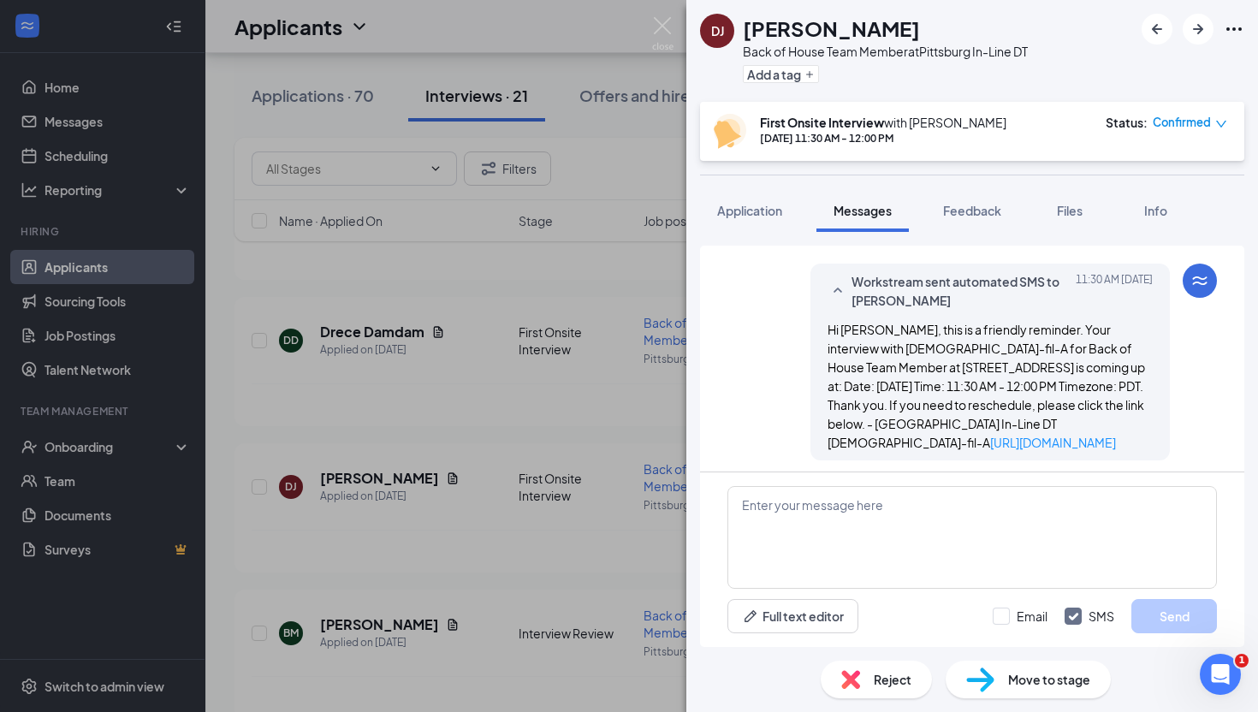
scroll to position [811, 0]
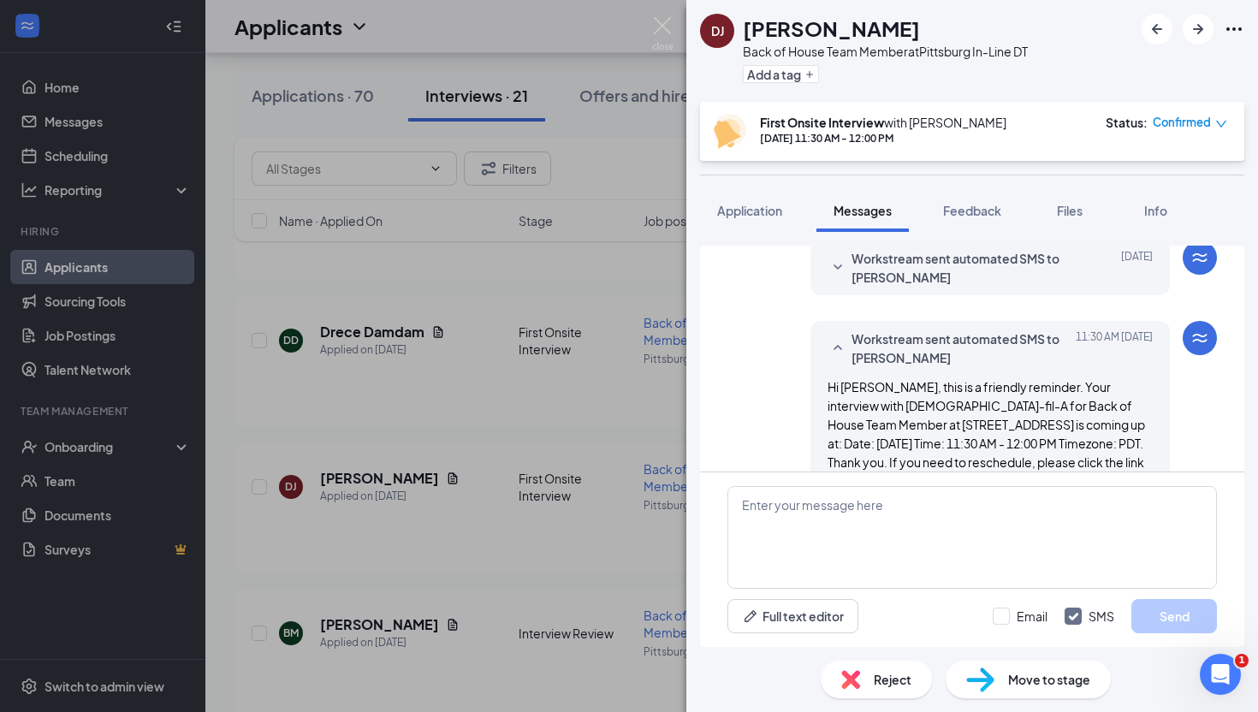
click at [835, 266] on icon "SmallChevronDown" at bounding box center [837, 266] width 9 height 5
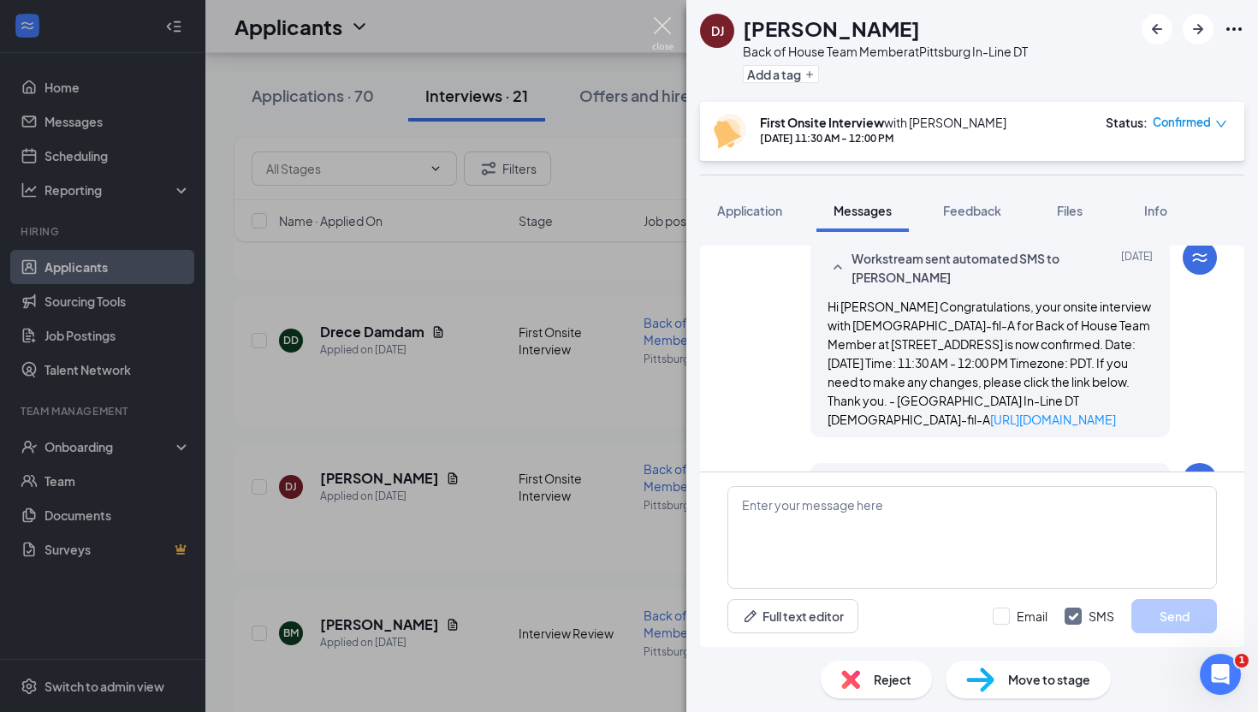
click at [661, 25] on img at bounding box center [662, 33] width 21 height 33
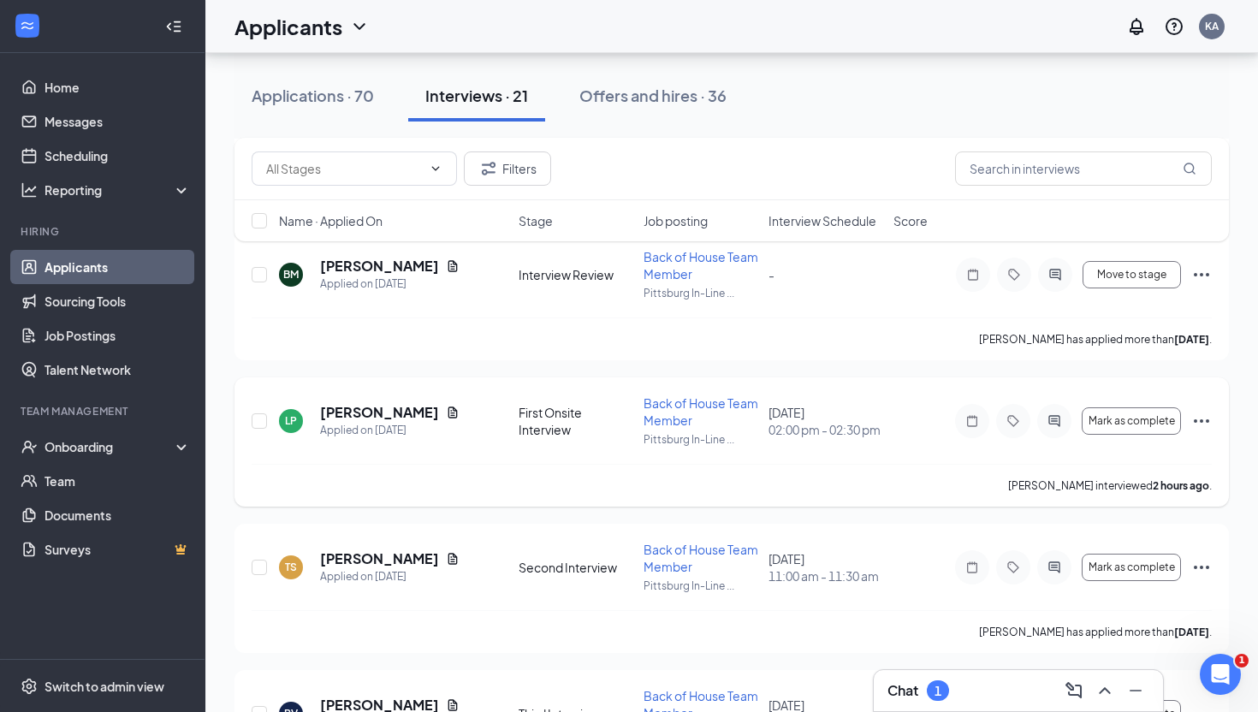
scroll to position [2300, 0]
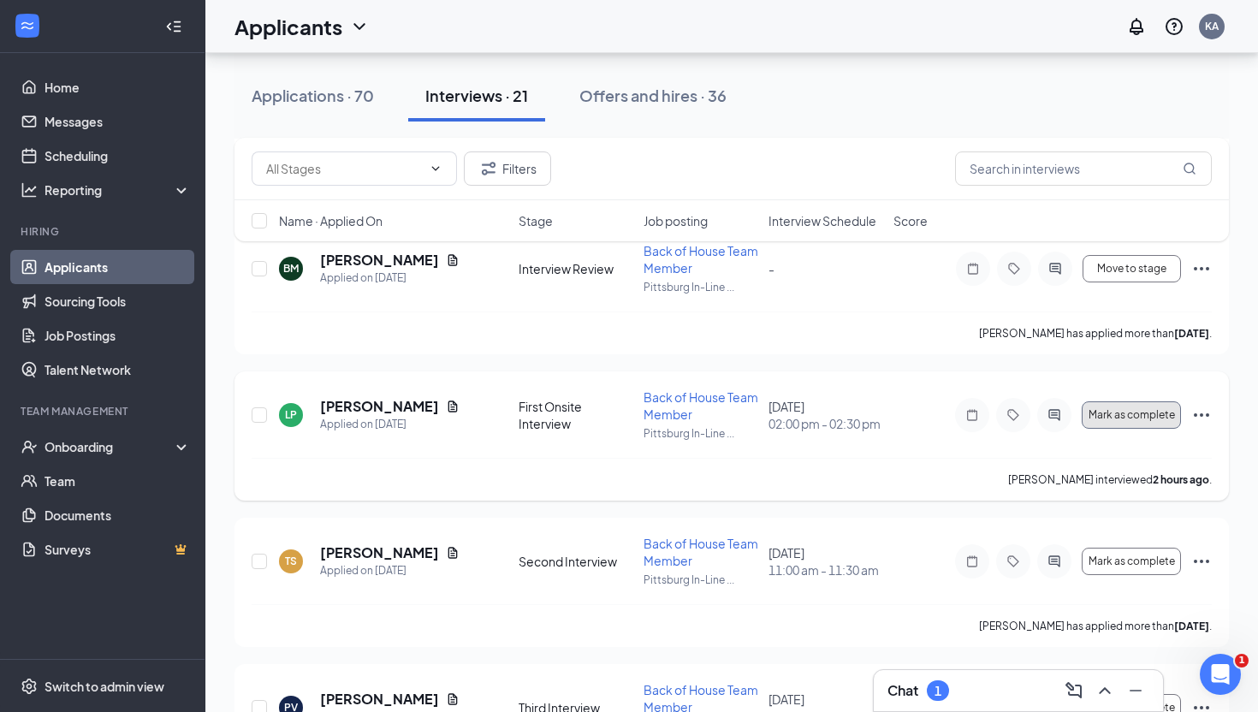
click at [1128, 414] on span "Mark as complete" at bounding box center [1131, 415] width 86 height 12
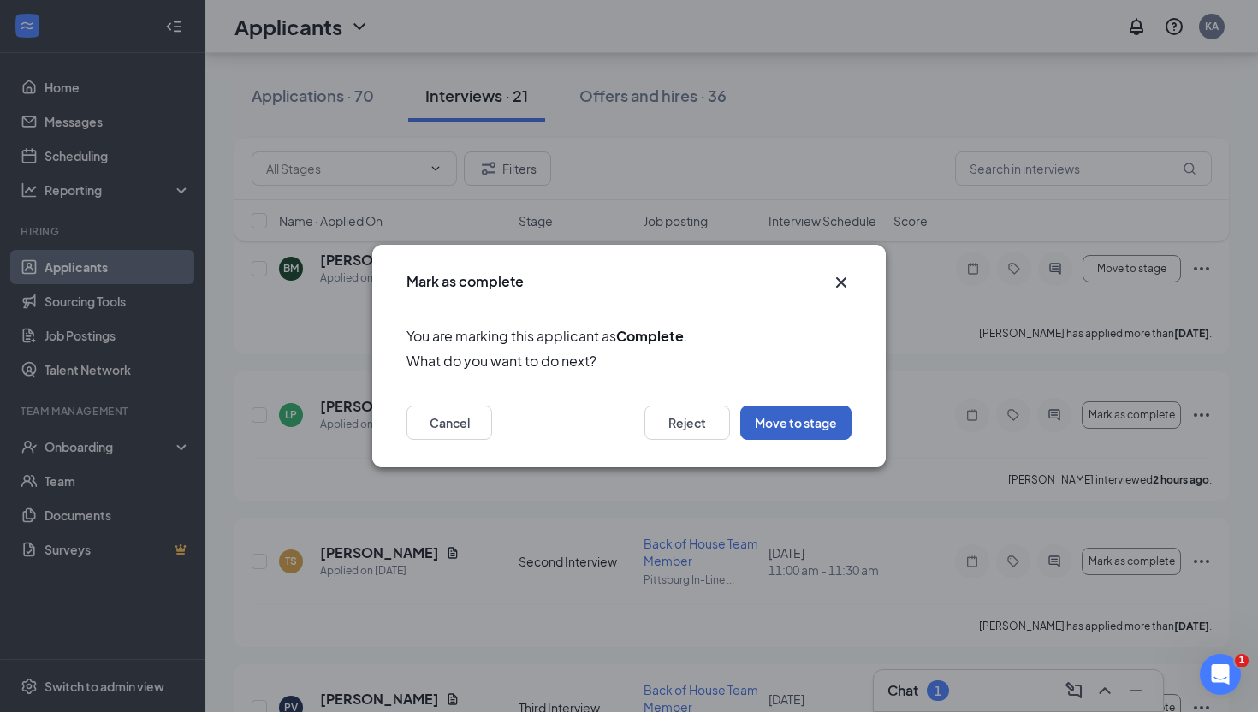
click at [777, 420] on button "Move to stage" at bounding box center [795, 422] width 111 height 34
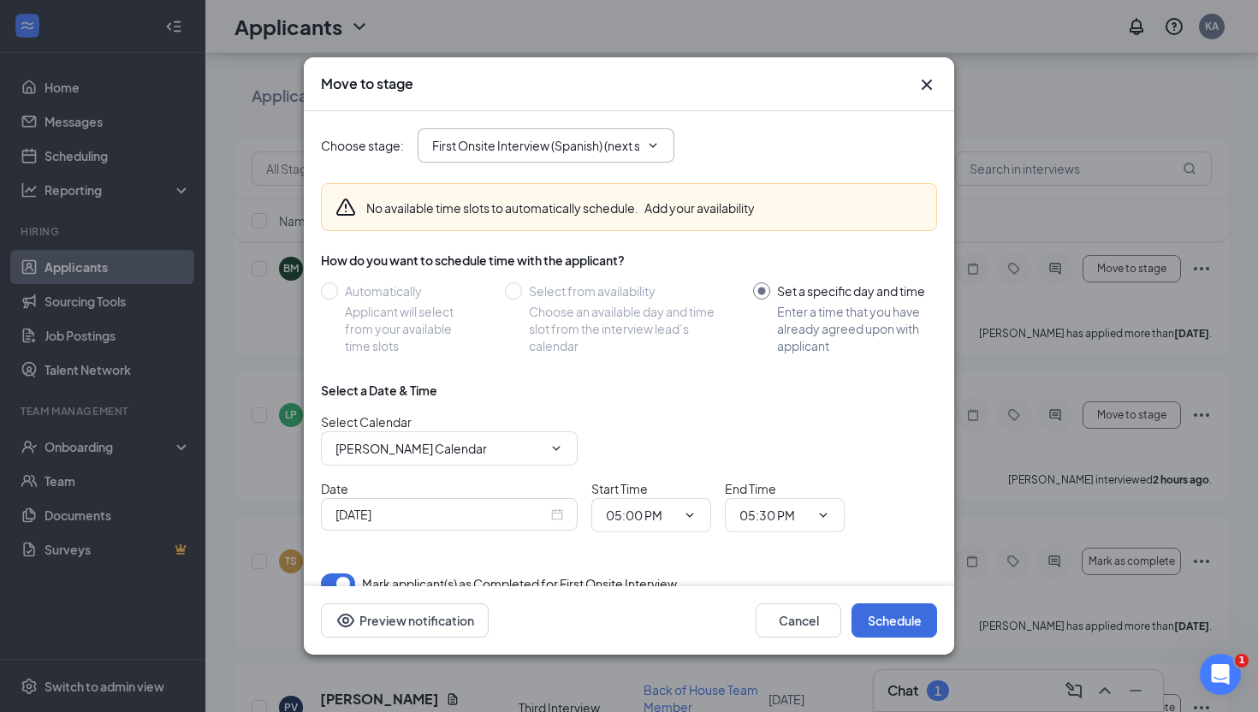
click at [546, 139] on input "First Onsite Interview (Spanish) (next stage)" at bounding box center [535, 145] width 207 height 19
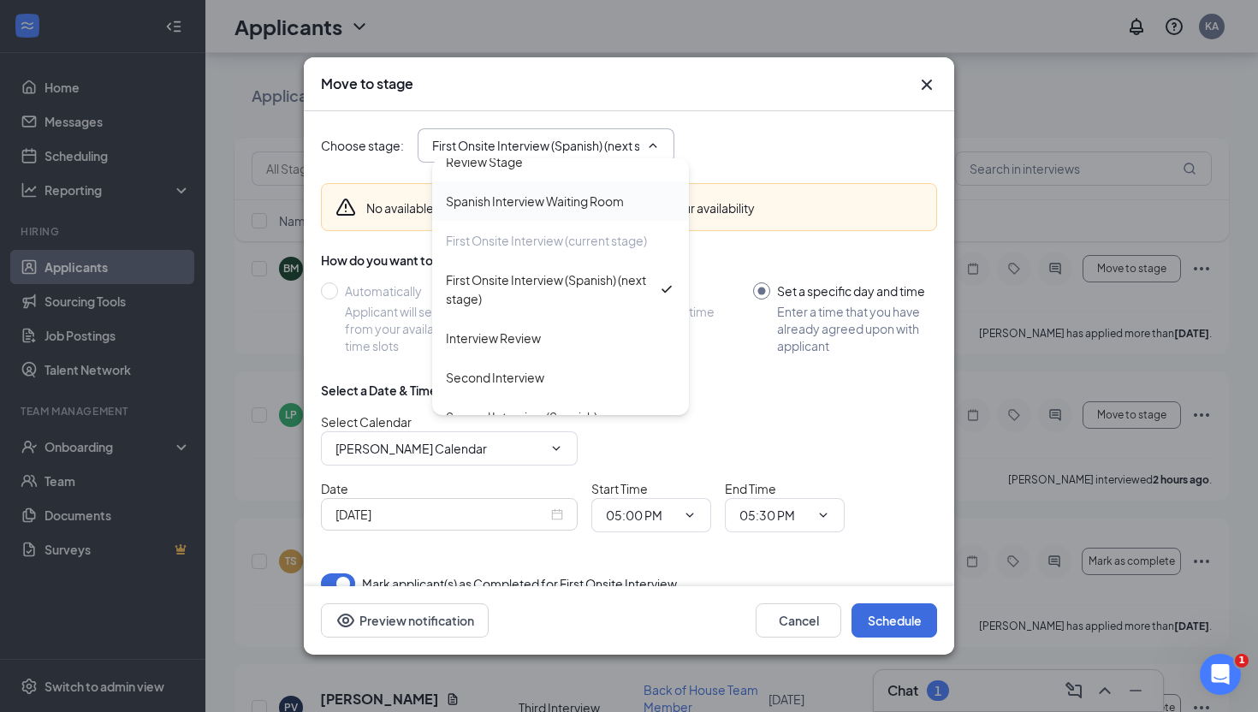
scroll to position [98, 0]
click at [518, 334] on div "Interview Review" at bounding box center [493, 335] width 95 height 19
type input "Interview Review"
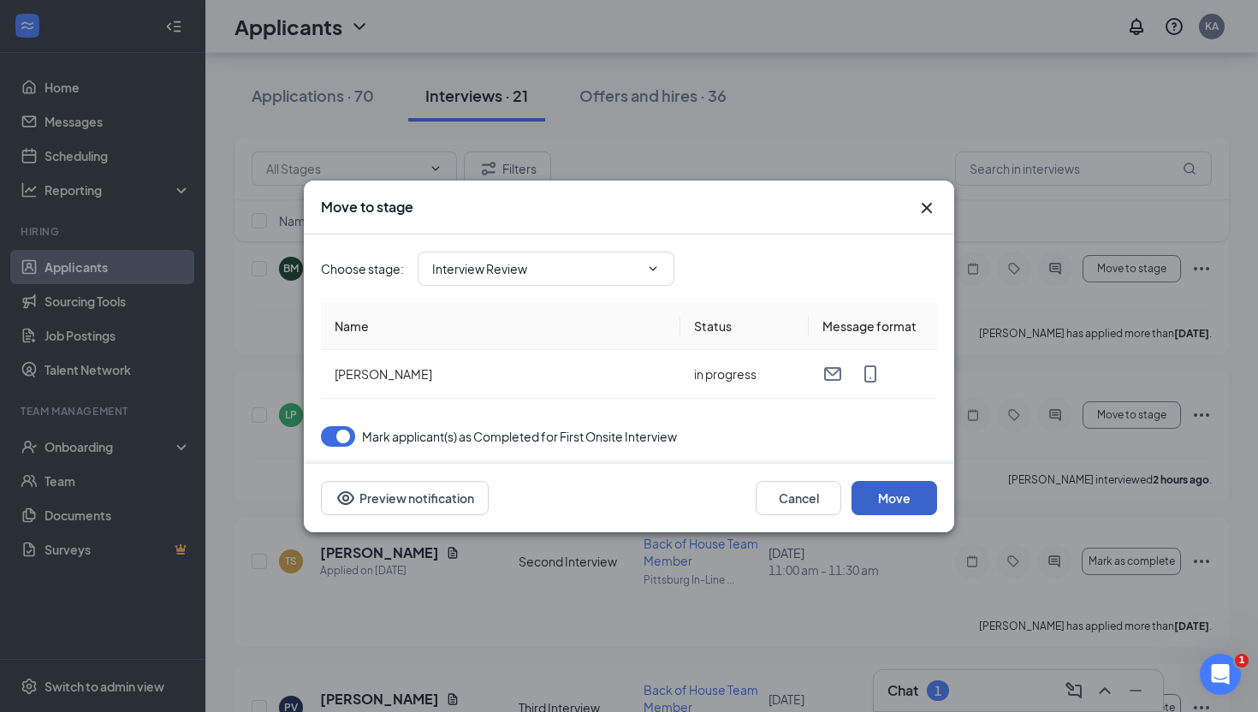
click at [892, 498] on button "Move" at bounding box center [894, 498] width 86 height 34
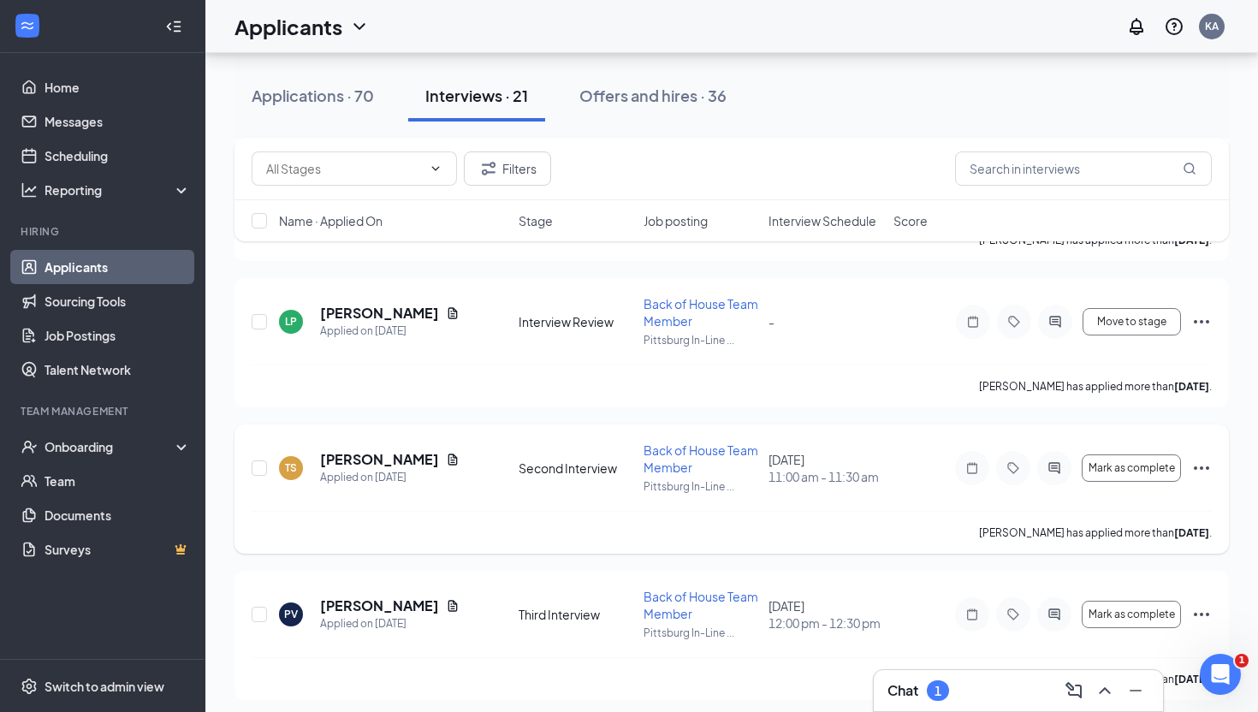
scroll to position [2395, 0]
click at [1052, 467] on icon "ActiveChat" at bounding box center [1054, 466] width 21 height 14
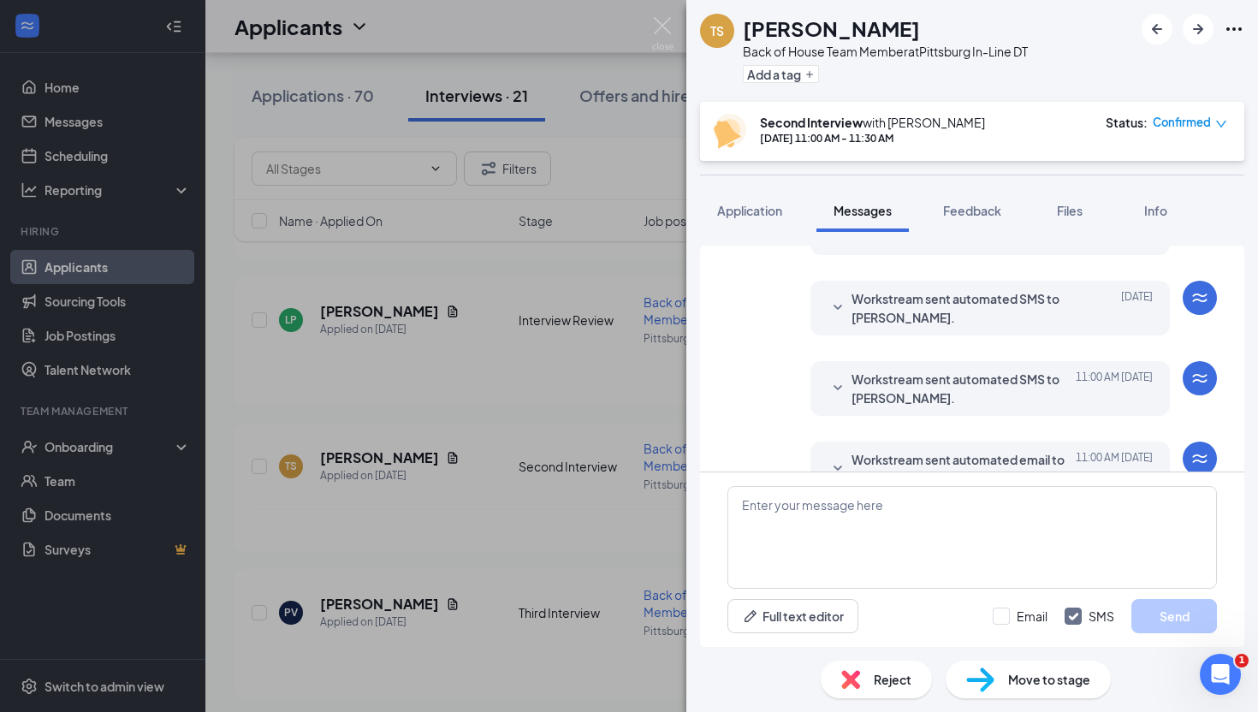
scroll to position [520, 0]
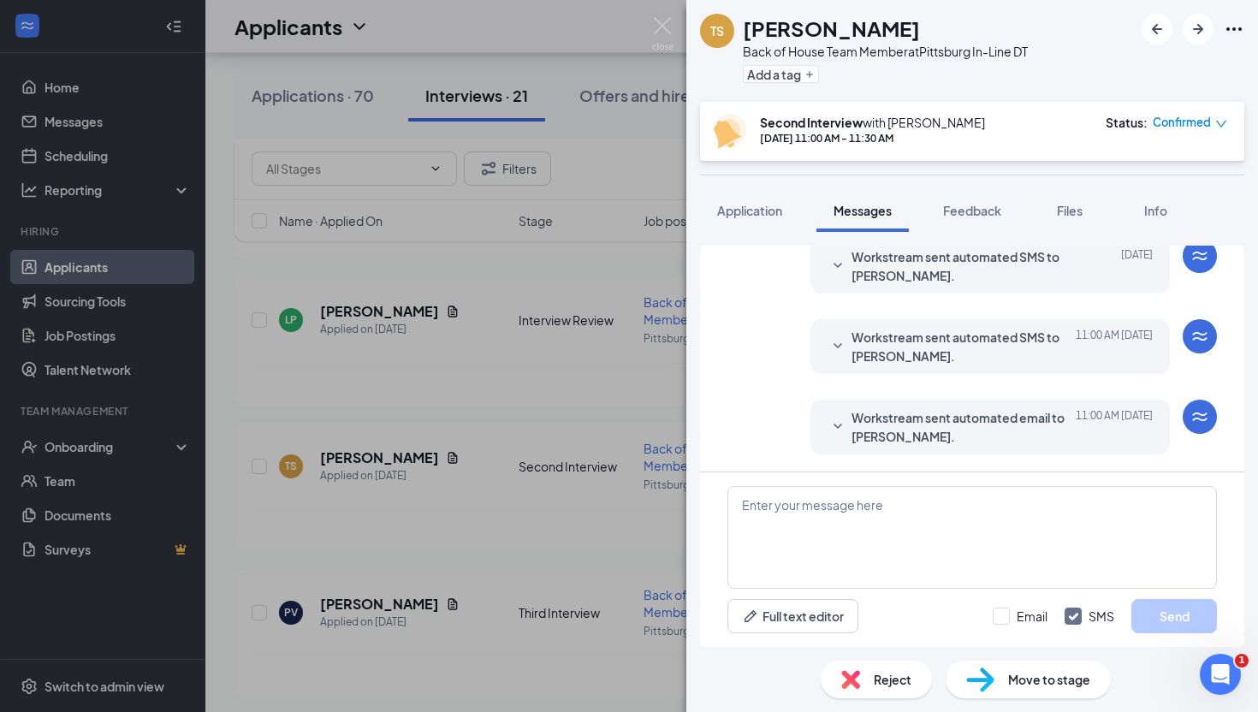
click at [840, 263] on icon "SmallChevronDown" at bounding box center [837, 265] width 9 height 5
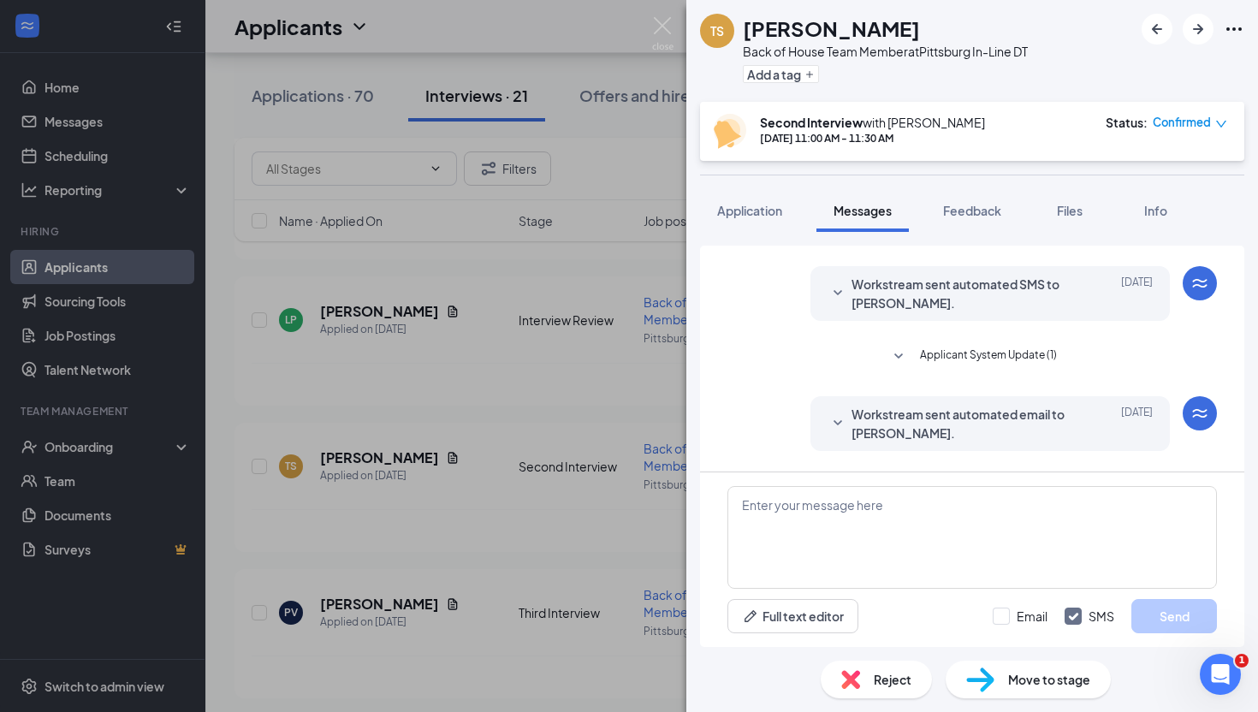
scroll to position [256, 0]
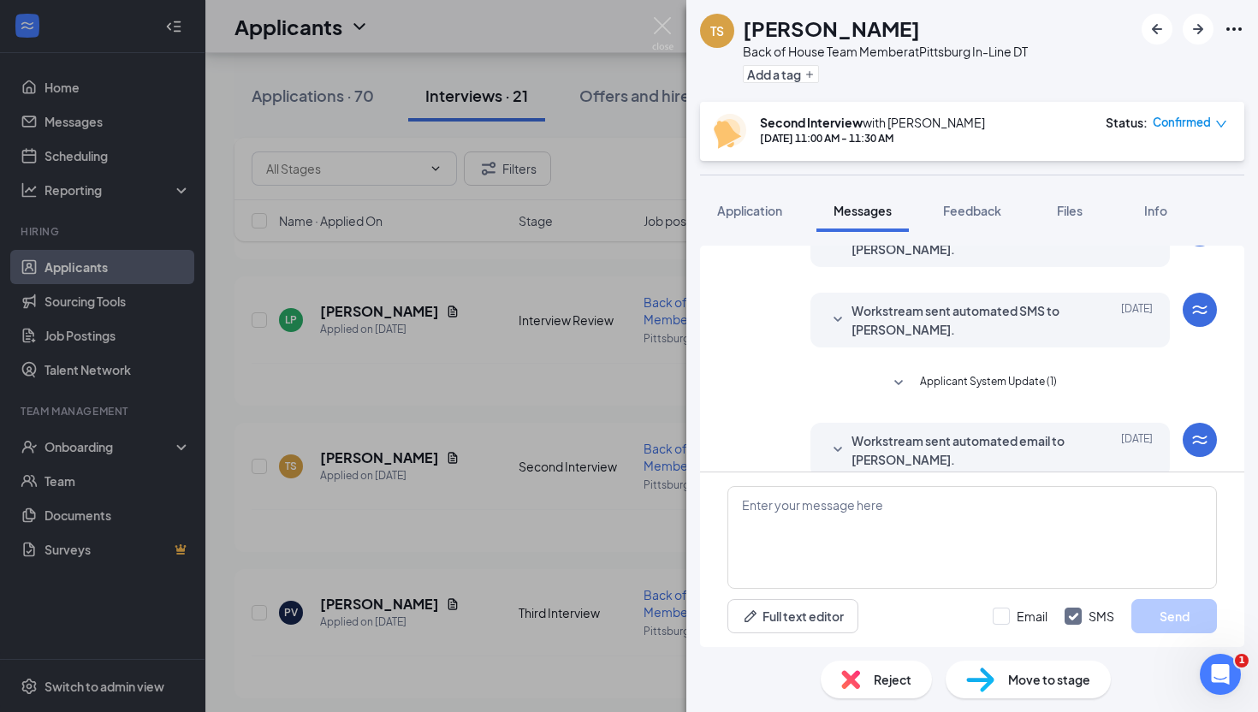
click at [842, 313] on icon "SmallChevronDown" at bounding box center [837, 320] width 21 height 21
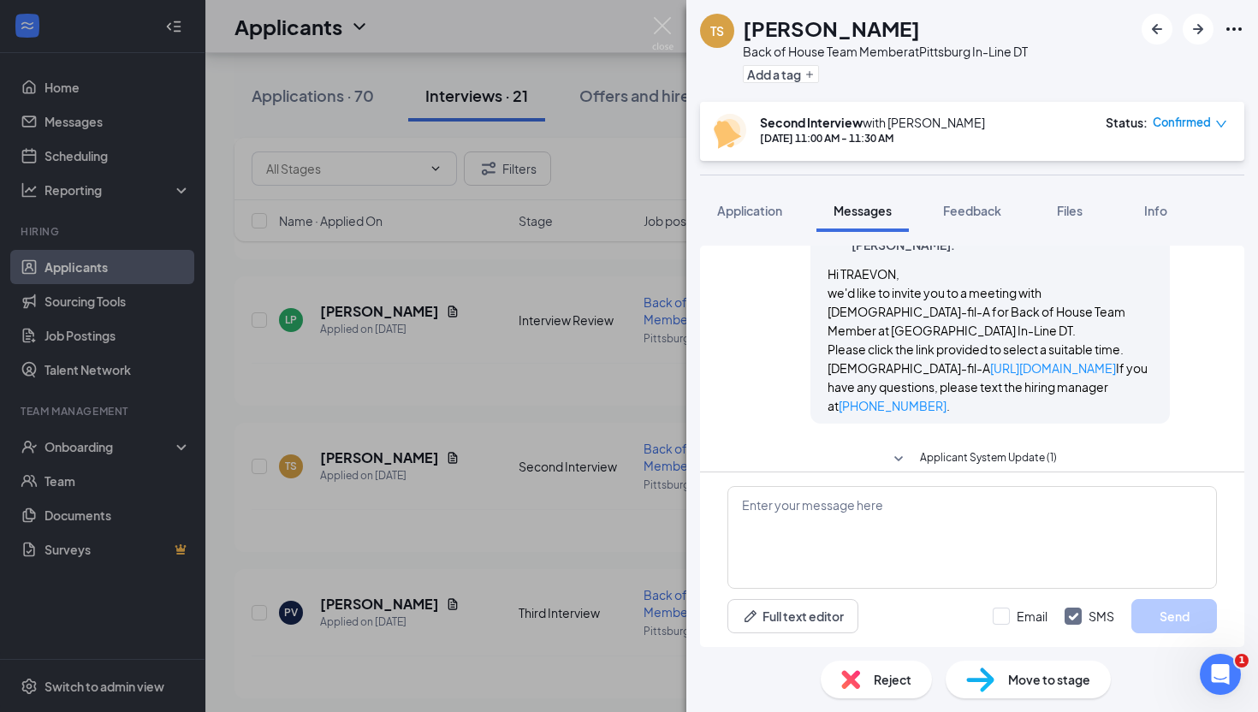
scroll to position [346, 0]
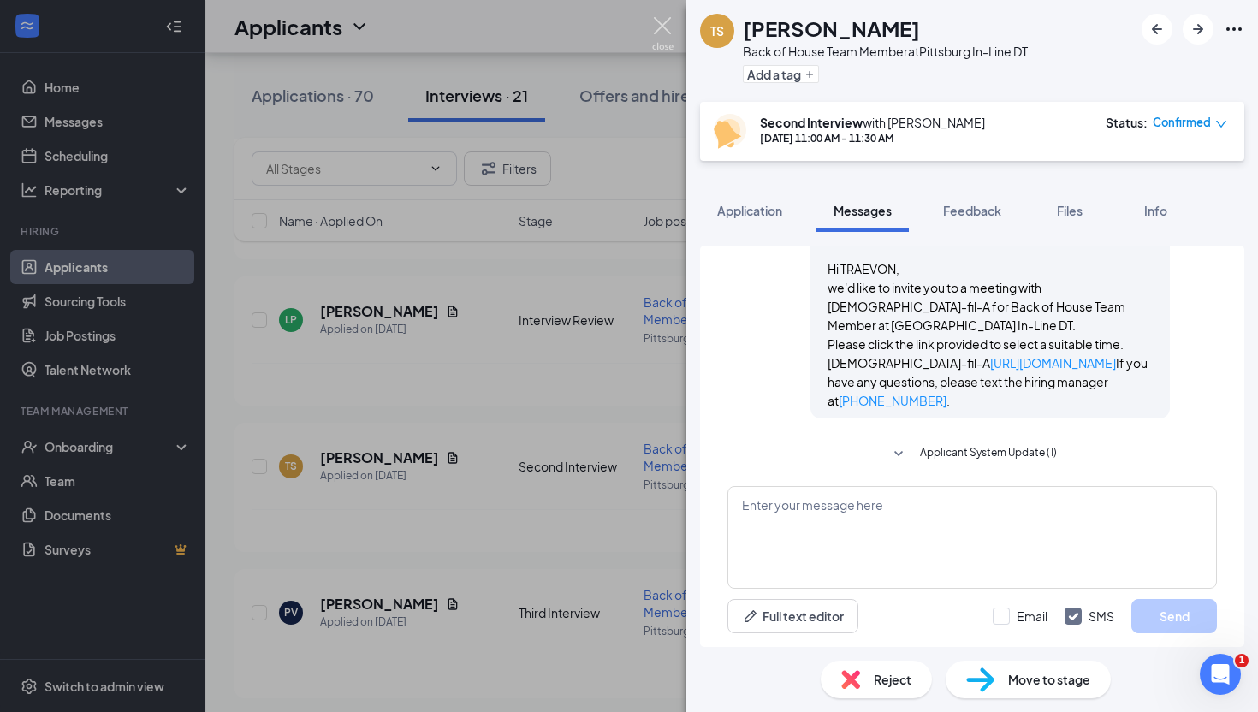
click at [666, 32] on img at bounding box center [662, 33] width 21 height 33
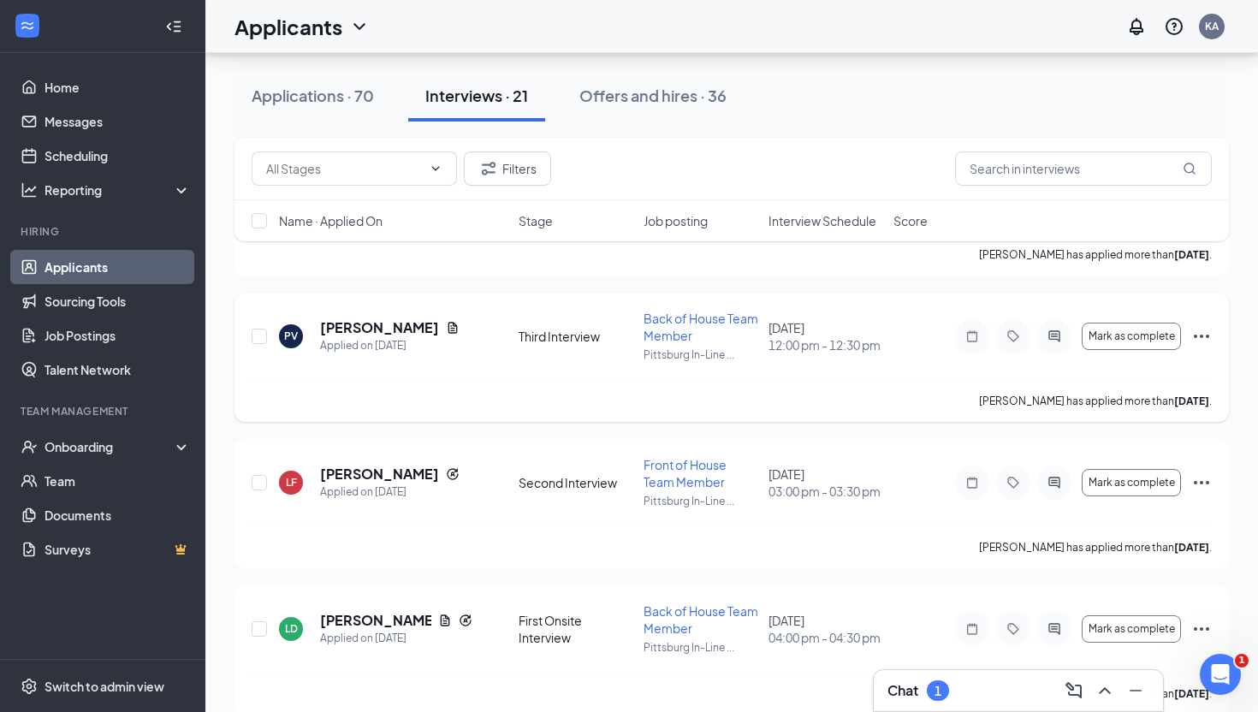
scroll to position [2673, 0]
click at [1051, 482] on icon "ActiveChat" at bounding box center [1053, 480] width 11 height 11
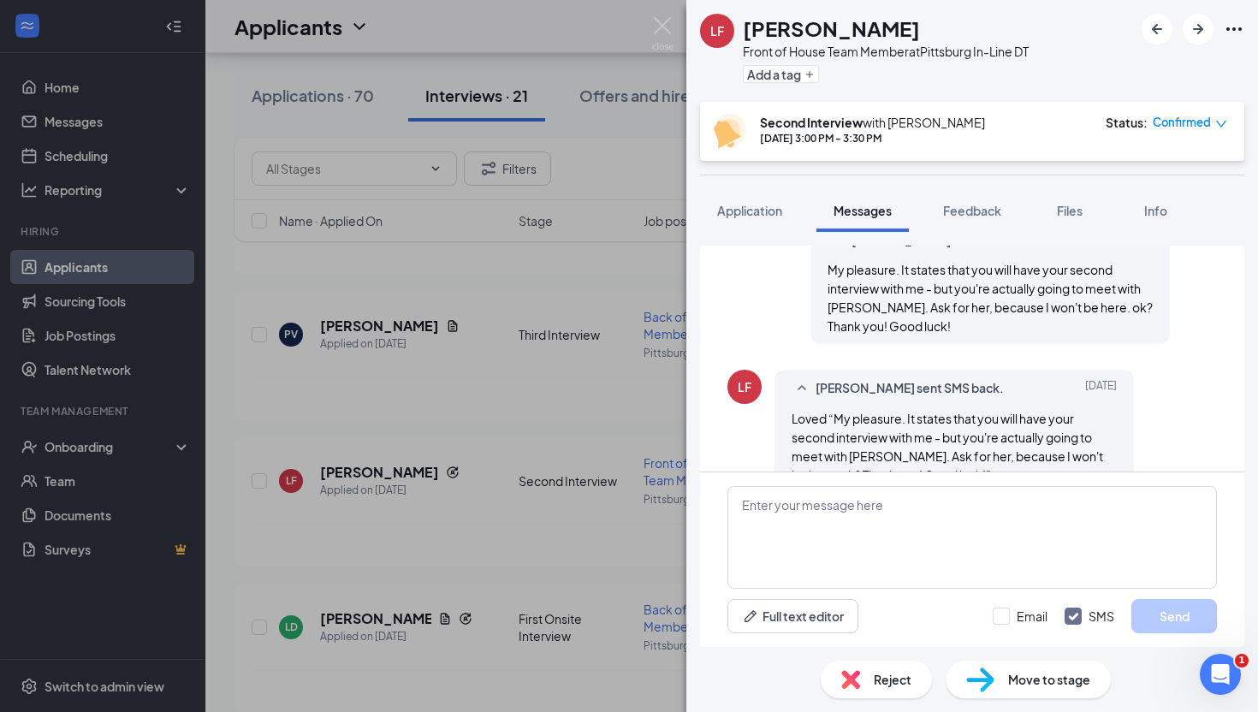
scroll to position [407, 0]
click at [658, 22] on img at bounding box center [662, 33] width 21 height 33
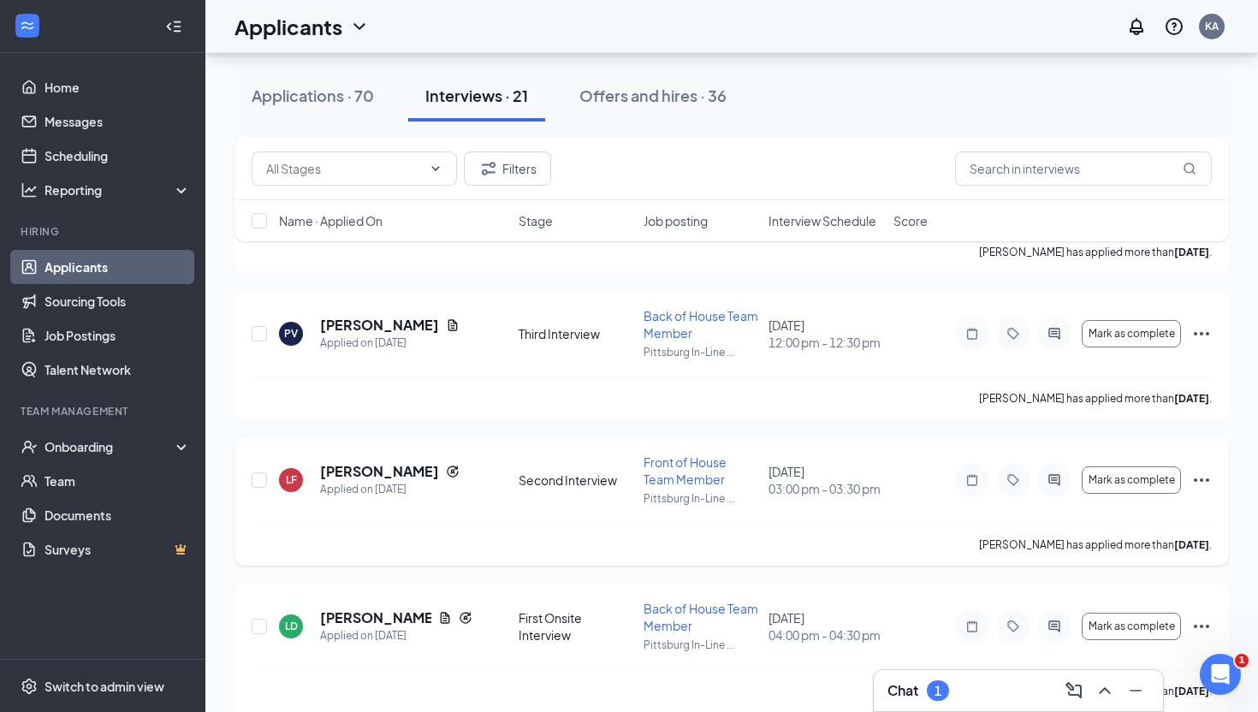
scroll to position [2695, 0]
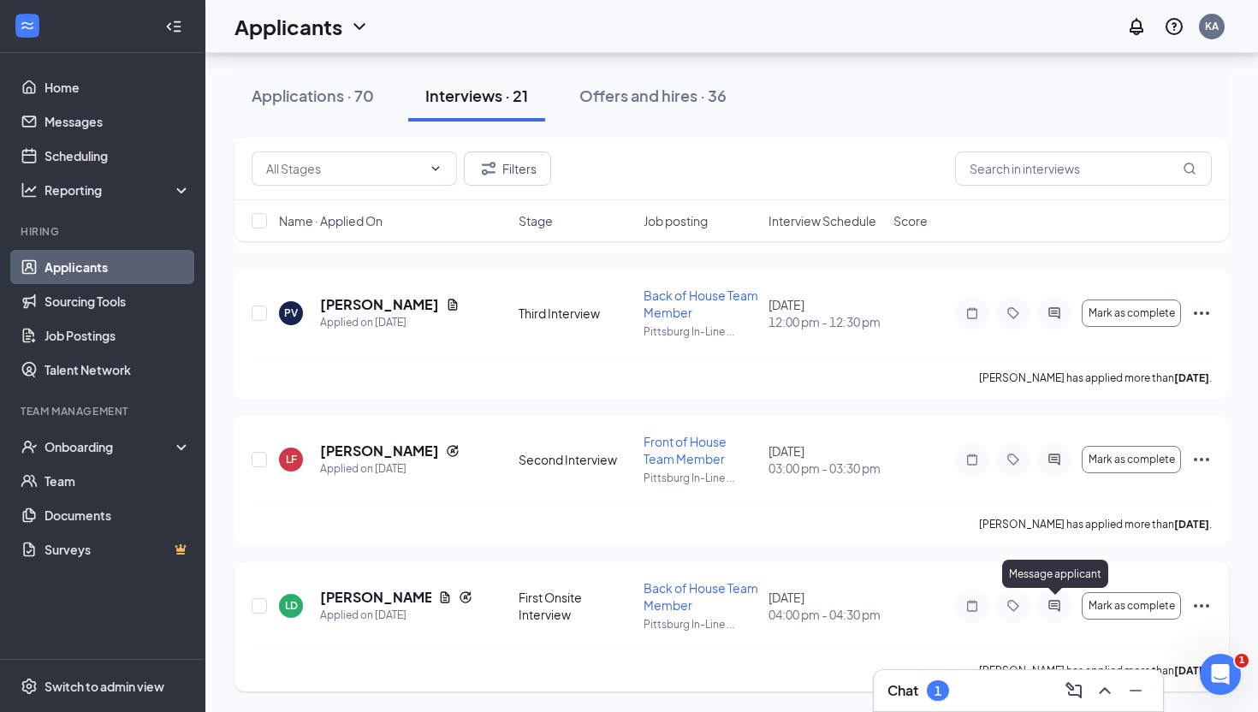
click at [1055, 602] on icon "ActiveChat" at bounding box center [1053, 605] width 11 height 11
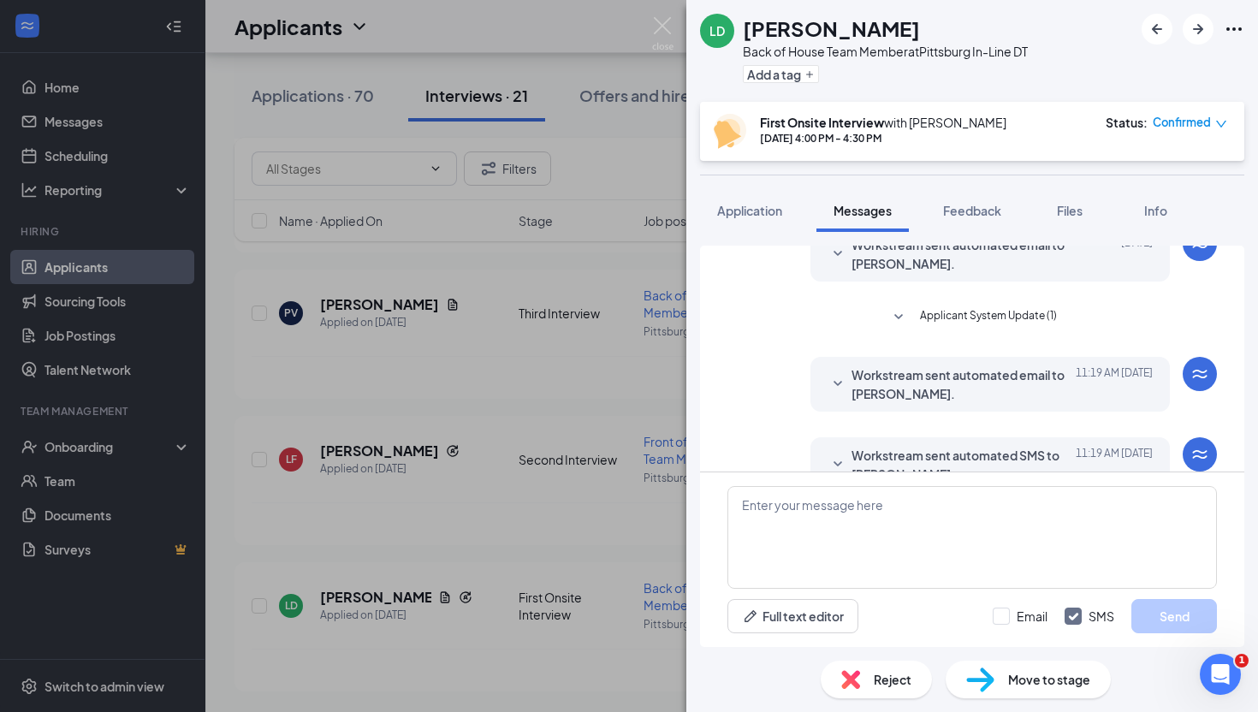
scroll to position [498, 0]
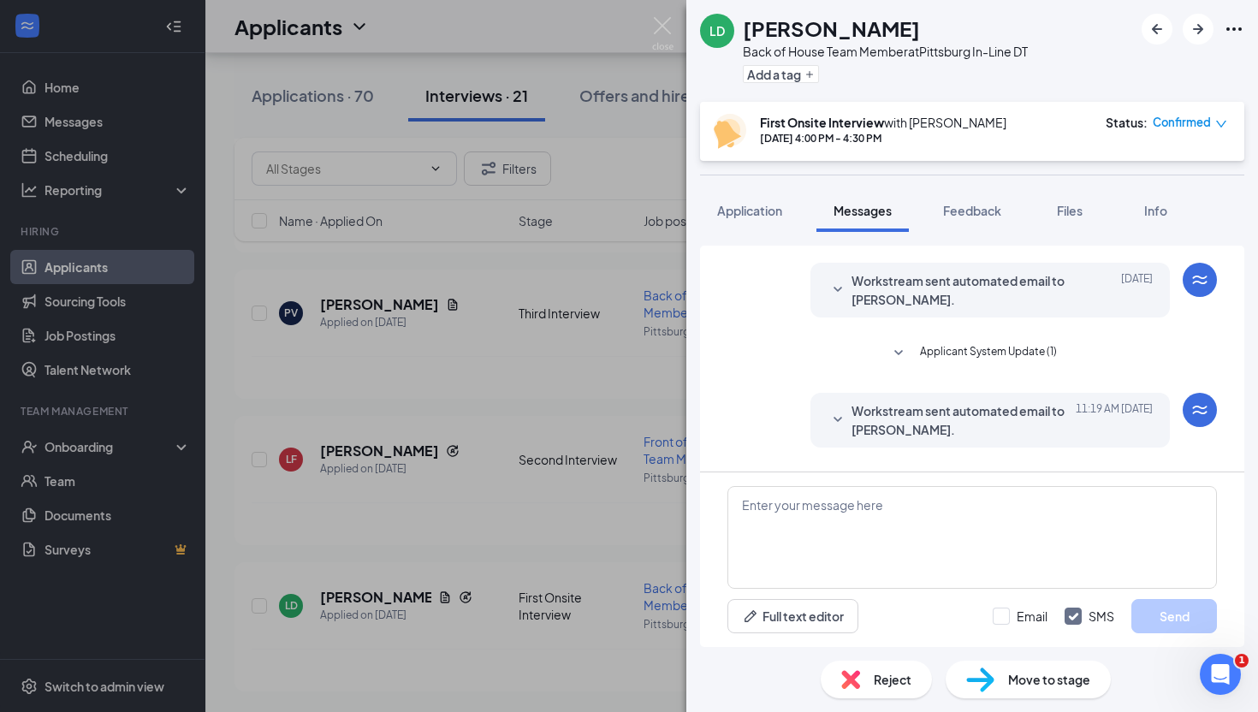
click at [838, 285] on icon "SmallChevronDown" at bounding box center [837, 290] width 21 height 21
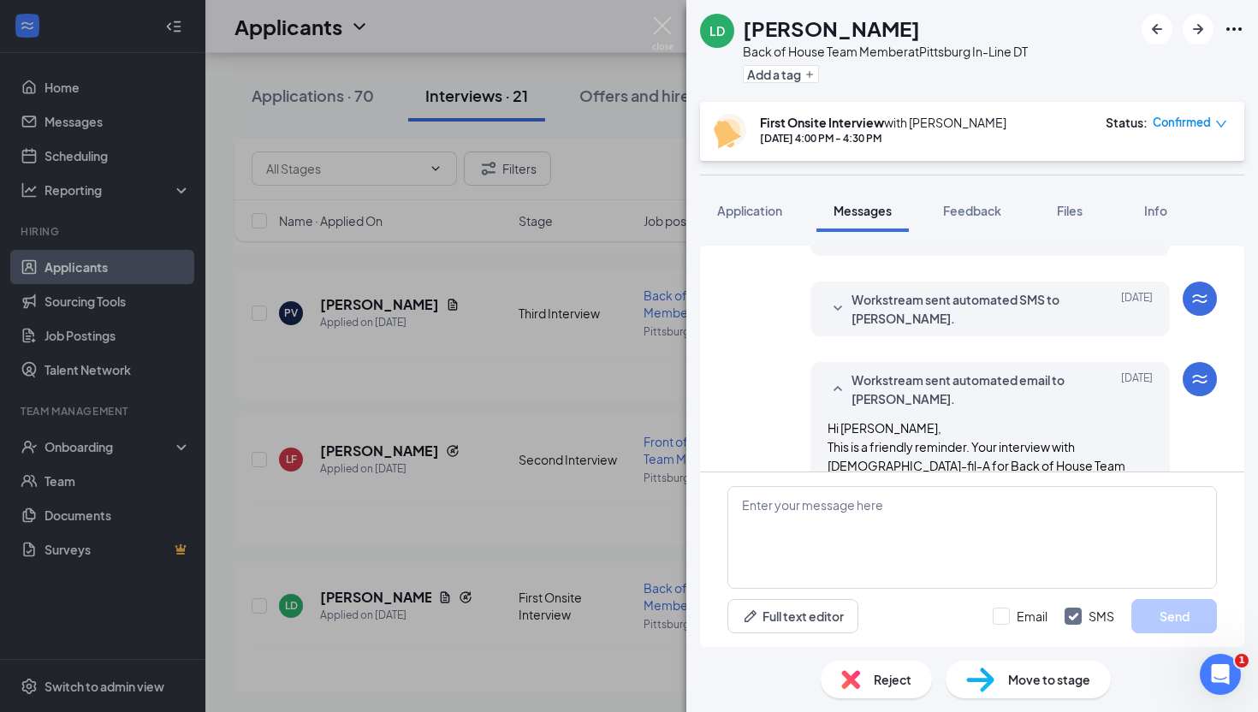
scroll to position [396, 0]
click at [840, 305] on icon "SmallChevronDown" at bounding box center [837, 311] width 21 height 21
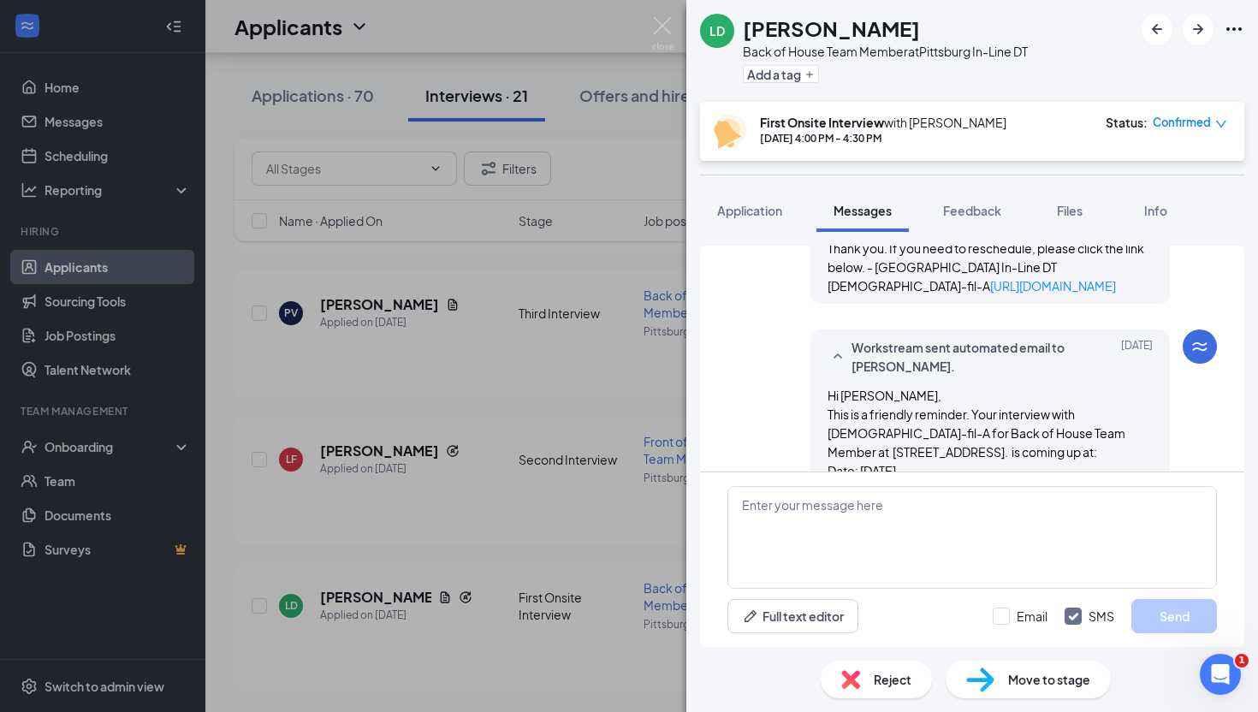
scroll to position [619, 0]
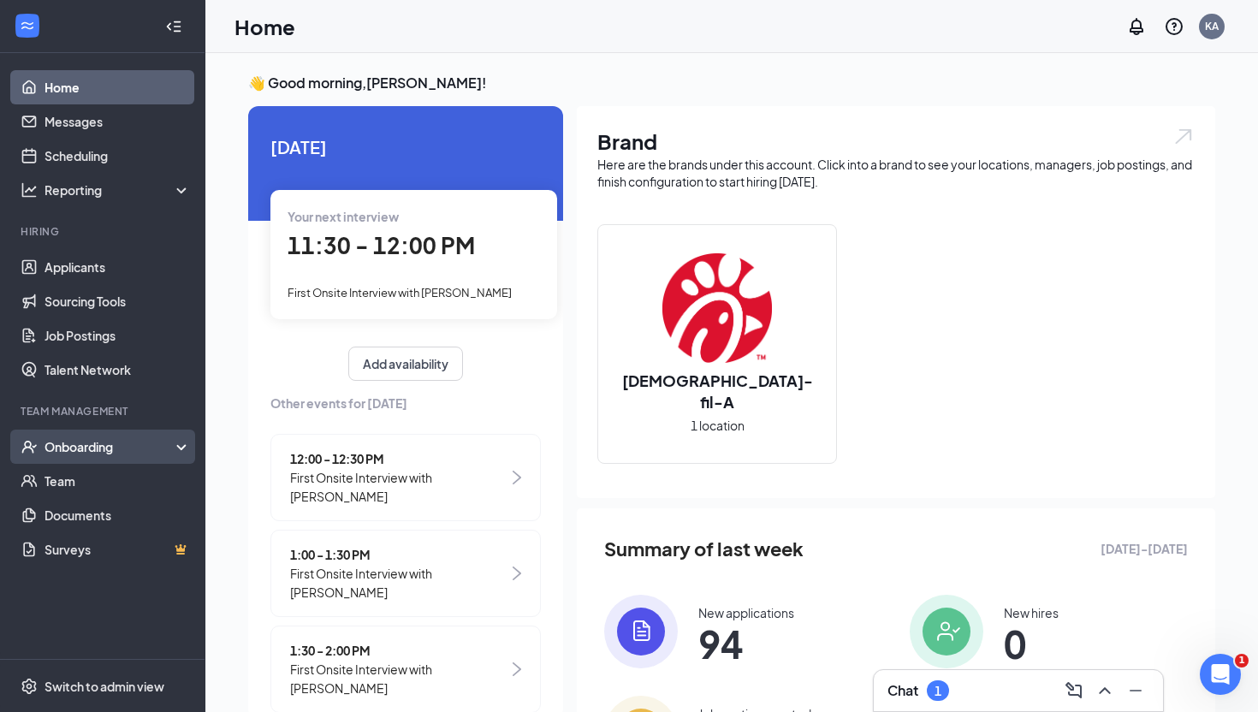
click at [80, 446] on div "Onboarding" at bounding box center [110, 446] width 132 height 17
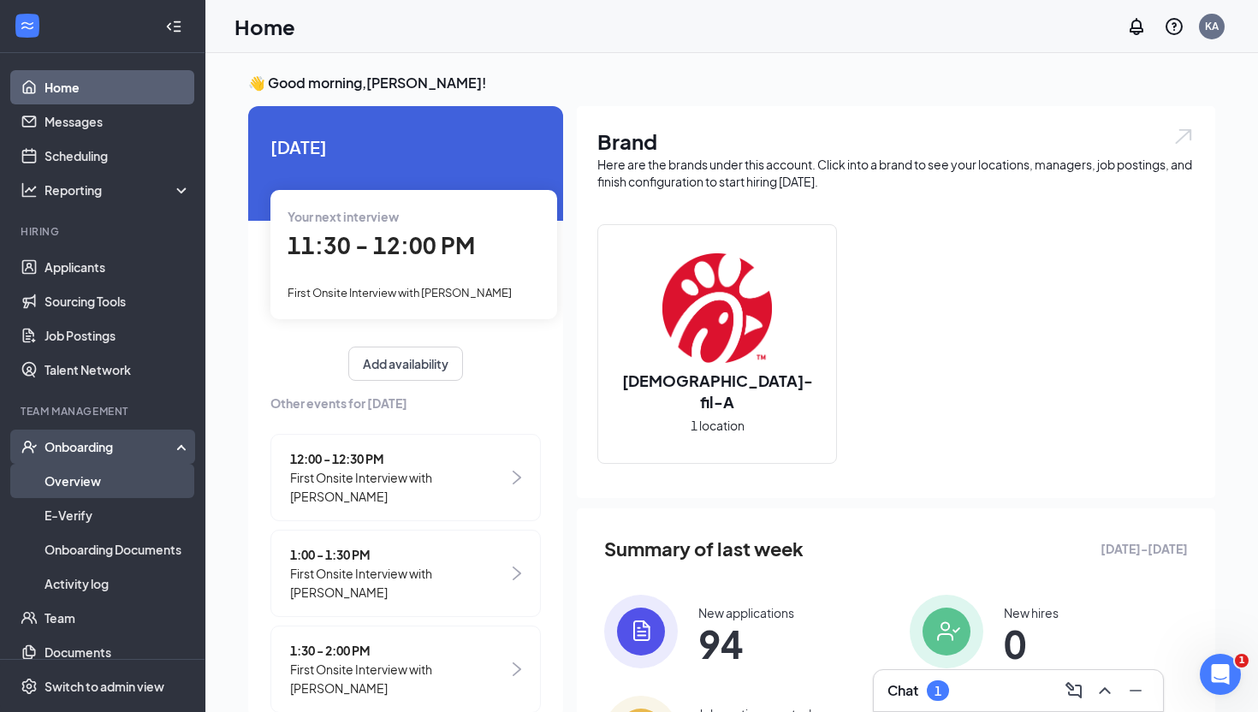
click at [86, 480] on link "Overview" at bounding box center [117, 481] width 146 height 34
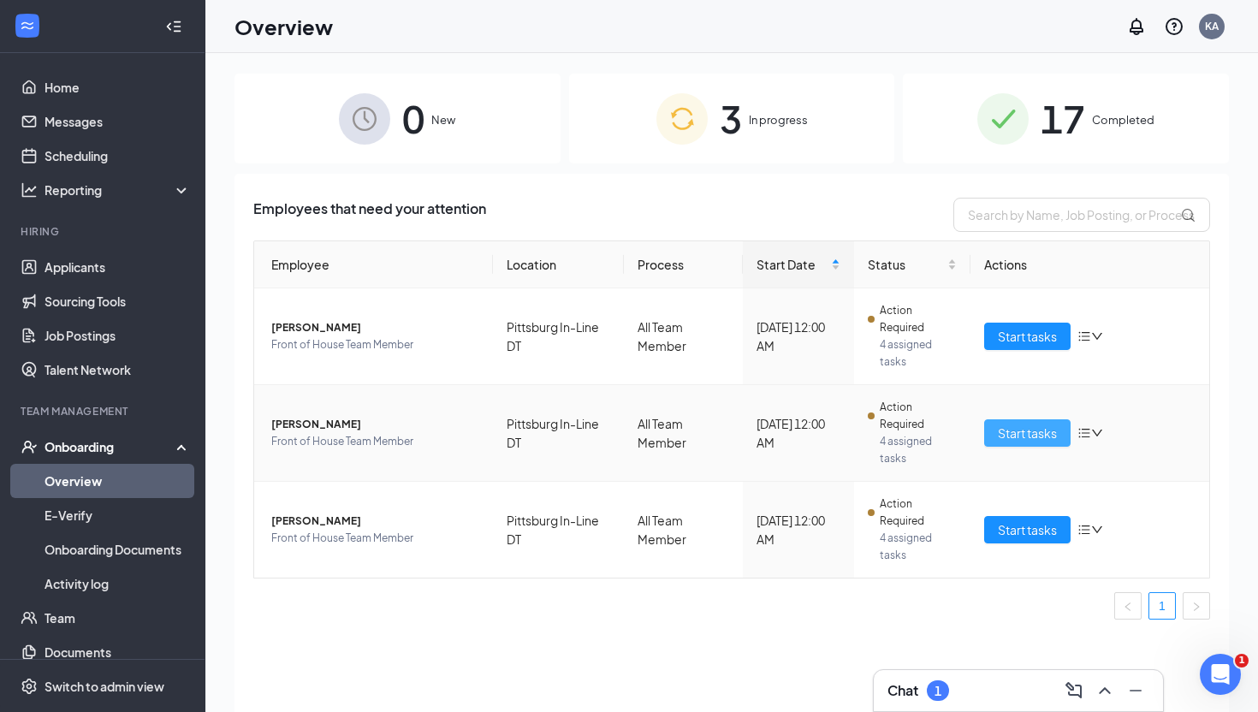
click at [1039, 430] on span "Start tasks" at bounding box center [1026, 432] width 59 height 19
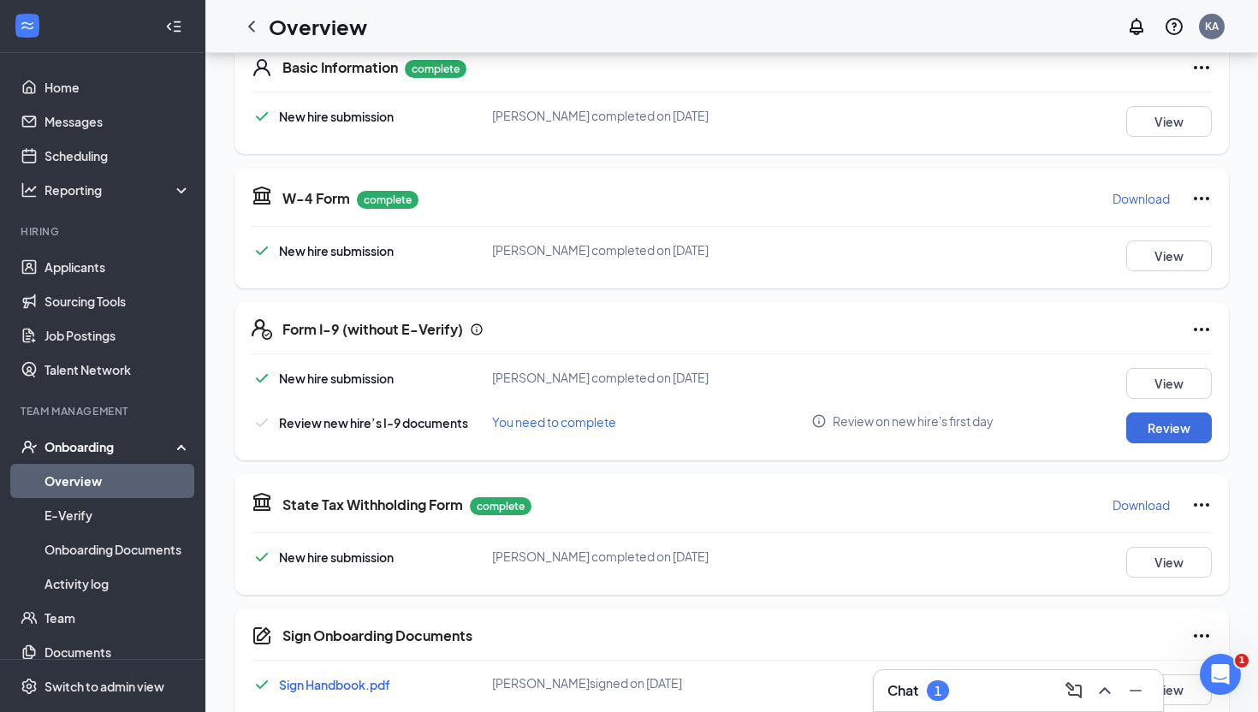
scroll to position [281, 0]
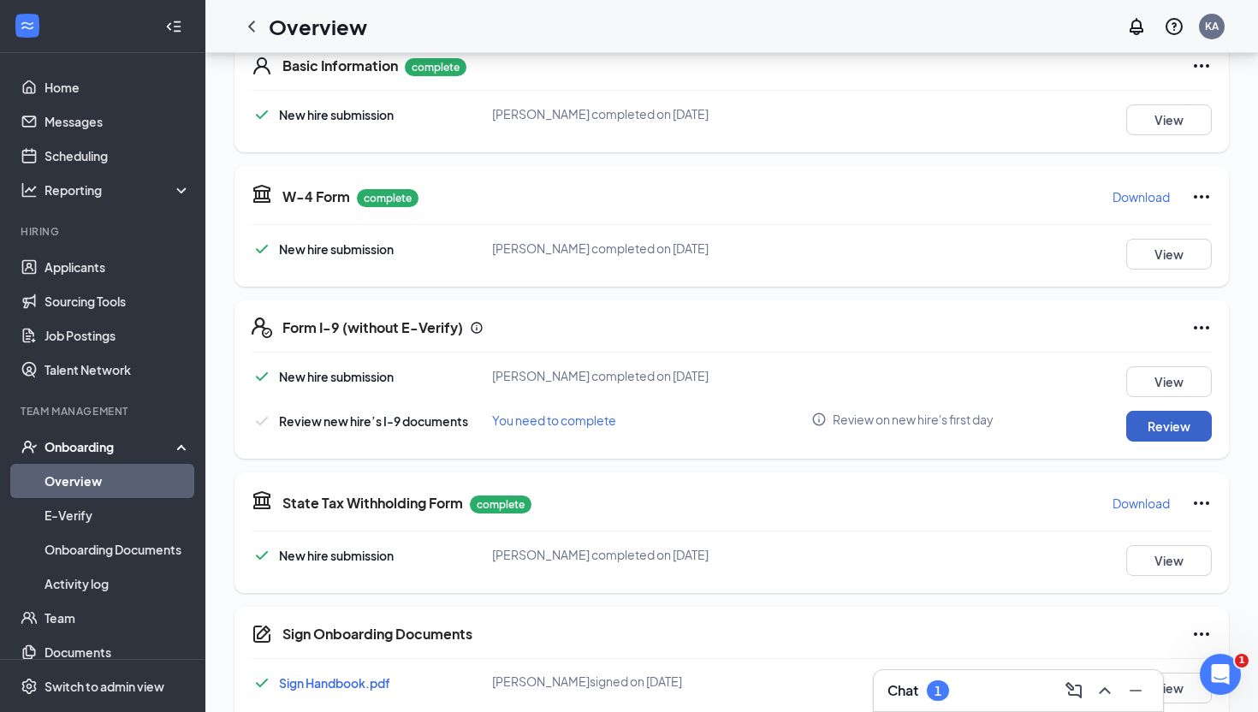
click at [1175, 425] on button "Review" at bounding box center [1169, 426] width 86 height 31
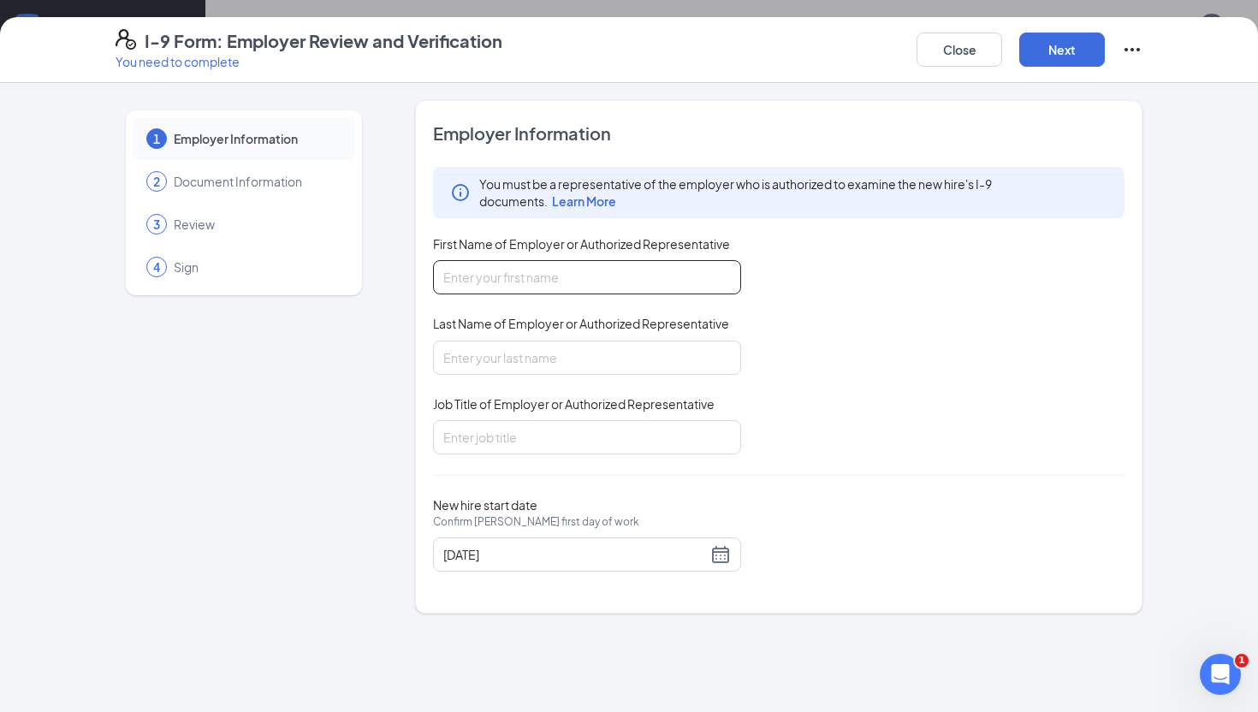
click at [521, 280] on input "First Name of Employer or Authorized Representative" at bounding box center [587, 277] width 308 height 34
type input "[PERSON_NAME]"
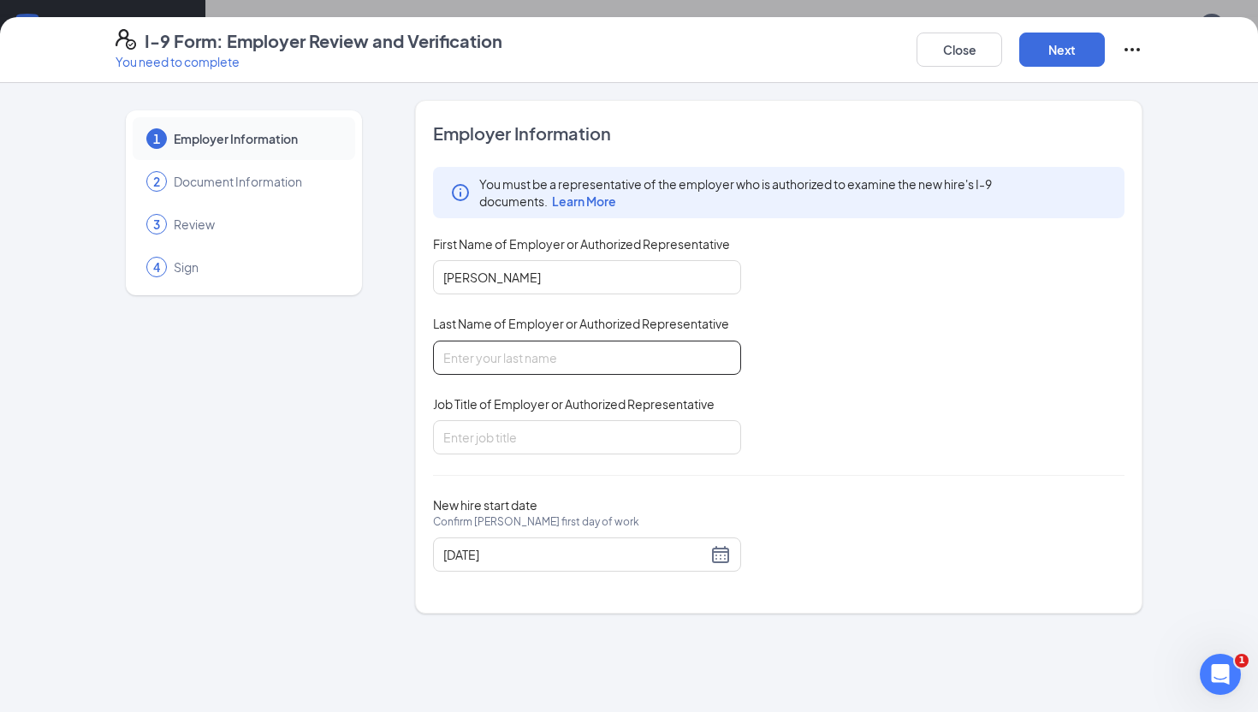
type input "[PERSON_NAME]"
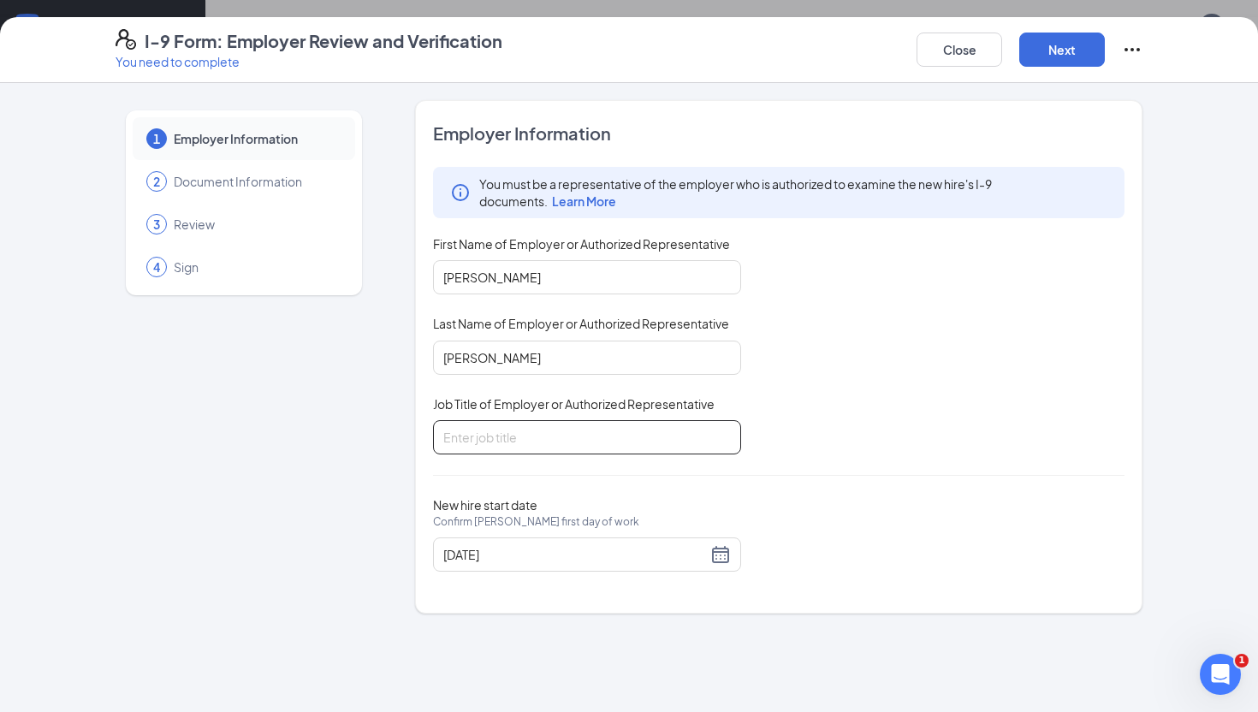
click at [493, 435] on input "Job Title of Employer or Authorized Representative" at bounding box center [587, 437] width 308 height 34
type input "Director of Culture"
click at [1066, 47] on button "Next" at bounding box center [1062, 50] width 86 height 34
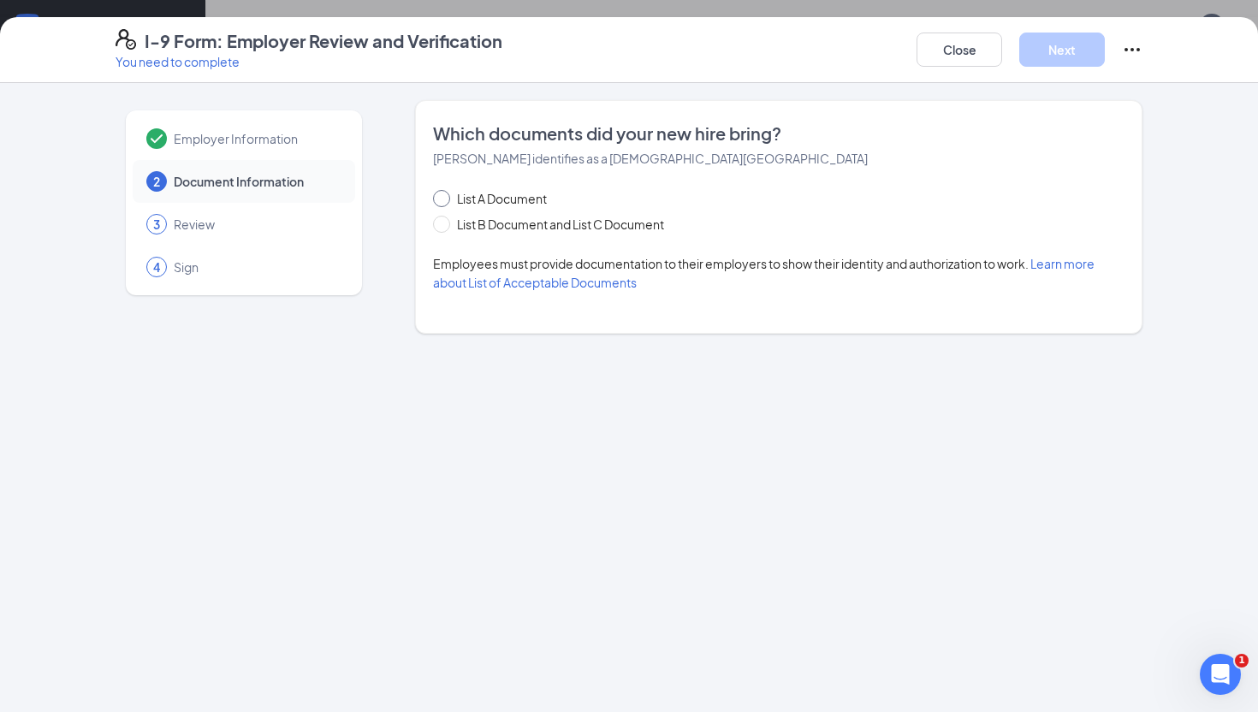
click at [447, 204] on span at bounding box center [441, 198] width 17 height 17
click at [445, 202] on input "List A Document" at bounding box center [439, 196] width 12 height 12
radio input "true"
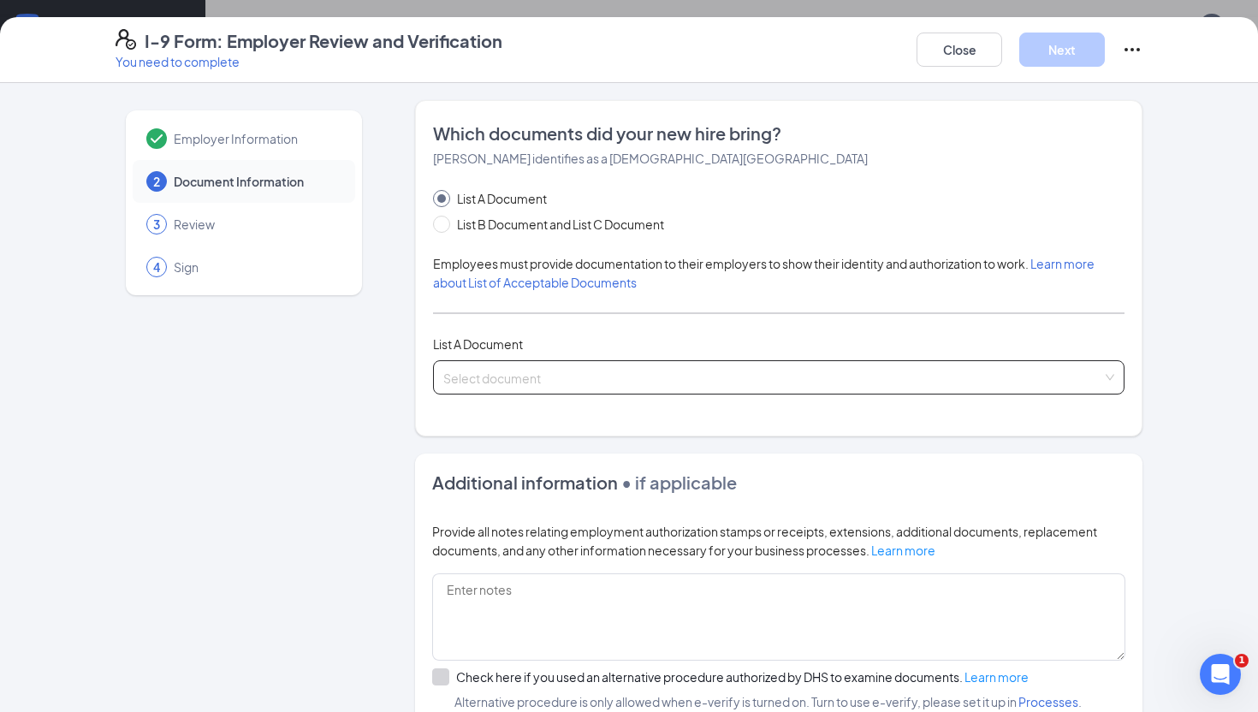
click at [504, 374] on input "search" at bounding box center [772, 374] width 659 height 26
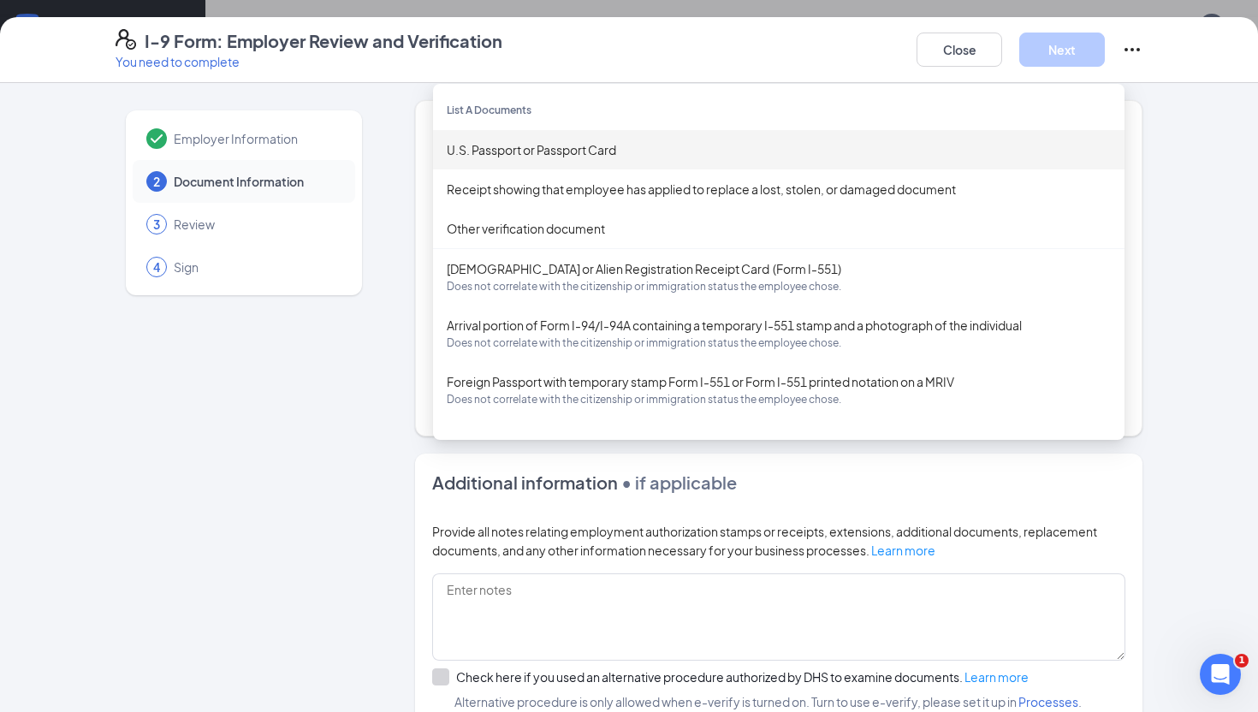
click at [541, 158] on div "U.S. Passport or Passport Card" at bounding box center [778, 149] width 691 height 39
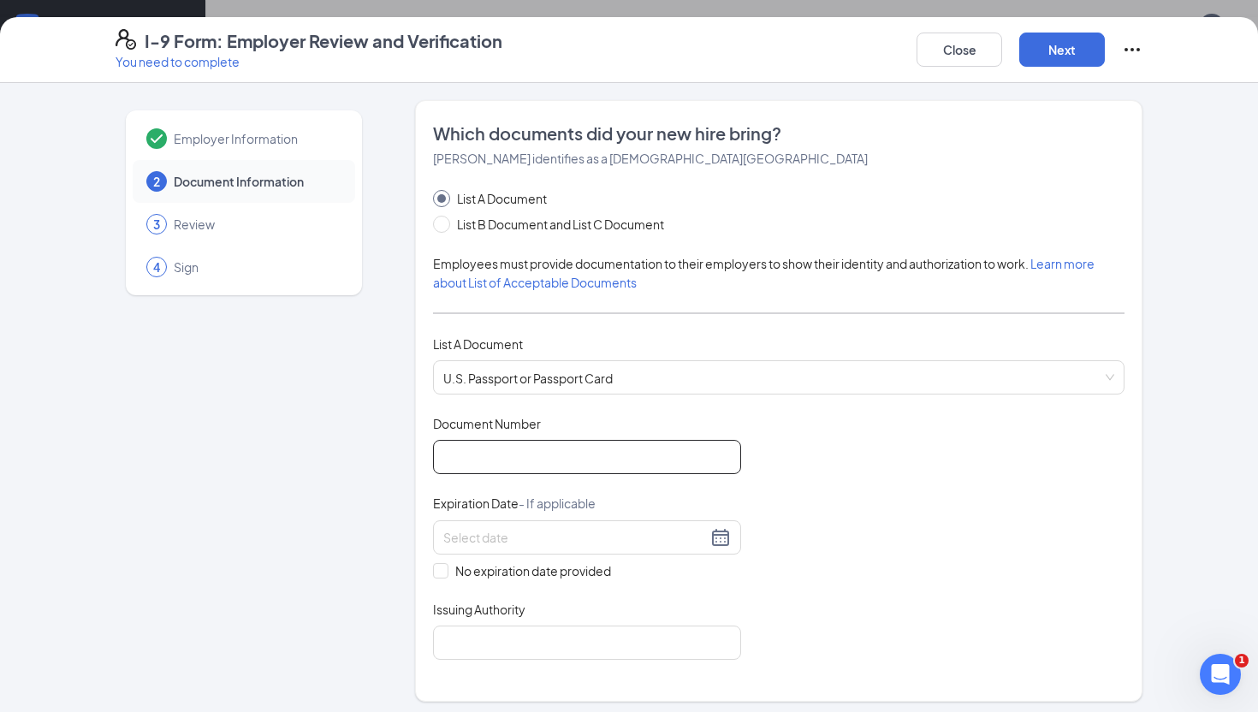
click at [502, 456] on input "Document Number" at bounding box center [587, 457] width 308 height 34
type input "A15891909"
click at [715, 540] on div at bounding box center [586, 537] width 287 height 21
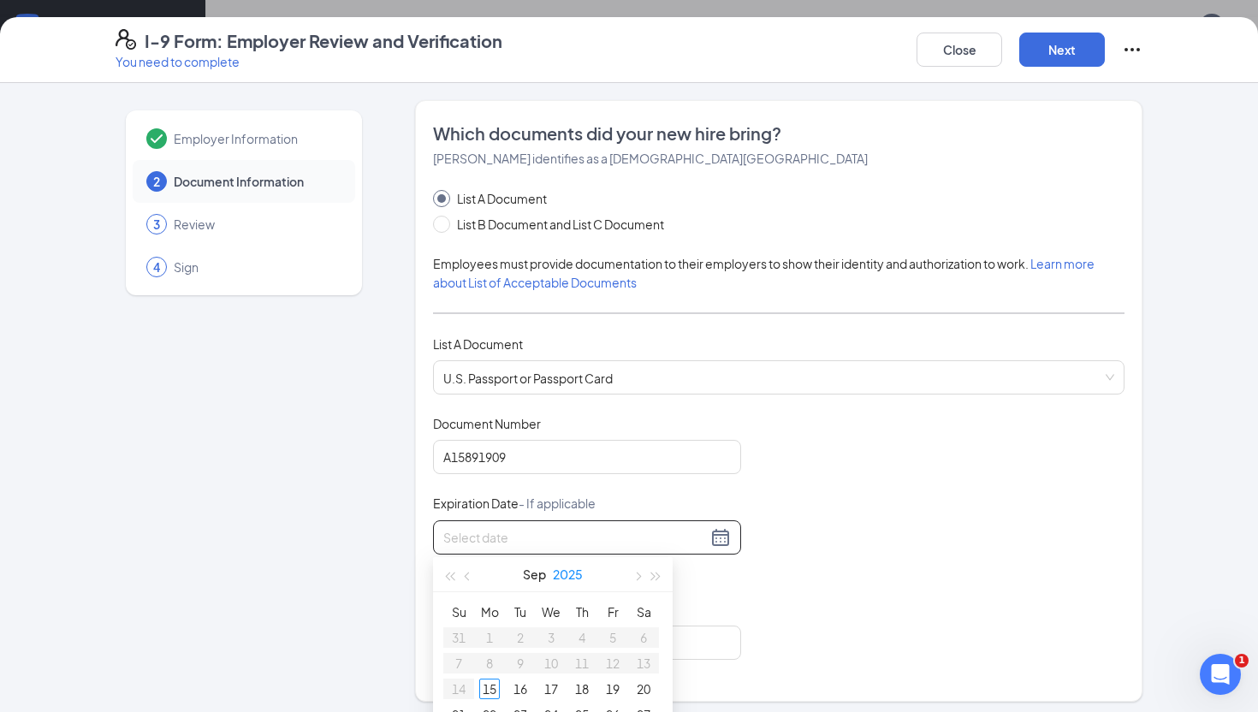
click at [570, 571] on button "2025" at bounding box center [568, 574] width 30 height 34
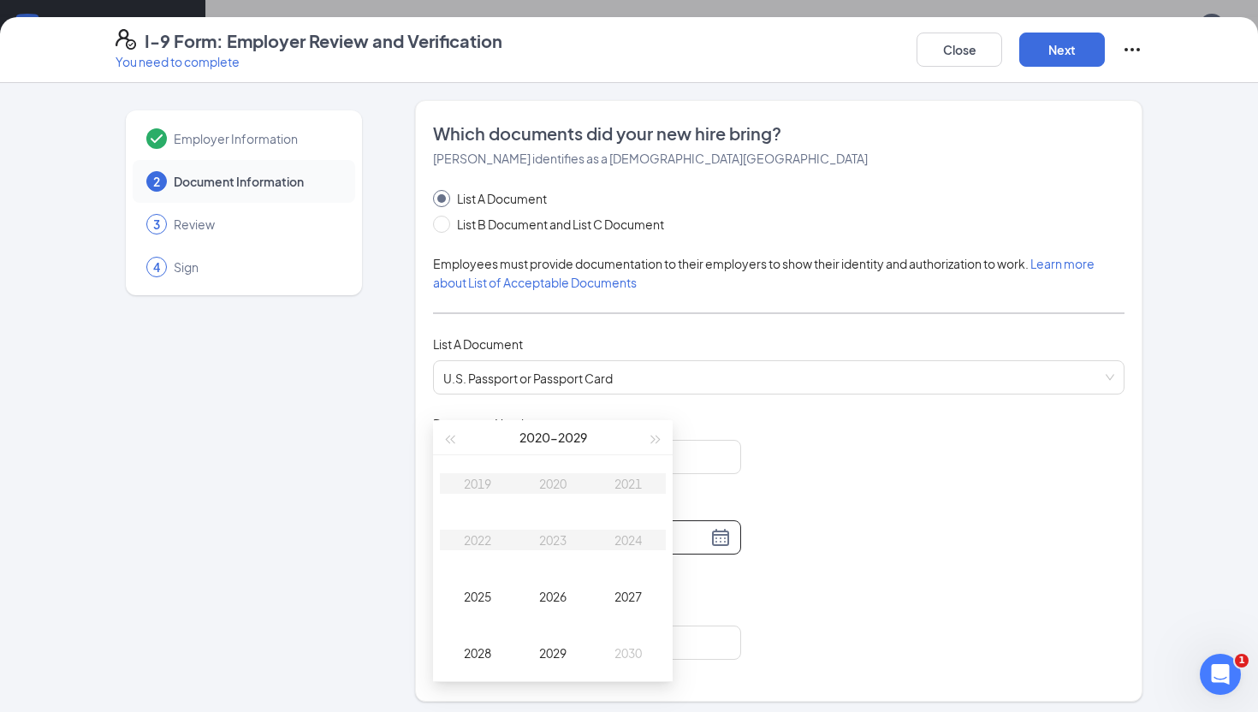
scroll to position [366, 0]
type input "[DATE]"
click at [656, 431] on span "button" at bounding box center [656, 430] width 9 height 9
click at [557, 530] on div "2033" at bounding box center [552, 531] width 51 height 21
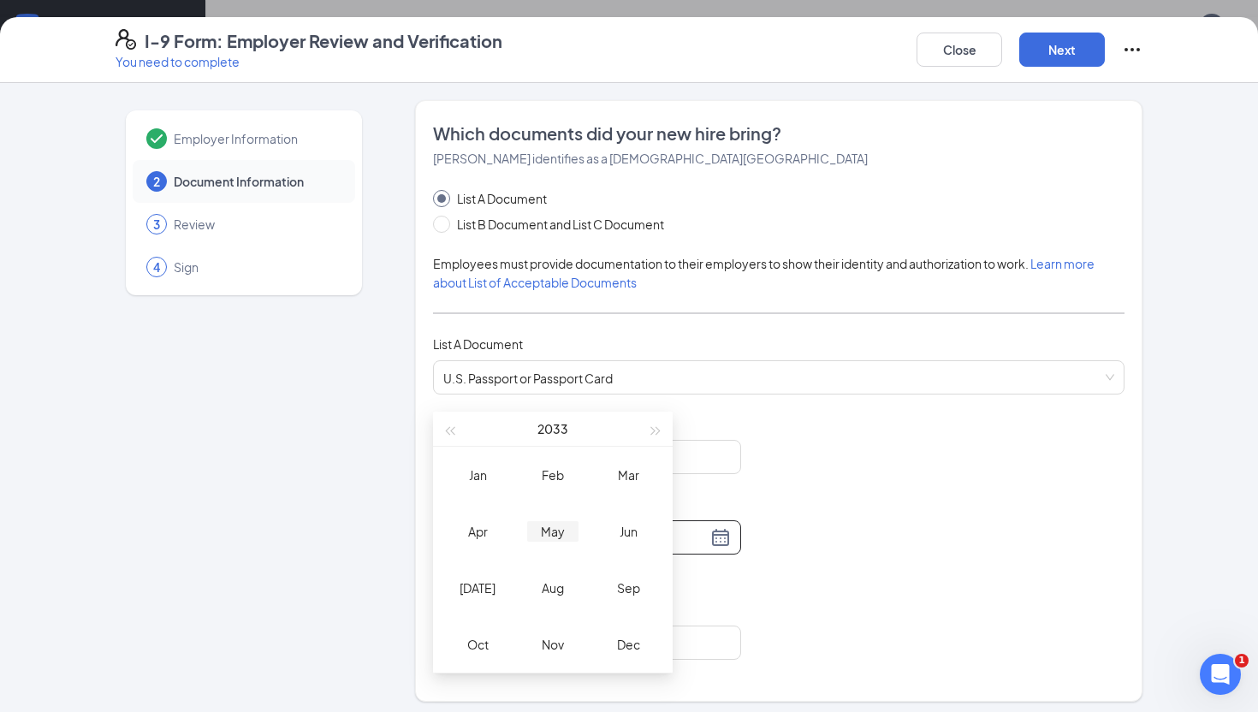
click at [556, 530] on div "May" at bounding box center [552, 531] width 51 height 21
type input "[DATE]"
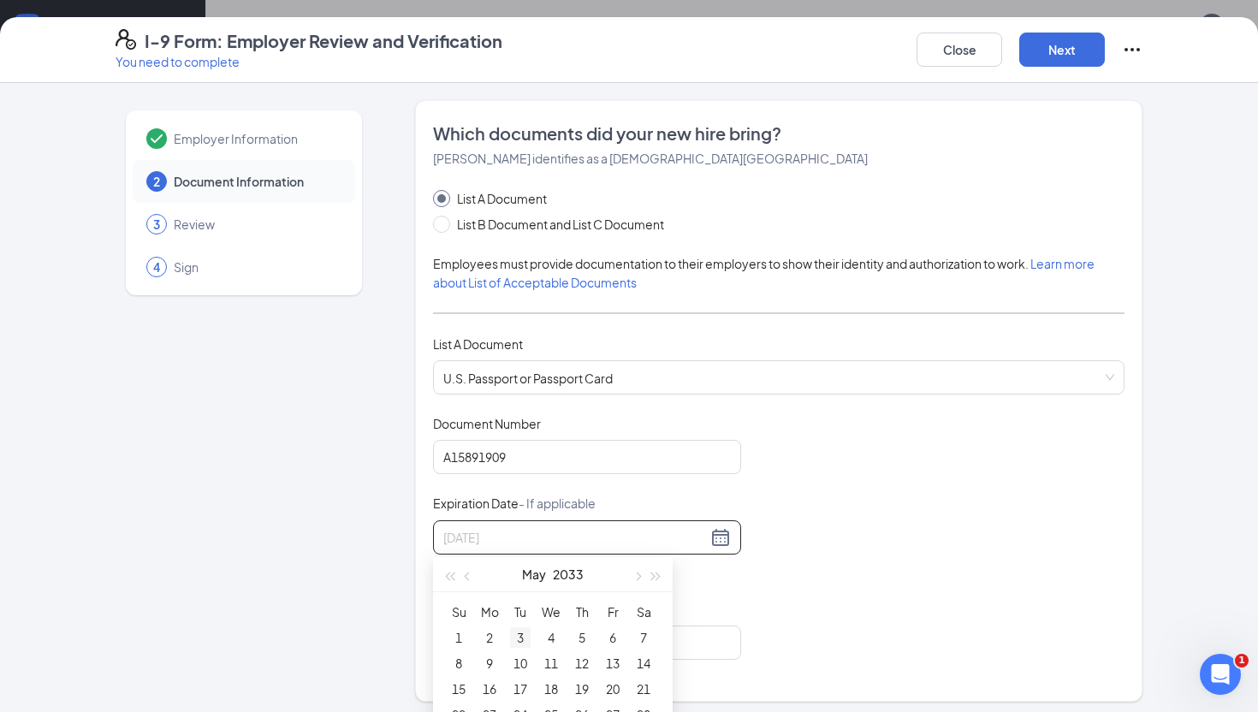
type input "[DATE]"
click at [518, 635] on div "3" at bounding box center [520, 637] width 21 height 21
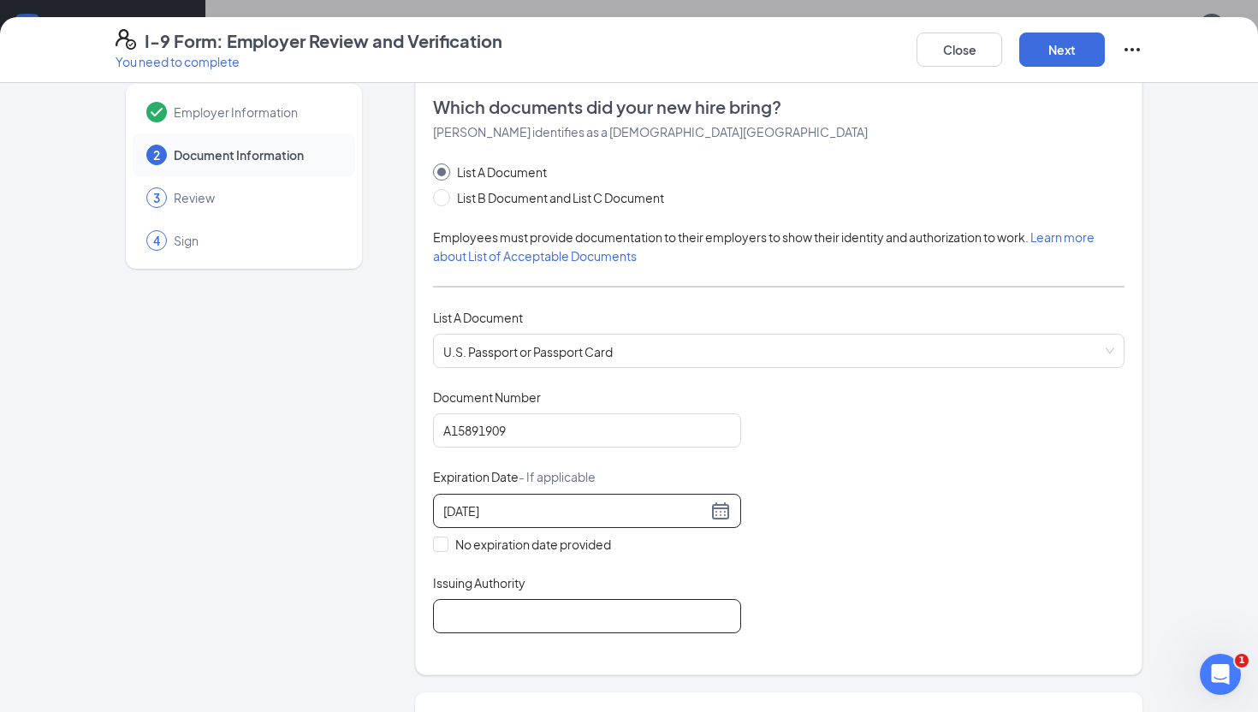
scroll to position [33, 0]
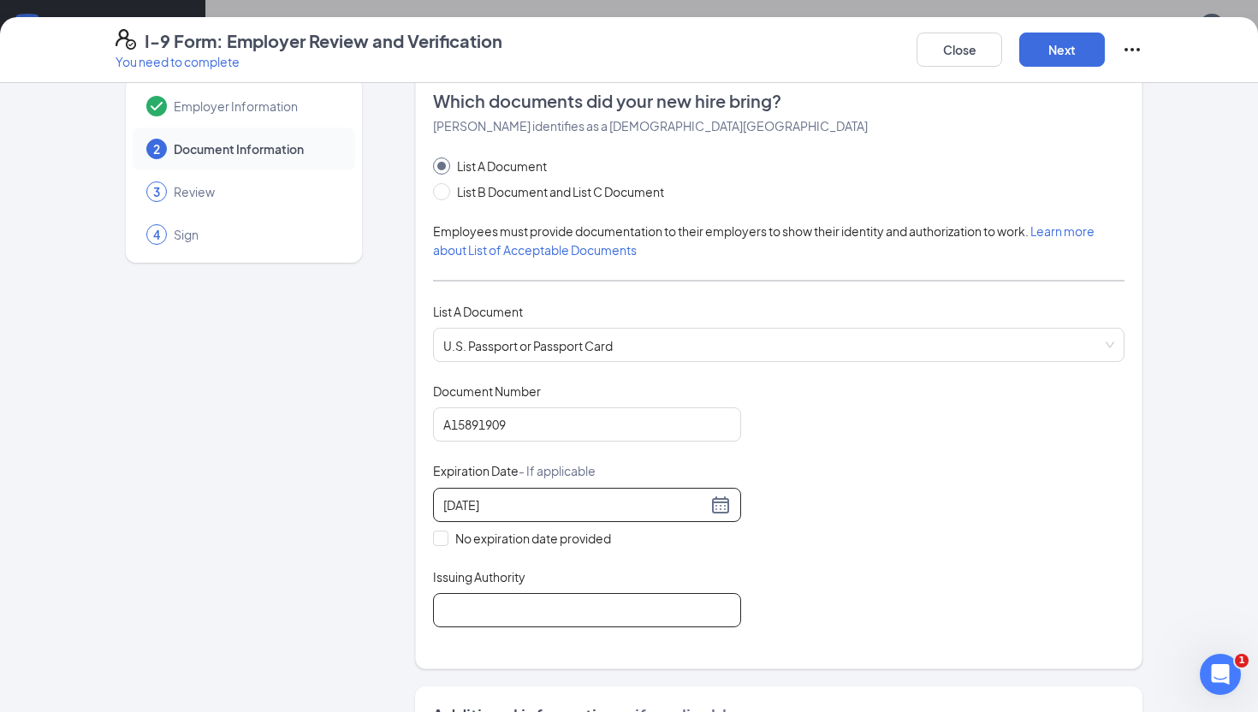
click at [511, 613] on input "Issuing Authority" at bounding box center [587, 610] width 308 height 34
type input "[GEOGRAPHIC_DATA]"
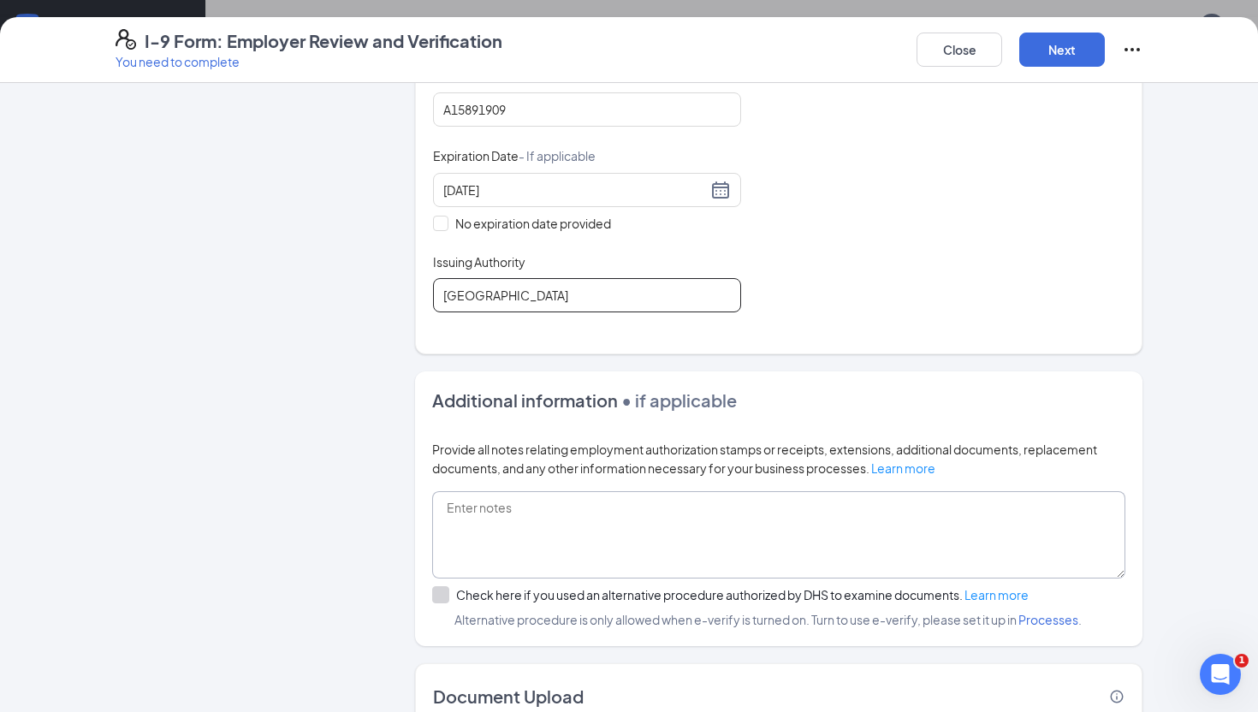
scroll to position [459, 0]
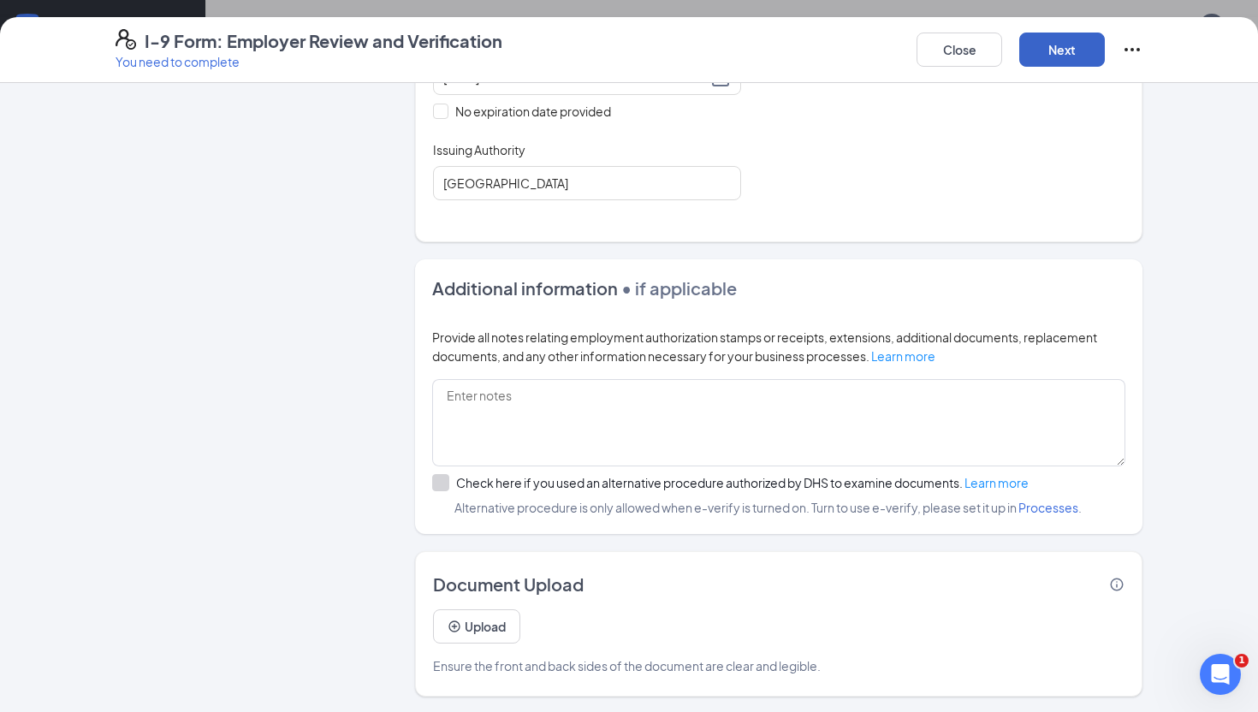
click at [1065, 52] on button "Next" at bounding box center [1062, 50] width 86 height 34
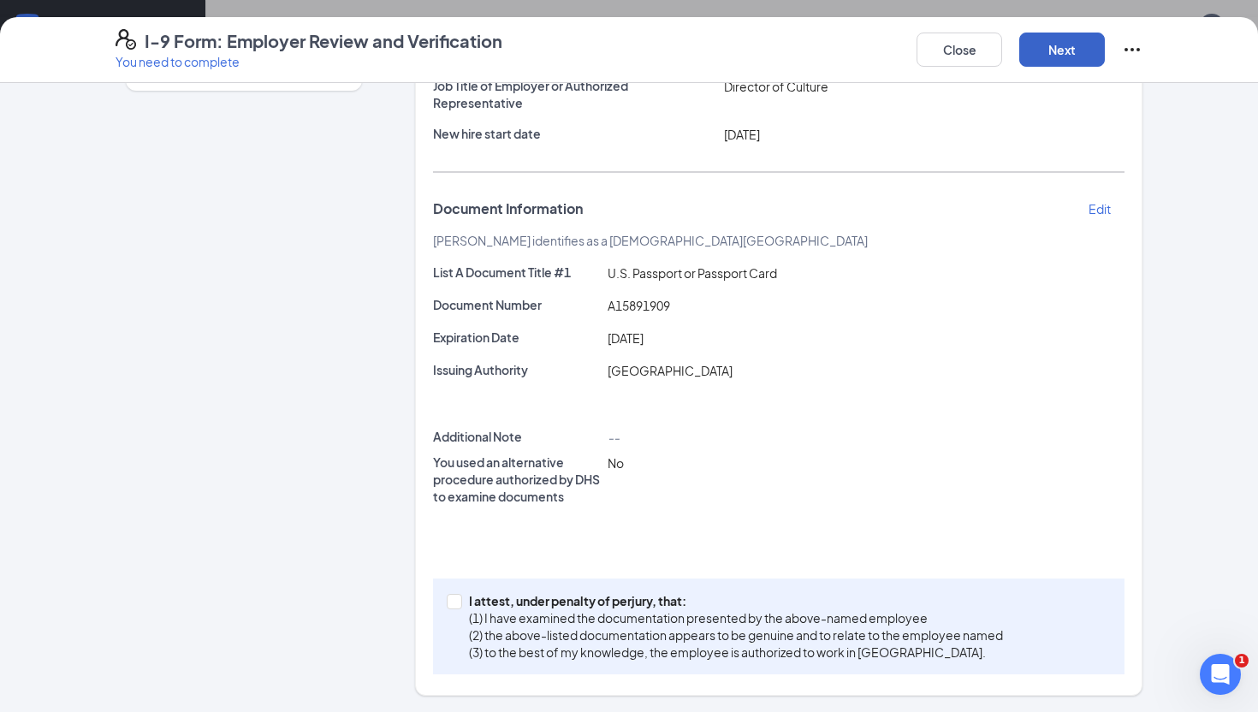
scroll to position [382, 0]
click at [455, 598] on input "I attest, under penalty of [PERSON_NAME], that: (1) I have examined the documen…" at bounding box center [453, 600] width 12 height 12
checkbox input "true"
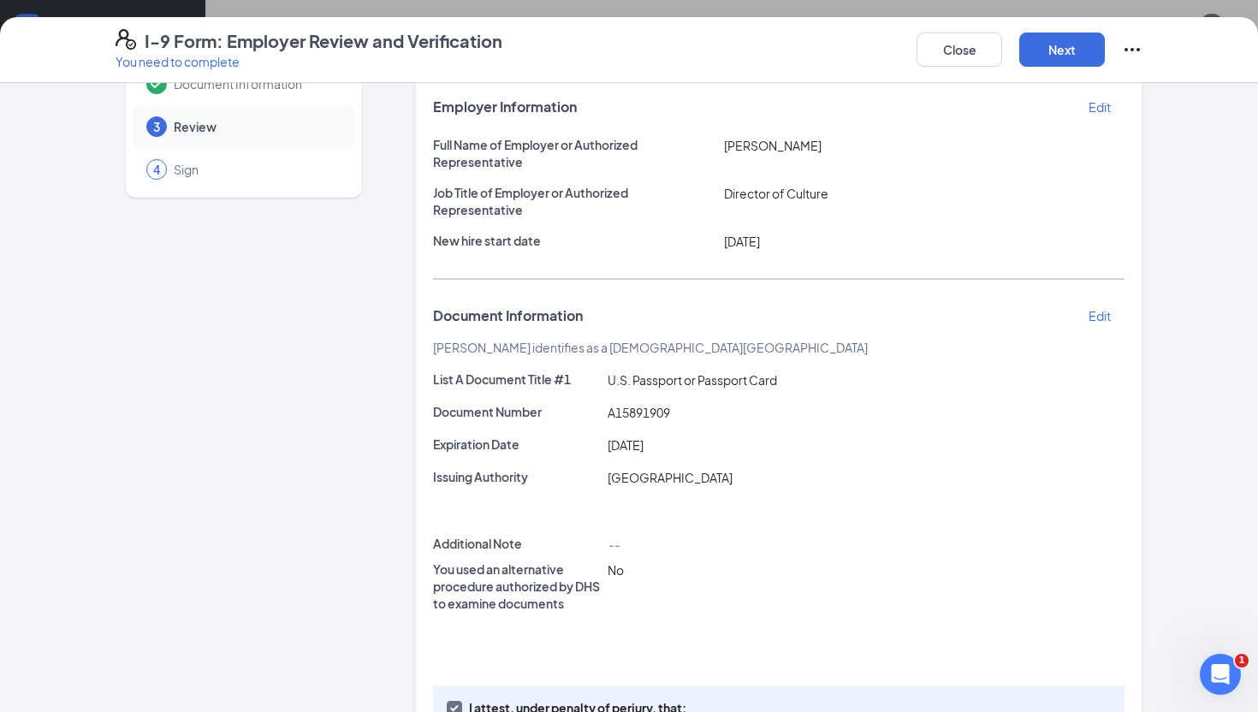
scroll to position [37, 0]
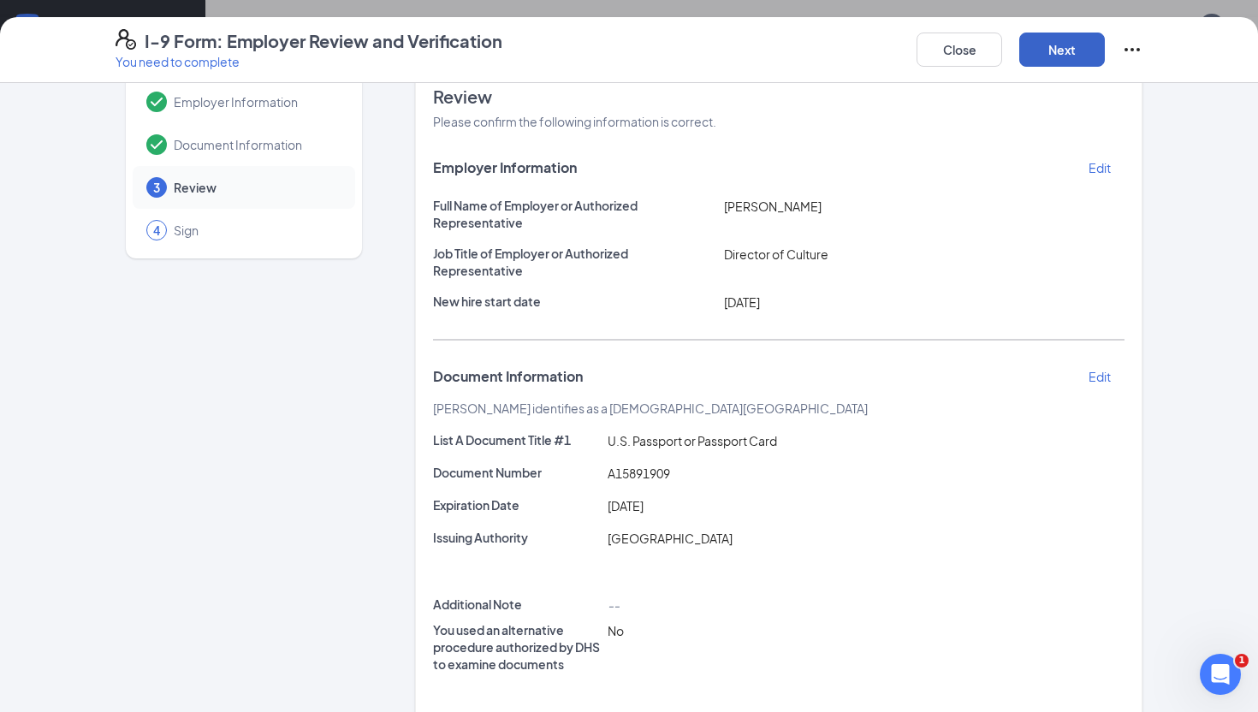
click at [1061, 51] on button "Next" at bounding box center [1062, 50] width 86 height 34
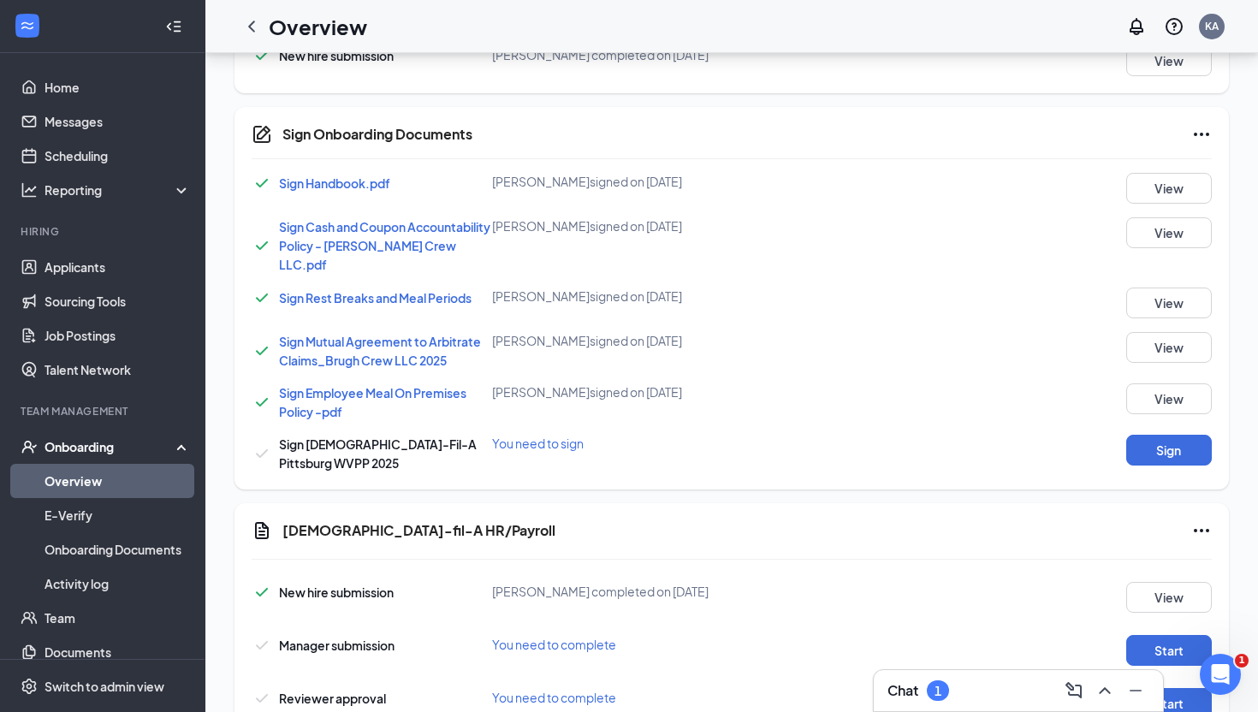
scroll to position [785, 0]
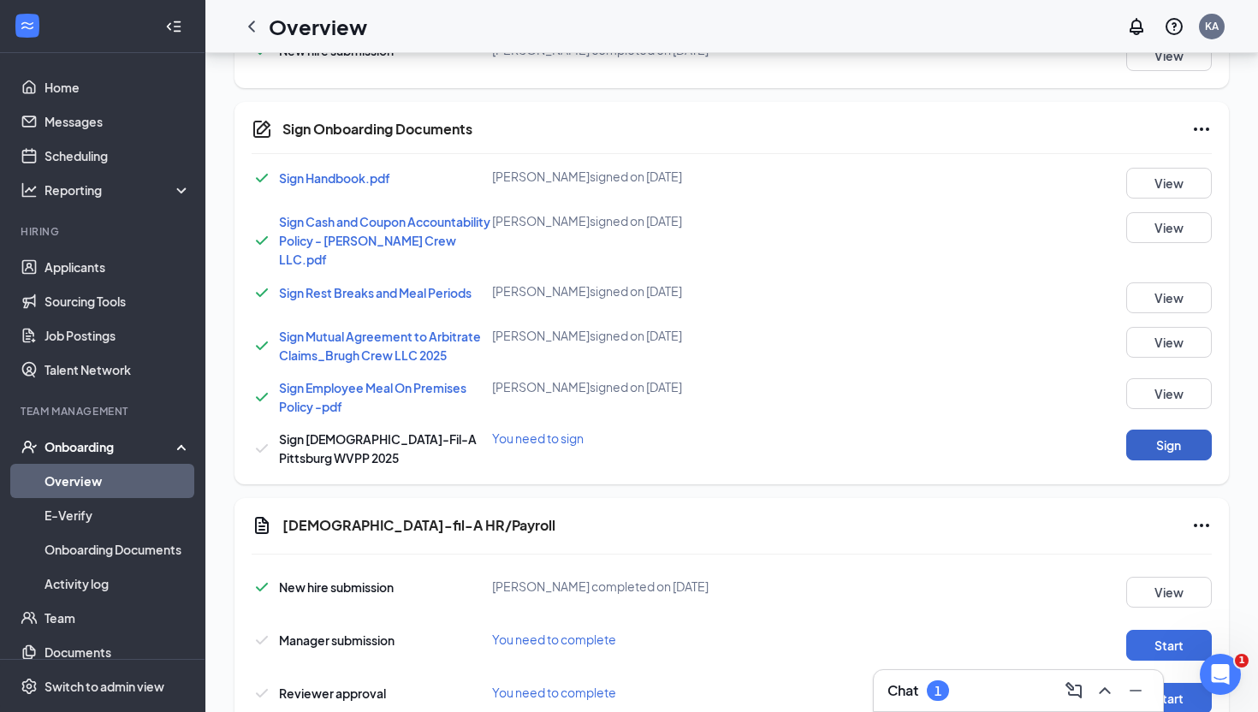
click at [1165, 444] on button "Sign" at bounding box center [1169, 444] width 86 height 31
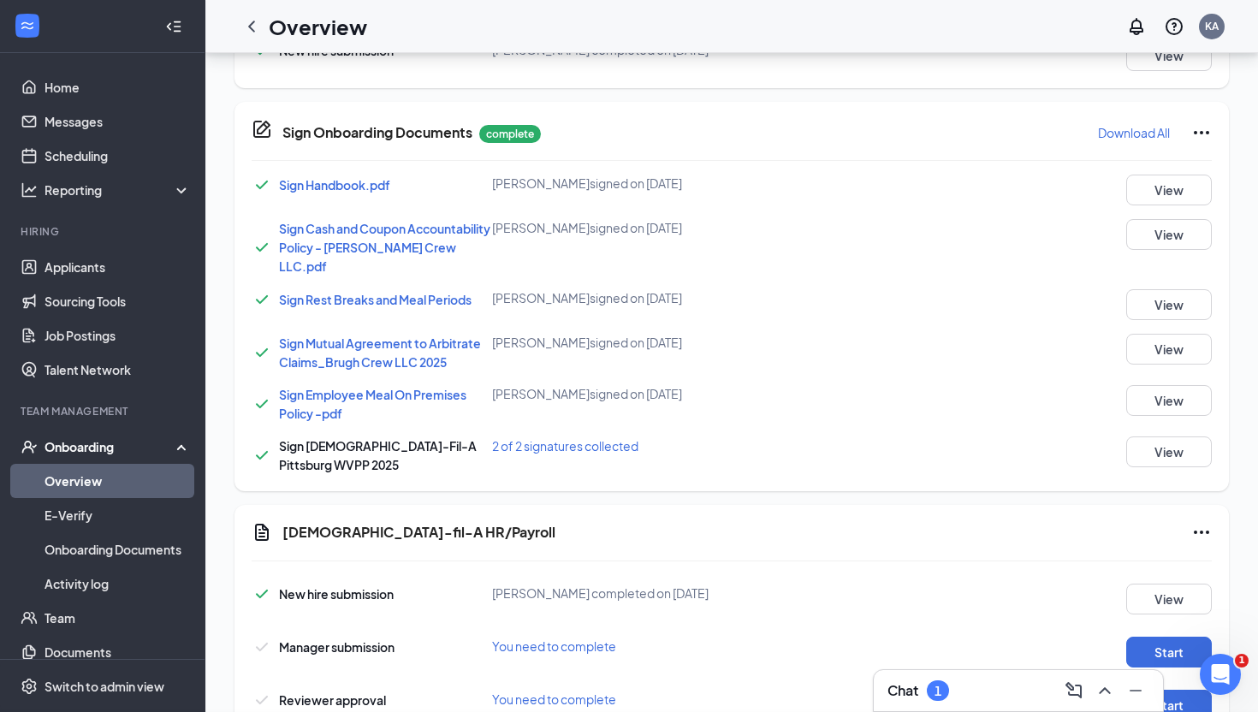
click at [781, 311] on div "Sign Onboarding Documents [PERSON_NAME] completed on [DATE] Close Sign Handbook…" at bounding box center [629, 356] width 1258 height 712
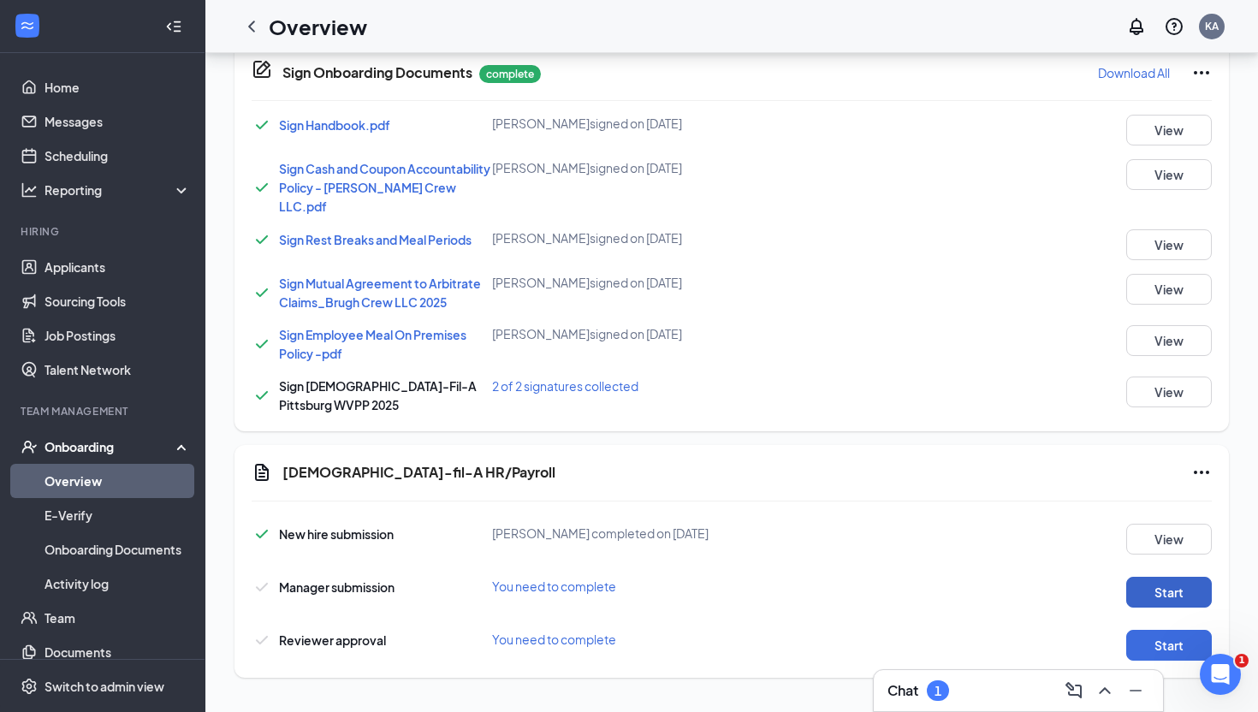
click at [1169, 593] on button "Start" at bounding box center [1169, 592] width 86 height 31
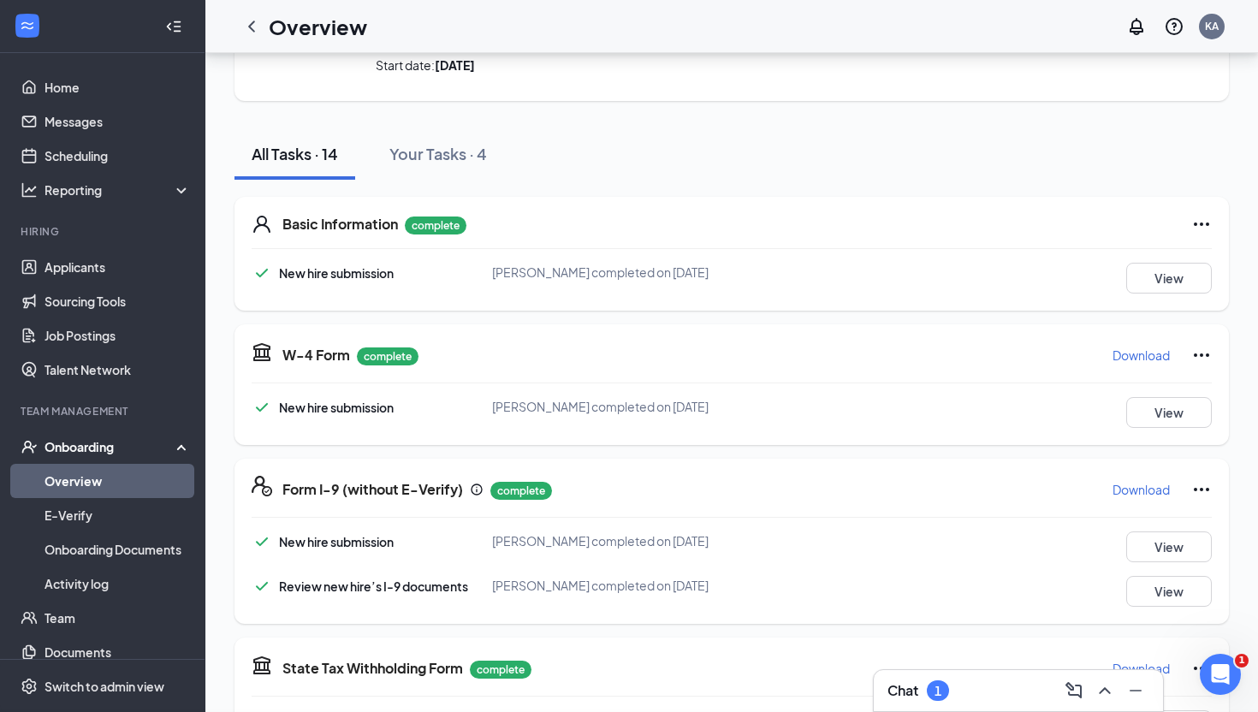
scroll to position [852, 0]
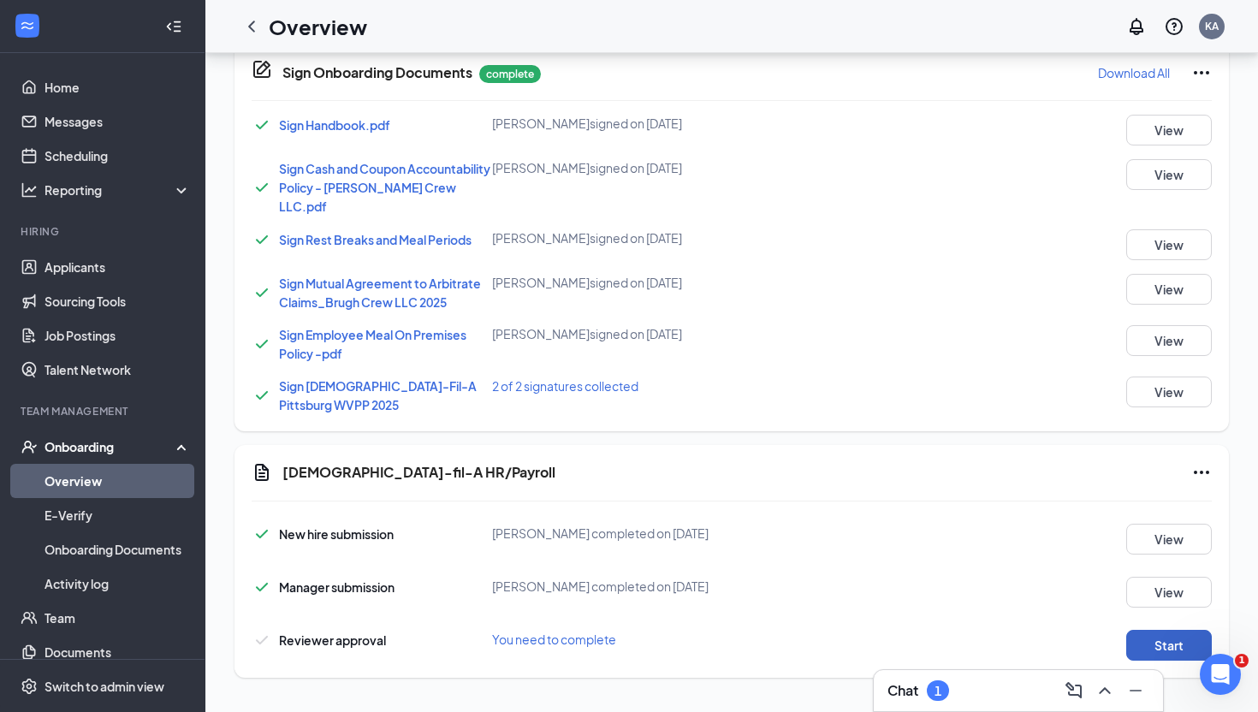
click at [1169, 653] on button "Start" at bounding box center [1169, 645] width 86 height 31
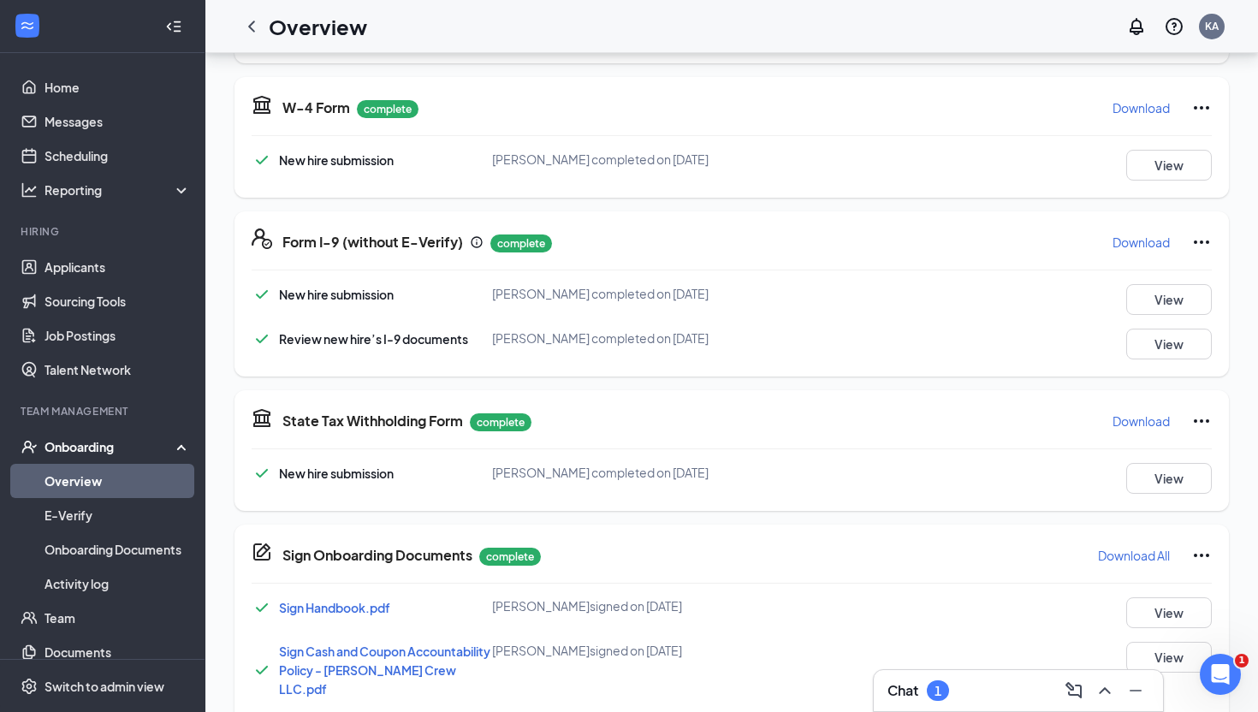
scroll to position [343, 0]
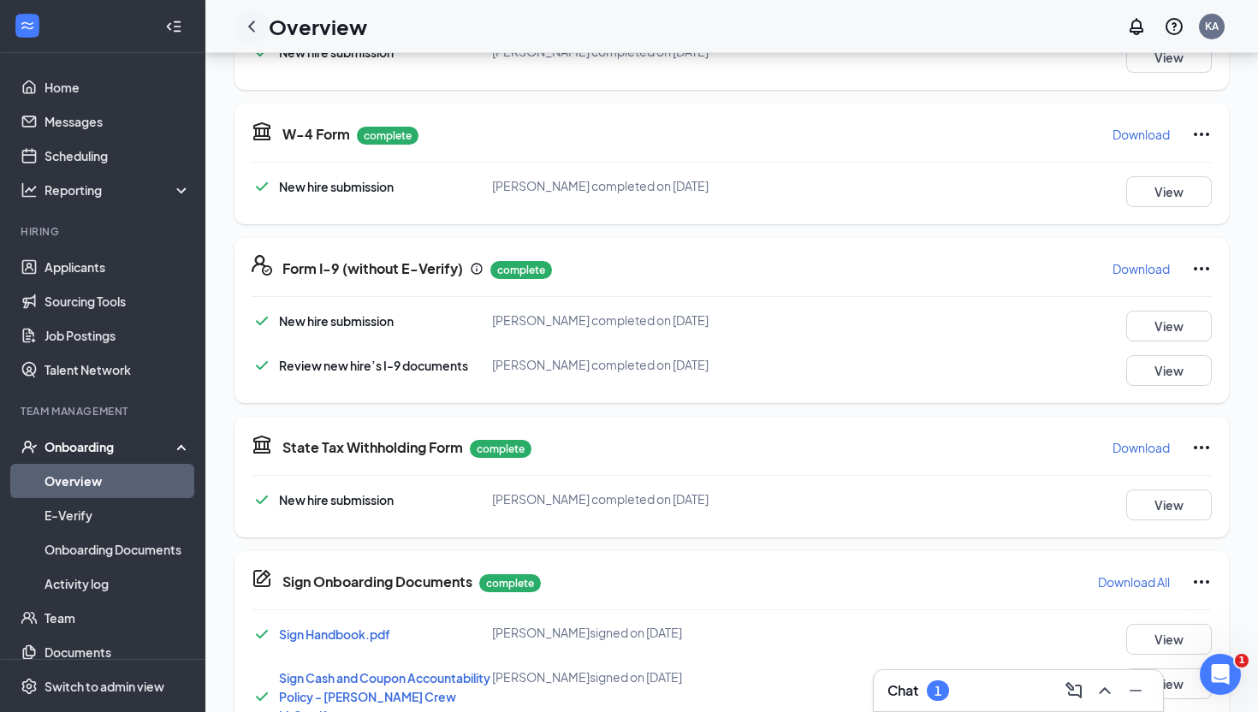
click at [250, 27] on icon "ChevronLeft" at bounding box center [251, 26] width 7 height 11
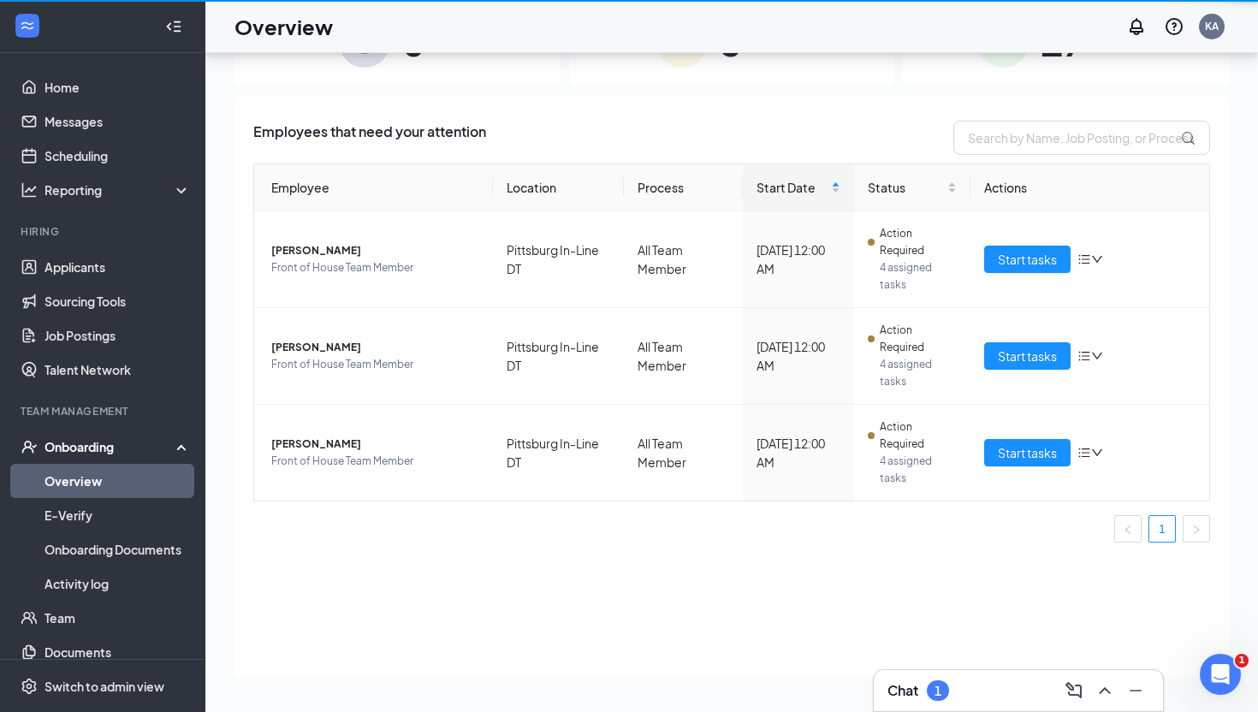
scroll to position [77, 0]
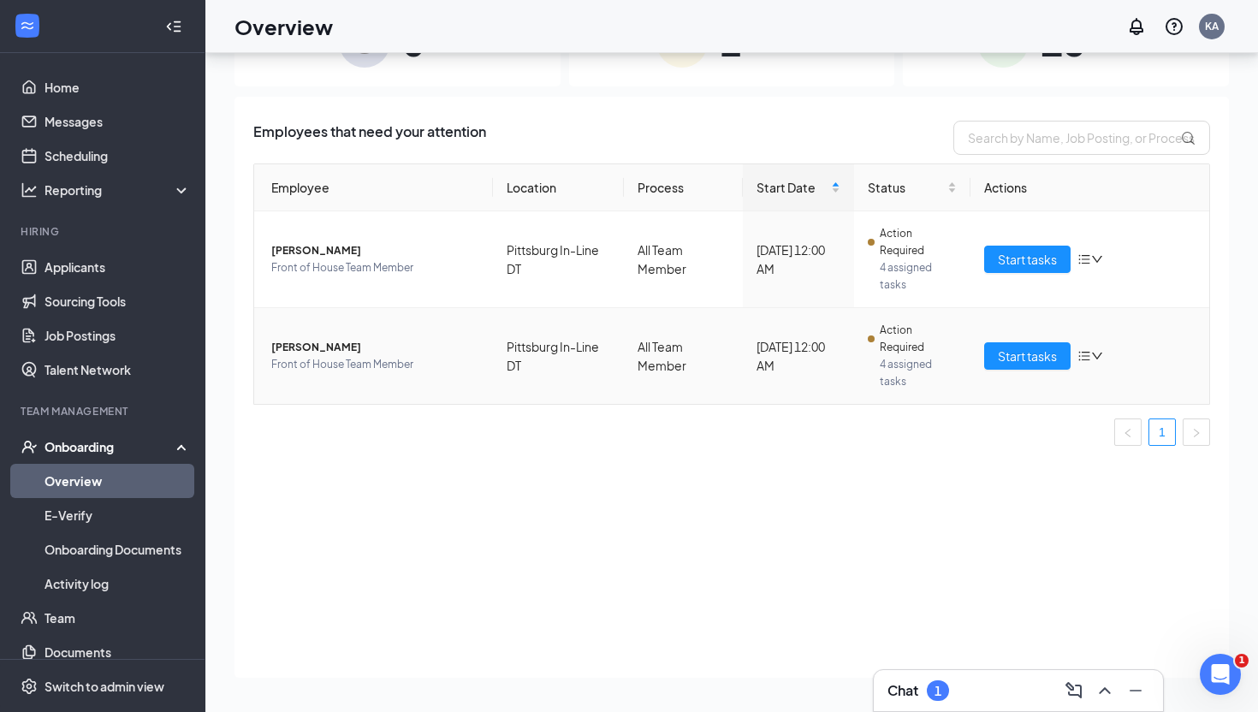
click at [306, 348] on span "[PERSON_NAME]" at bounding box center [375, 347] width 208 height 17
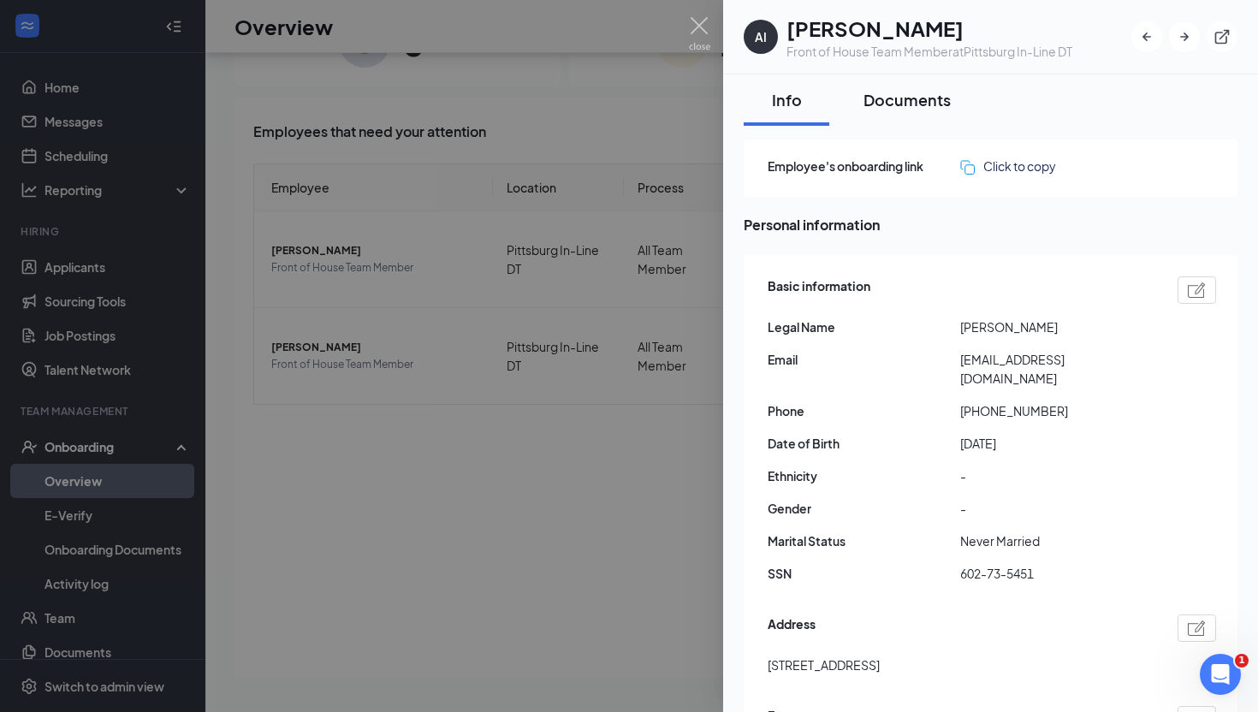
click at [921, 101] on div "Documents" at bounding box center [906, 99] width 87 height 21
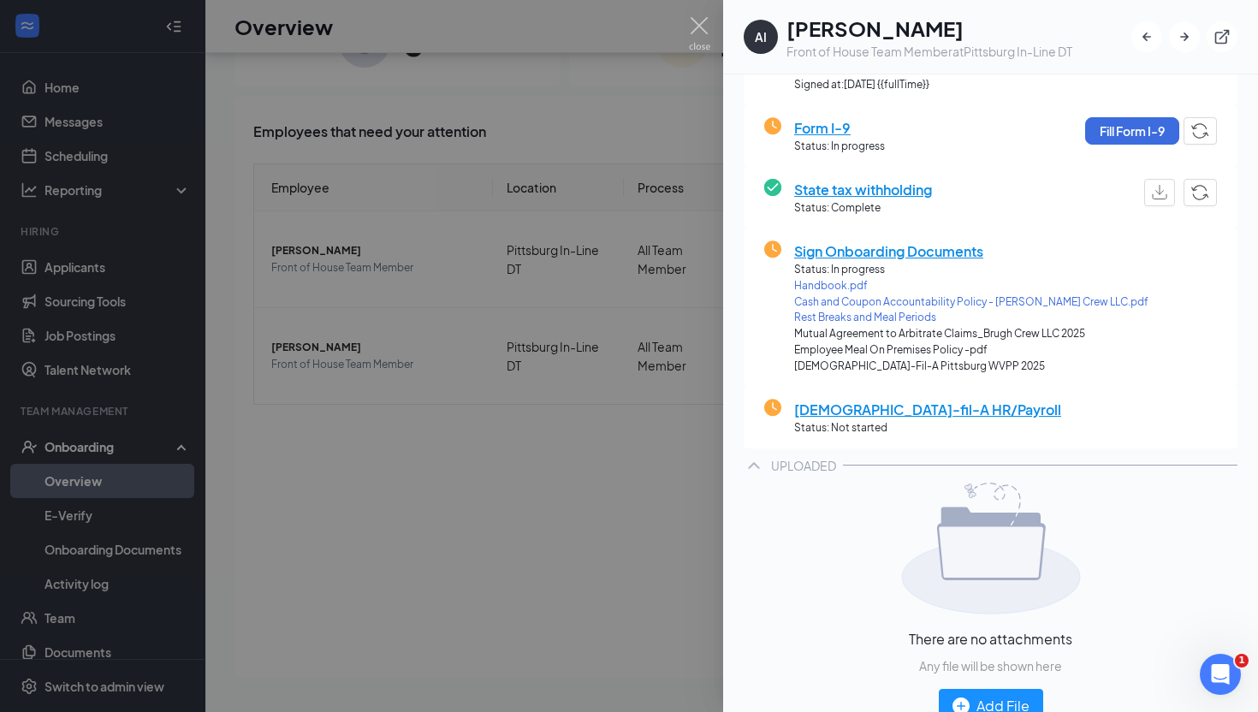
scroll to position [255, 0]
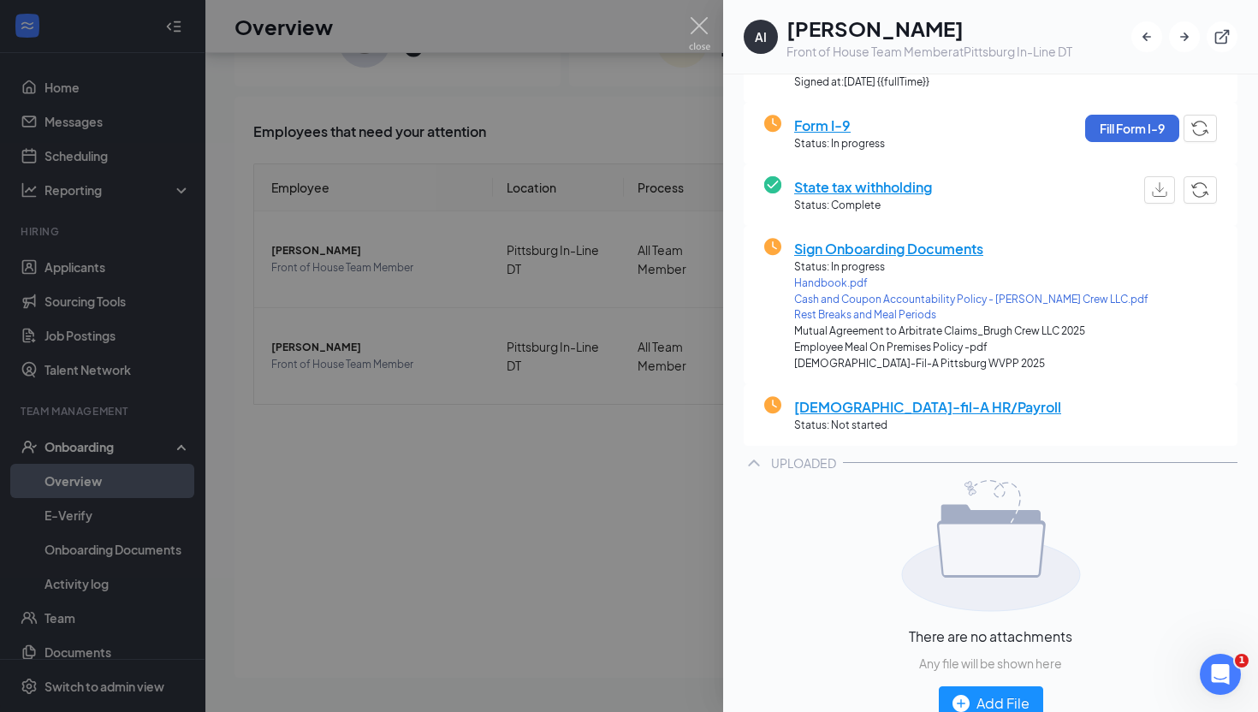
click at [893, 249] on span "Sign Onboarding Documents" at bounding box center [971, 248] width 354 height 21
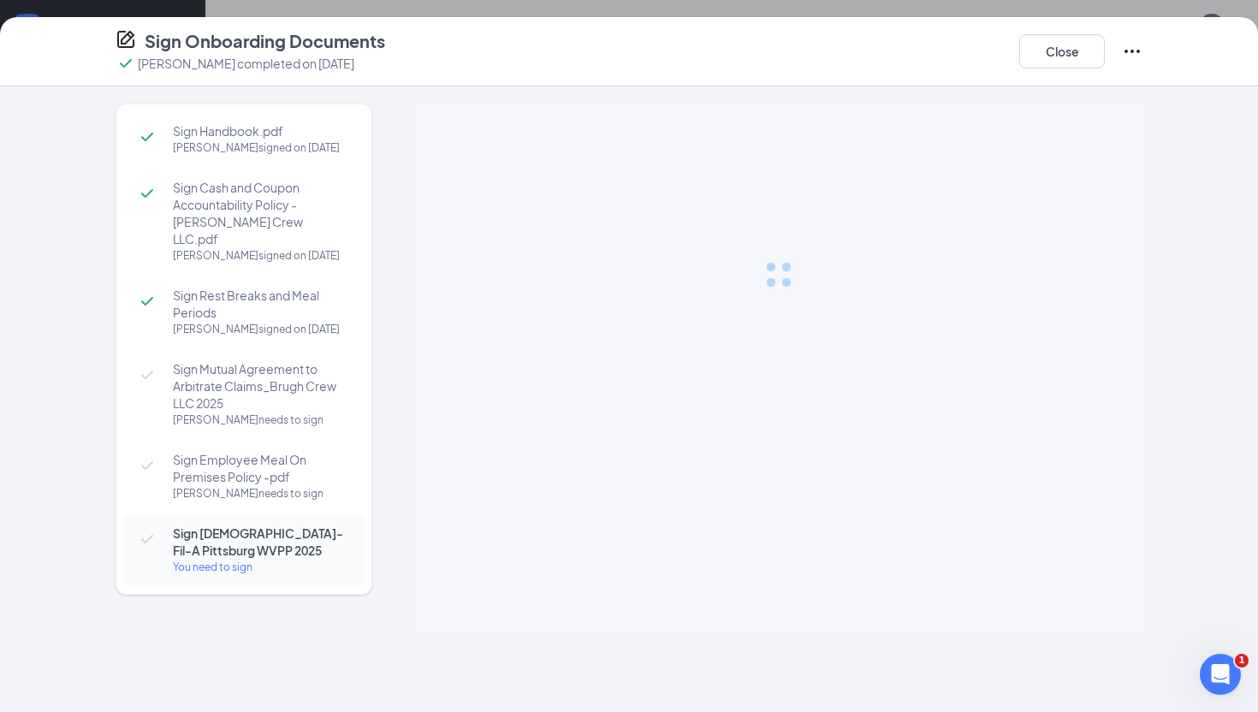
scroll to position [23, 0]
click at [264, 379] on span "Sign Mutual Agreement to Arbitrate Claims_Brugh Crew LLC 2025" at bounding box center [260, 385] width 175 height 51
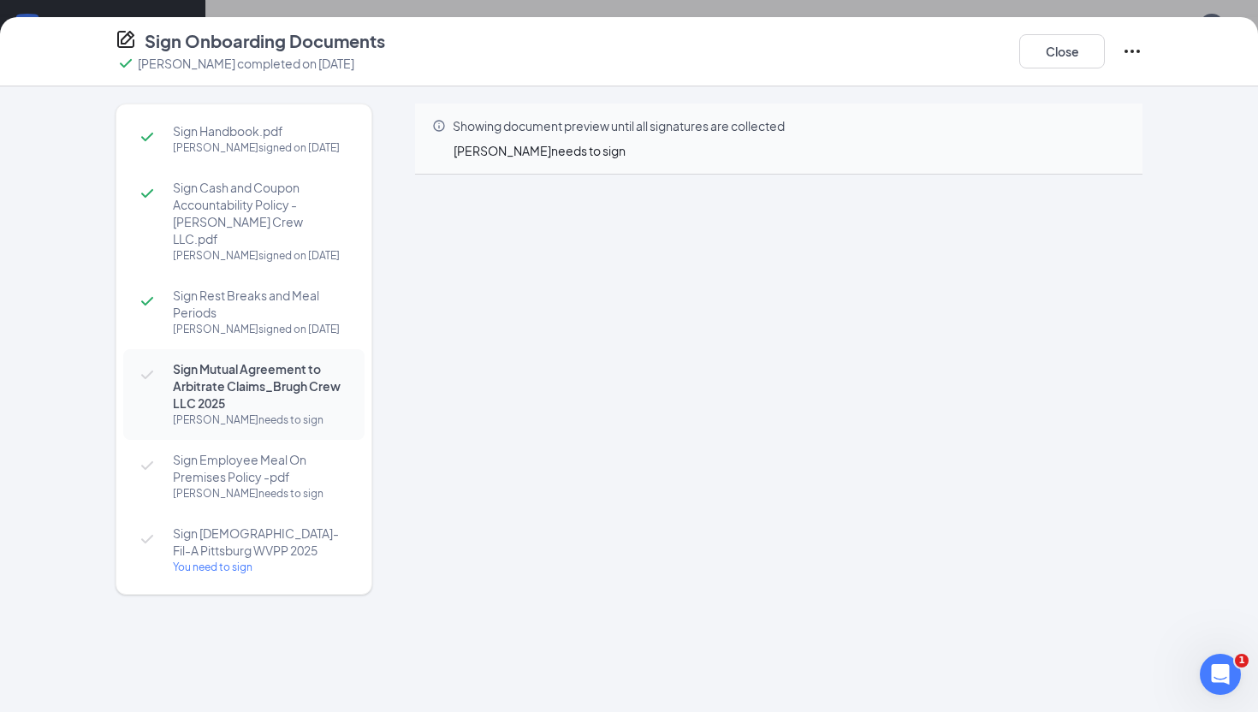
scroll to position [376, 0]
click at [1059, 47] on button "Close" at bounding box center [1062, 51] width 86 height 34
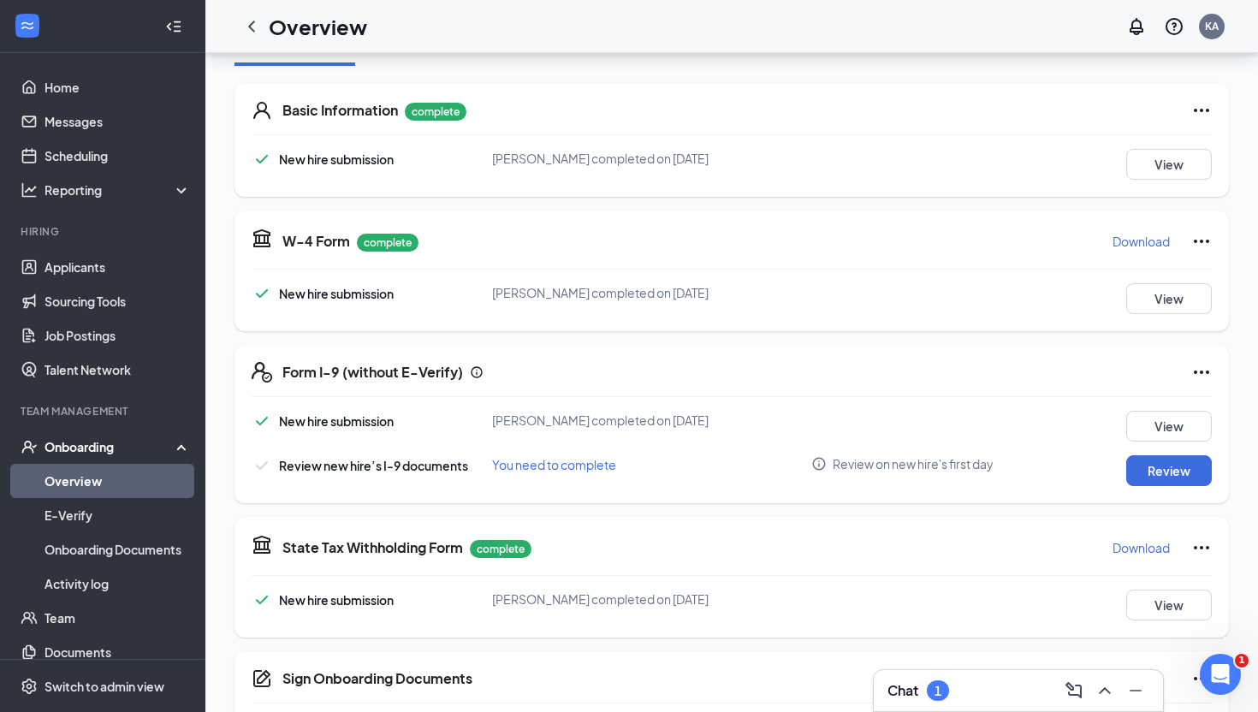
scroll to position [139, 0]
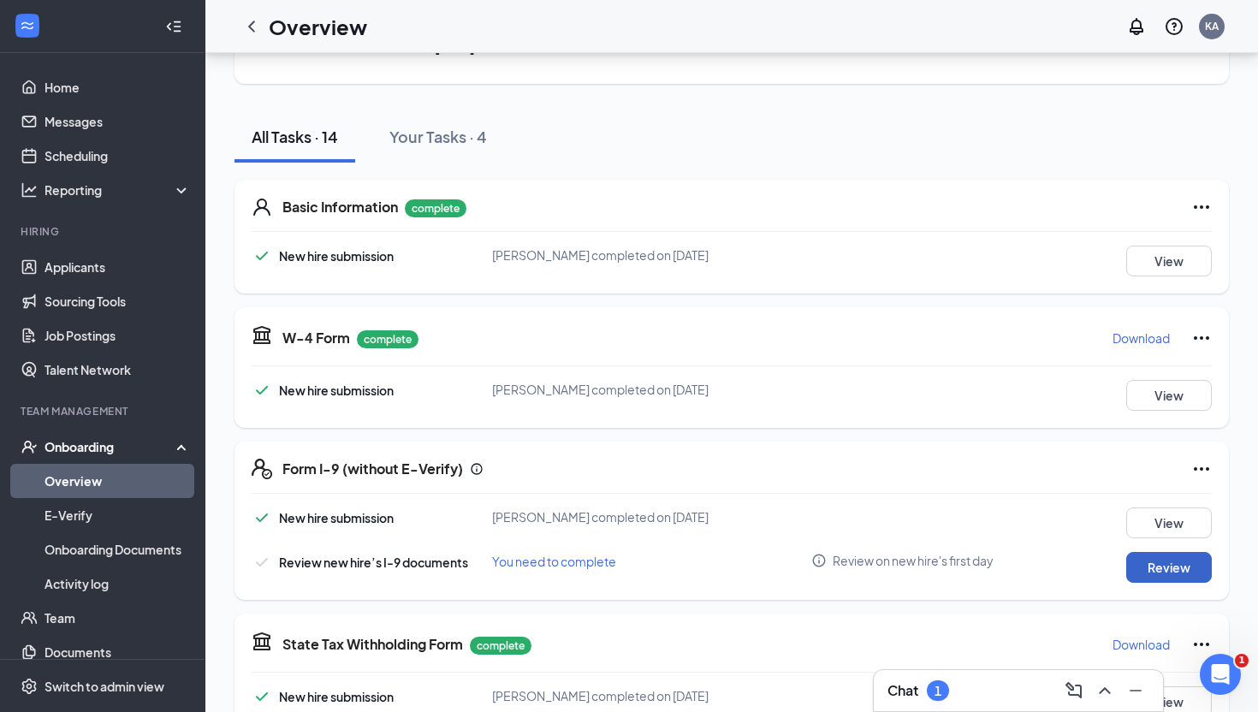
click at [1160, 566] on button "Review" at bounding box center [1169, 567] width 86 height 31
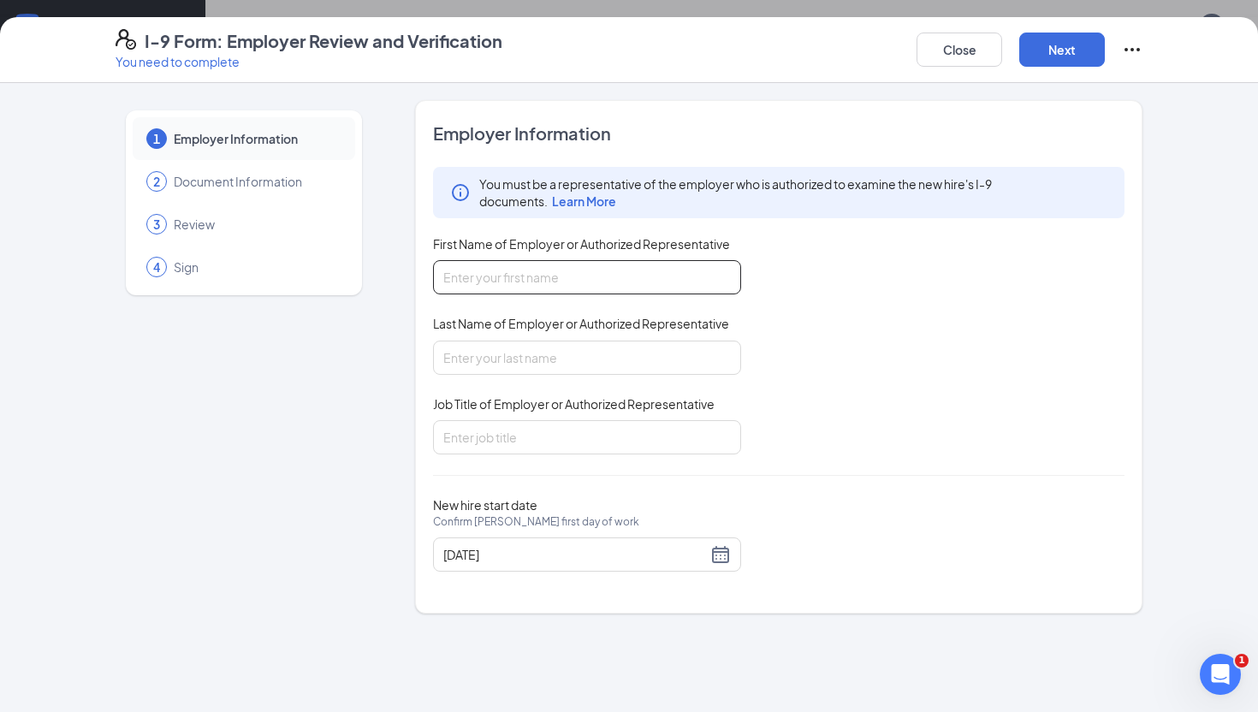
click at [581, 293] on input "First Name of Employer or Authorized Representative" at bounding box center [587, 277] width 308 height 34
type input "Karen"
type input "Archibald"
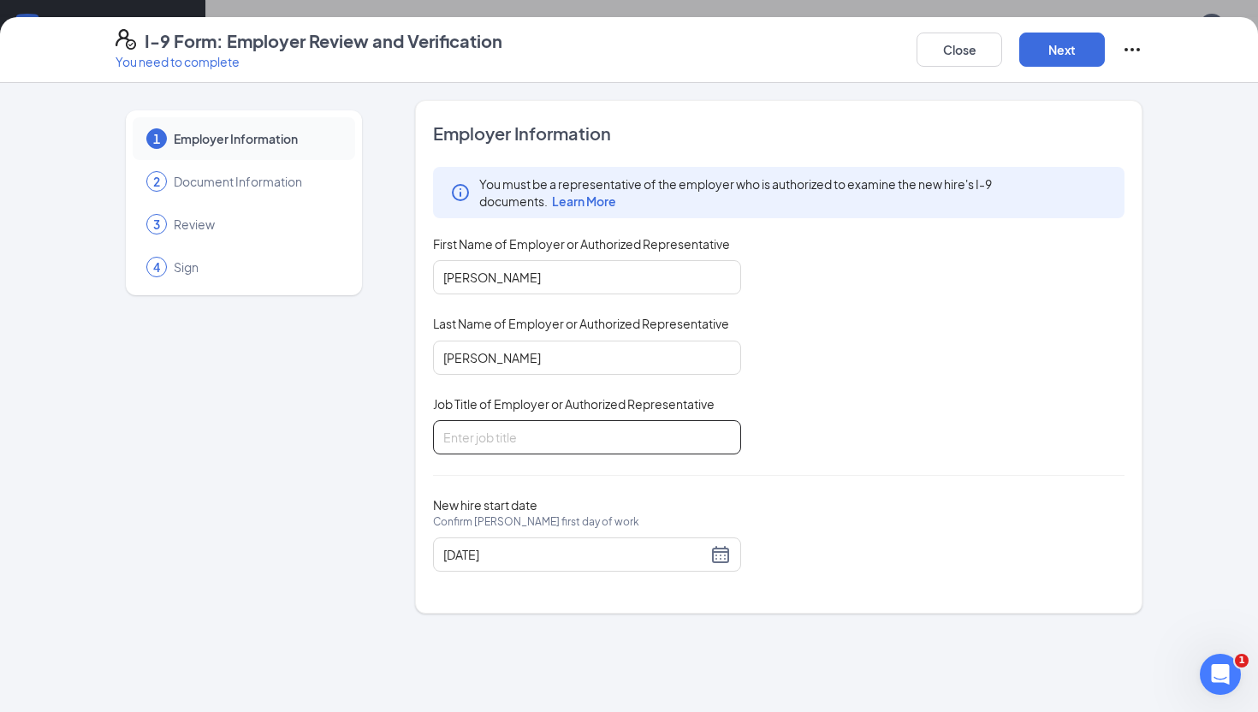
click at [529, 446] on input "Job Title of Employer or Authorized Representative" at bounding box center [587, 437] width 308 height 34
type input "Director of Culture"
click at [1070, 45] on button "Next" at bounding box center [1062, 50] width 86 height 34
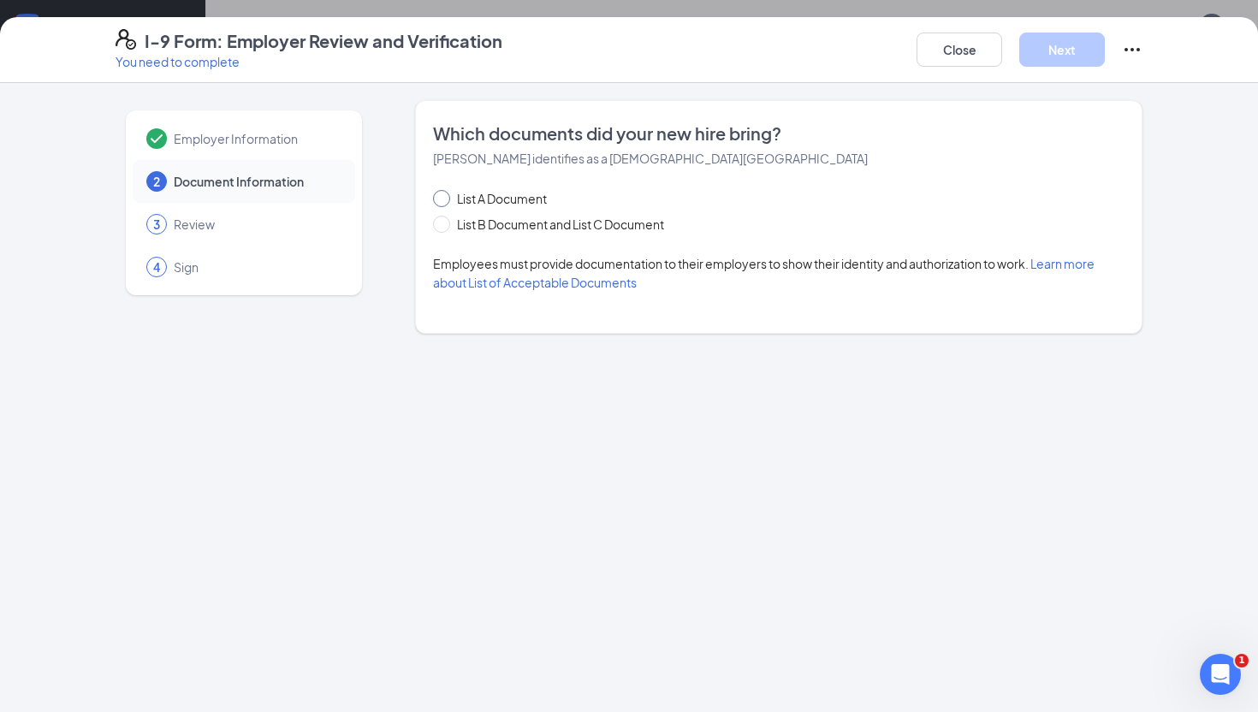
click at [437, 199] on input "List A Document" at bounding box center [439, 196] width 12 height 12
radio input "true"
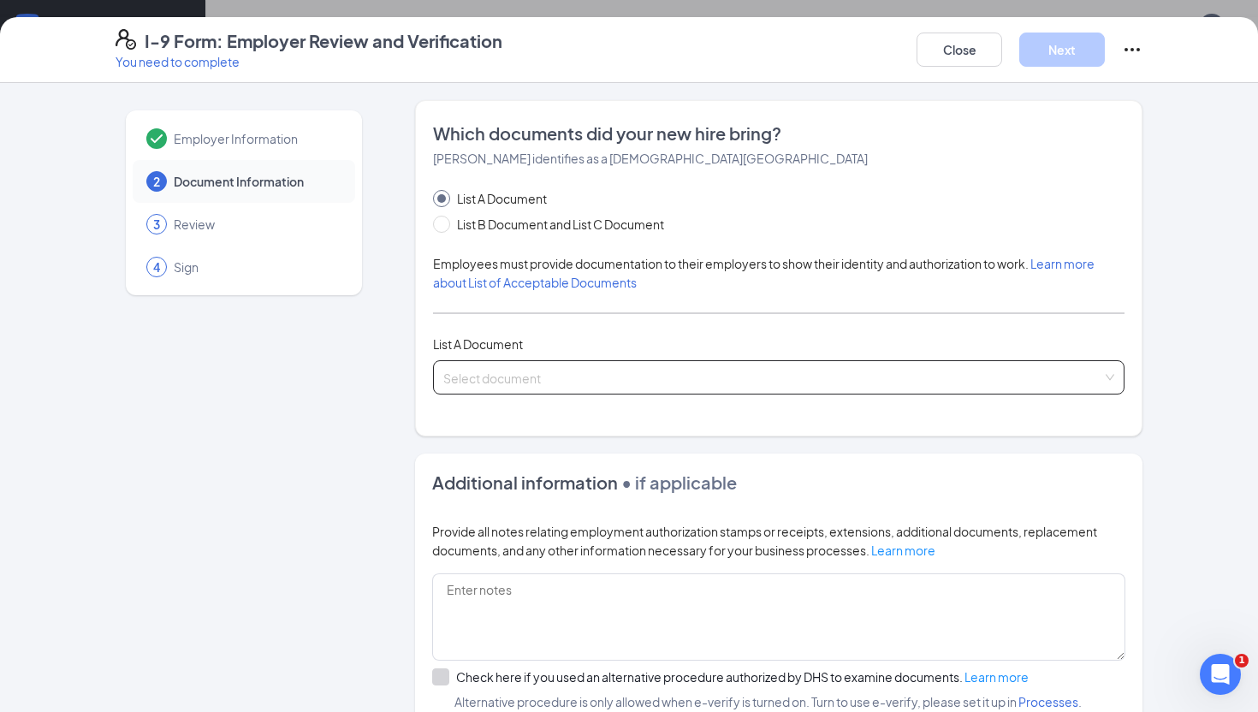
click at [499, 379] on input "search" at bounding box center [772, 374] width 659 height 26
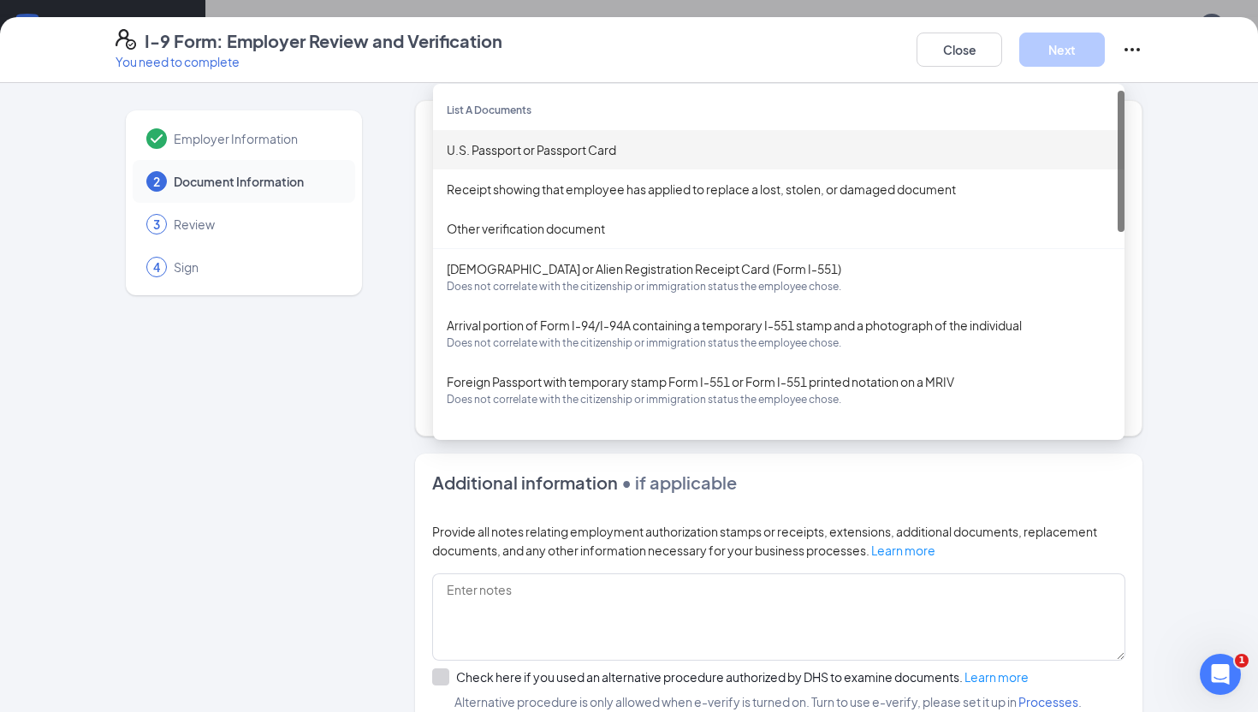
click at [573, 151] on div "U.S. Passport or Passport Card" at bounding box center [779, 149] width 664 height 19
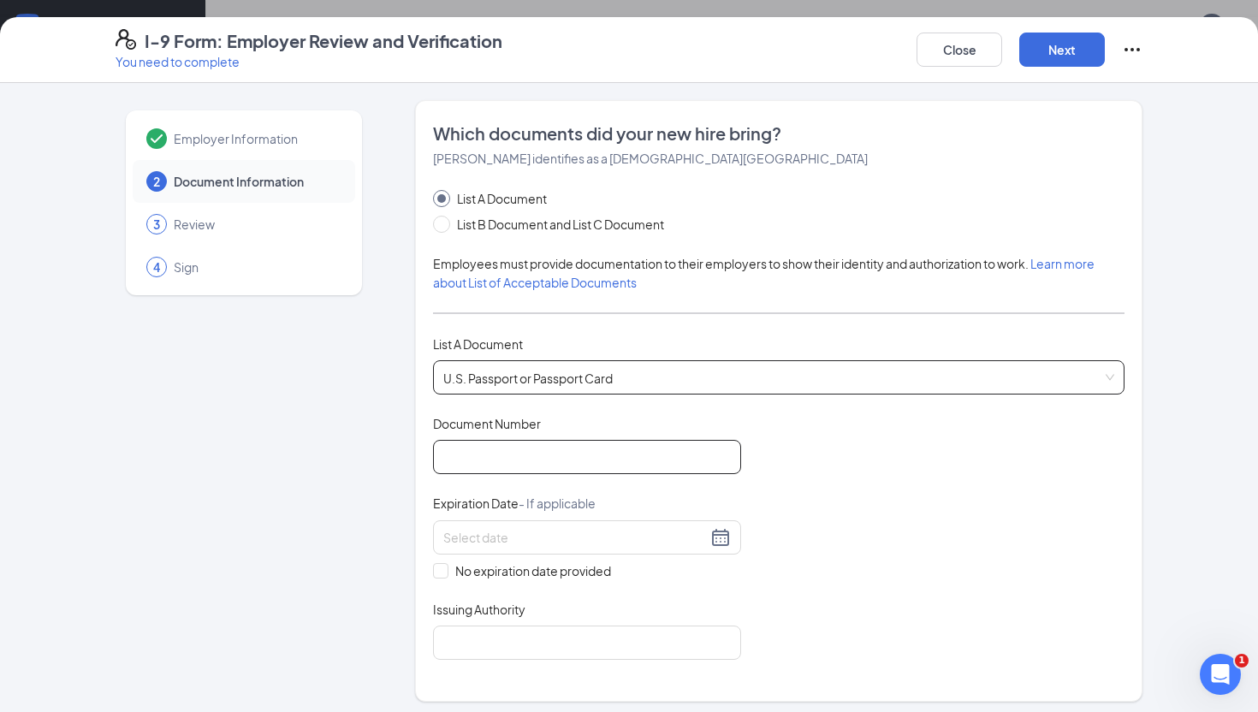
click at [524, 453] on input "Document Number" at bounding box center [587, 457] width 308 height 34
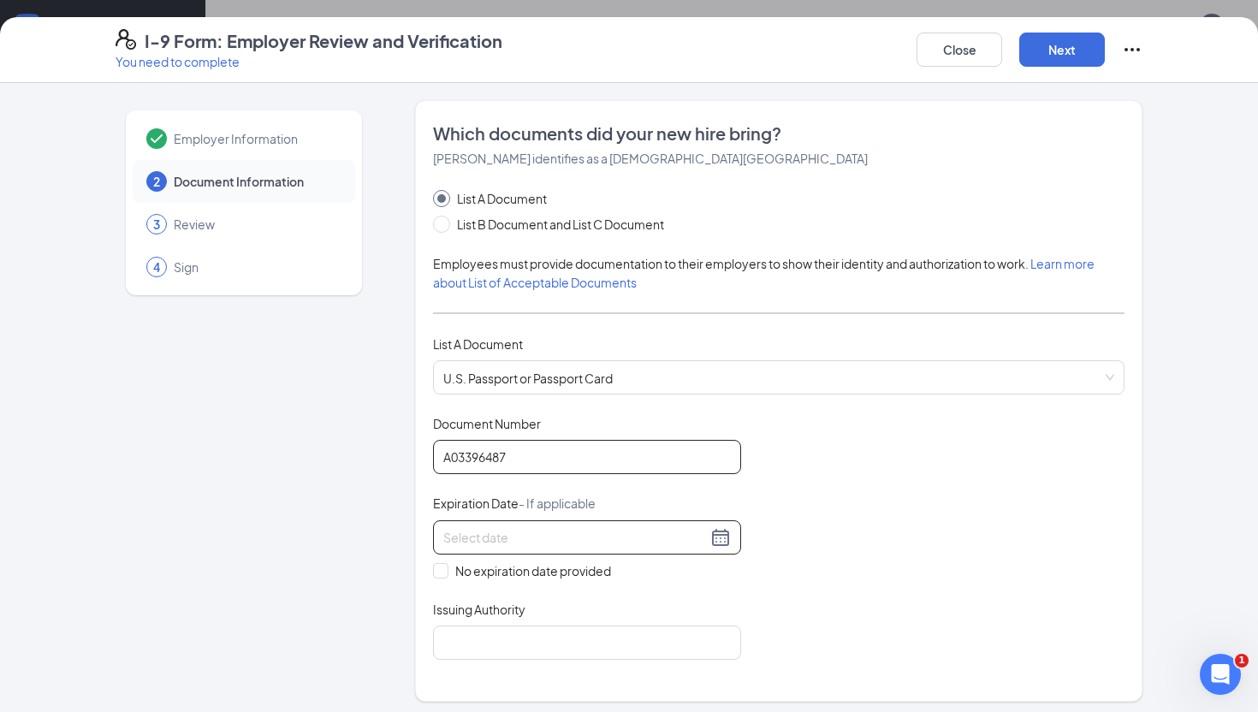
type input "A03396487"
click at [518, 534] on input at bounding box center [574, 537] width 263 height 19
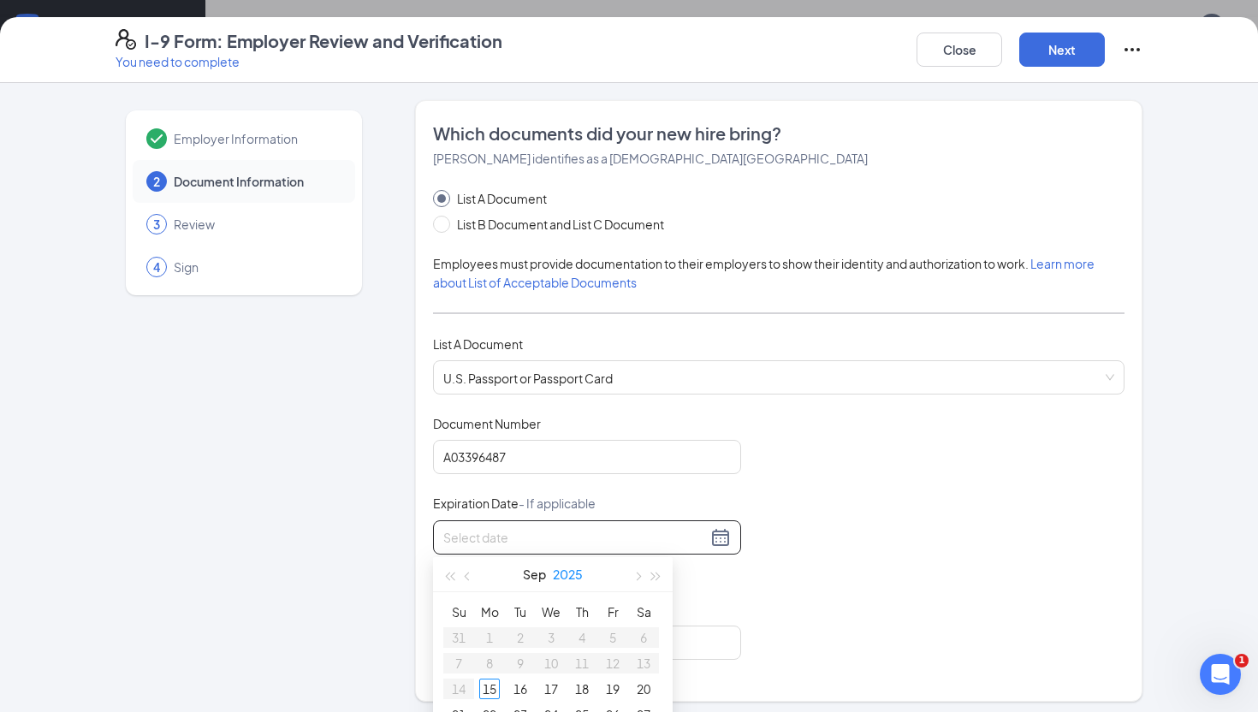
click at [574, 575] on button "2025" at bounding box center [568, 574] width 30 height 34
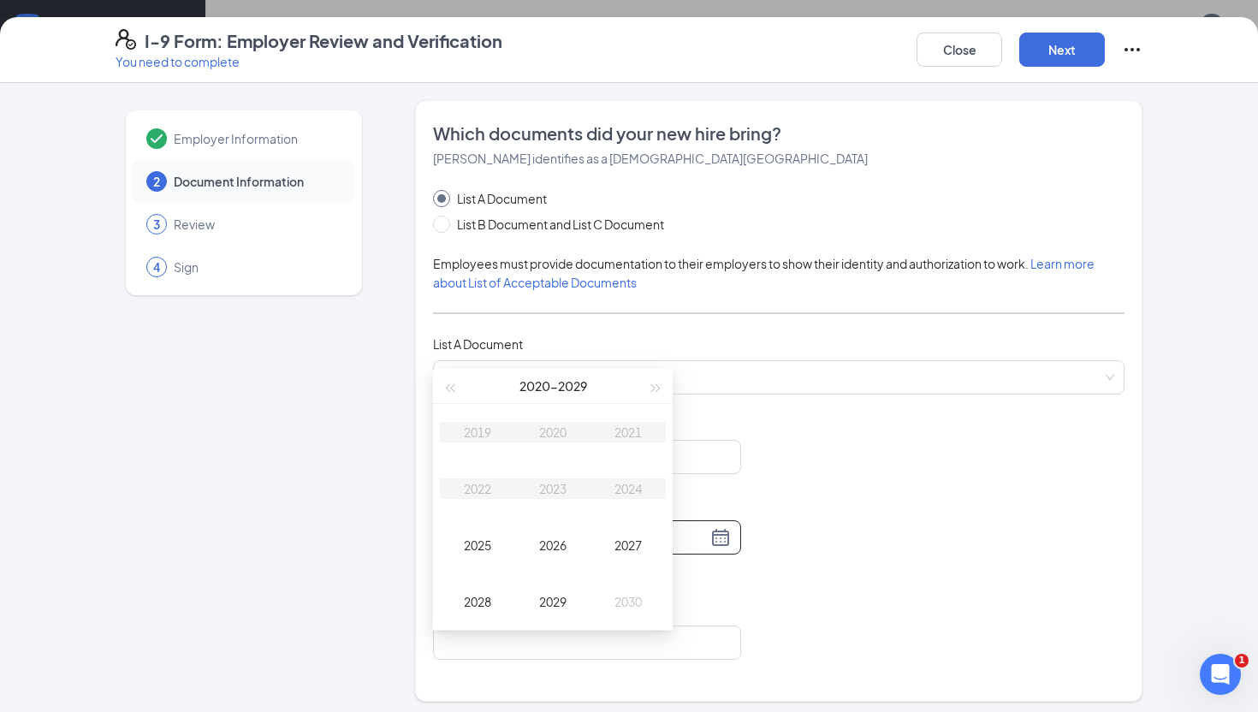
scroll to position [329, 0]
click at [630, 549] on div "2027" at bounding box center [627, 543] width 51 height 21
type input "10/02/2027"
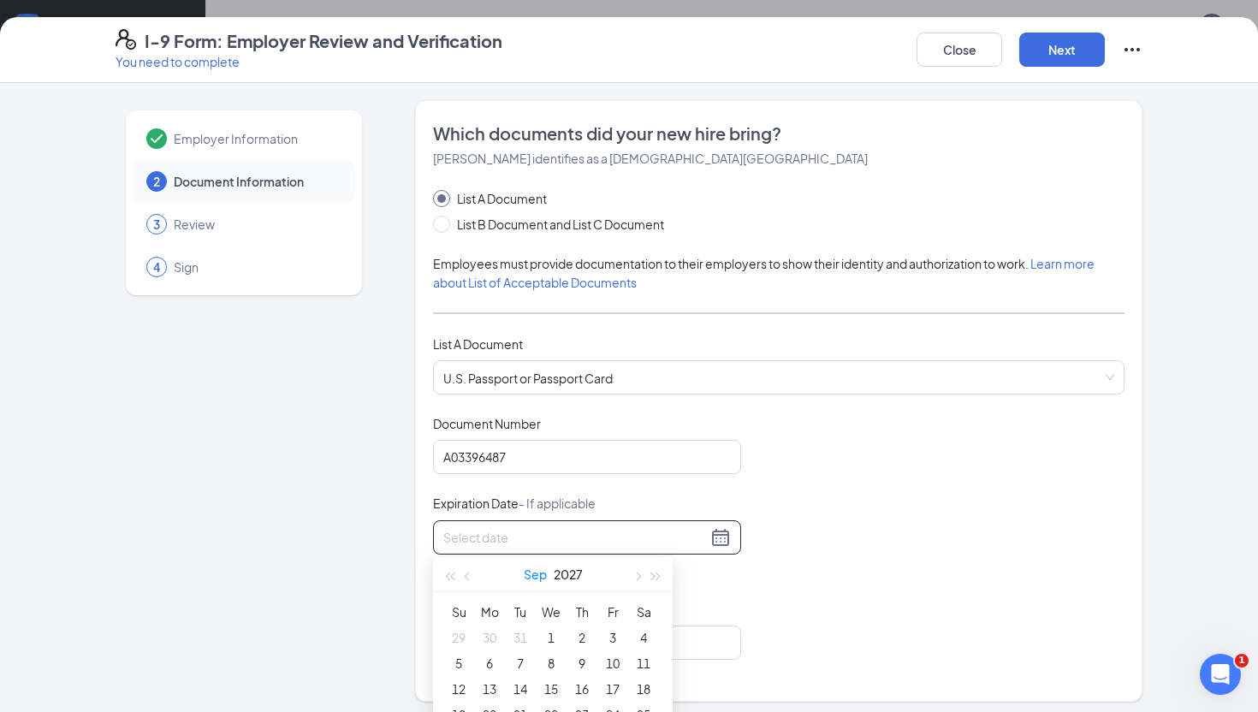
click at [531, 571] on button "Sep" at bounding box center [535, 574] width 23 height 34
click at [553, 624] on div "Feb" at bounding box center [552, 620] width 51 height 21
type input "02/03/2027"
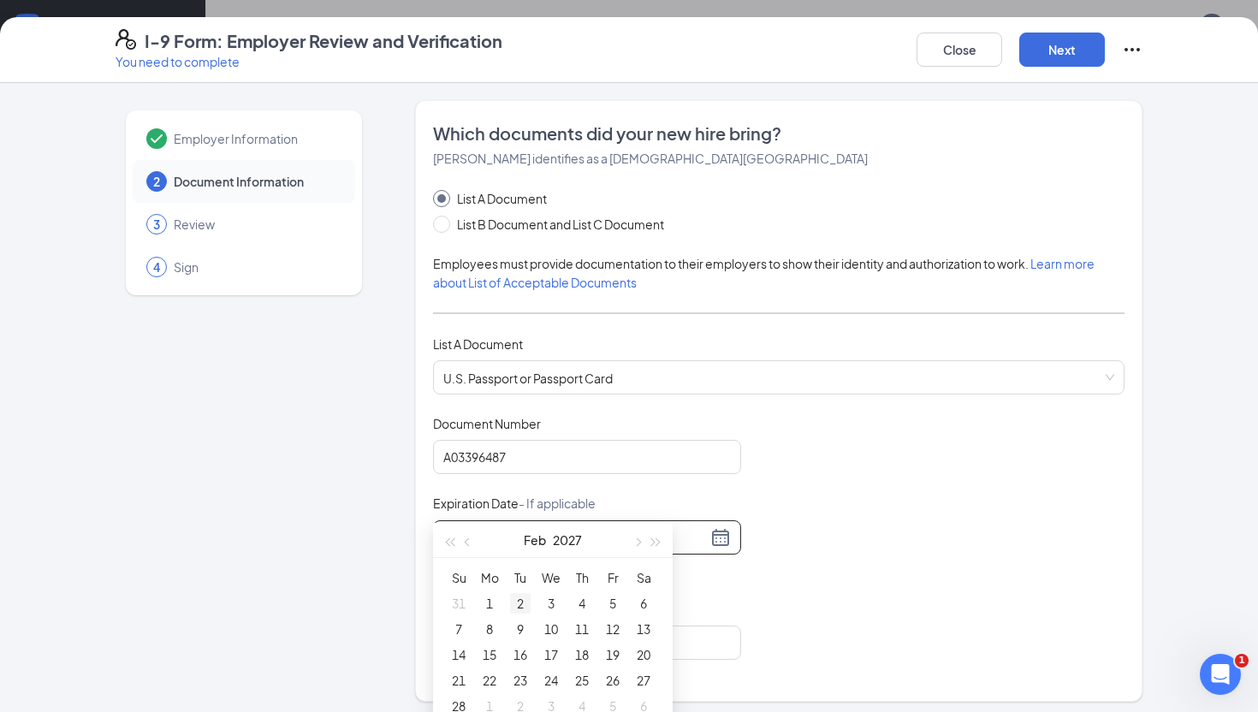
scroll to position [371, 0]
type input "02/18/2027"
click at [579, 647] on div "18" at bounding box center [581, 646] width 21 height 21
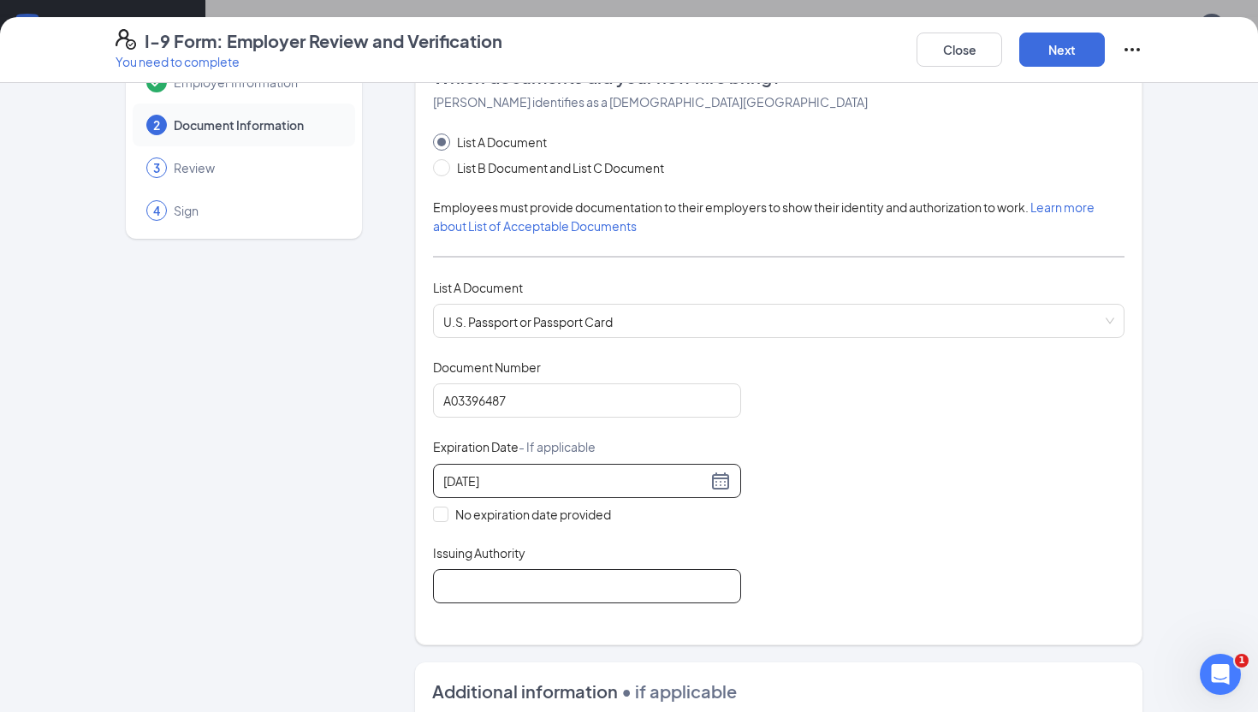
scroll to position [59, 0]
click at [534, 583] on input "Issuing Authority" at bounding box center [587, 583] width 308 height 34
type input "United States"
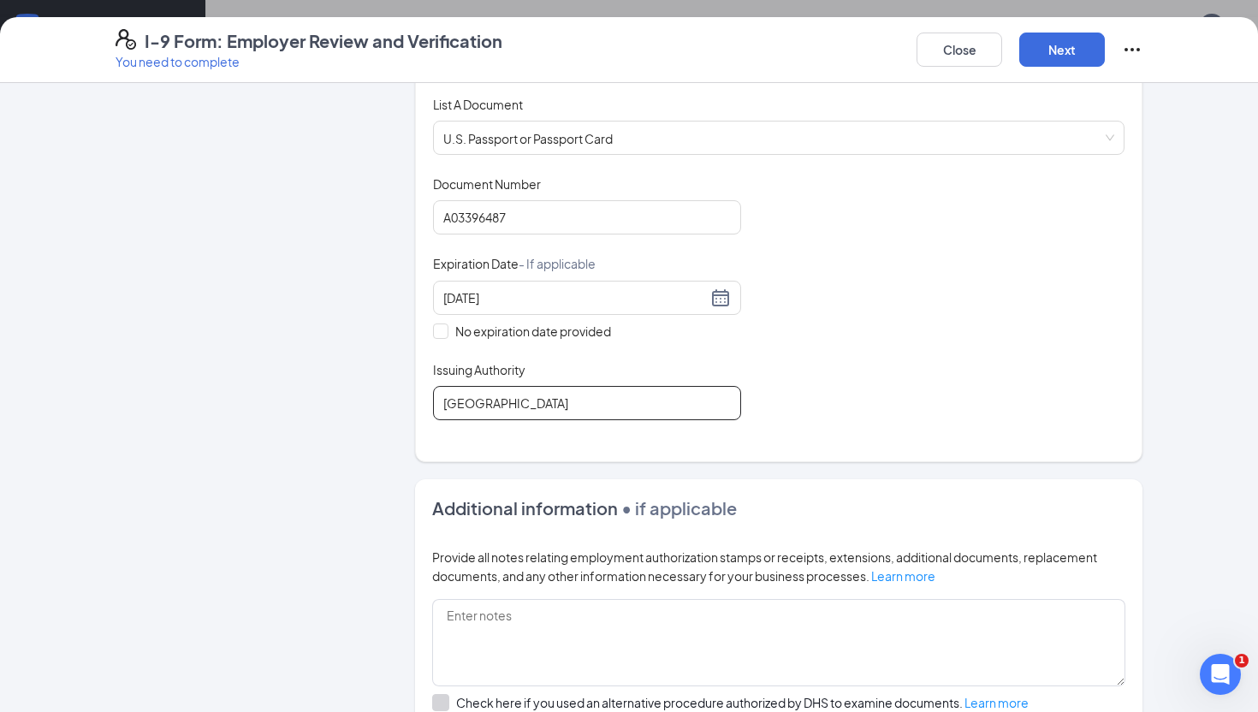
scroll to position [290, 0]
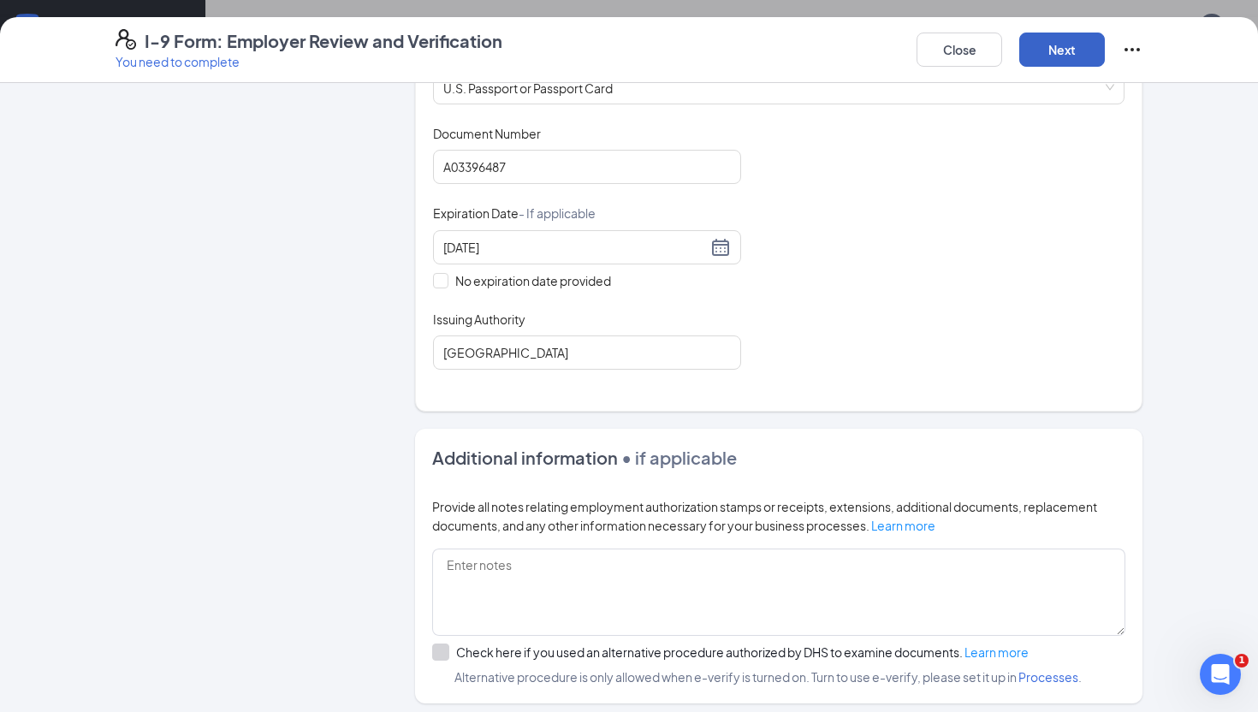
click at [1062, 50] on button "Next" at bounding box center [1062, 50] width 86 height 34
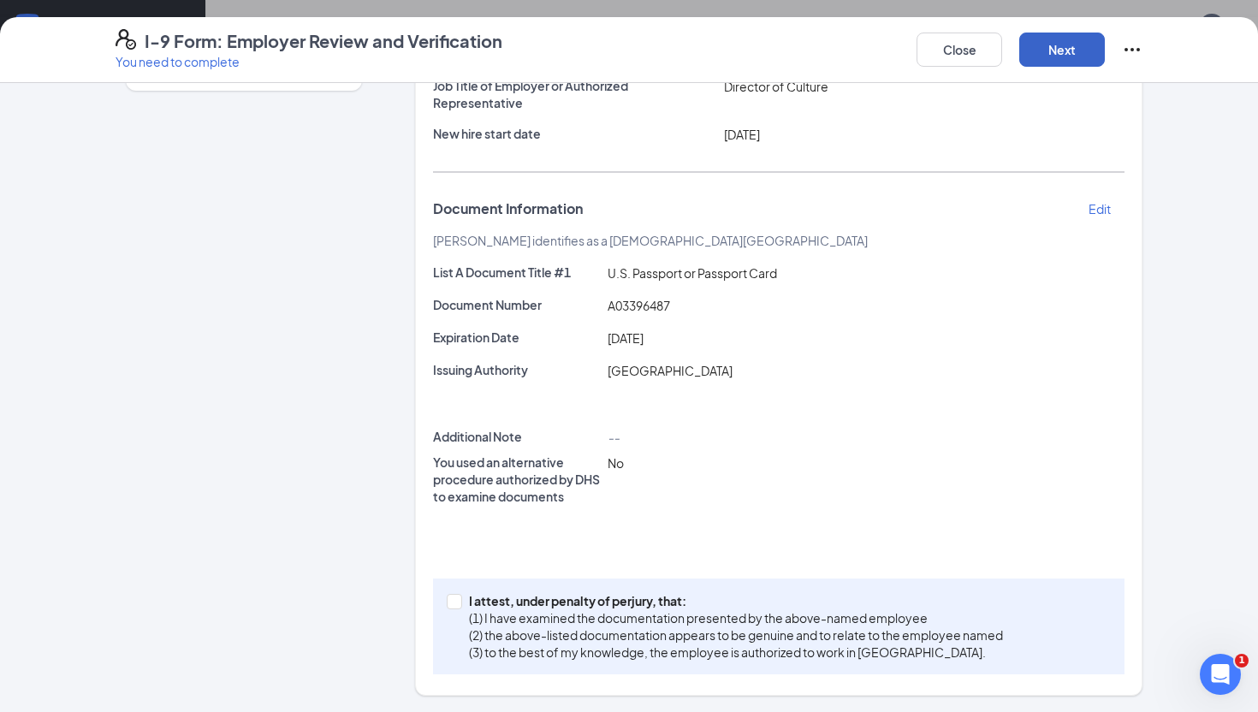
scroll to position [453, 0]
click at [456, 597] on input "I attest, under penalty of perjury, that: (1) I have examined the documentation…" at bounding box center [453, 600] width 12 height 12
checkbox input "true"
click at [1066, 51] on button "Next" at bounding box center [1062, 50] width 86 height 34
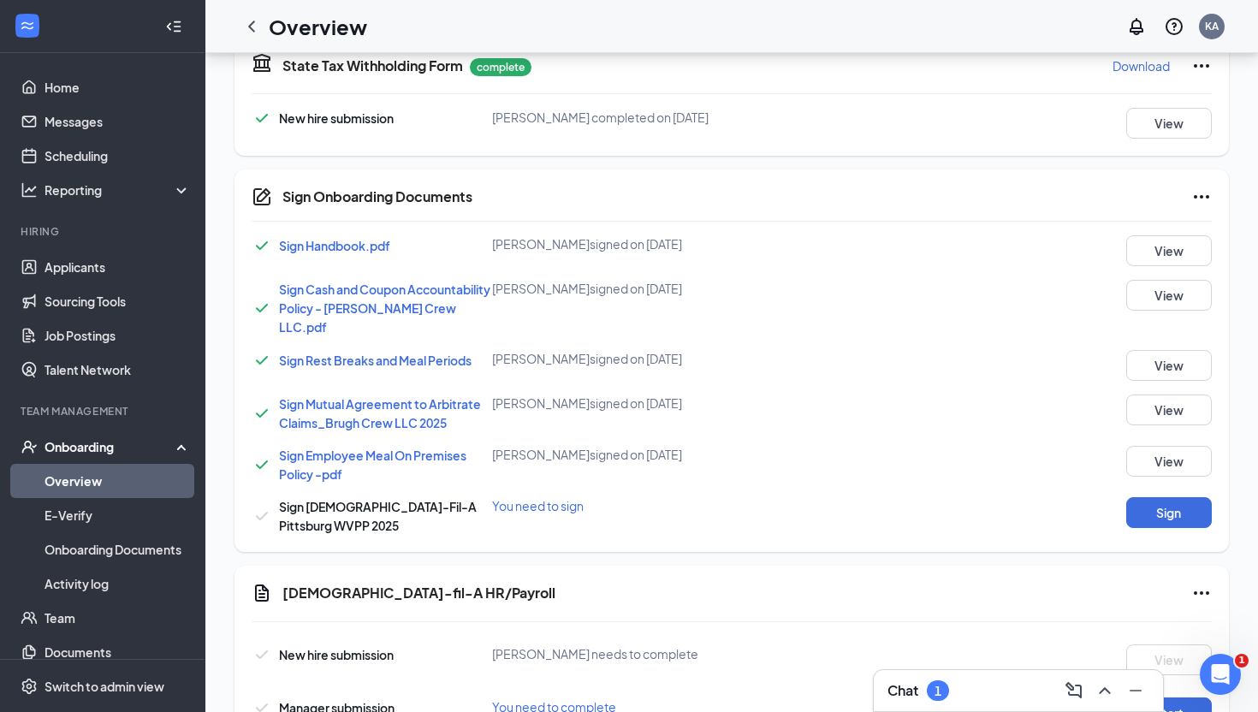
scroll to position [747, 0]
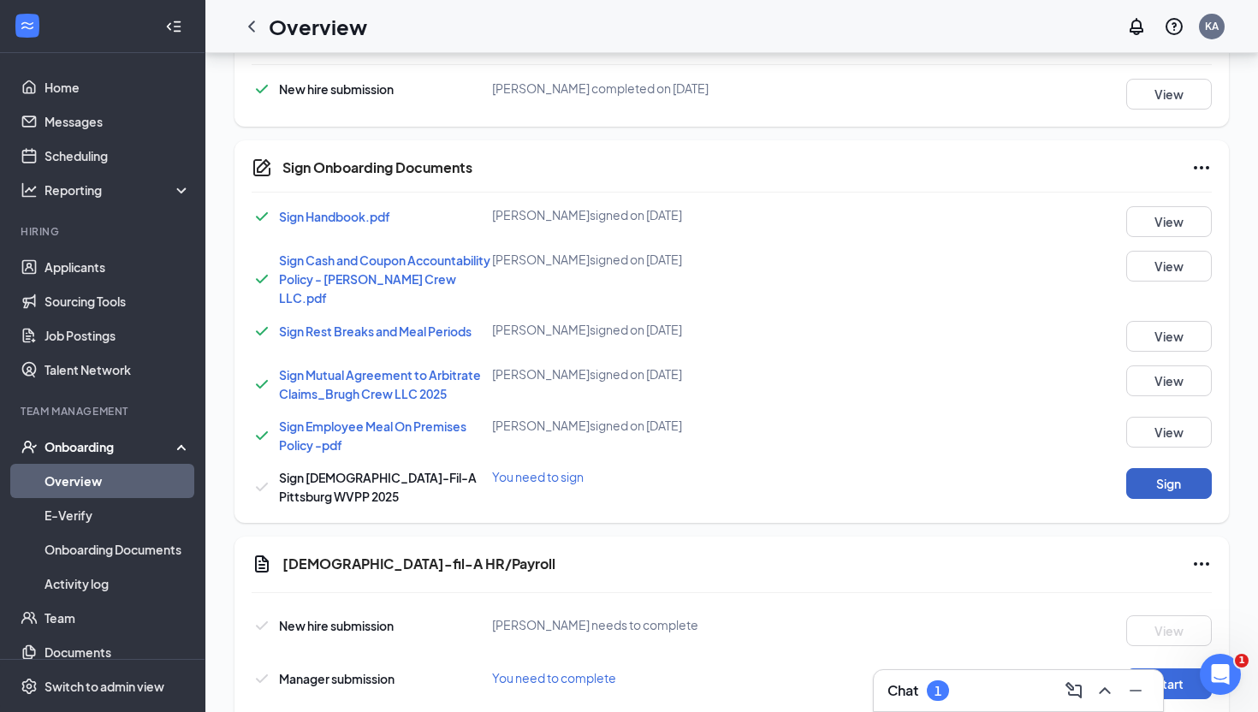
click at [1157, 481] on button "Sign" at bounding box center [1169, 483] width 86 height 31
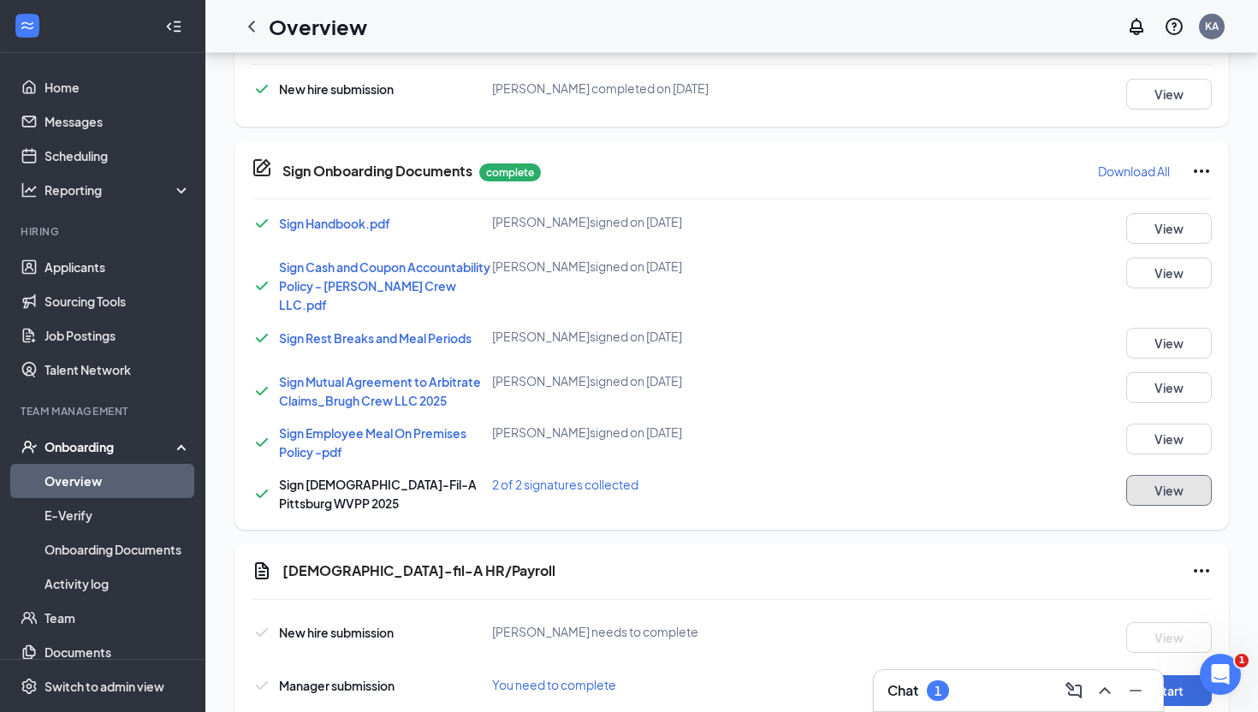
scroll to position [852, 0]
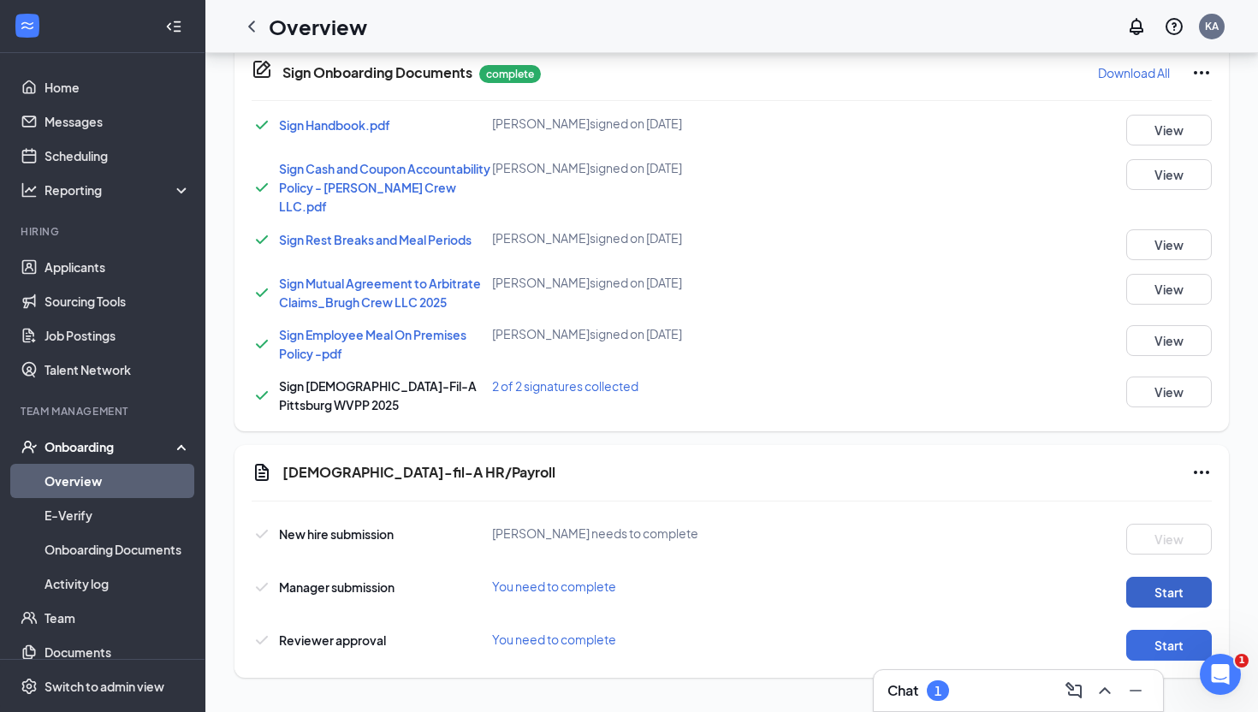
click at [1163, 589] on button "Start" at bounding box center [1169, 592] width 86 height 31
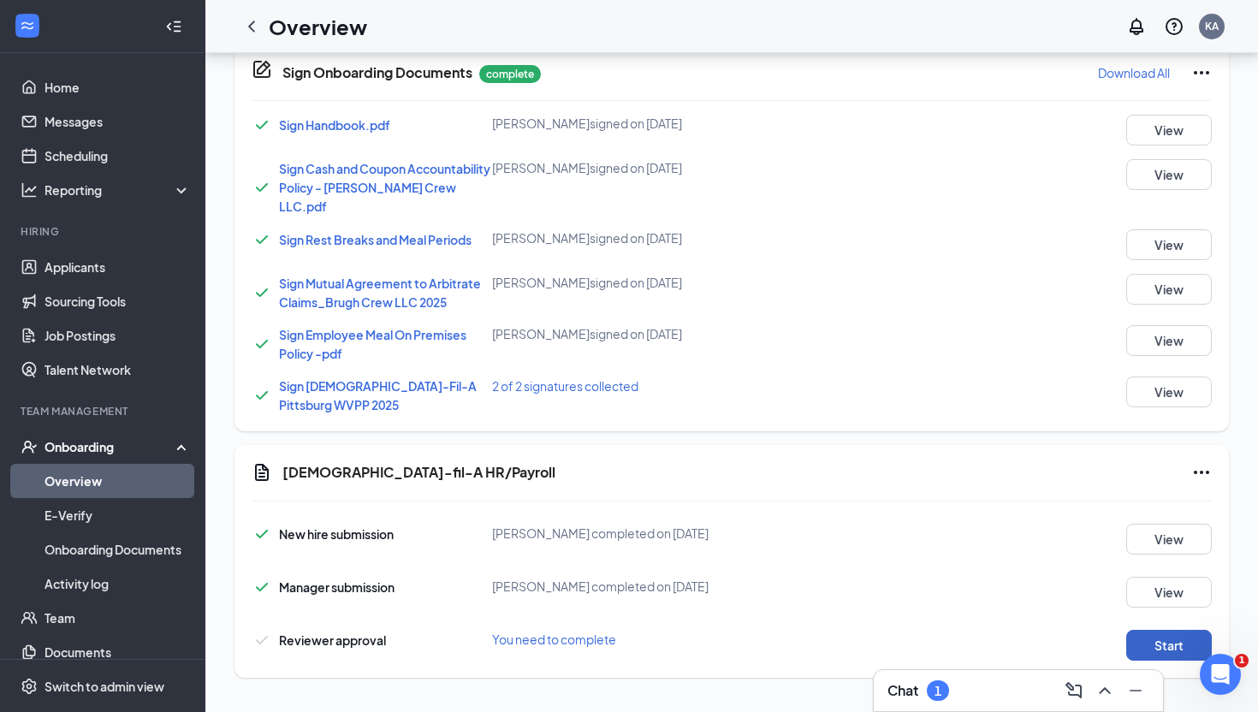
click at [1163, 646] on button "Start" at bounding box center [1169, 645] width 86 height 31
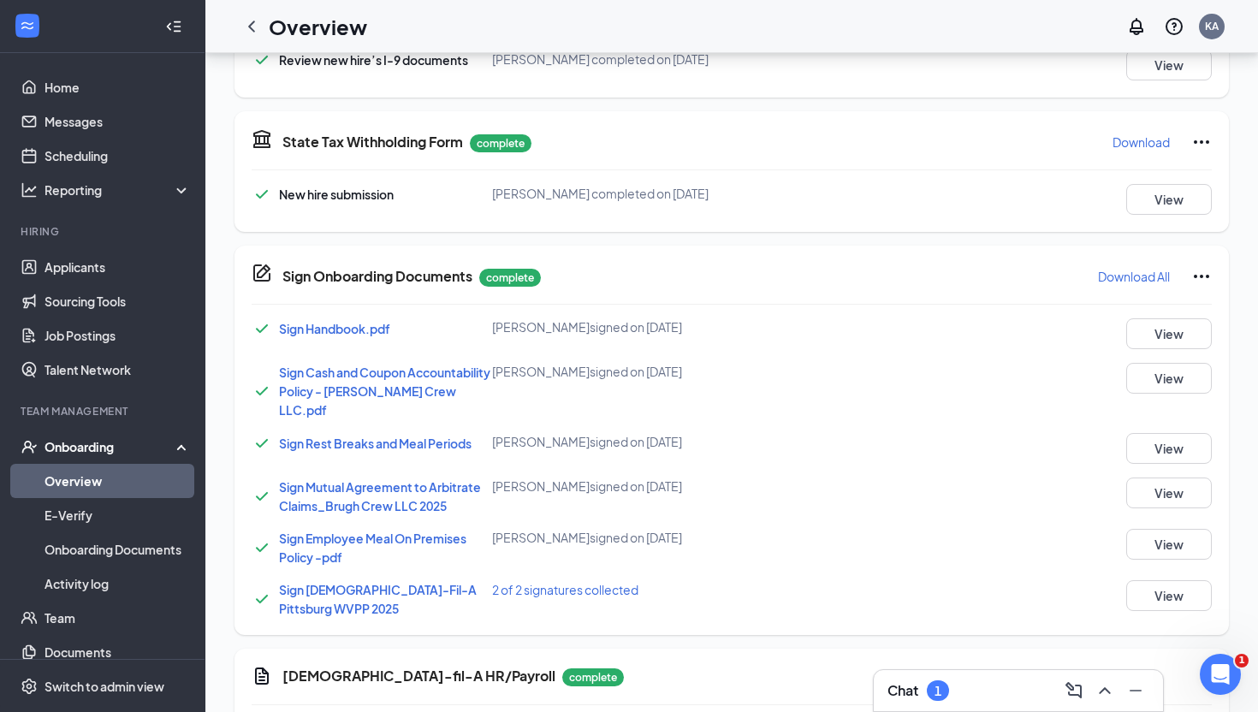
scroll to position [0, 0]
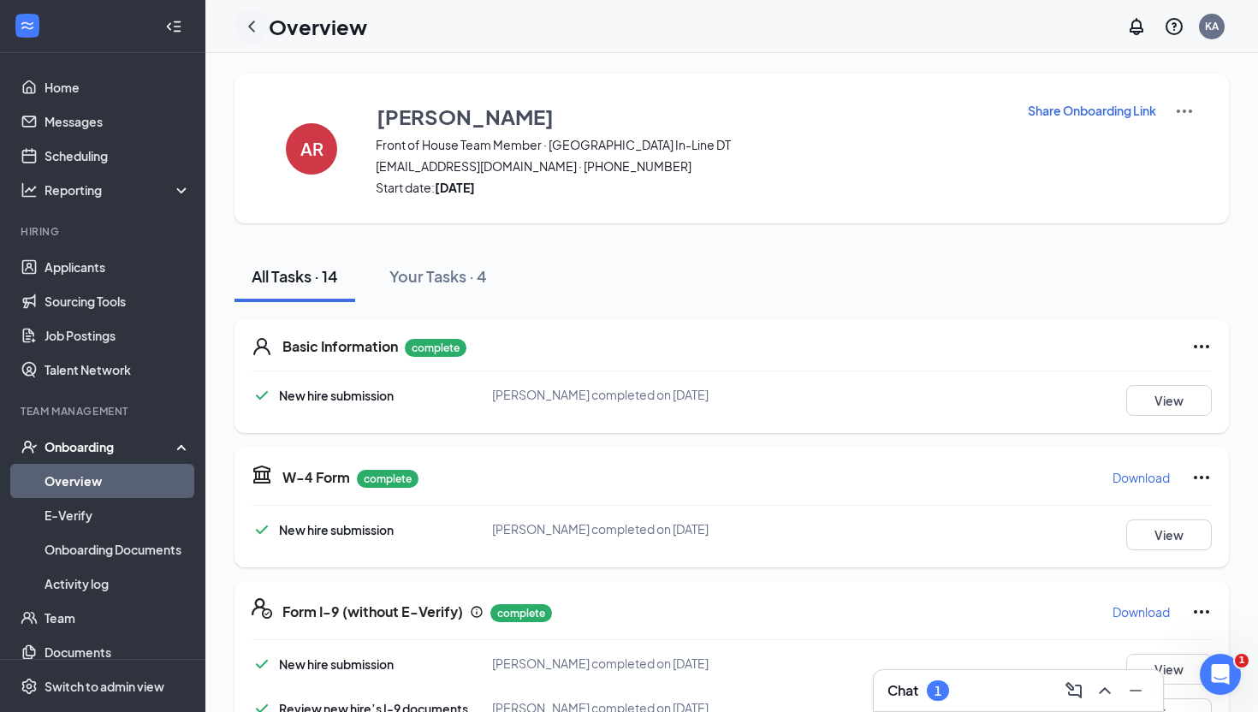
click at [259, 25] on icon "ChevronLeft" at bounding box center [251, 26] width 21 height 21
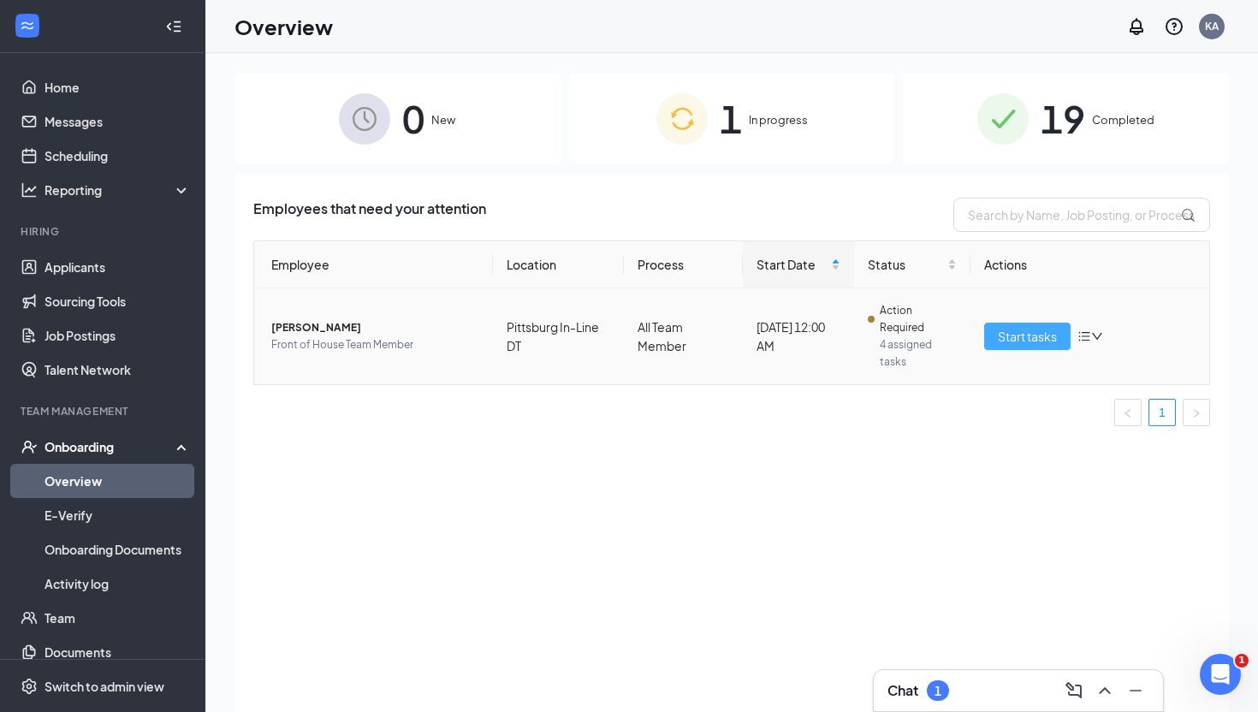
click at [1023, 334] on span "Start tasks" at bounding box center [1026, 336] width 59 height 19
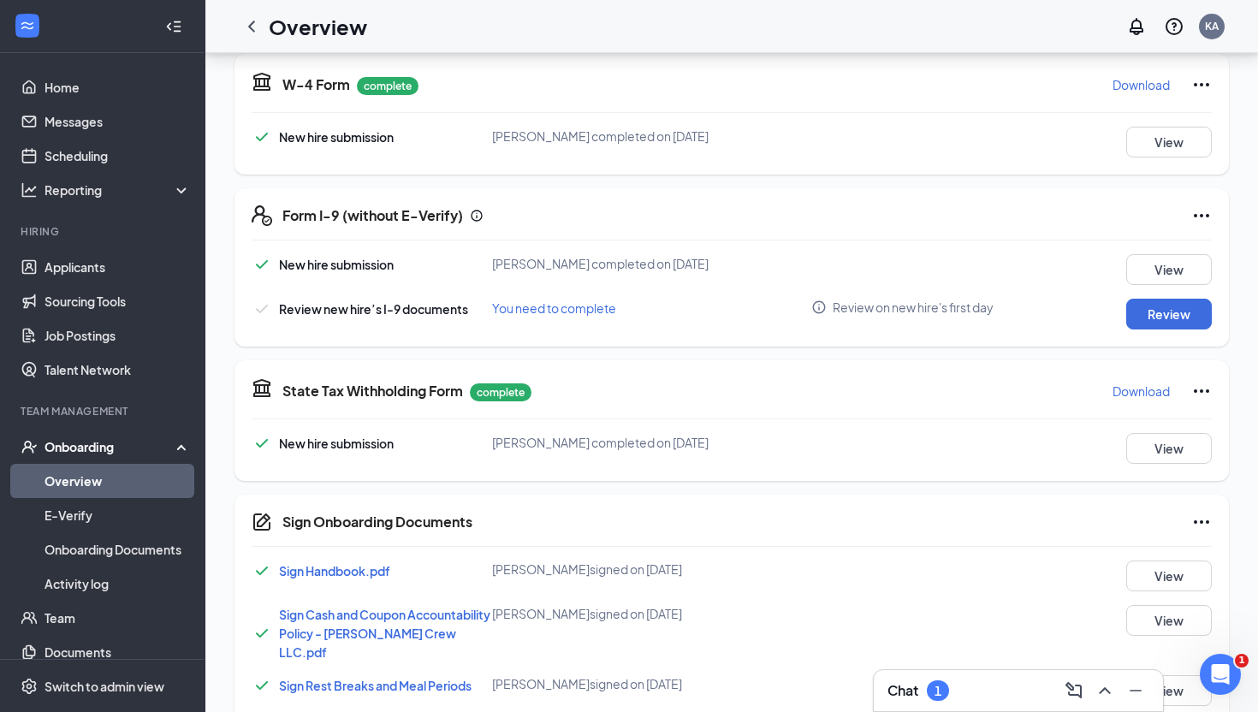
scroll to position [449, 0]
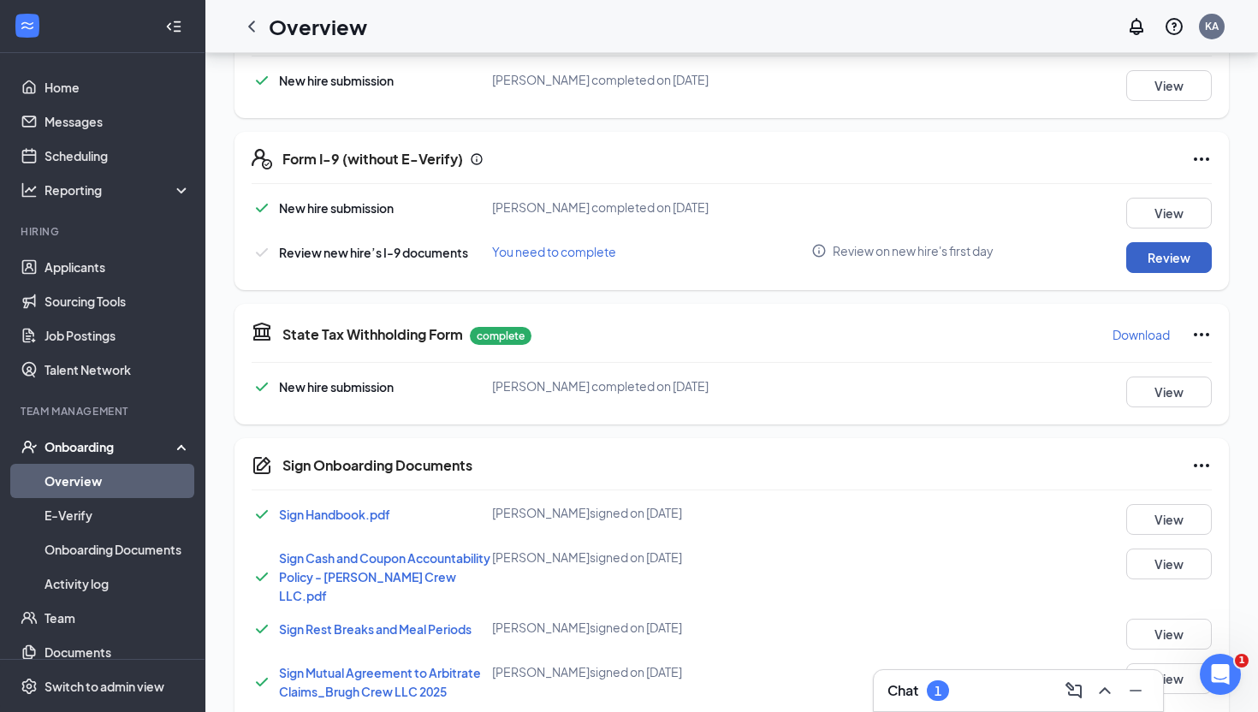
click at [1167, 256] on button "Review" at bounding box center [1169, 257] width 86 height 31
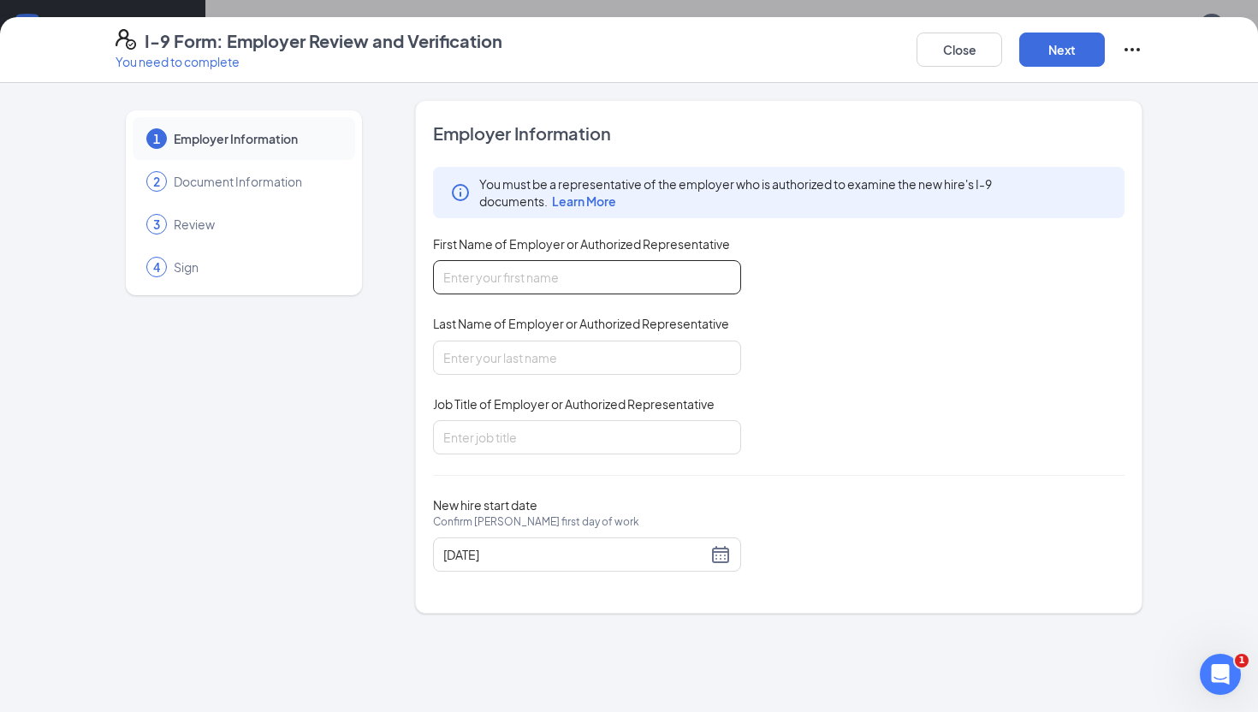
click at [585, 280] on input "First Name of Employer or Authorized Representative" at bounding box center [587, 277] width 308 height 34
type input "Karen"
type input "Archibald"
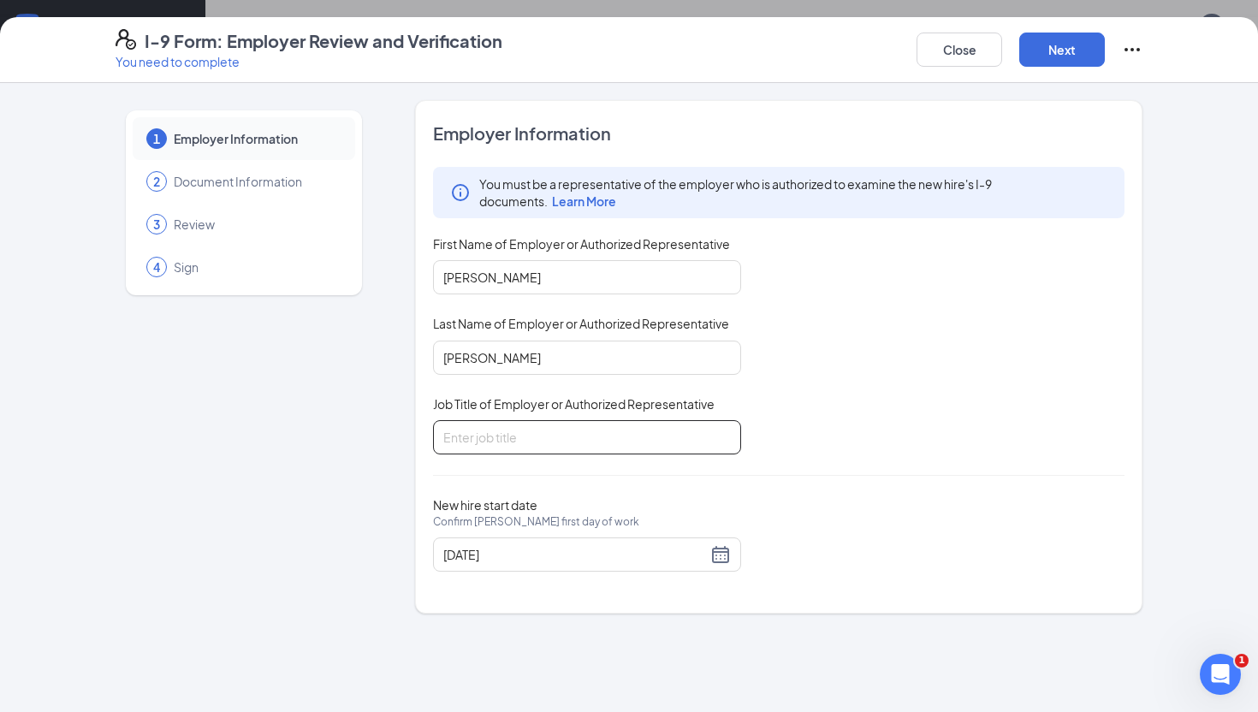
click at [561, 441] on input "Job Title of Employer or Authorized Representative" at bounding box center [587, 437] width 308 height 34
type input "Director of Culture"
click at [1056, 52] on button "Next" at bounding box center [1062, 50] width 86 height 34
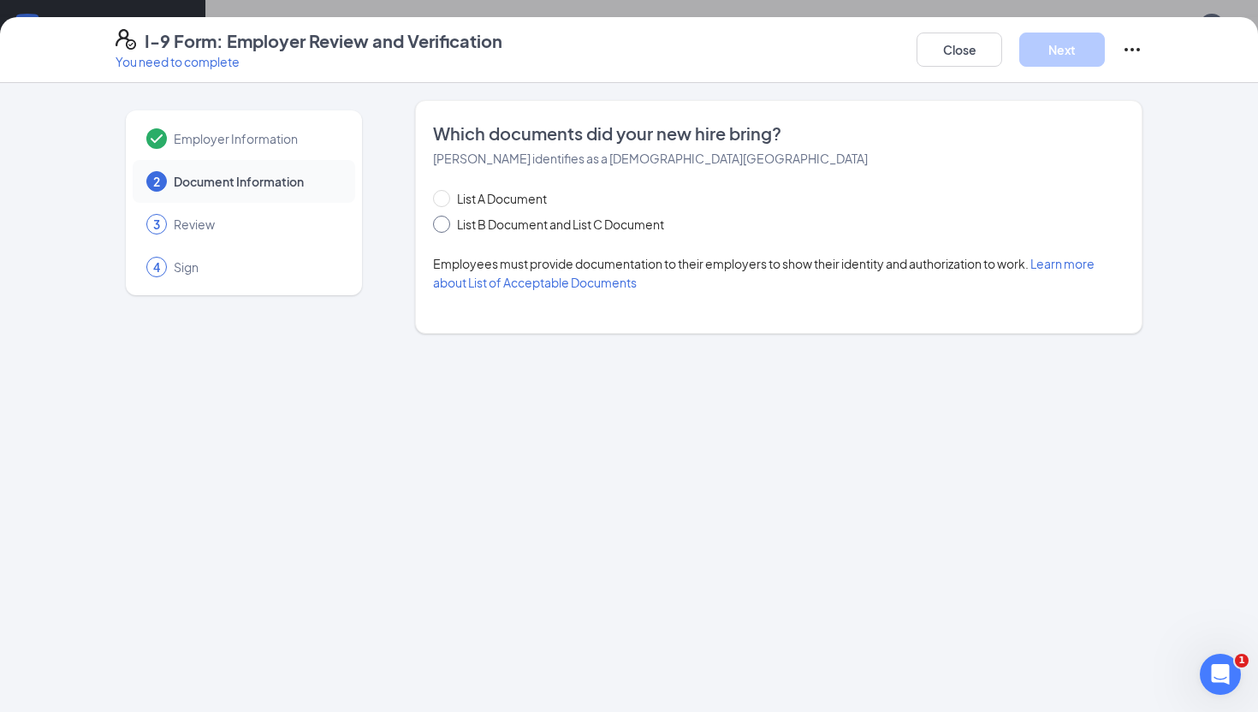
click at [446, 222] on span at bounding box center [441, 224] width 17 height 17
click at [445, 222] on input "List B Document and List C Document" at bounding box center [439, 222] width 12 height 12
radio input "true"
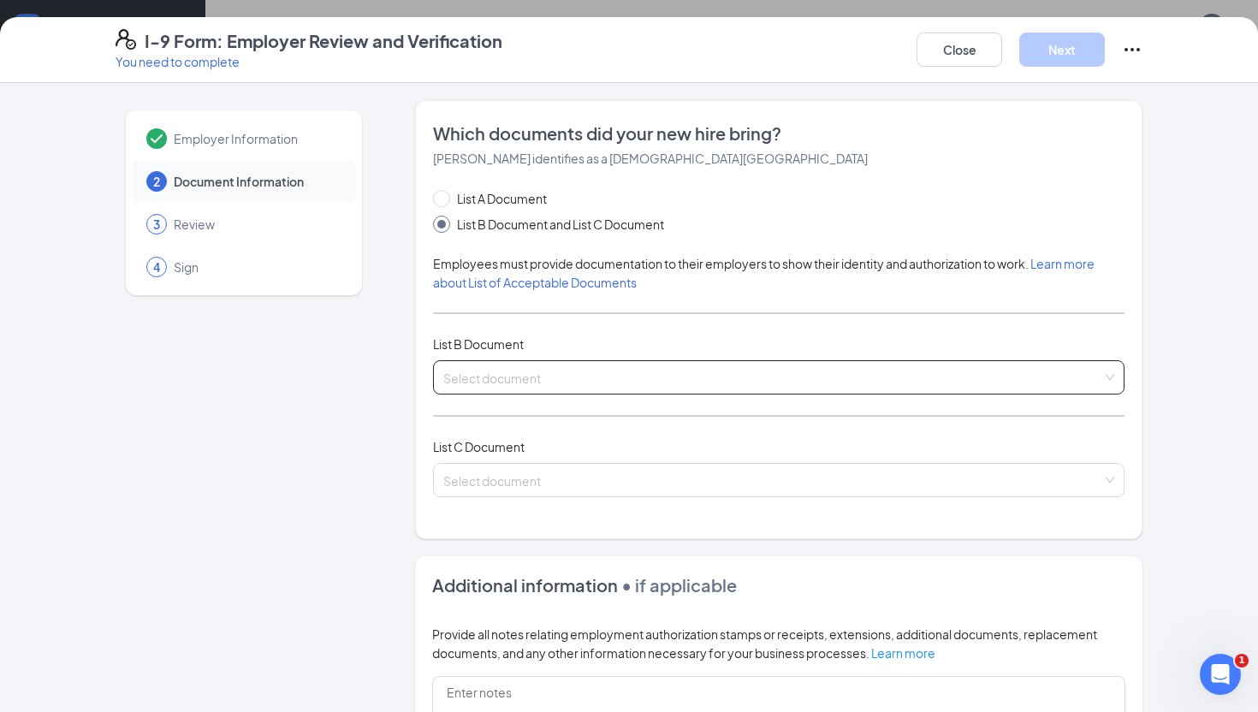
click at [599, 376] on input "search" at bounding box center [772, 374] width 659 height 26
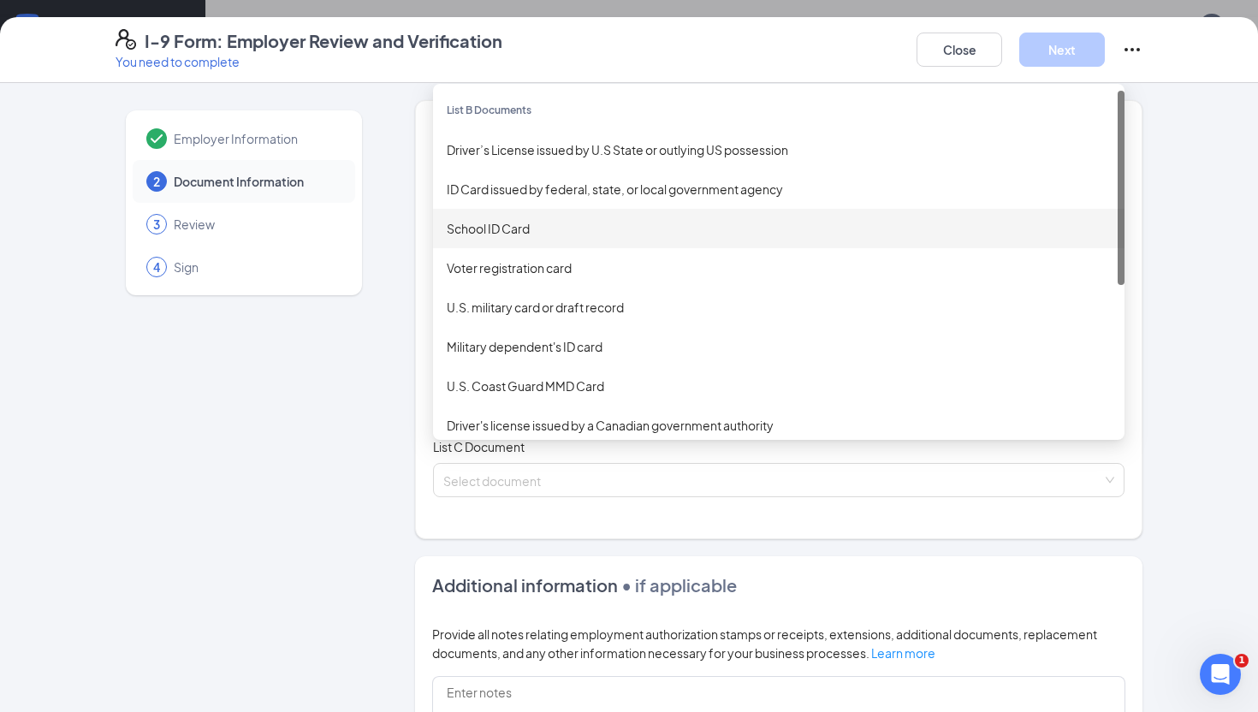
click at [595, 223] on div "School ID Card" at bounding box center [779, 228] width 664 height 19
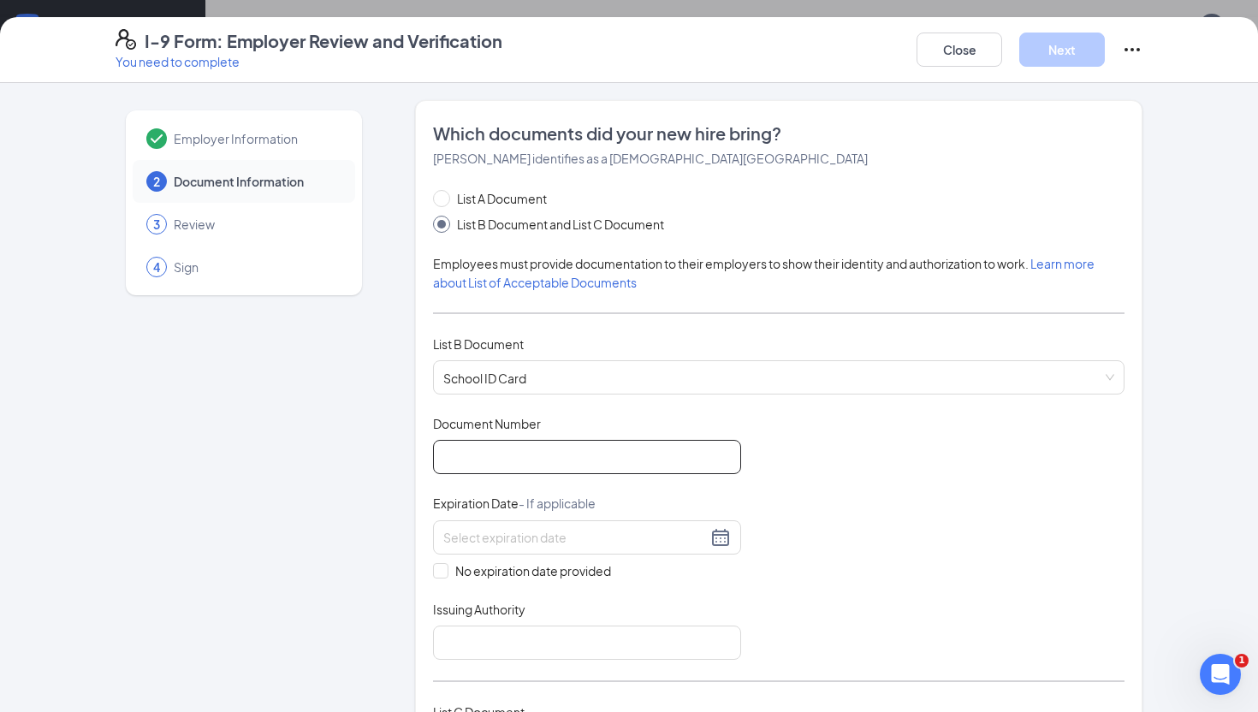
click at [539, 455] on input "Document Number" at bounding box center [587, 457] width 308 height 34
type input "76220"
click at [545, 537] on input at bounding box center [574, 537] width 263 height 19
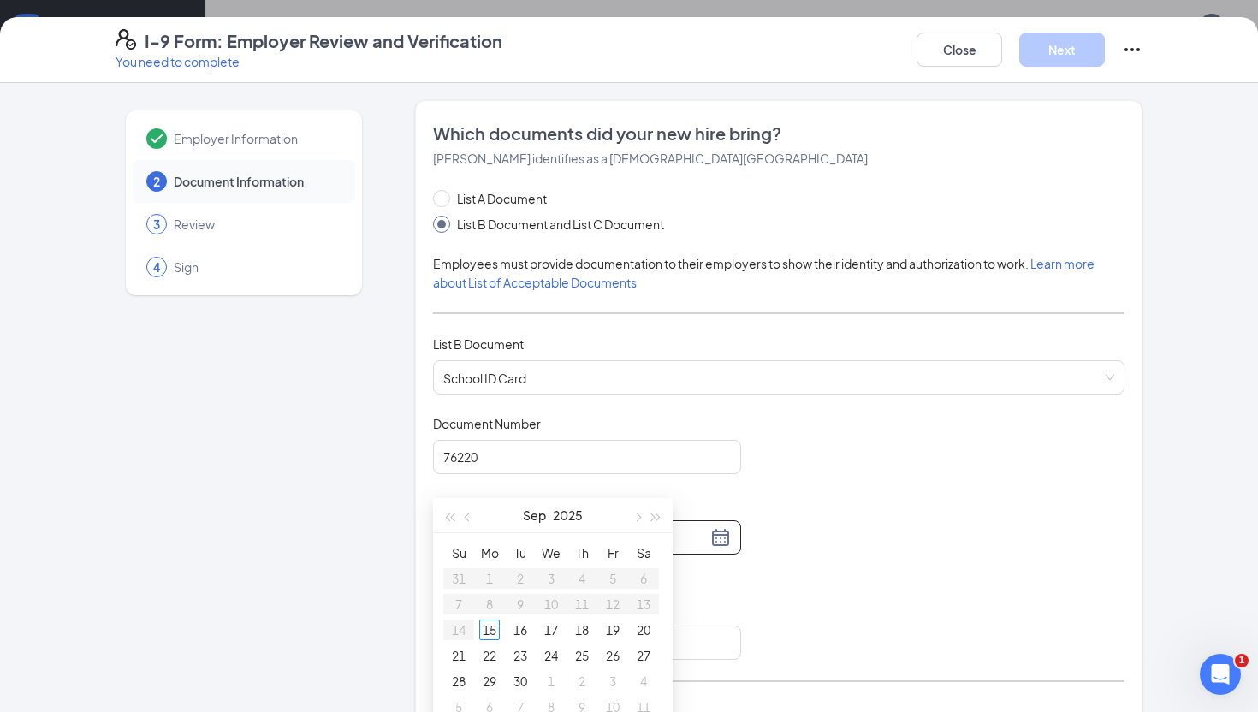
scroll to position [500, 0]
click at [532, 523] on button "Sep" at bounding box center [534, 522] width 23 height 34
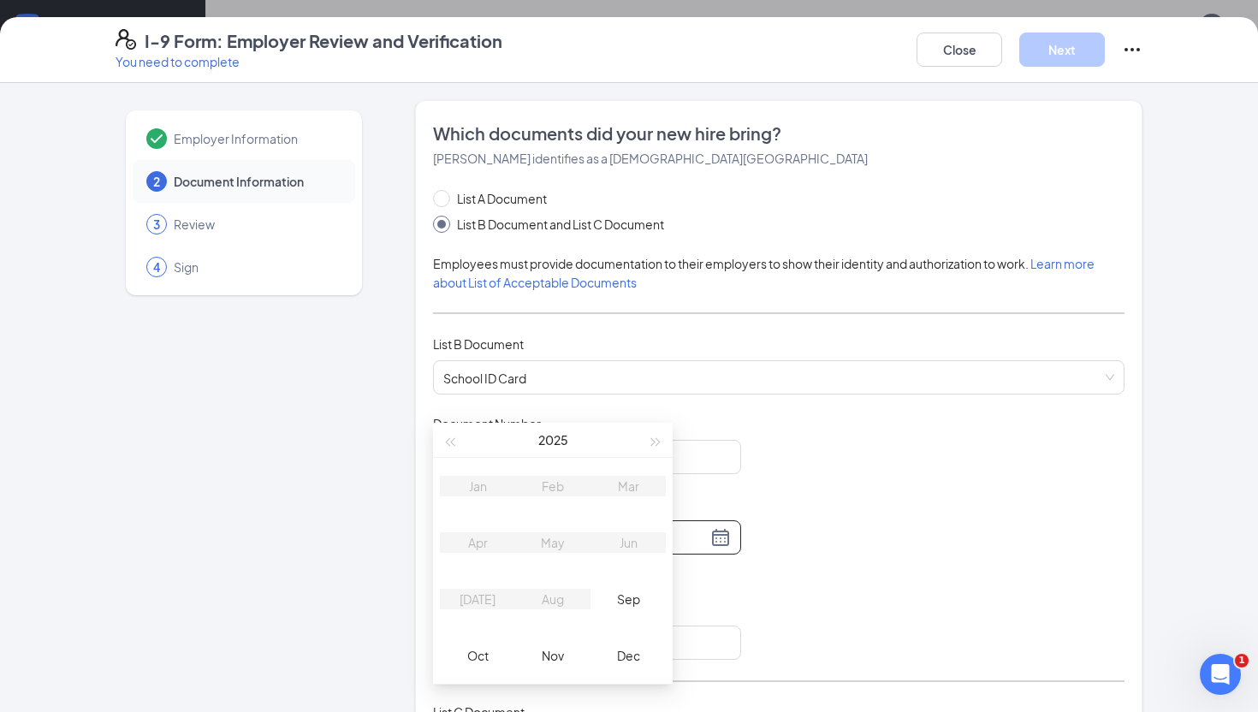
scroll to position [640, 0]
click at [629, 602] on td "Sep" at bounding box center [627, 591] width 75 height 56
type input "10/04/2025"
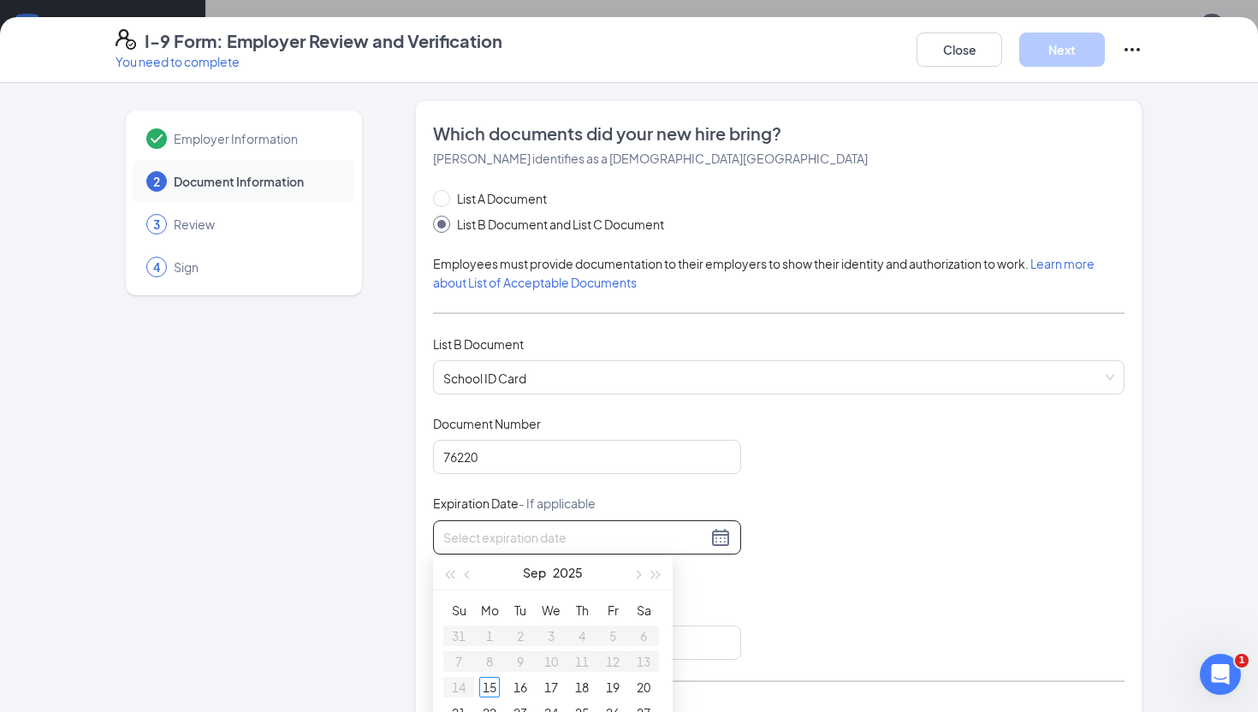
click at [593, 534] on input at bounding box center [574, 537] width 263 height 19
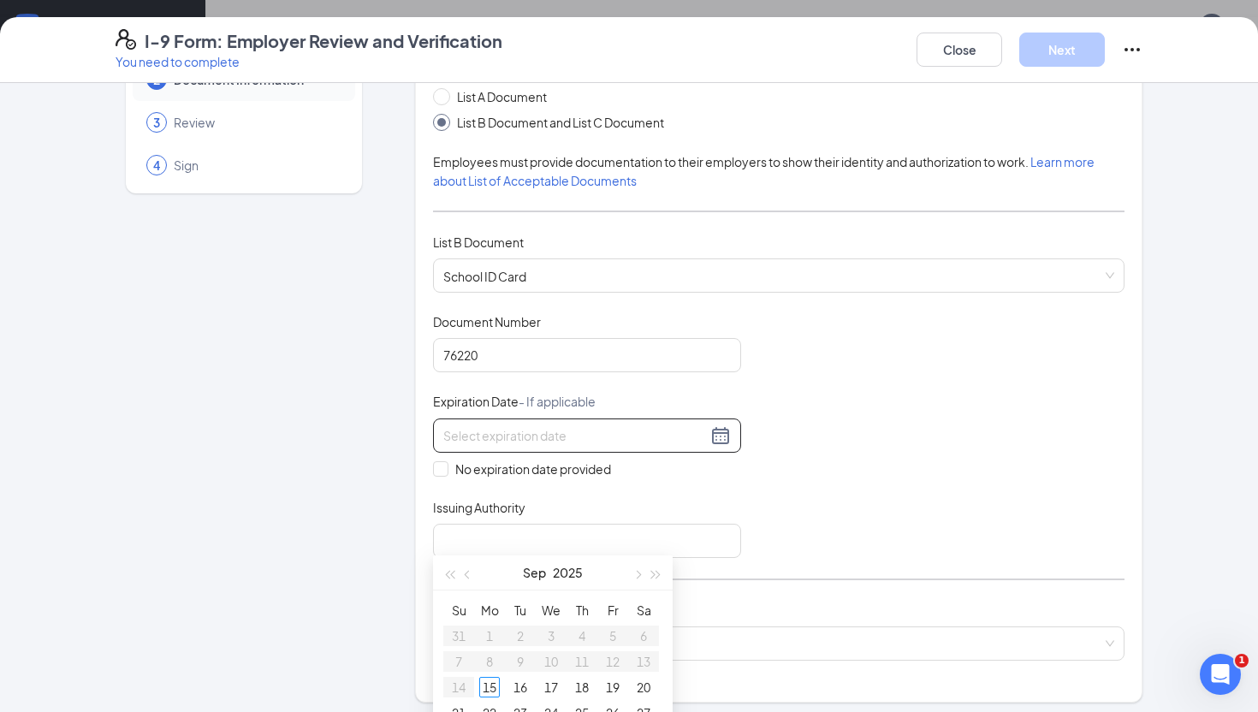
scroll to position [122, 0]
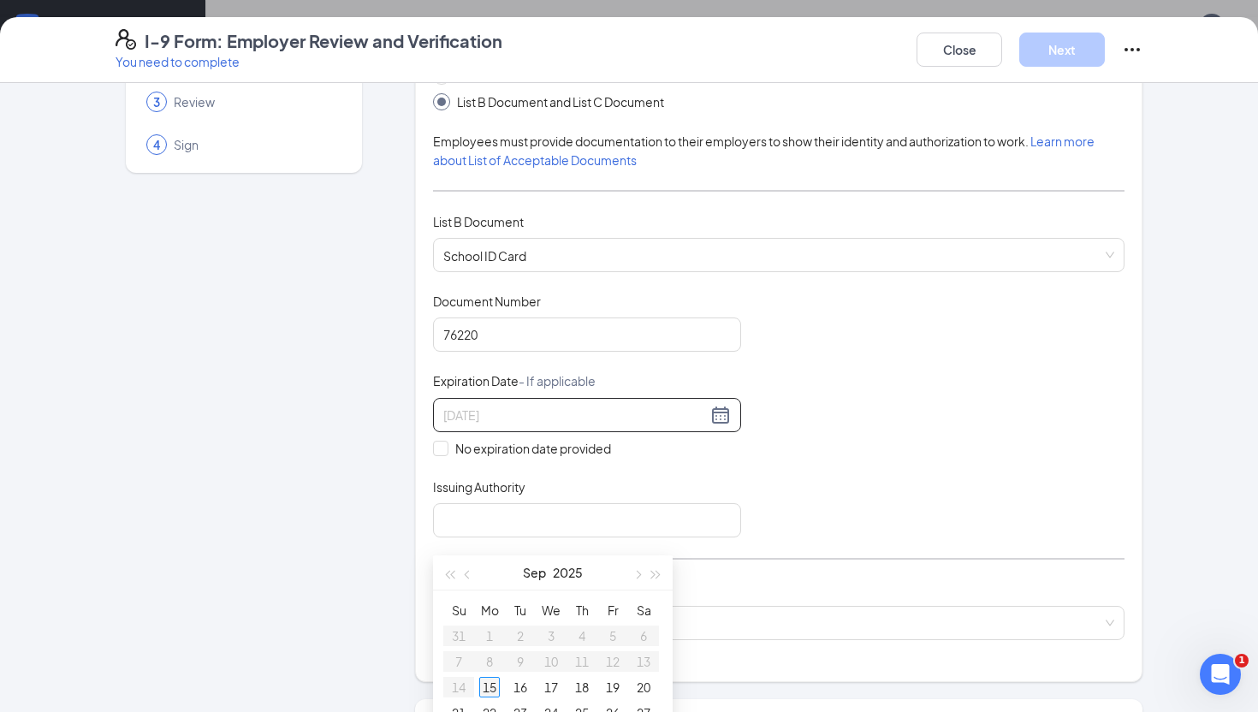
type input "09/15/2025"
click at [492, 686] on div "15" at bounding box center [489, 687] width 21 height 21
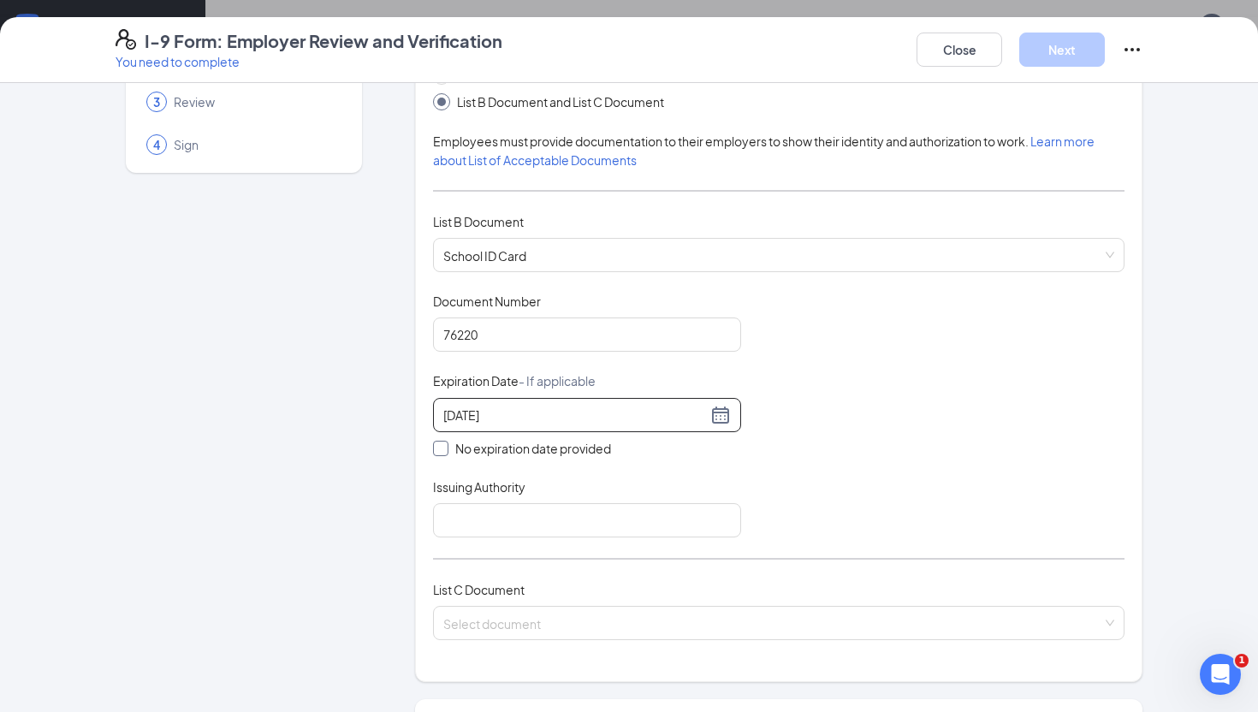
click at [446, 445] on span at bounding box center [440, 448] width 15 height 15
click at [445, 445] on input "No expiration date provided" at bounding box center [439, 447] width 12 height 12
checkbox input "true"
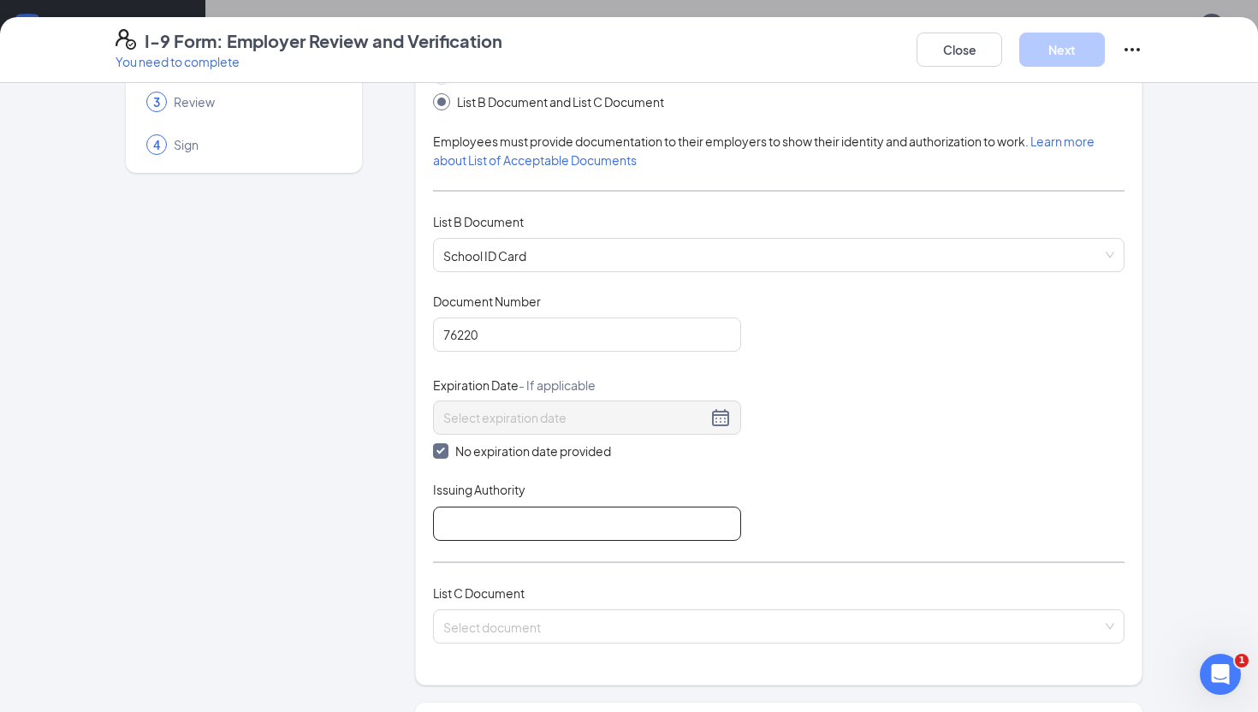
click at [516, 516] on input "Issuing Authority" at bounding box center [587, 523] width 308 height 34
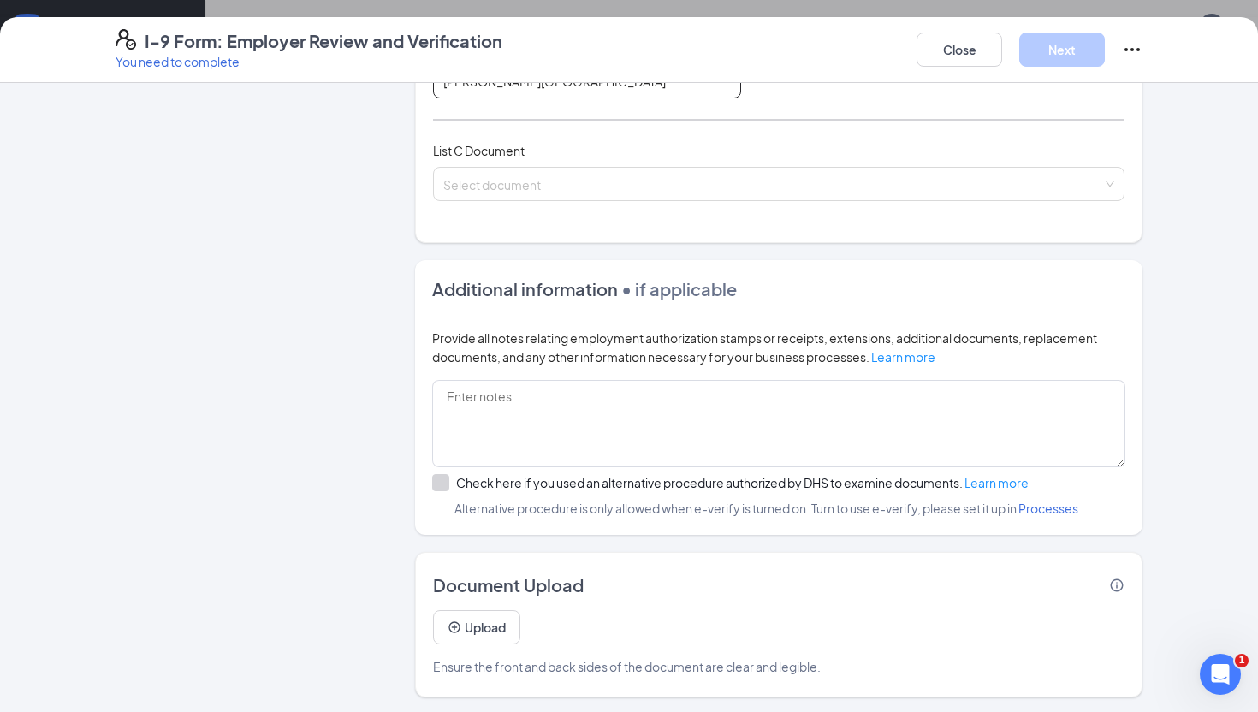
scroll to position [723, 0]
type input "Curtis High School"
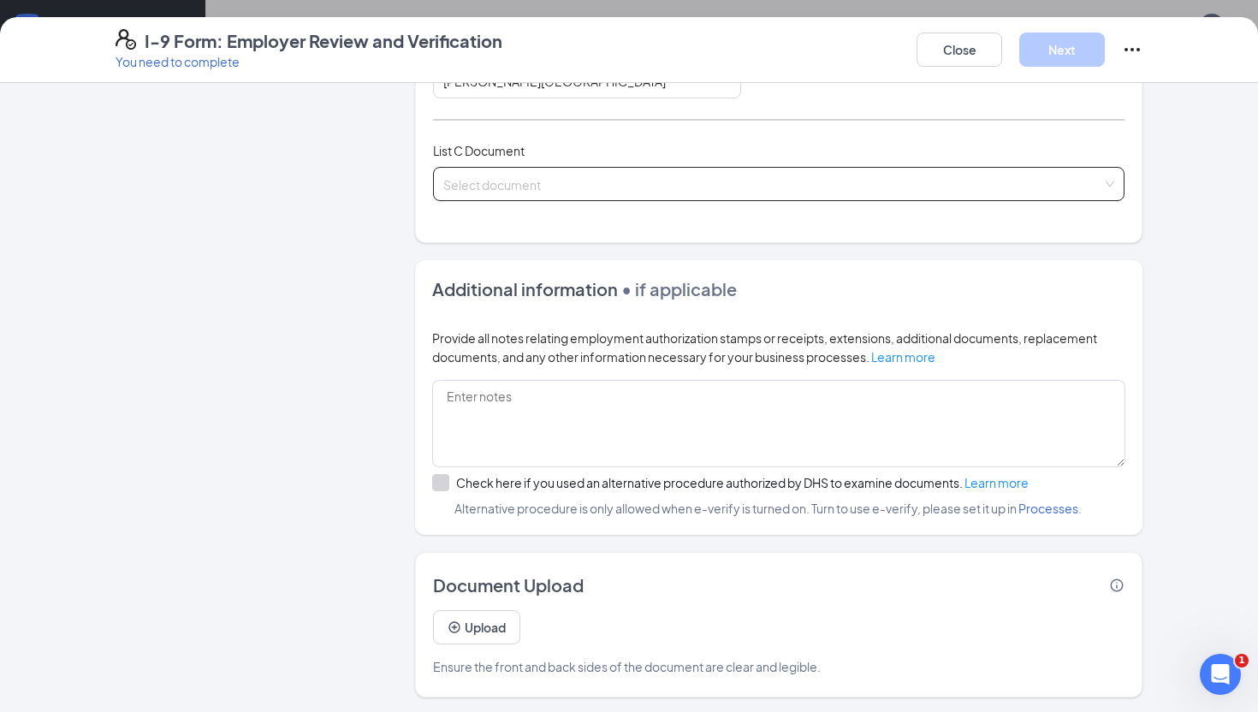
click at [645, 180] on input "search" at bounding box center [772, 181] width 659 height 26
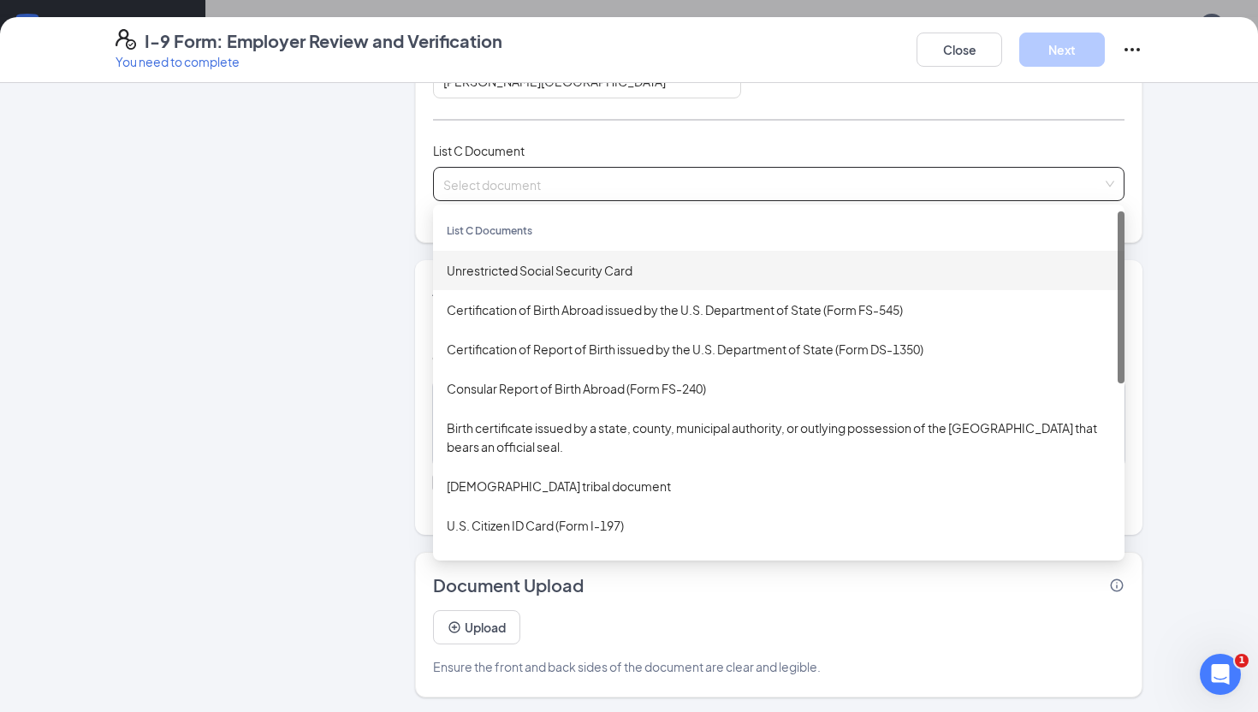
click at [559, 272] on div "Unrestricted Social Security Card" at bounding box center [779, 270] width 664 height 19
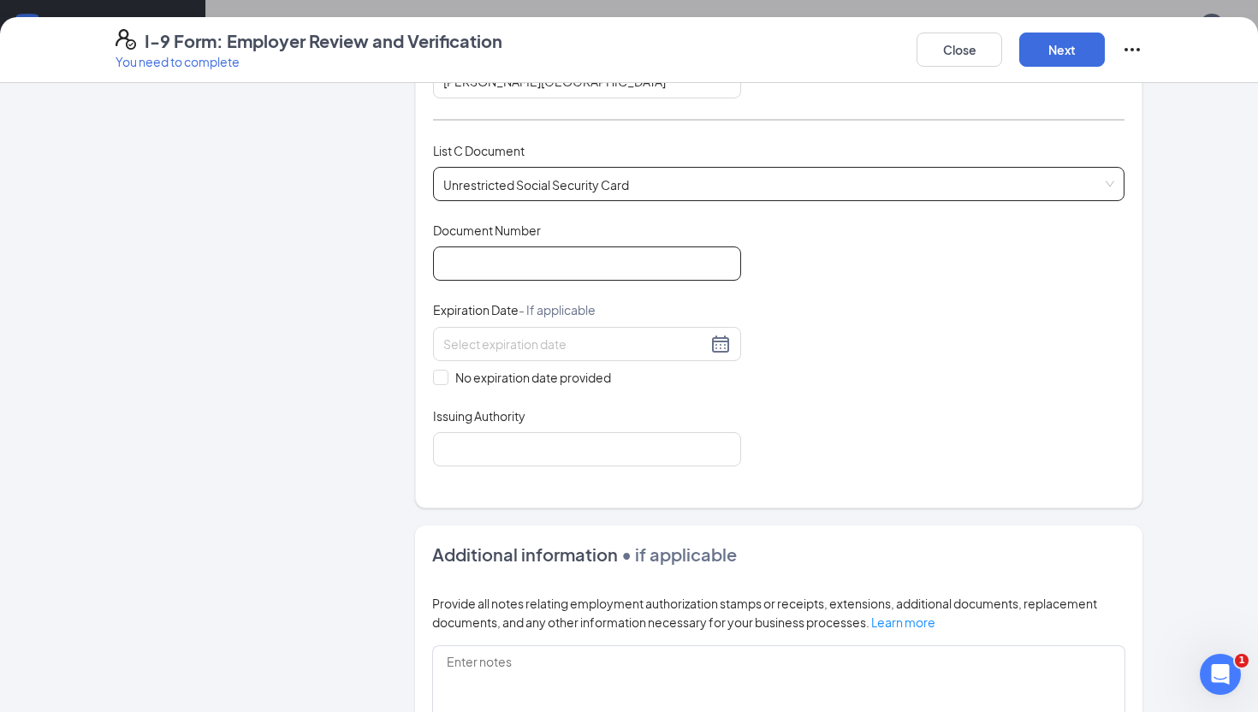
click at [553, 260] on input "Document Number" at bounding box center [587, 263] width 308 height 34
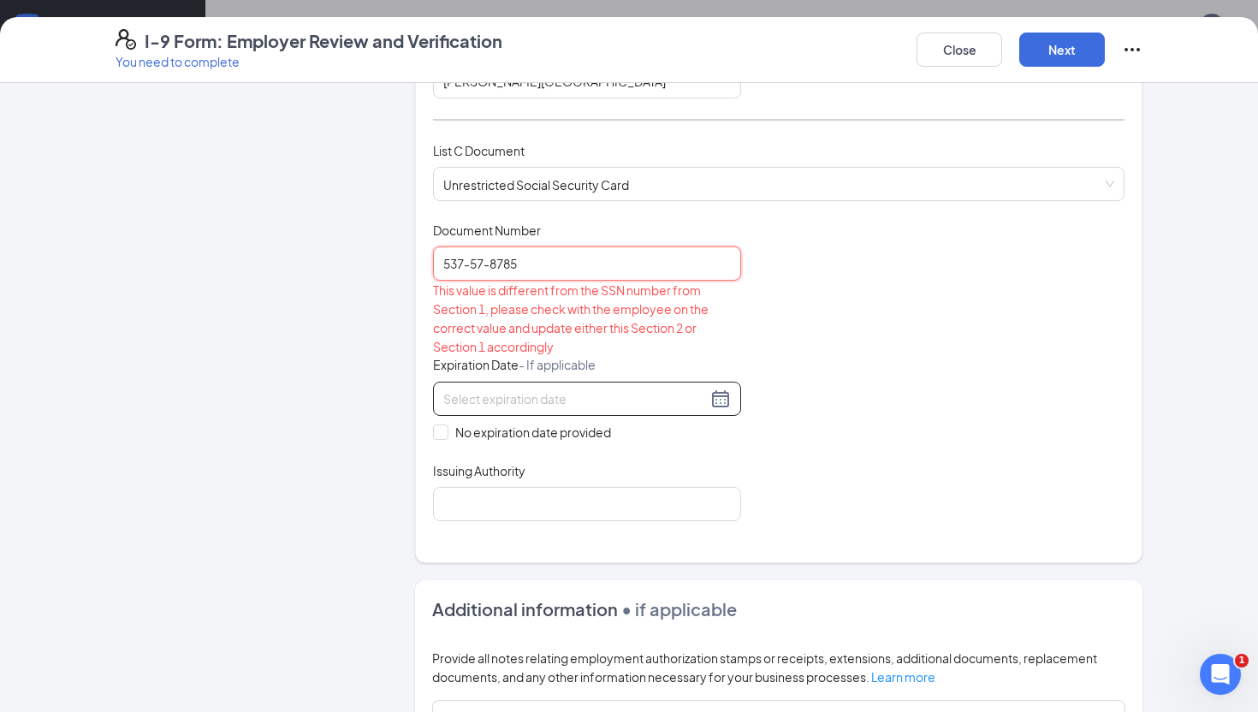
type input "537-57-8785"
click at [547, 399] on input at bounding box center [574, 398] width 263 height 19
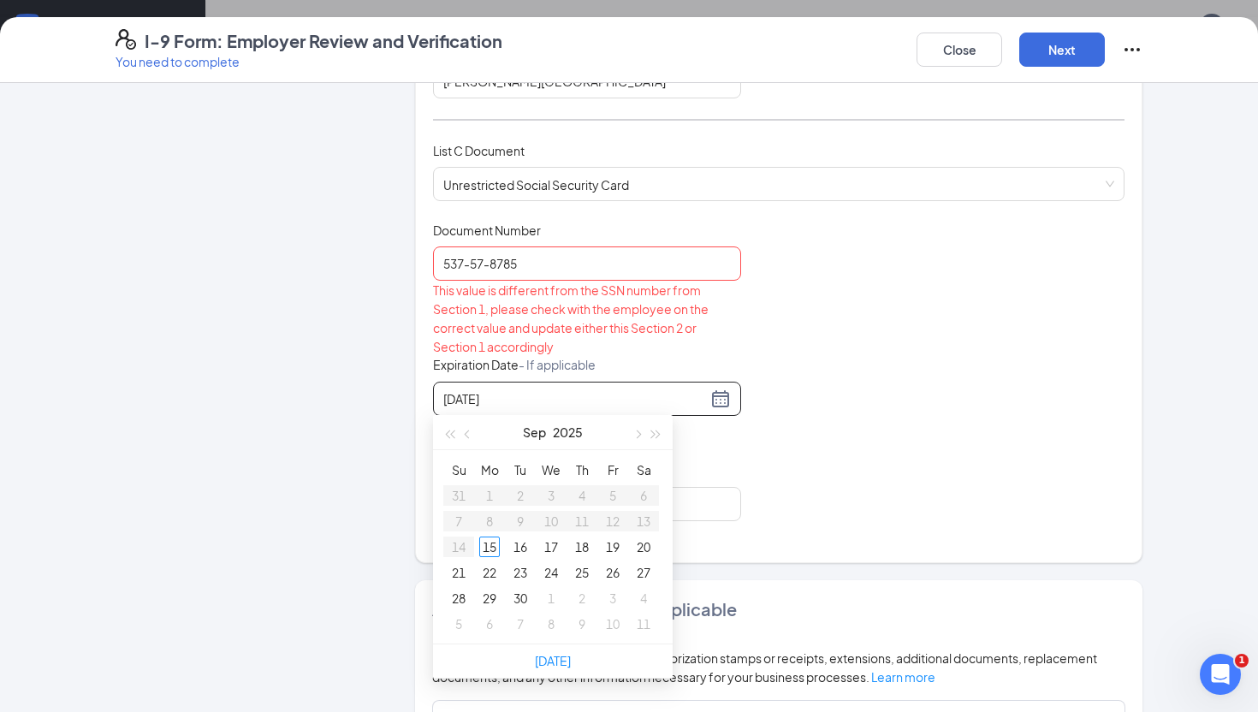
type input "10/09/2025"
type input "09/25/2025"
click at [808, 476] on div "Document Title Unrestricted Social Security Card Document Number 537-57-8785 Th…" at bounding box center [778, 371] width 691 height 299
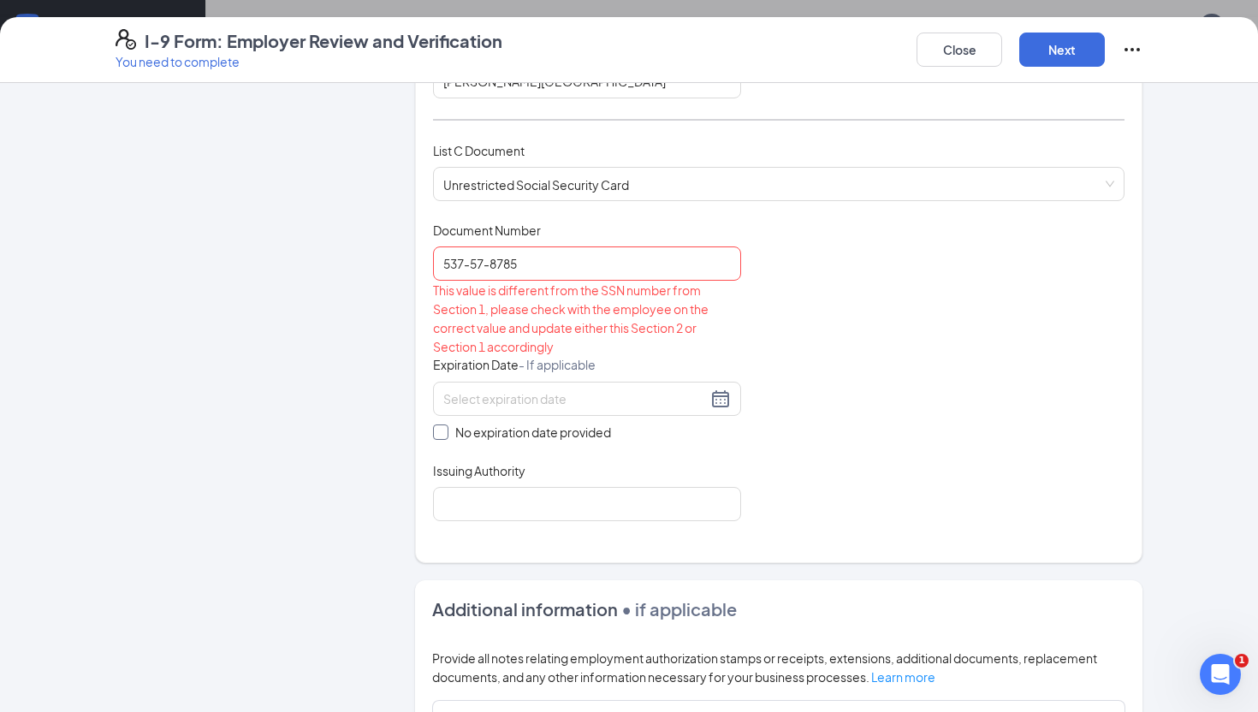
click at [435, 431] on input "No expiration date provided" at bounding box center [439, 430] width 12 height 12
checkbox input "true"
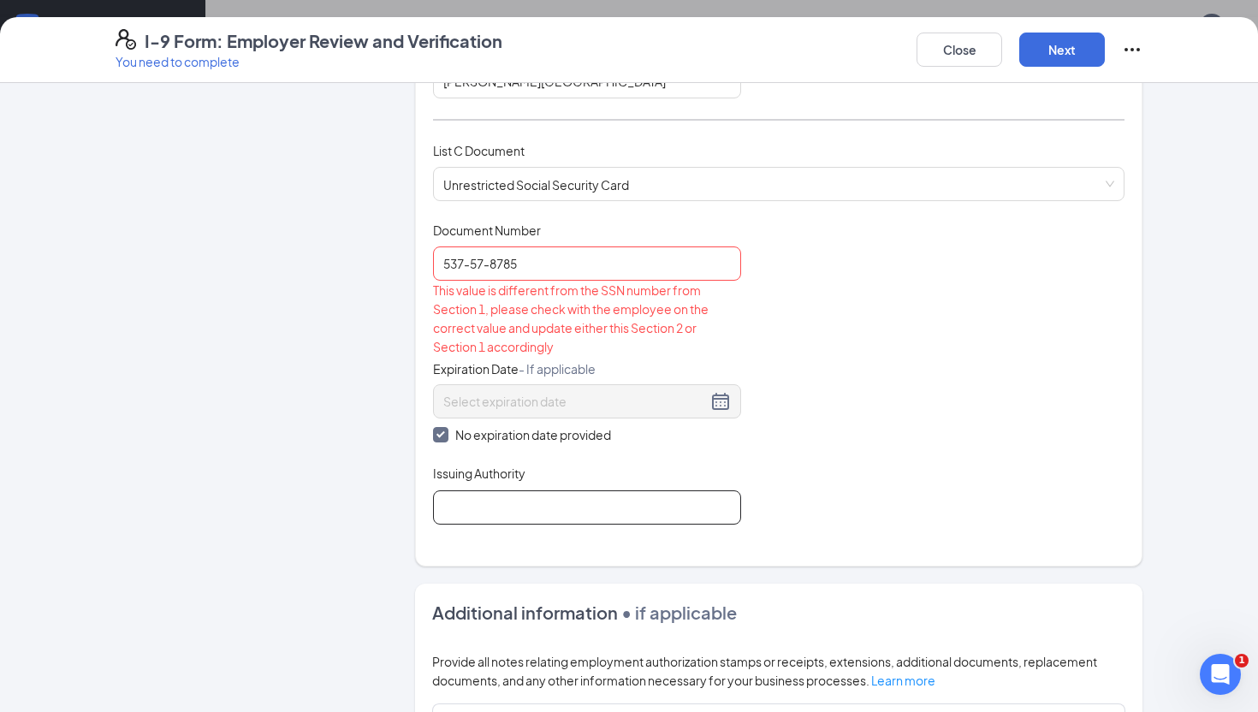
click at [499, 506] on input "Issuing Authority" at bounding box center [587, 507] width 308 height 34
type input "United States"
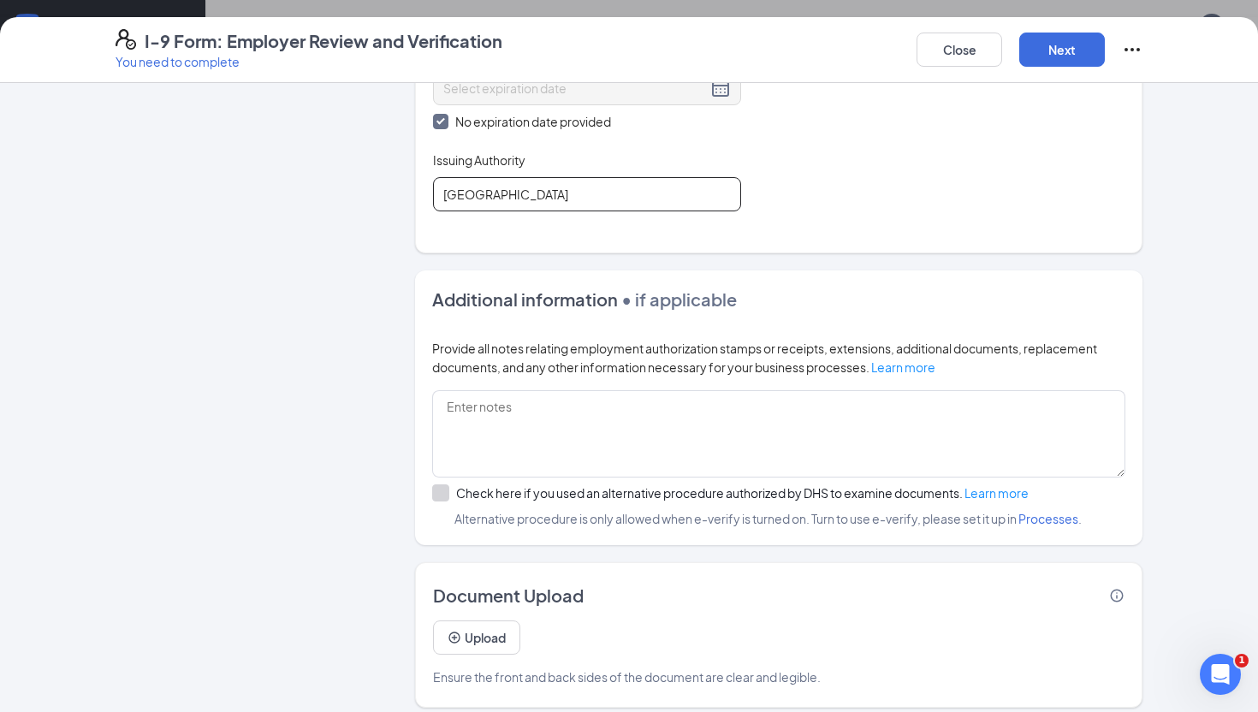
scroll to position [886, 0]
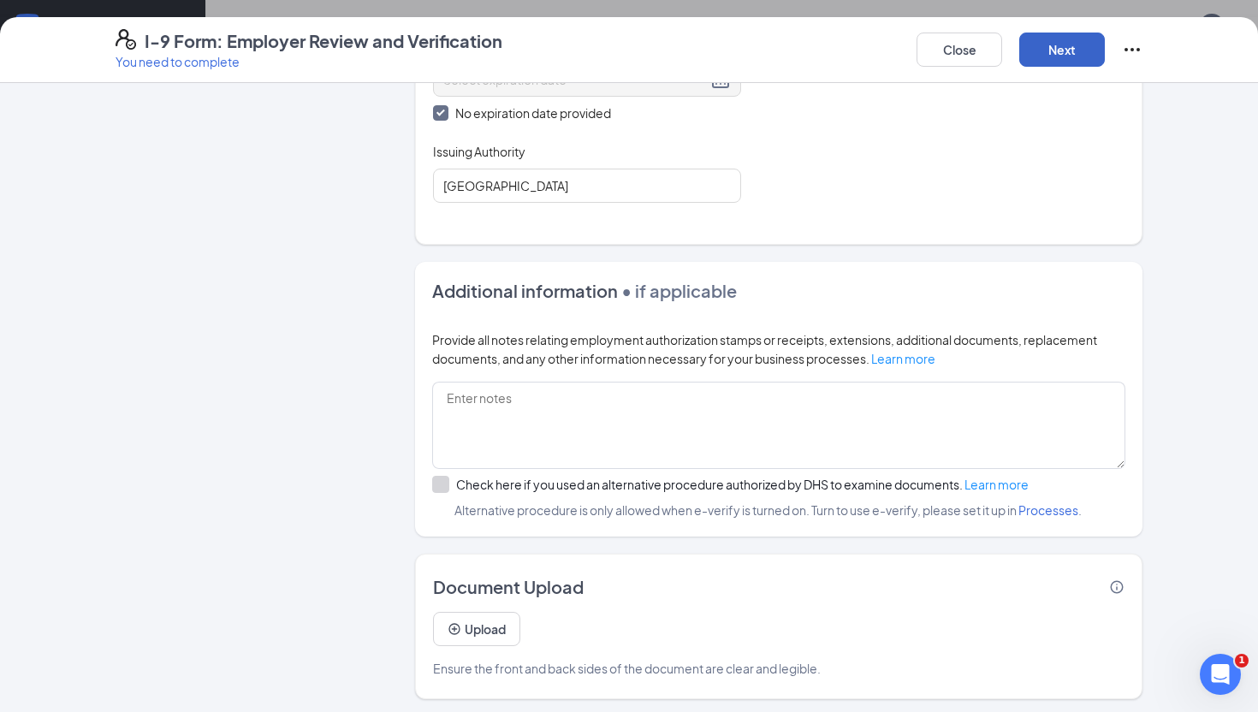
click at [1062, 53] on button "Next" at bounding box center [1062, 50] width 86 height 34
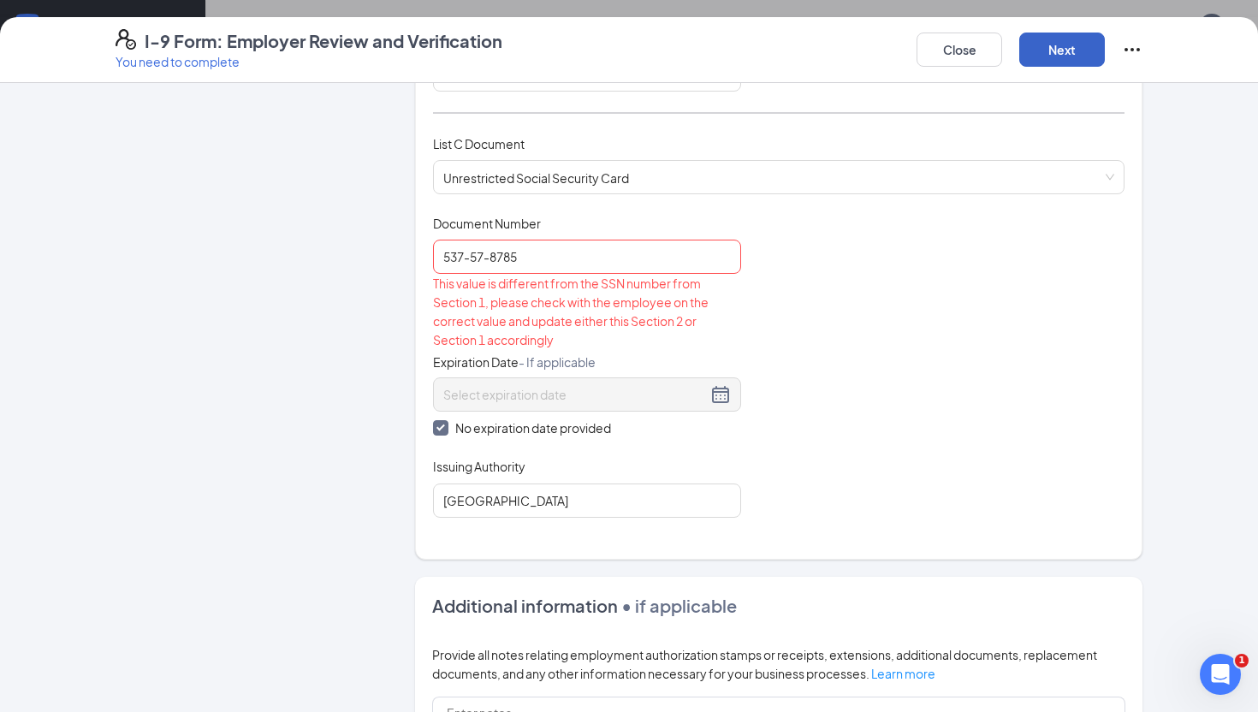
scroll to position [557, 0]
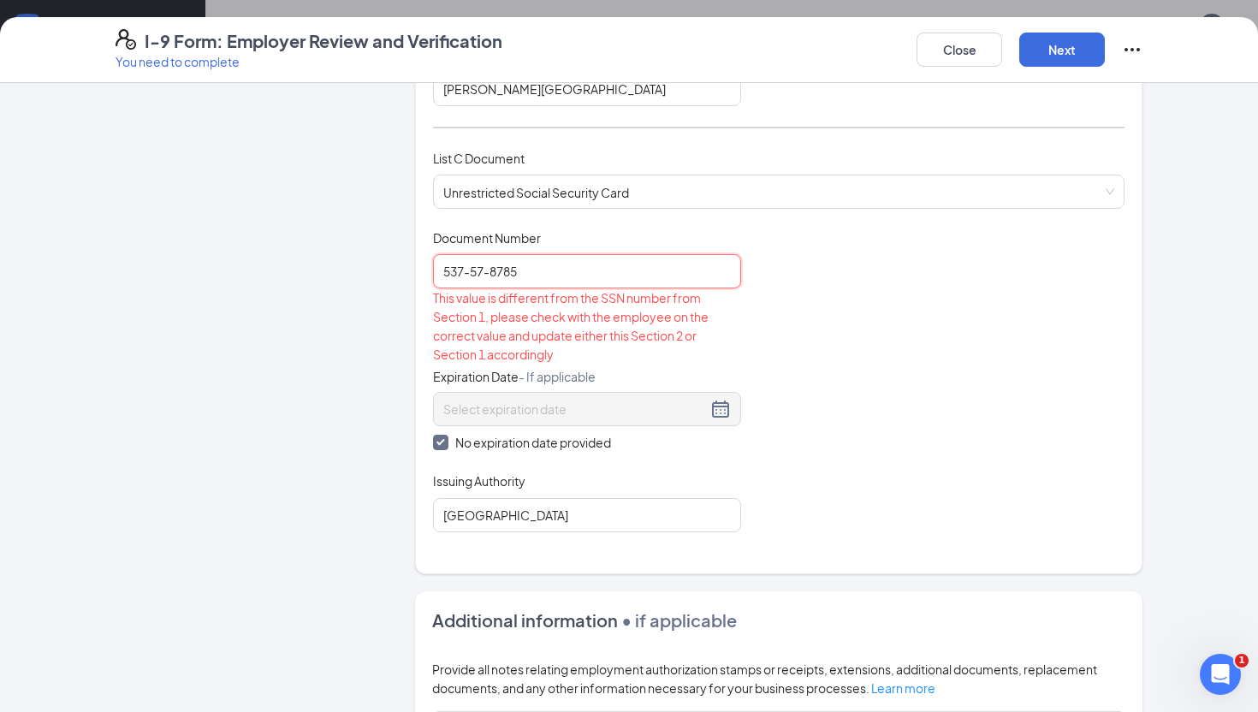
click at [468, 270] on input "537-57-8785" at bounding box center [587, 271] width 308 height 34
click at [484, 271] on input "53757-8785" at bounding box center [587, 271] width 308 height 34
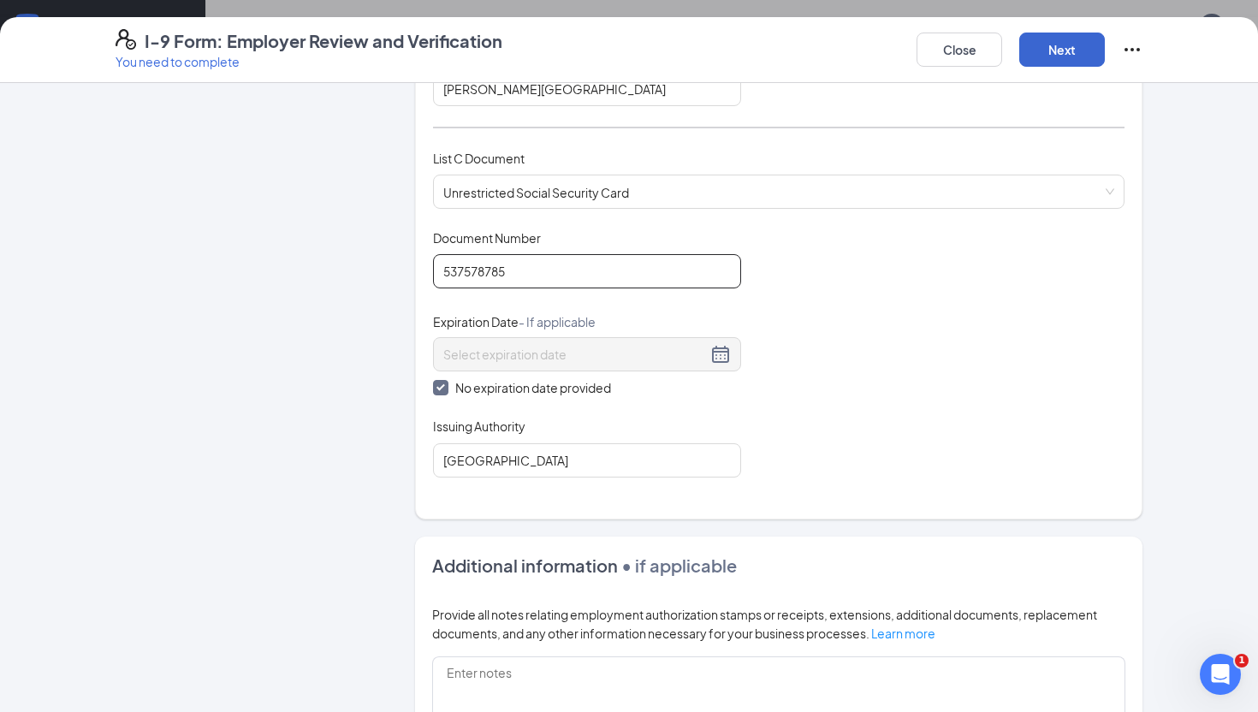
type input "537578785"
click at [1051, 50] on button "Next" at bounding box center [1062, 50] width 86 height 34
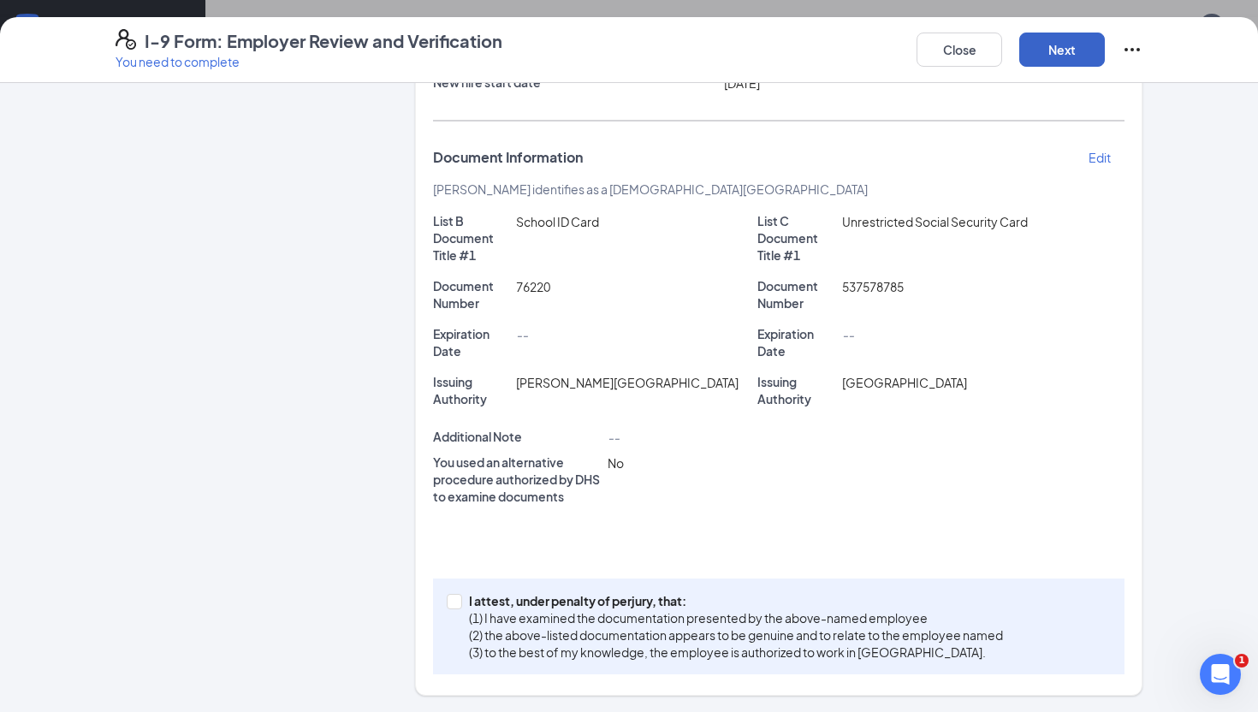
scroll to position [838, 0]
click at [452, 604] on input "I attest, under penalty of perjury, that: (1) I have examined the documentation…" at bounding box center [453, 600] width 12 height 12
checkbox input "true"
click at [1056, 59] on button "Next" at bounding box center [1062, 50] width 86 height 34
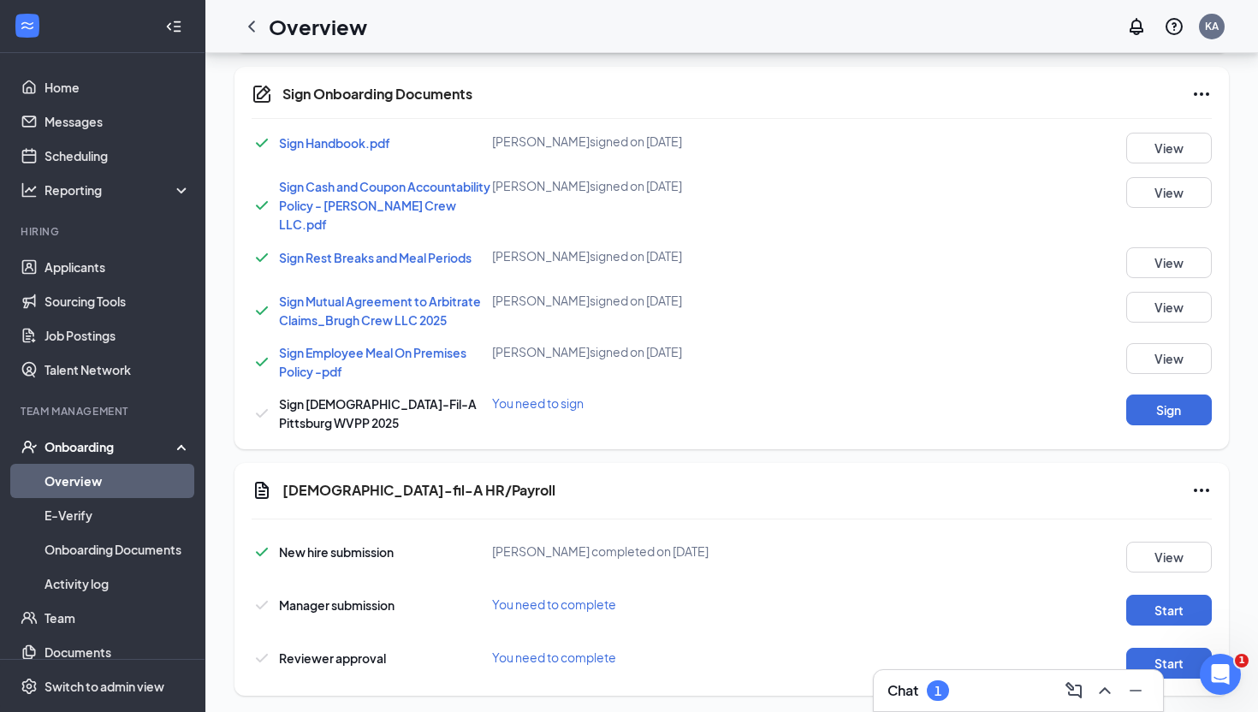
scroll to position [827, 0]
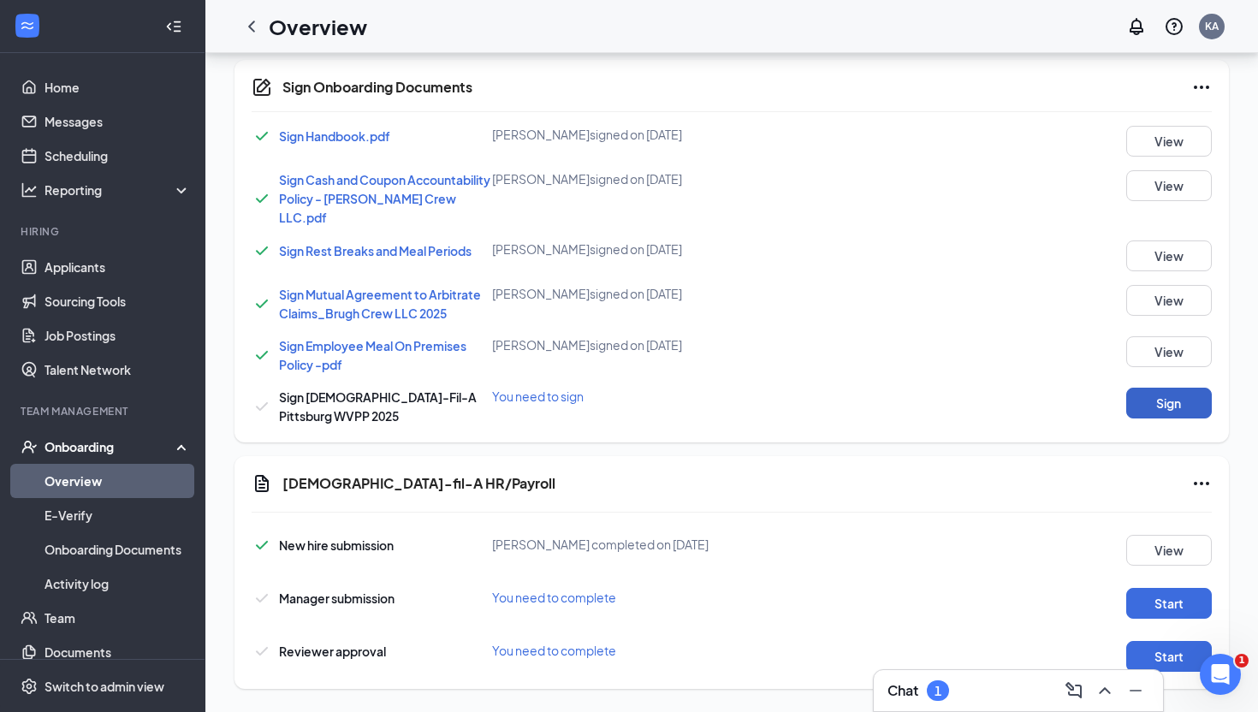
click at [1170, 407] on button "Sign" at bounding box center [1169, 403] width 86 height 31
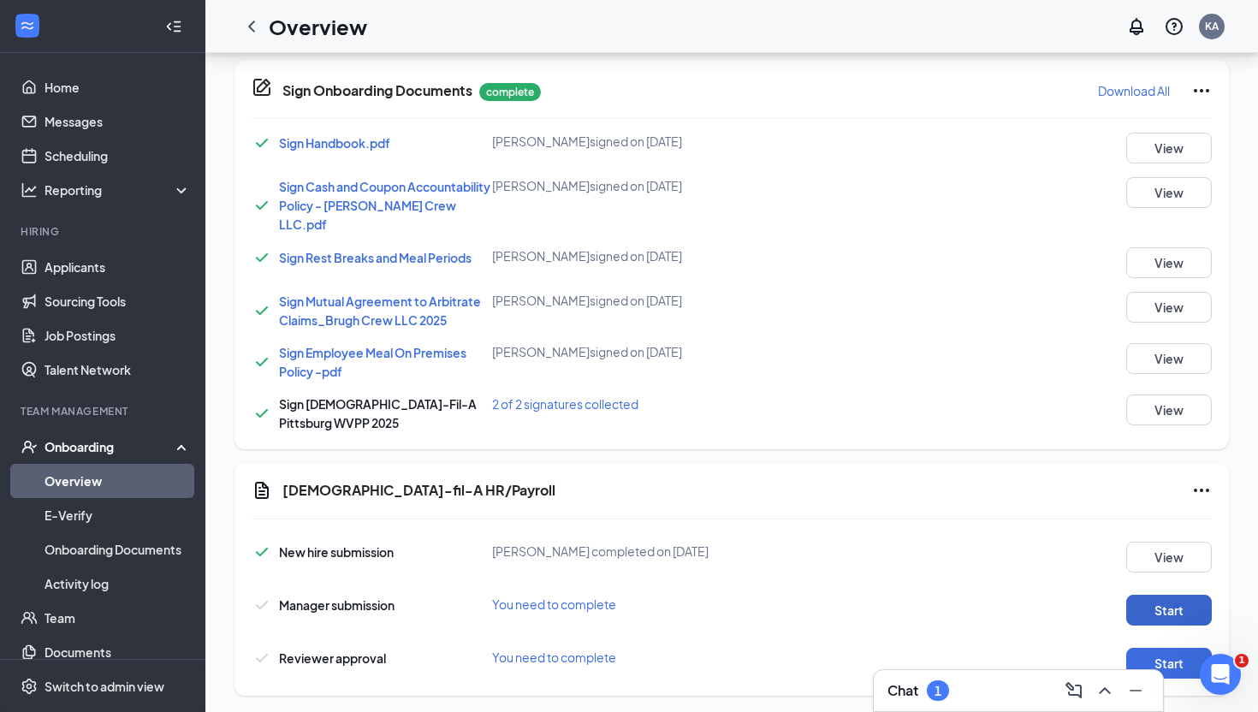
click at [1171, 606] on button "Start" at bounding box center [1169, 610] width 86 height 31
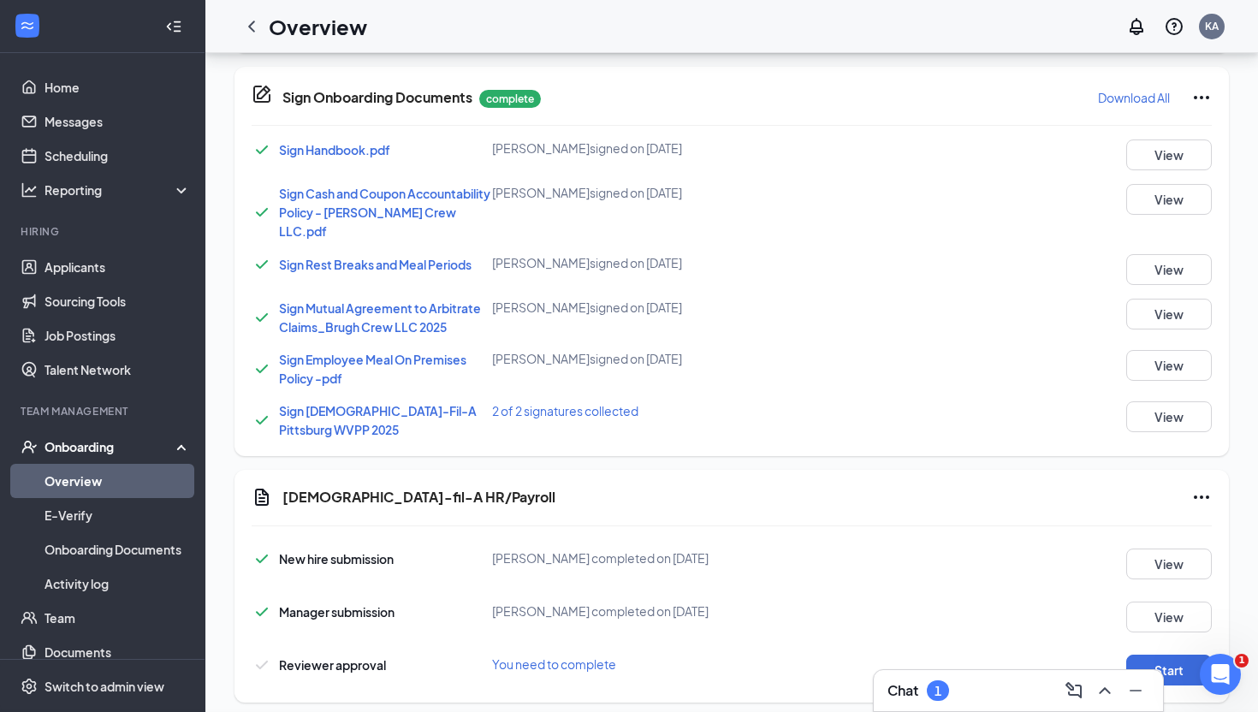
scroll to position [834, 0]
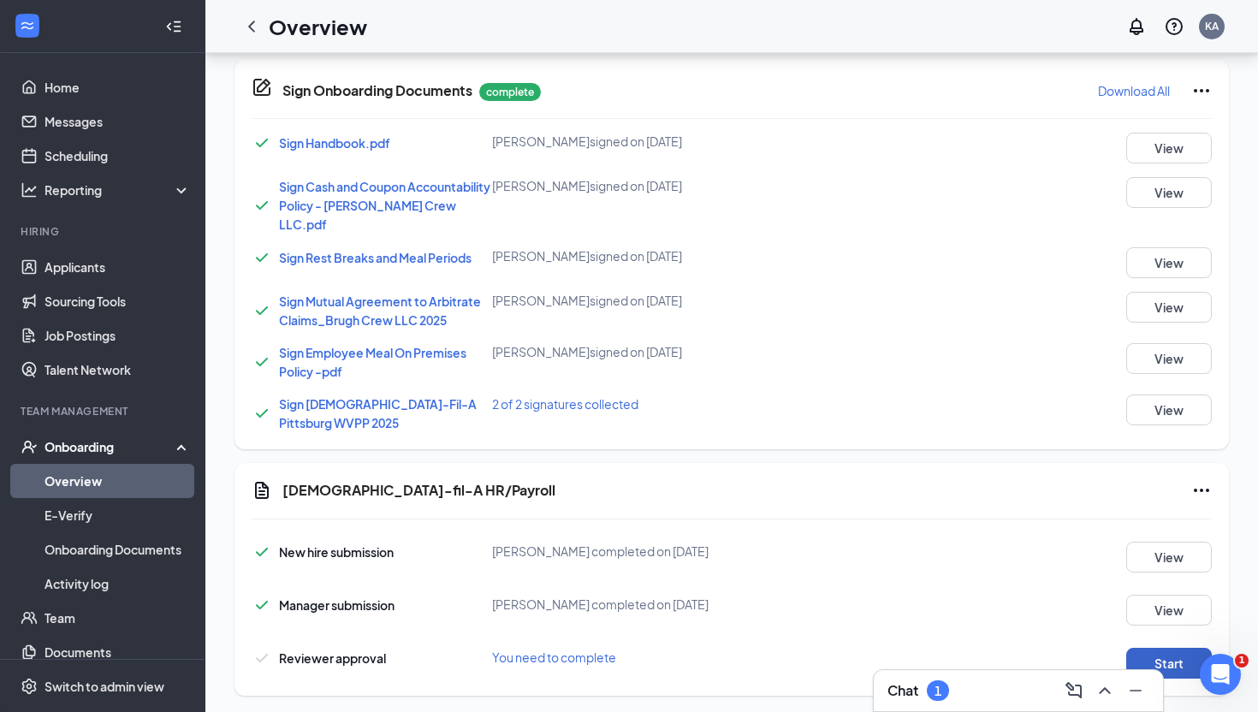
click at [1177, 659] on button "Start" at bounding box center [1169, 663] width 86 height 31
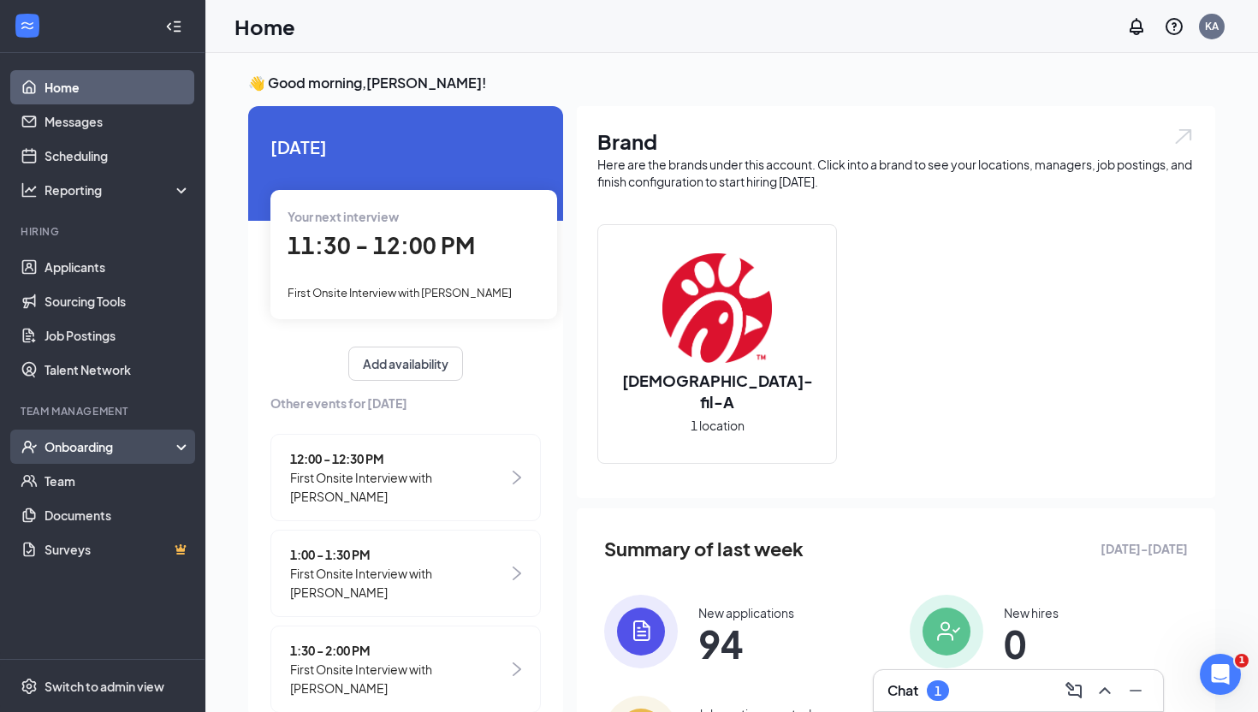
click at [89, 450] on div "Onboarding" at bounding box center [110, 446] width 132 height 17
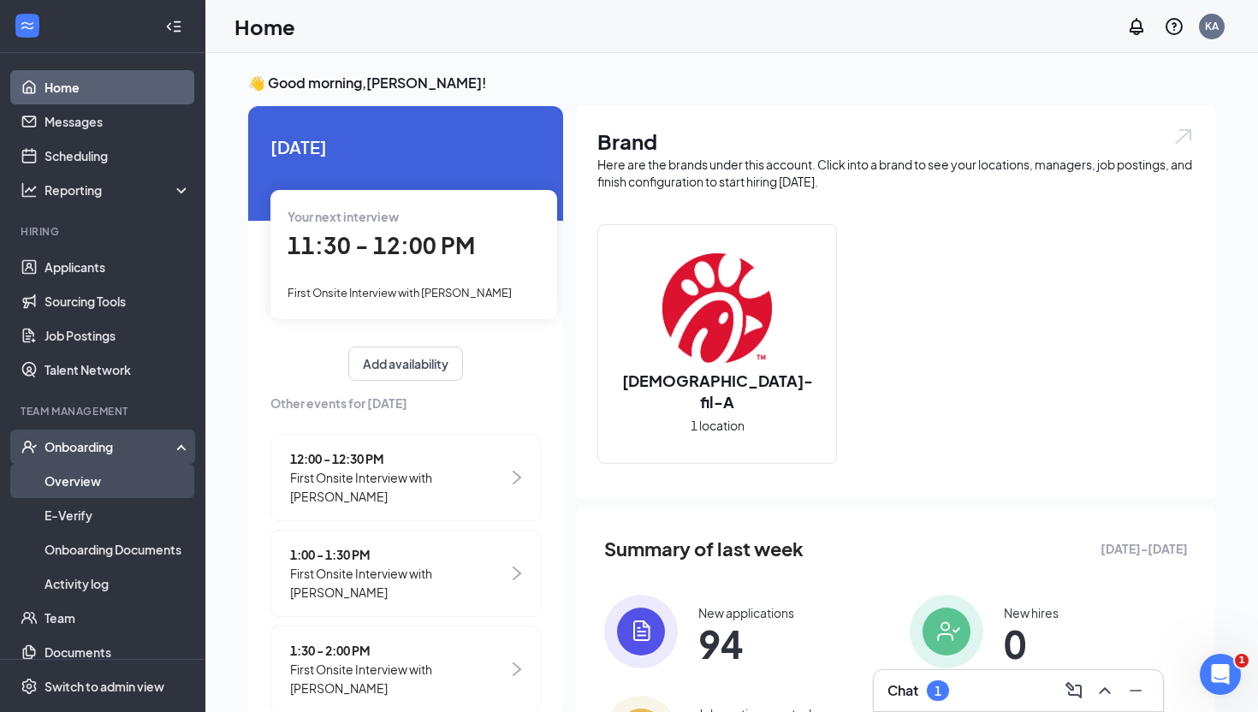
click at [89, 476] on link "Overview" at bounding box center [117, 481] width 146 height 34
